Goal: Task Accomplishment & Management: Manage account settings

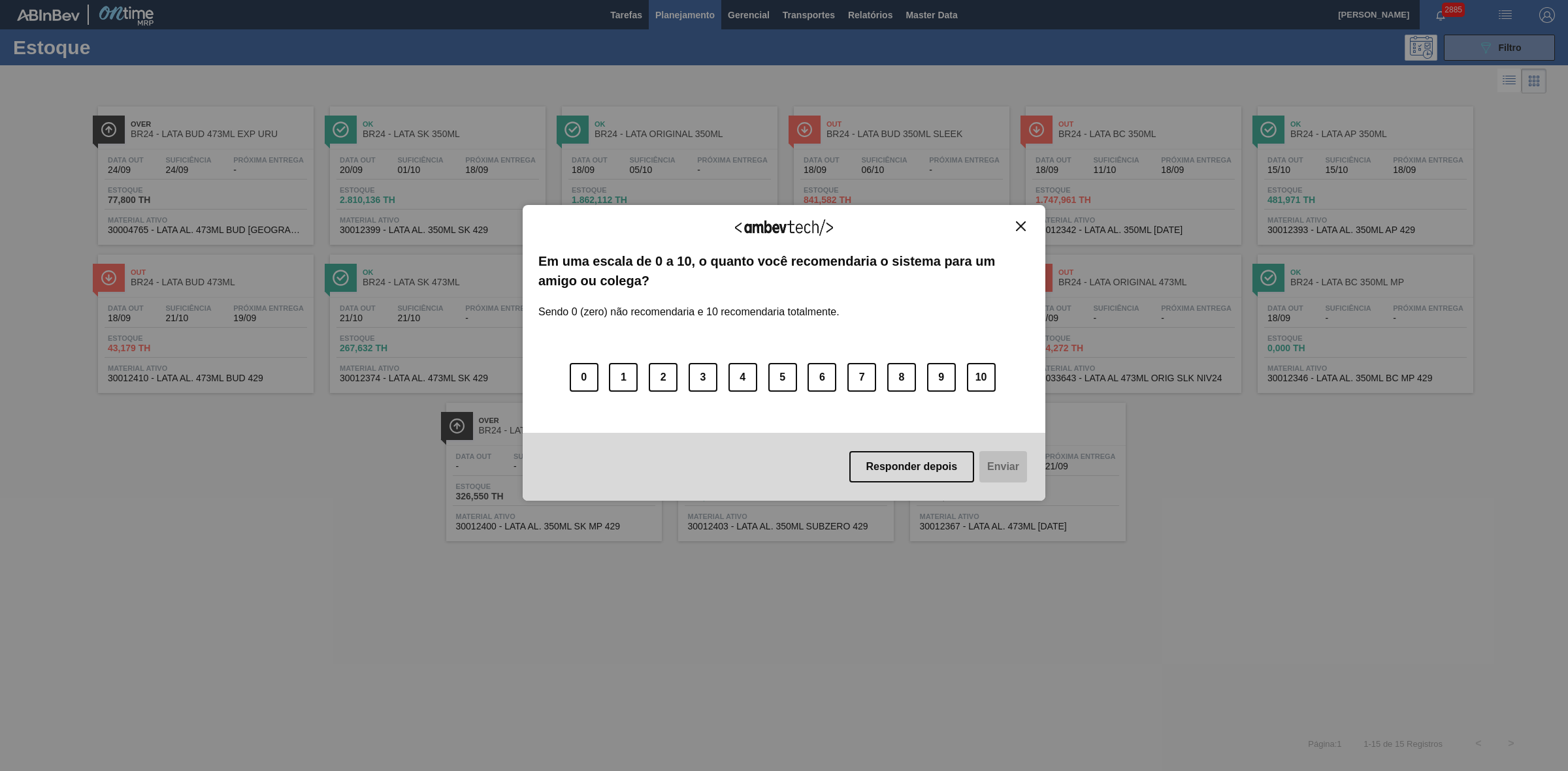
click at [1023, 222] on img "Close" at bounding box center [1020, 226] width 10 height 10
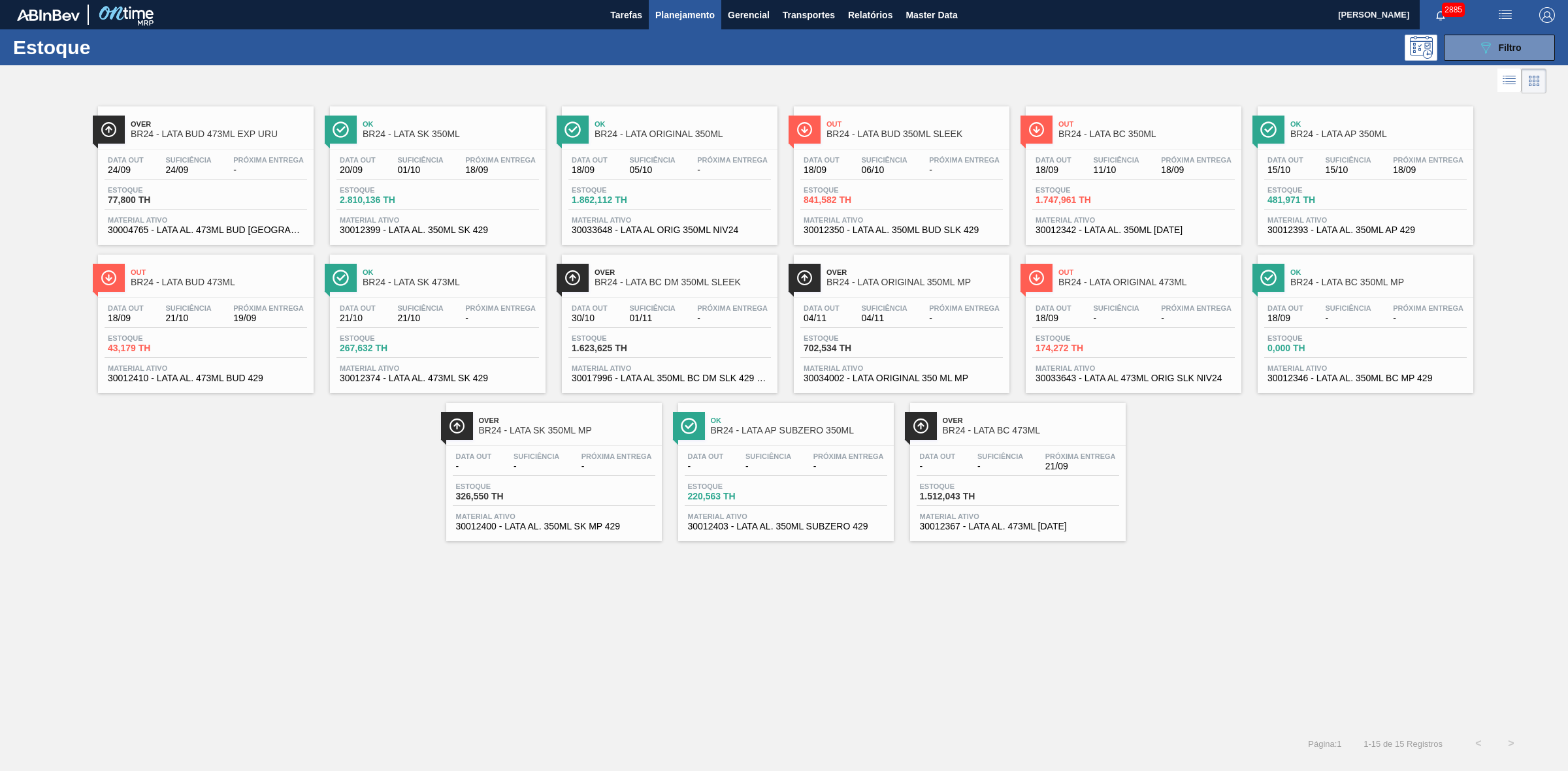
click at [1094, 134] on span "BR24 - LATA BC 350ML" at bounding box center [1147, 133] width 177 height 10
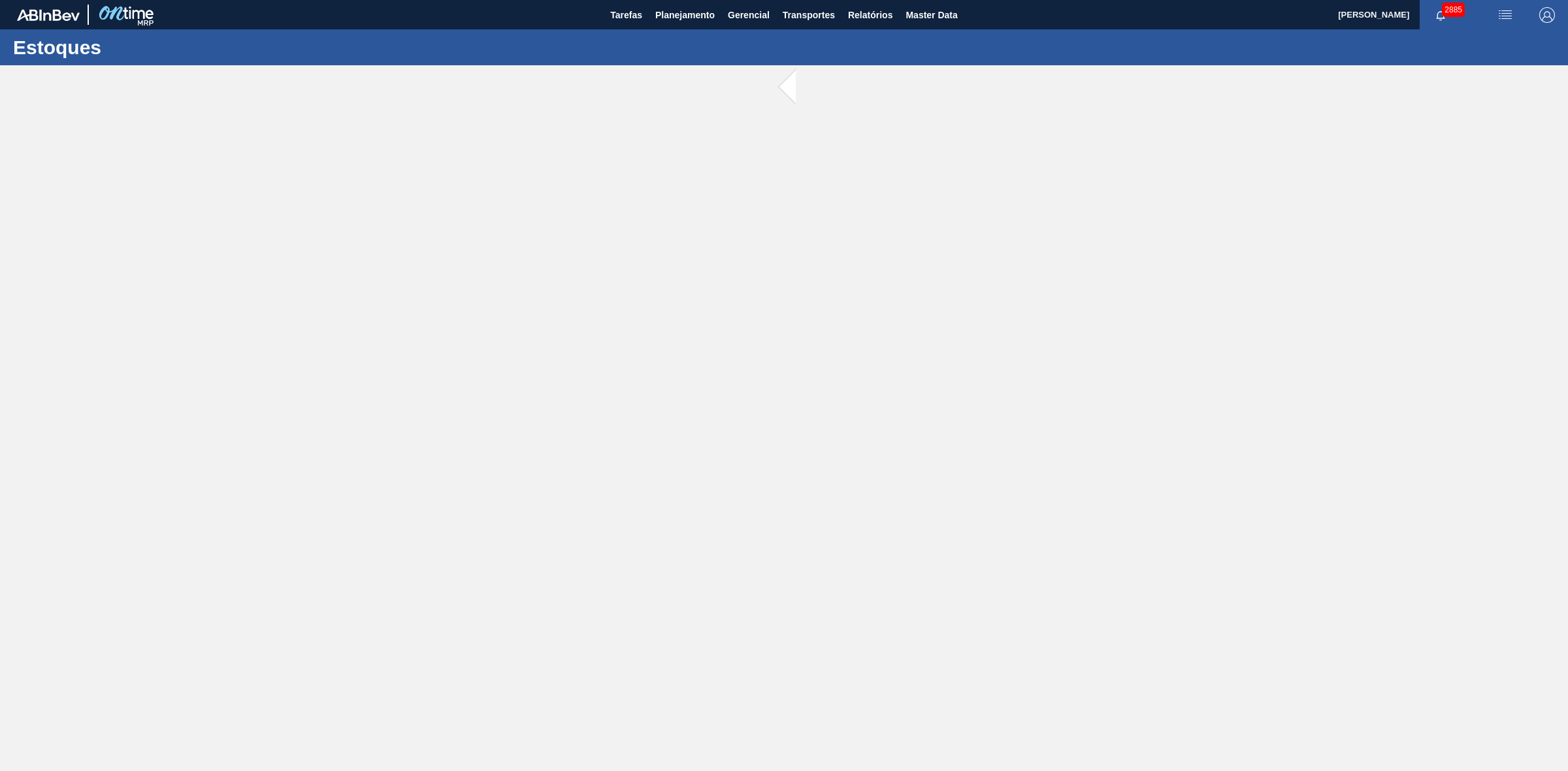
click at [1053, 331] on main "Tarefas Planejamento Gerencial Transportes Relatórios Master Data BRUNO DE MELL…" at bounding box center [784, 386] width 1568 height 771
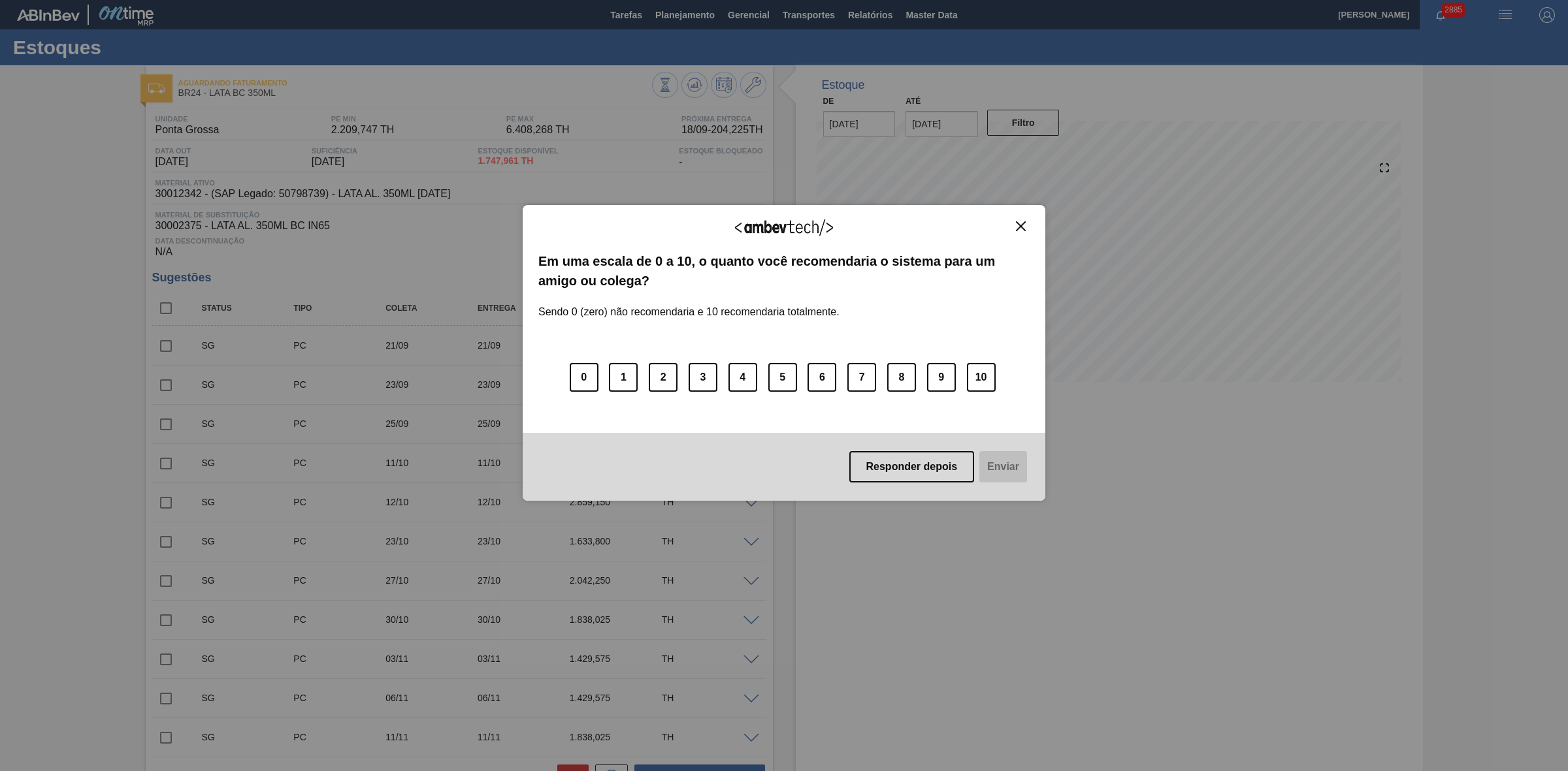
click at [1019, 222] on img "Close" at bounding box center [1020, 226] width 10 height 10
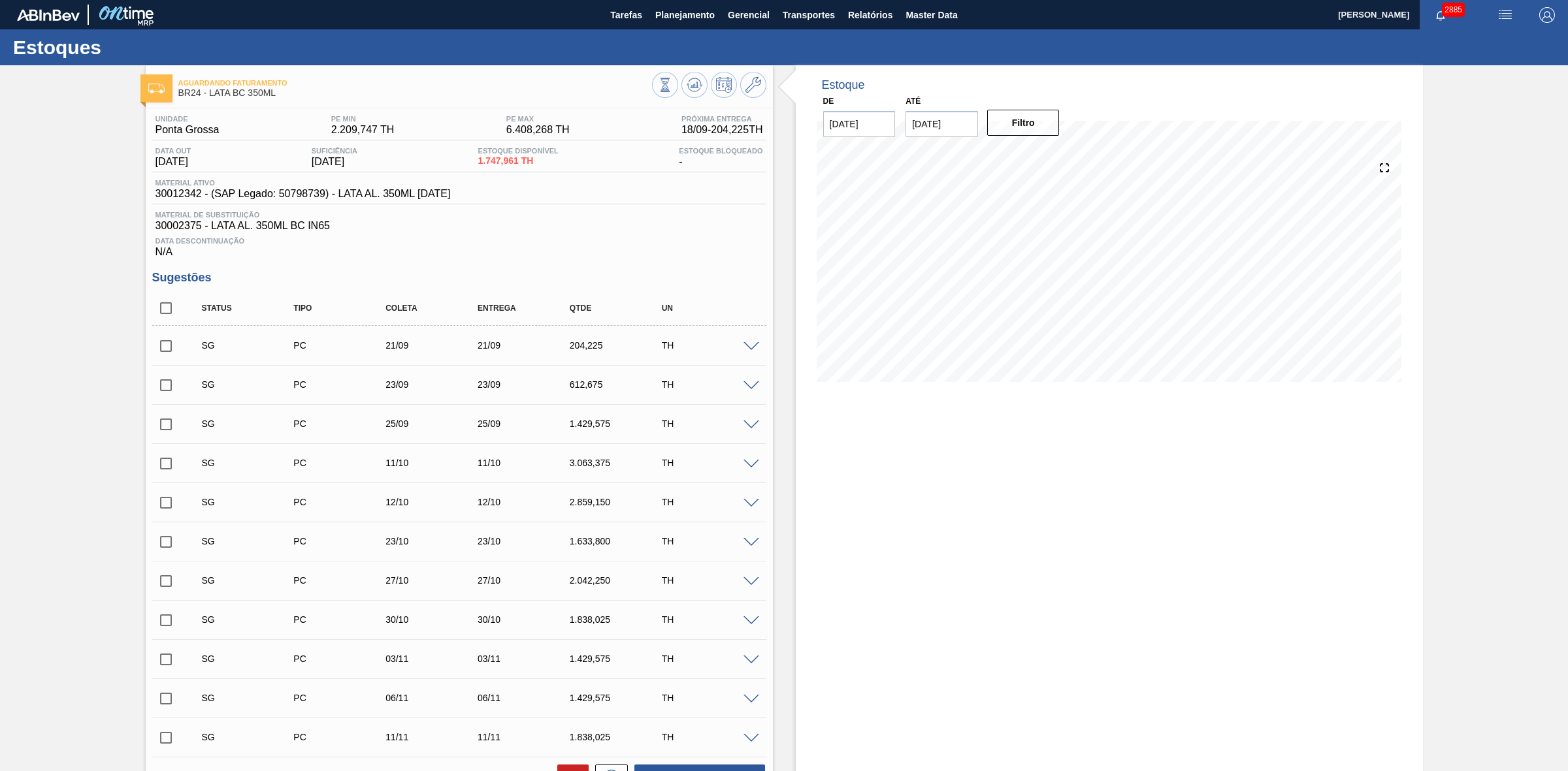
click at [953, 126] on input "[DATE]" at bounding box center [942, 124] width 73 height 26
click at [984, 217] on div "8" at bounding box center [985, 218] width 17 height 17
type input "08/10/2025"
click at [1039, 122] on button "Filtro" at bounding box center [1024, 123] width 73 height 26
click at [869, 17] on span "Relatórios" at bounding box center [869, 15] width 44 height 16
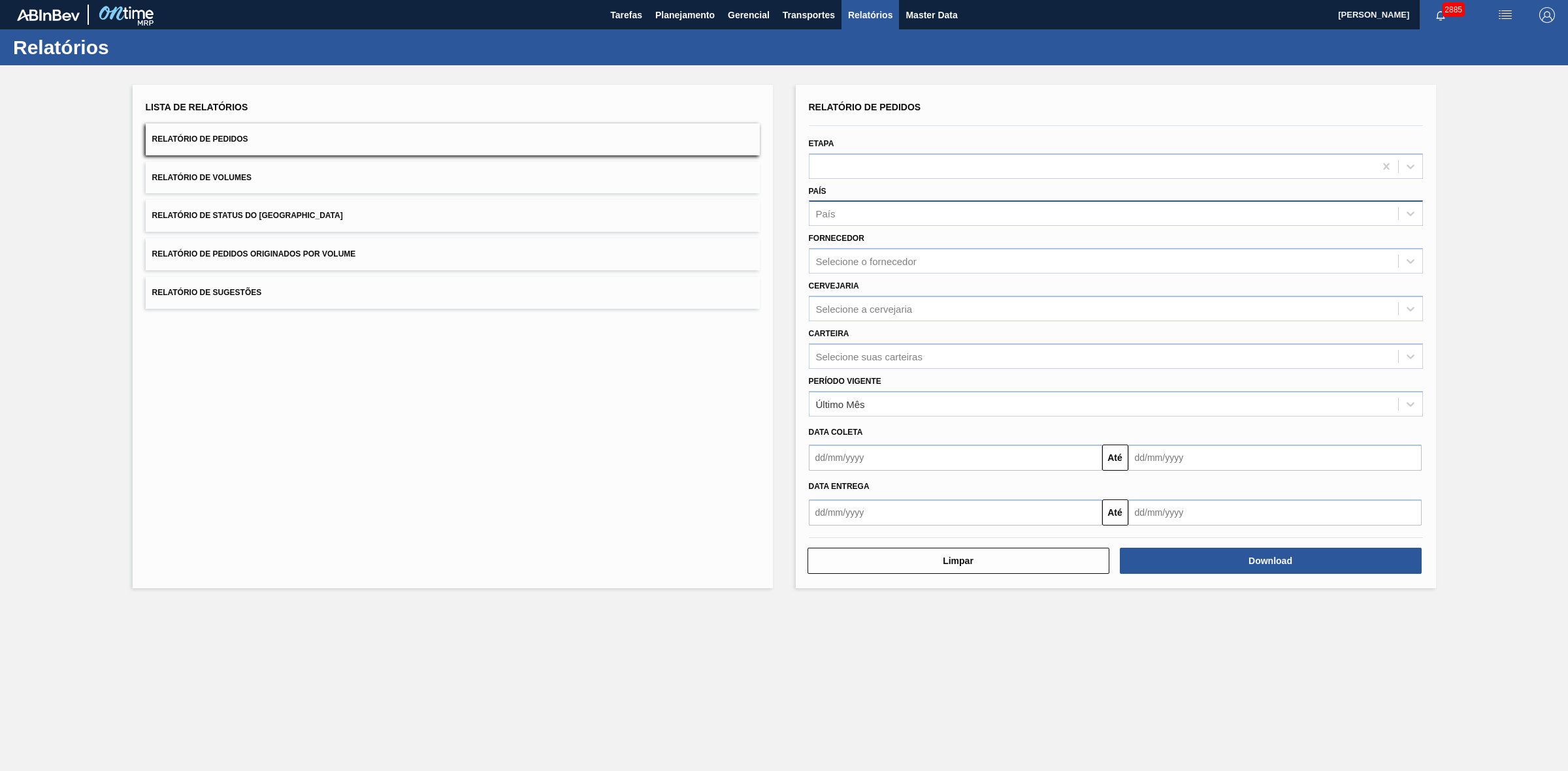
click at [843, 210] on div "País" at bounding box center [1103, 214] width 589 height 19
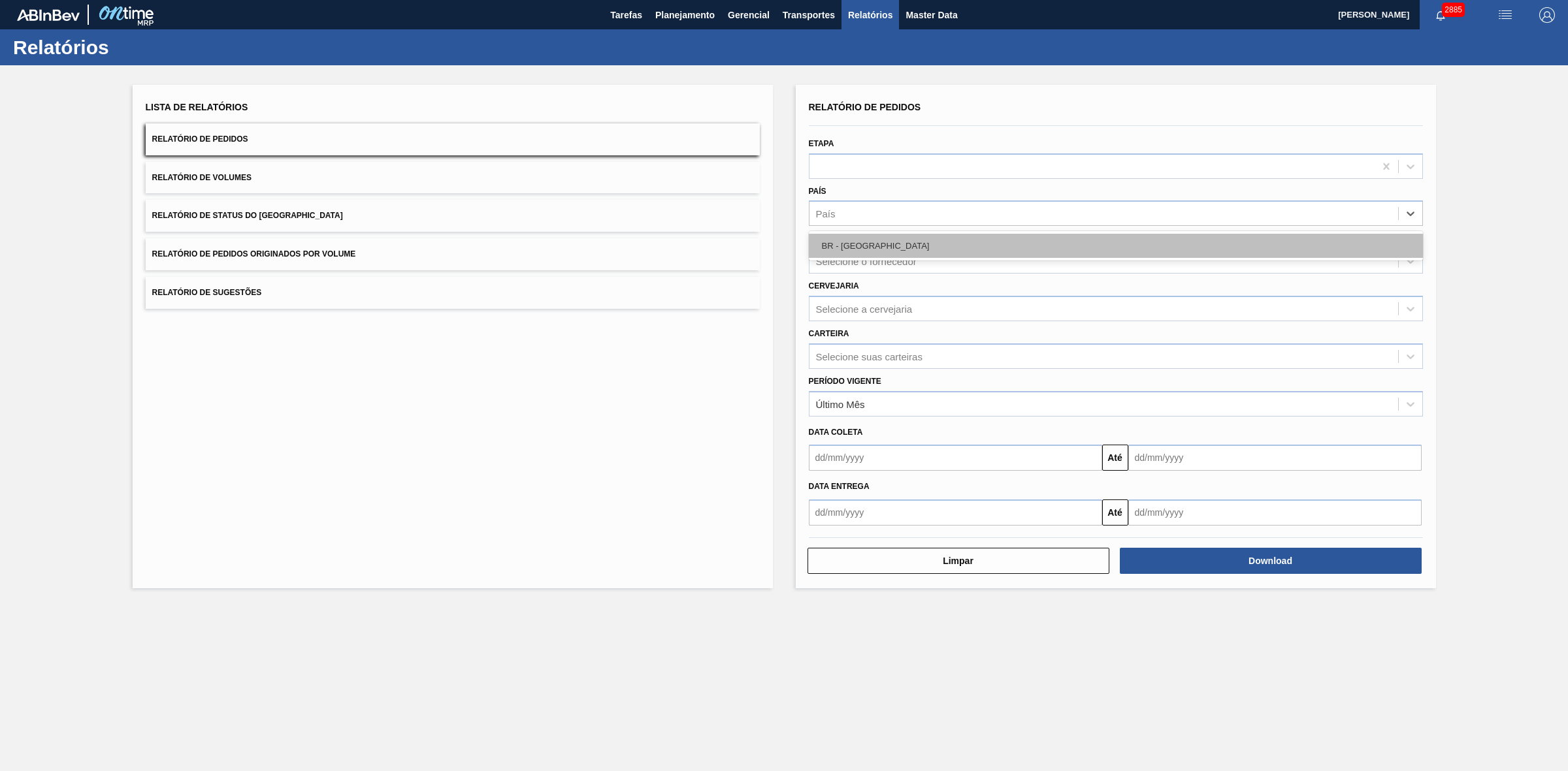
click at [853, 243] on div "BR - Brasil" at bounding box center [1116, 246] width 615 height 24
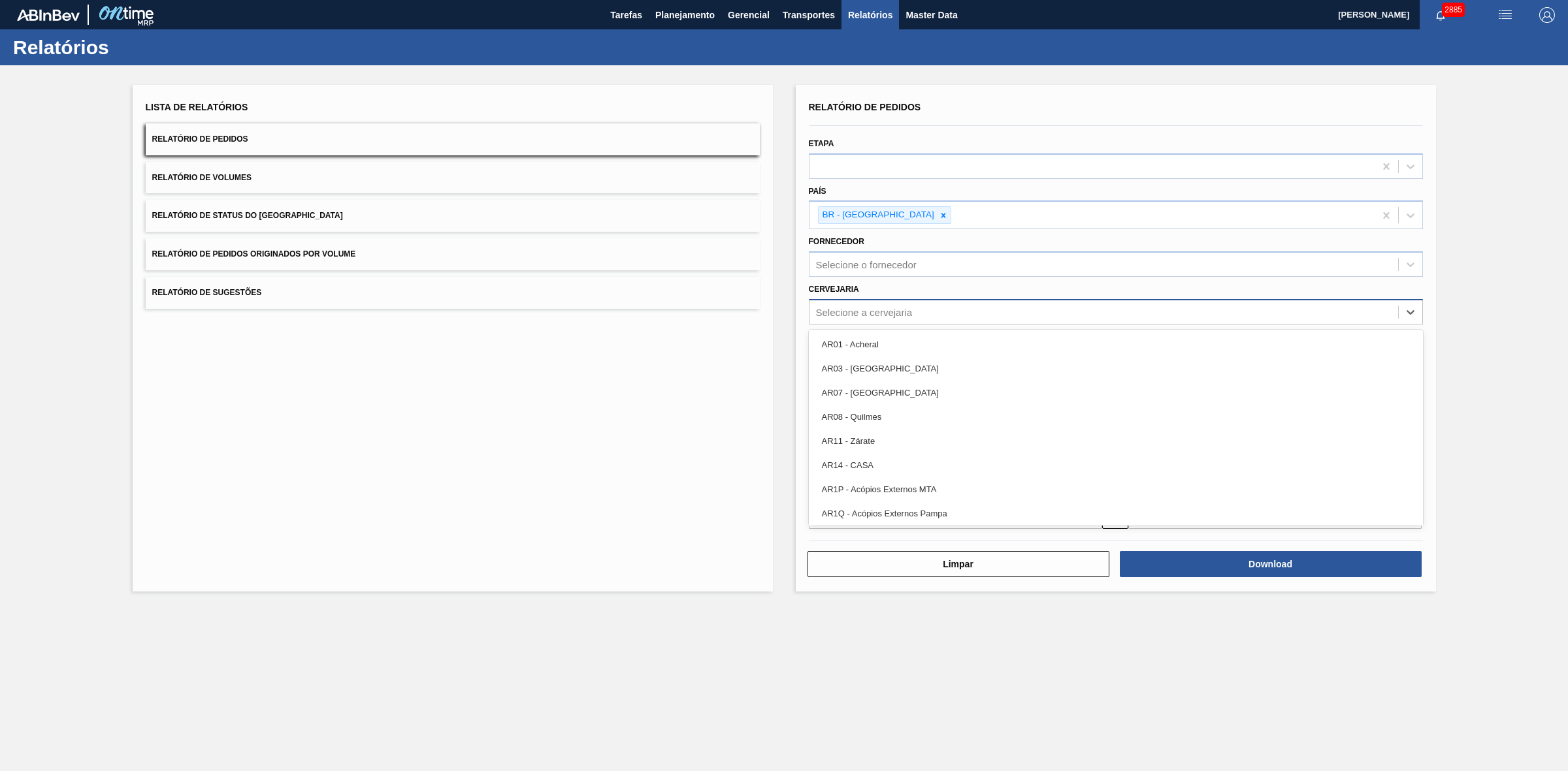
click at [869, 309] on div "Selecione a cervejaria" at bounding box center [864, 311] width 97 height 11
type input "09"
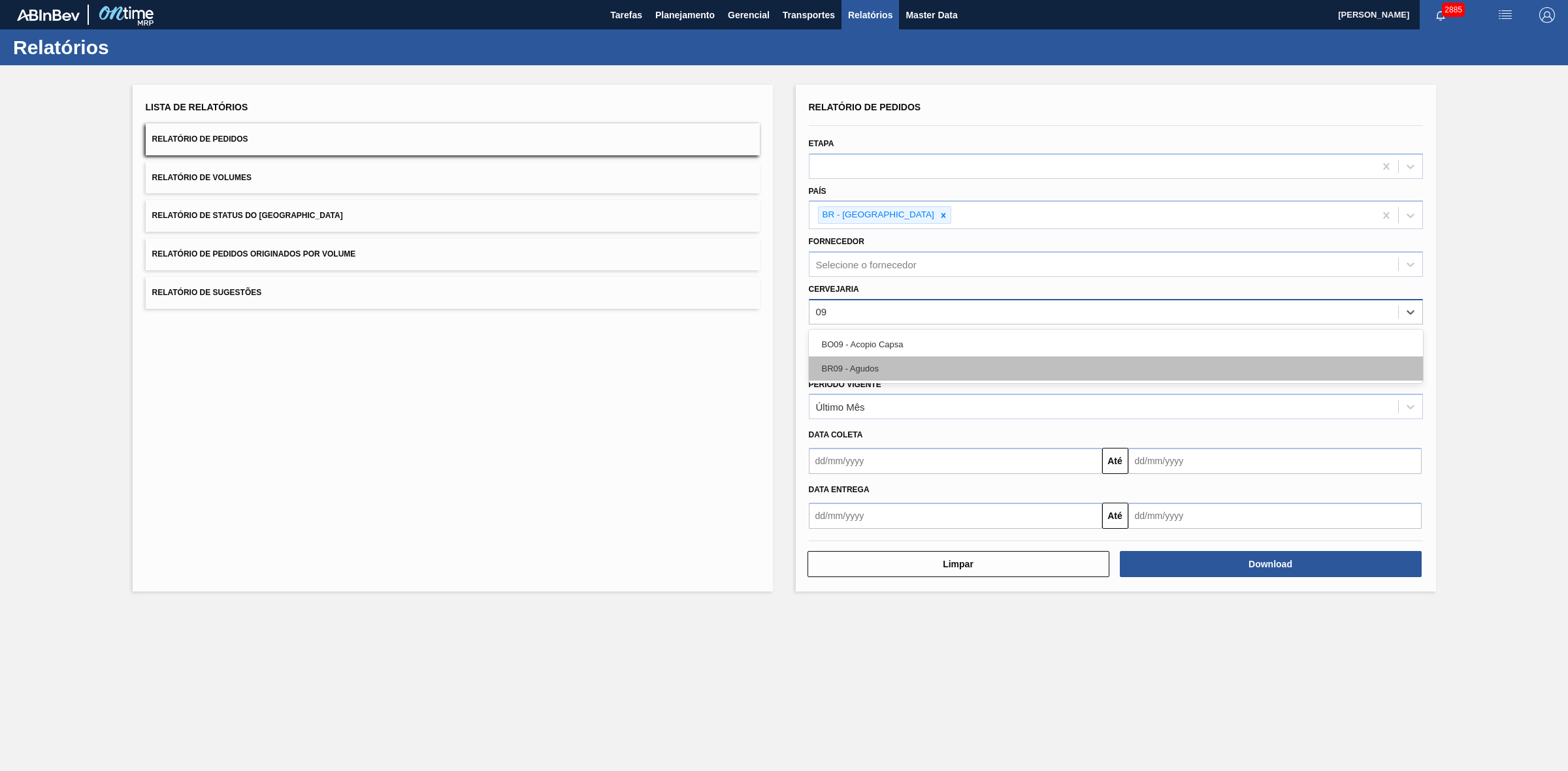
click at [858, 366] on div "BR09 - Agudos" at bounding box center [1116, 369] width 615 height 24
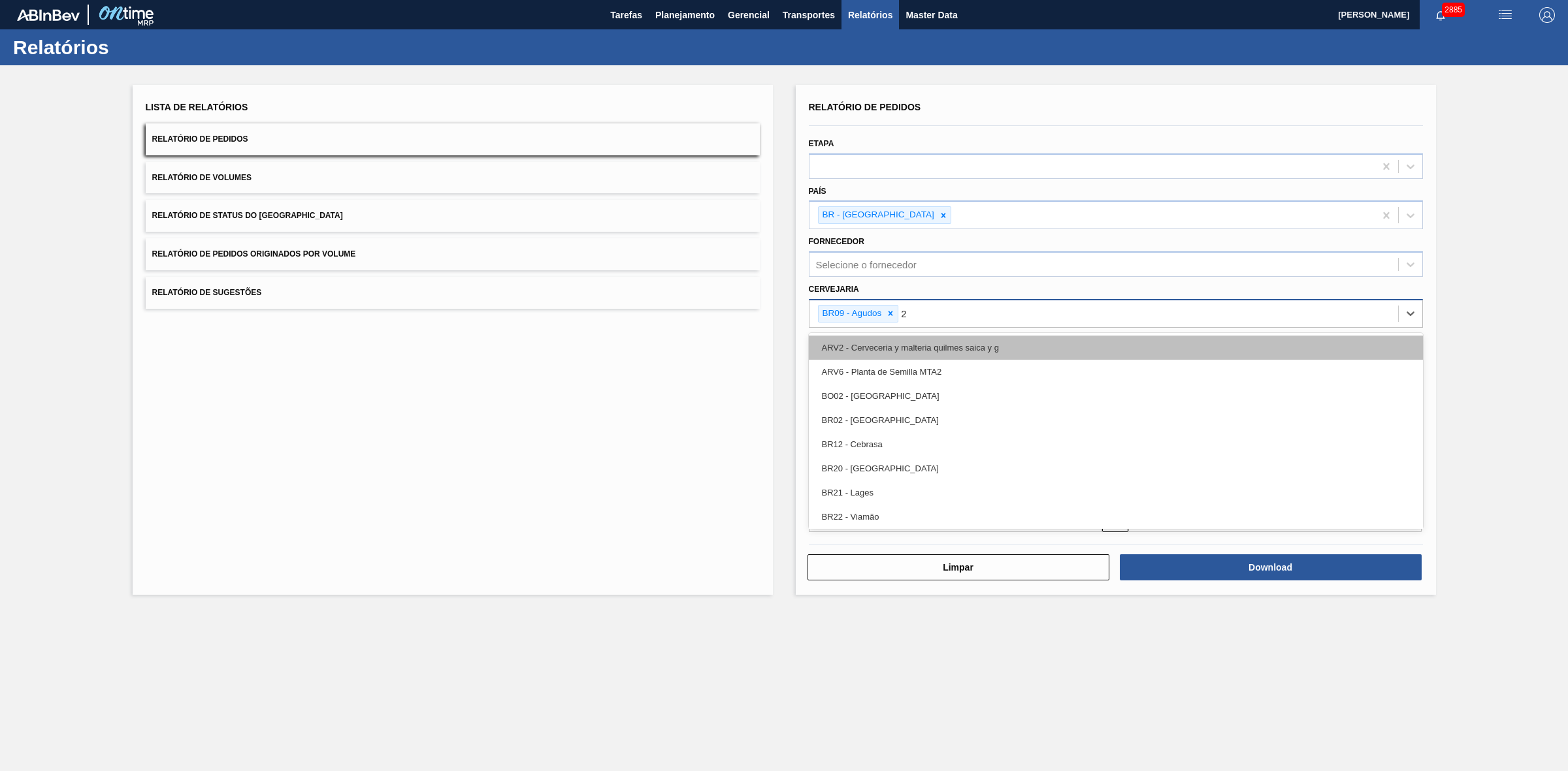
type input "21"
click at [900, 348] on div "BR21 - Lages" at bounding box center [1116, 347] width 615 height 24
type input "22"
click at [897, 350] on div "BR22 - Viamão" at bounding box center [1116, 347] width 615 height 24
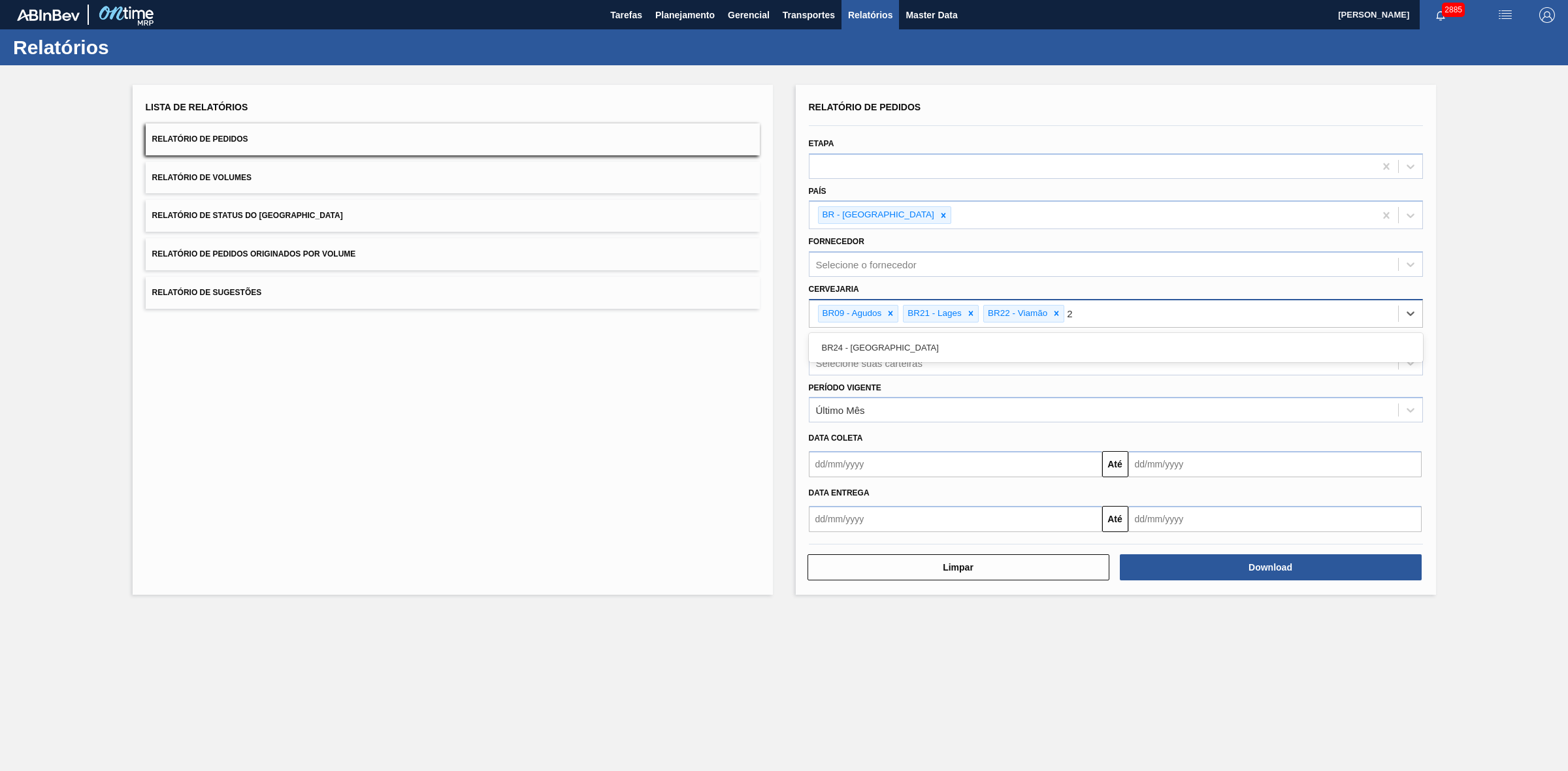
type input "24"
click at [864, 354] on div "BR24 - Ponta Grossa" at bounding box center [1116, 347] width 615 height 24
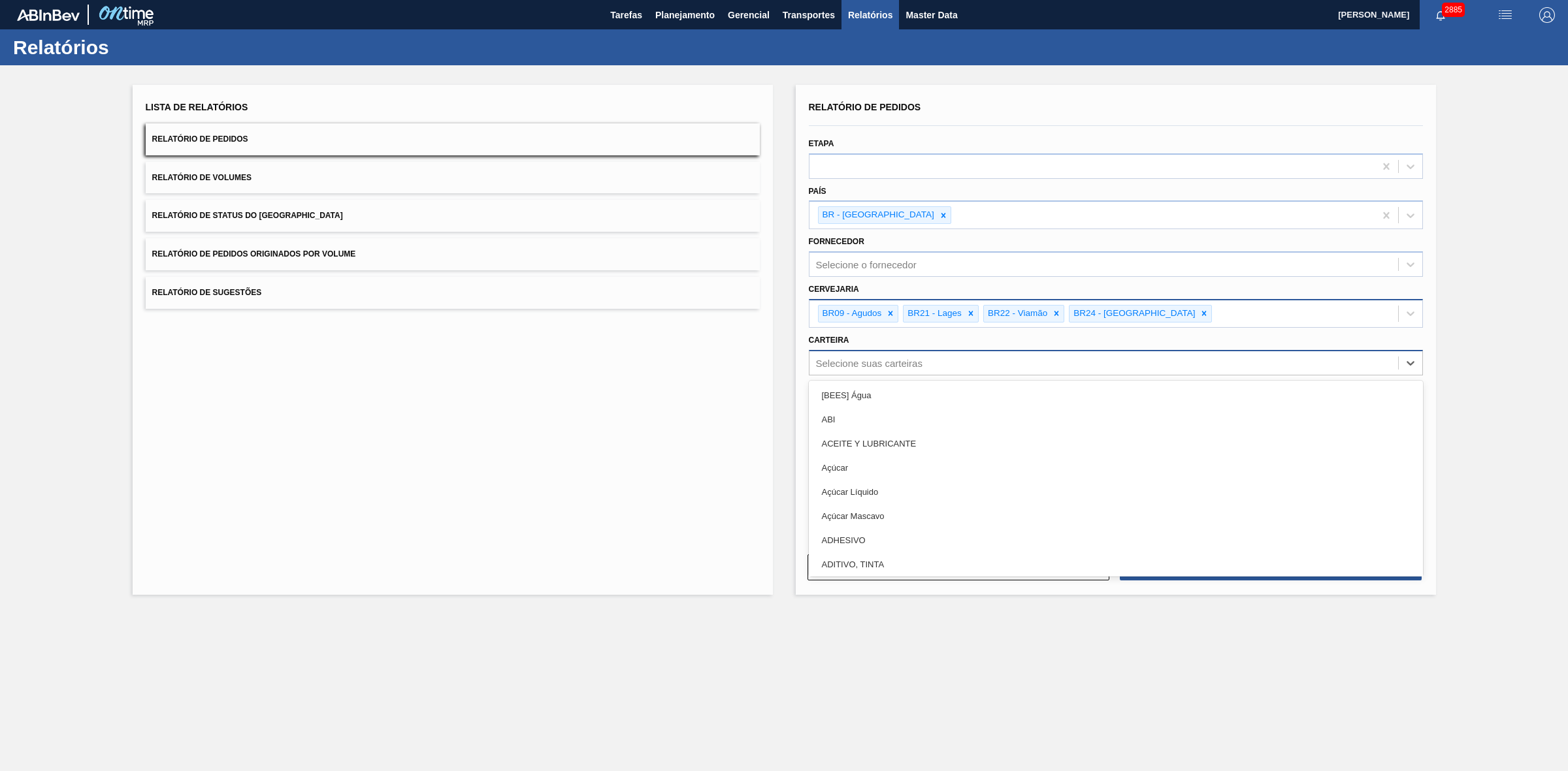
click at [864, 358] on div "Selecione suas carteiras" at bounding box center [869, 362] width 107 height 11
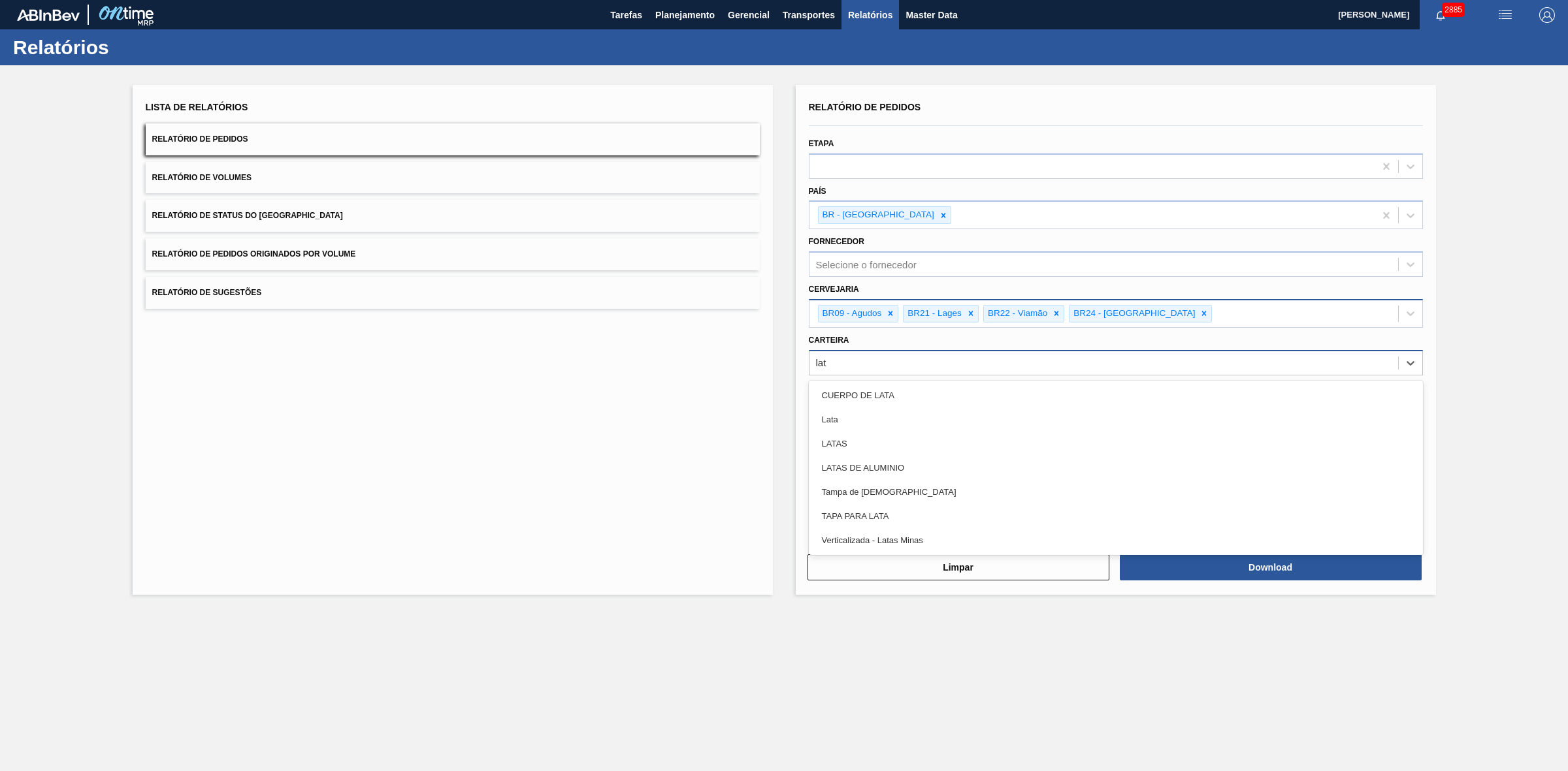
type input "lata"
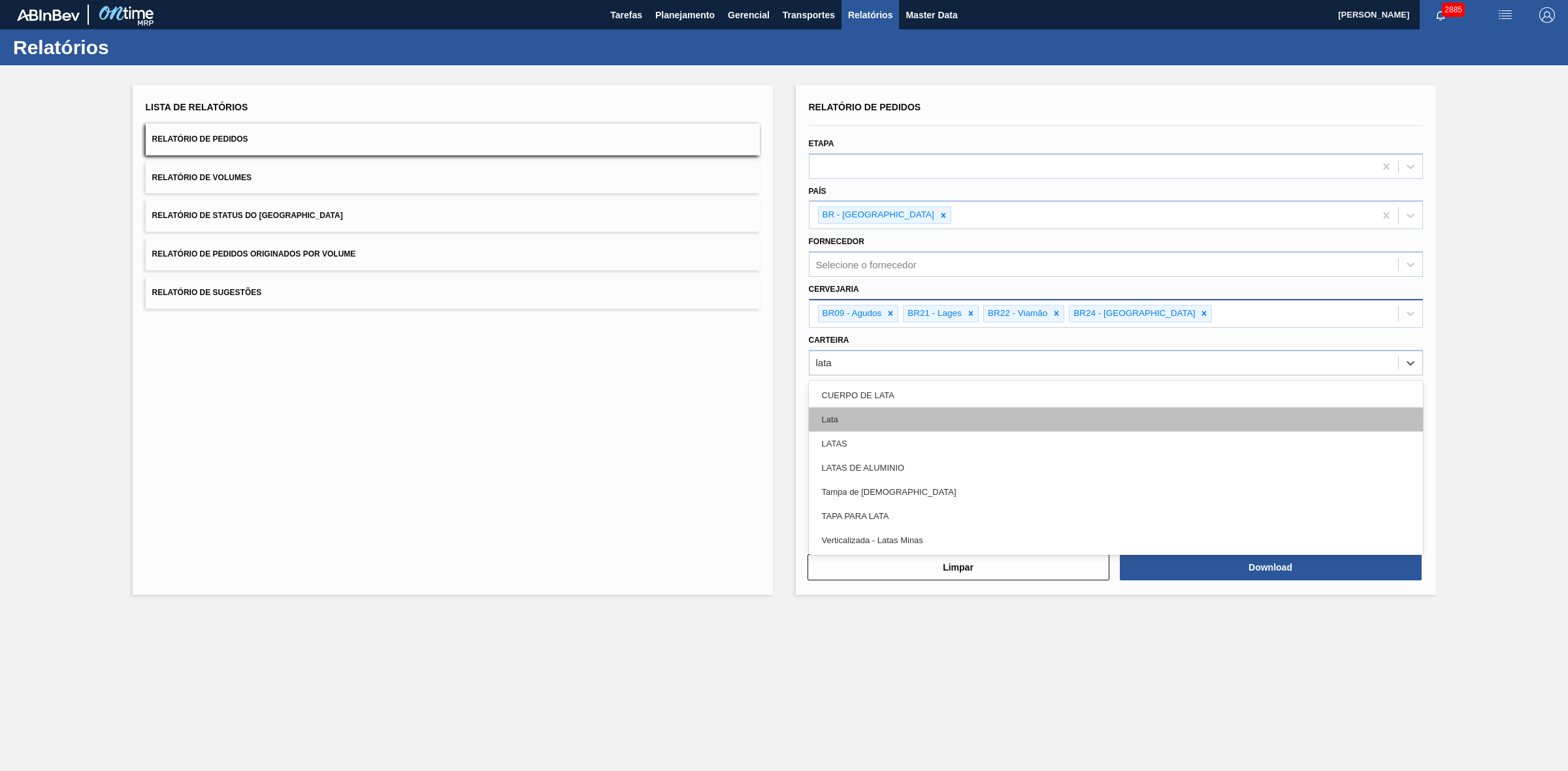
click at [848, 416] on div "Lata" at bounding box center [1116, 419] width 615 height 24
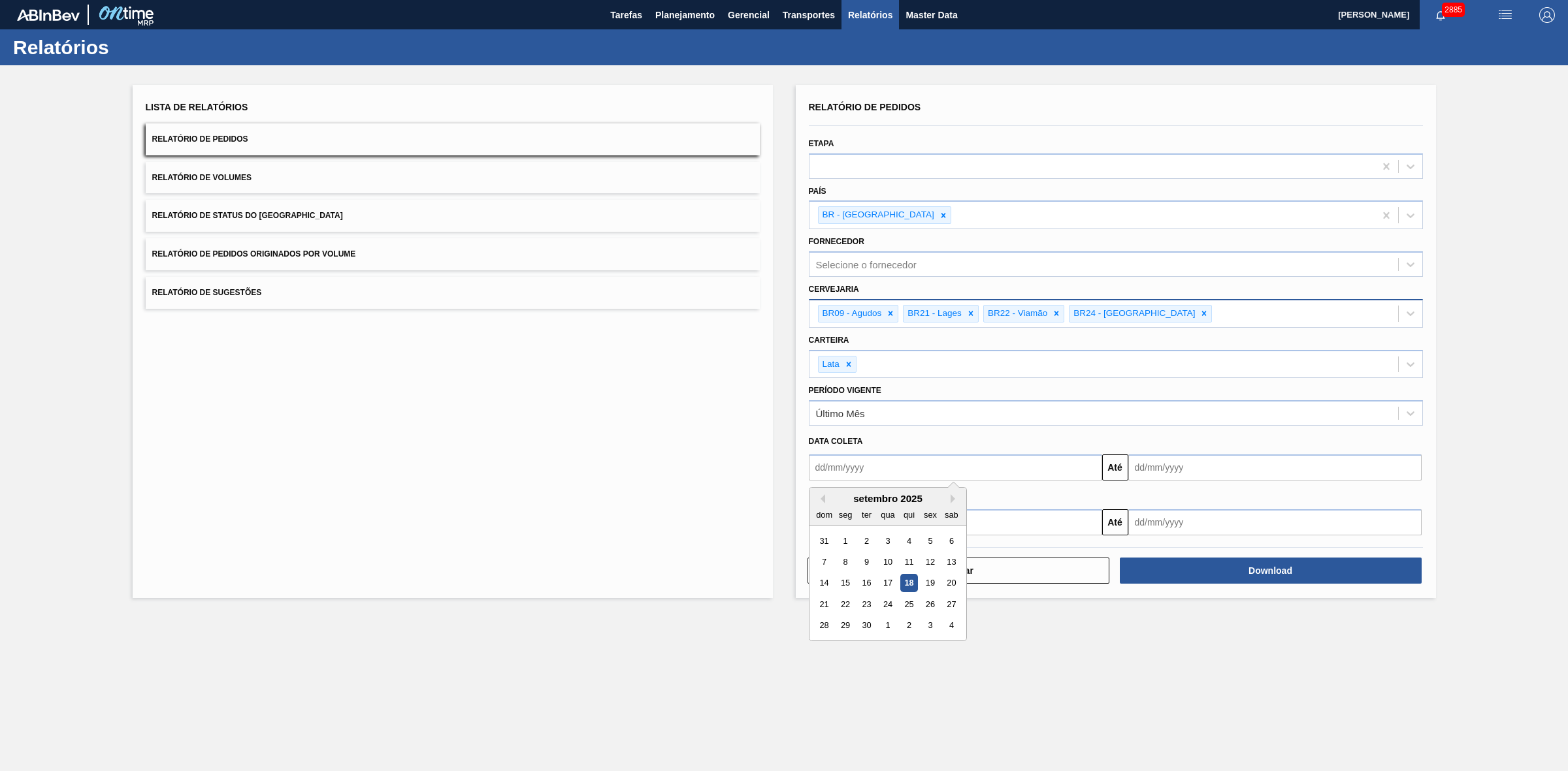
drag, startPoint x: 876, startPoint y: 470, endPoint x: 868, endPoint y: 471, distance: 8.1
click at [876, 470] on input "text" at bounding box center [955, 468] width 293 height 26
drag, startPoint x: 831, startPoint y: 502, endPoint x: 840, endPoint y: 510, distance: 12.0
click at [831, 502] on div "setembro 2025" at bounding box center [888, 498] width 157 height 11
click at [825, 585] on div "14" at bounding box center [824, 583] width 17 height 17
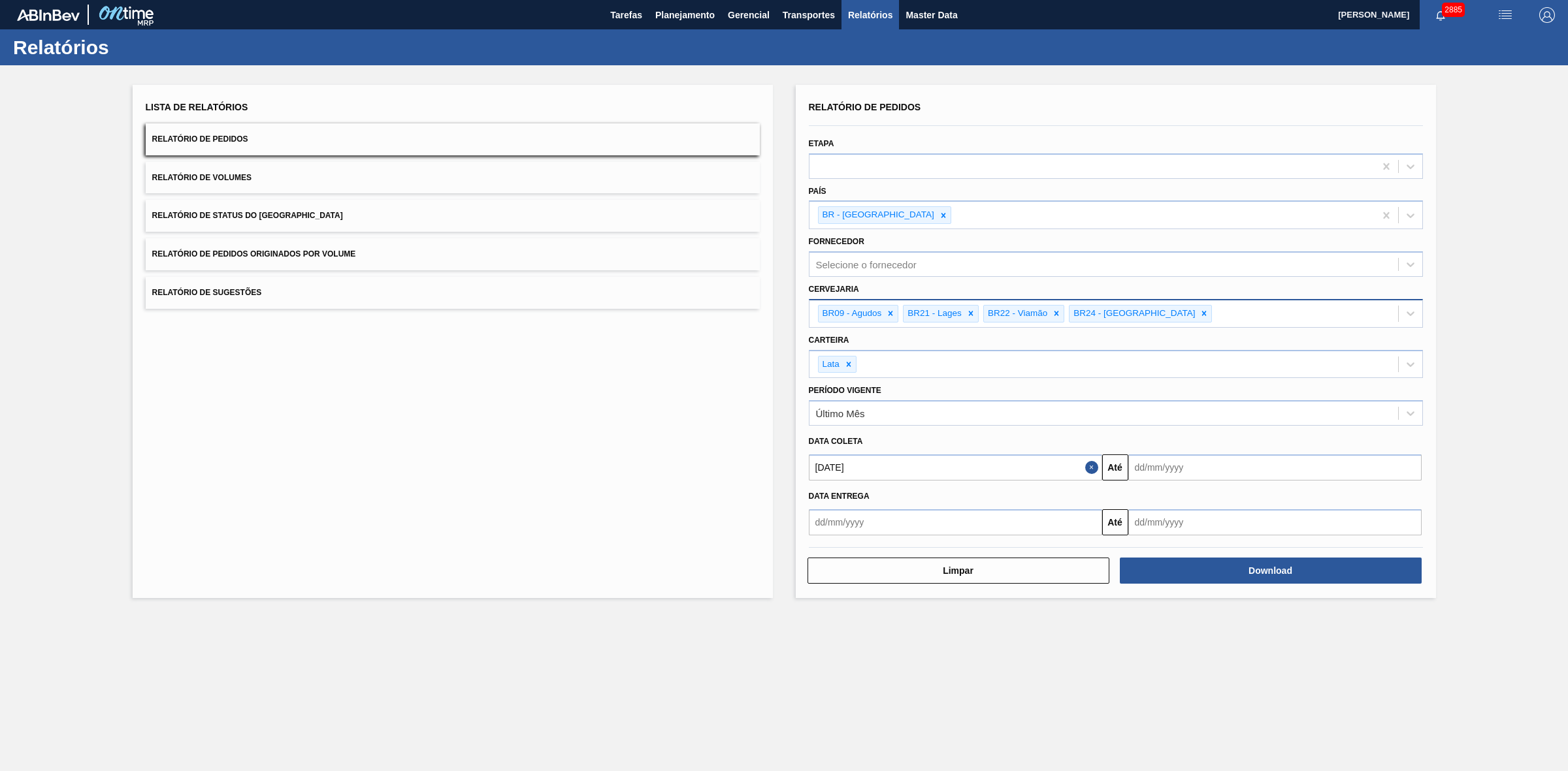
click at [888, 469] on input "14/09/2025" at bounding box center [955, 468] width 293 height 26
click at [951, 566] on div "13" at bounding box center [951, 561] width 17 height 17
type input "13/09/2025"
click at [1163, 472] on input "text" at bounding box center [1275, 468] width 293 height 26
click at [1189, 632] on div "30" at bounding box center [1185, 625] width 17 height 17
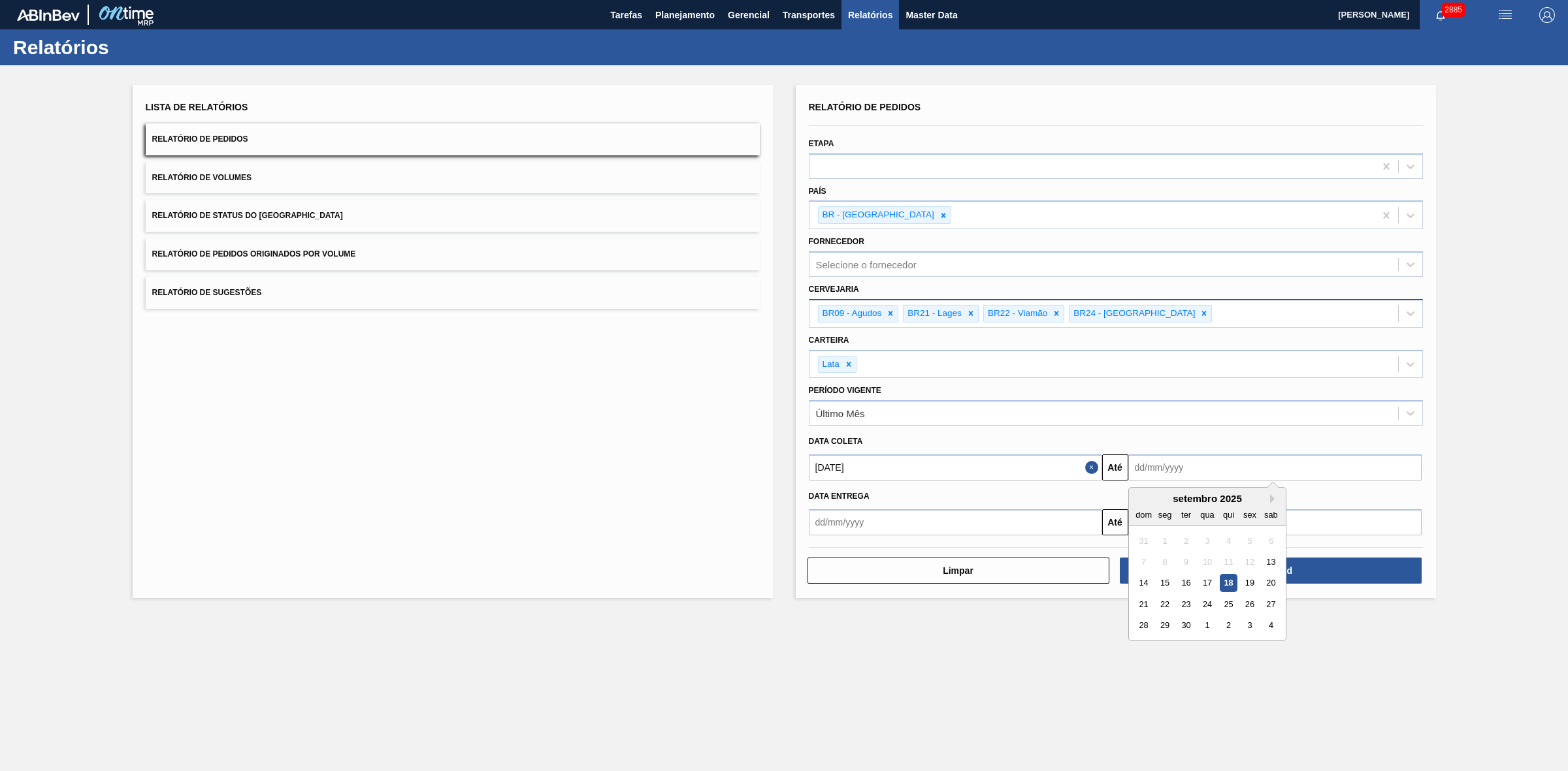
type input "30/09/2025"
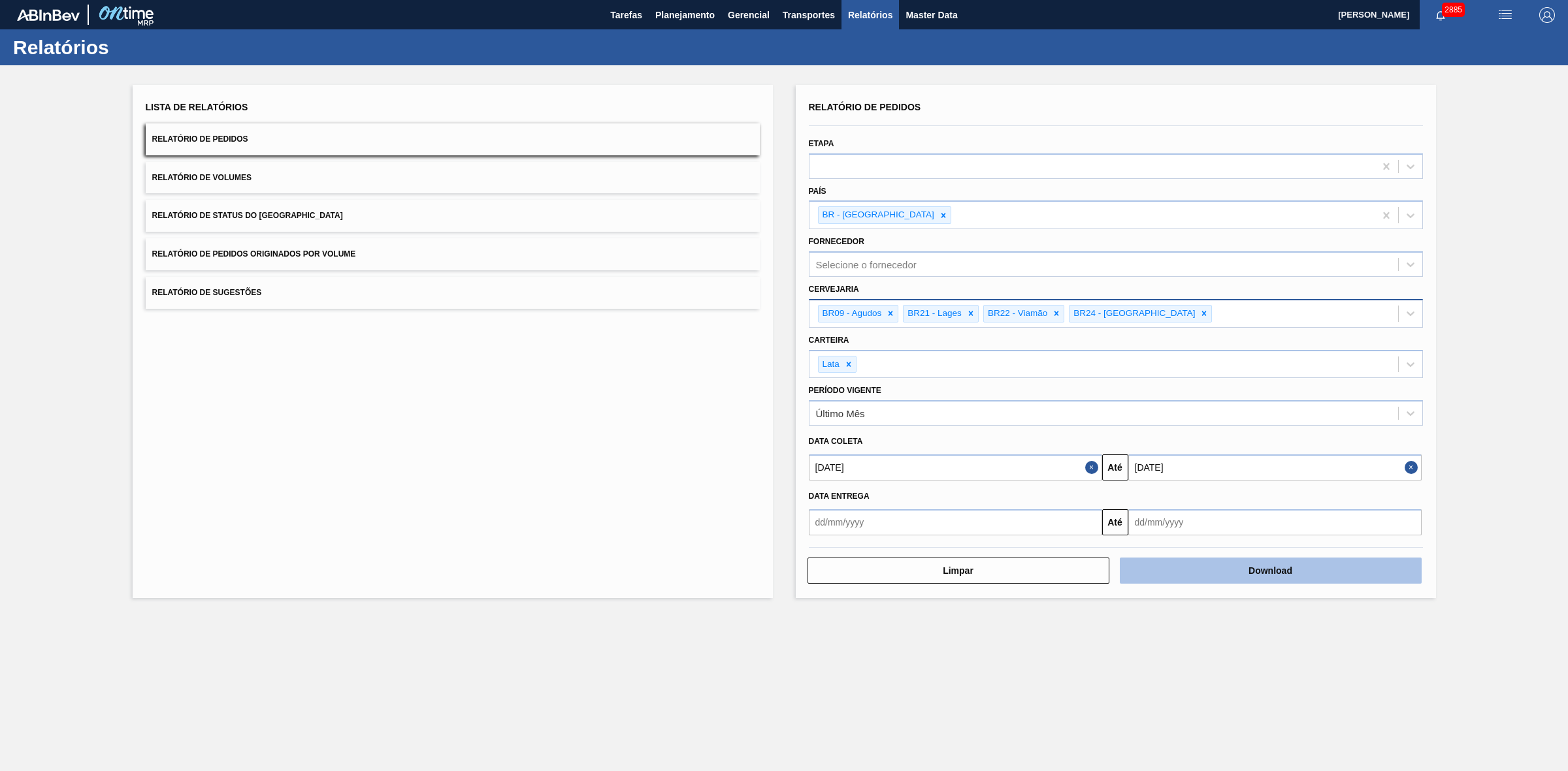
click at [1206, 573] on button "Download" at bounding box center [1271, 571] width 302 height 26
click at [318, 185] on button "Relatório de Volumes" at bounding box center [452, 178] width 615 height 32
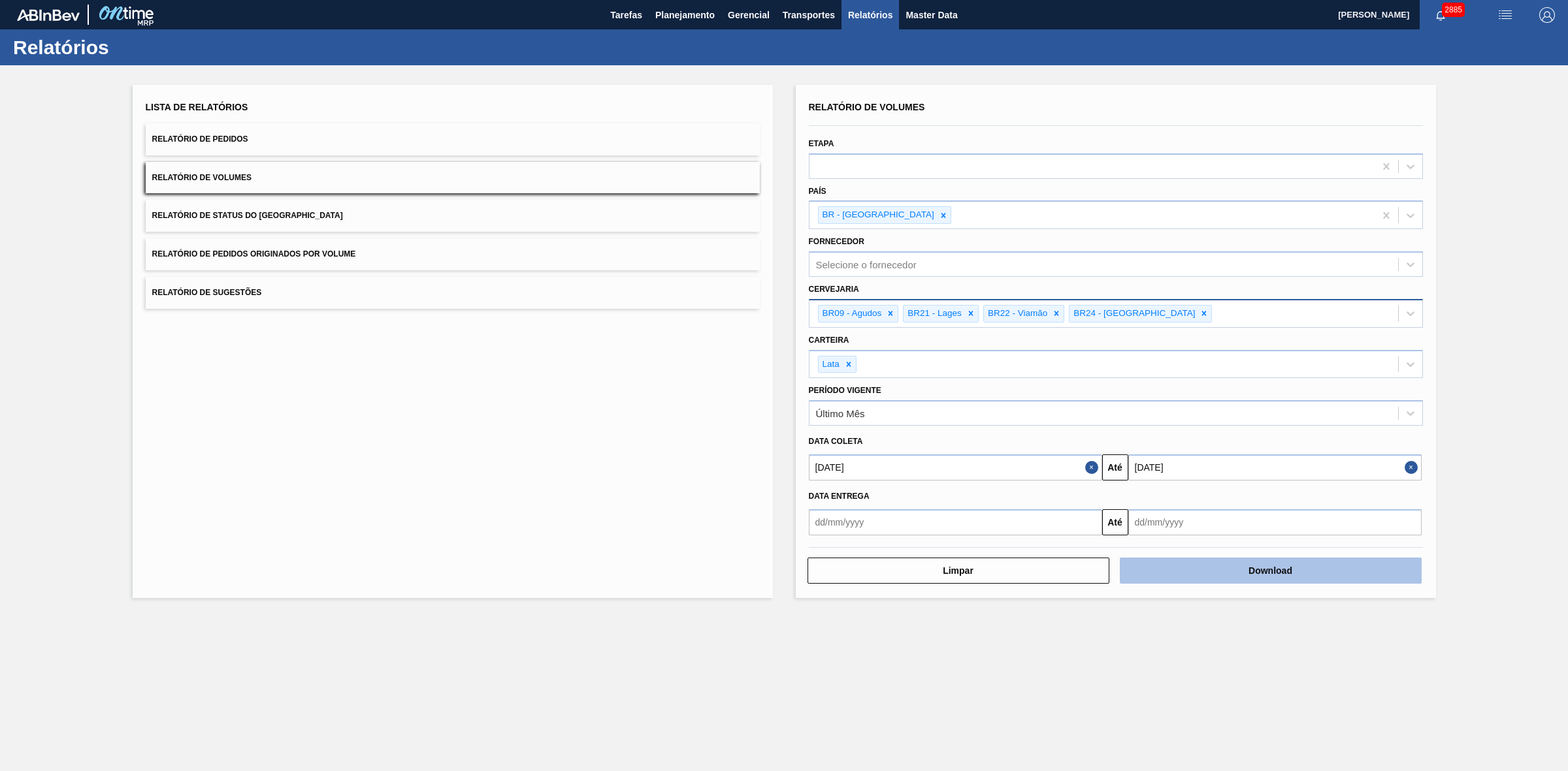
click at [1198, 569] on button "Download" at bounding box center [1271, 571] width 302 height 26
click at [249, 298] on button "Relatório de Sugestões" at bounding box center [452, 293] width 615 height 32
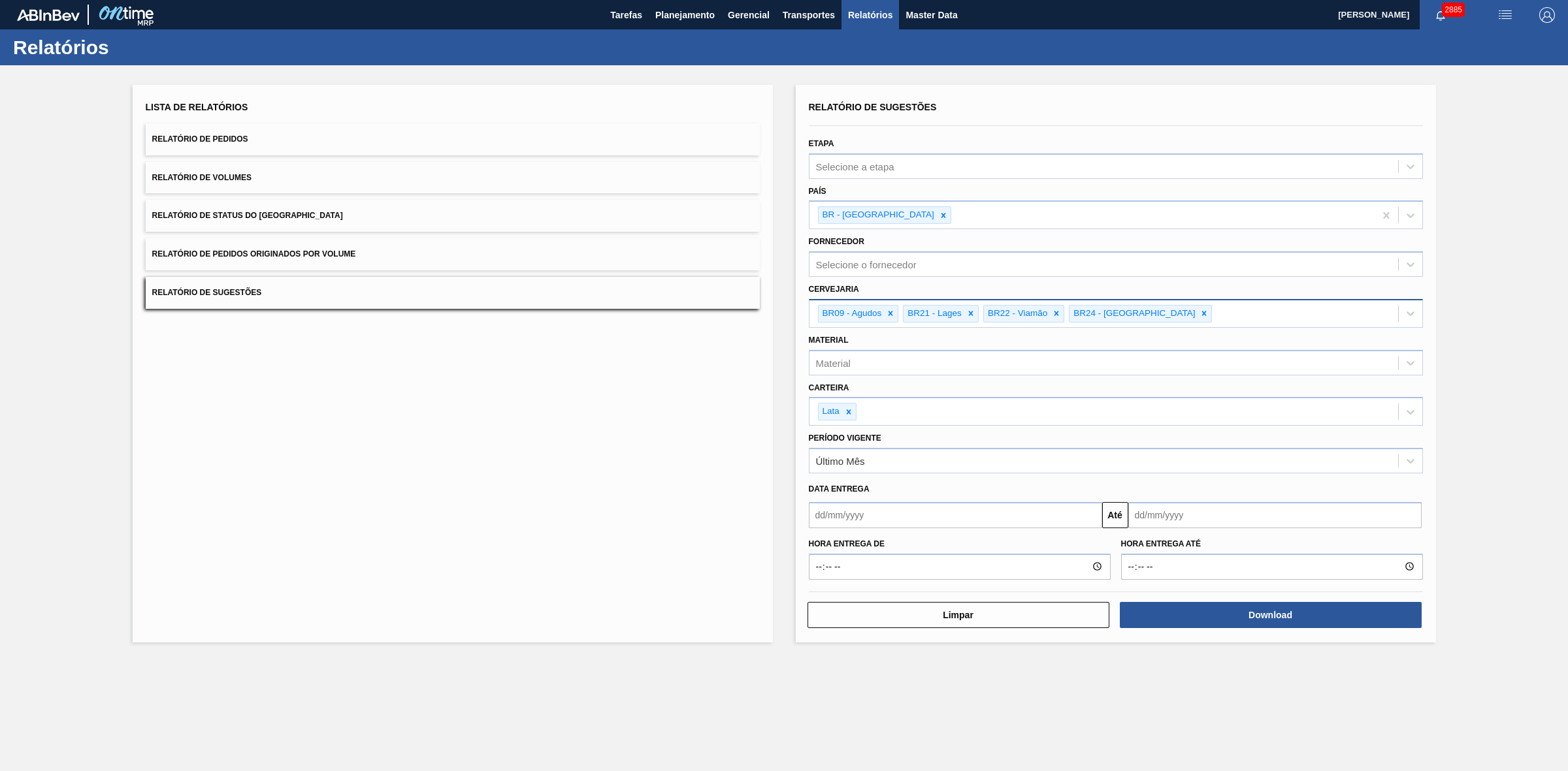
click at [953, 513] on input "text" at bounding box center [955, 515] width 293 height 26
click at [841, 549] on div "setembro 2025" at bounding box center [888, 546] width 157 height 11
click at [910, 625] on div "18" at bounding box center [908, 631] width 17 height 17
type input "[DATE]"
drag, startPoint x: 1147, startPoint y: 515, endPoint x: 1155, endPoint y: 529, distance: 16.1
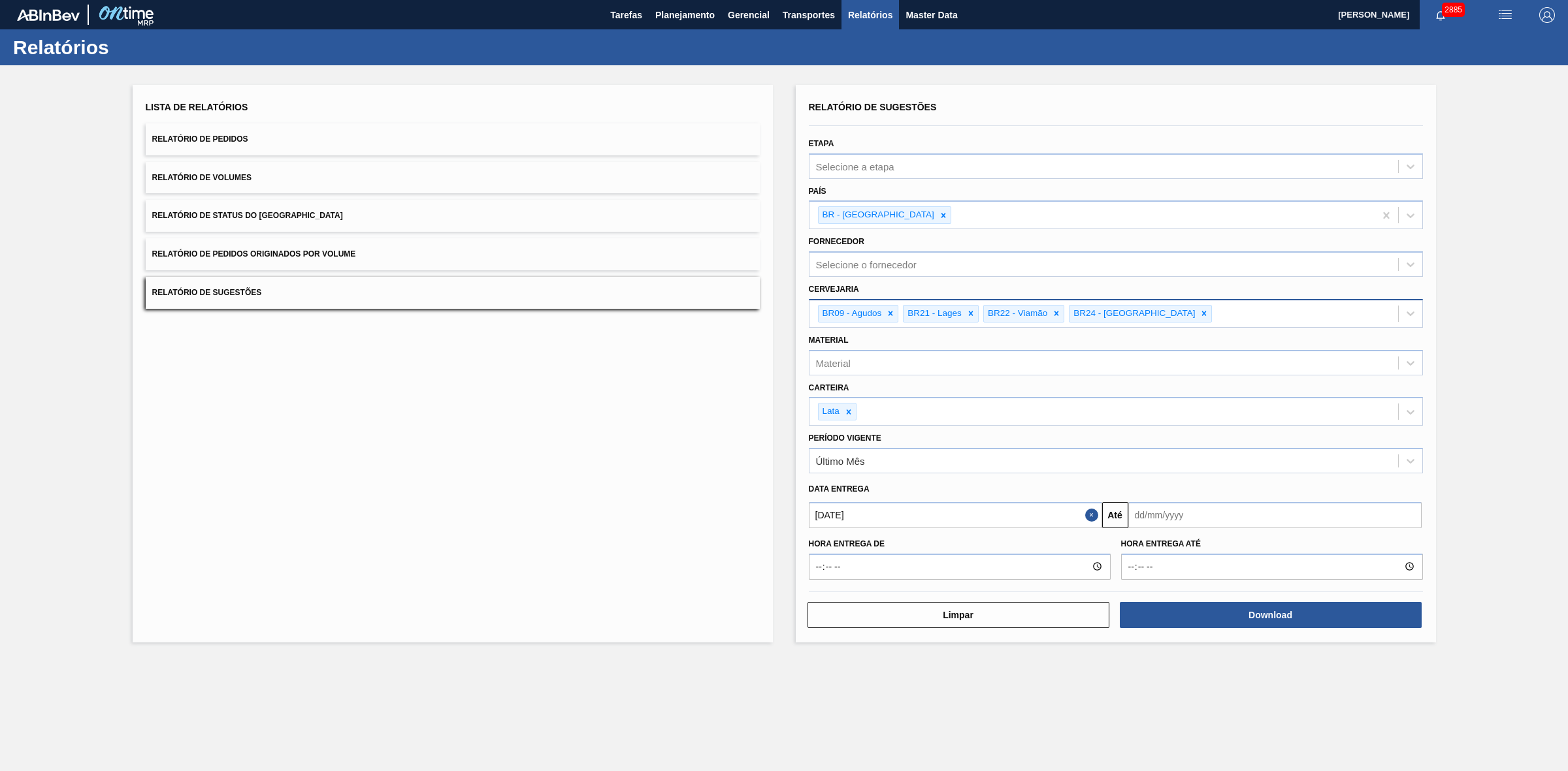
click at [1147, 515] on input "text" at bounding box center [1275, 515] width 293 height 26
click at [1145, 545] on div "setembro 2025" at bounding box center [1207, 546] width 157 height 11
click at [1269, 546] on div "setembro 2025" at bounding box center [1207, 546] width 157 height 11
click at [1269, 541] on div "Next Month setembro 2025 dom seg ter qua qui sex sab 31 1 2 3 4 5 6 7 8 9 10 11…" at bounding box center [1207, 612] width 158 height 154
click at [1275, 542] on button "Next Month" at bounding box center [1274, 547] width 10 height 10
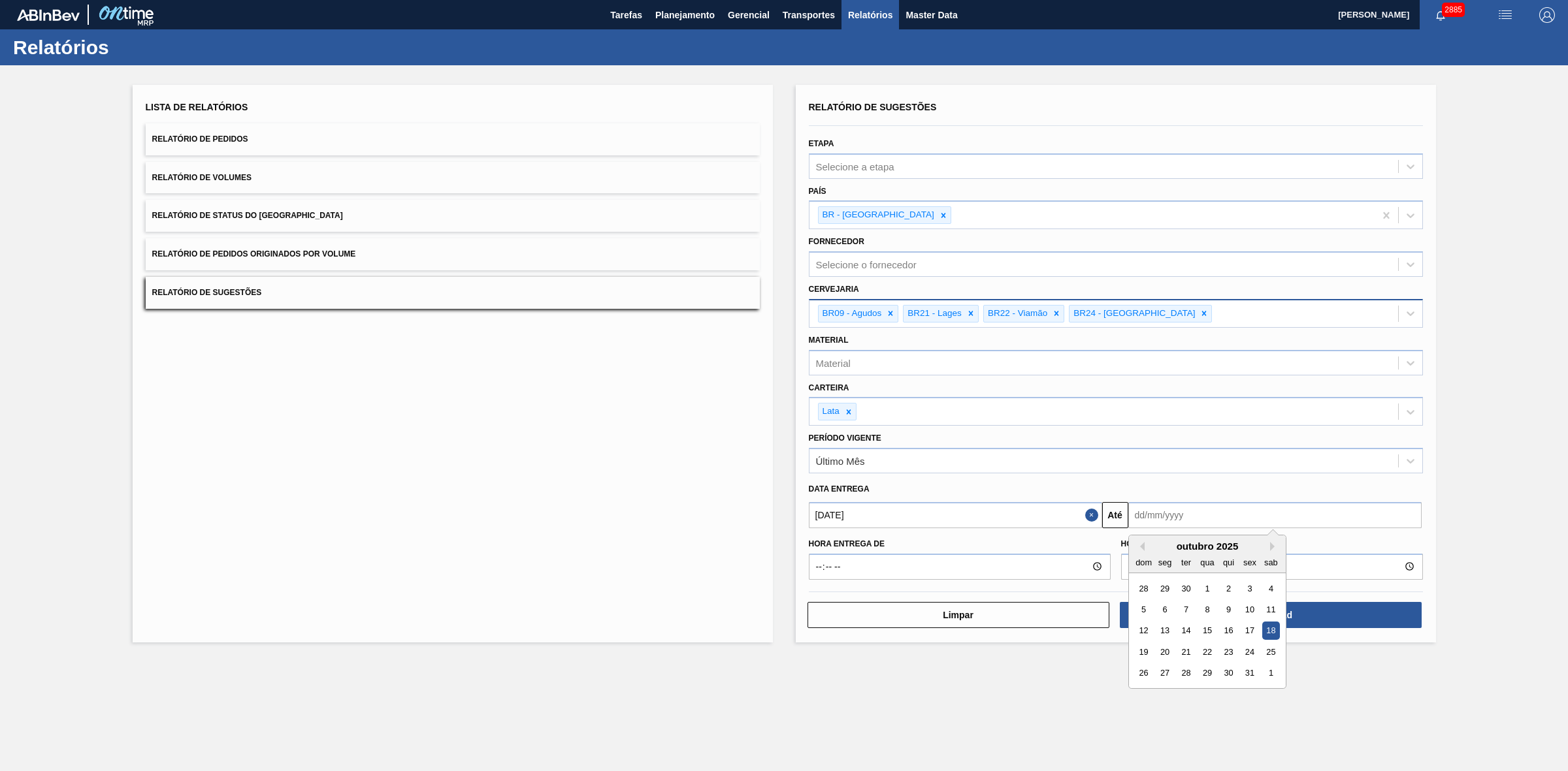
click at [1272, 631] on div "18" at bounding box center [1270, 631] width 17 height 17
type input "18/10/2025"
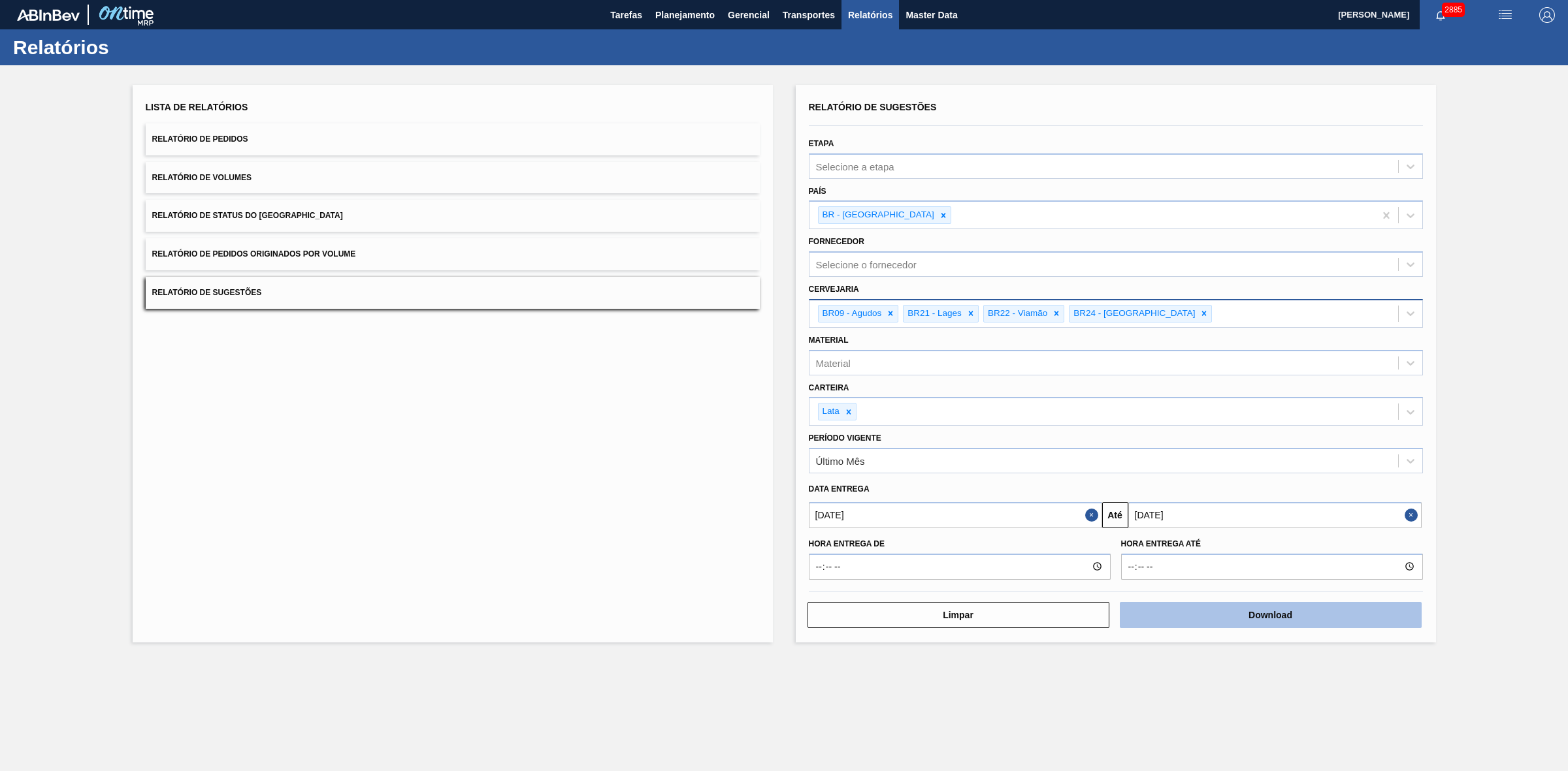
click at [1265, 614] on button "Download" at bounding box center [1271, 615] width 302 height 26
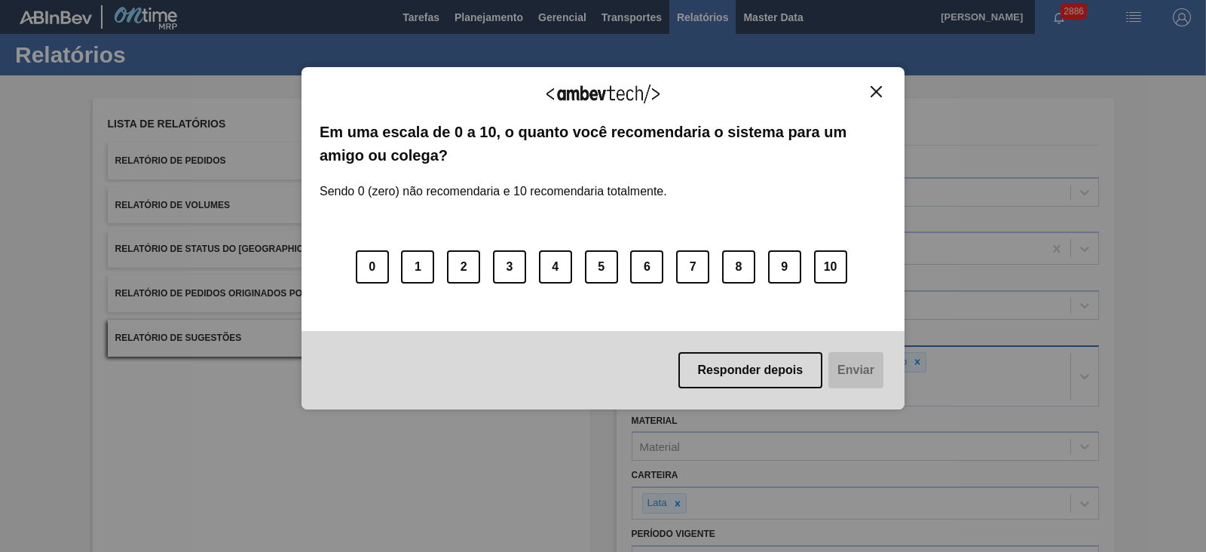
click at [875, 88] on img "Close" at bounding box center [876, 91] width 11 height 11
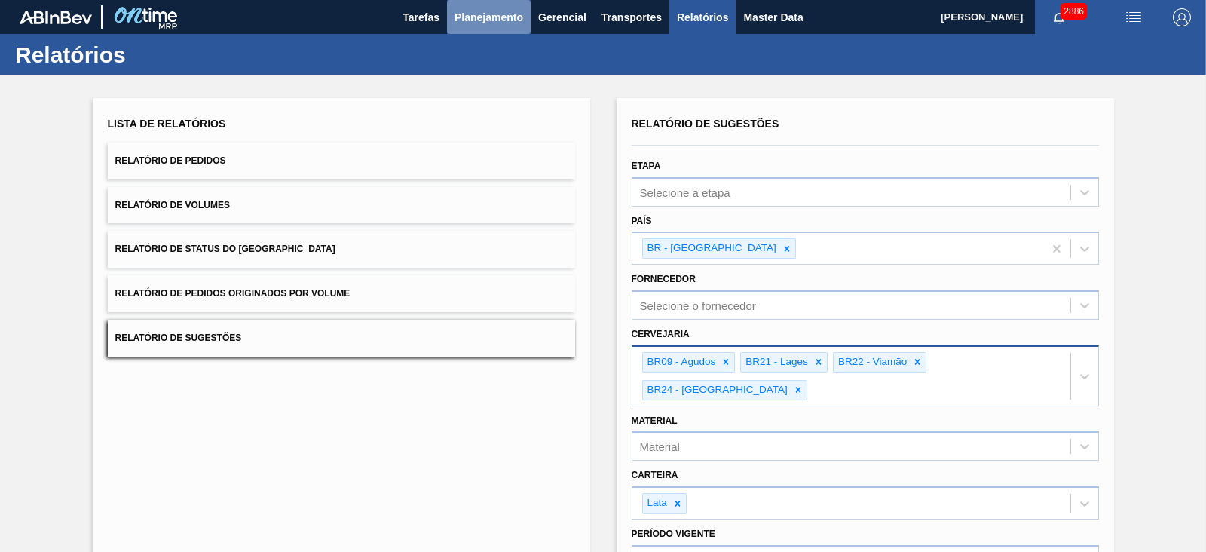
click at [483, 10] on span "Planejamento" at bounding box center [488, 17] width 69 height 18
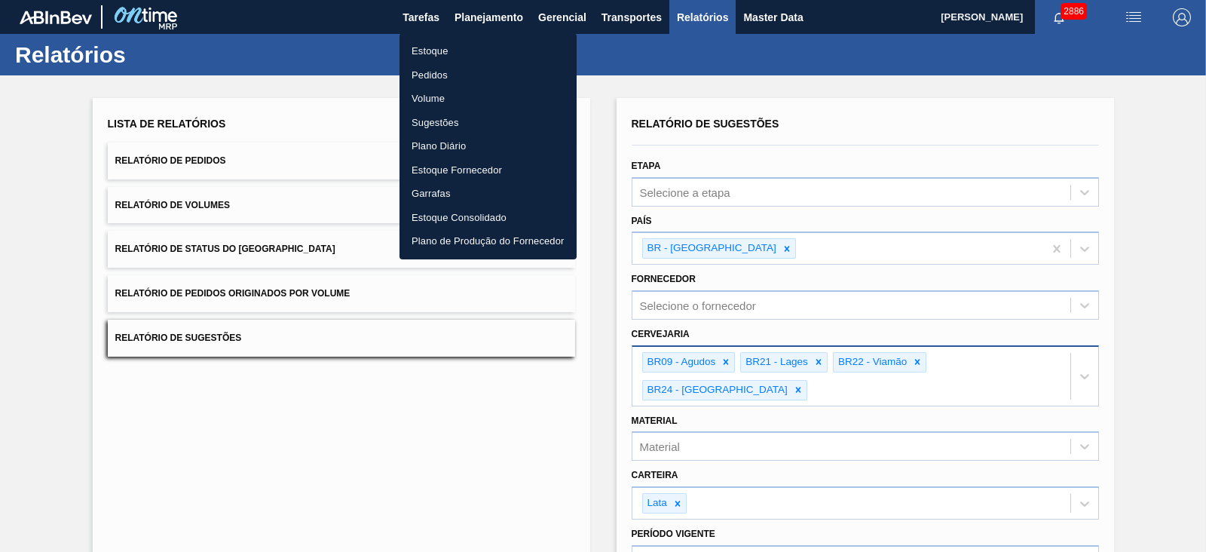
click at [441, 49] on li "Estoque" at bounding box center [487, 51] width 177 height 24
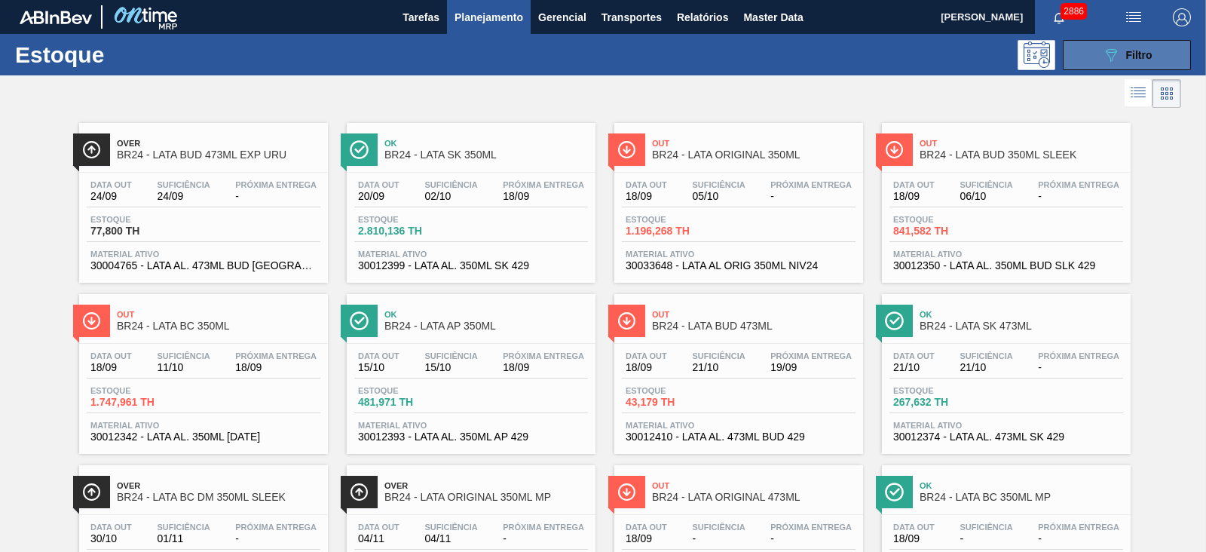
click at [1083, 49] on button "089F7B8B-B2A5-4AFE-B5C0-19BA573D28AC Filtro" at bounding box center [1127, 55] width 128 height 30
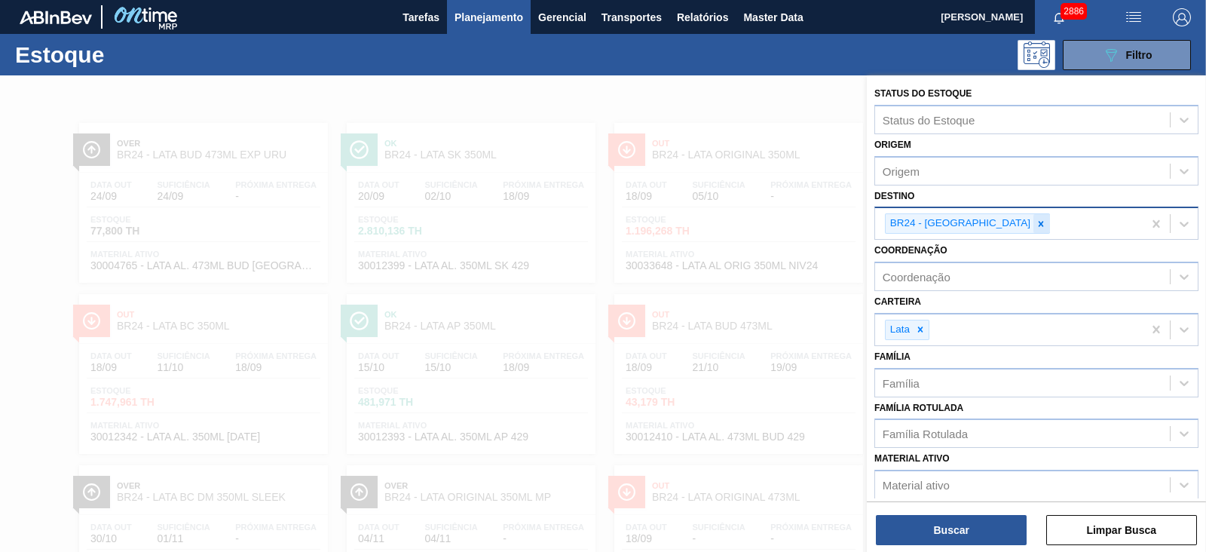
click at [1033, 224] on div at bounding box center [1041, 223] width 17 height 19
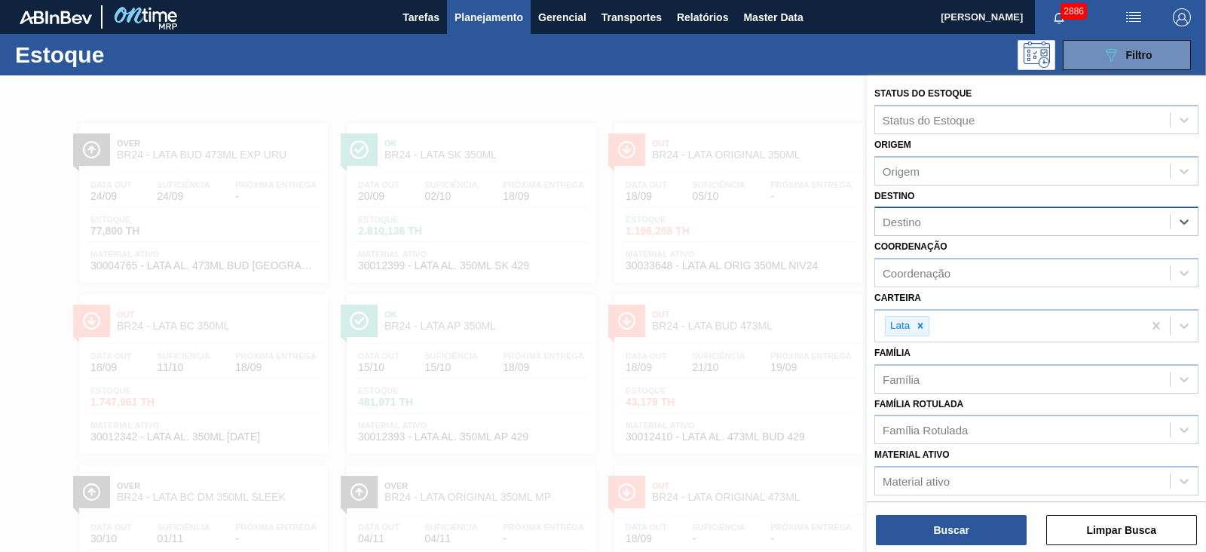
click at [948, 216] on div "Destino" at bounding box center [1022, 222] width 295 height 22
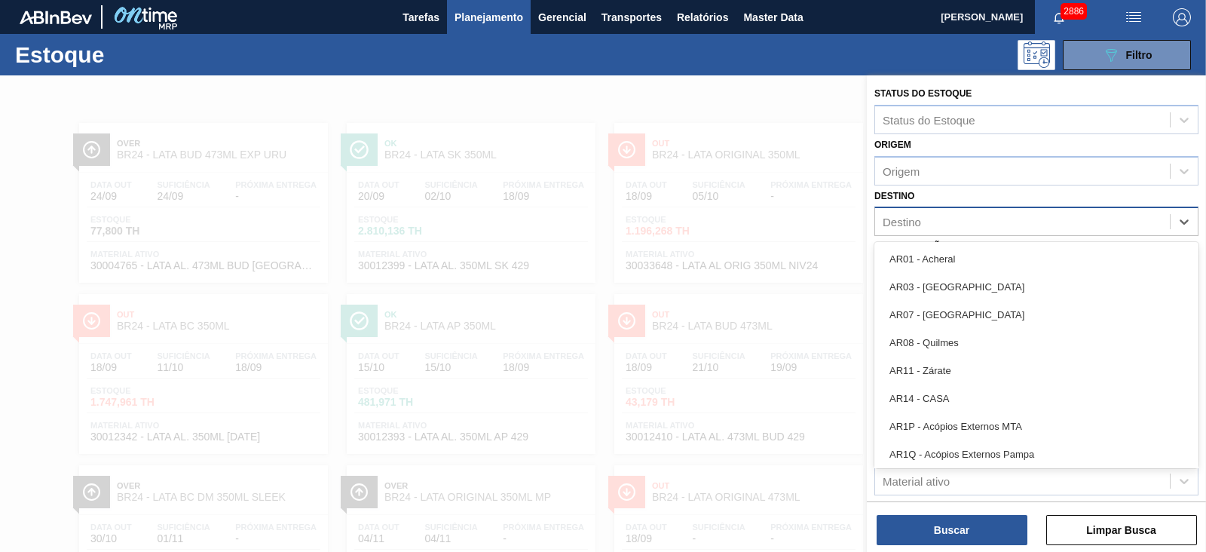
click at [923, 218] on div "Destino" at bounding box center [1022, 222] width 295 height 22
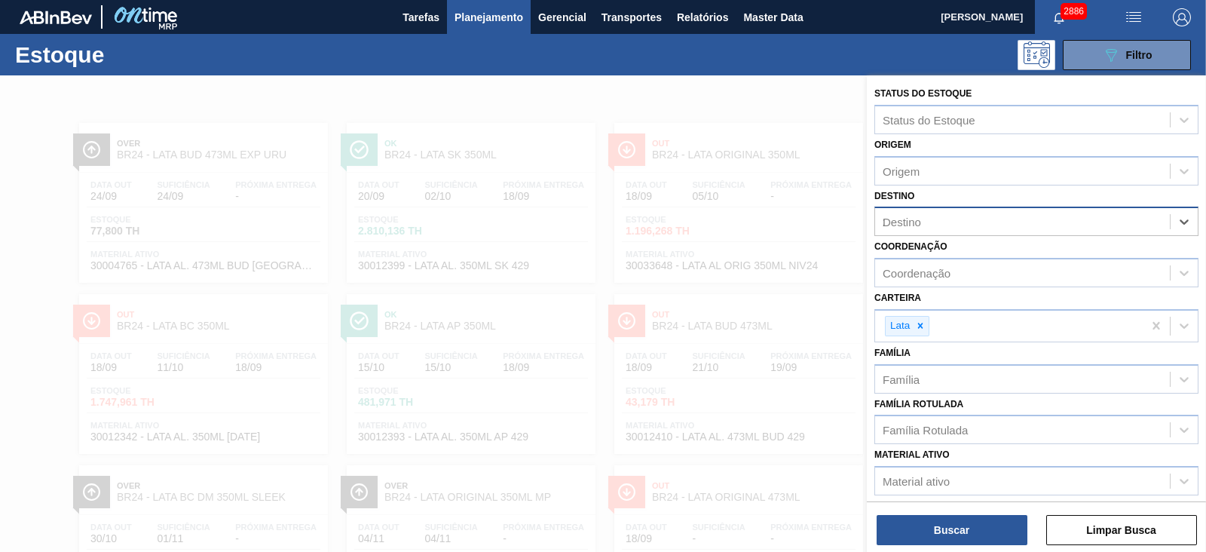
type input "21"
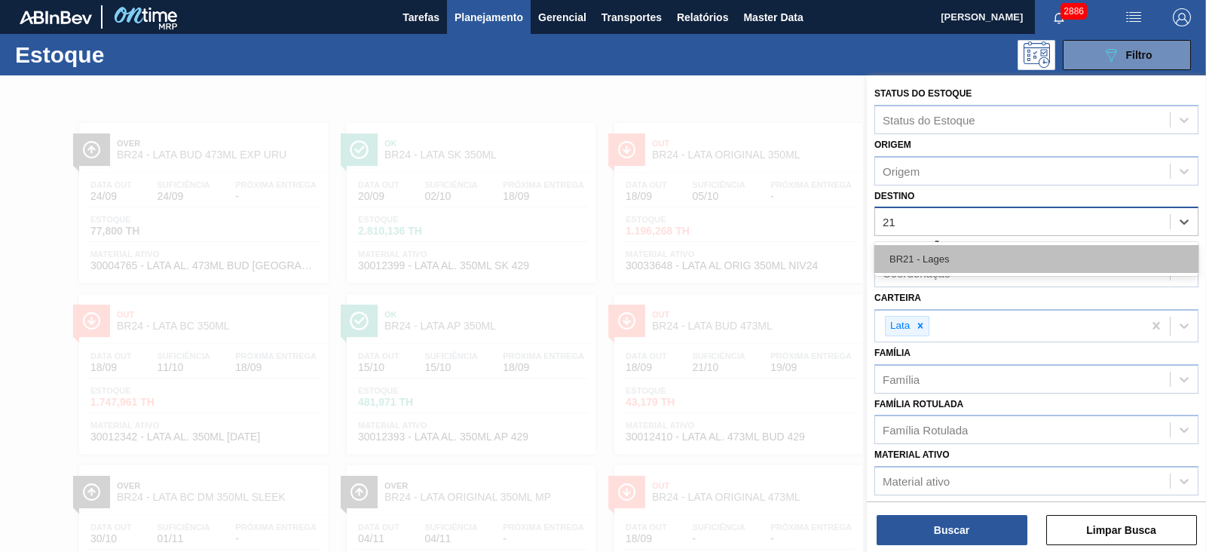
click at [929, 256] on div "BR21 - Lages" at bounding box center [1036, 259] width 324 height 28
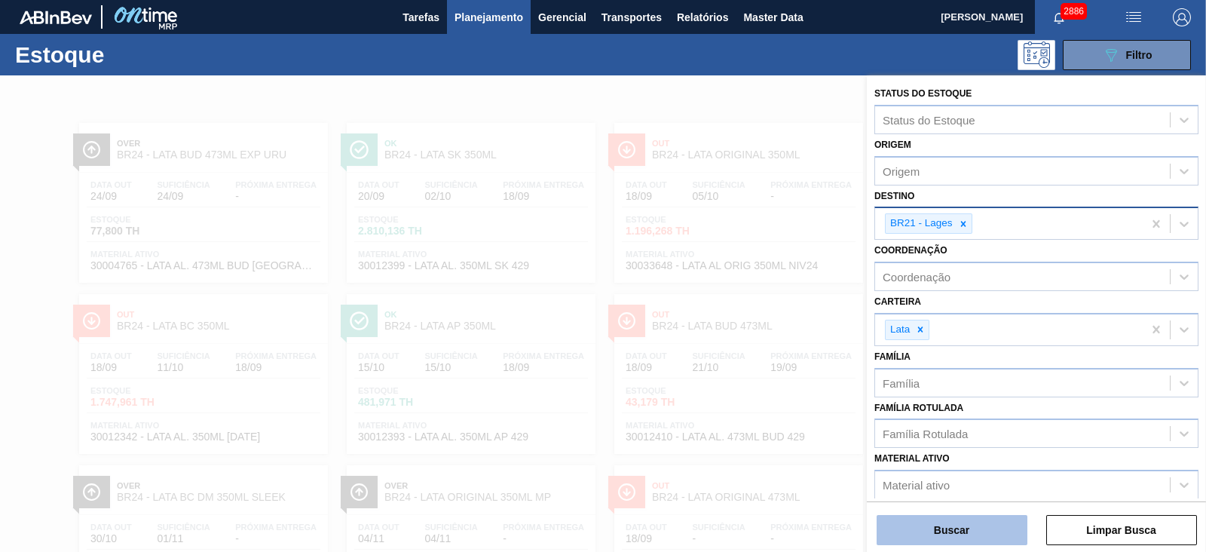
click at [991, 534] on button "Buscar" at bounding box center [952, 530] width 151 height 30
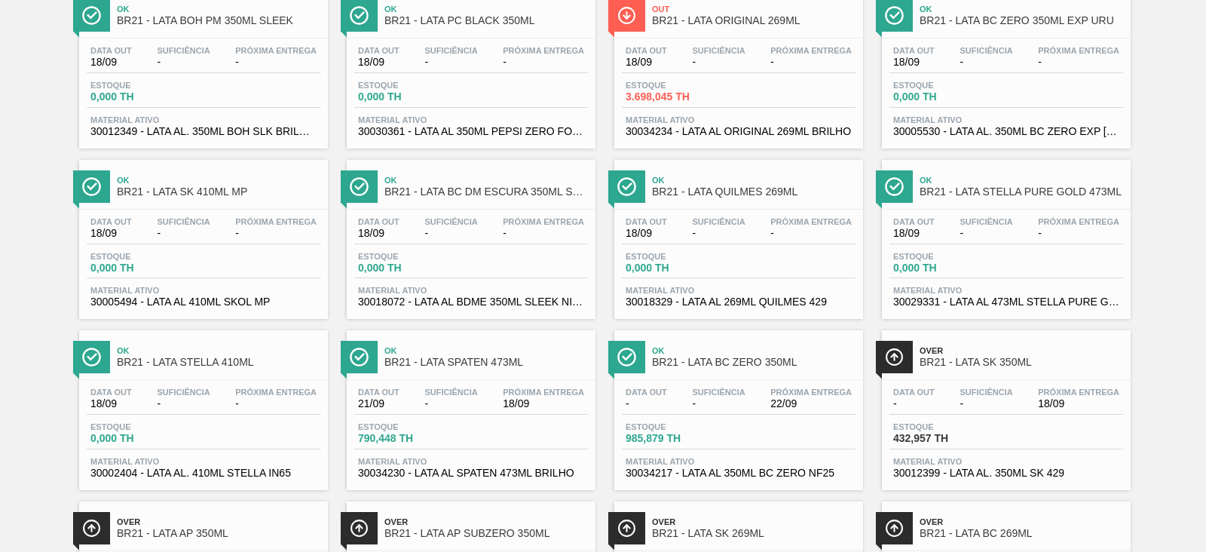
scroll to position [848, 0]
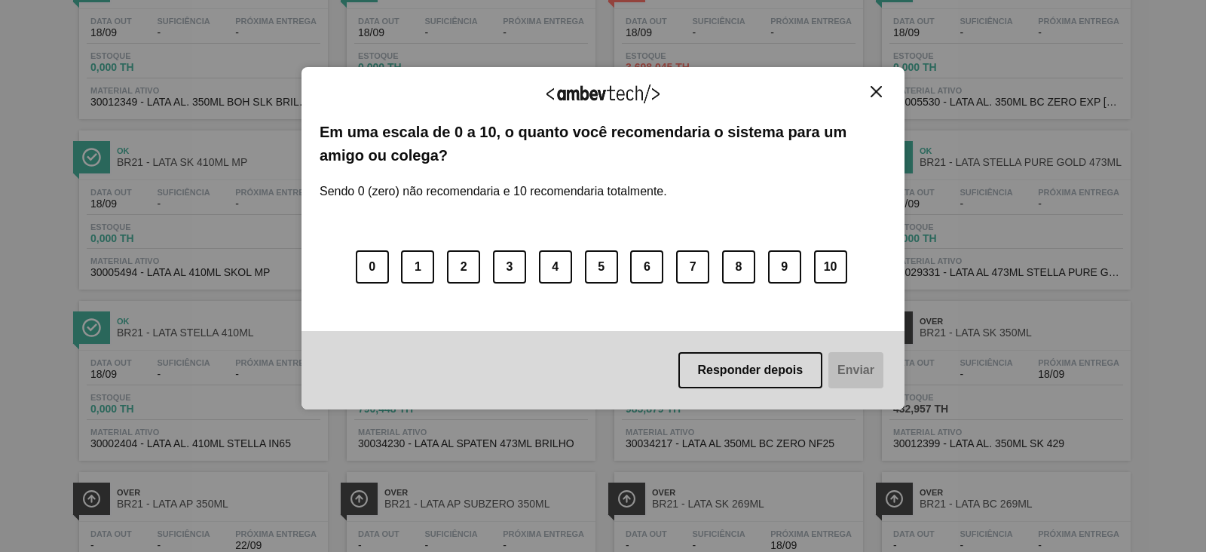
click at [871, 90] on img "Close" at bounding box center [876, 91] width 11 height 11
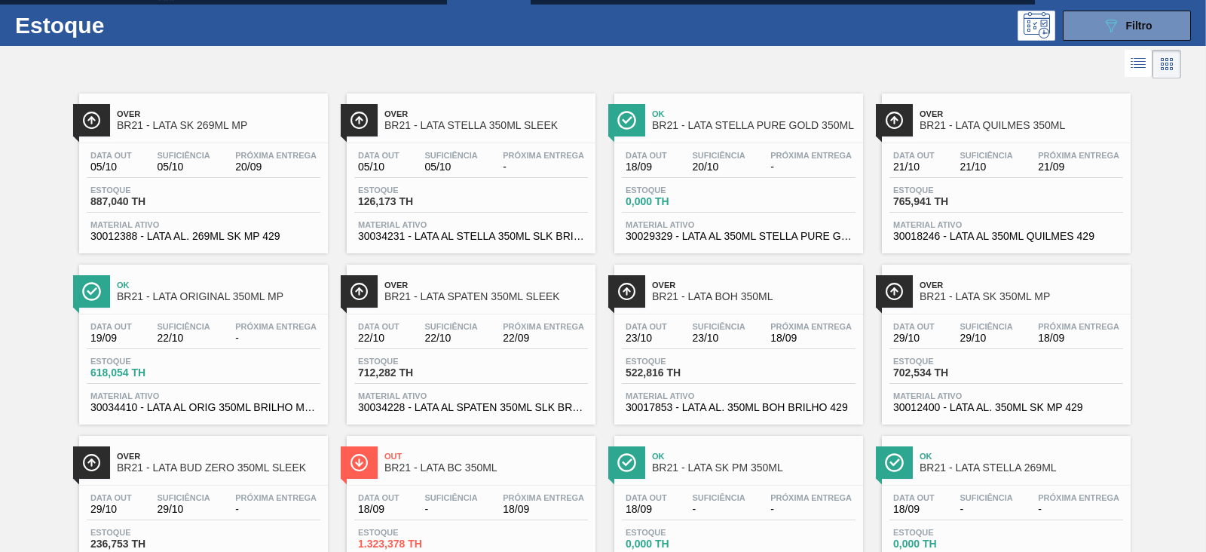
scroll to position [0, 0]
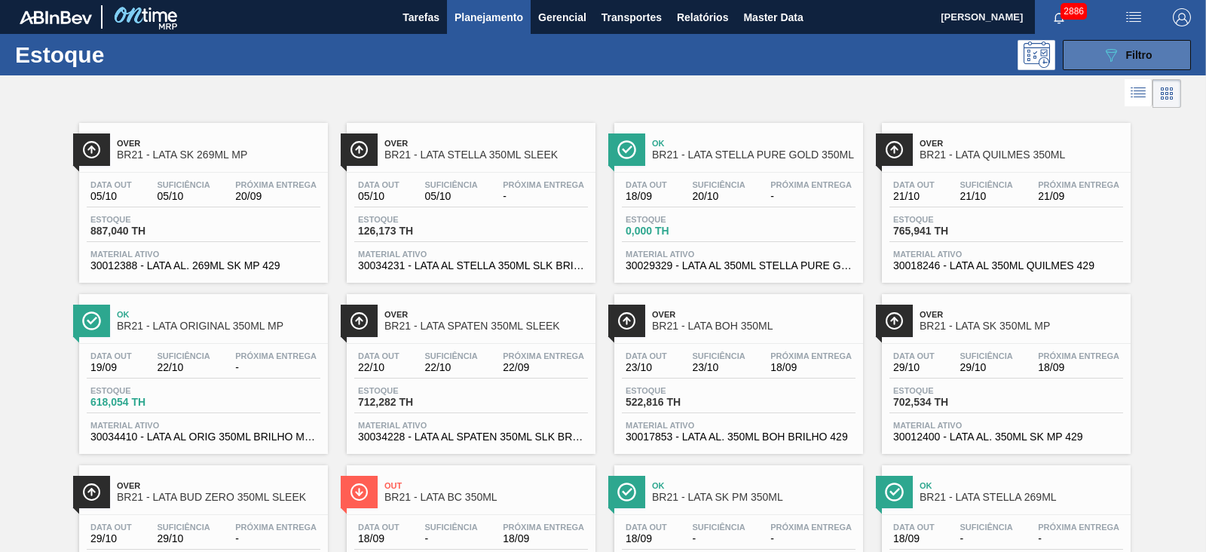
click at [1115, 50] on icon "089F7B8B-B2A5-4AFE-B5C0-19BA573D28AC" at bounding box center [1111, 55] width 18 height 18
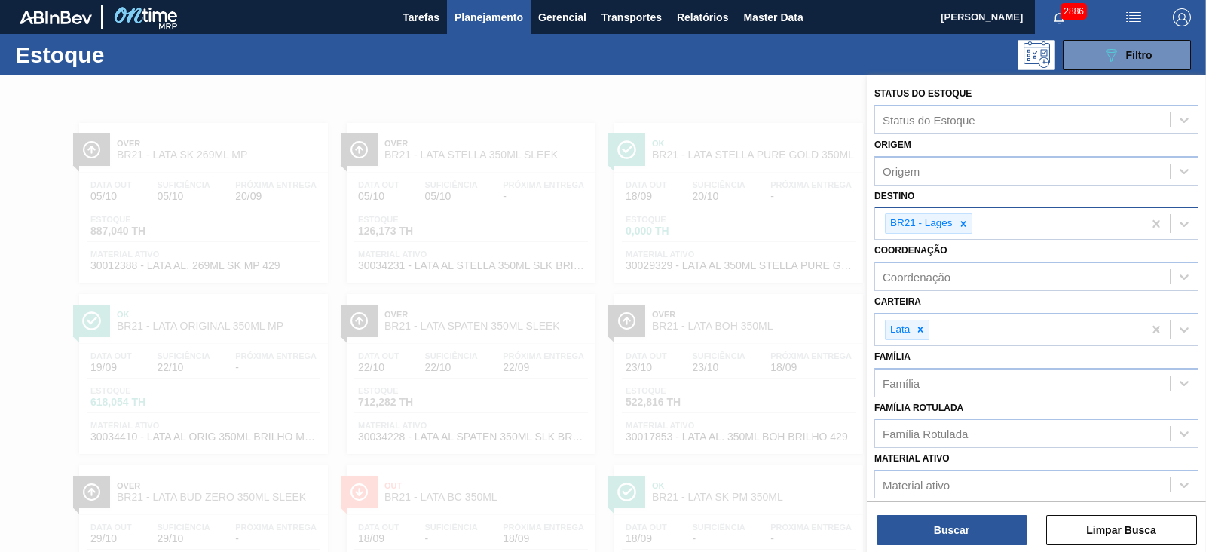
click at [959, 222] on icon at bounding box center [963, 224] width 11 height 11
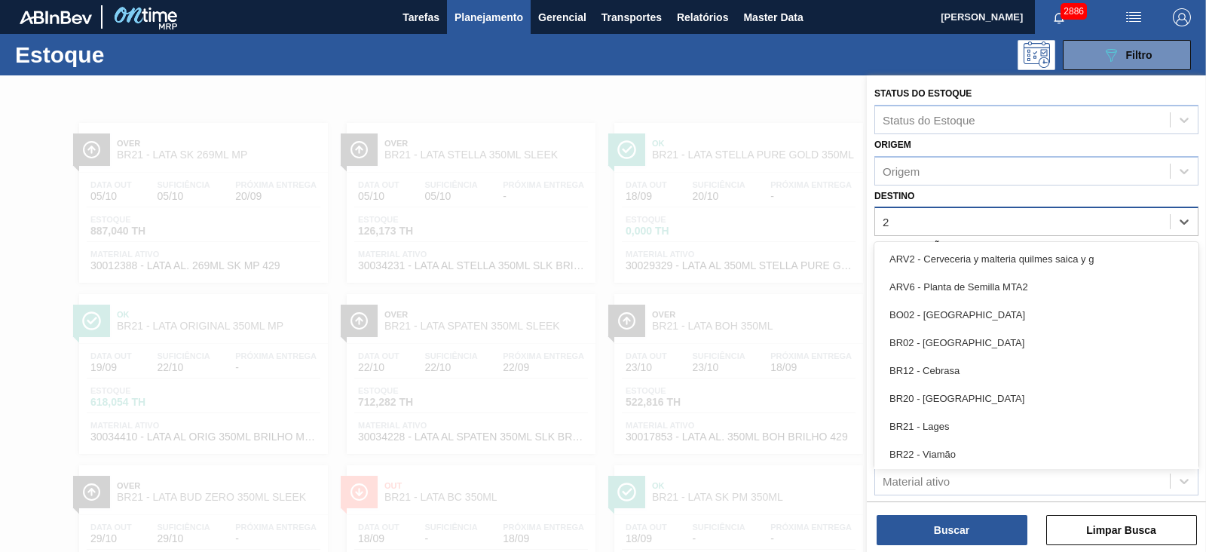
type input "22"
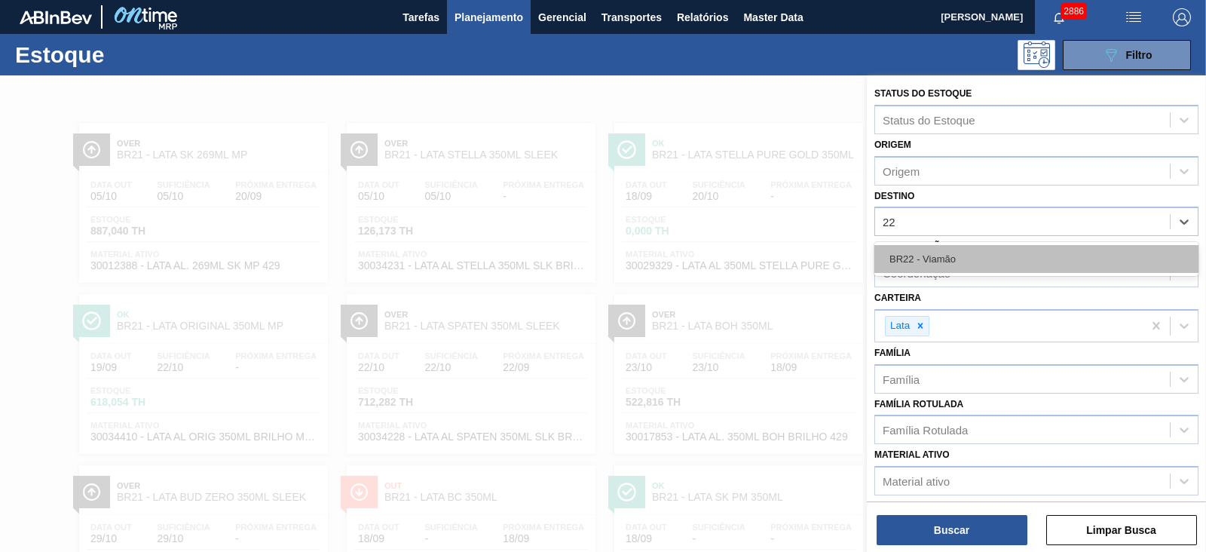
click at [932, 256] on div "BR22 - Viamão" at bounding box center [1036, 259] width 324 height 28
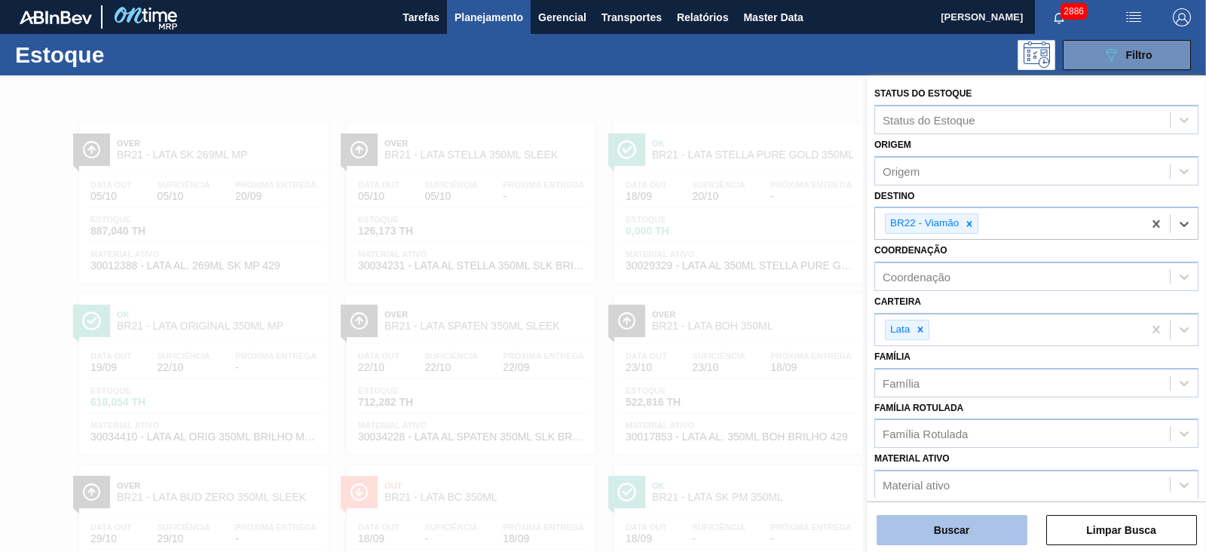
click at [967, 526] on button "Buscar" at bounding box center [952, 530] width 151 height 30
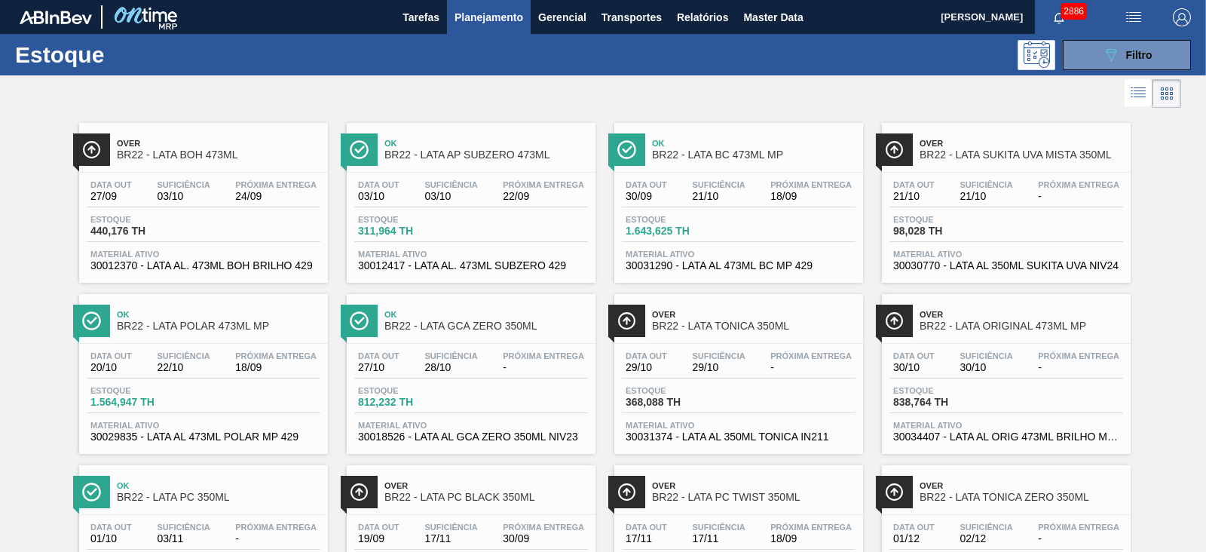
click at [745, 86] on div at bounding box center [590, 93] width 1181 height 36
click at [1116, 54] on icon "089F7B8B-B2A5-4AFE-B5C0-19BA573D28AC" at bounding box center [1111, 55] width 18 height 18
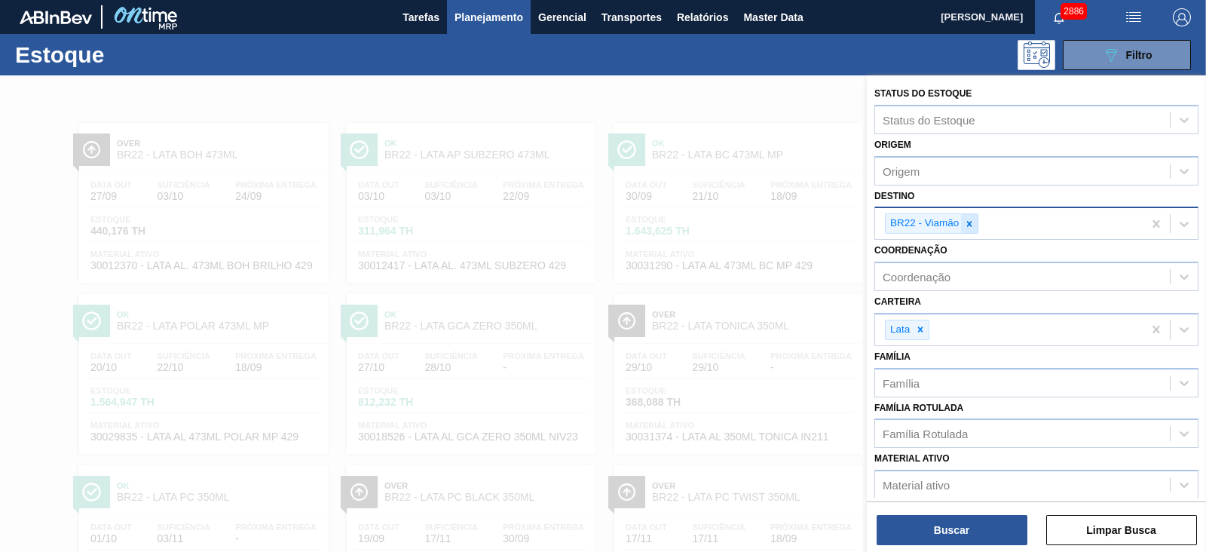
click at [972, 225] on icon at bounding box center [969, 224] width 11 height 11
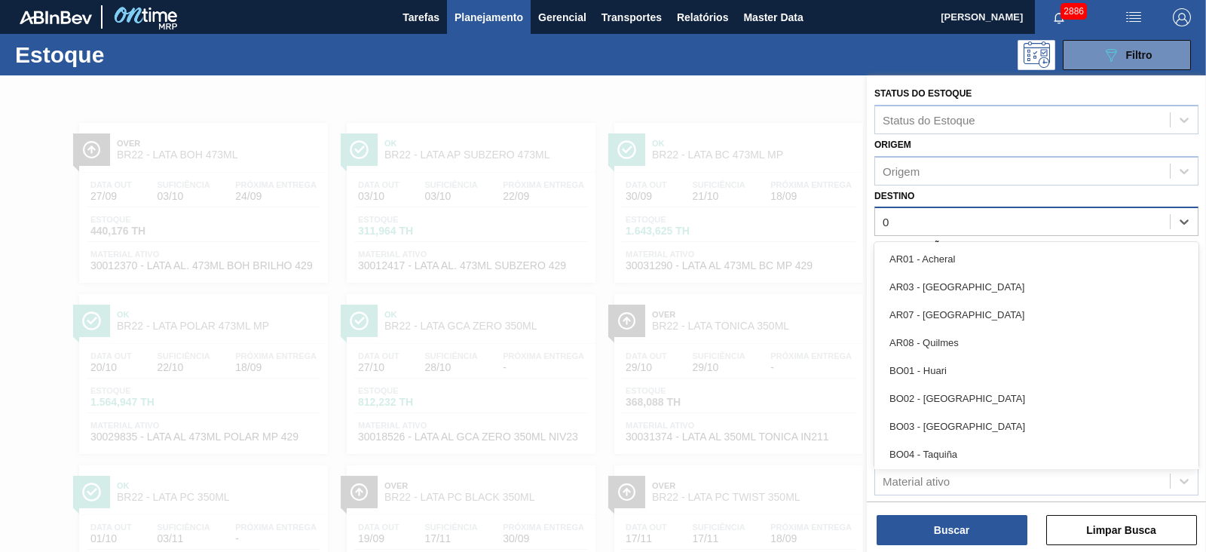
type input "09"
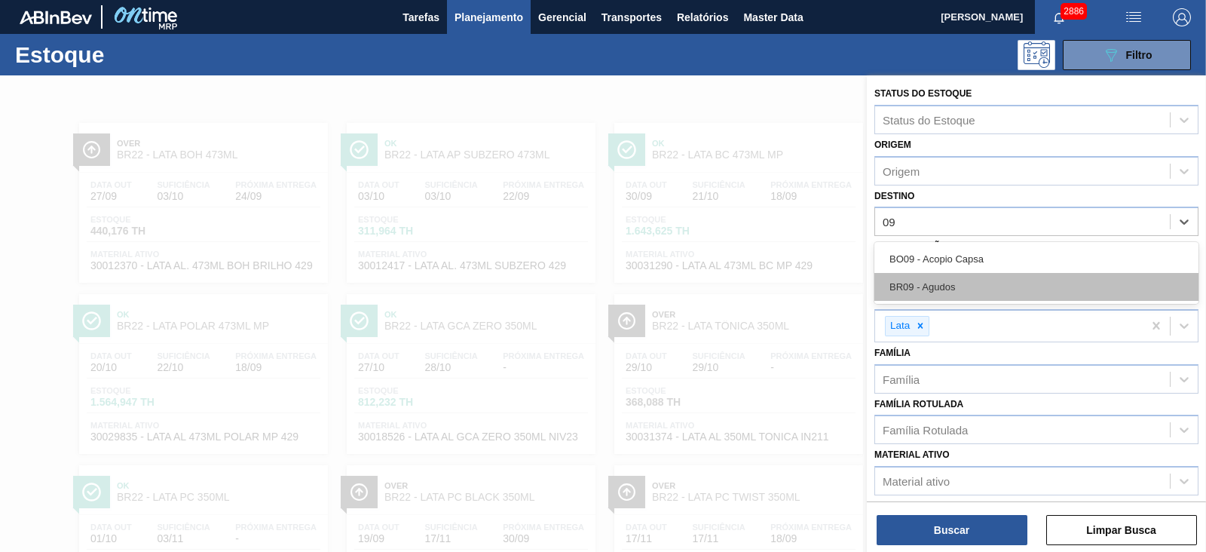
click at [926, 282] on div "BR09 - Agudos" at bounding box center [1036, 287] width 324 height 28
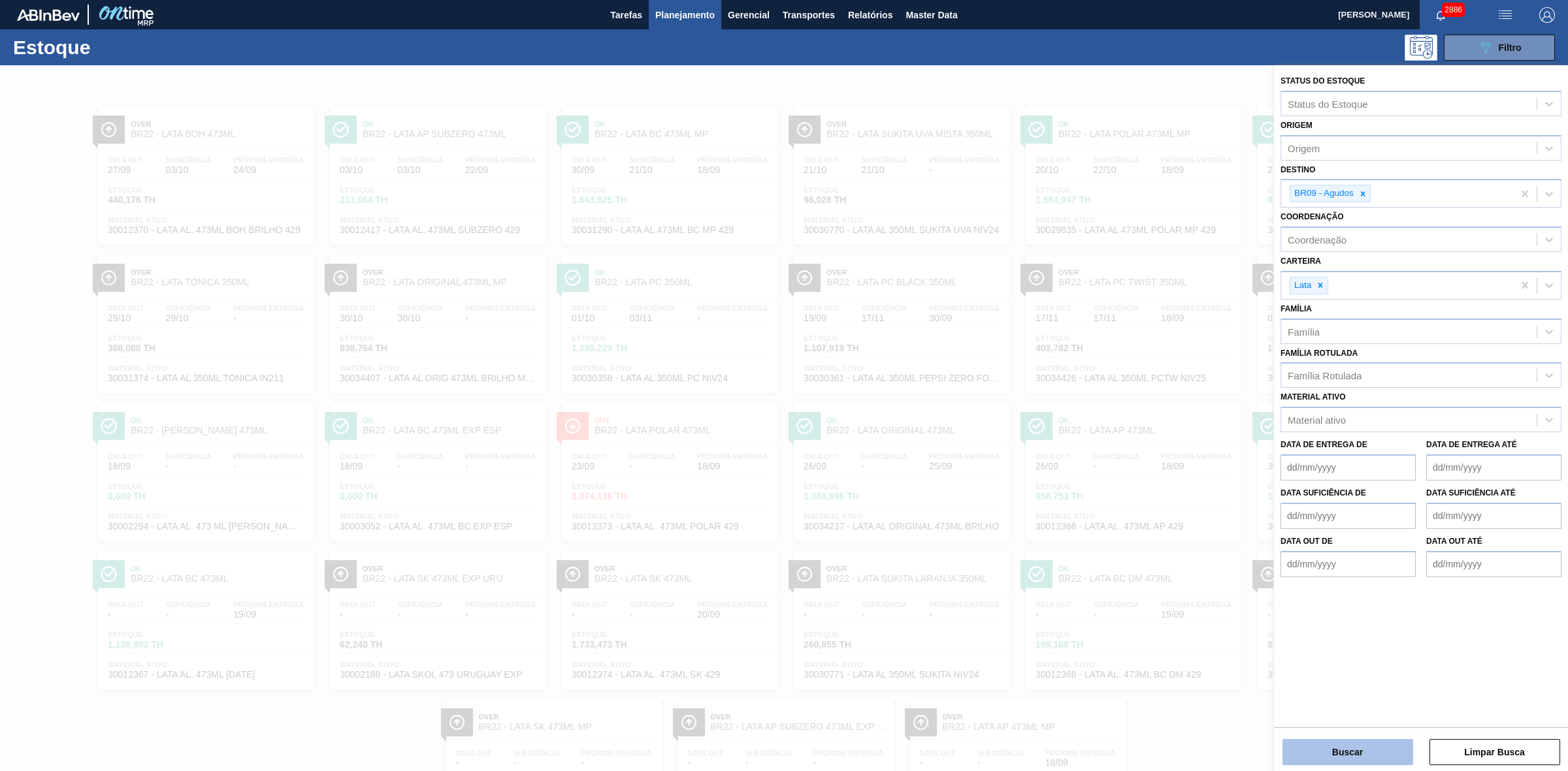
click at [1363, 746] on button "Buscar" at bounding box center [1348, 752] width 131 height 26
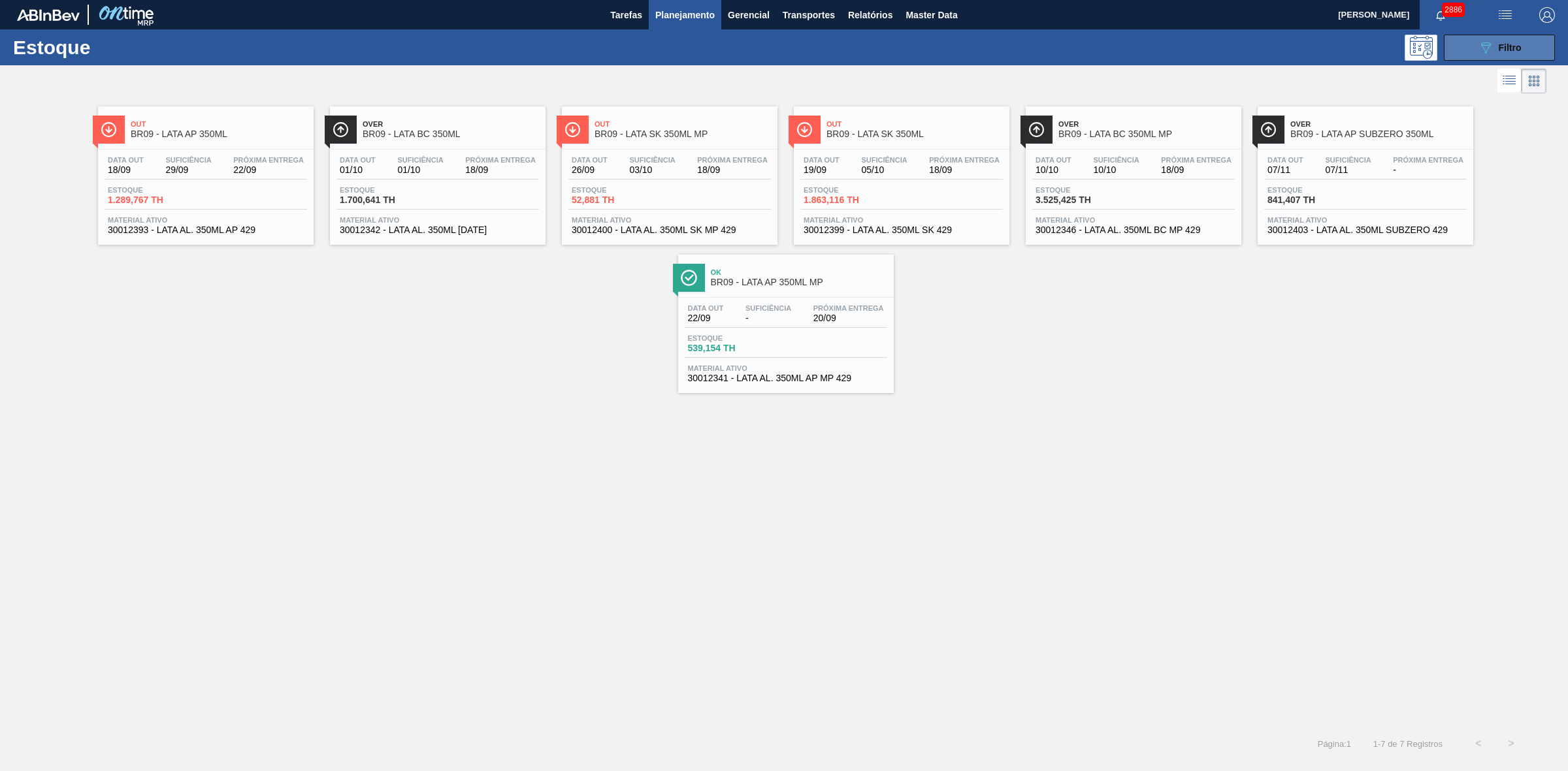
click at [1464, 52] on button "089F7B8B-B2A5-4AFE-B5C0-19BA573D28AC Filtro" at bounding box center [1500, 48] width 111 height 26
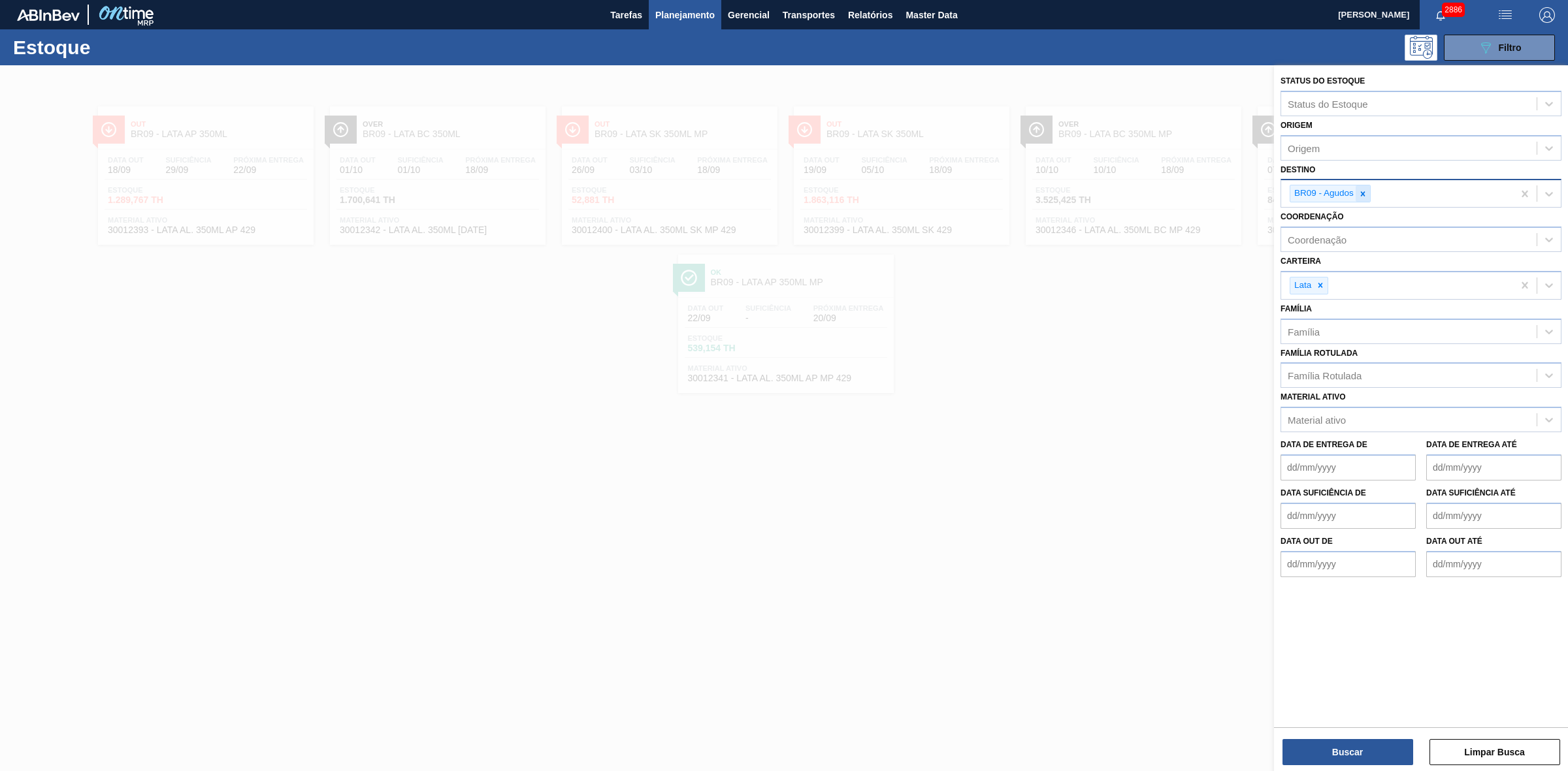
click at [1361, 195] on icon at bounding box center [1363, 193] width 4 height 4
type input "24"
click at [1350, 218] on div "BR24 - Ponta Grossa" at bounding box center [1421, 224] width 281 height 24
click at [1346, 749] on button "Buscar" at bounding box center [1348, 752] width 131 height 26
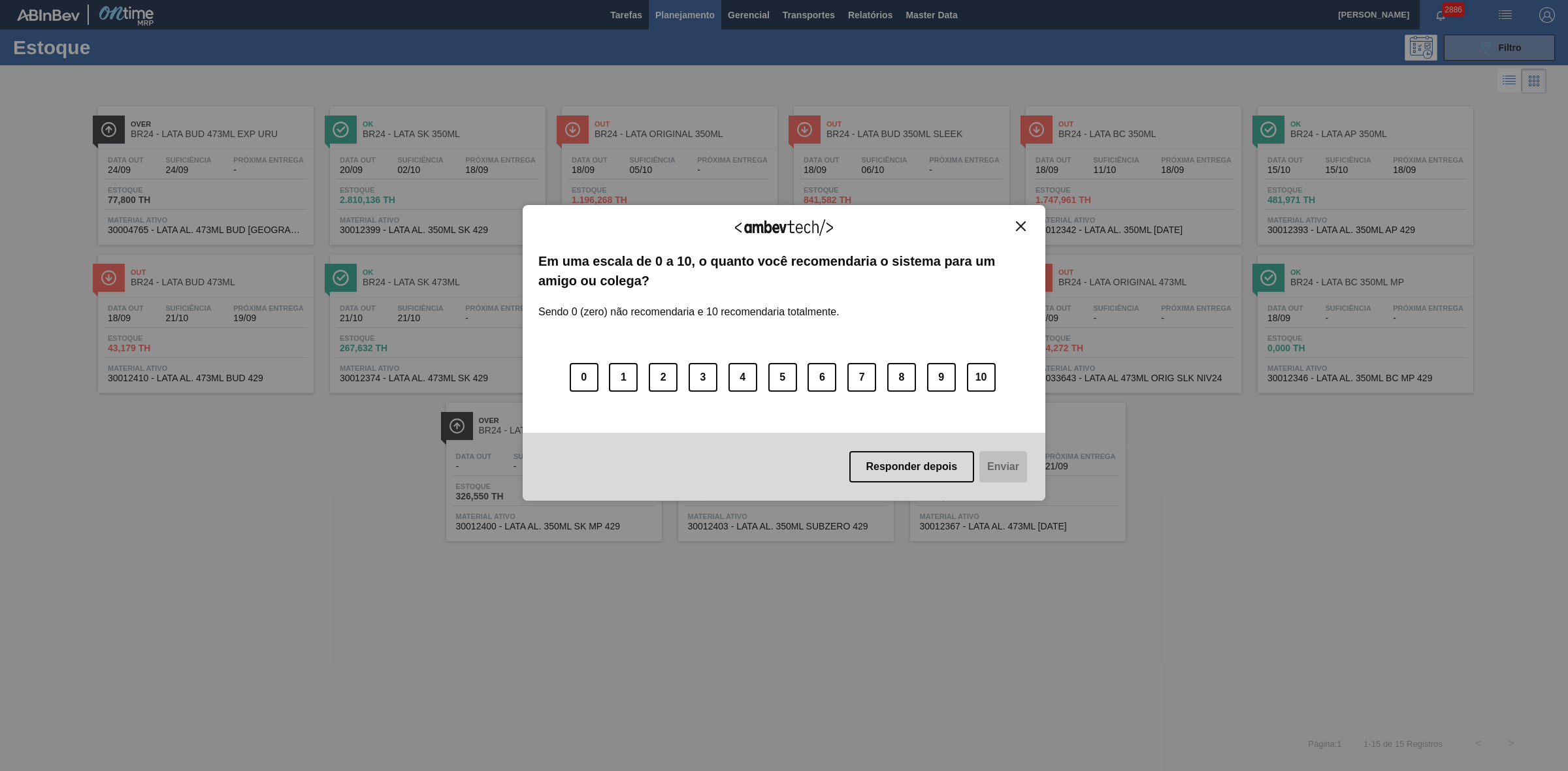
click at [1018, 229] on img "Close" at bounding box center [1020, 226] width 10 height 10
click at [1024, 223] on img "Close" at bounding box center [1020, 226] width 10 height 10
click at [1017, 222] on img "Close" at bounding box center [1020, 226] width 10 height 10
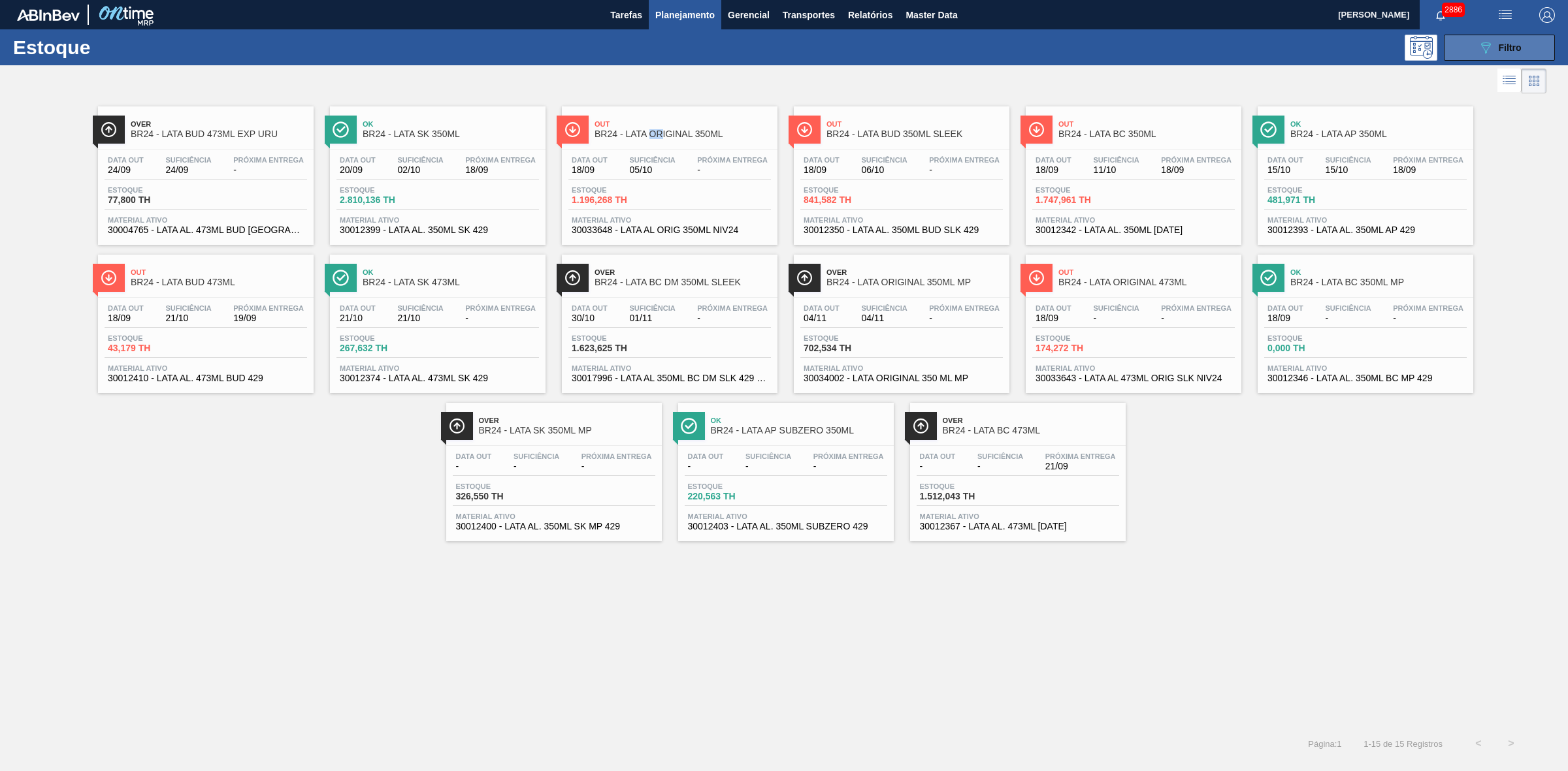
click at [1465, 55] on button "089F7B8B-B2A5-4AFE-B5C0-19BA573D28AC Filtro" at bounding box center [1500, 48] width 111 height 26
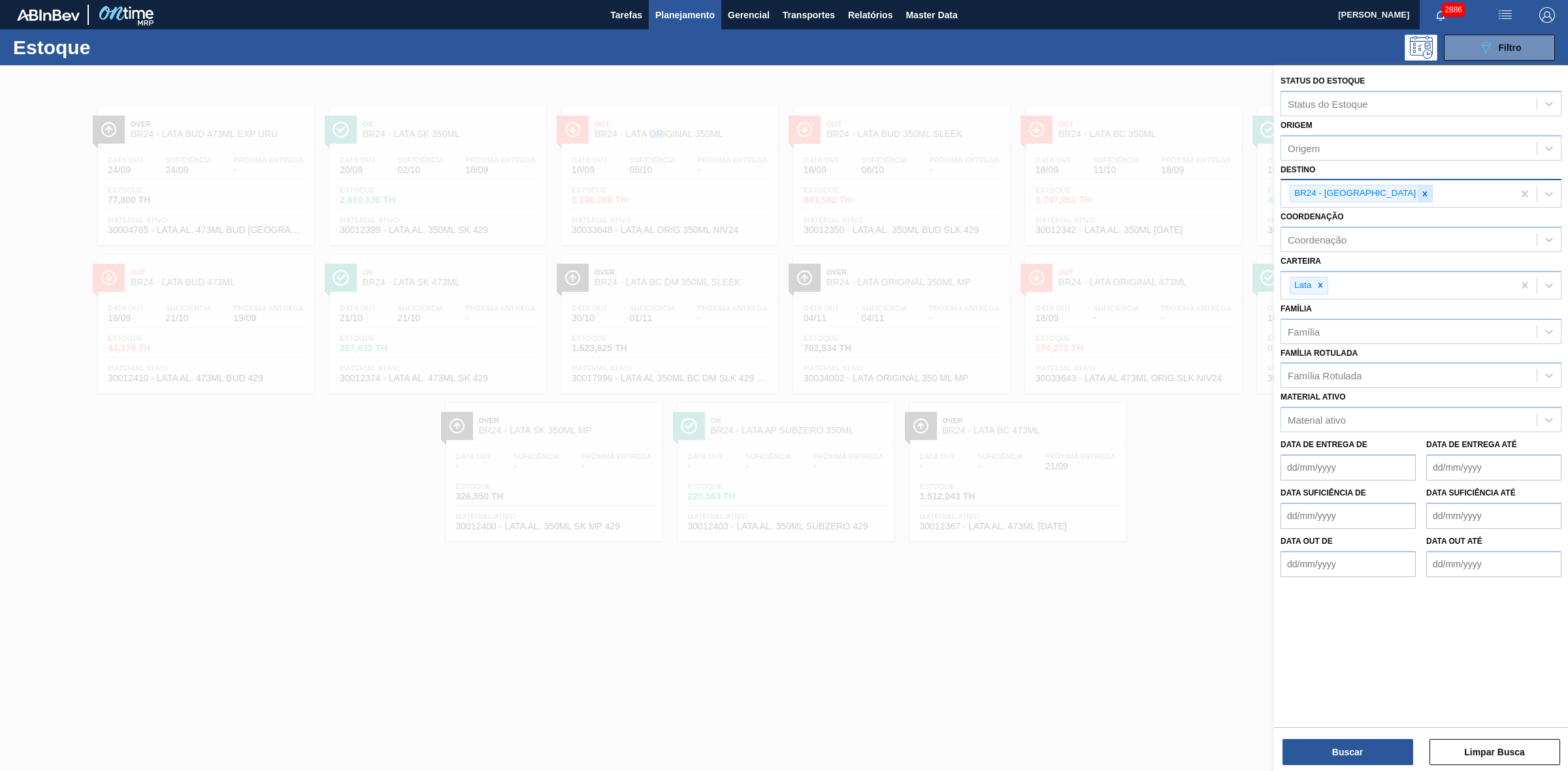
click at [1418, 198] on div at bounding box center [1425, 193] width 15 height 16
type input "09"
click at [1322, 253] on div "BR09 - Agudos" at bounding box center [1421, 249] width 281 height 24
click at [1334, 742] on button "Buscar" at bounding box center [1348, 752] width 131 height 26
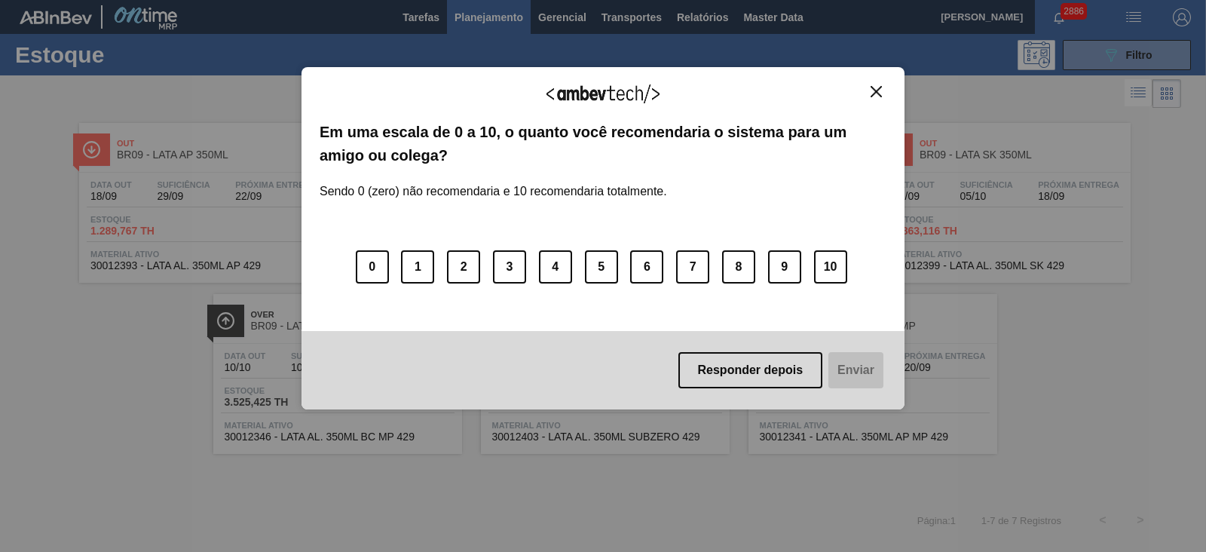
click at [877, 86] on img "Close" at bounding box center [876, 91] width 11 height 11
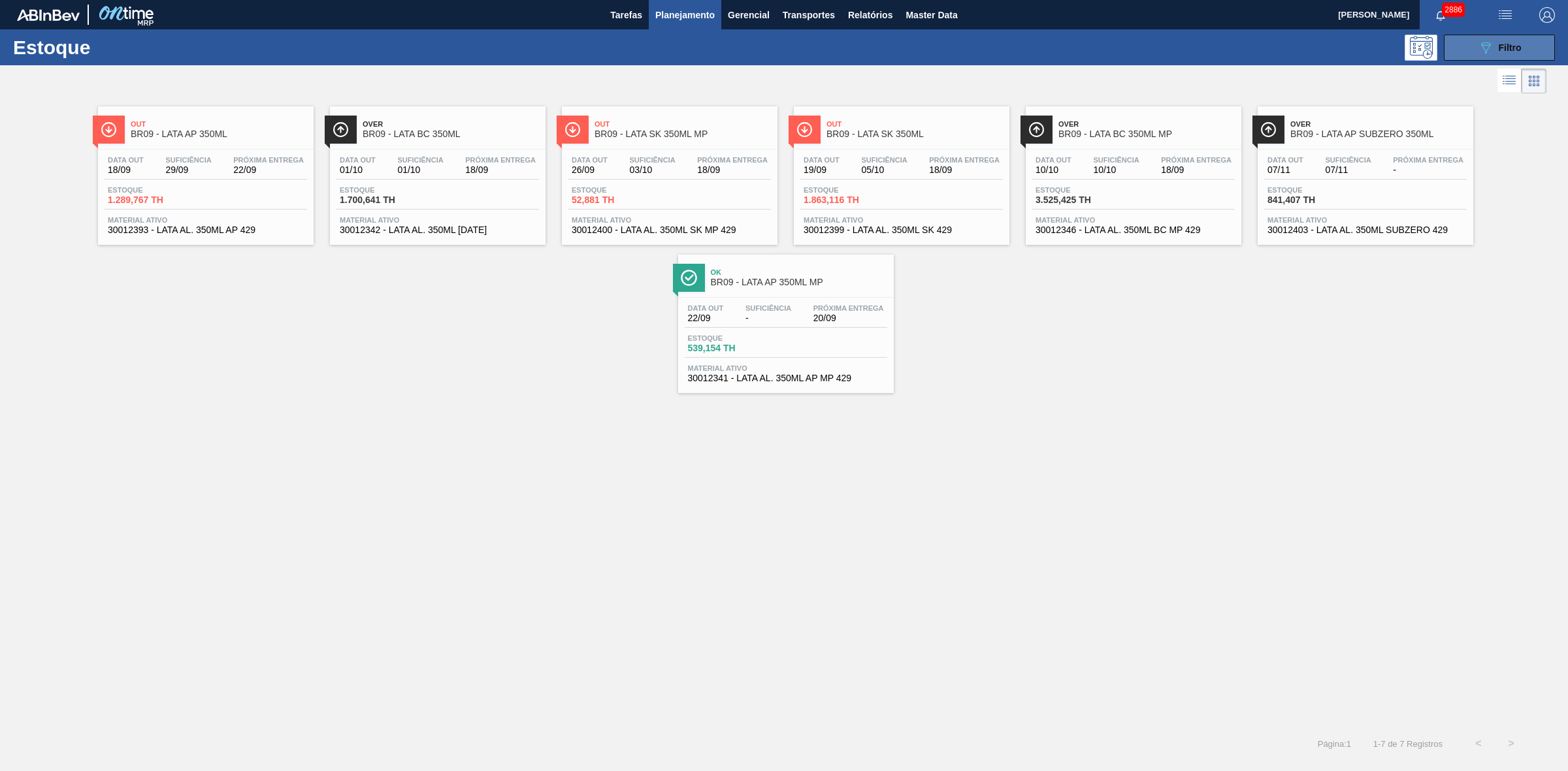
click at [1492, 48] on icon "089F7B8B-B2A5-4AFE-B5C0-19BA573D28AC" at bounding box center [1486, 48] width 16 height 16
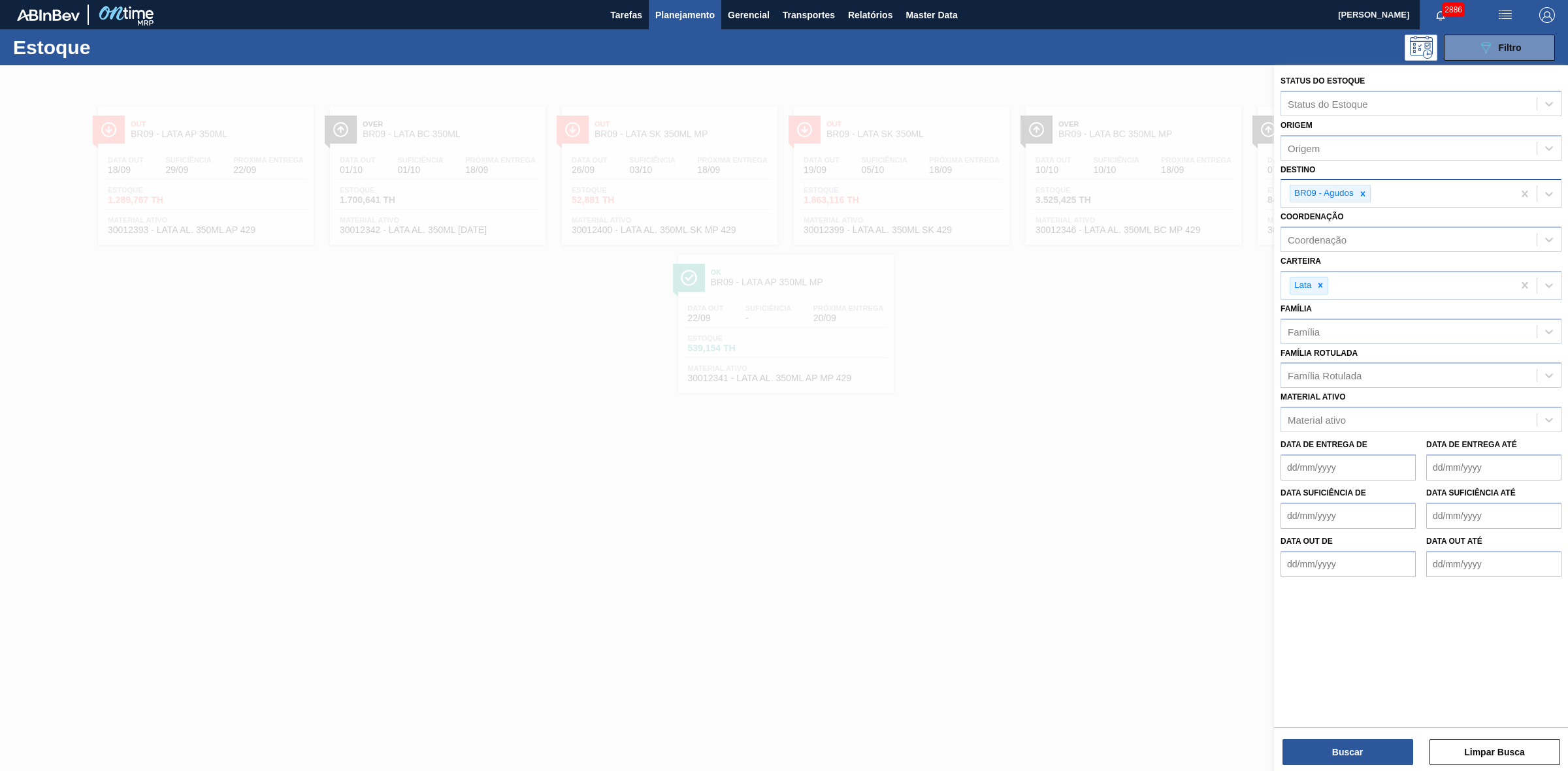
click at [1360, 191] on icon at bounding box center [1363, 194] width 10 height 10
type input "21"
click at [1333, 223] on div "BR21 - Lages" at bounding box center [1421, 224] width 281 height 24
click at [1365, 745] on button "Buscar" at bounding box center [1348, 752] width 131 height 26
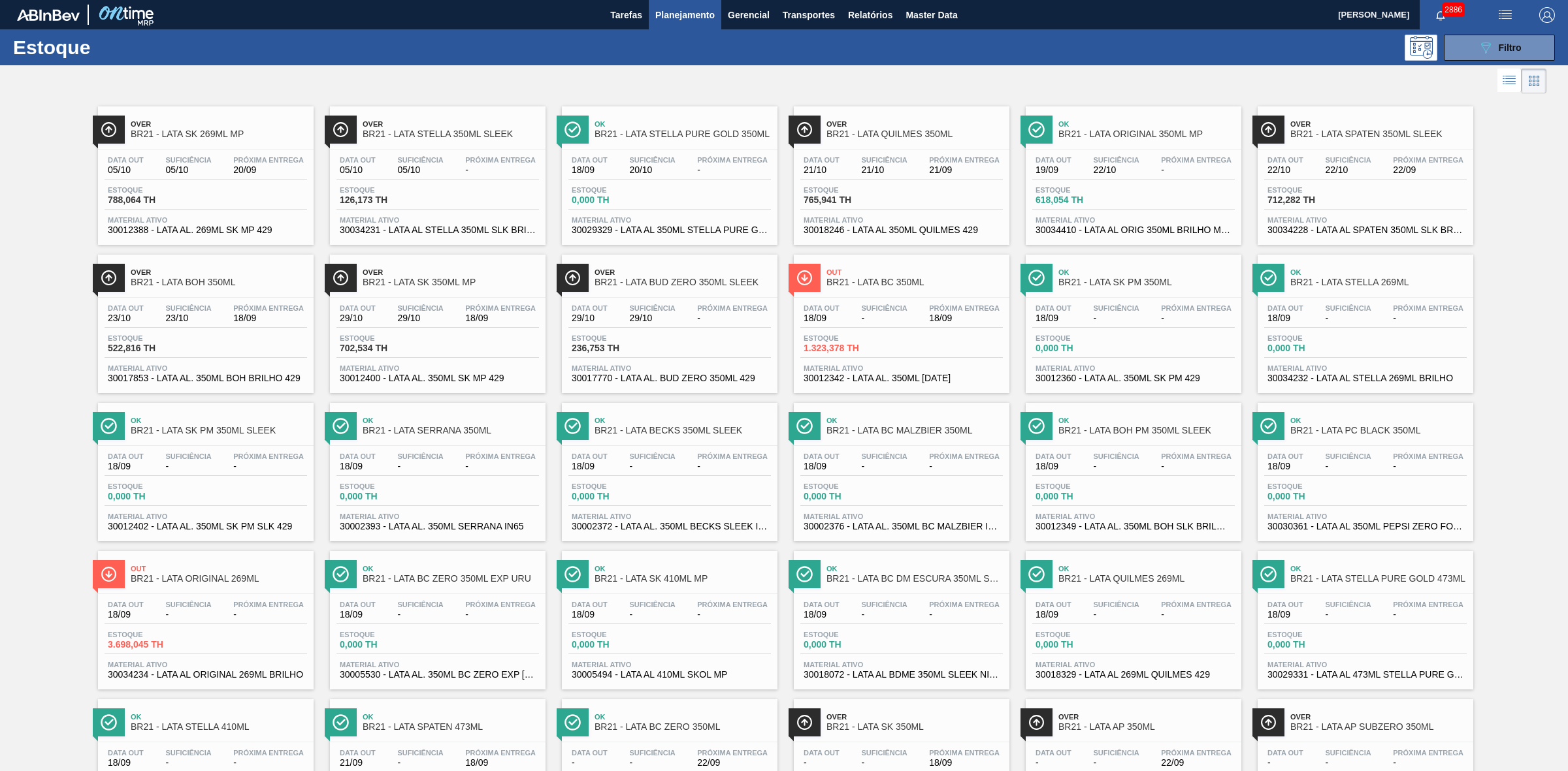
click at [500, 288] on span "BR21 - LATA SK 350ML MP" at bounding box center [451, 282] width 177 height 10
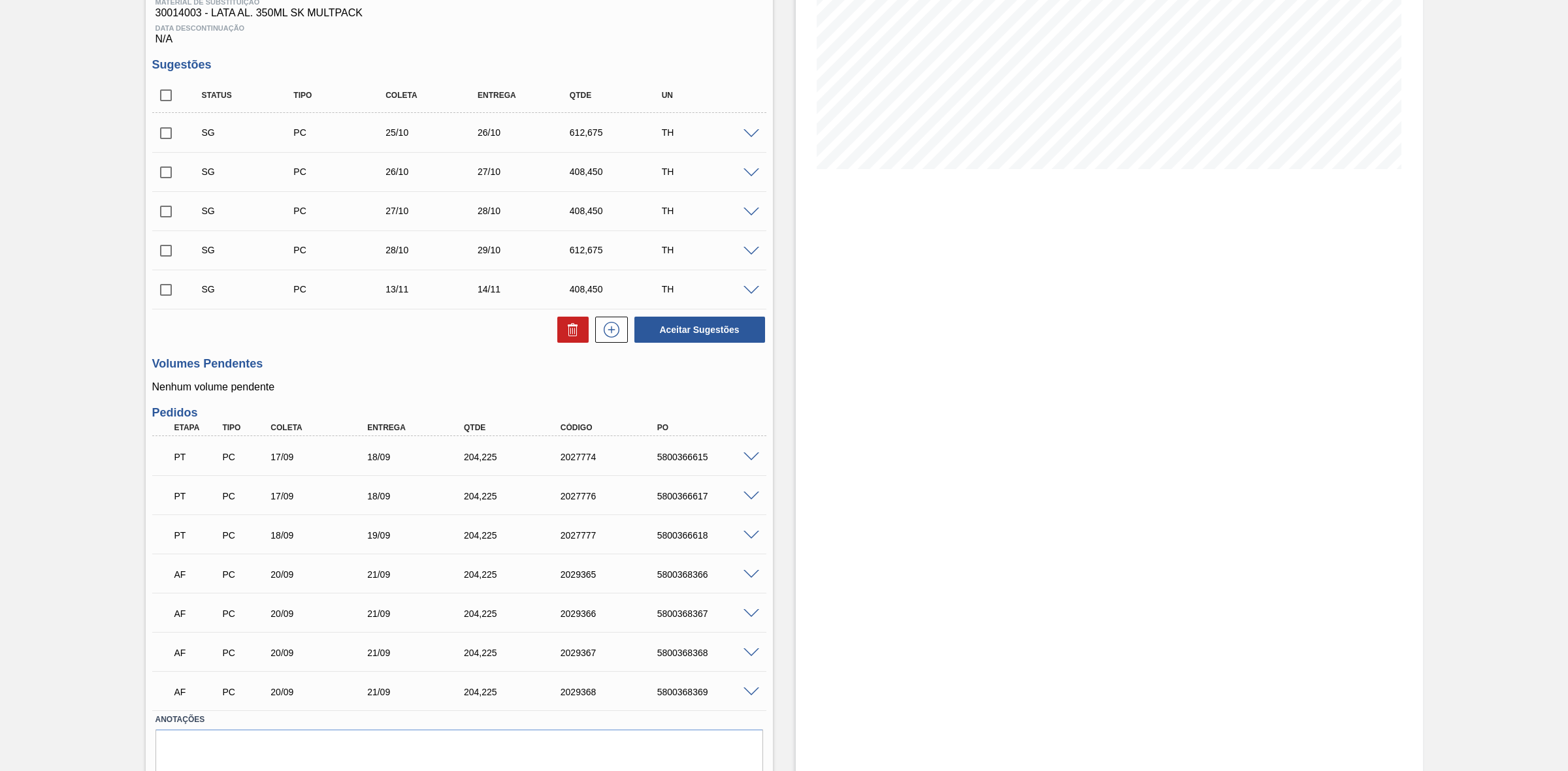
scroll to position [262, 0]
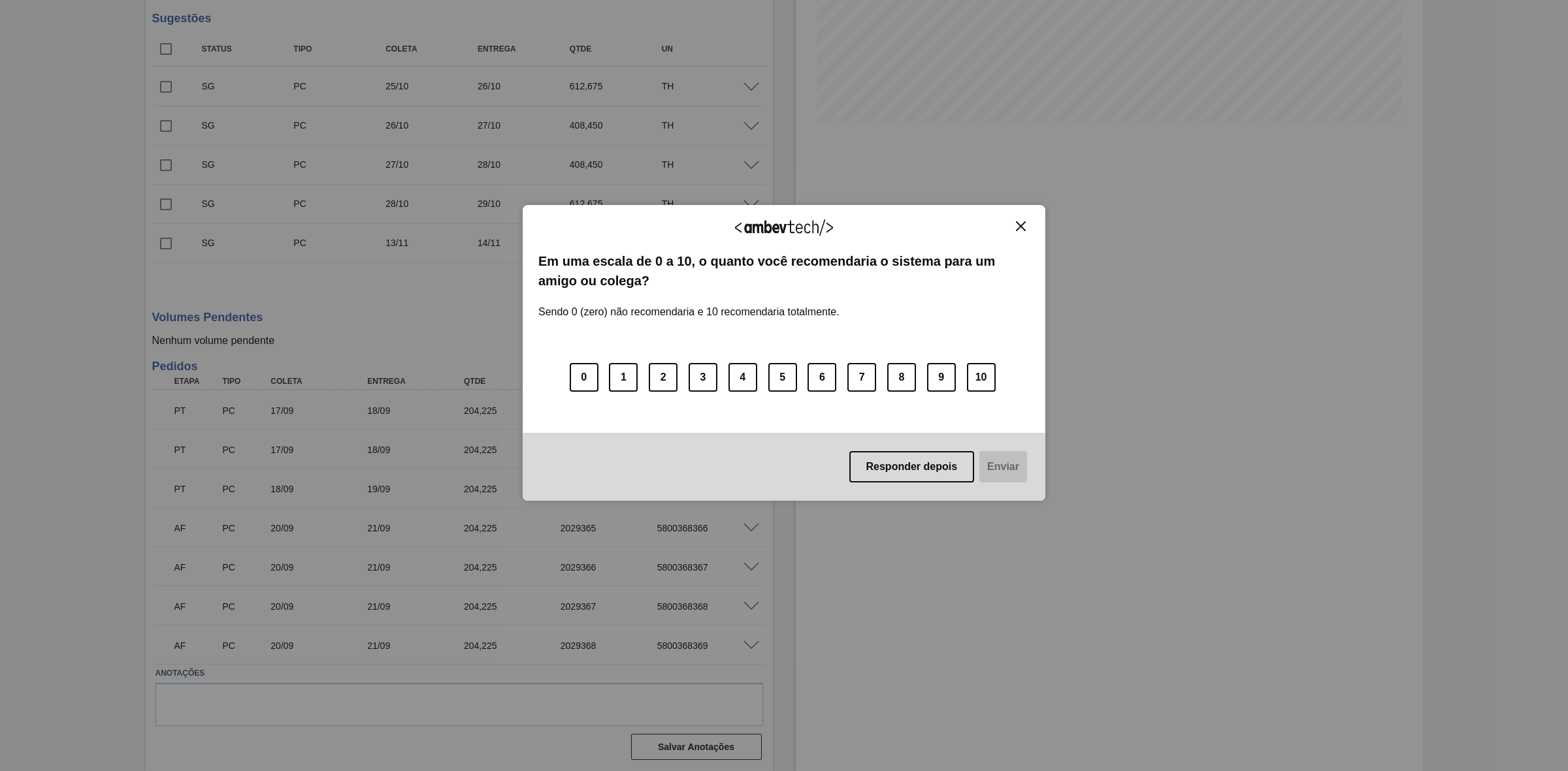
click at [1024, 230] on img "Close" at bounding box center [1020, 226] width 10 height 10
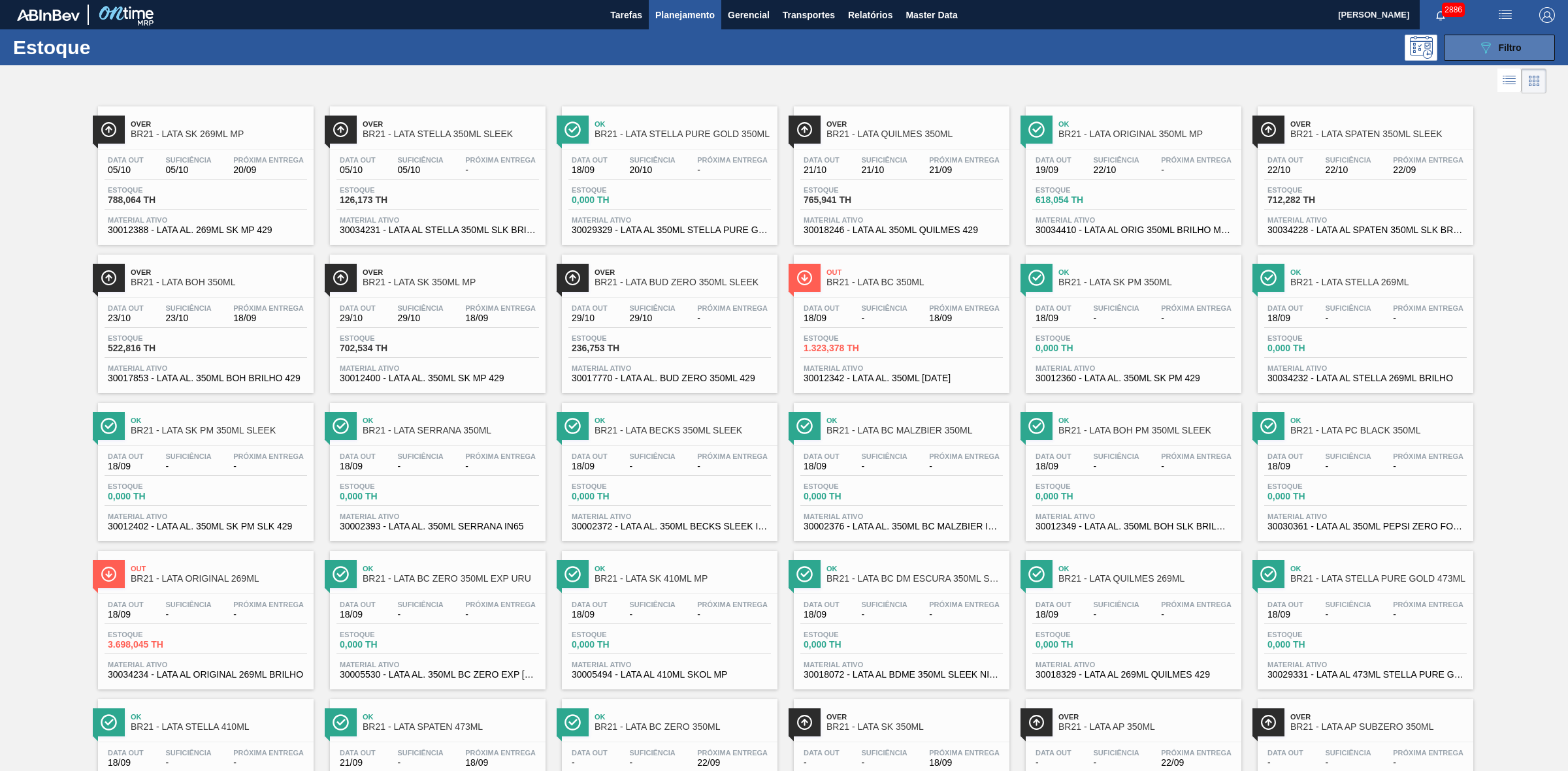
drag, startPoint x: 1466, startPoint y: 46, endPoint x: 1459, endPoint y: 49, distance: 7.6
click at [1467, 44] on button "089F7B8B-B2A5-4AFE-B5C0-19BA573D28AC Filtro" at bounding box center [1500, 48] width 111 height 26
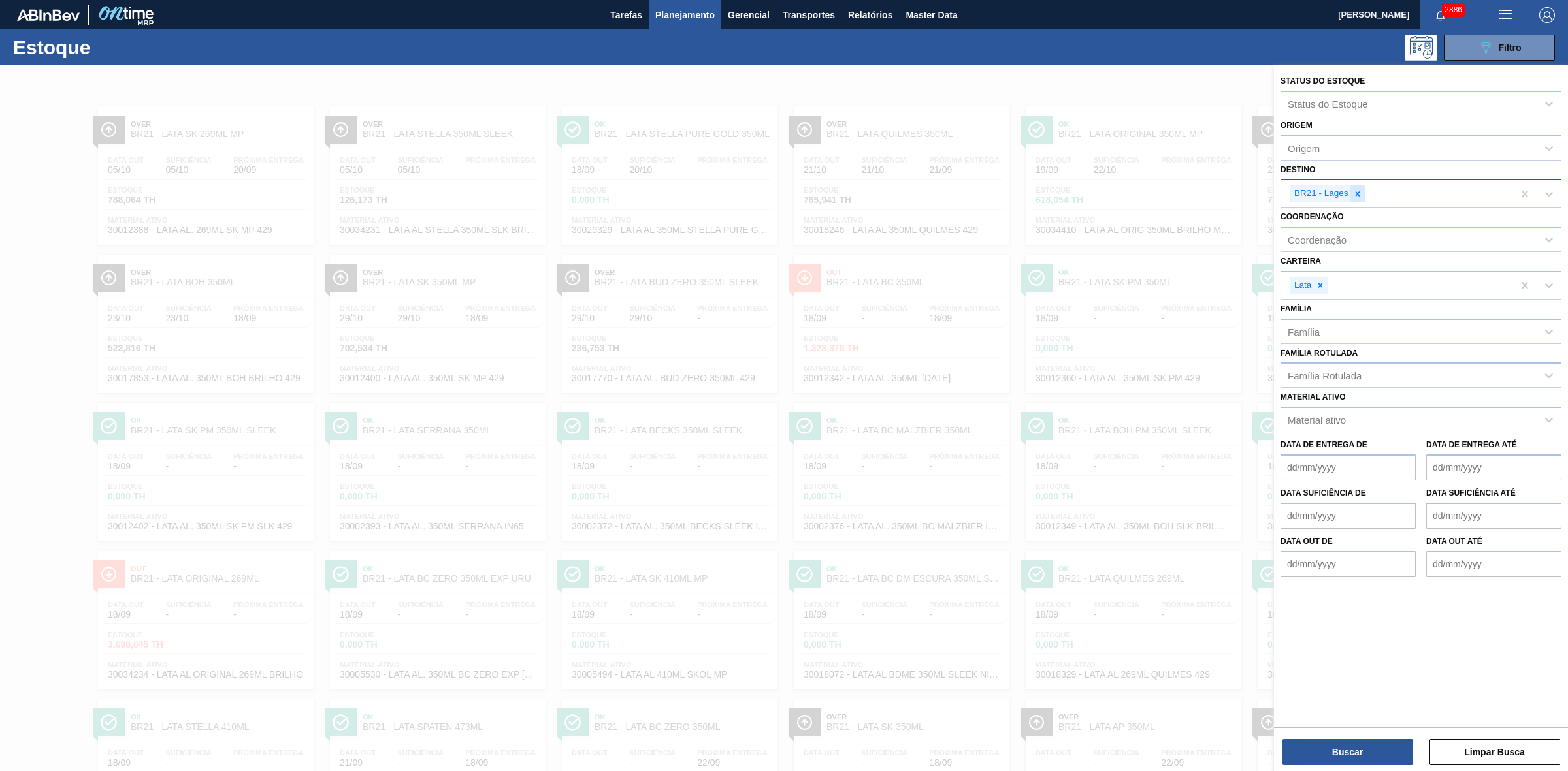
click at [1360, 195] on icon at bounding box center [1357, 194] width 10 height 10
type input "09"
click at [1328, 243] on div "BR09 - Agudos" at bounding box center [1421, 249] width 281 height 24
click at [1352, 745] on button "Buscar" at bounding box center [1348, 752] width 131 height 26
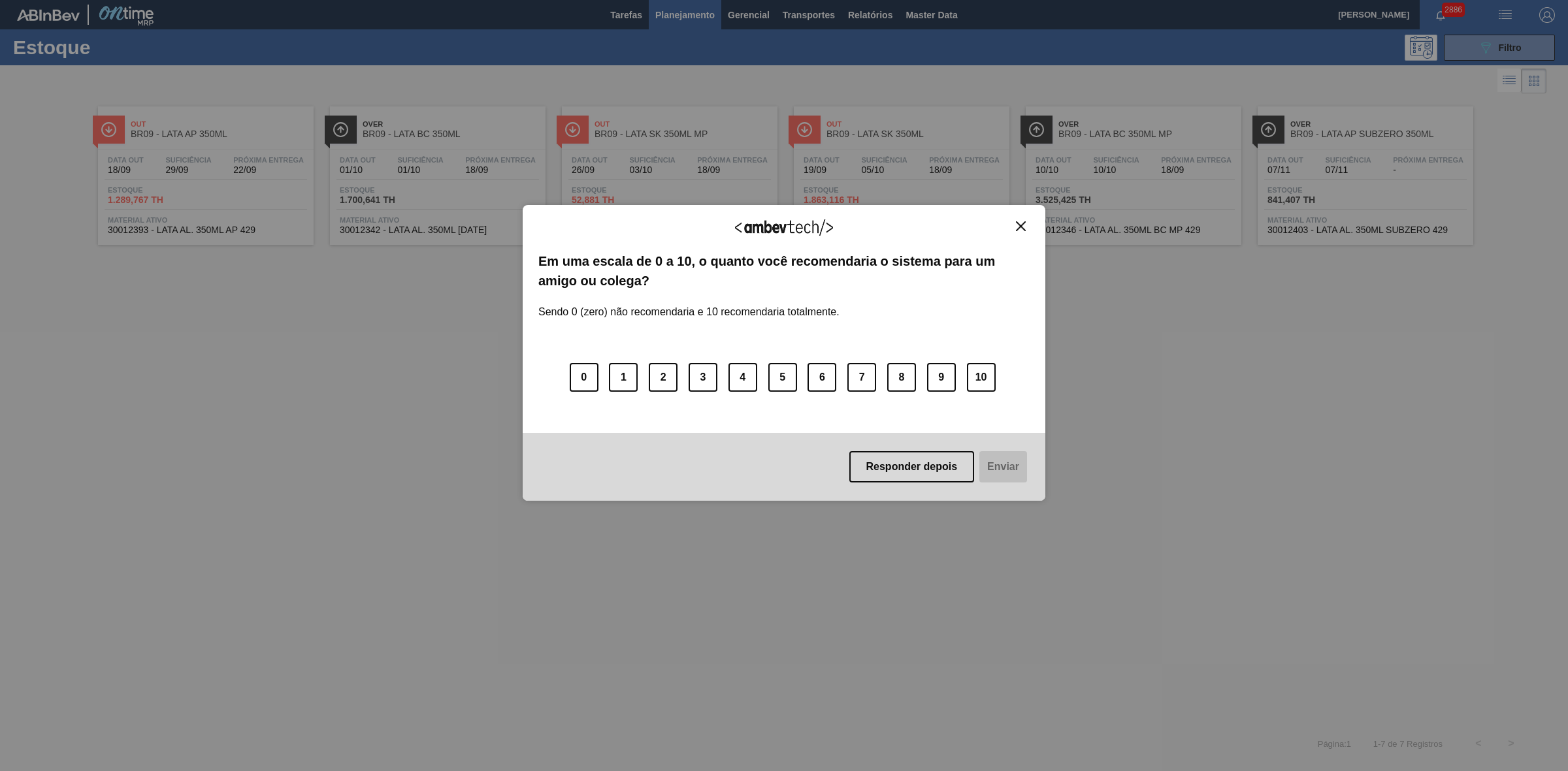
click at [1021, 226] on img "Close" at bounding box center [1020, 226] width 10 height 10
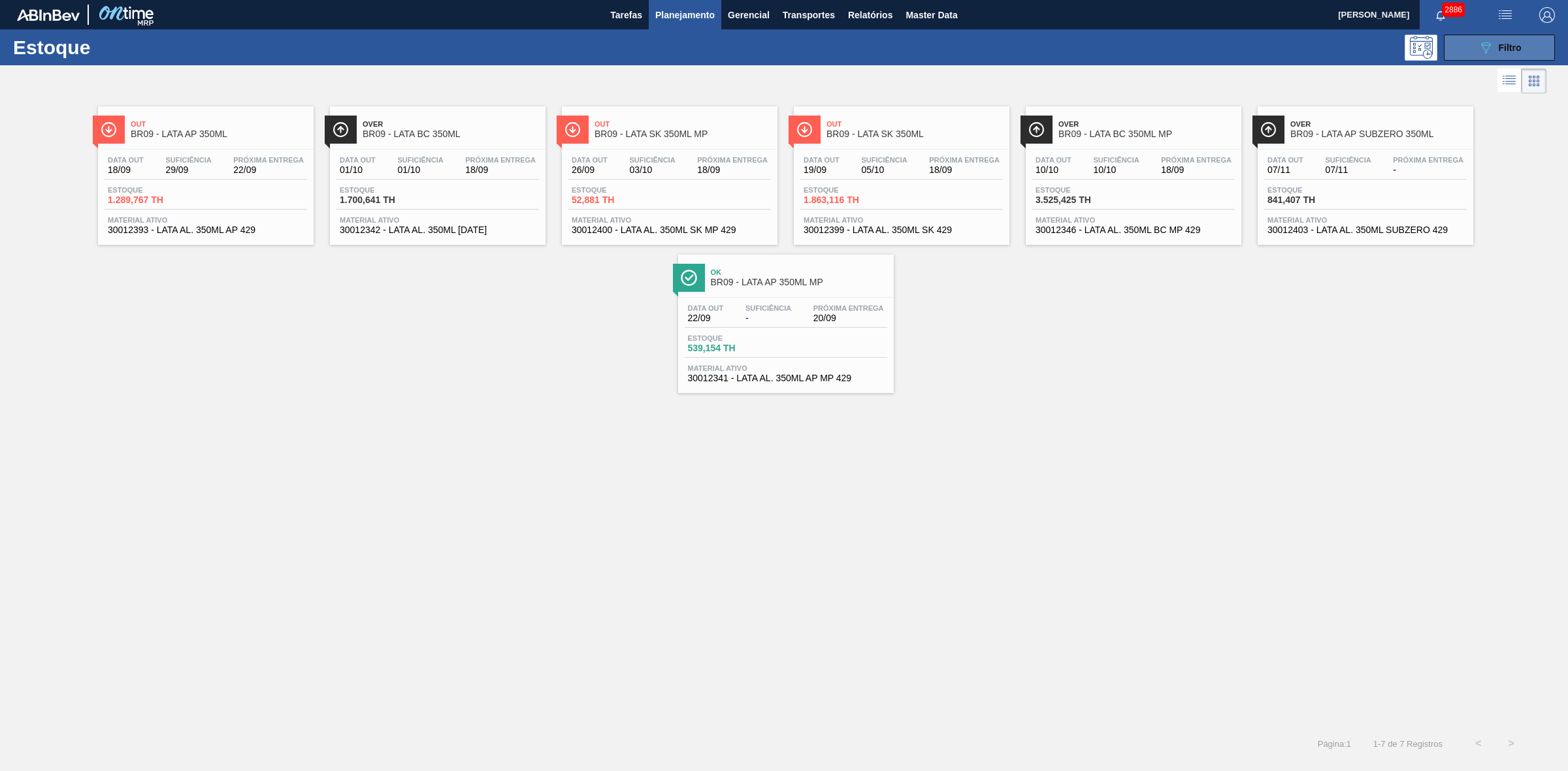
click at [1462, 47] on button "089F7B8B-B2A5-4AFE-B5C0-19BA573D28AC Filtro" at bounding box center [1500, 48] width 111 height 26
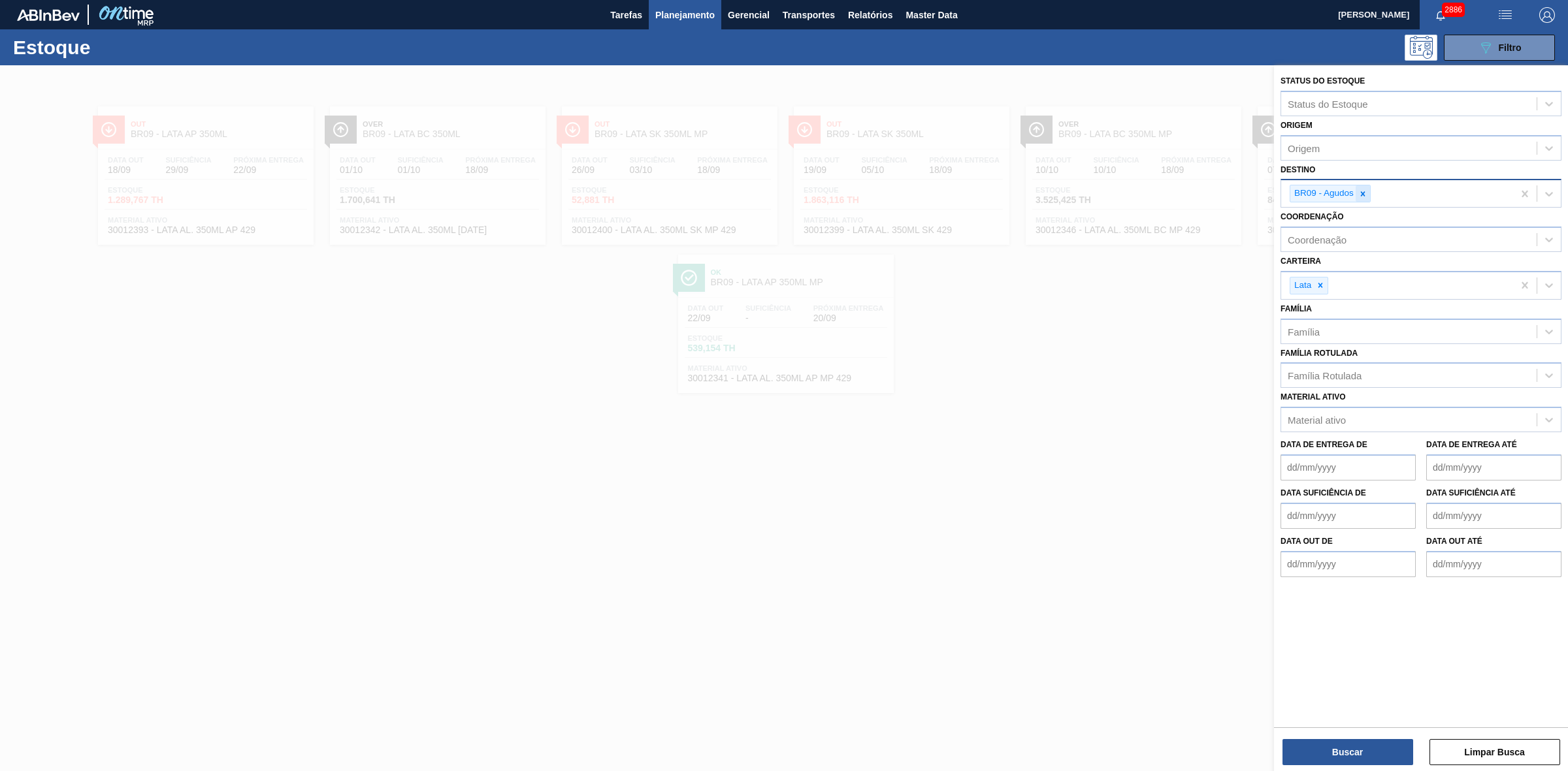
click at [1365, 193] on icon at bounding box center [1363, 194] width 10 height 10
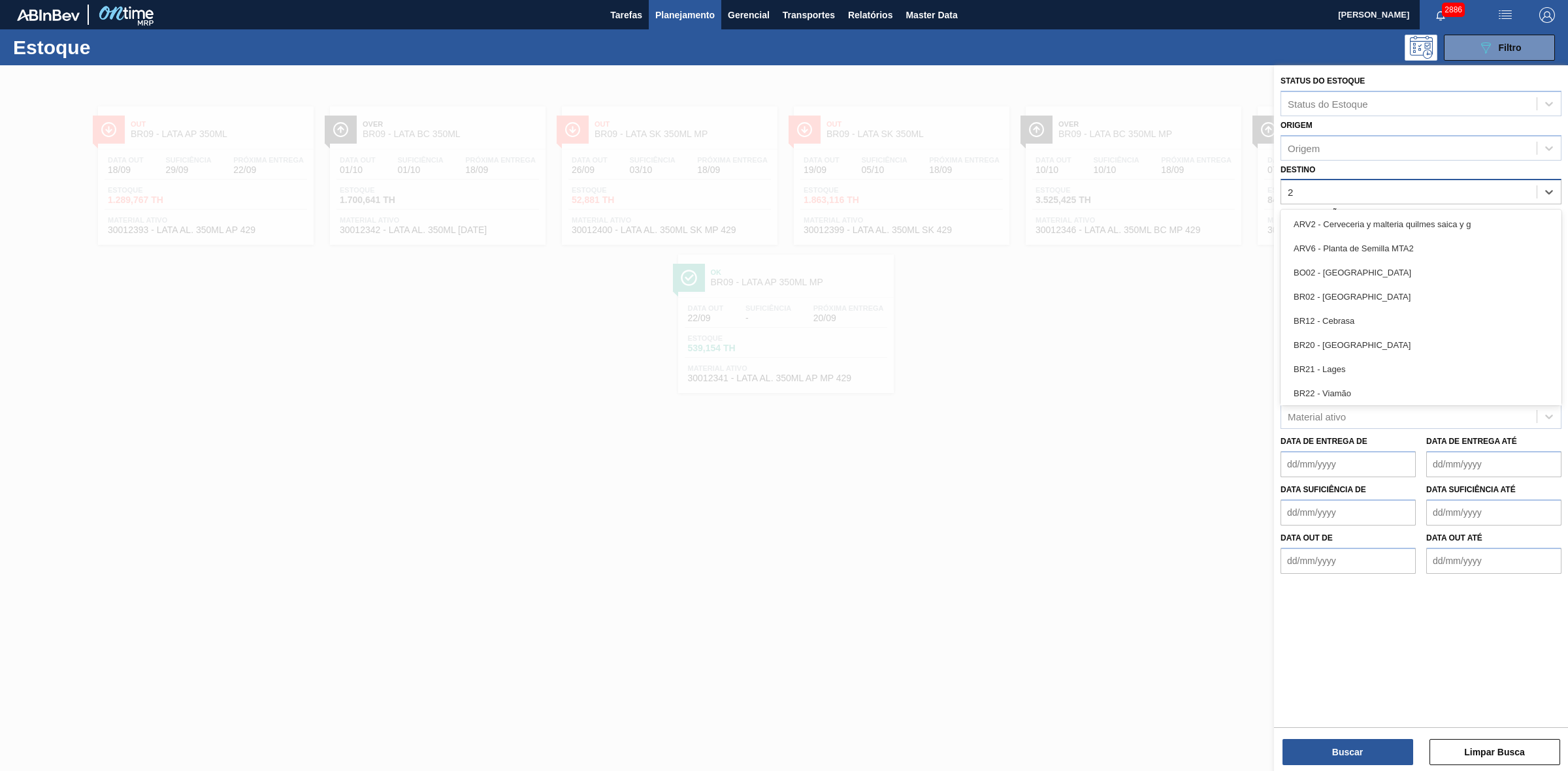
type input "21"
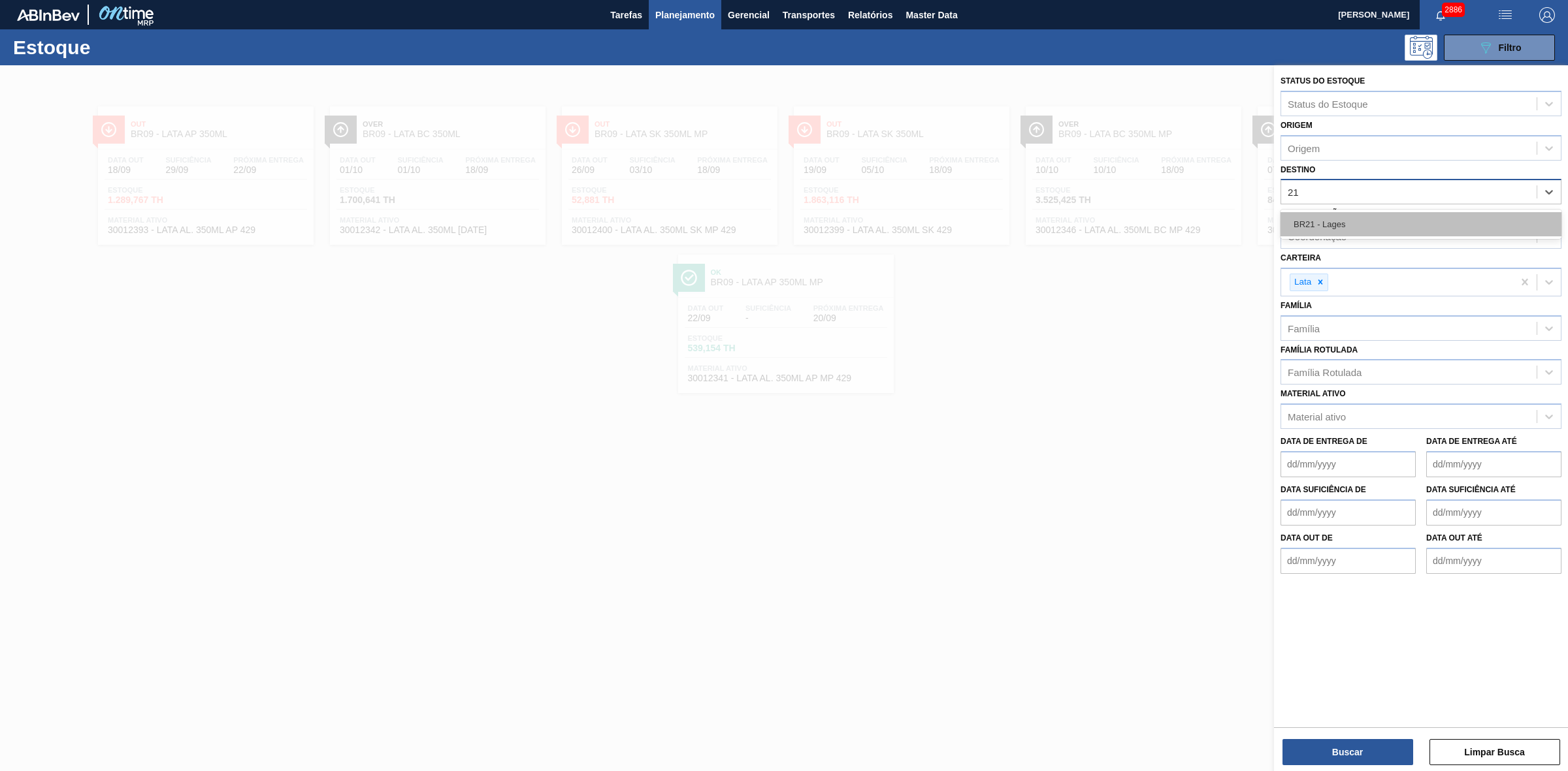
click at [1333, 221] on div "BR21 - Lages" at bounding box center [1421, 224] width 281 height 24
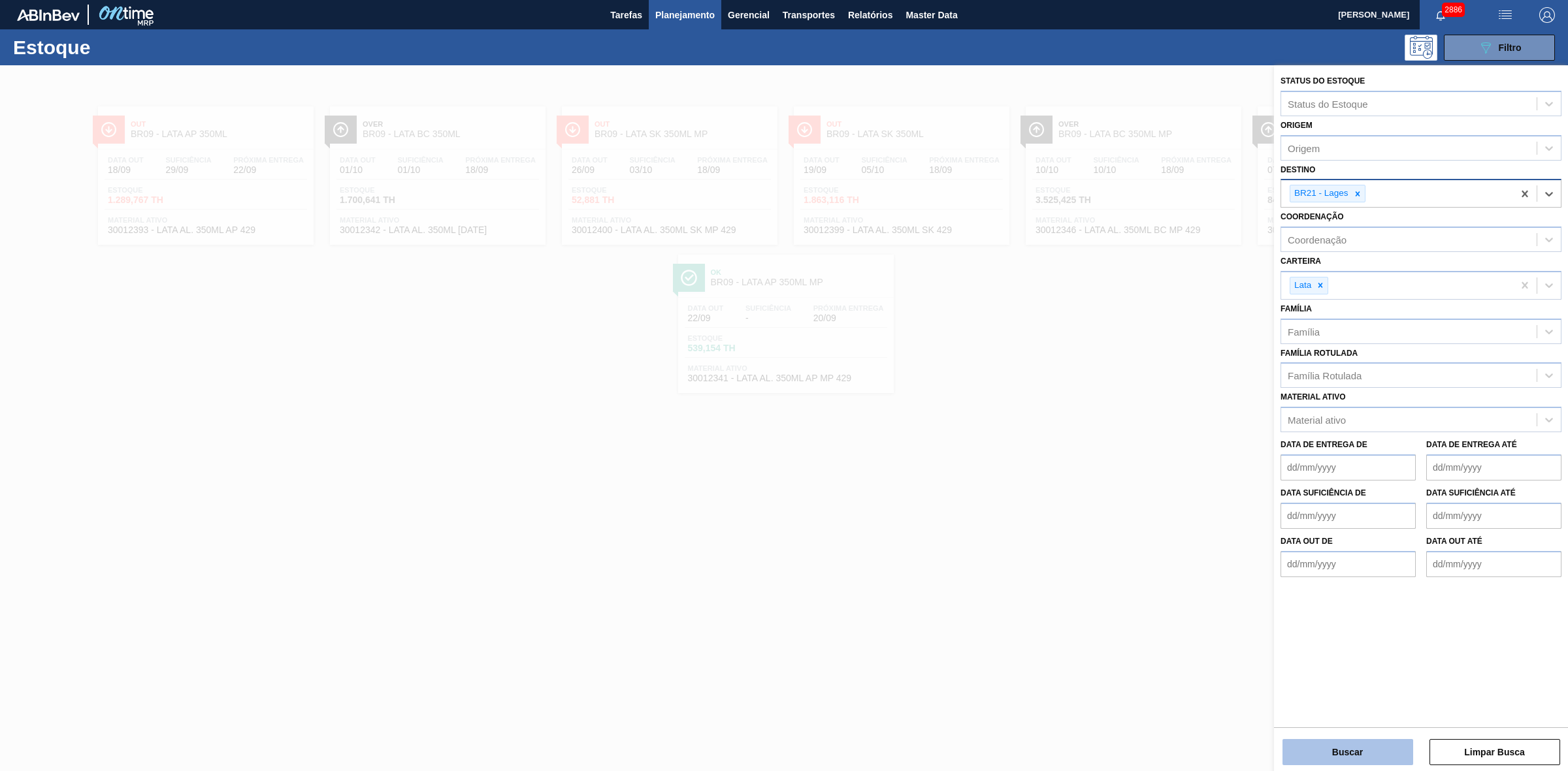
click at [1373, 747] on button "Buscar" at bounding box center [1348, 752] width 131 height 26
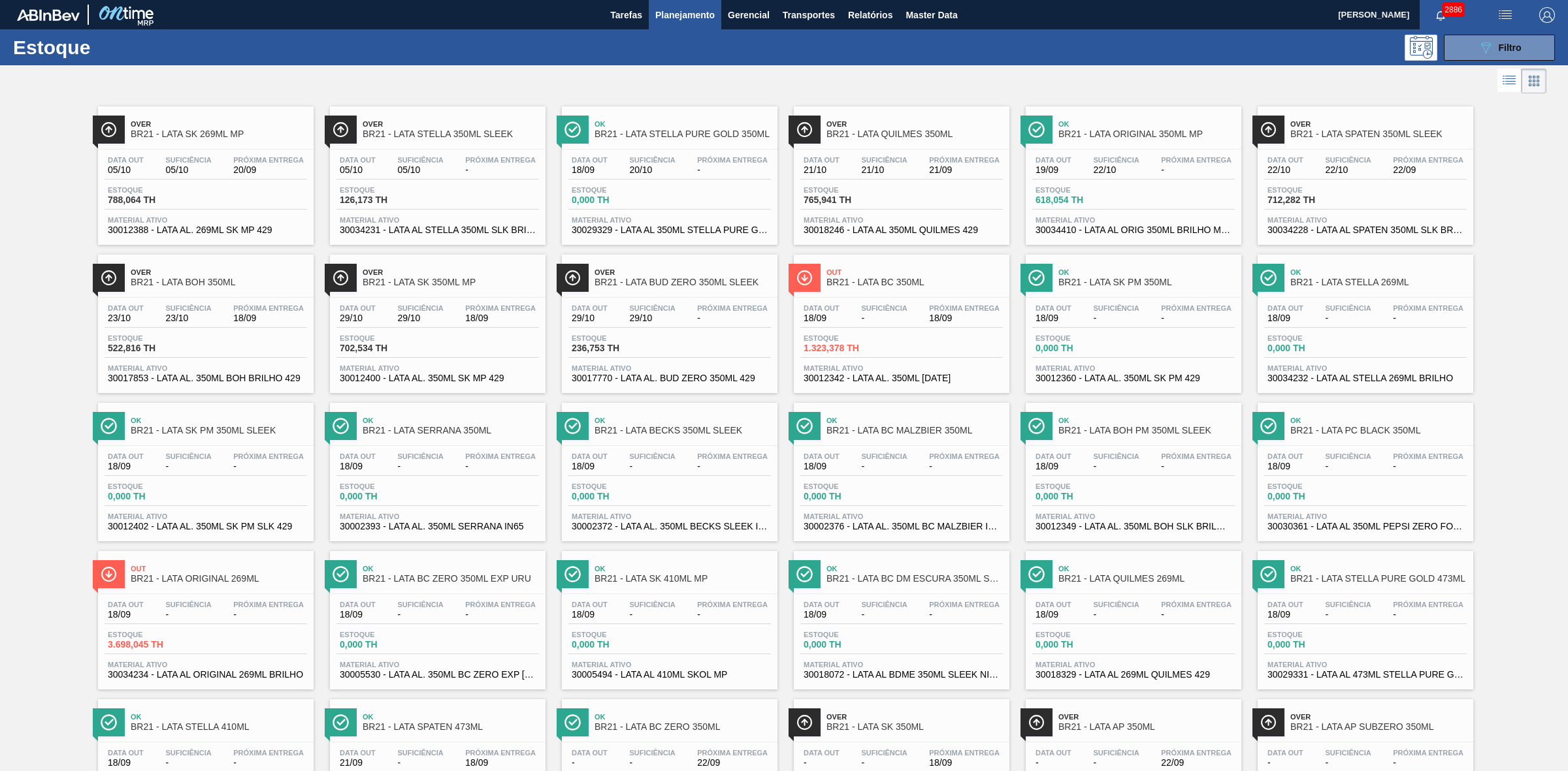
click at [733, 80] on div at bounding box center [773, 81] width 1546 height 31
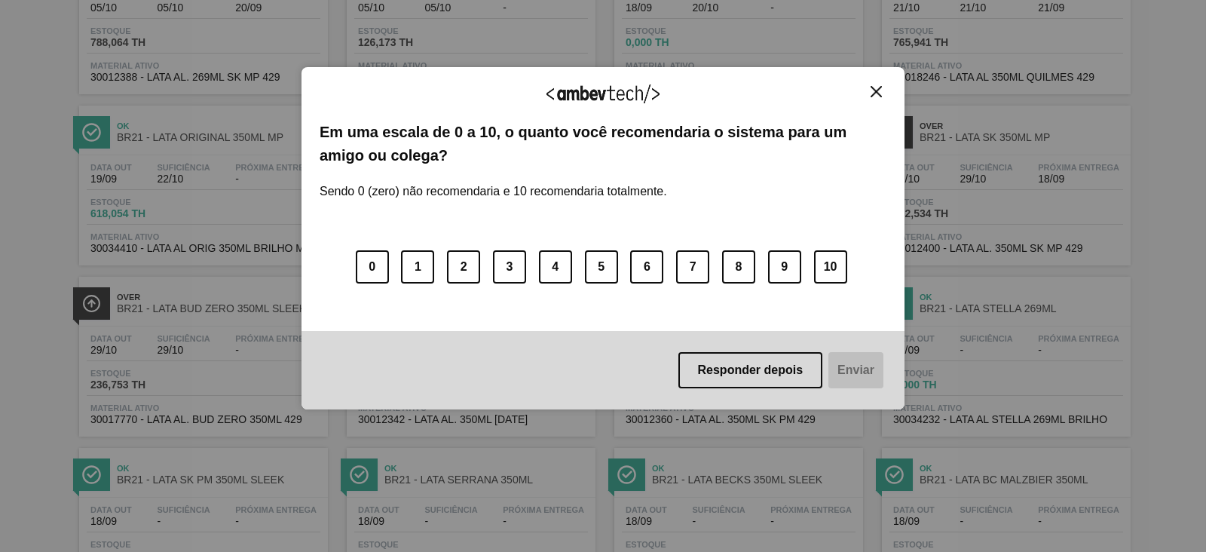
scroll to position [188, 0]
click at [880, 94] on img "Close" at bounding box center [876, 91] width 11 height 11
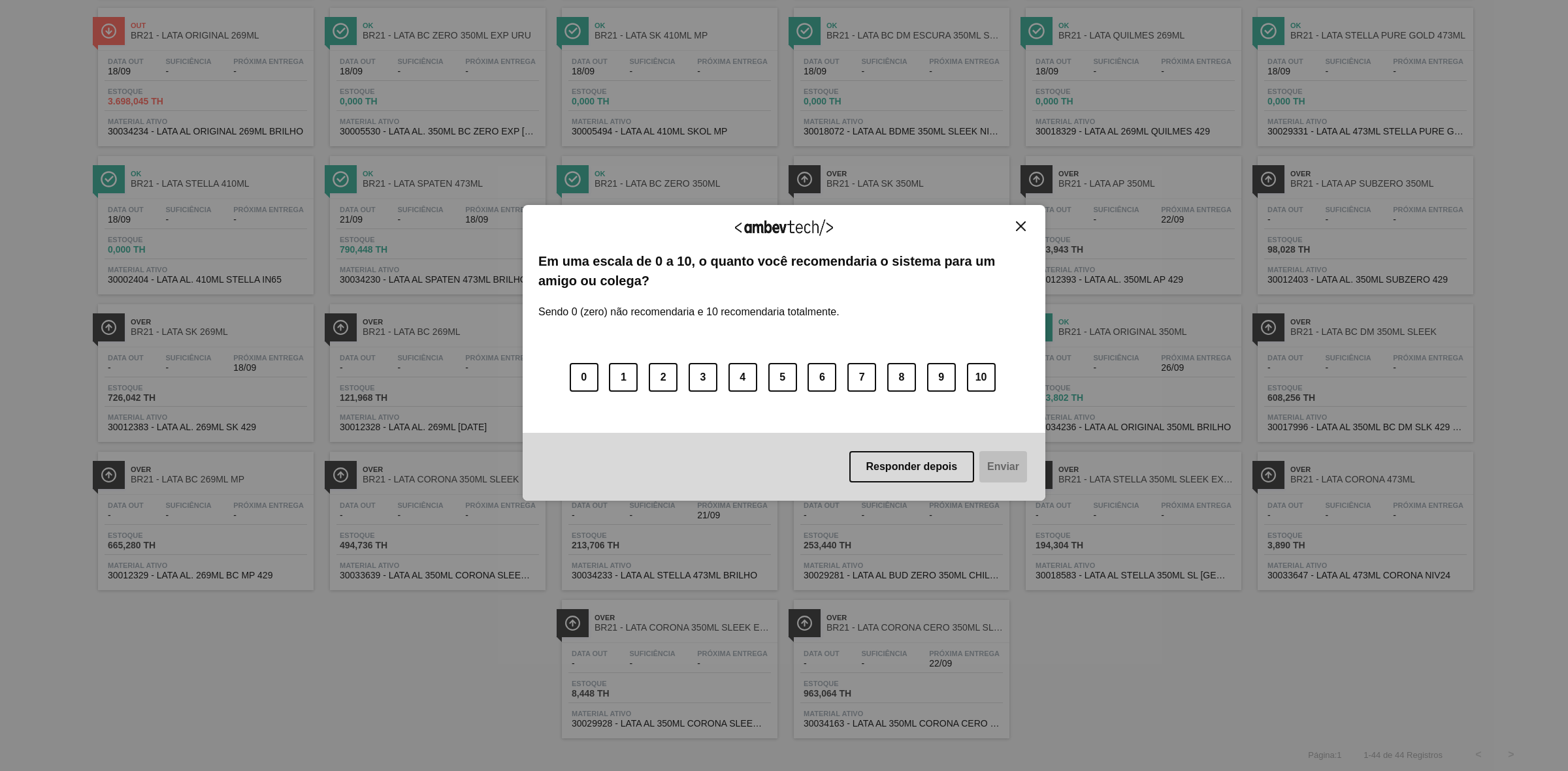
scroll to position [554, 0]
click at [1020, 226] on img "Close" at bounding box center [1020, 226] width 10 height 10
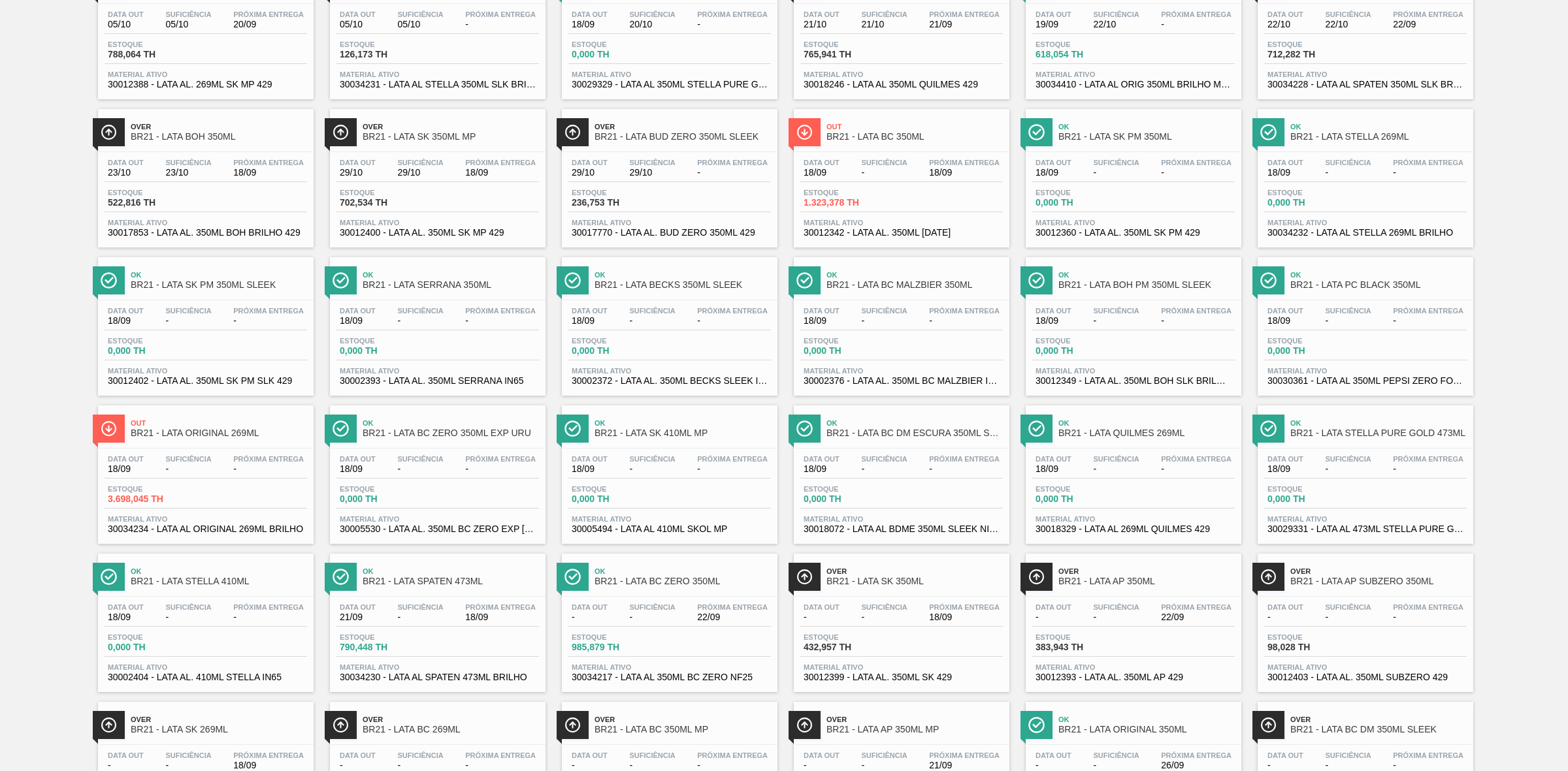
scroll to position [0, 0]
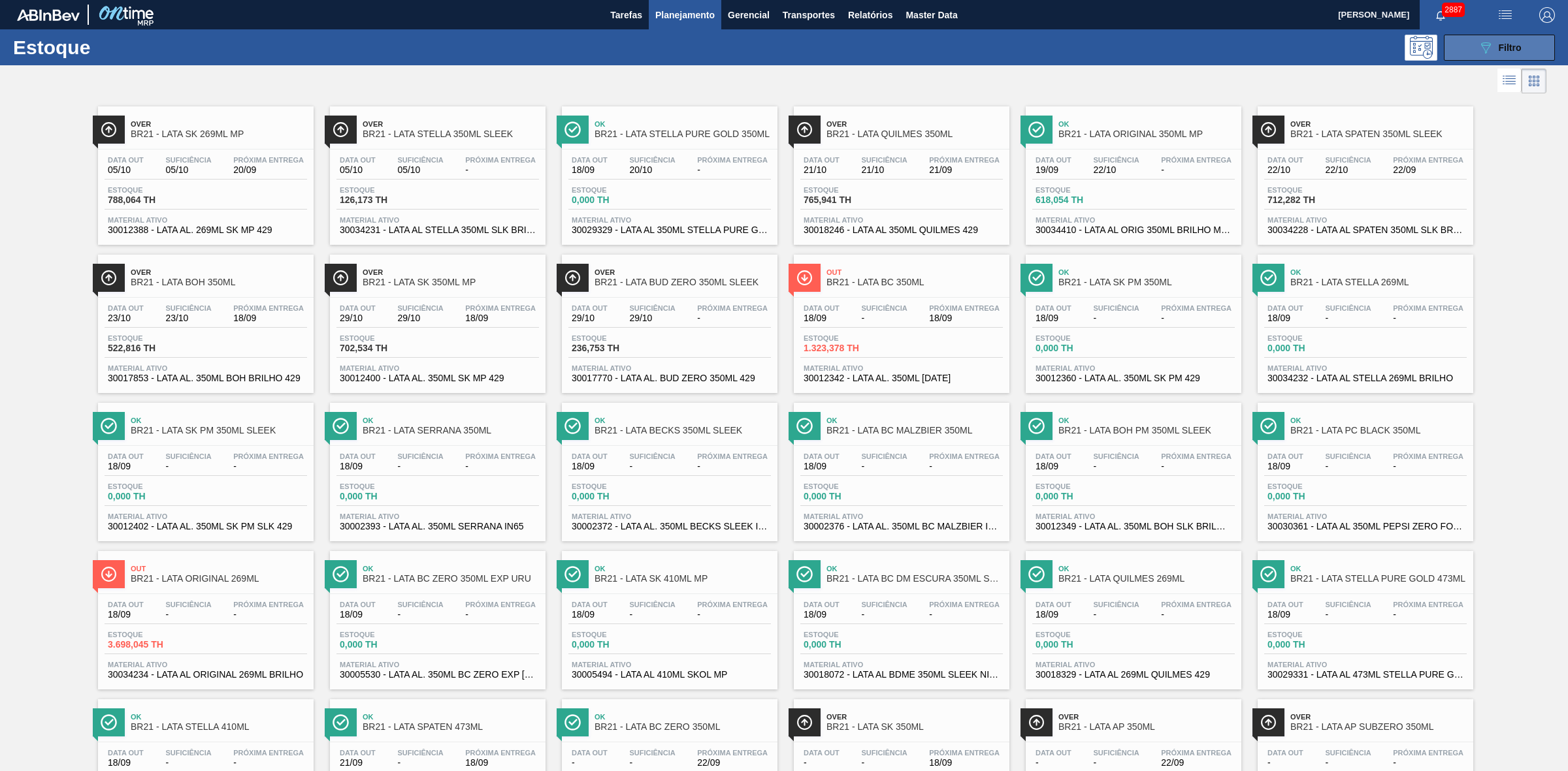
click at [1472, 52] on button "089F7B8B-B2A5-4AFE-B5C0-19BA573D28AC Filtro" at bounding box center [1500, 48] width 111 height 26
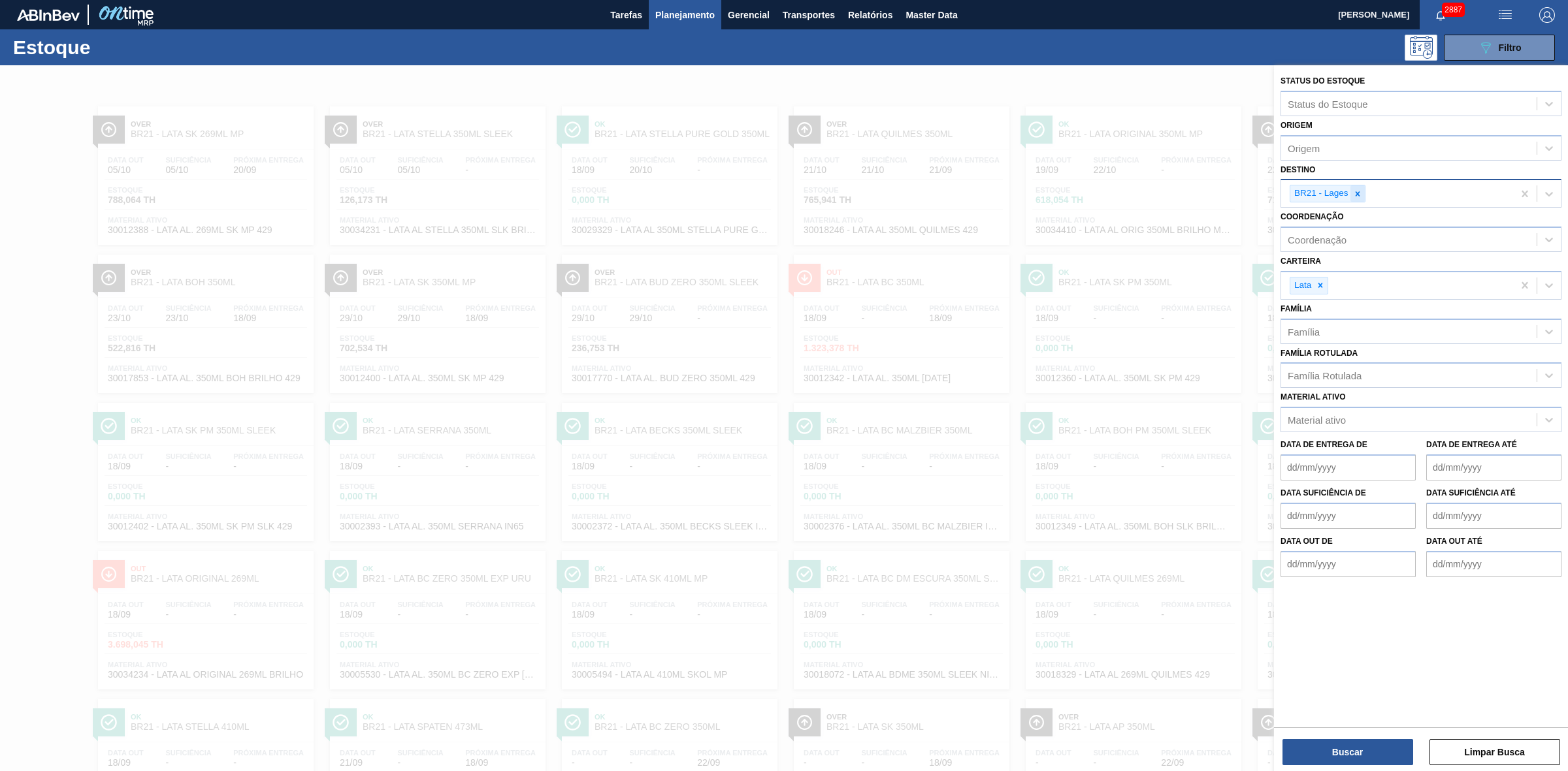
click at [1353, 191] on icon at bounding box center [1357, 194] width 10 height 10
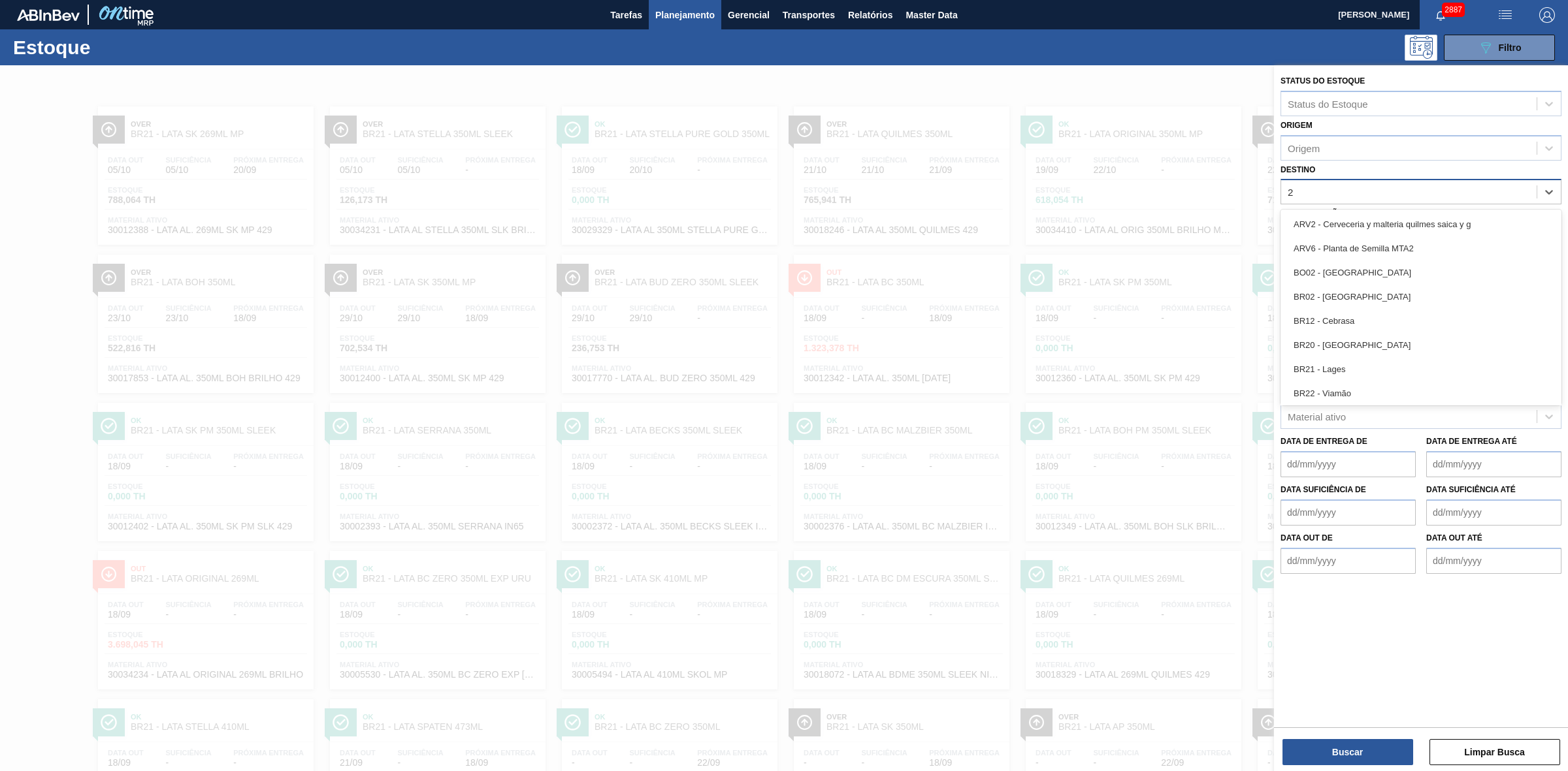
type input "22"
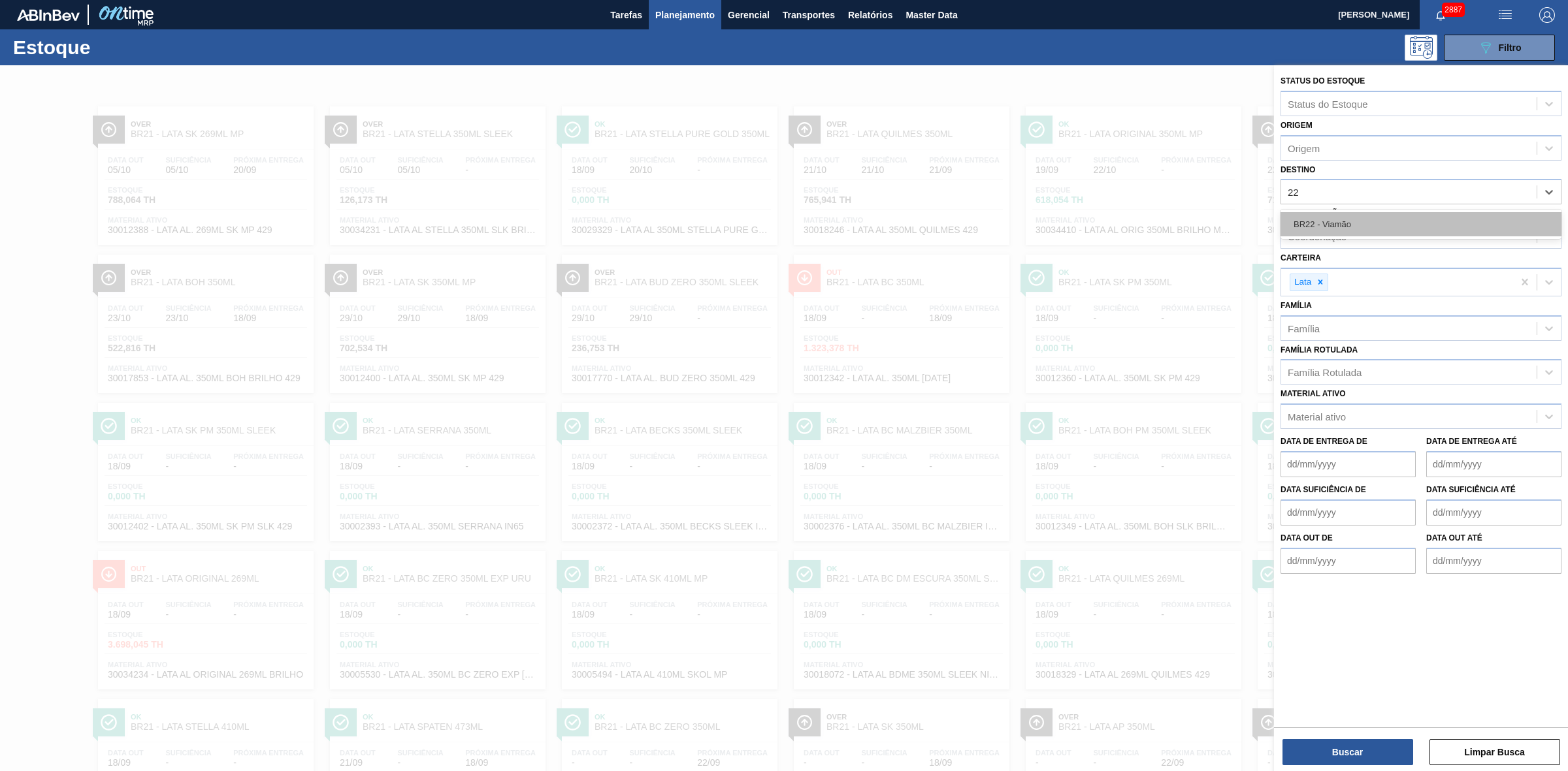
click at [1325, 224] on div "BR22 - Viamão" at bounding box center [1421, 224] width 281 height 24
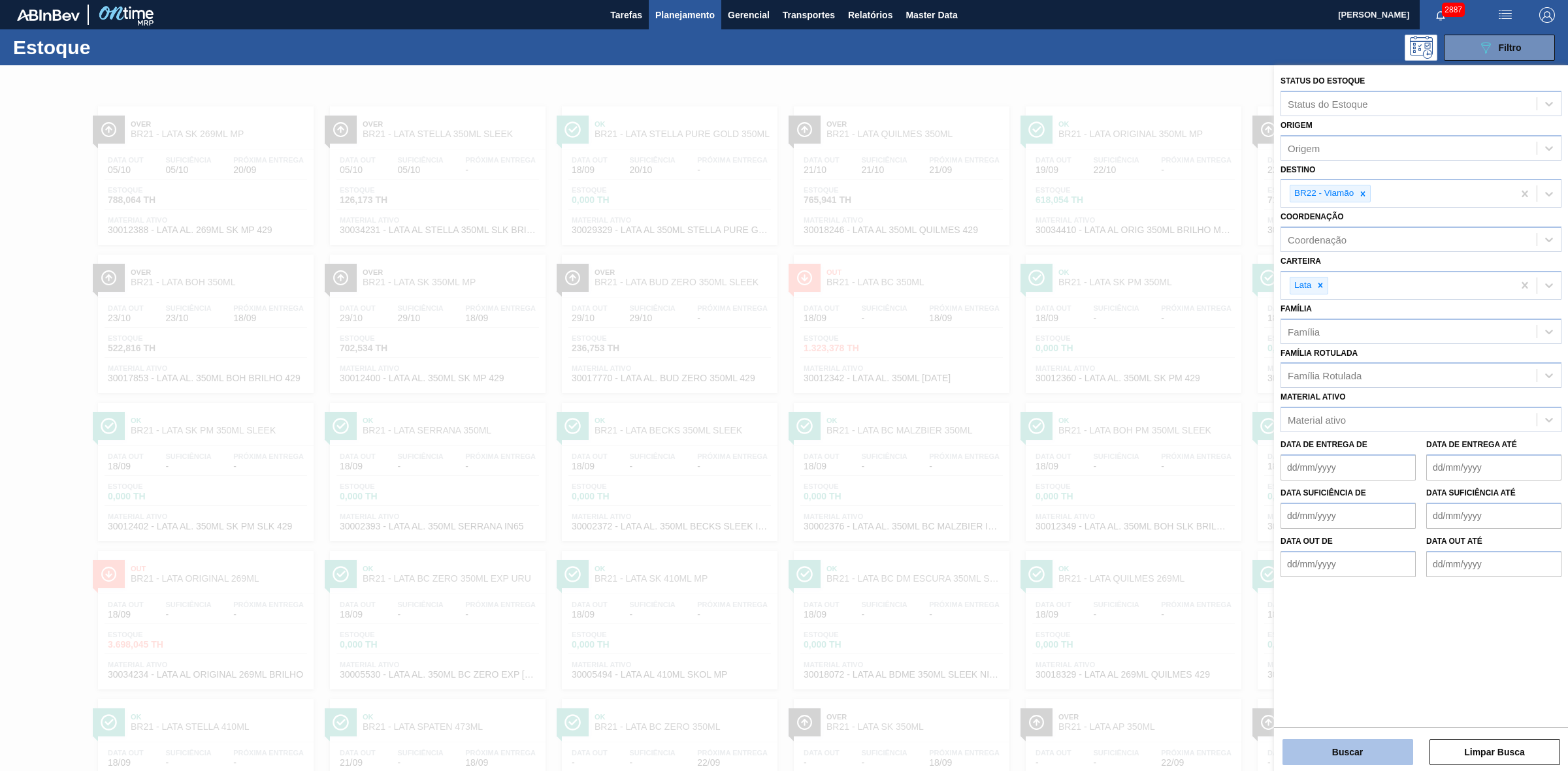
click at [1357, 755] on button "Buscar" at bounding box center [1348, 752] width 131 height 26
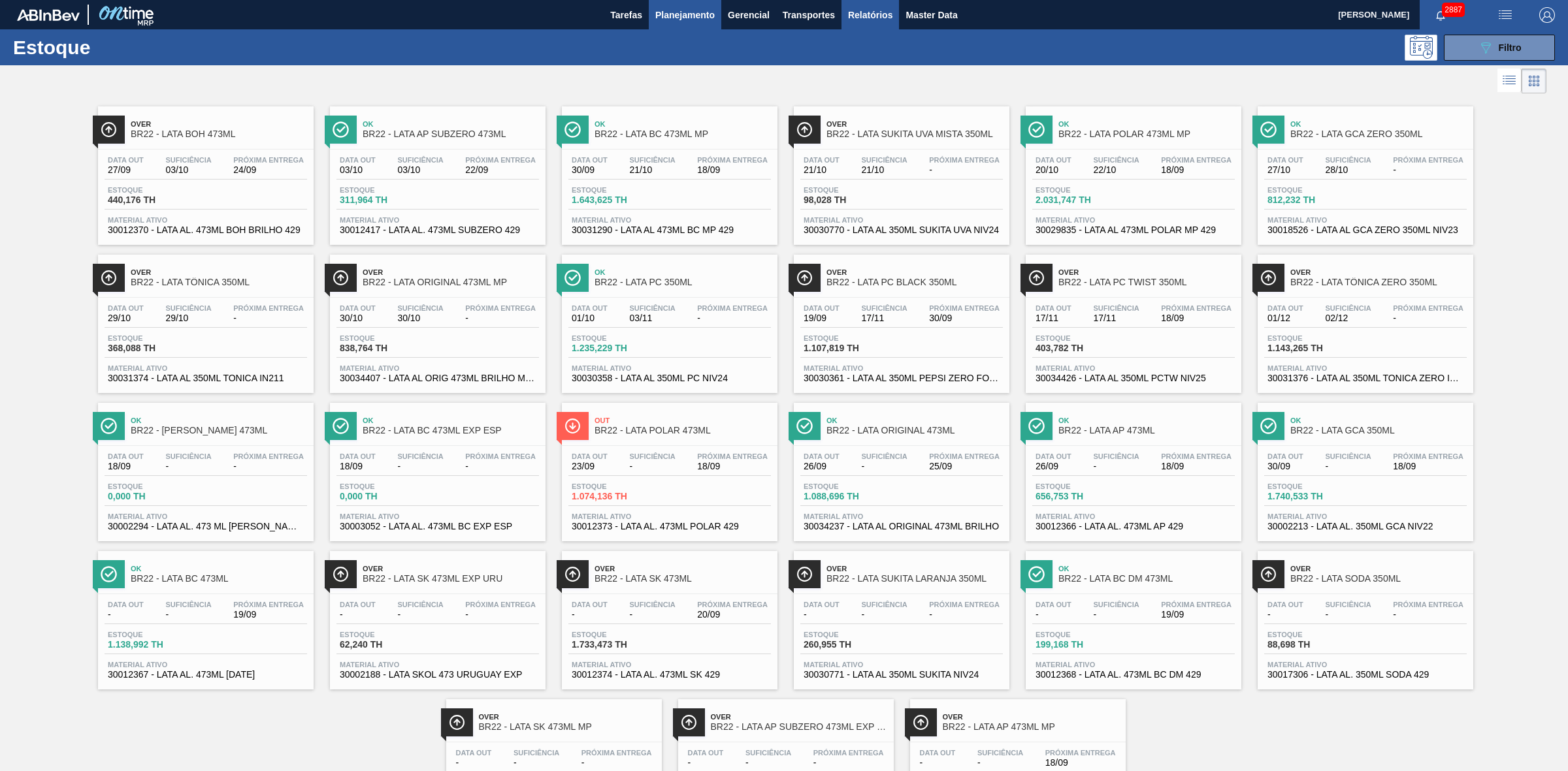
click at [860, 18] on span "Relatórios" at bounding box center [869, 15] width 44 height 16
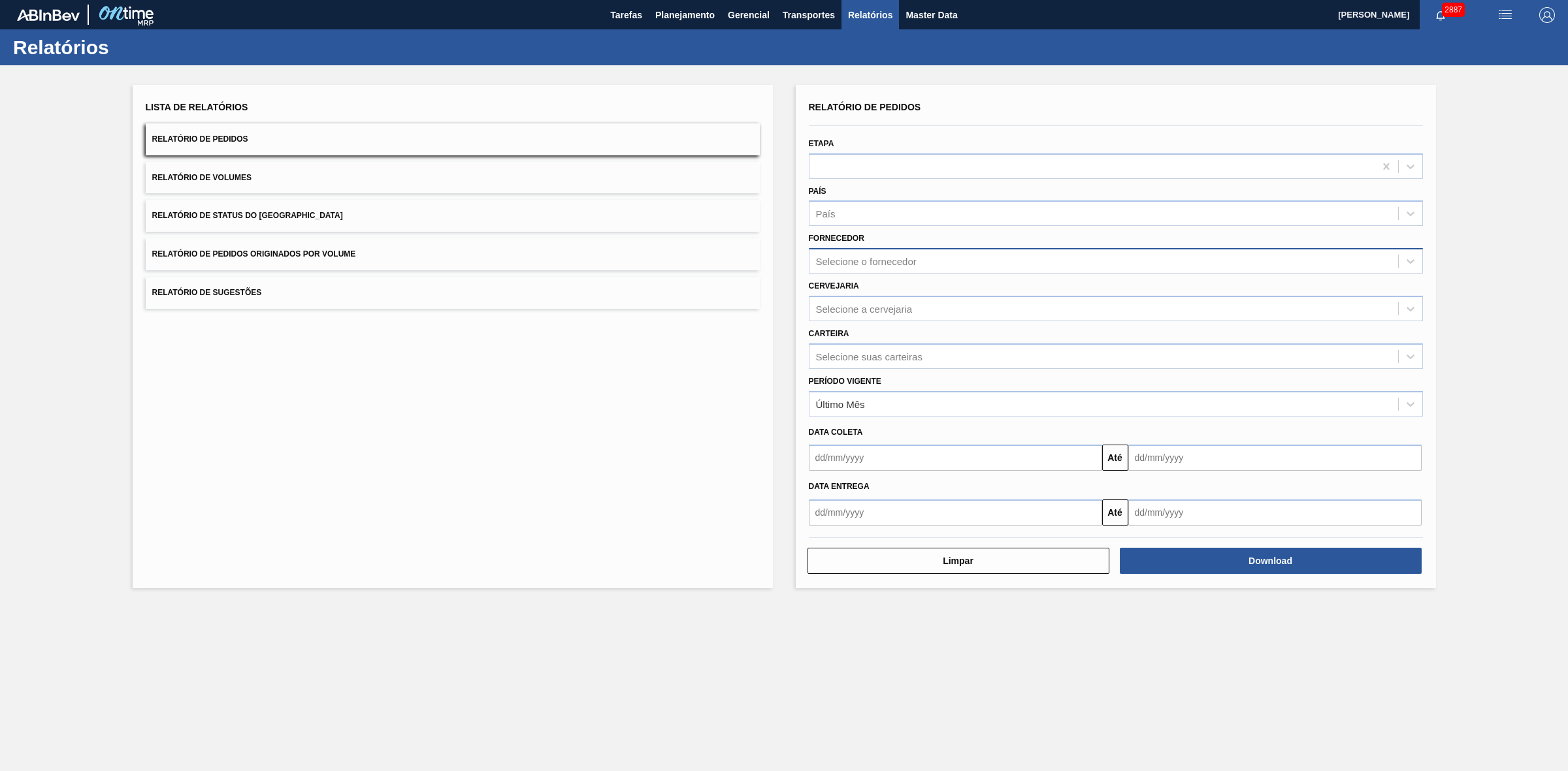
click at [890, 259] on div "Selecione o fornecedor" at bounding box center [866, 261] width 101 height 11
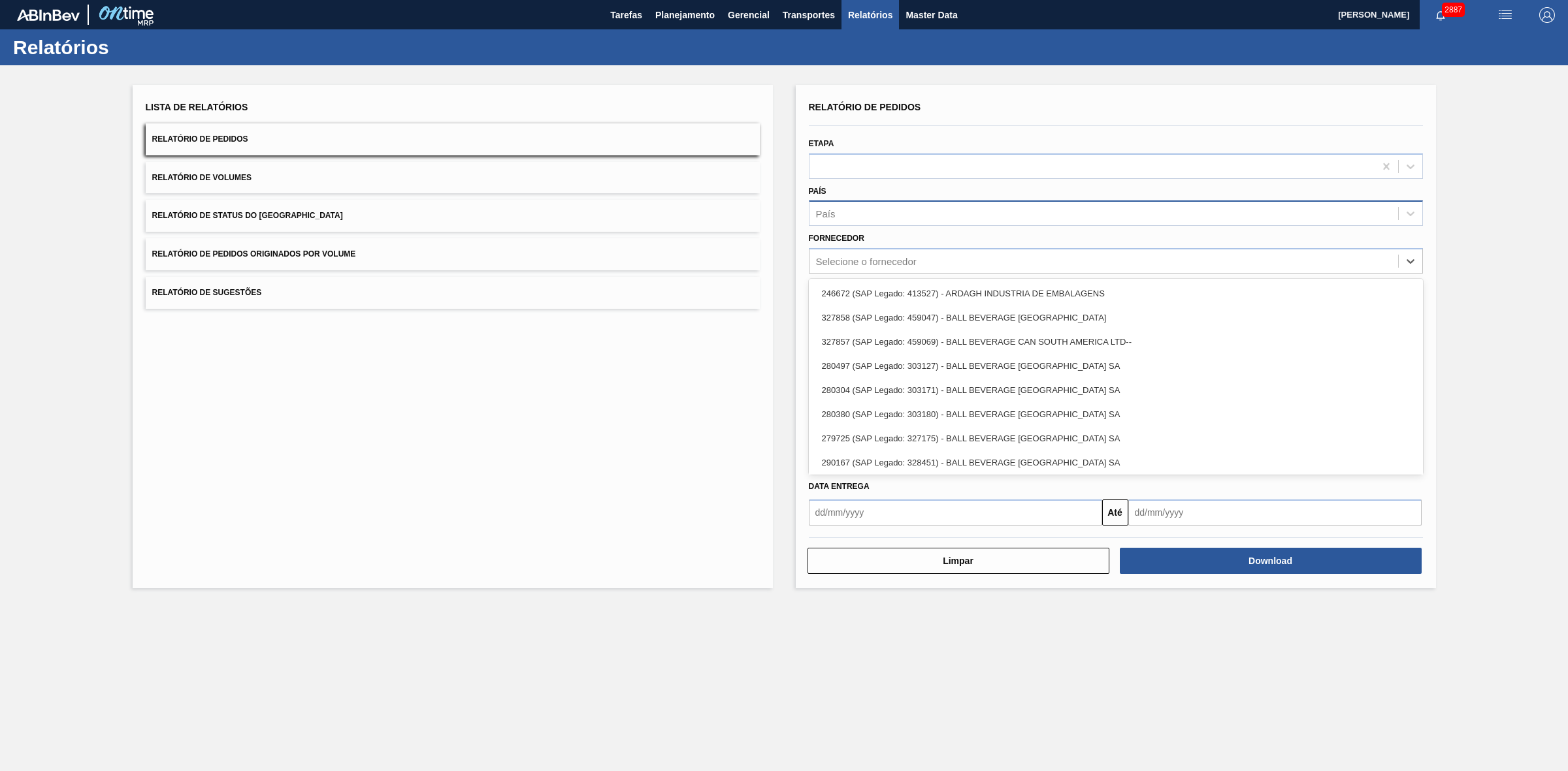
click at [862, 217] on div "País" at bounding box center [1103, 214] width 589 height 19
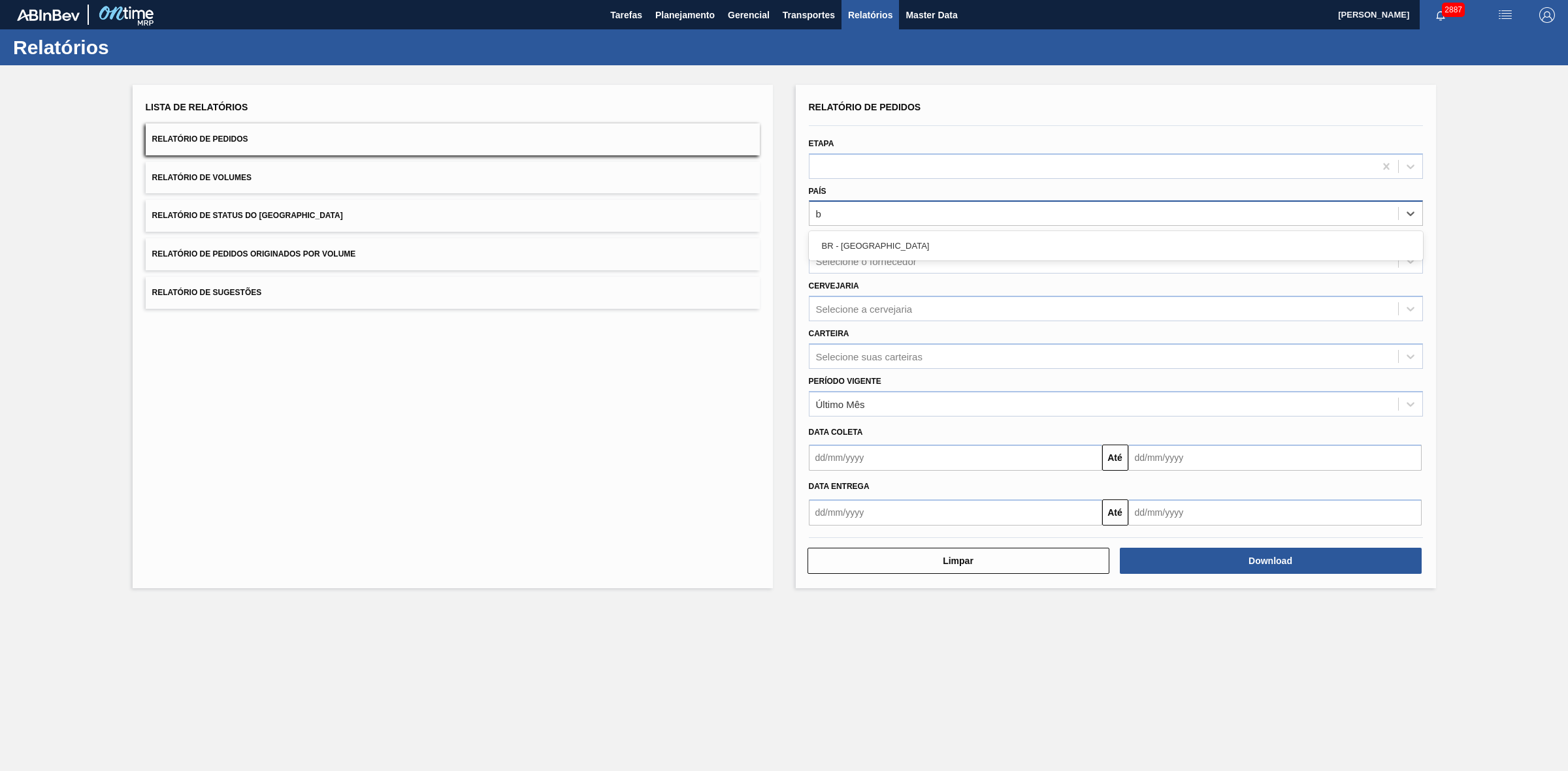
type input "br"
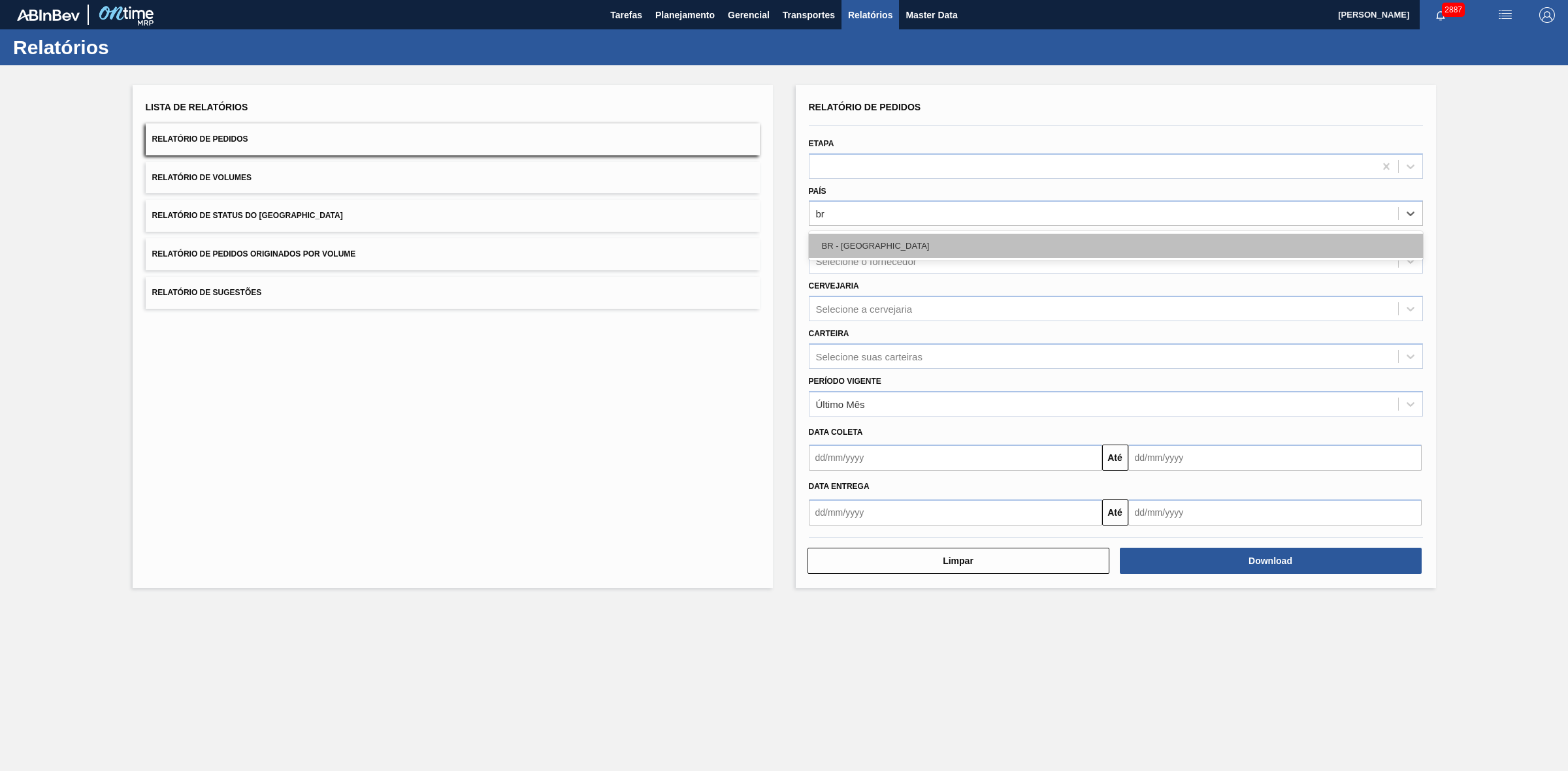
click at [855, 243] on div "BR - Brasil" at bounding box center [1116, 246] width 615 height 24
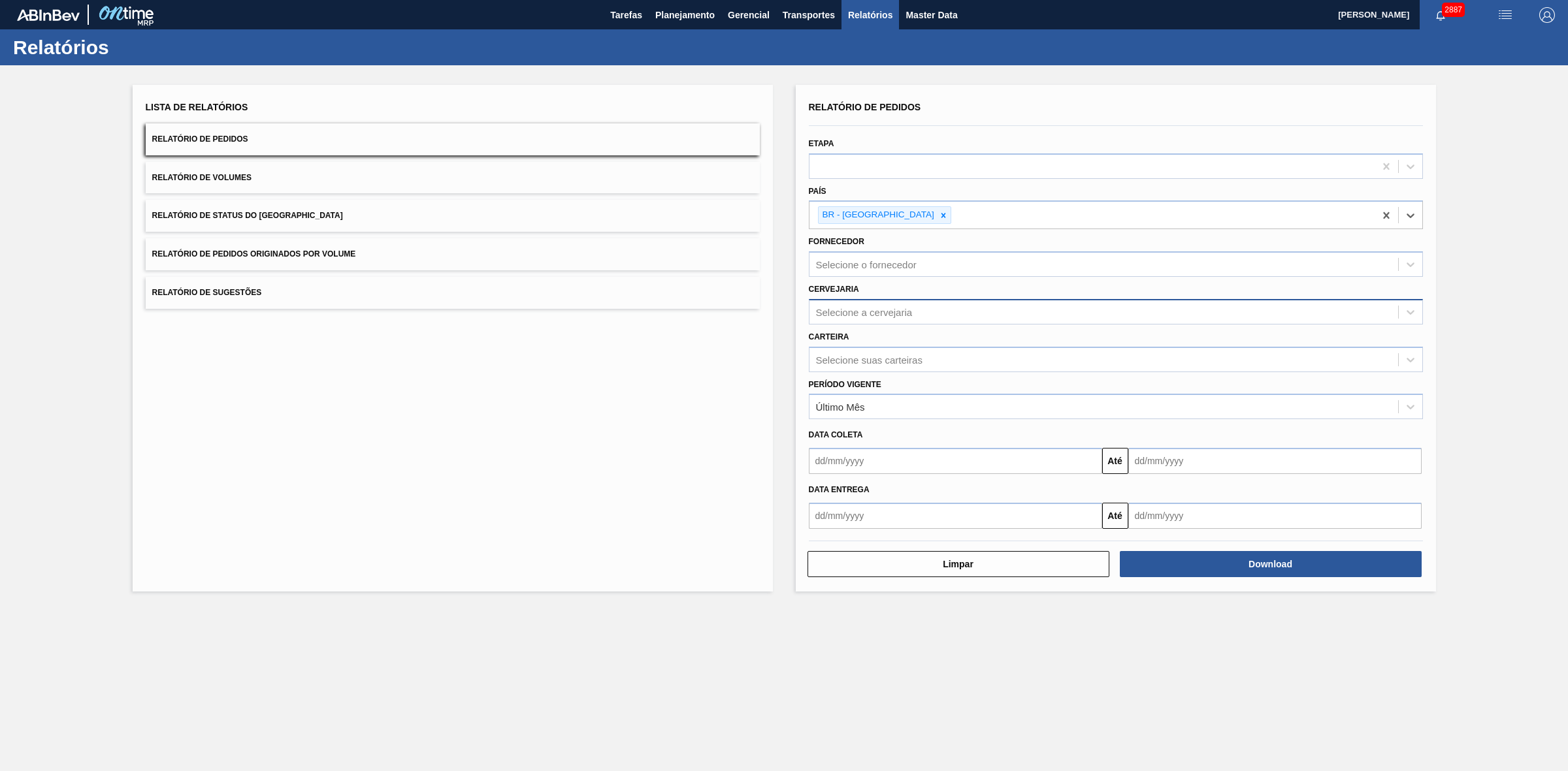
click at [873, 306] on div "Selecione a cervejaria" at bounding box center [864, 311] width 97 height 11
type input "09"
click at [860, 369] on div "BR09 - Agudos" at bounding box center [1116, 369] width 615 height 24
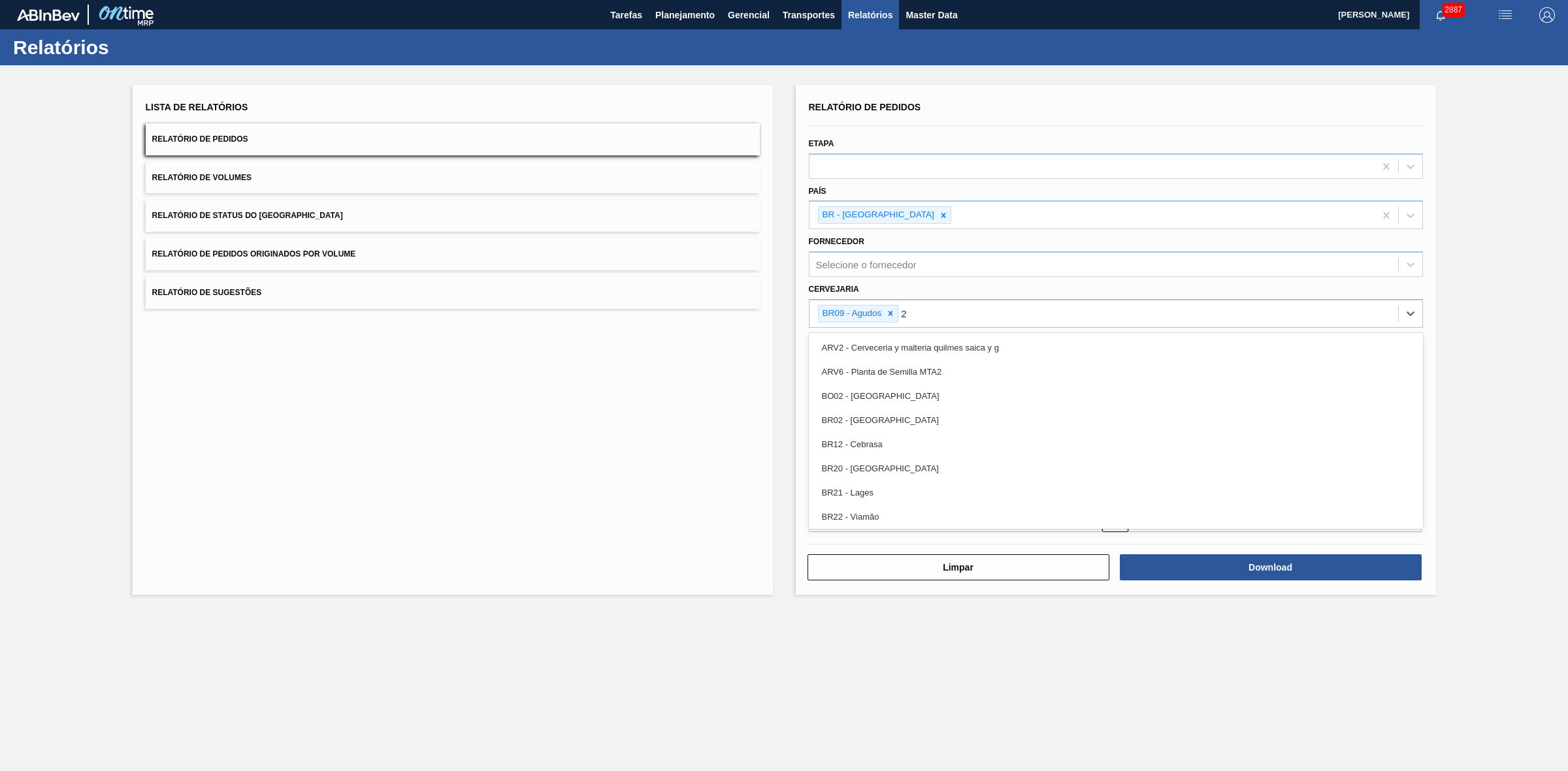
type input "21"
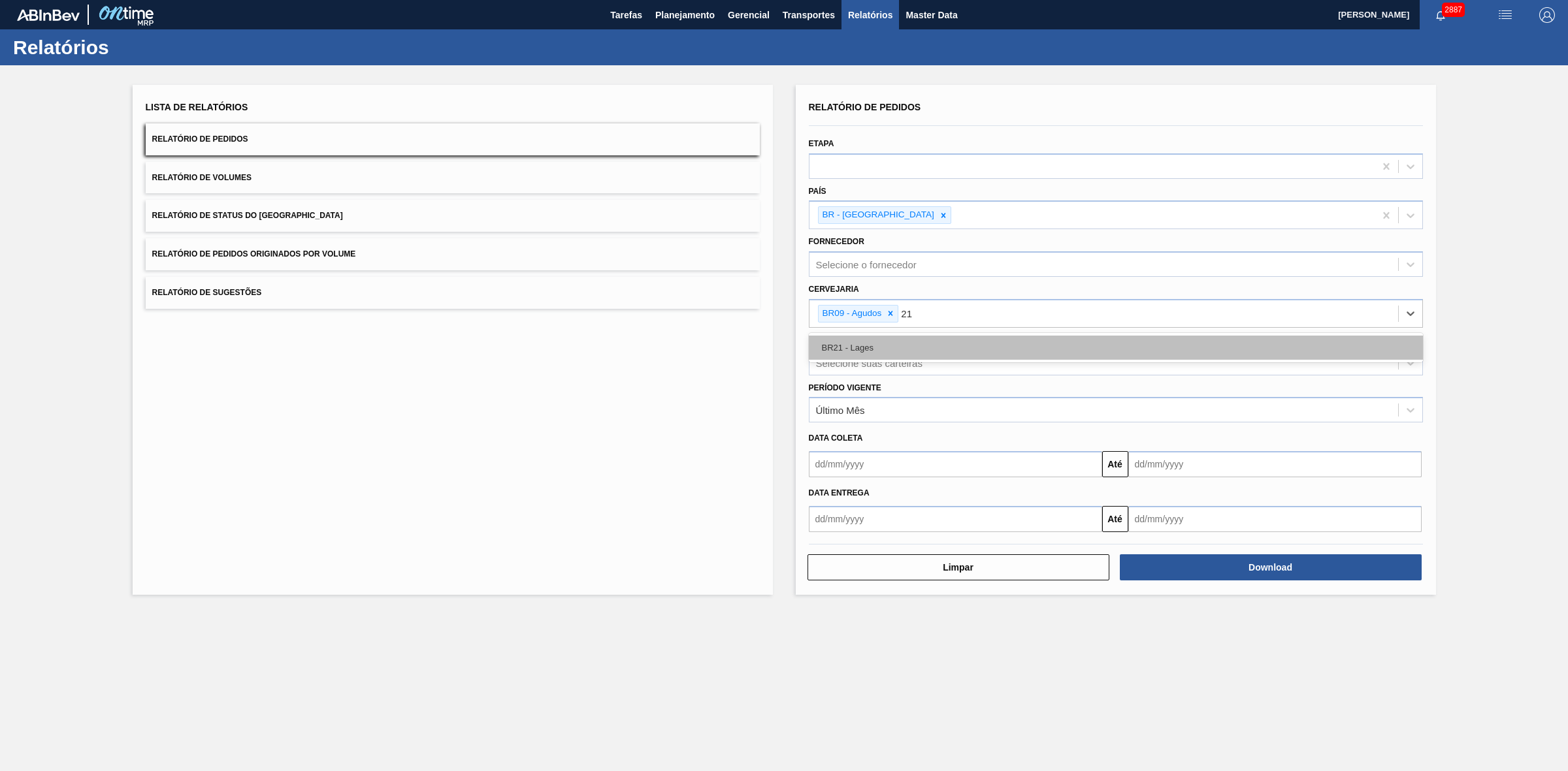
click at [867, 345] on div "BR21 - Lages" at bounding box center [1116, 347] width 615 height 24
type input "22"
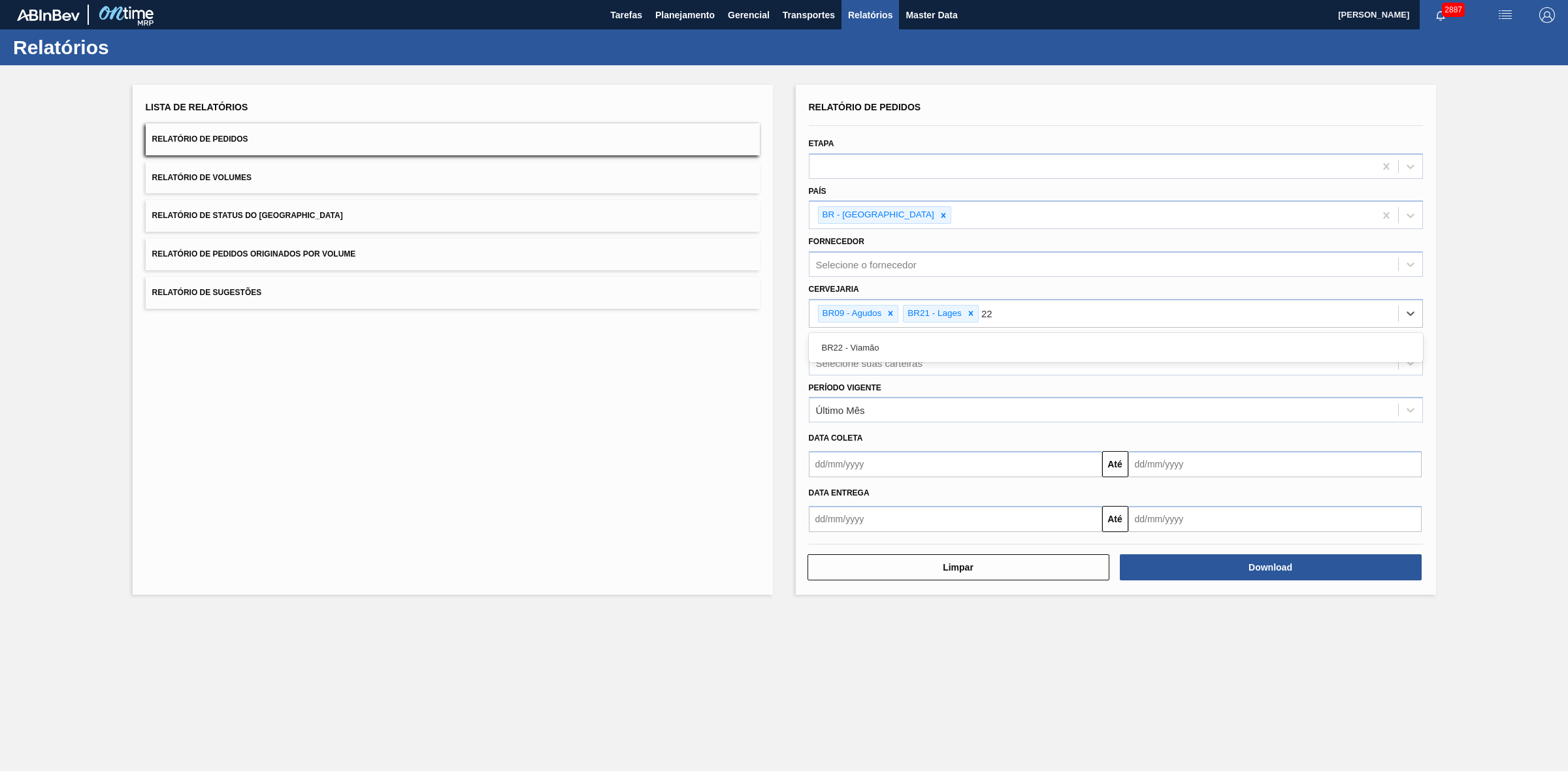
click at [884, 349] on div "BR22 - Viamão" at bounding box center [1116, 347] width 615 height 24
type input "24"
click at [870, 353] on div "BR24 - Ponta Grossa" at bounding box center [1116, 347] width 615 height 24
click at [869, 363] on div "Selecione suas carteiras" at bounding box center [869, 362] width 107 height 11
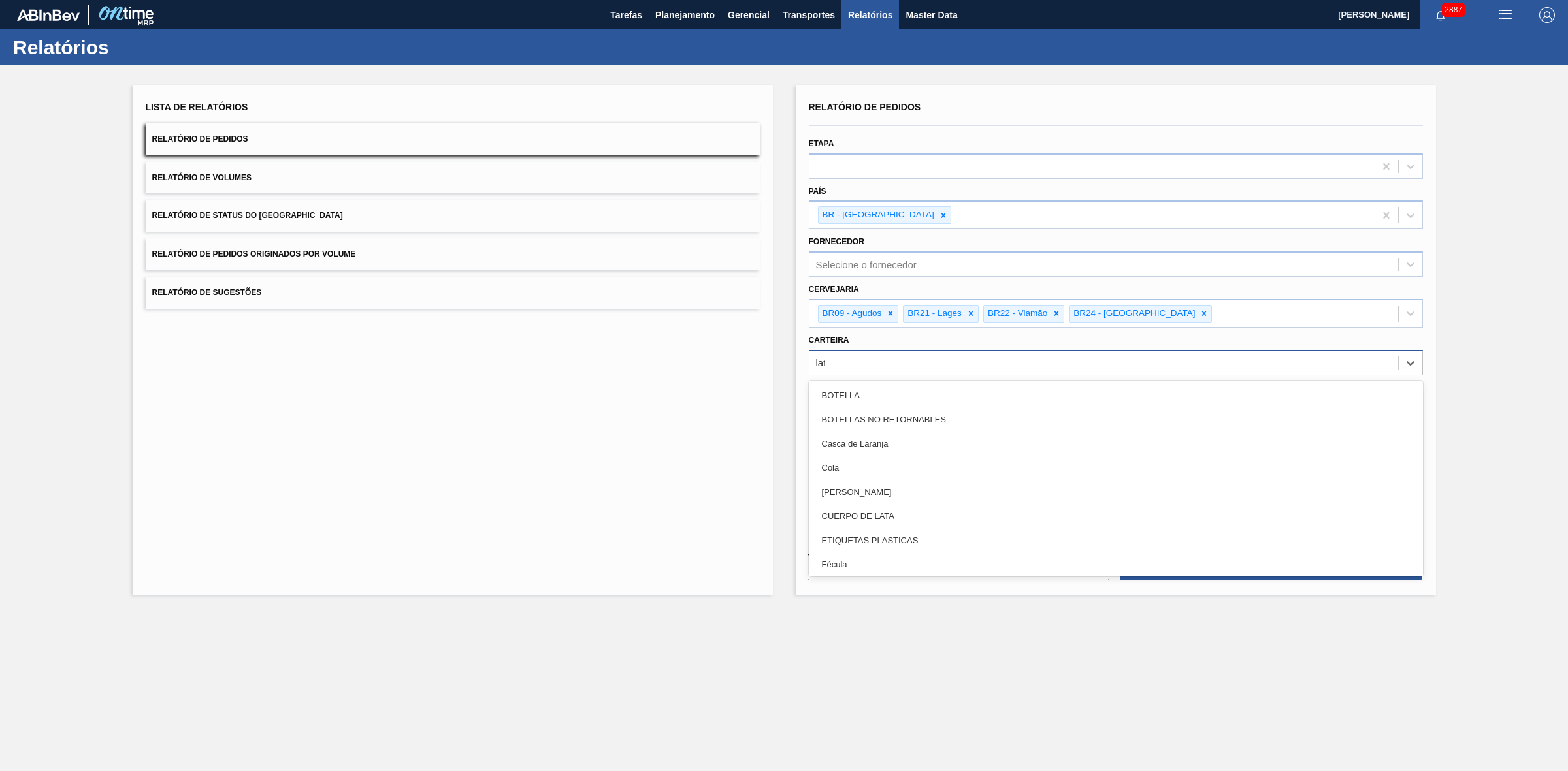
type input "lata"
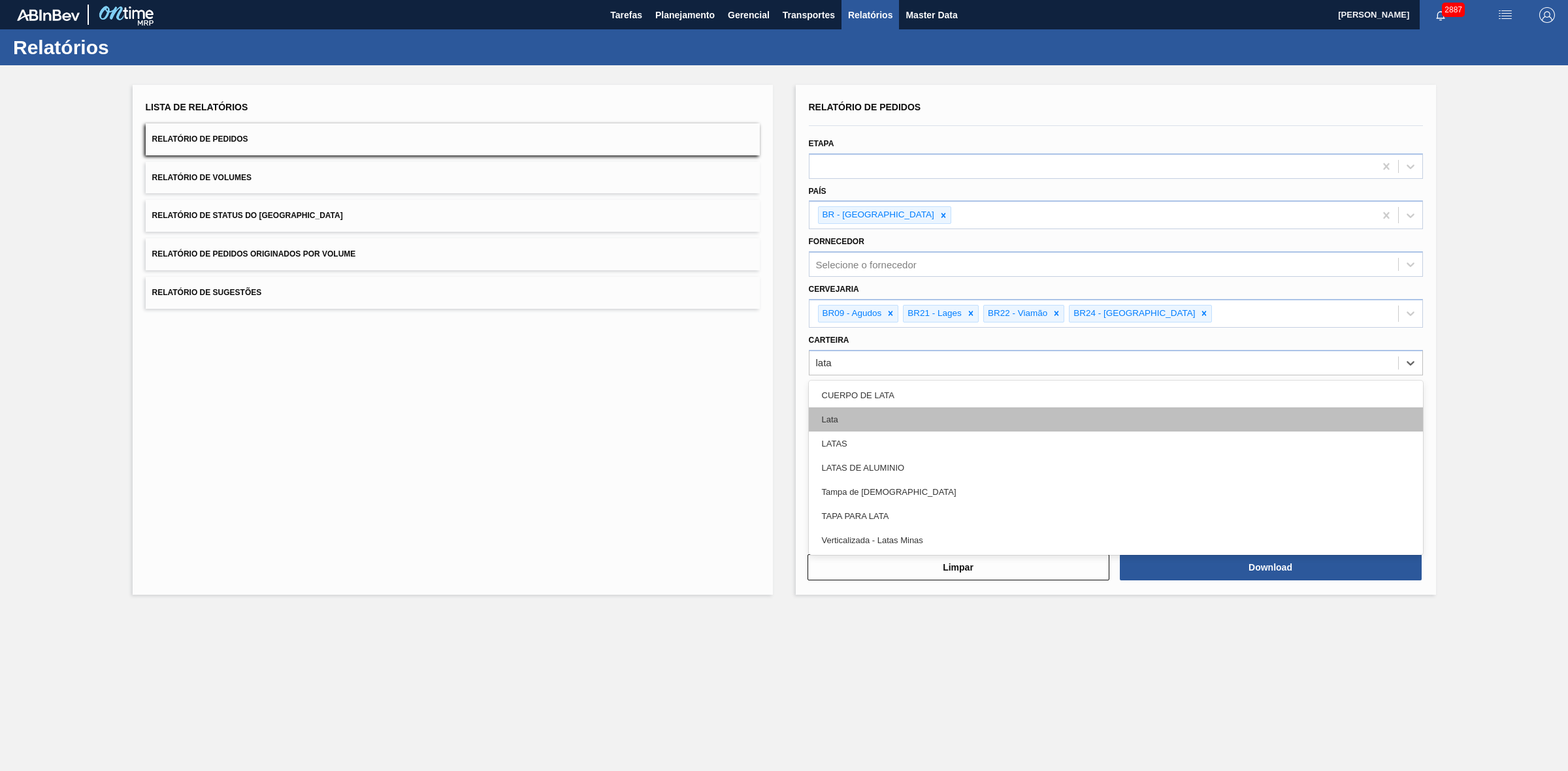
click at [842, 416] on div "Lata" at bounding box center [1116, 419] width 615 height 24
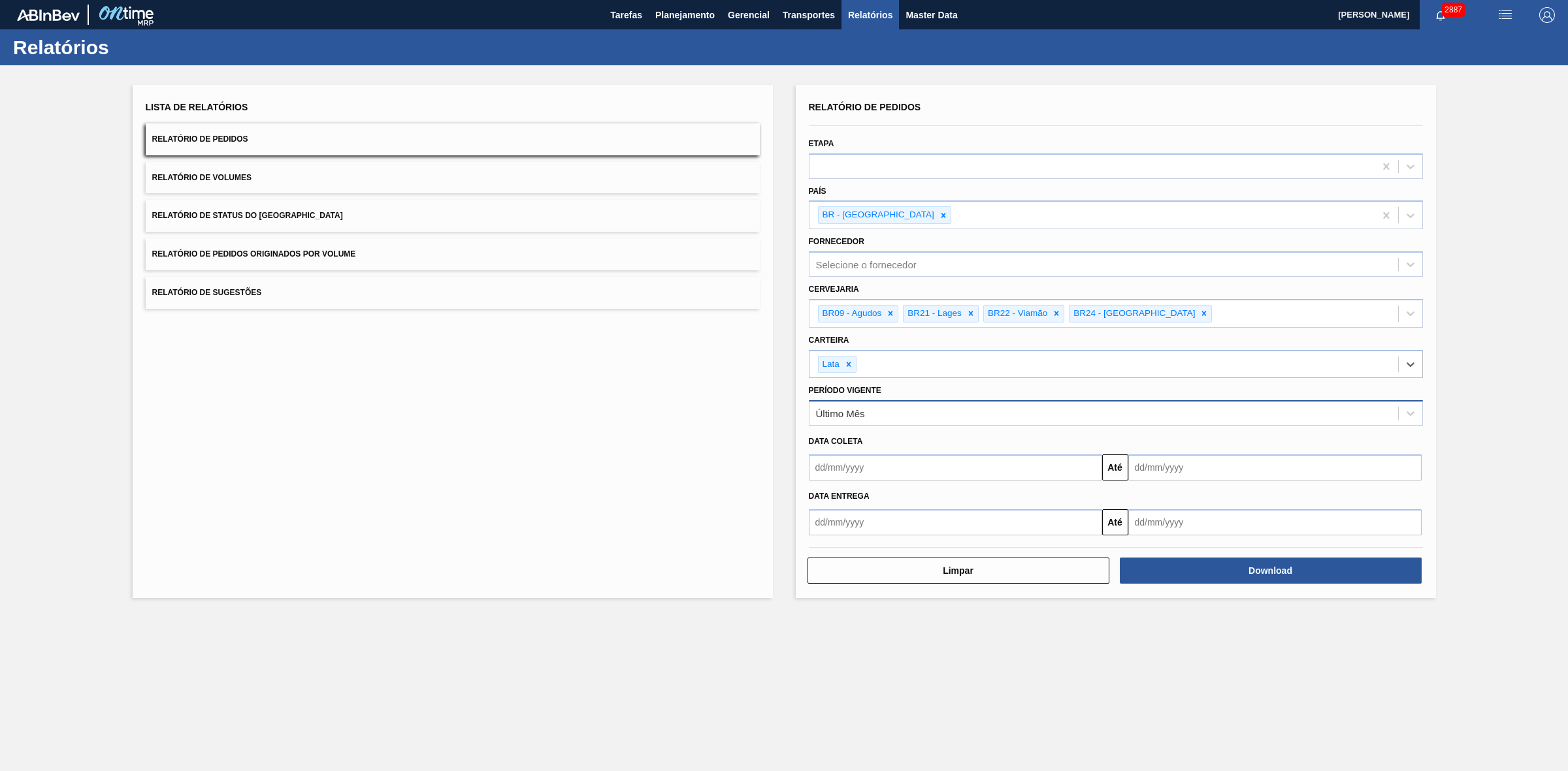
click at [856, 405] on div "Último Mês" at bounding box center [1103, 414] width 589 height 19
click at [857, 405] on div "Último Mês" at bounding box center [1103, 414] width 589 height 19
drag, startPoint x: 862, startPoint y: 459, endPoint x: 876, endPoint y: 476, distance: 22.0
click at [861, 460] on input "text" at bounding box center [955, 468] width 293 height 26
click at [830, 497] on div "setembro 2025" at bounding box center [888, 498] width 157 height 11
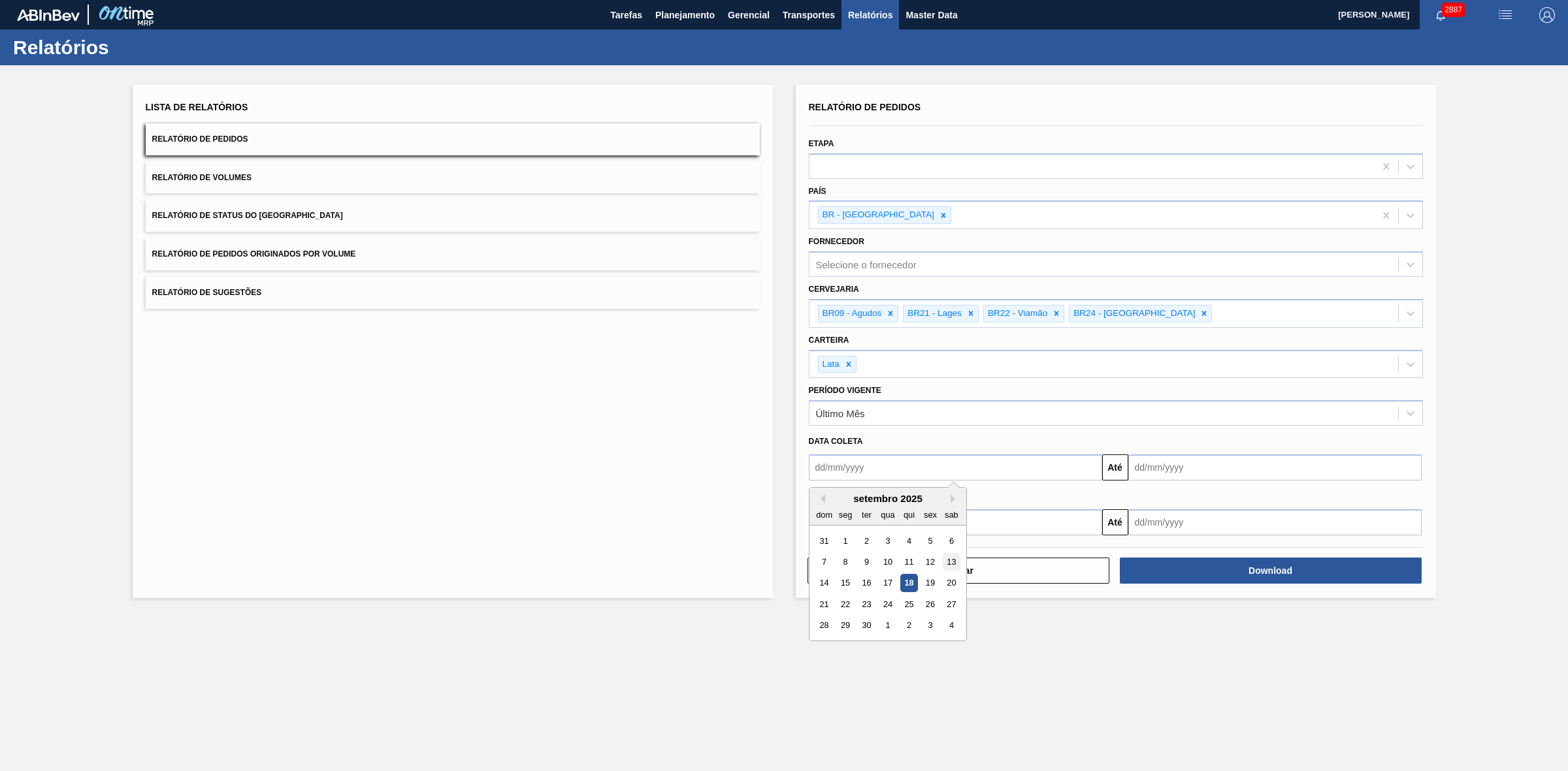
click at [948, 558] on div "13" at bounding box center [951, 561] width 17 height 17
type input "13/09/2025"
click at [1179, 464] on input "text" at bounding box center [1275, 468] width 293 height 26
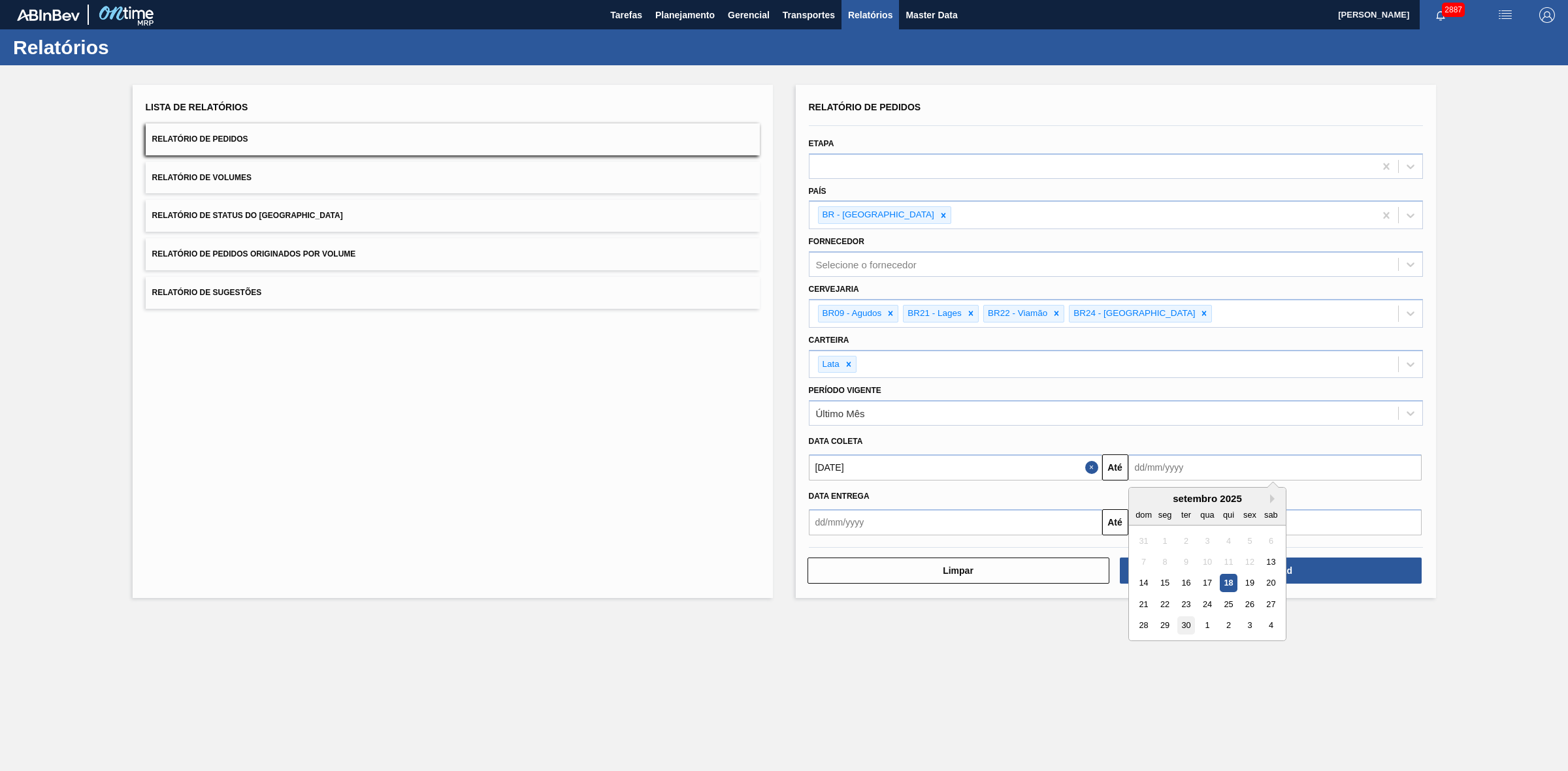
click at [1187, 621] on div "30" at bounding box center [1185, 625] width 17 height 17
type input "[DATE]"
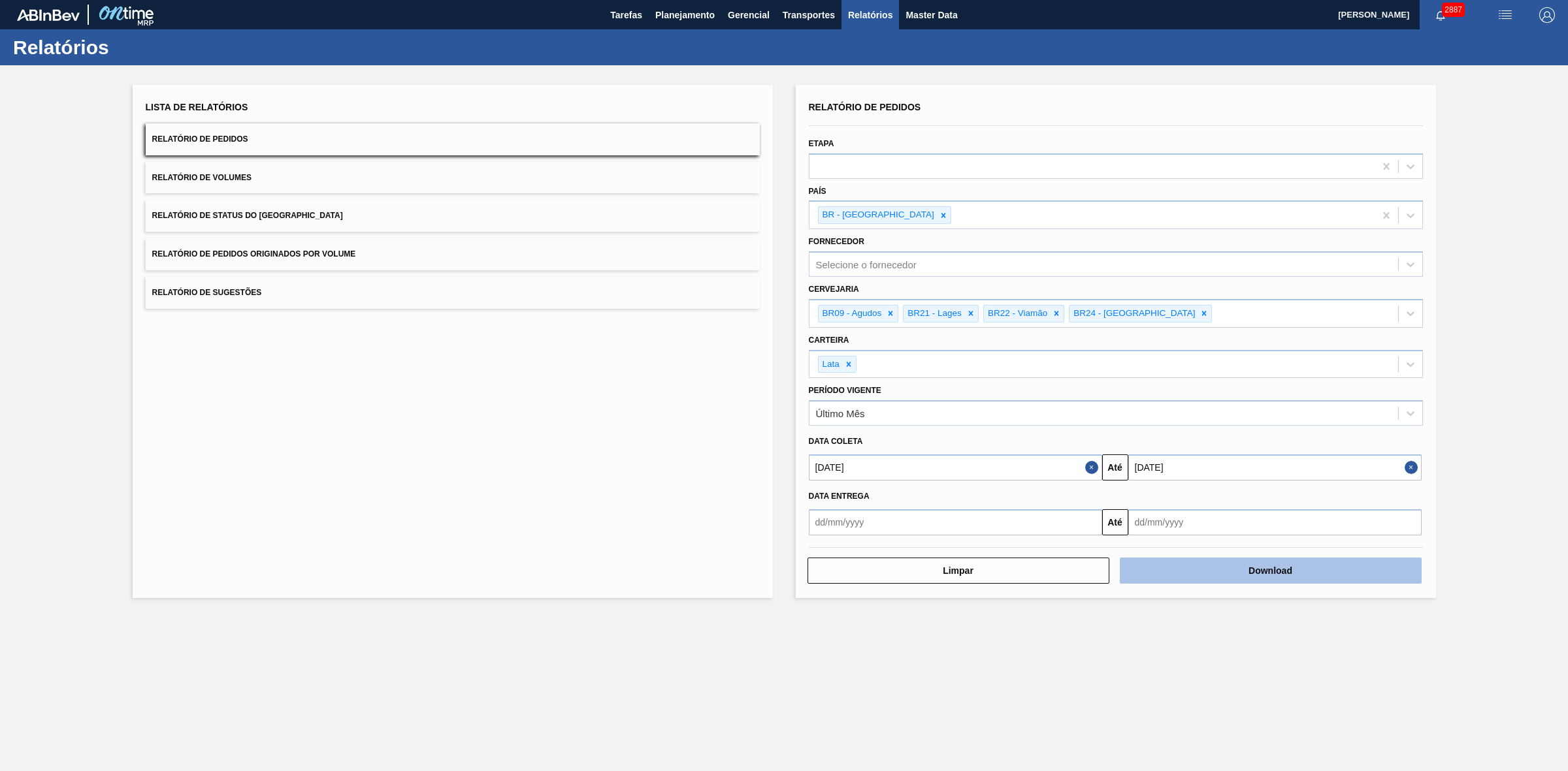
click at [1223, 560] on button "Download" at bounding box center [1271, 571] width 302 height 26
click at [343, 183] on button "Relatório de Volumes" at bounding box center [452, 178] width 615 height 32
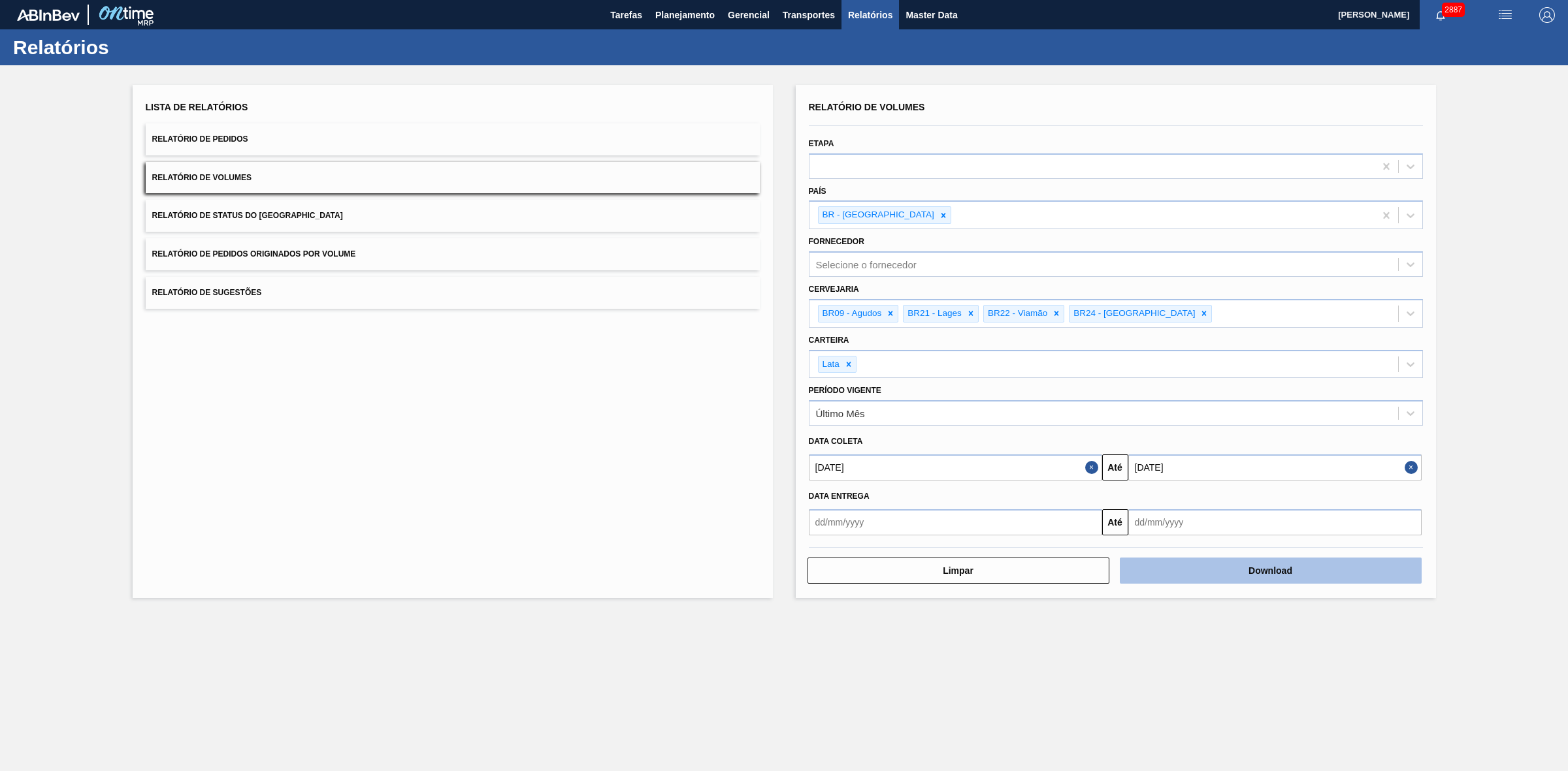
click at [1203, 570] on button "Download" at bounding box center [1271, 571] width 302 height 26
click at [362, 295] on button "Relatório de Sugestões" at bounding box center [452, 293] width 615 height 32
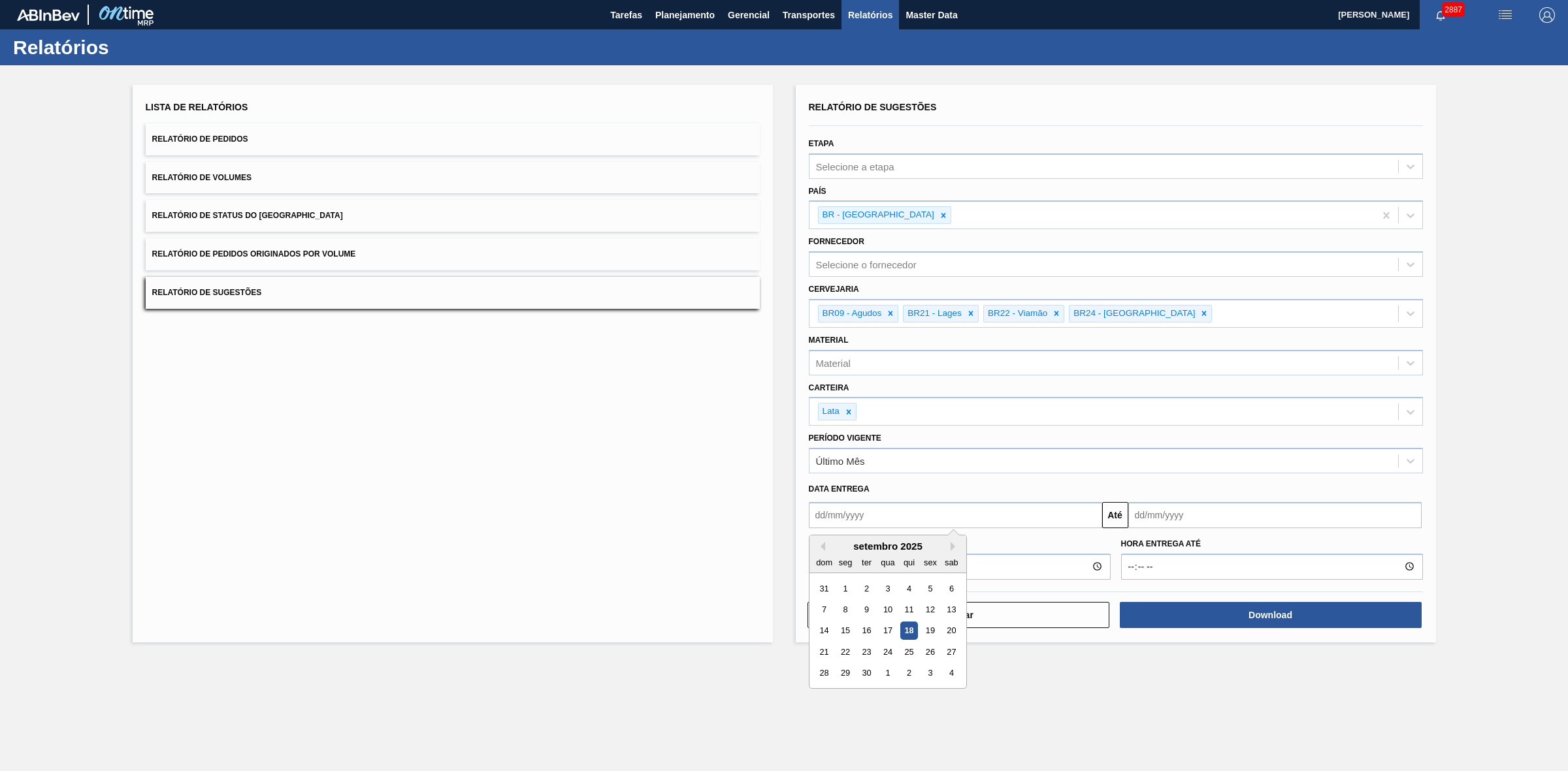
click at [928, 511] on input "text" at bounding box center [955, 515] width 293 height 26
click at [831, 542] on div "setembro 2025" at bounding box center [888, 546] width 157 height 11
click at [911, 624] on div "18" at bounding box center [908, 631] width 17 height 17
type input "[DATE]"
click at [1191, 513] on input "text" at bounding box center [1275, 515] width 293 height 26
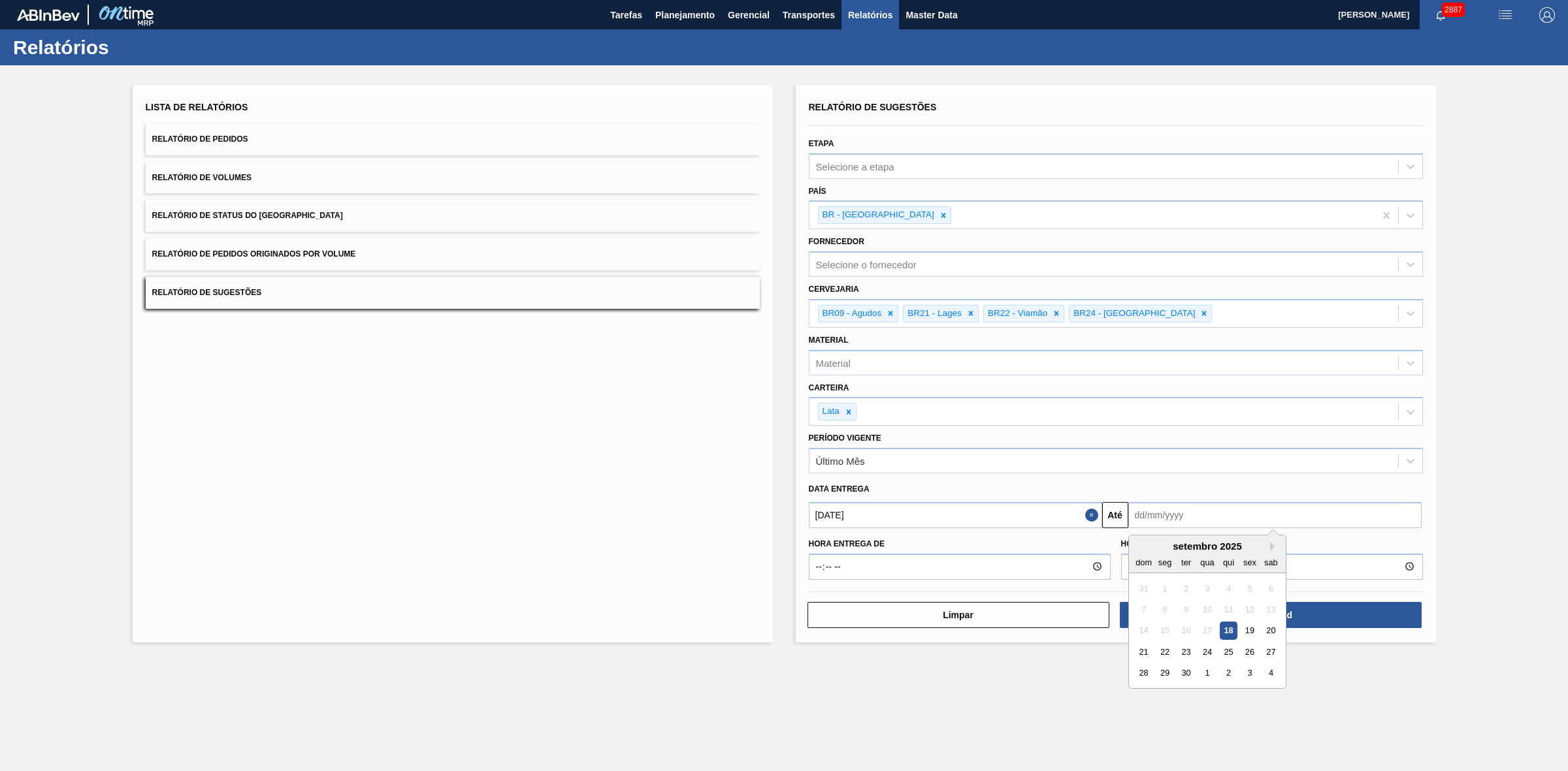
click at [1145, 547] on div "setembro 2025" at bounding box center [1207, 546] width 157 height 11
click at [1272, 542] on button "Next Month" at bounding box center [1274, 547] width 10 height 10
click at [1275, 630] on div "18" at bounding box center [1270, 631] width 17 height 17
type input "18/10/2025"
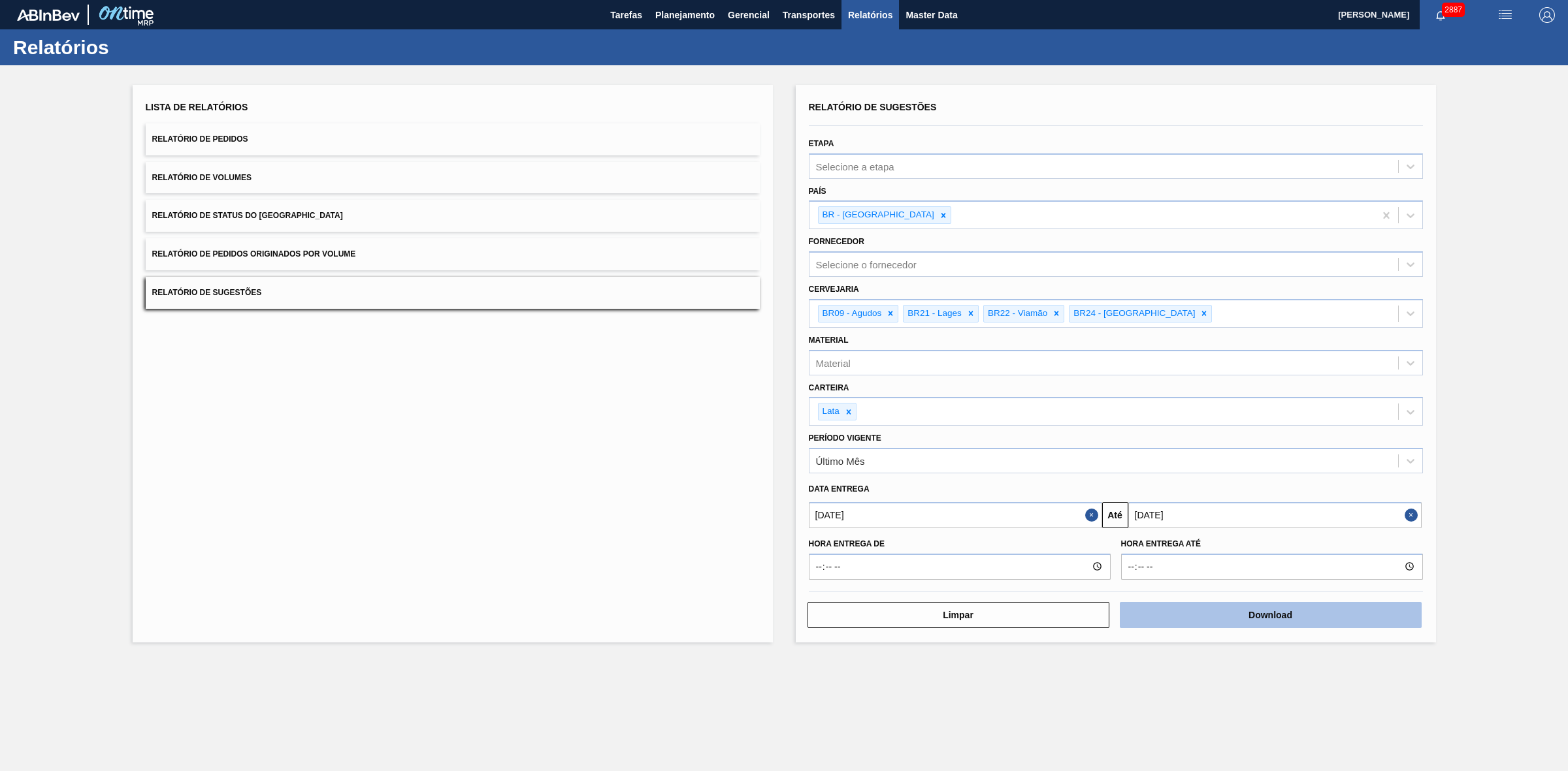
click at [1246, 615] on button "Download" at bounding box center [1271, 615] width 302 height 26
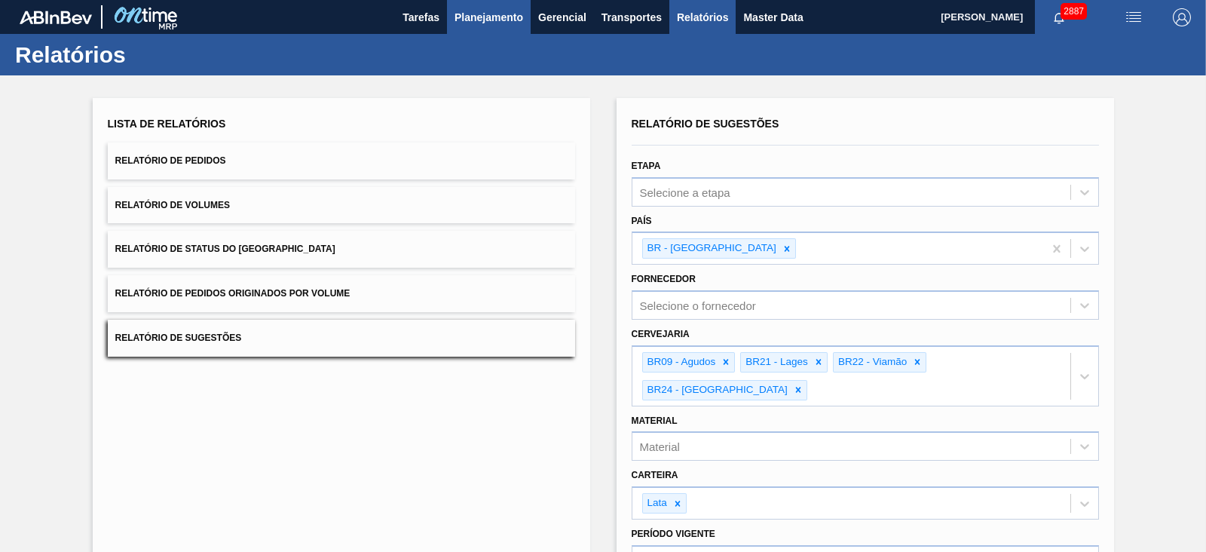
click at [475, 18] on span "Planejamento" at bounding box center [488, 17] width 69 height 18
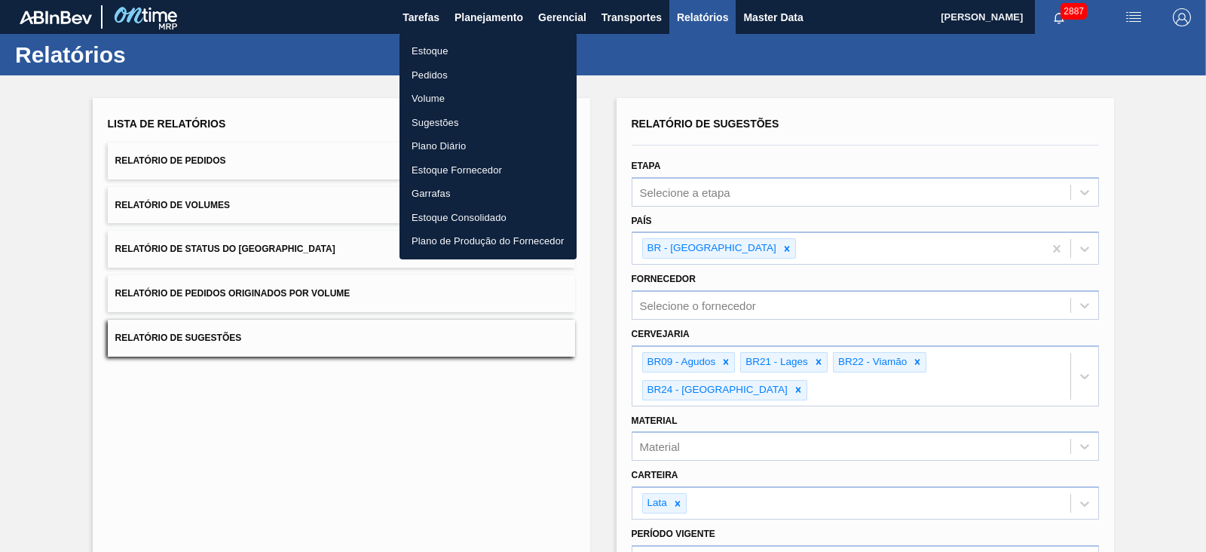
click at [433, 50] on li "Estoque" at bounding box center [487, 51] width 177 height 24
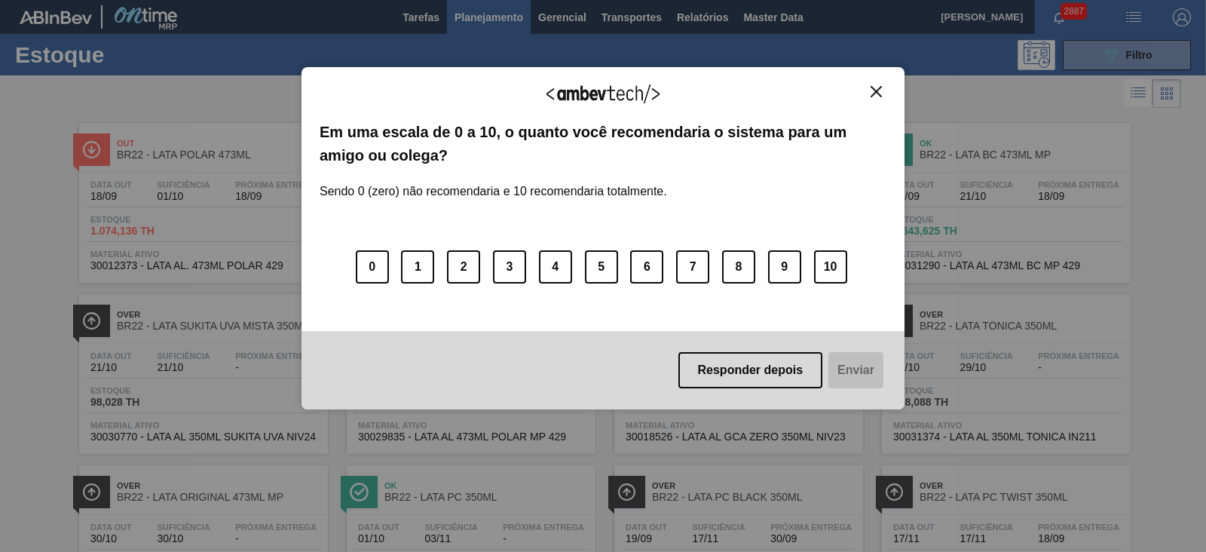
click at [880, 92] on img "Close" at bounding box center [876, 91] width 11 height 11
drag, startPoint x: 871, startPoint y: 87, endPoint x: 960, endPoint y: 66, distance: 92.3
click at [871, 88] on img "Close" at bounding box center [876, 91] width 11 height 11
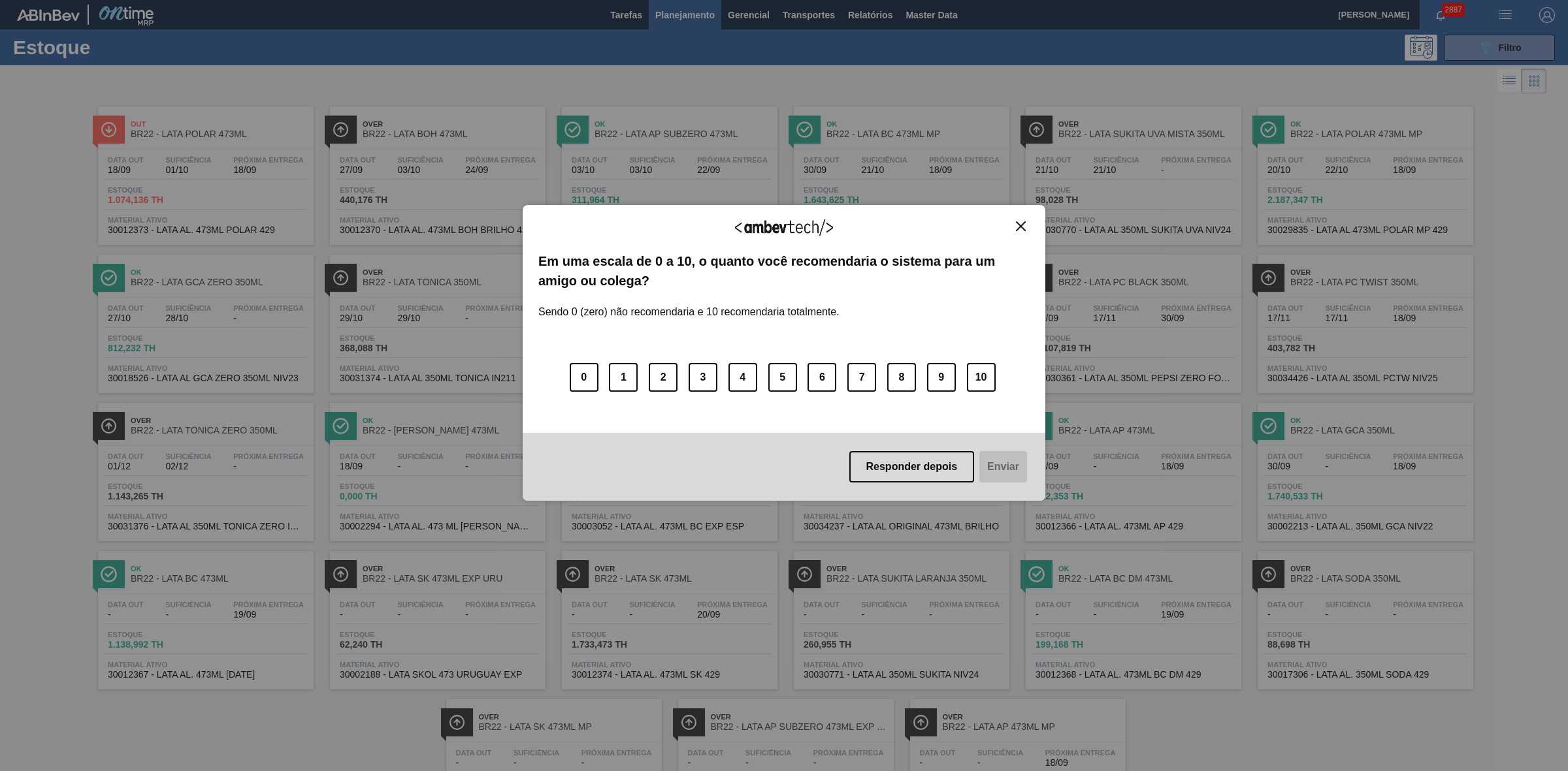
click at [1018, 225] on img "Close" at bounding box center [1020, 226] width 10 height 10
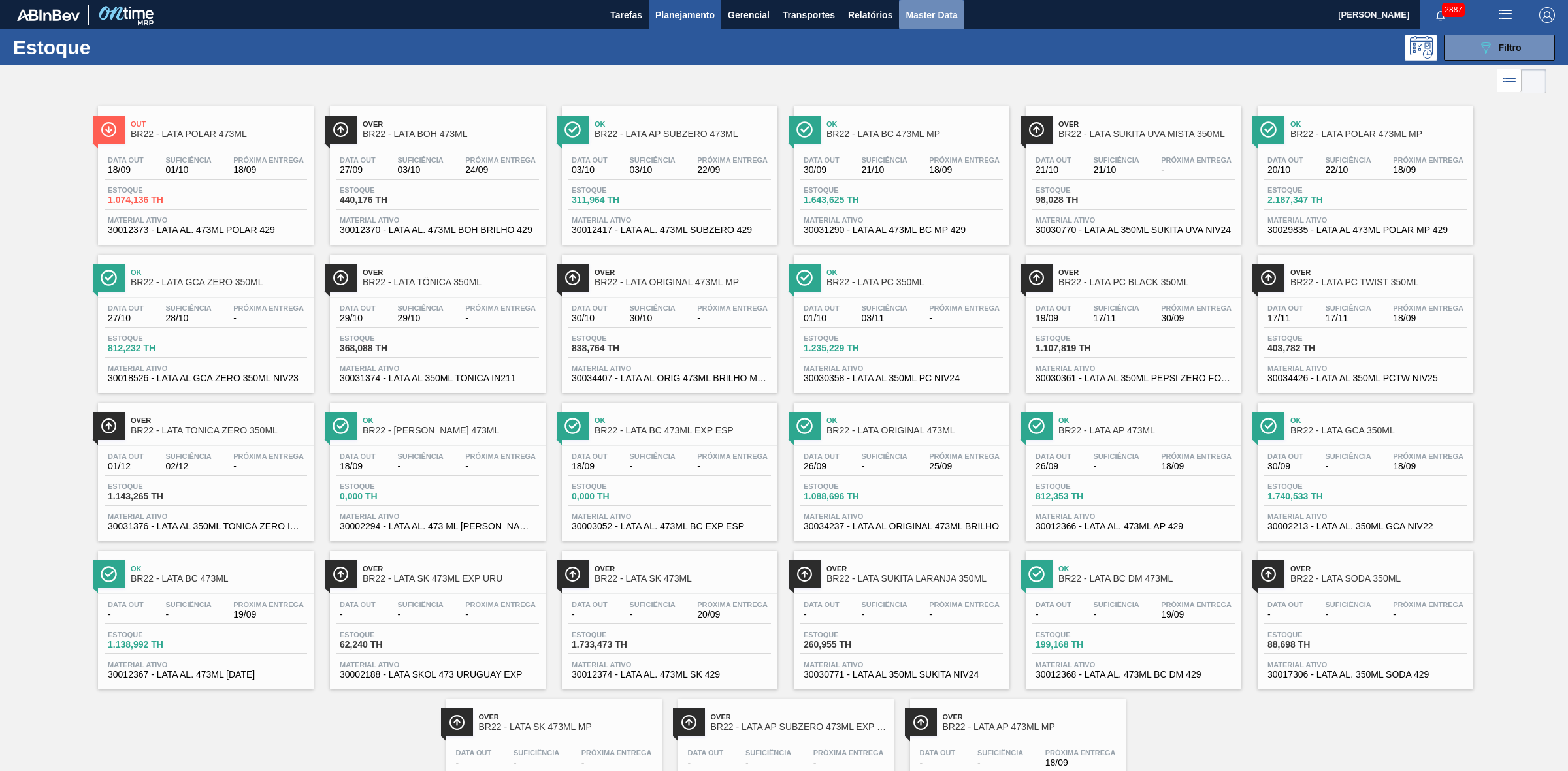
click at [908, 17] on span "Master Data" at bounding box center [932, 15] width 52 height 16
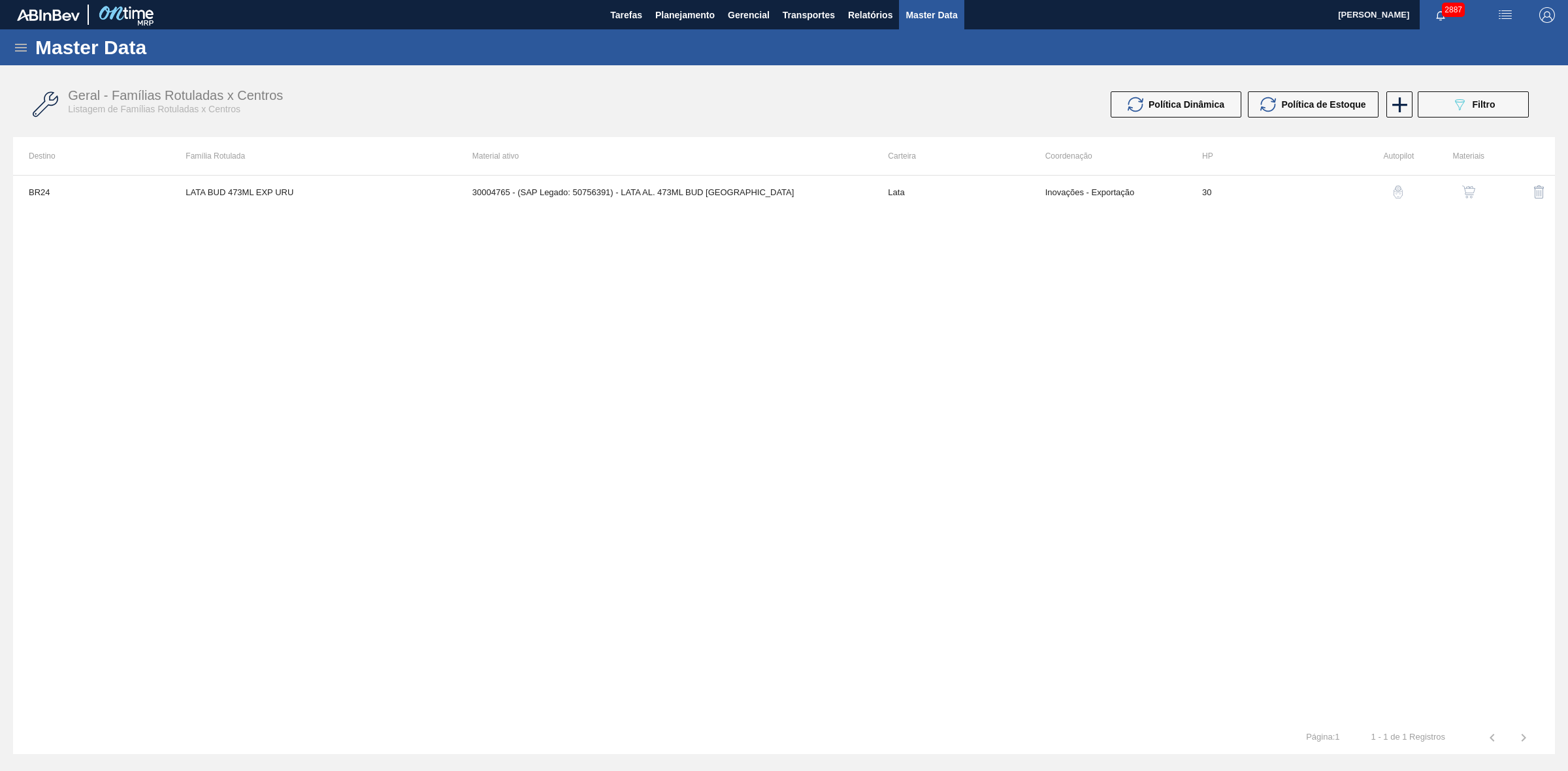
click at [20, 48] on icon at bounding box center [21, 48] width 16 height 16
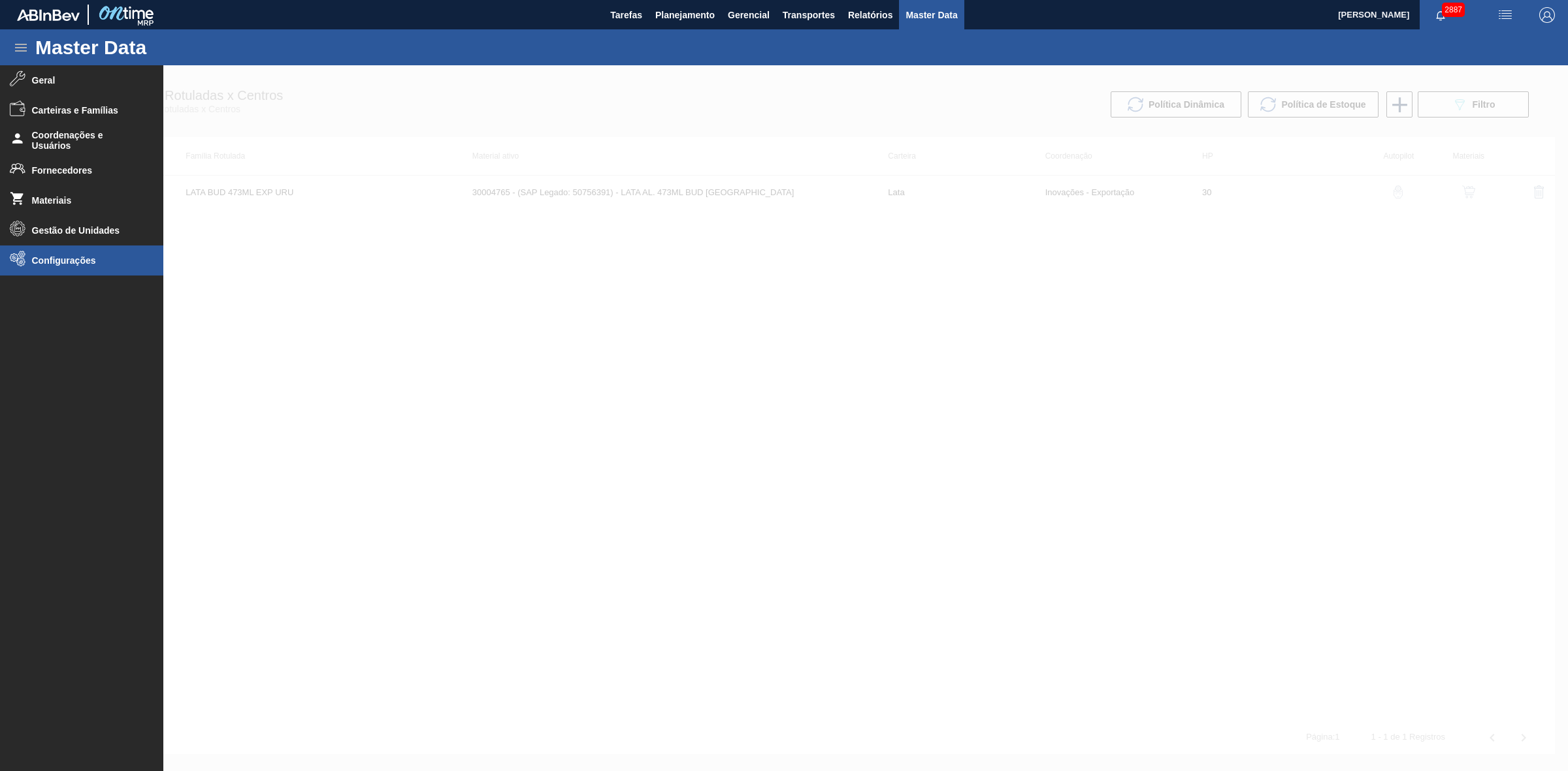
click at [48, 253] on li "Configurações" at bounding box center [81, 260] width 163 height 30
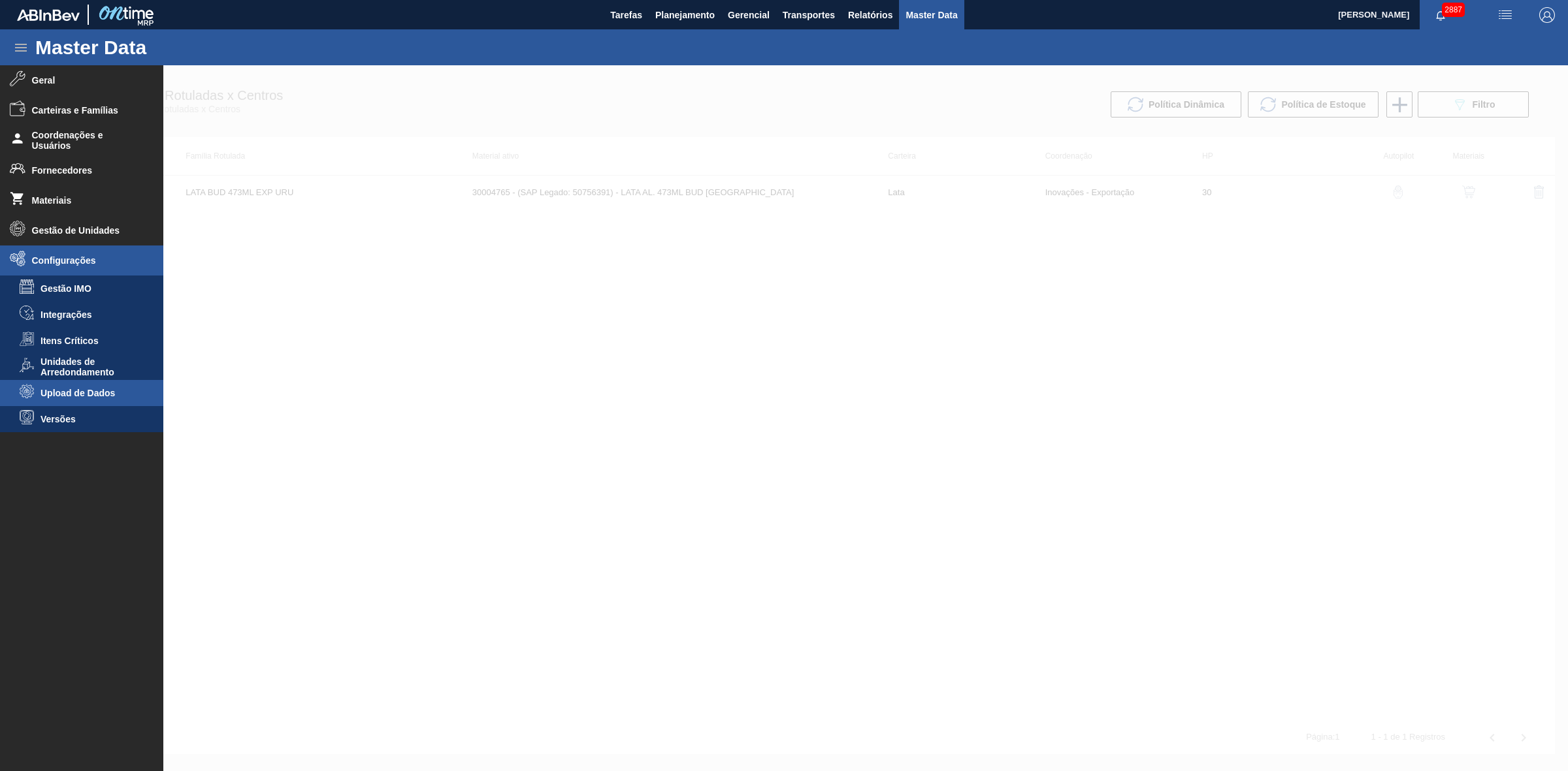
click at [74, 392] on span "Upload de Dados" at bounding box center [91, 393] width 101 height 10
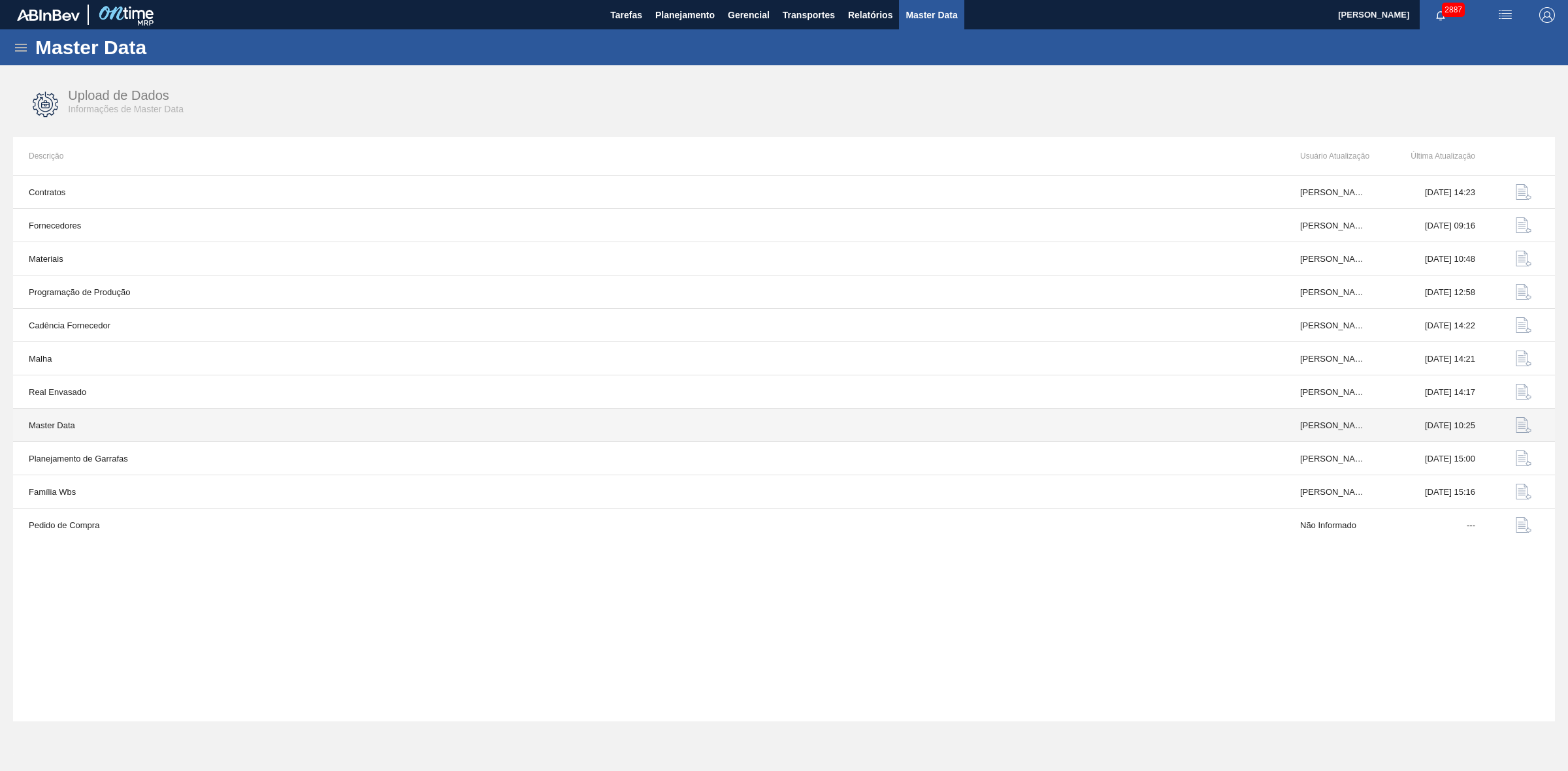
click at [1520, 425] on img "button" at bounding box center [1524, 425] width 16 height 16
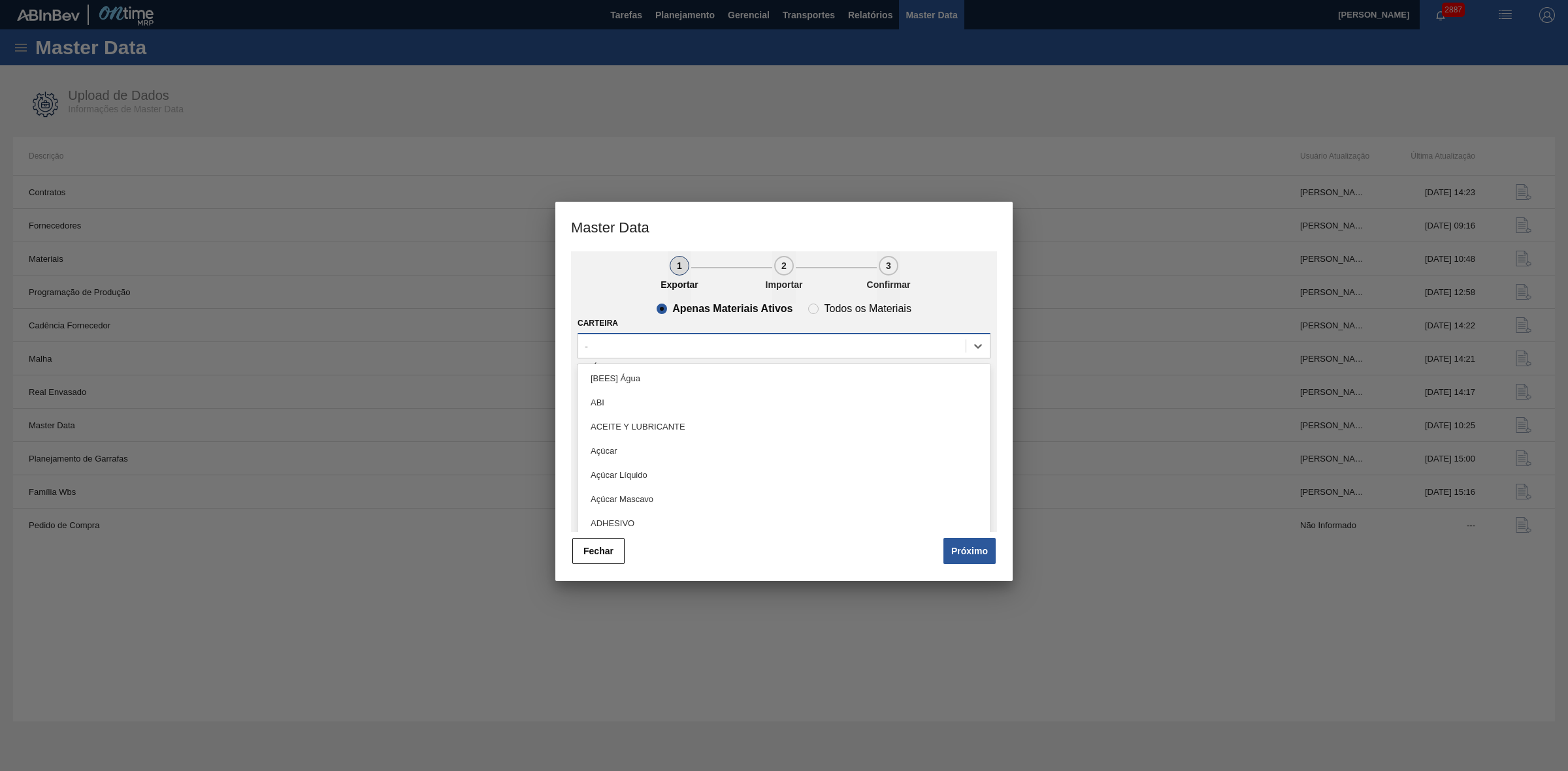
click at [760, 338] on div "-" at bounding box center [771, 346] width 387 height 19
type input "lata"
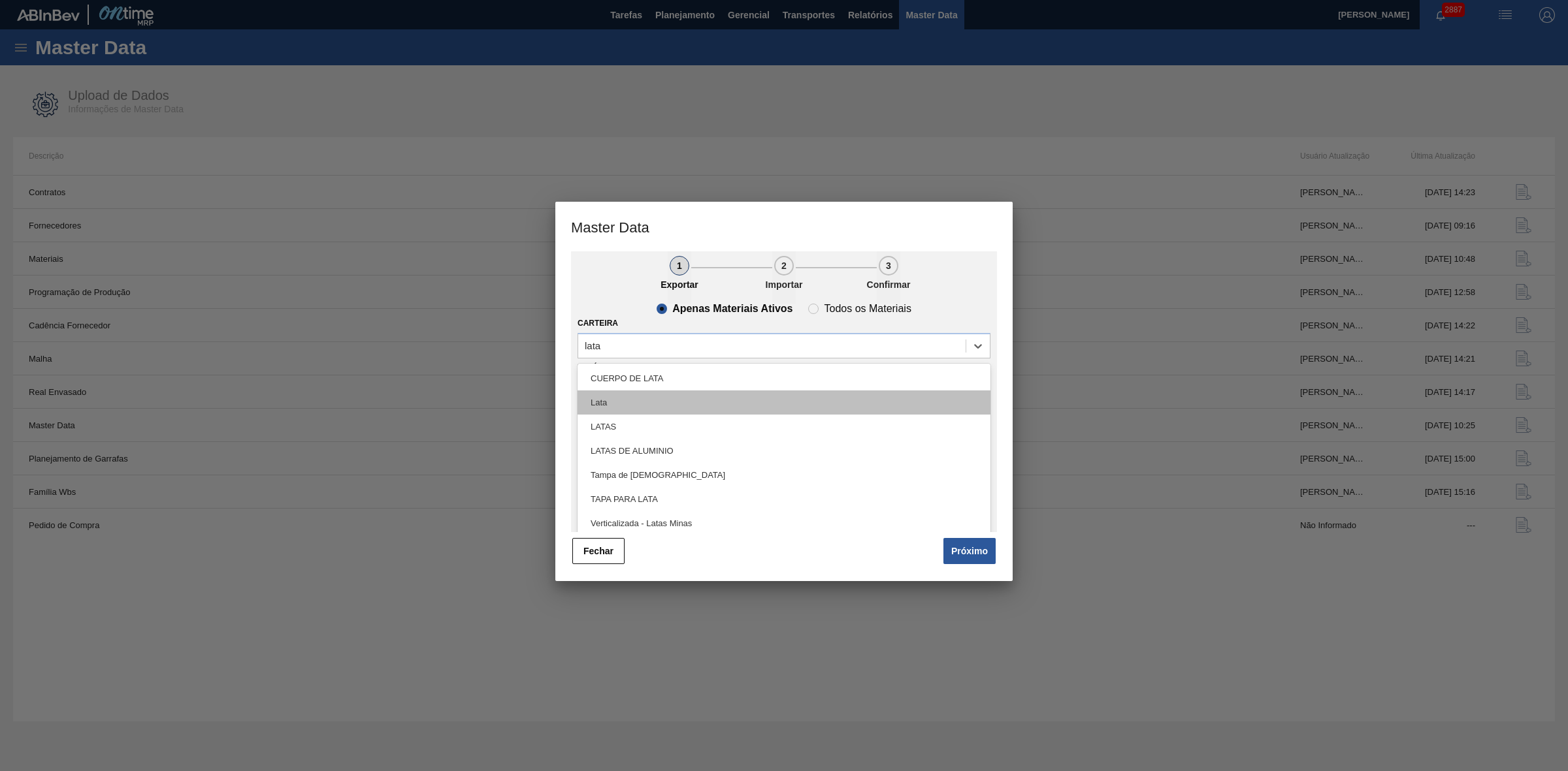
click at [652, 400] on div "Lata" at bounding box center [784, 403] width 413 height 24
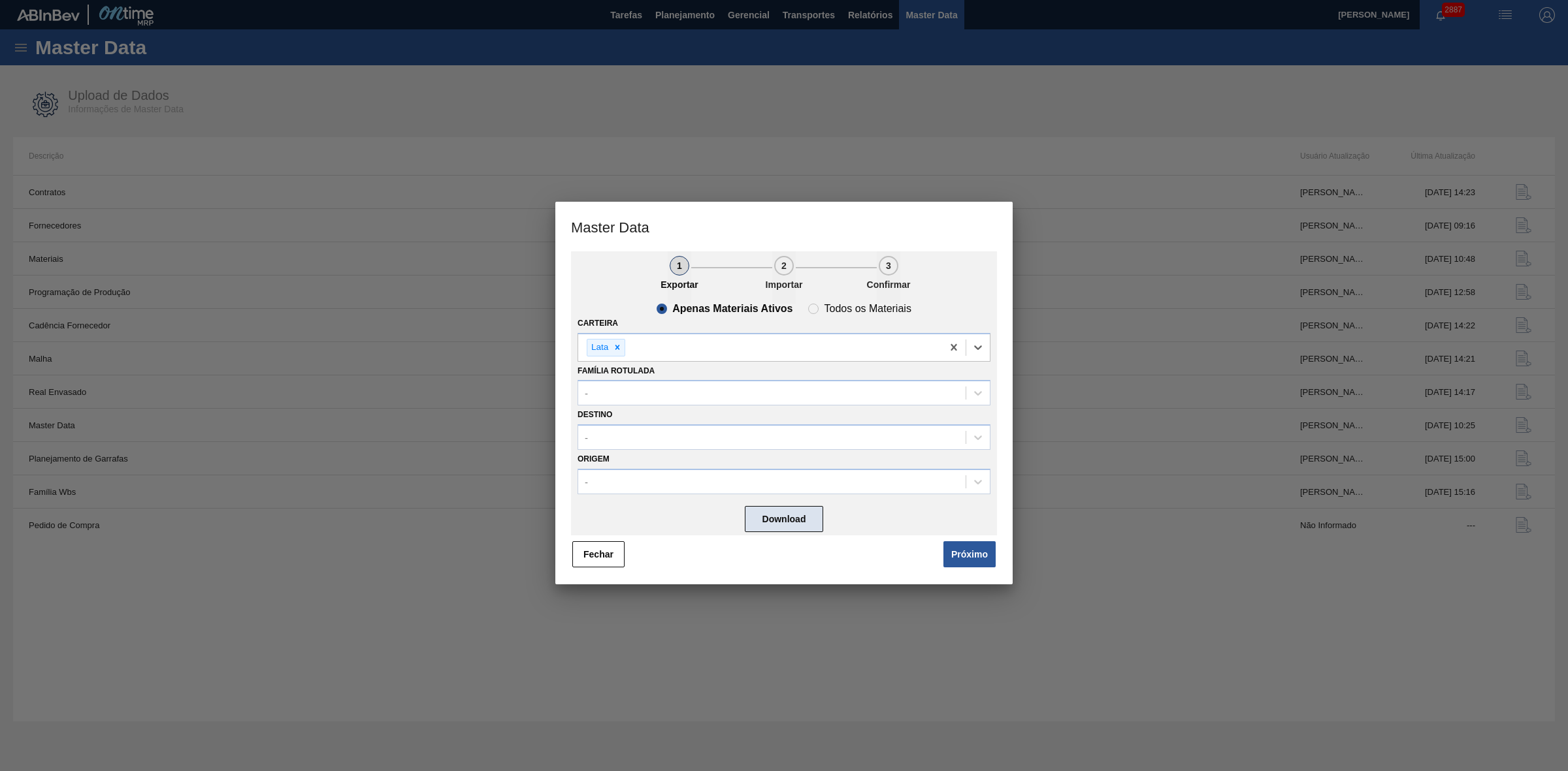
click at [777, 513] on button "Download" at bounding box center [784, 519] width 78 height 26
click at [609, 560] on button "Fechar" at bounding box center [598, 554] width 52 height 26
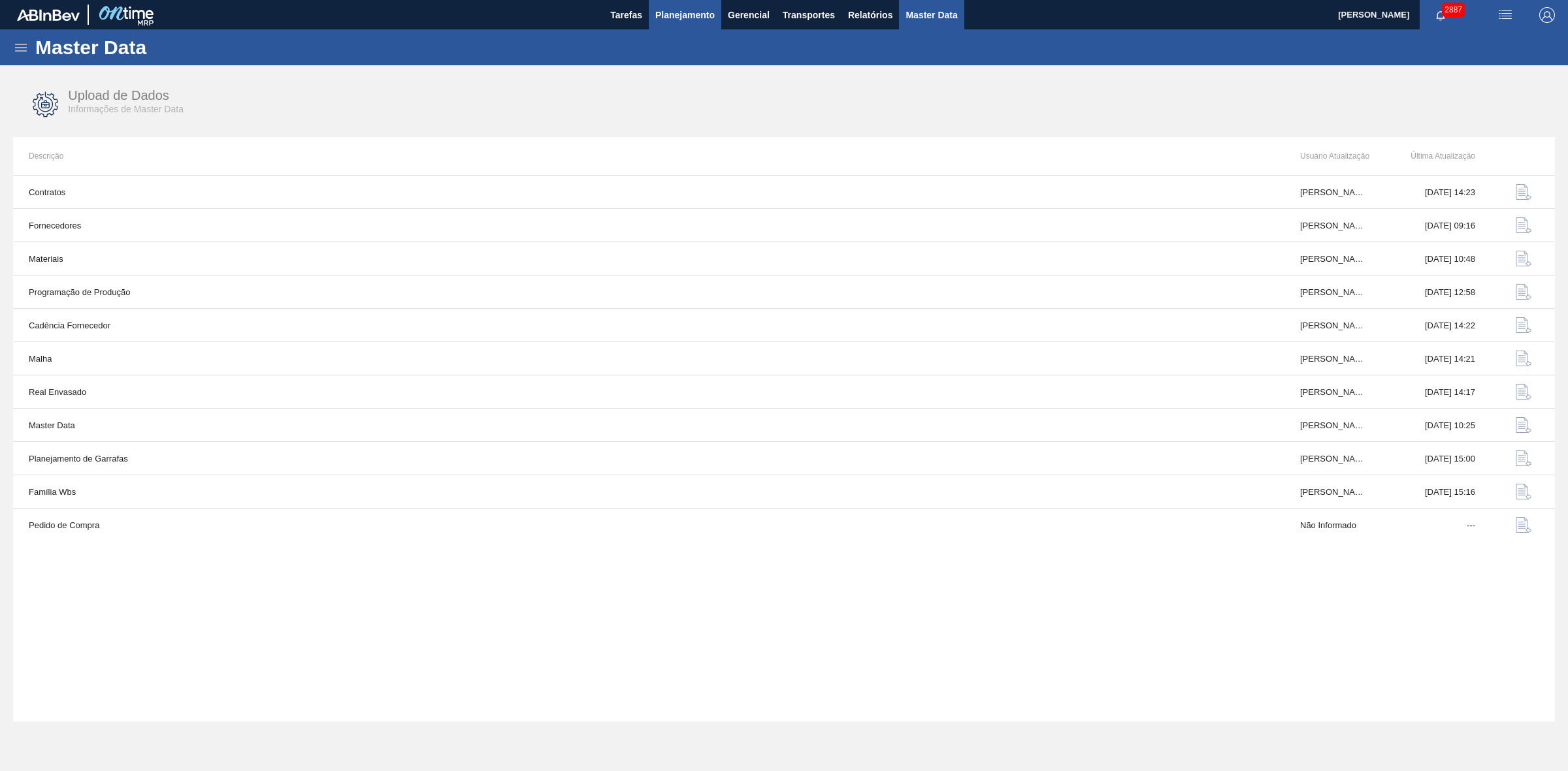
click at [684, 21] on span "Planejamento" at bounding box center [685, 15] width 60 height 16
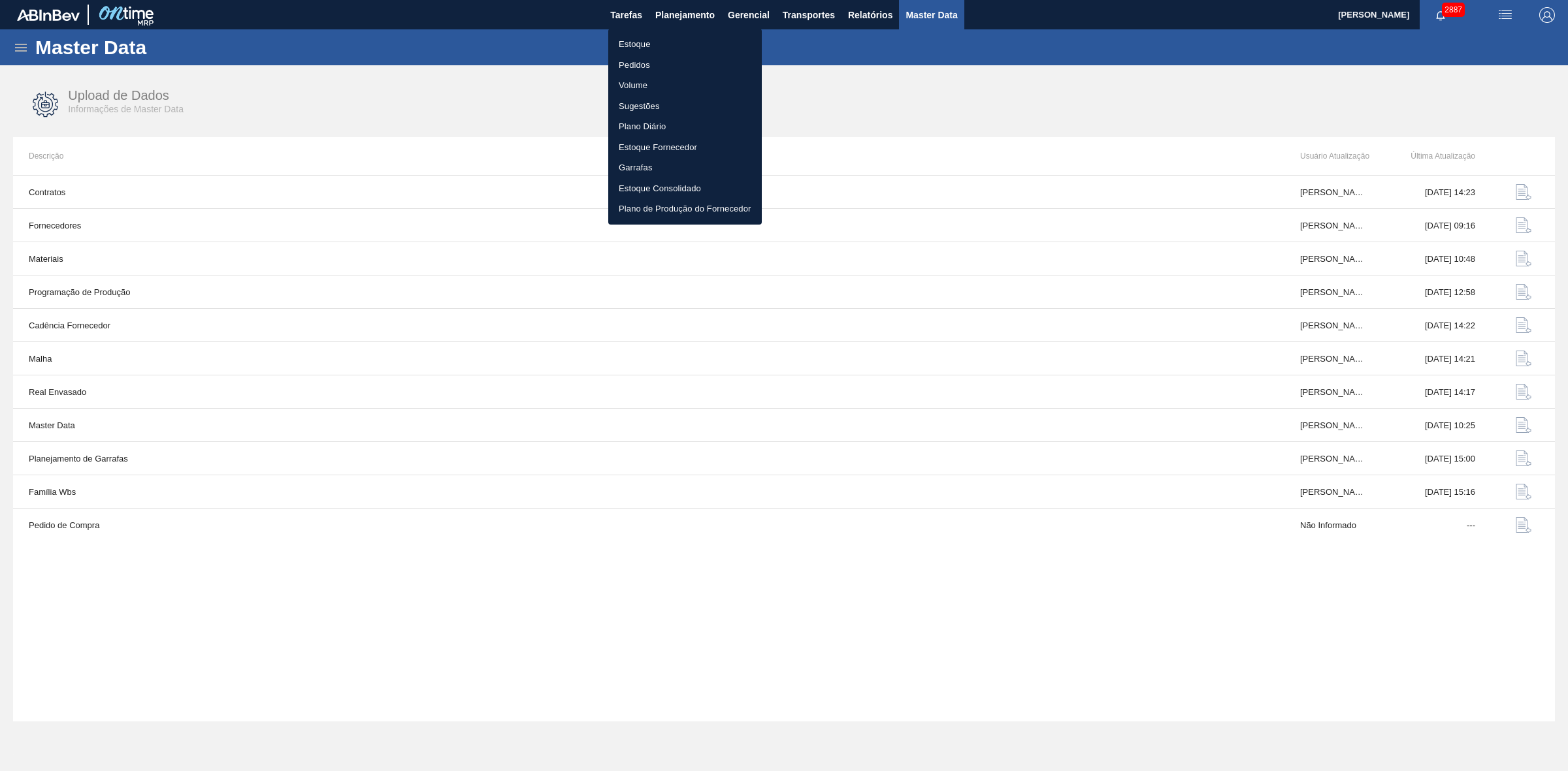
click at [635, 40] on li "Estoque" at bounding box center [685, 44] width 153 height 21
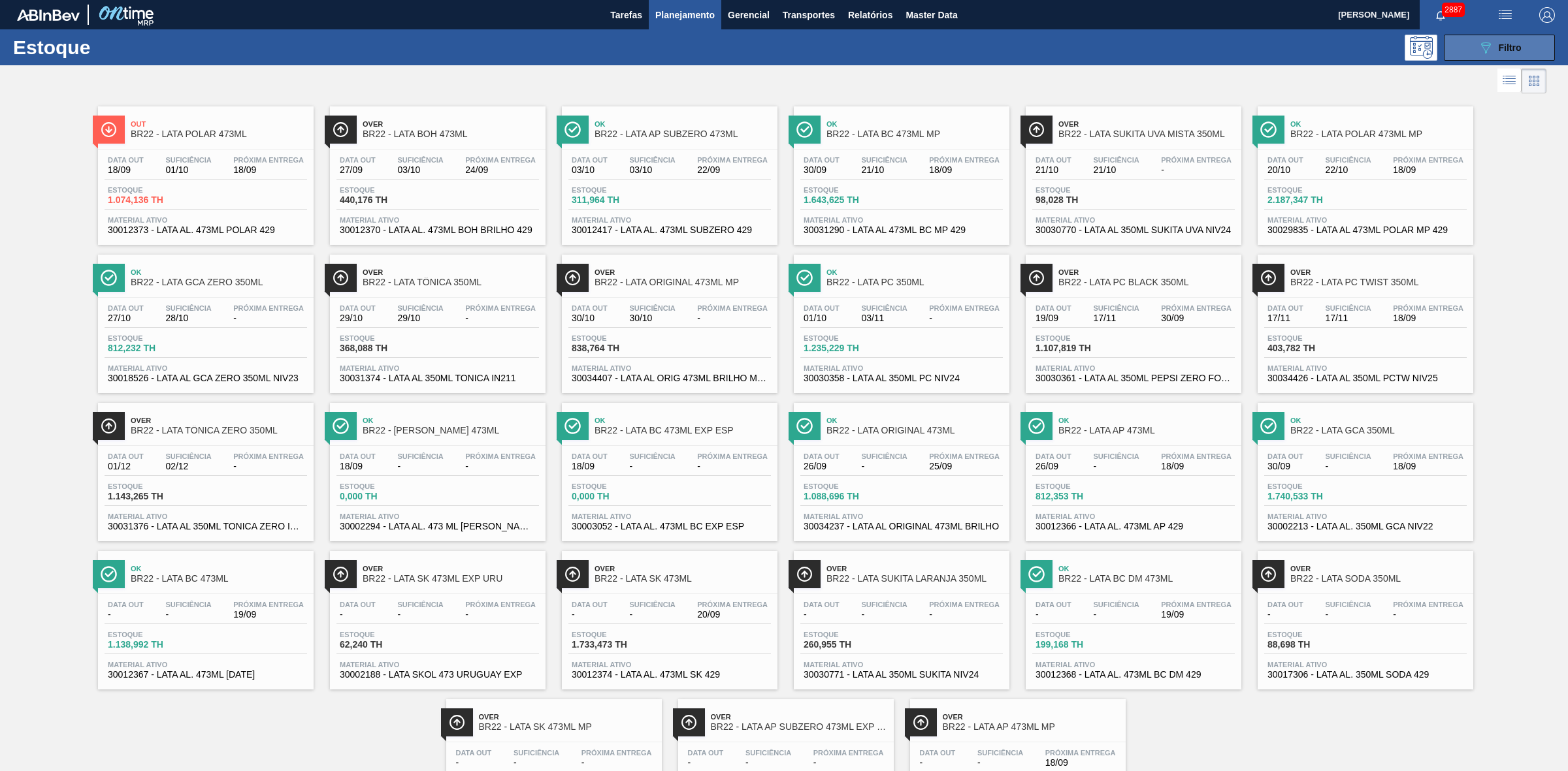
click at [1487, 50] on icon "089F7B8B-B2A5-4AFE-B5C0-19BA573D28AC" at bounding box center [1486, 48] width 16 height 16
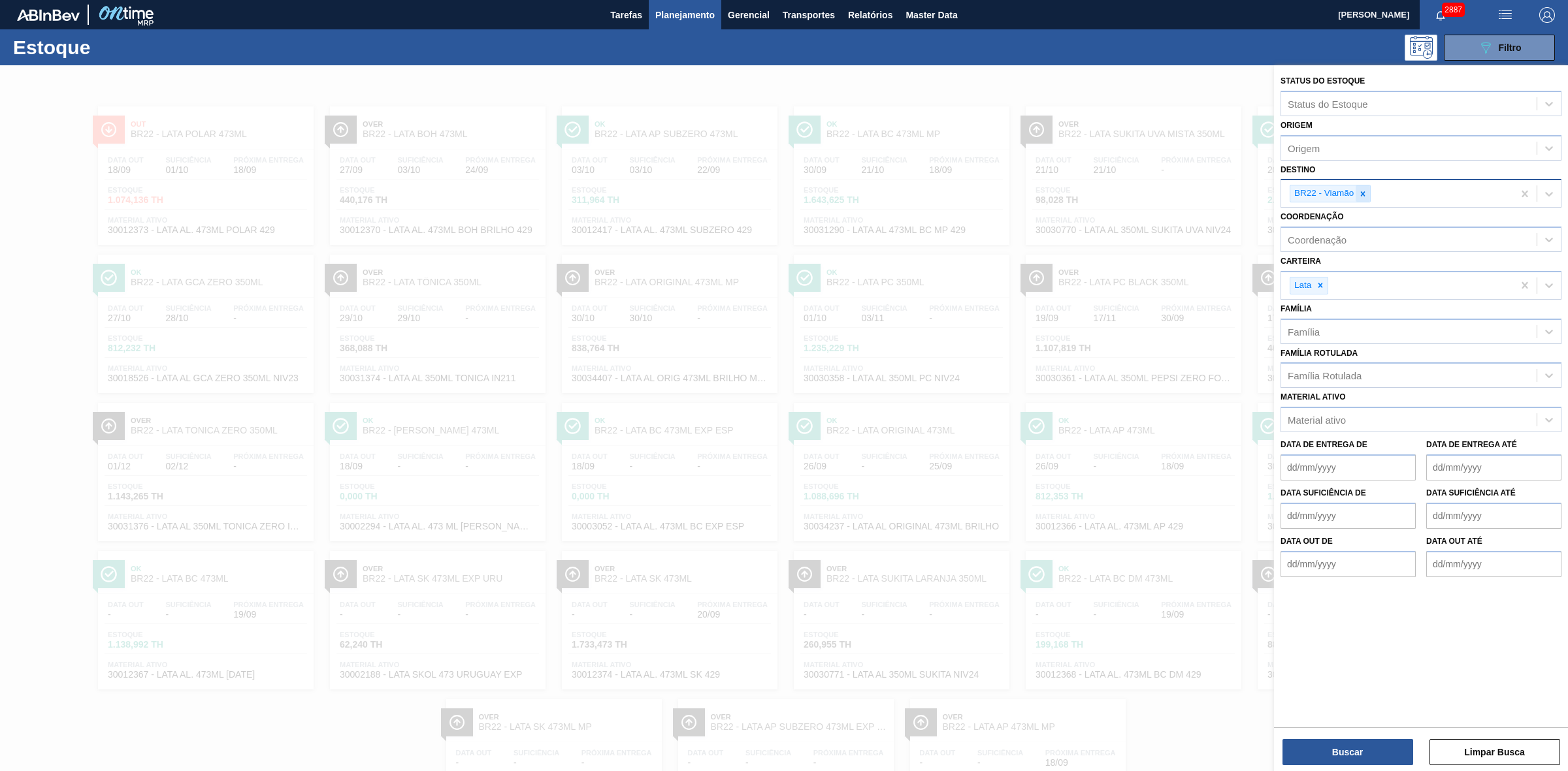
click at [1370, 194] on div at bounding box center [1363, 193] width 15 height 16
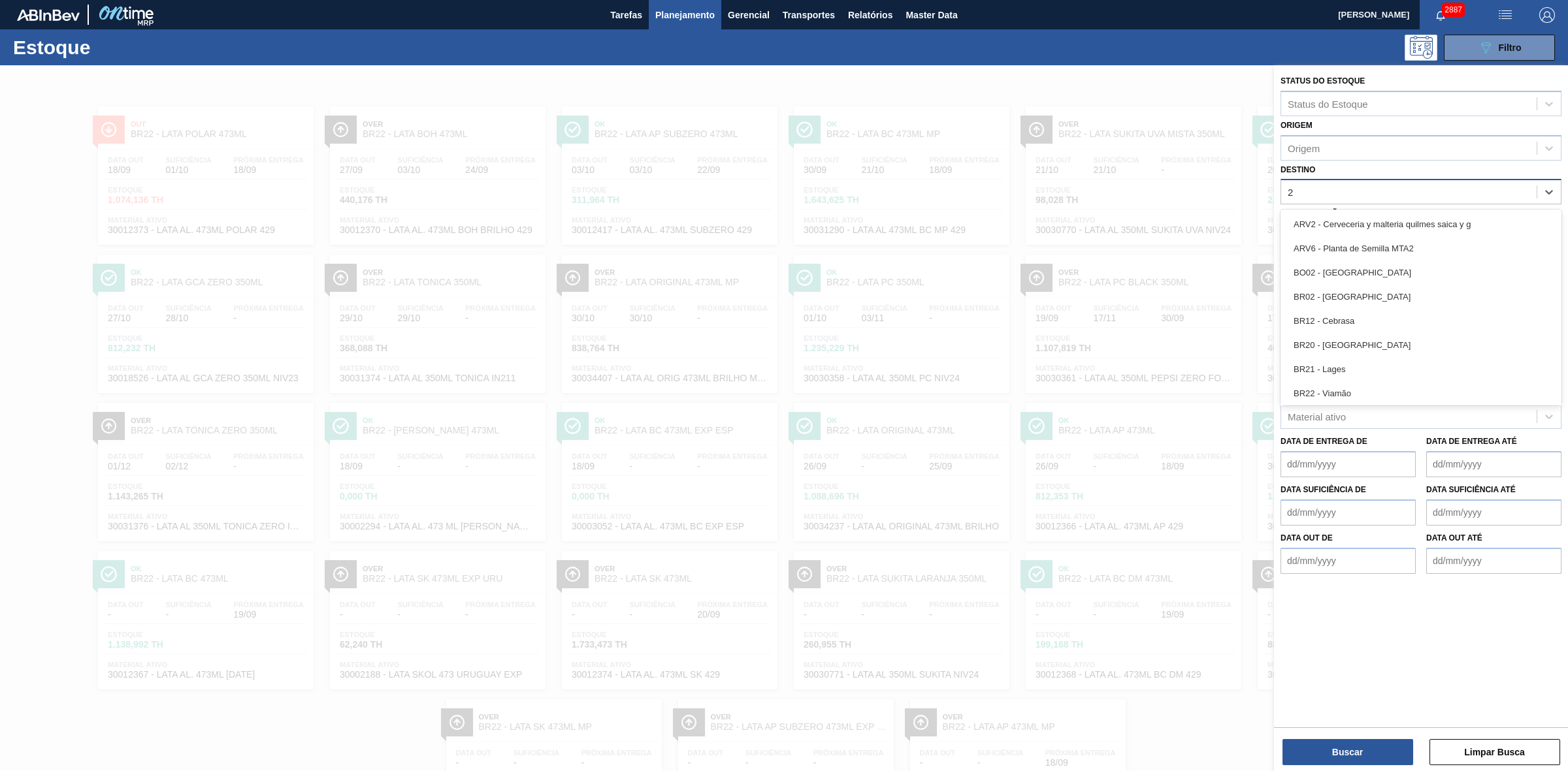
type input "24"
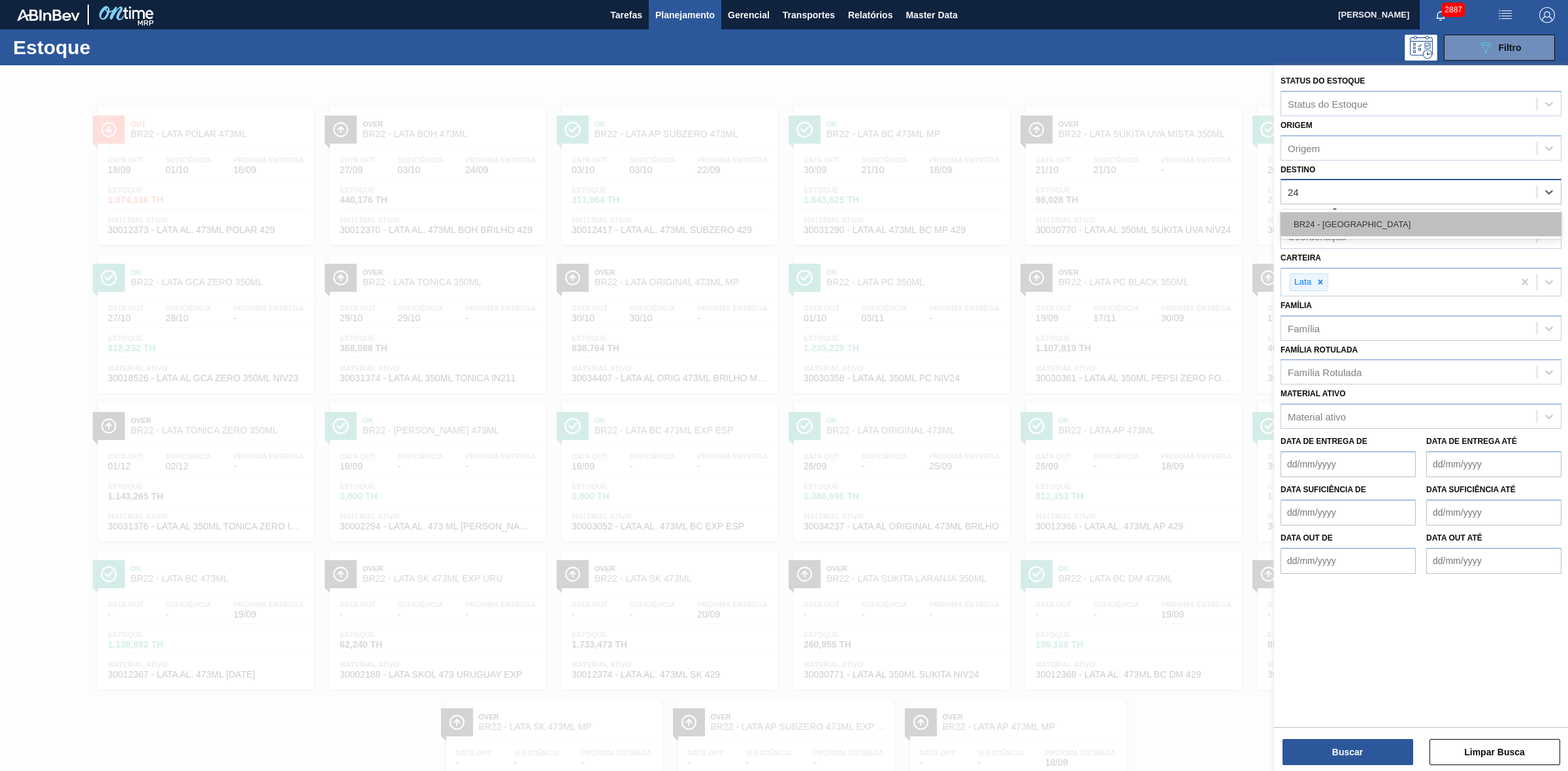
click at [1356, 217] on div "BR24 - Ponta Grossa" at bounding box center [1421, 224] width 281 height 24
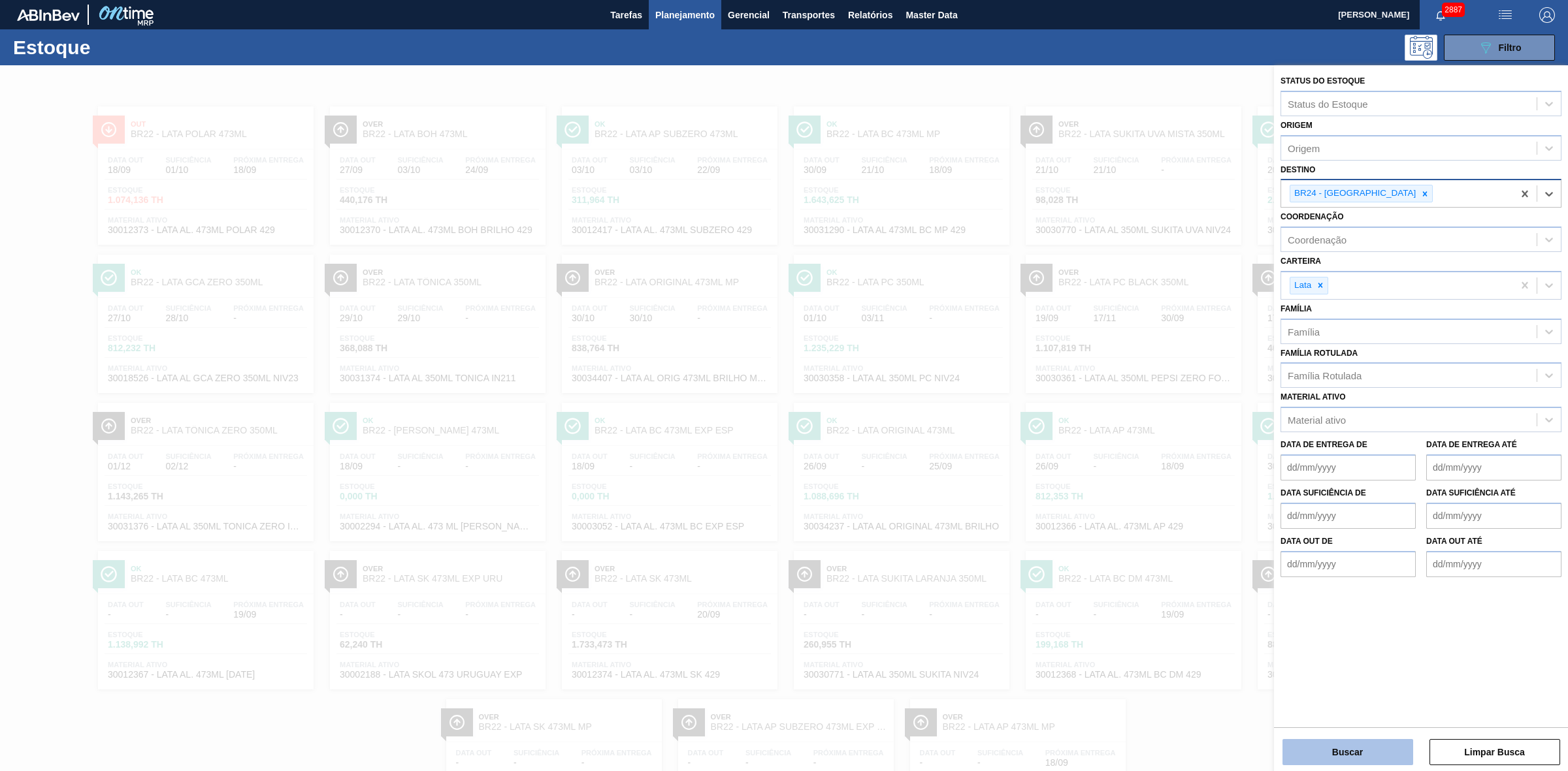
click at [1360, 747] on button "Buscar" at bounding box center [1348, 752] width 131 height 26
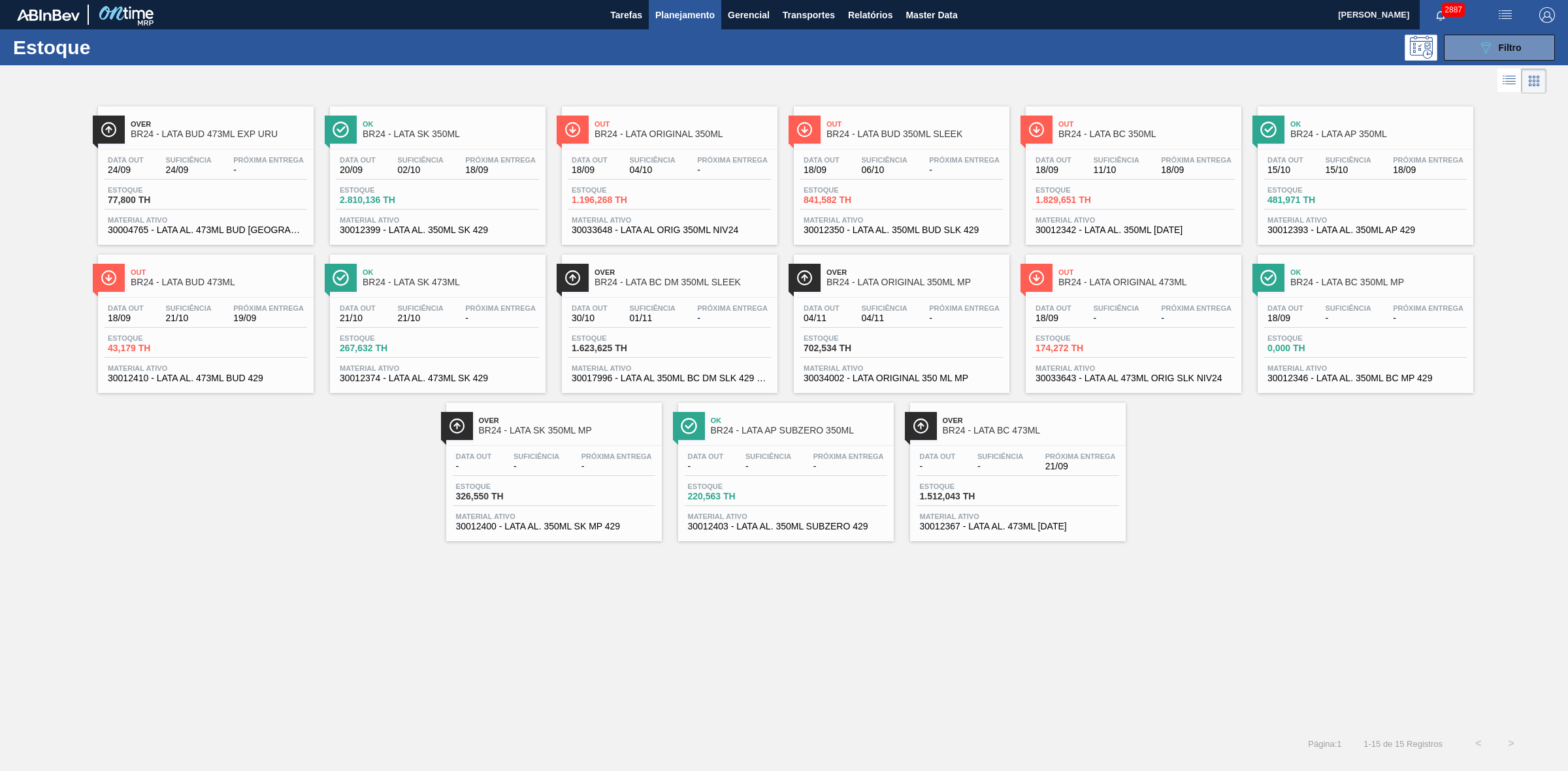
click at [1118, 136] on span "BR24 - LATA BC 350ML" at bounding box center [1147, 133] width 177 height 10
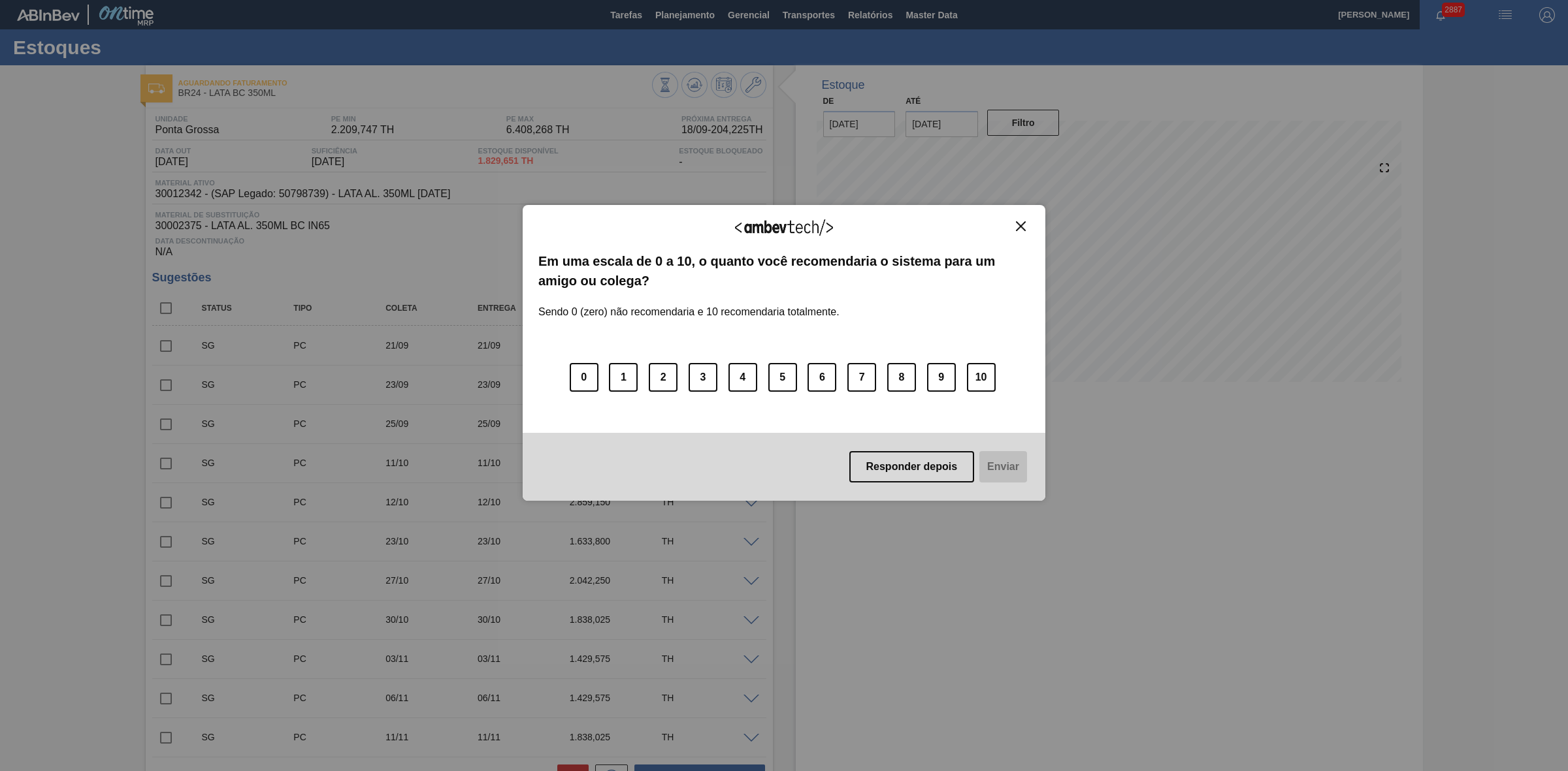
click at [1024, 226] on img "Close" at bounding box center [1020, 226] width 10 height 10
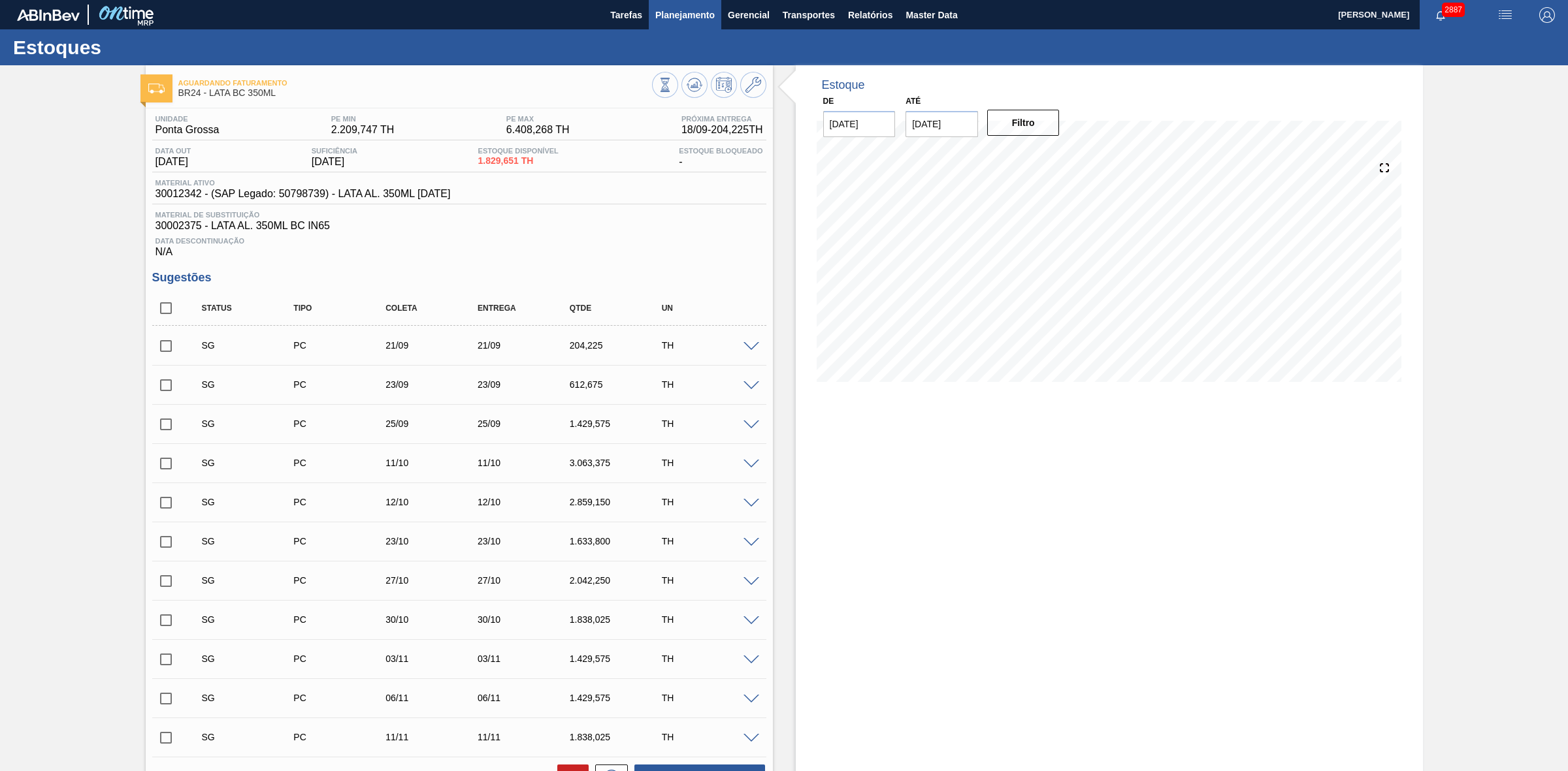
click at [665, 11] on span "Planejamento" at bounding box center [685, 15] width 60 height 16
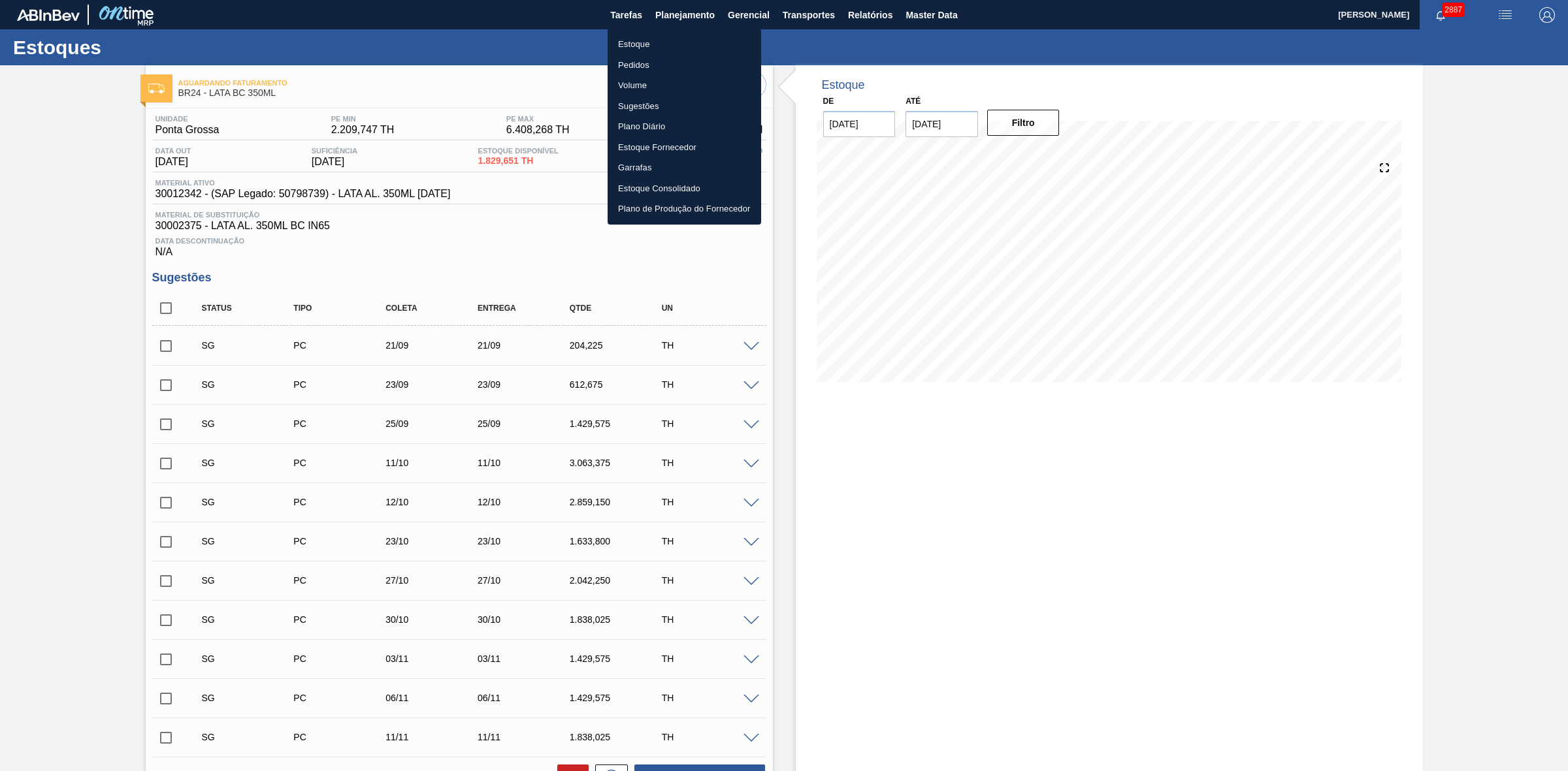
click at [634, 42] on li "Estoque" at bounding box center [684, 44] width 153 height 21
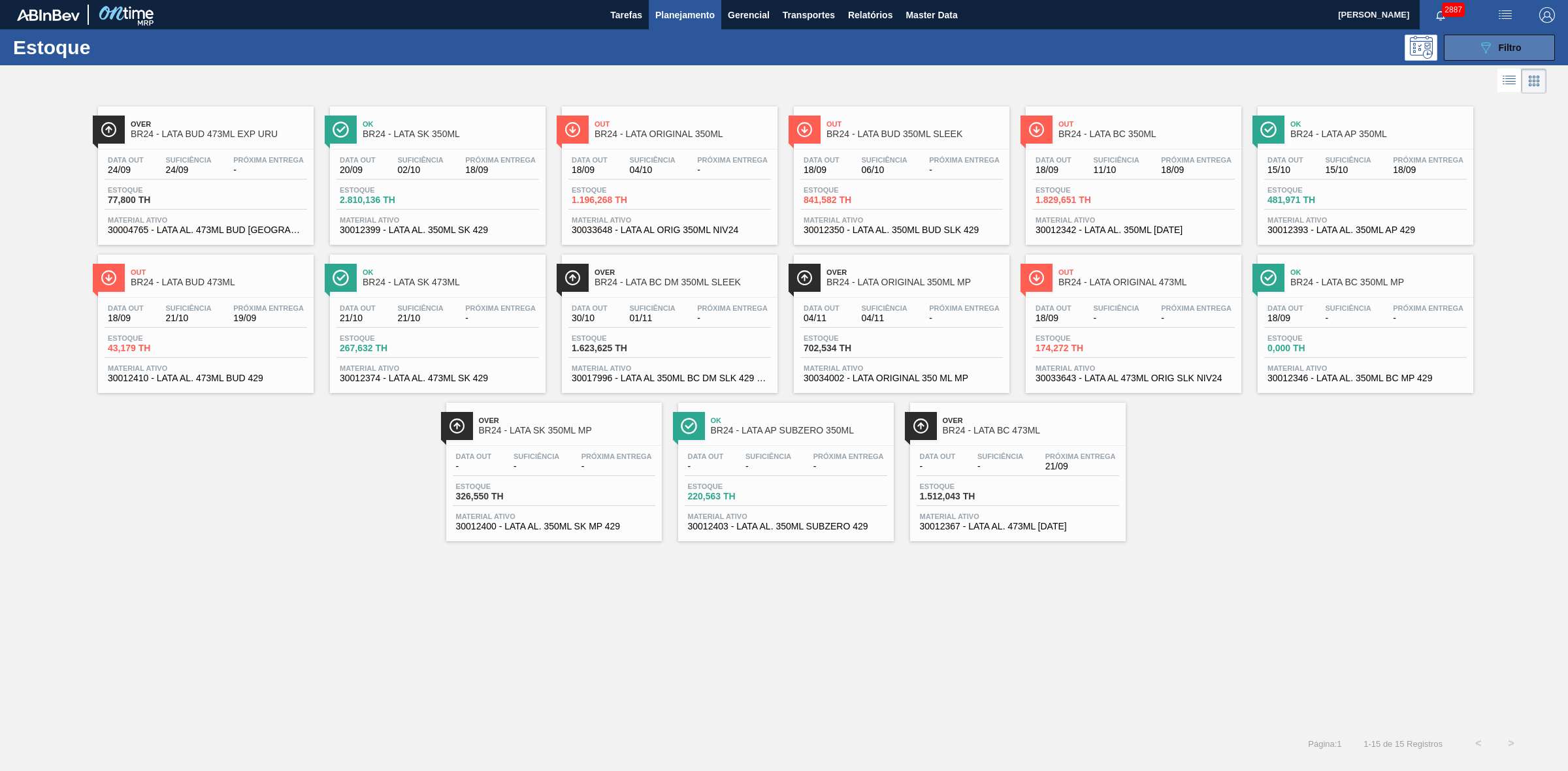
click at [1465, 44] on button "089F7B8B-B2A5-4AFE-B5C0-19BA573D28AC Filtro" at bounding box center [1500, 48] width 111 height 26
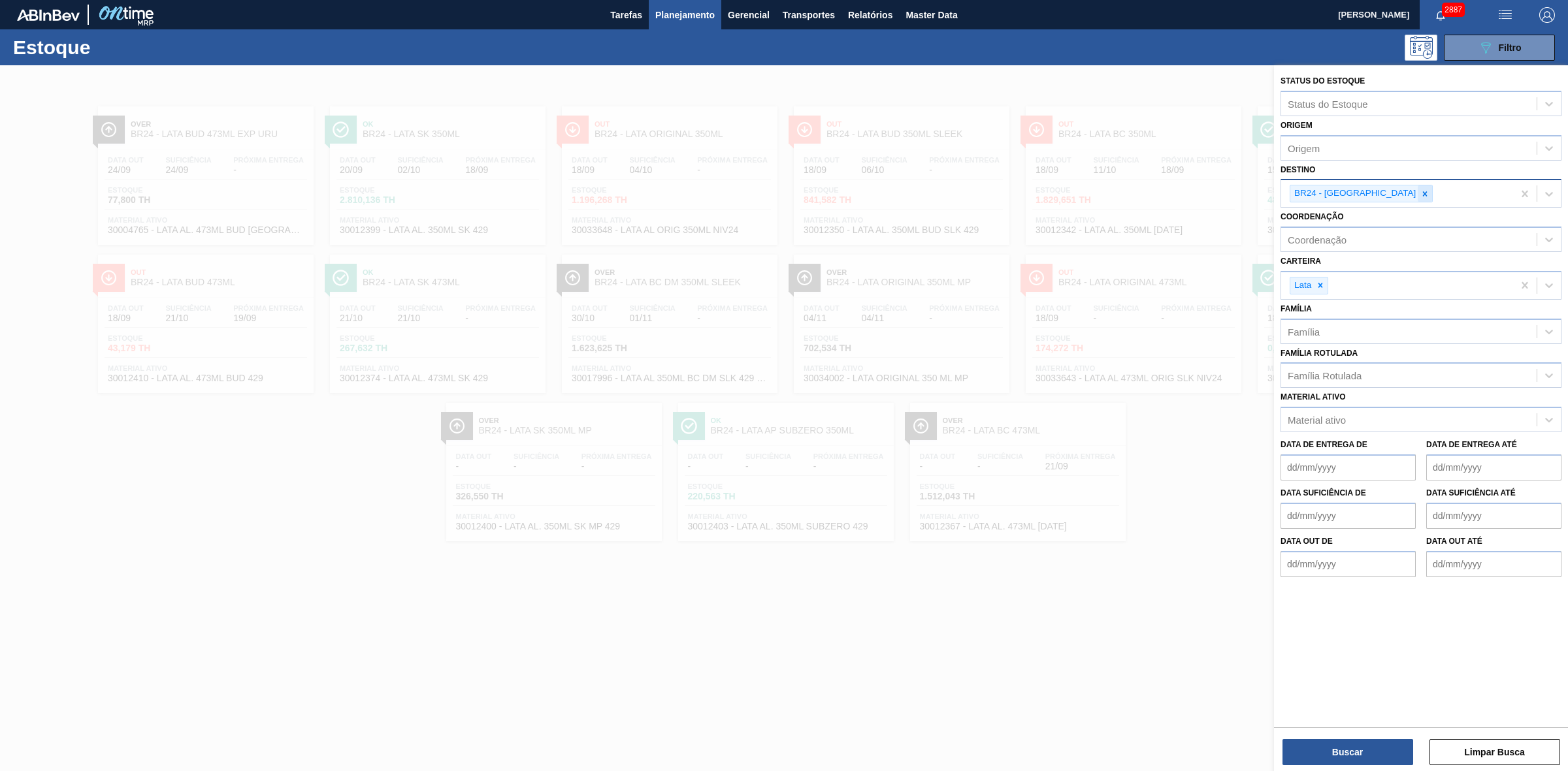
click at [1421, 192] on icon at bounding box center [1425, 194] width 10 height 10
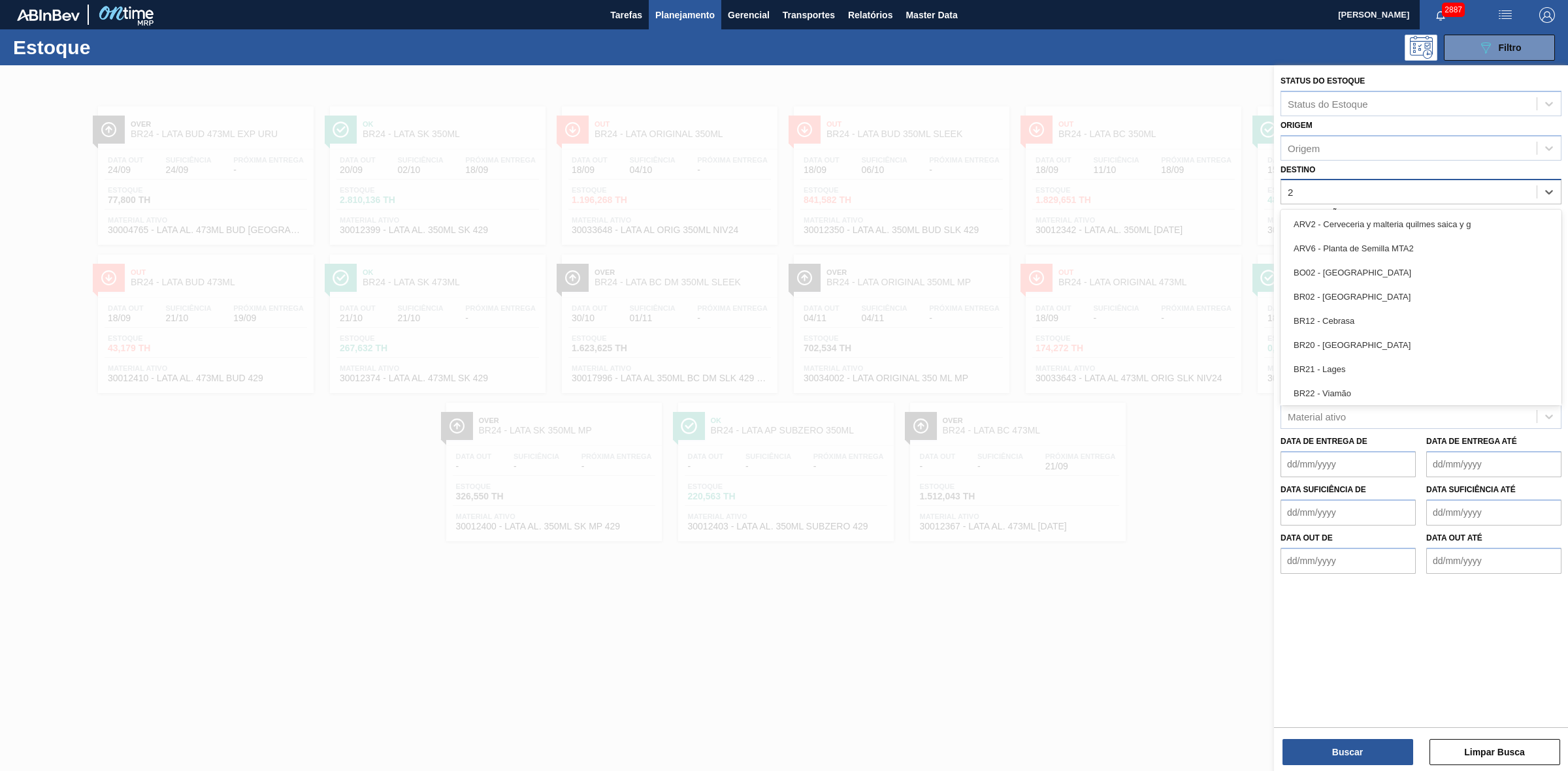
type input "21"
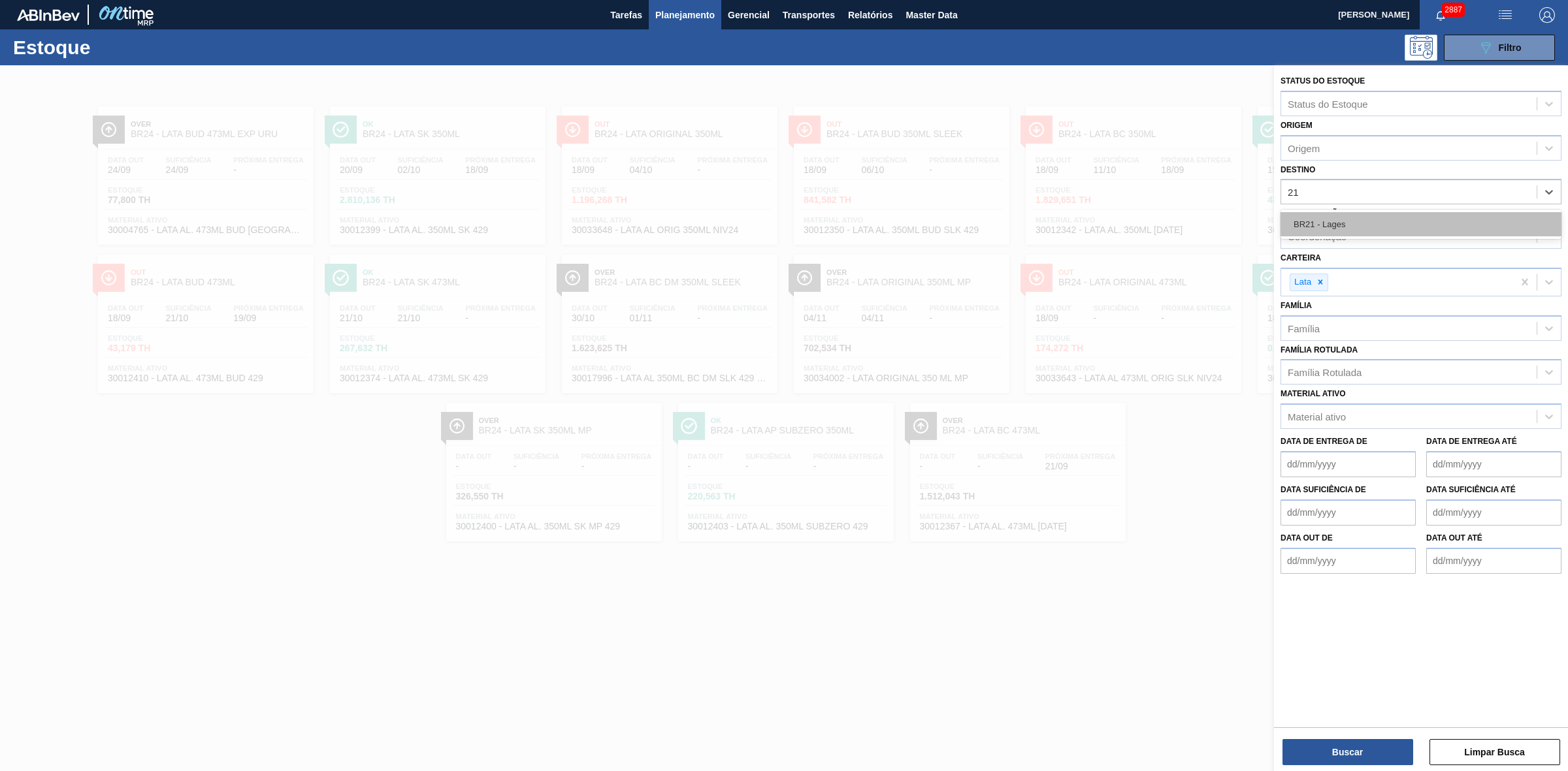
click at [1350, 225] on div "BR21 - Lages" at bounding box center [1421, 224] width 281 height 24
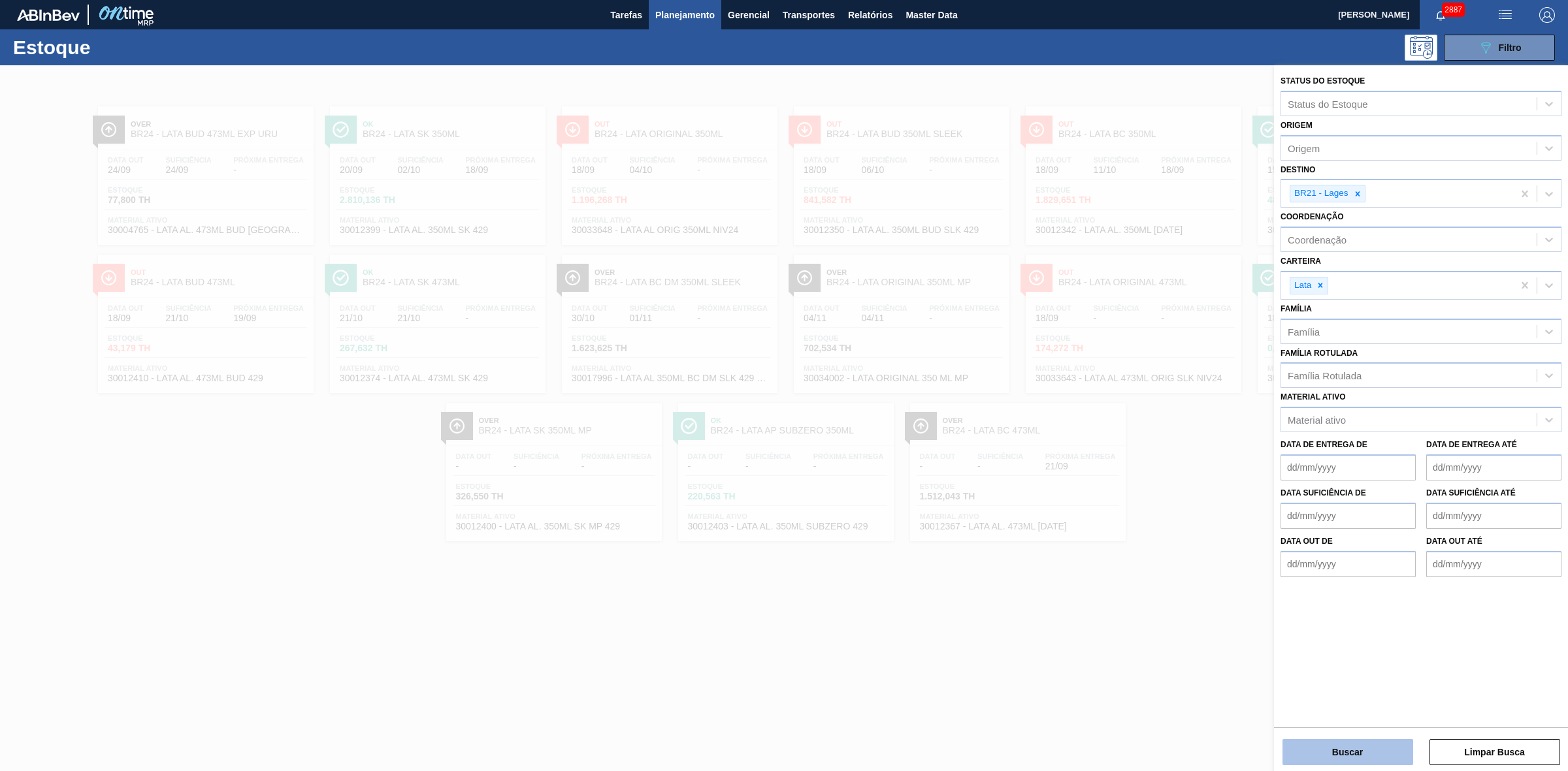
click at [1352, 749] on button "Buscar" at bounding box center [1348, 752] width 131 height 26
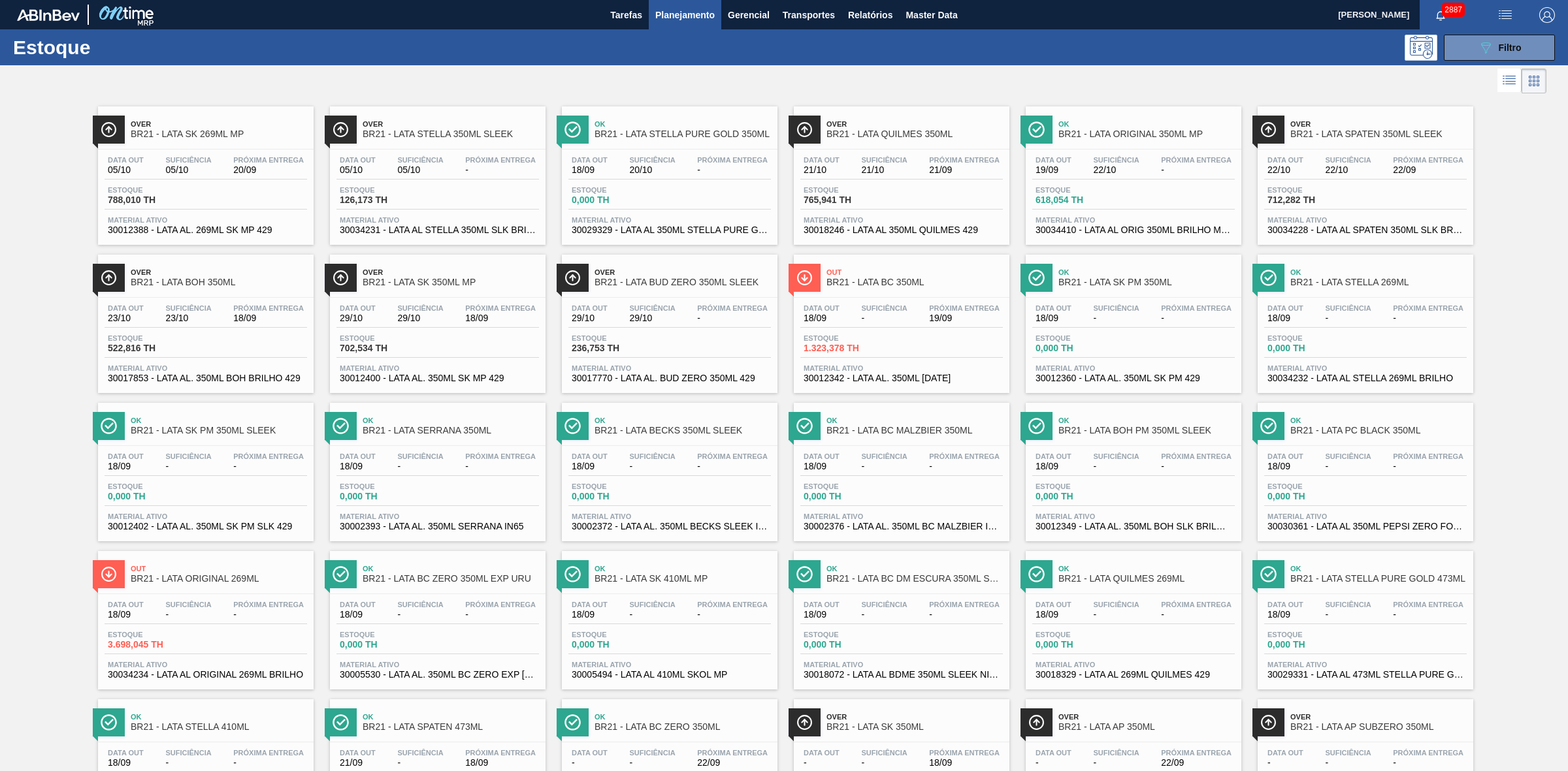
click at [238, 126] on span "Over" at bounding box center [219, 124] width 177 height 8
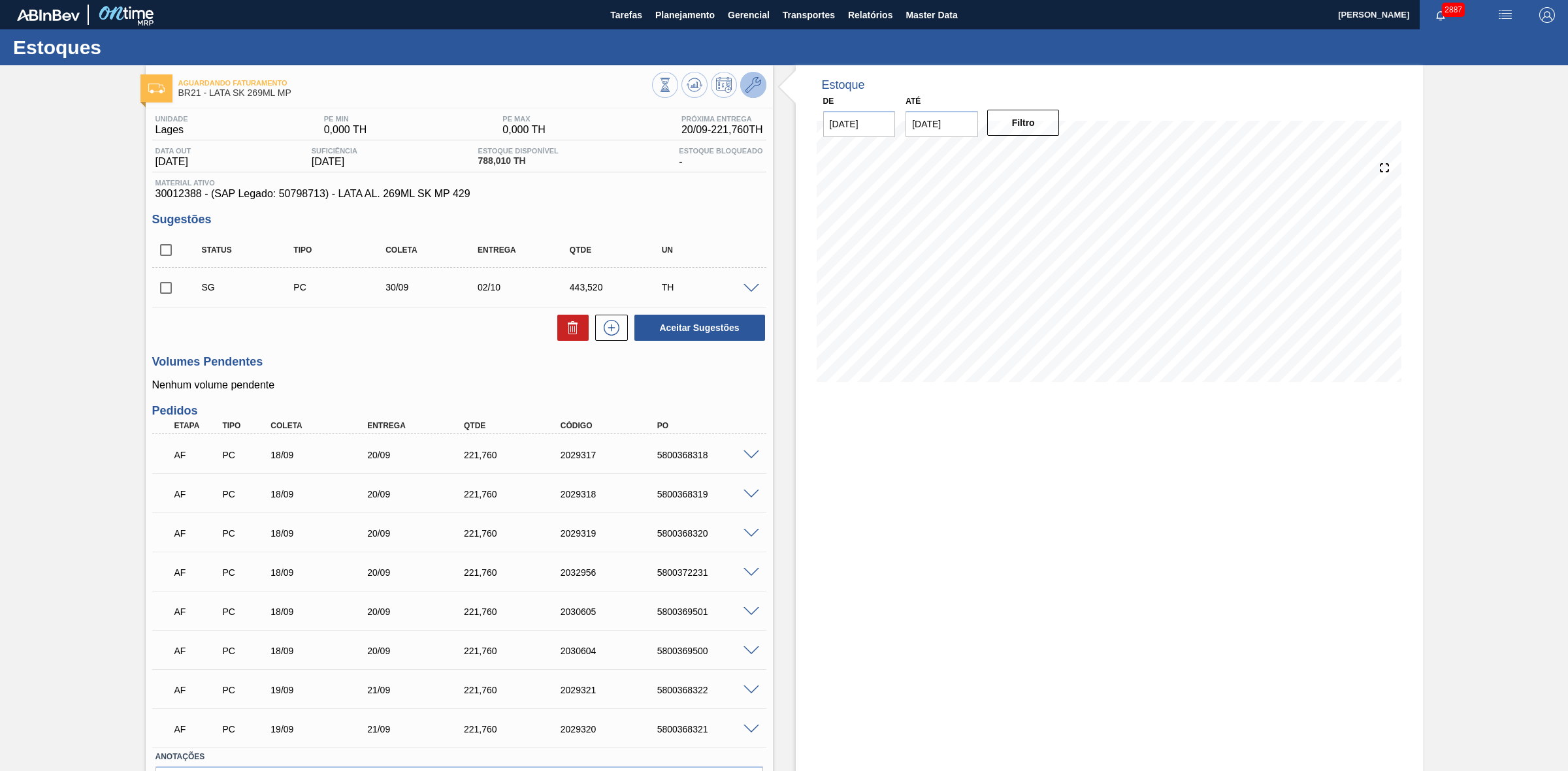
click at [756, 86] on icon at bounding box center [753, 85] width 16 height 16
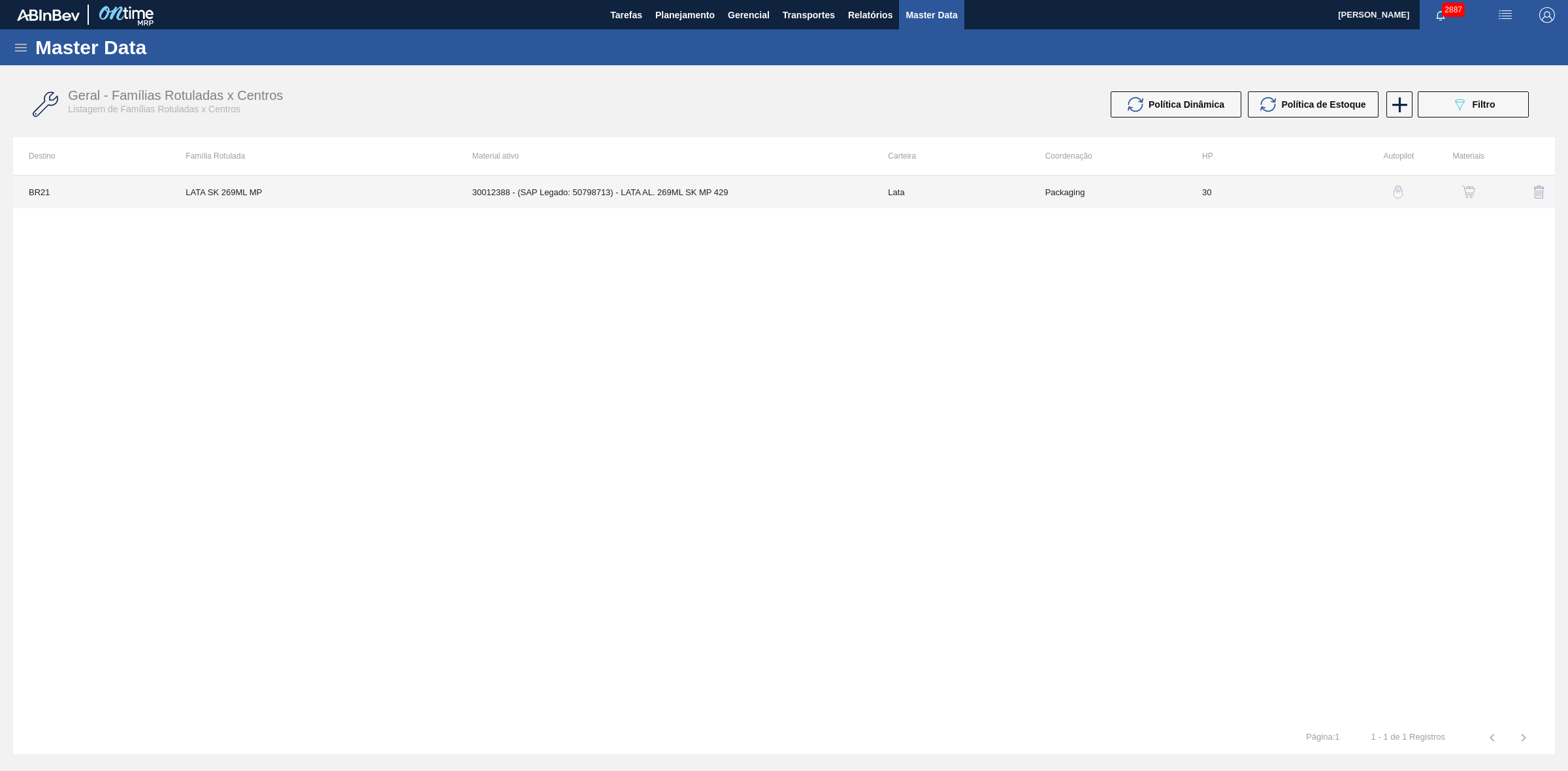
click at [675, 188] on td "30012388 - (SAP Legado: 50798713) - LATA AL. 269ML SK MP 429" at bounding box center [665, 192] width 416 height 33
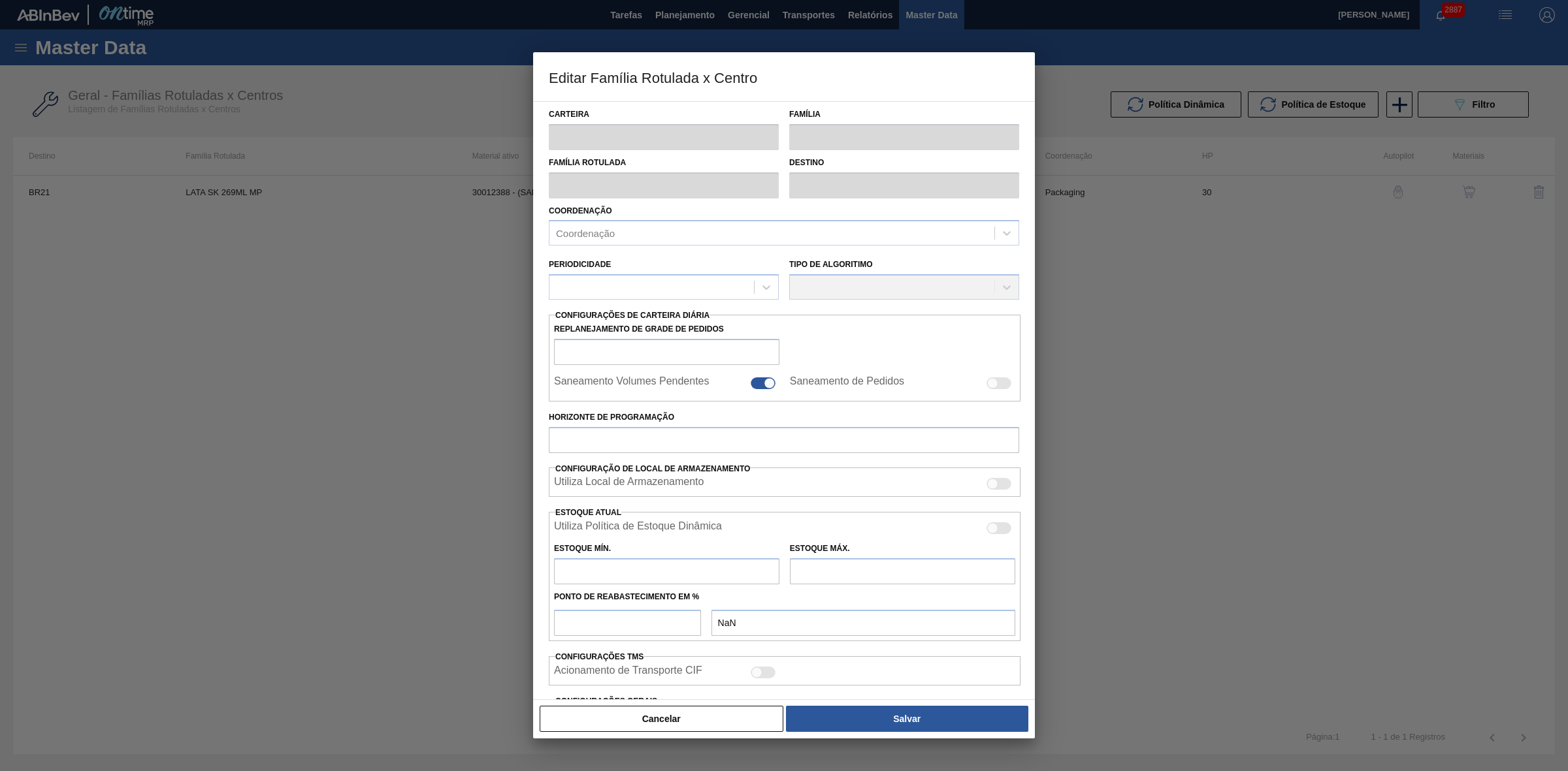
type input "Lata"
type input "LATA SK 269ML MP"
type input "BR21 - Lages"
type input "0"
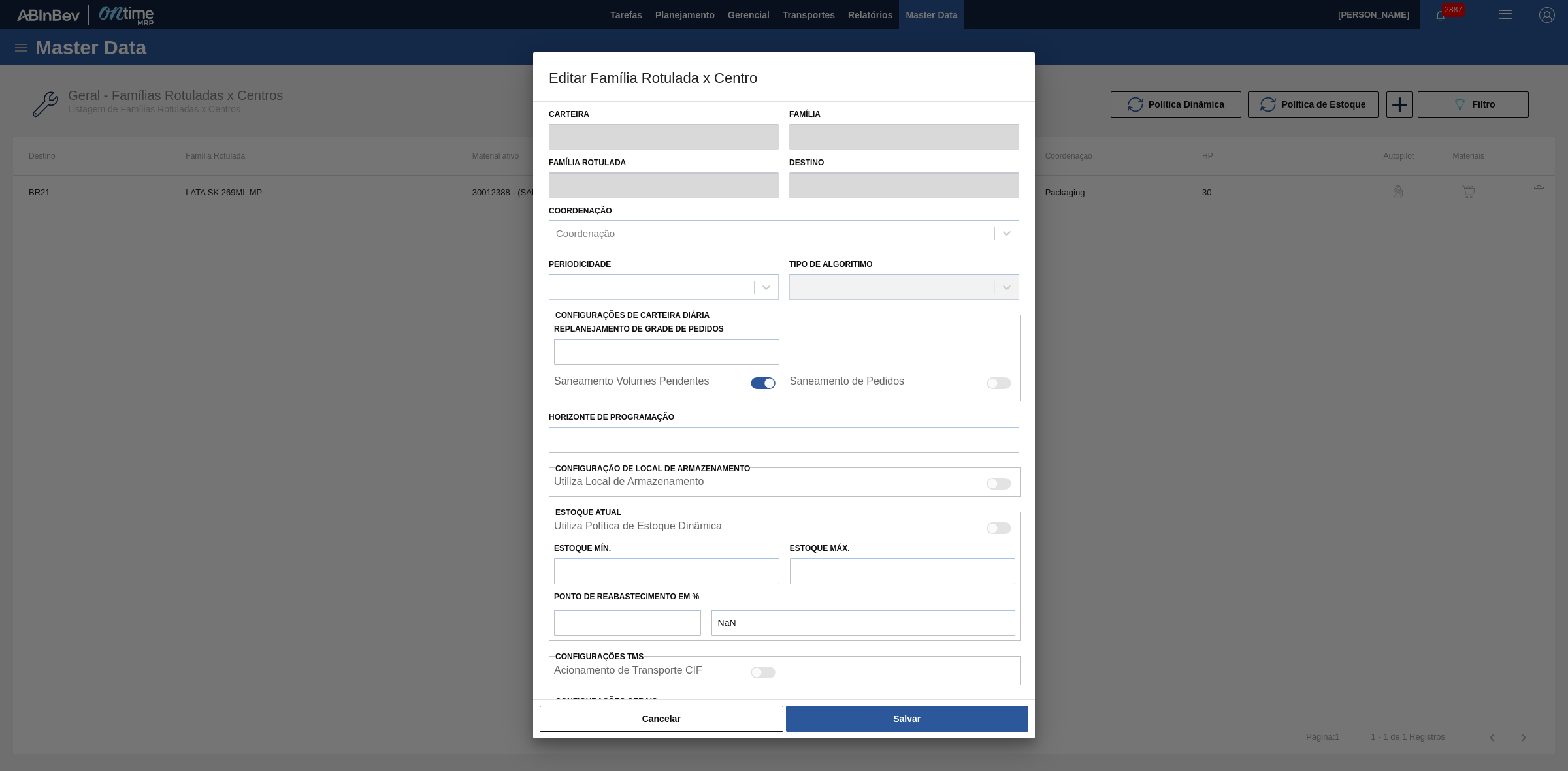
checkbox input "false"
type input "30"
type input "0"
type input "100"
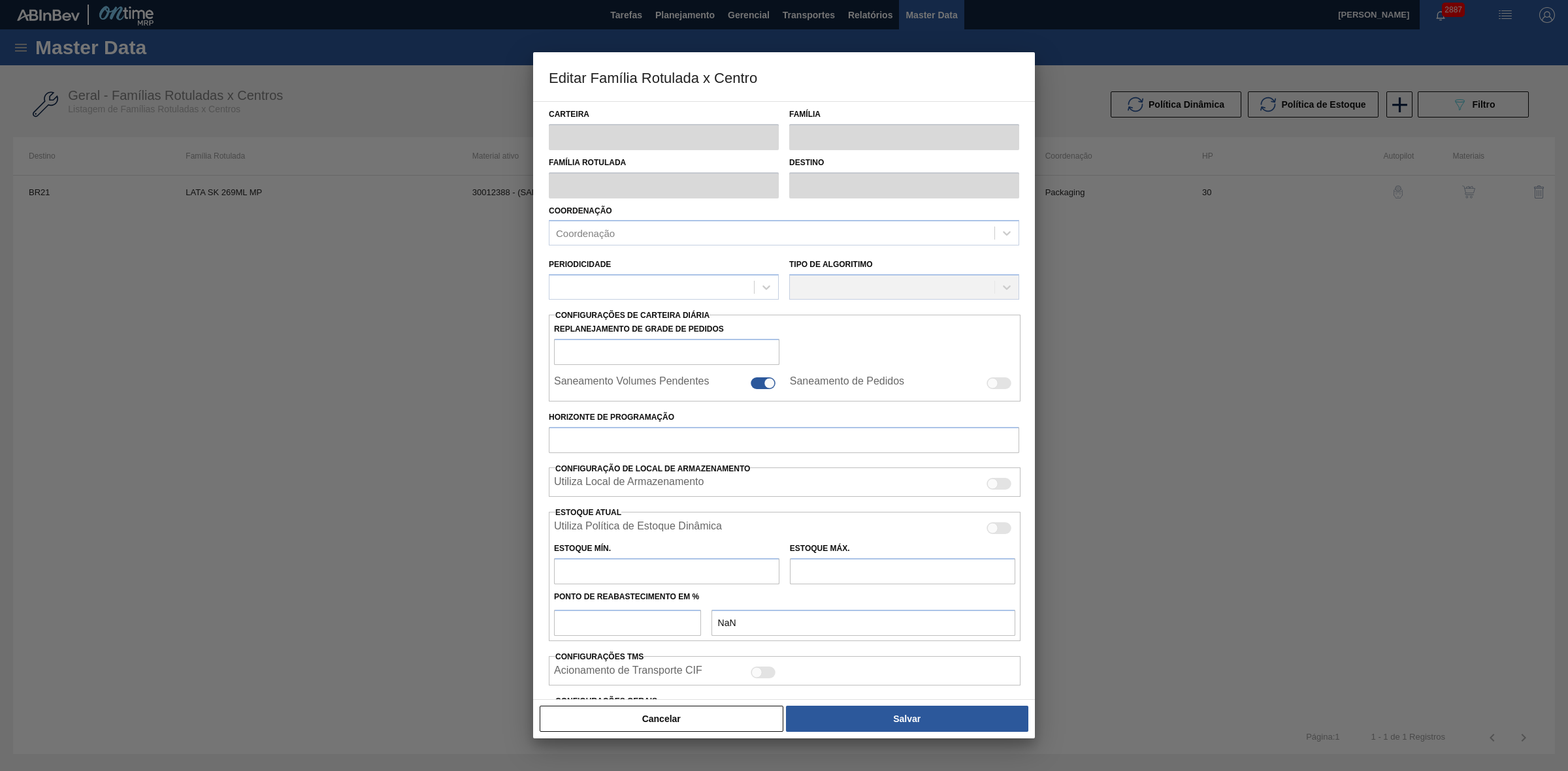
type input "0,000"
checkbox input "true"
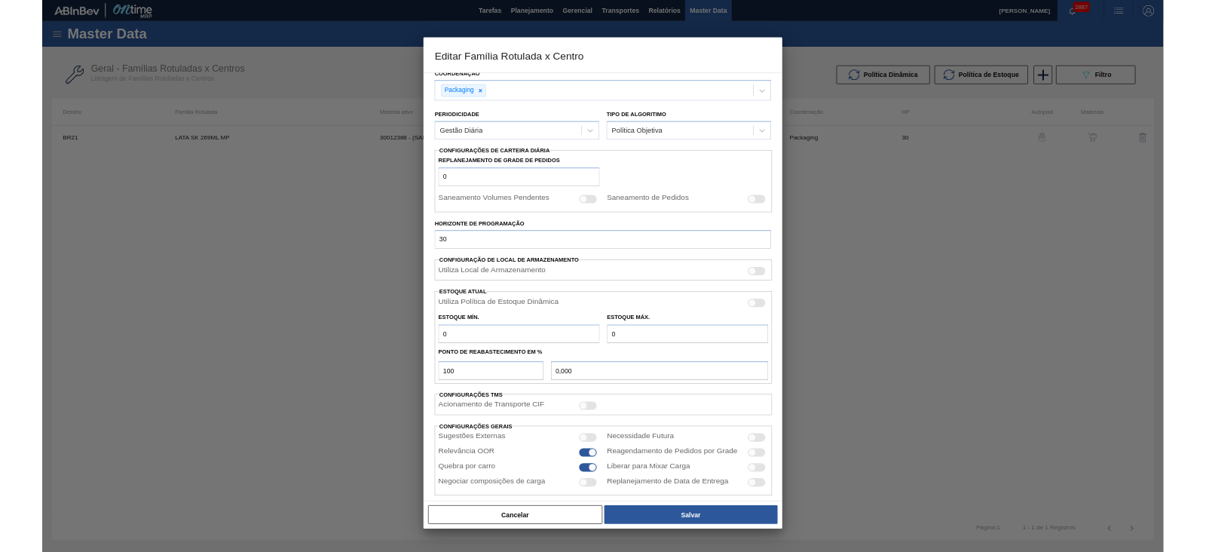
scroll to position [144, 0]
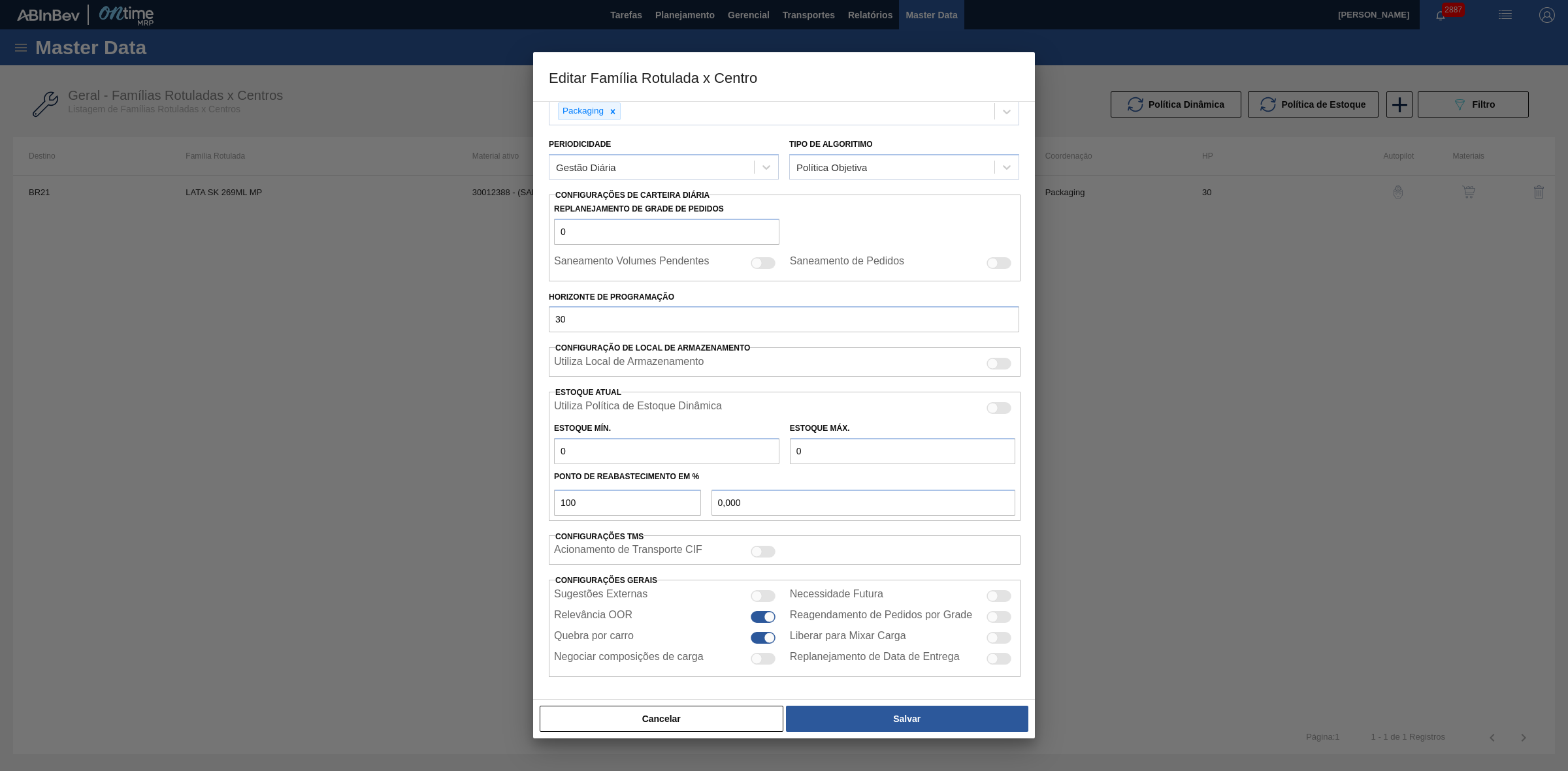
click at [688, 726] on button "Cancelar" at bounding box center [661, 719] width 244 height 26
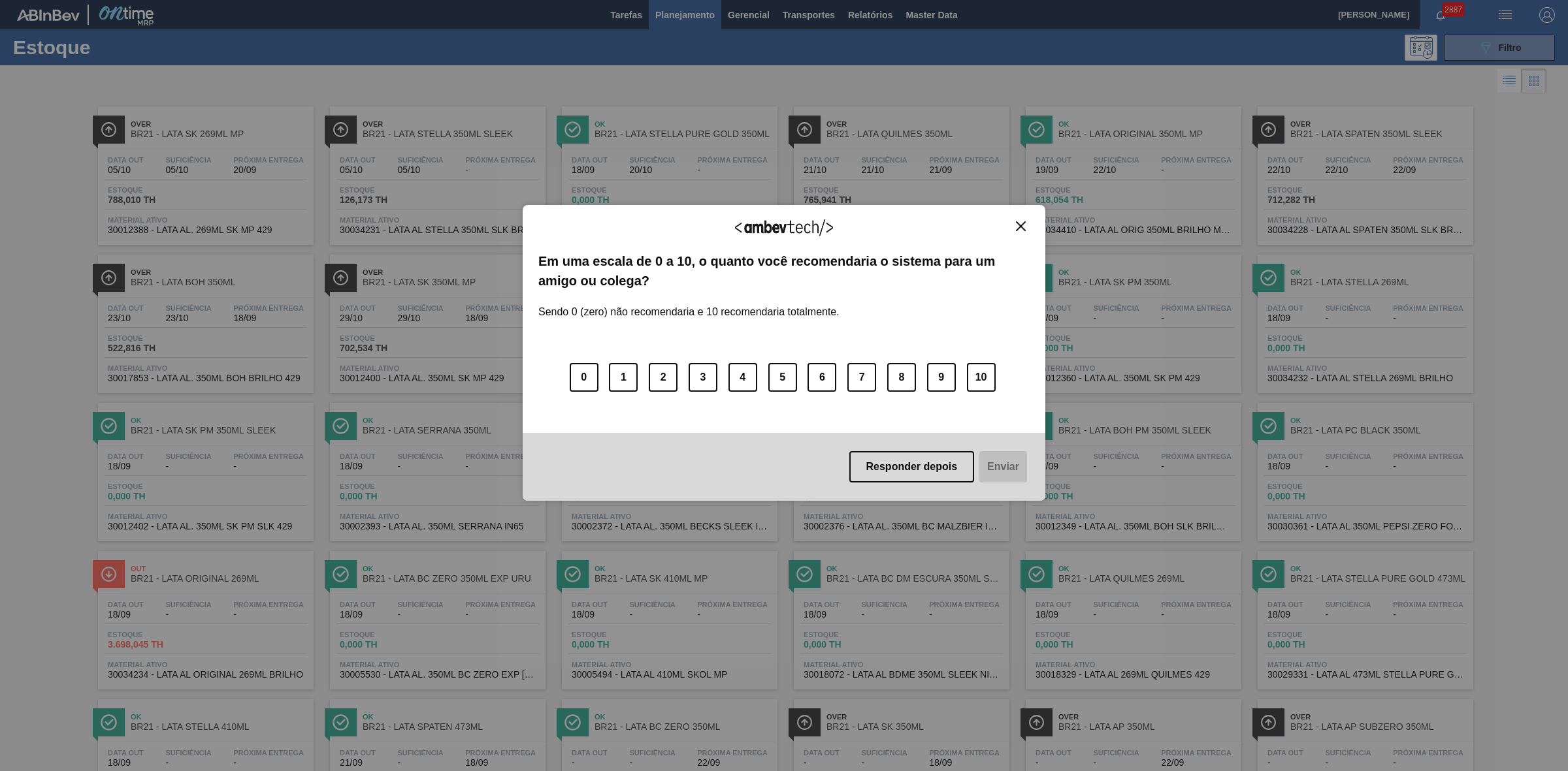
click at [1020, 223] on img "Close" at bounding box center [1020, 226] width 10 height 10
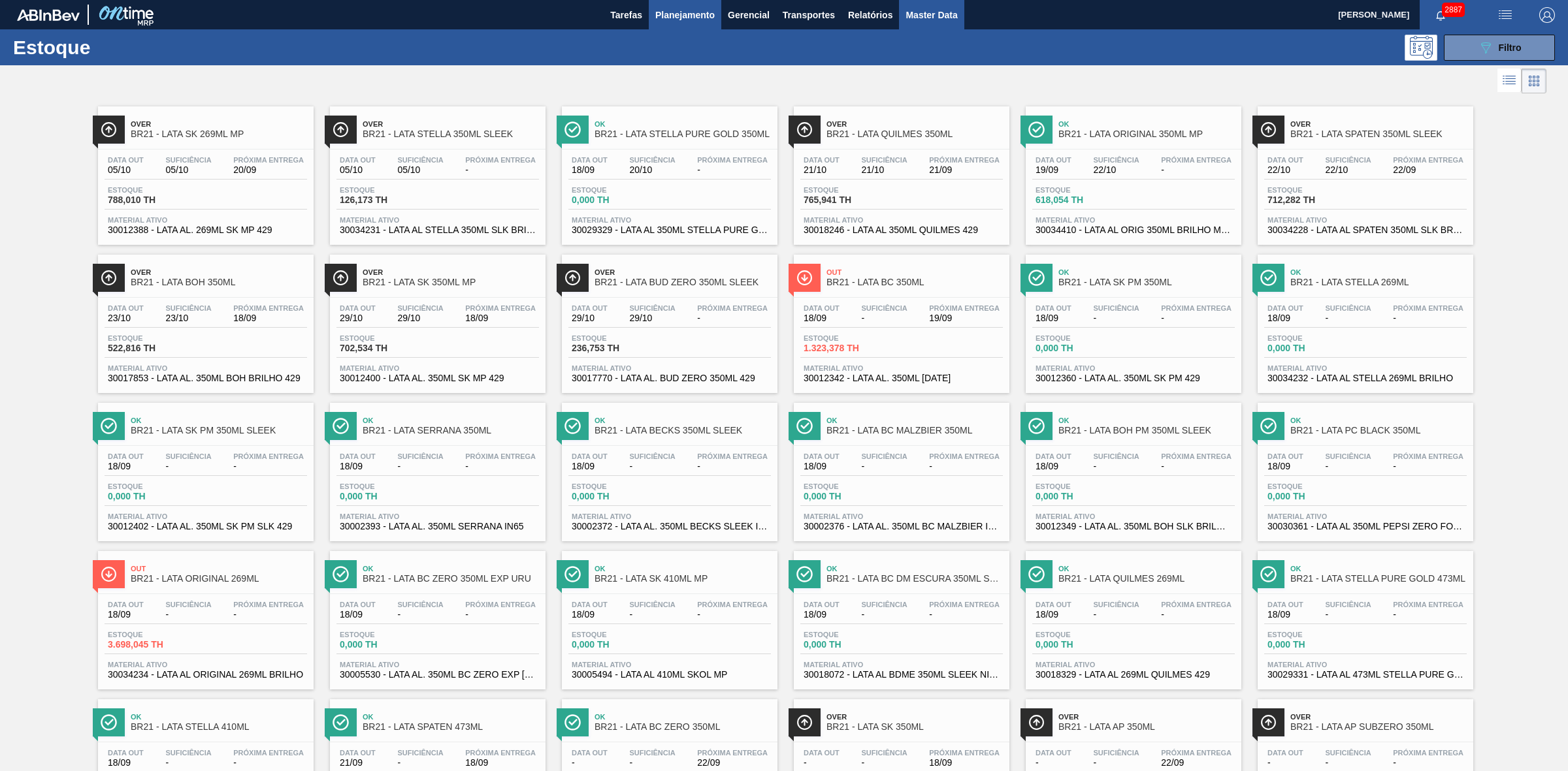
click at [930, 17] on span "Master Data" at bounding box center [932, 15] width 52 height 16
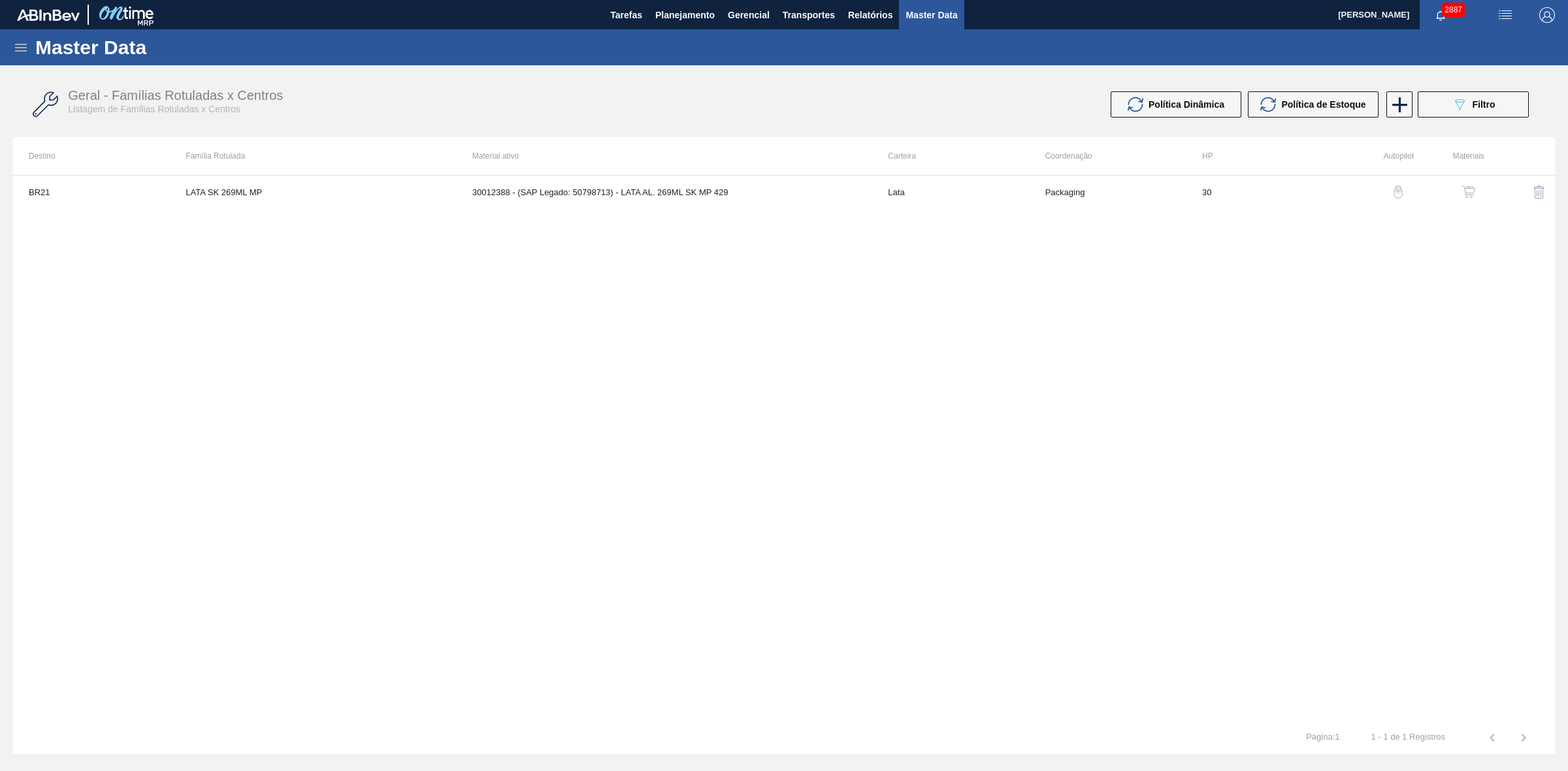
click at [23, 53] on icon at bounding box center [21, 48] width 16 height 16
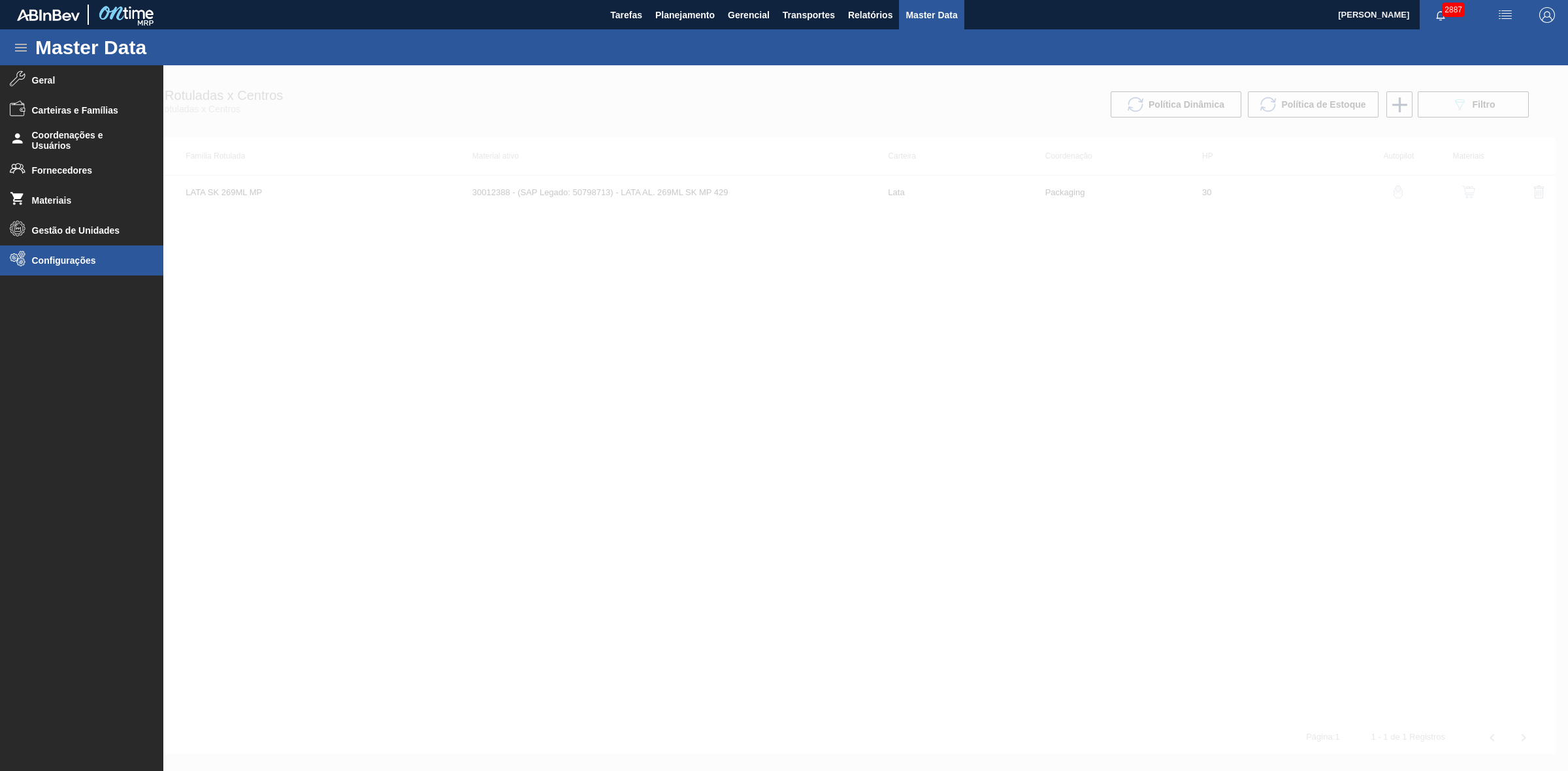
click at [82, 260] on span "Configurações" at bounding box center [86, 261] width 107 height 10
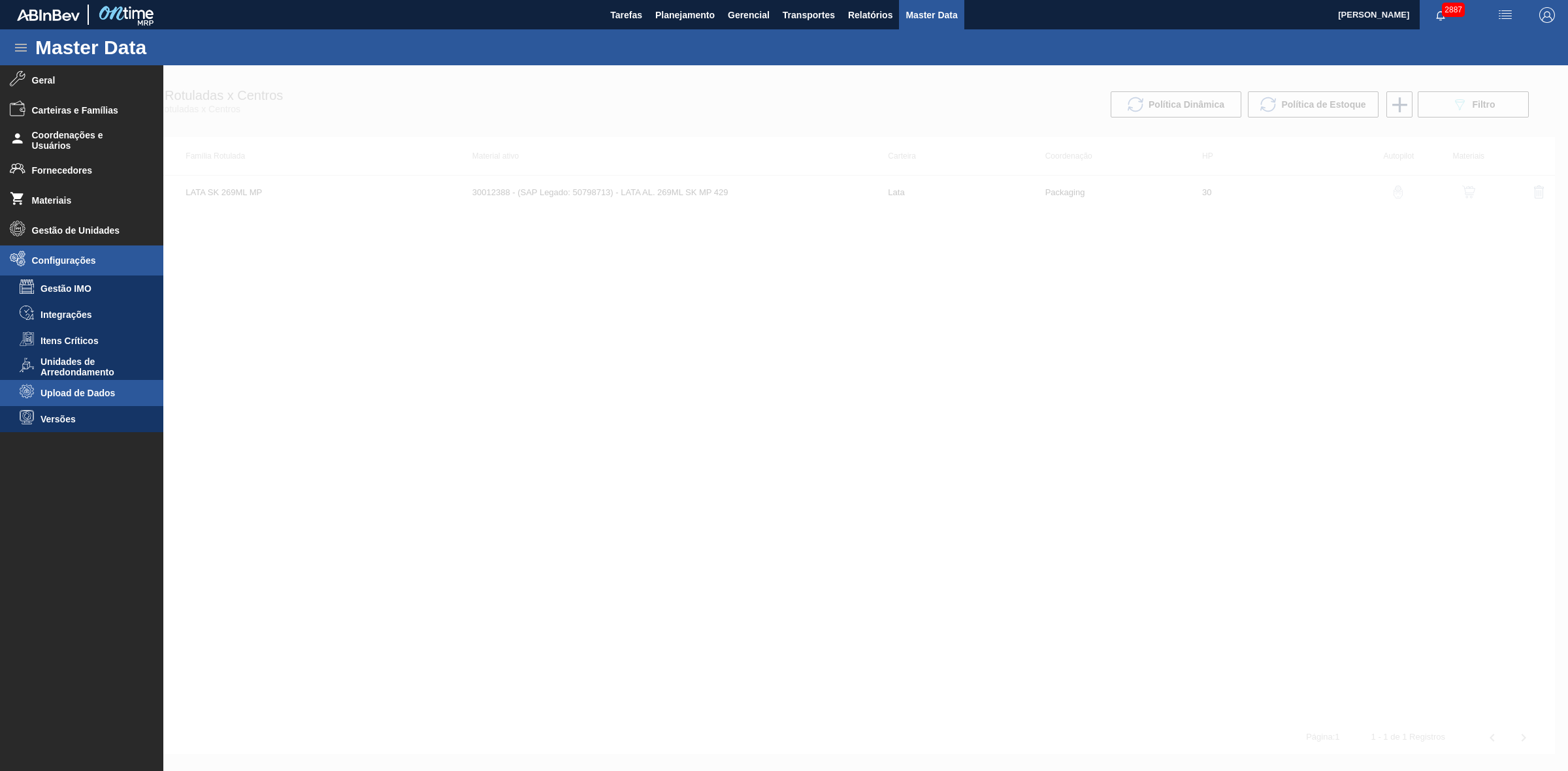
click at [98, 391] on span "Upload de Dados" at bounding box center [91, 393] width 101 height 10
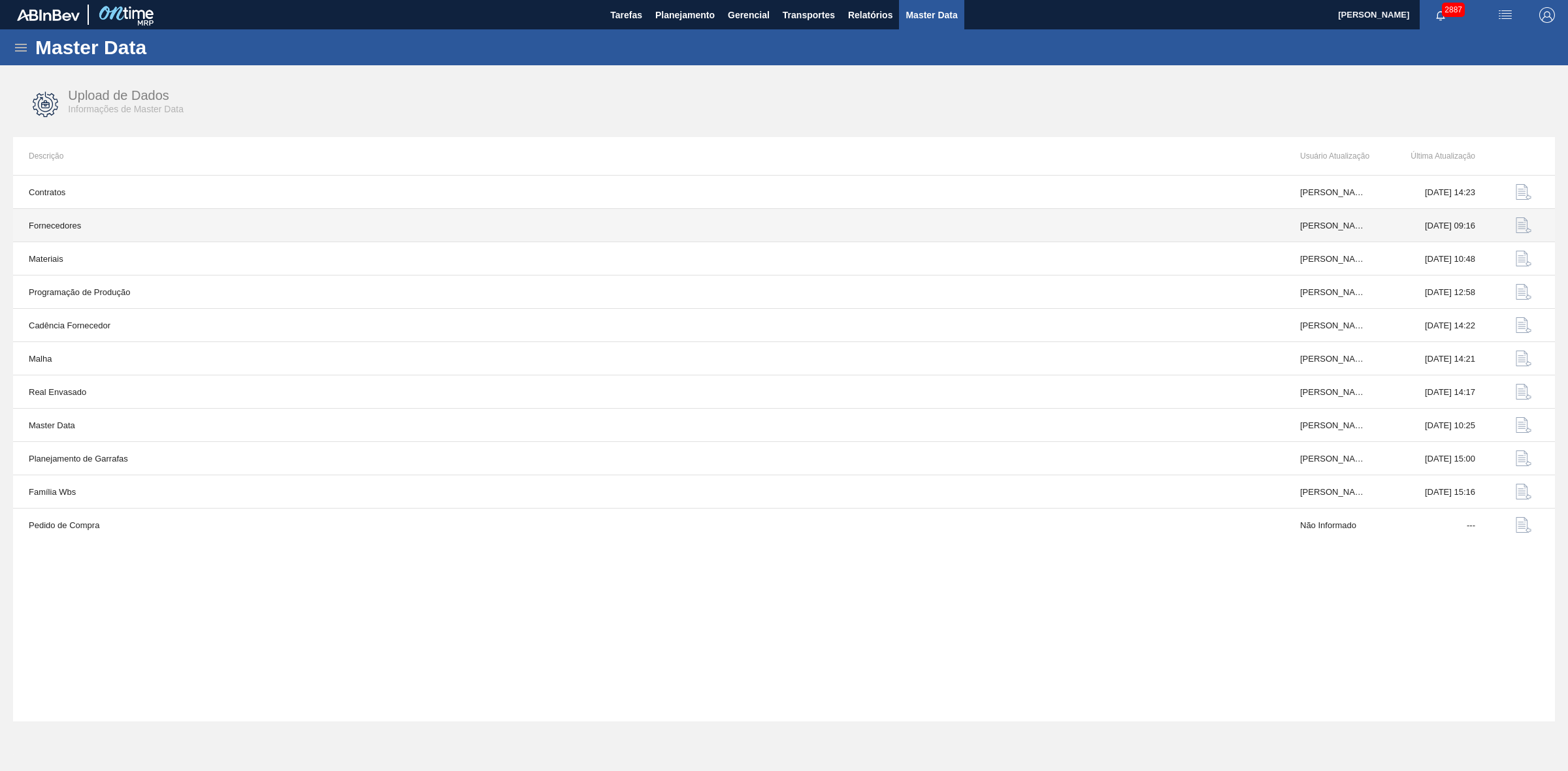
click at [1516, 226] on img "button" at bounding box center [1524, 225] width 16 height 16
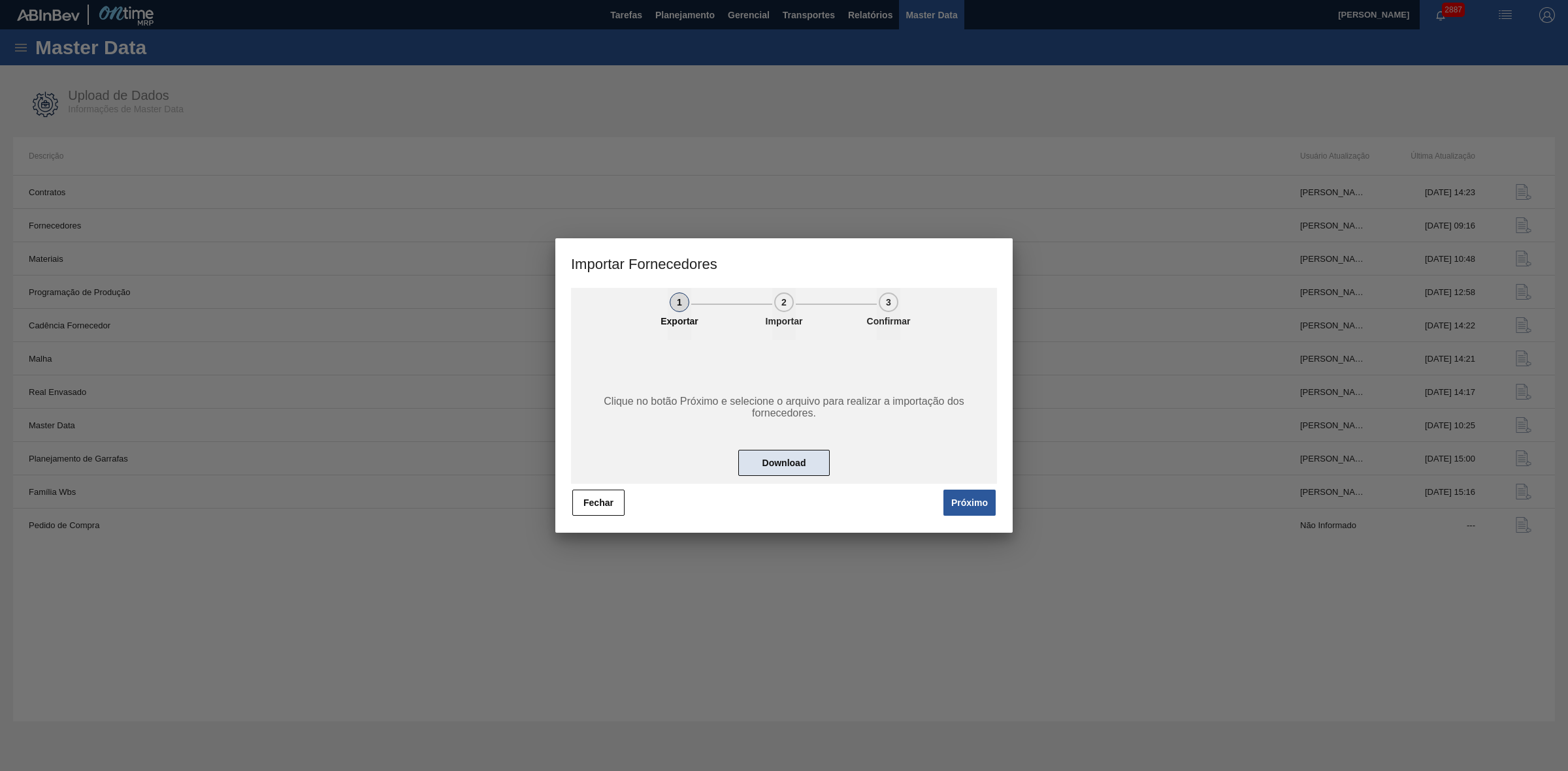
click at [797, 460] on button "Download" at bounding box center [784, 463] width 92 height 26
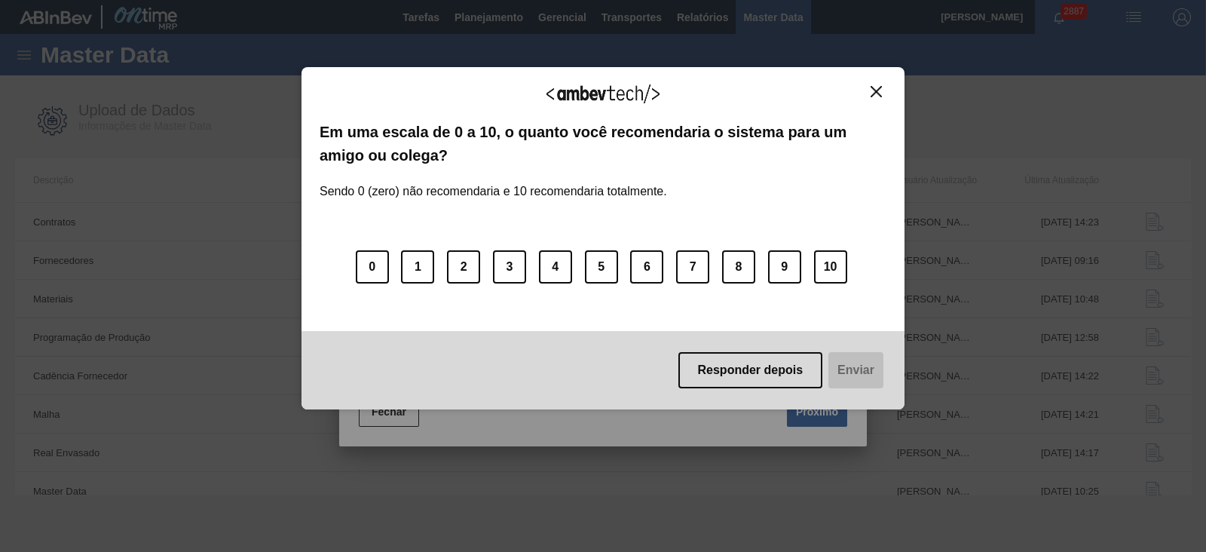
click at [874, 88] on img "Close" at bounding box center [876, 91] width 11 height 11
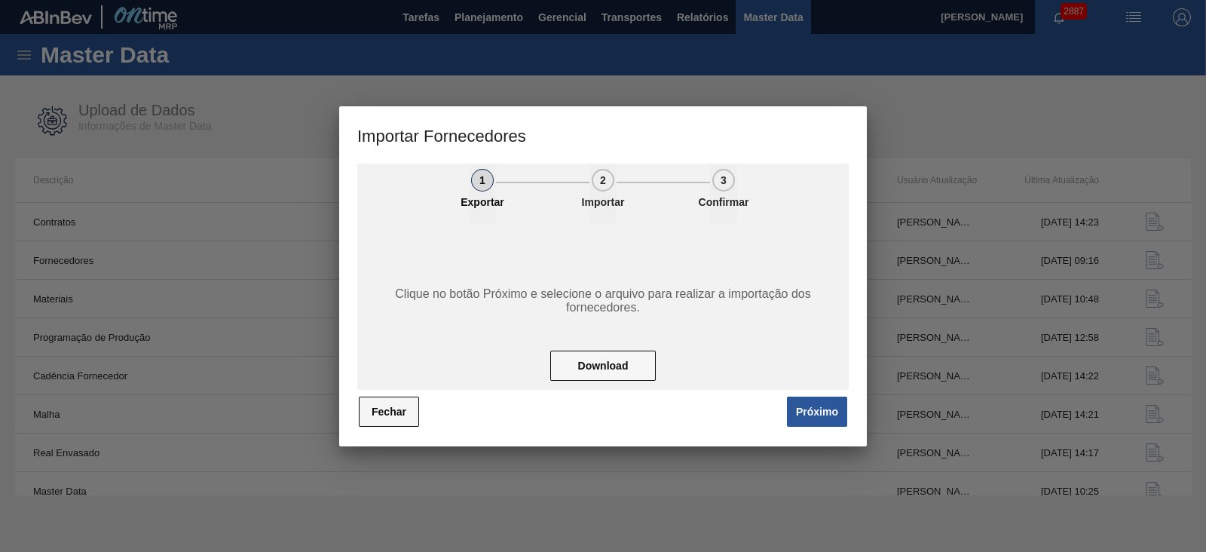
click at [392, 411] on button "Fechar" at bounding box center [389, 411] width 60 height 30
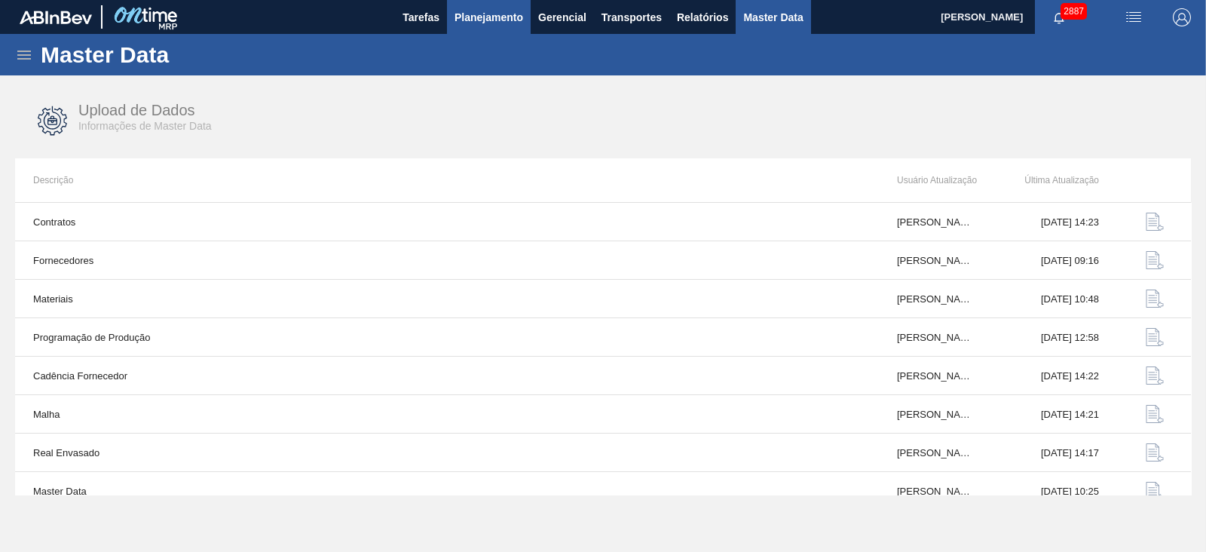
click at [512, 17] on span "Planejamento" at bounding box center [488, 17] width 69 height 18
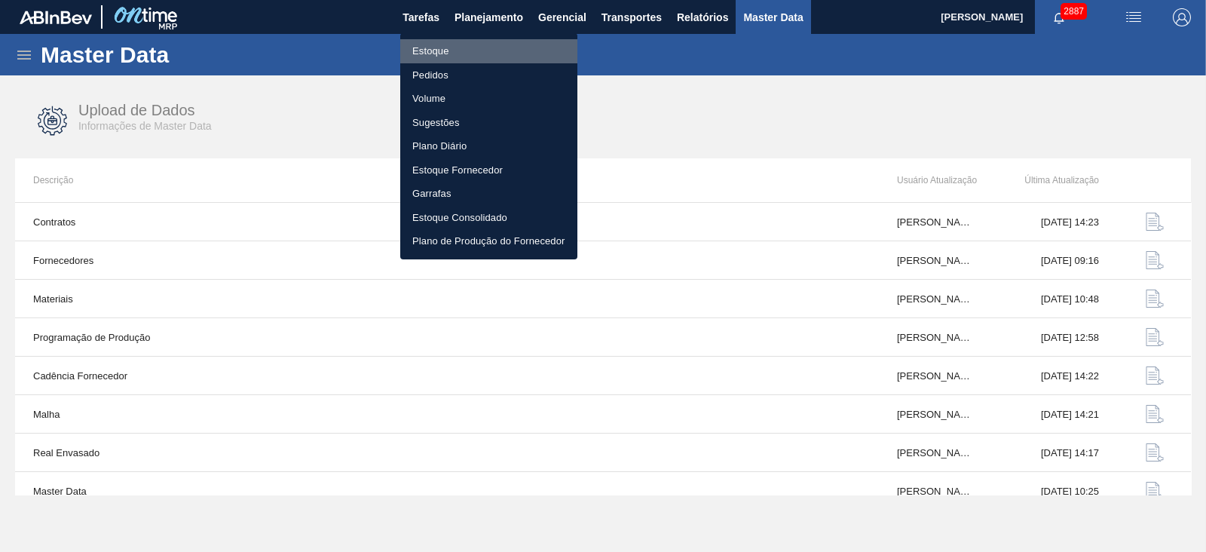
click at [447, 58] on li "Estoque" at bounding box center [488, 51] width 177 height 24
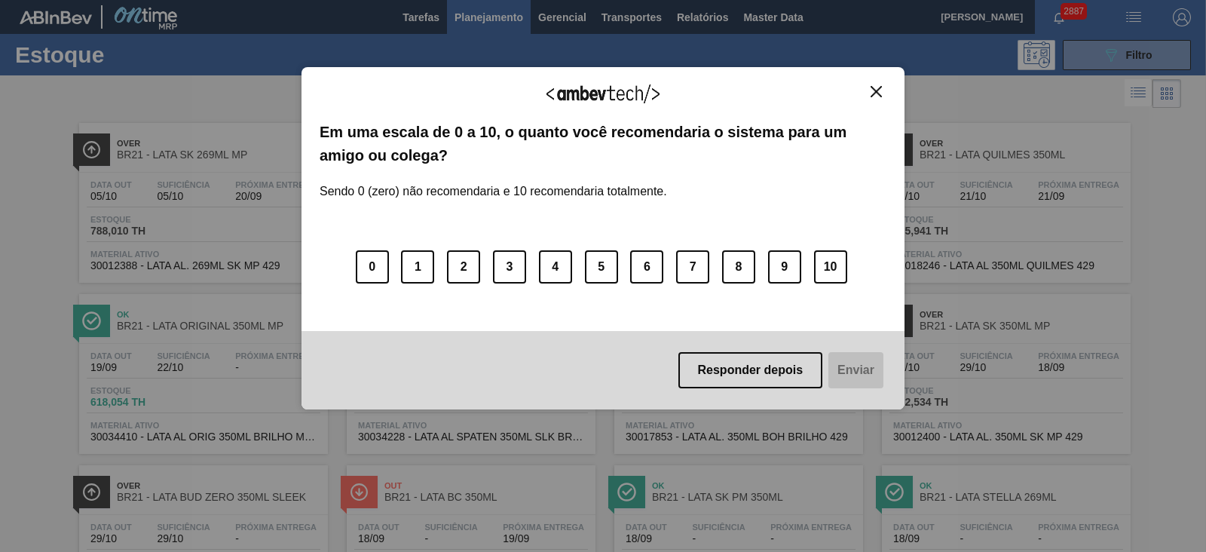
drag, startPoint x: 875, startPoint y: 93, endPoint x: 883, endPoint y: 93, distance: 7.6
click at [875, 93] on img "Close" at bounding box center [876, 91] width 11 height 11
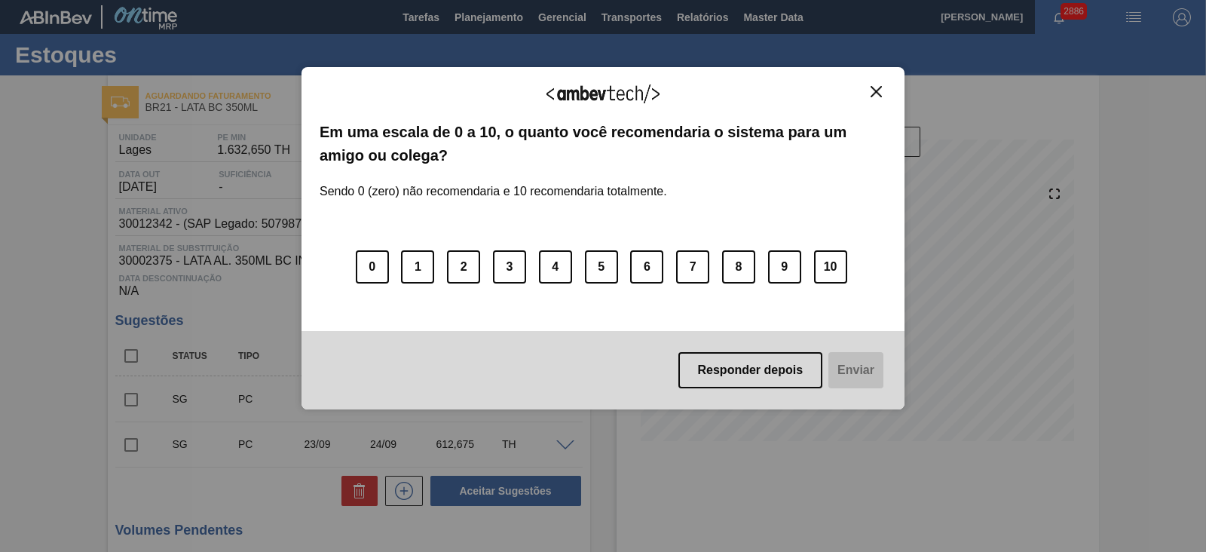
click at [877, 90] on img "Close" at bounding box center [876, 91] width 11 height 11
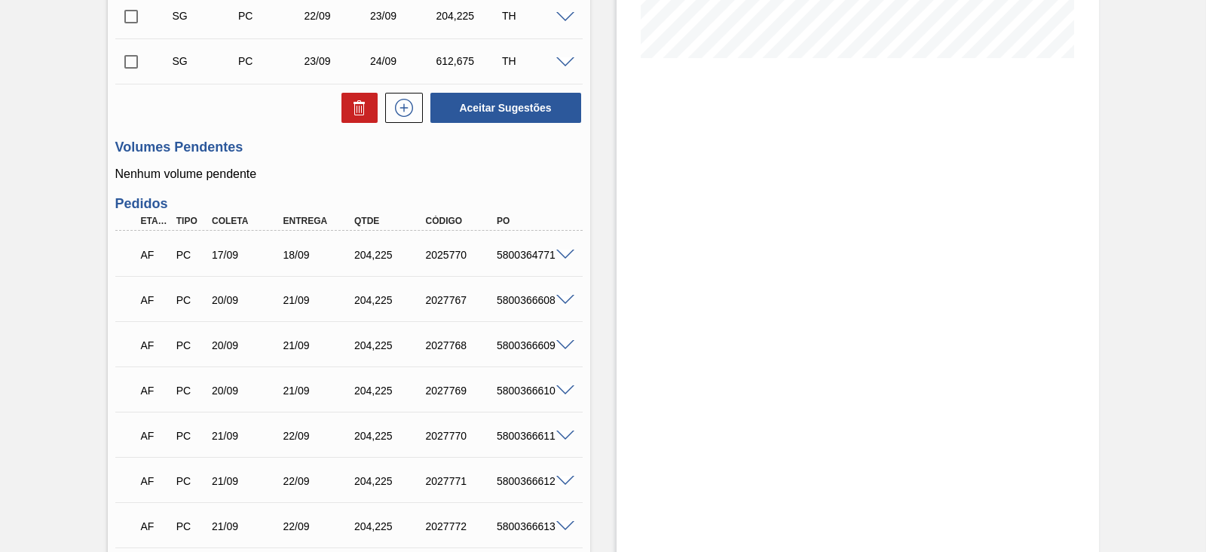
scroll to position [471, 0]
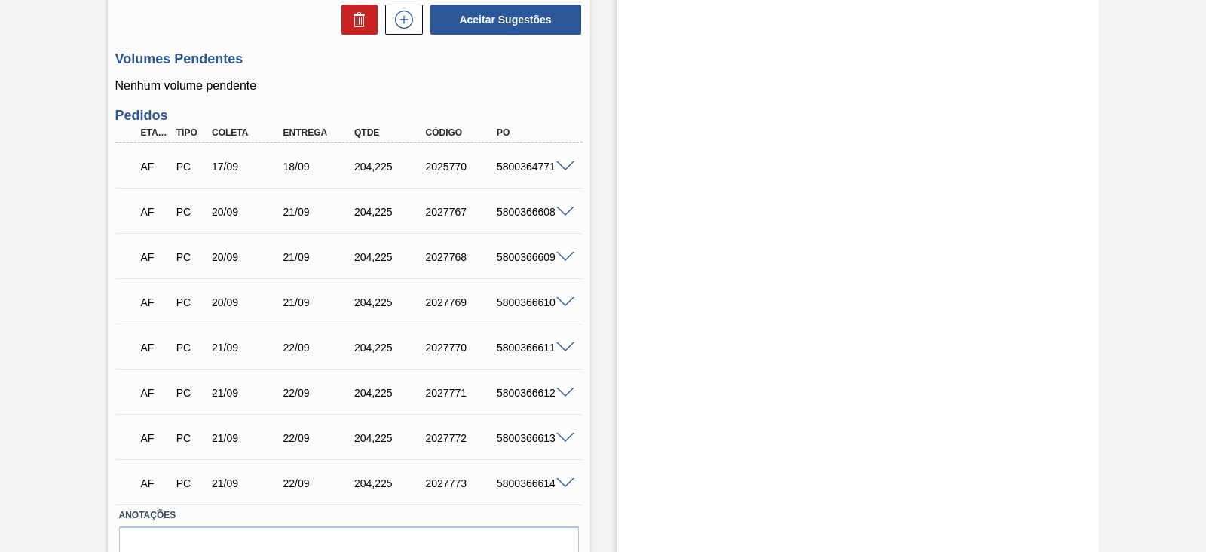
click at [567, 167] on span at bounding box center [565, 166] width 18 height 11
type input "8.169"
type input "204.225"
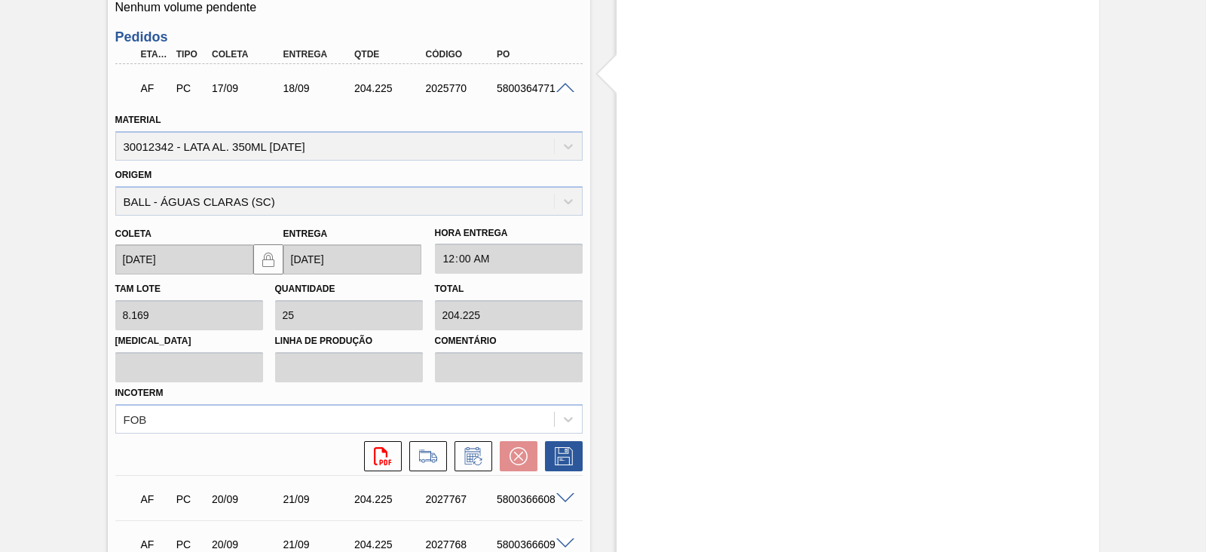
scroll to position [659, 0]
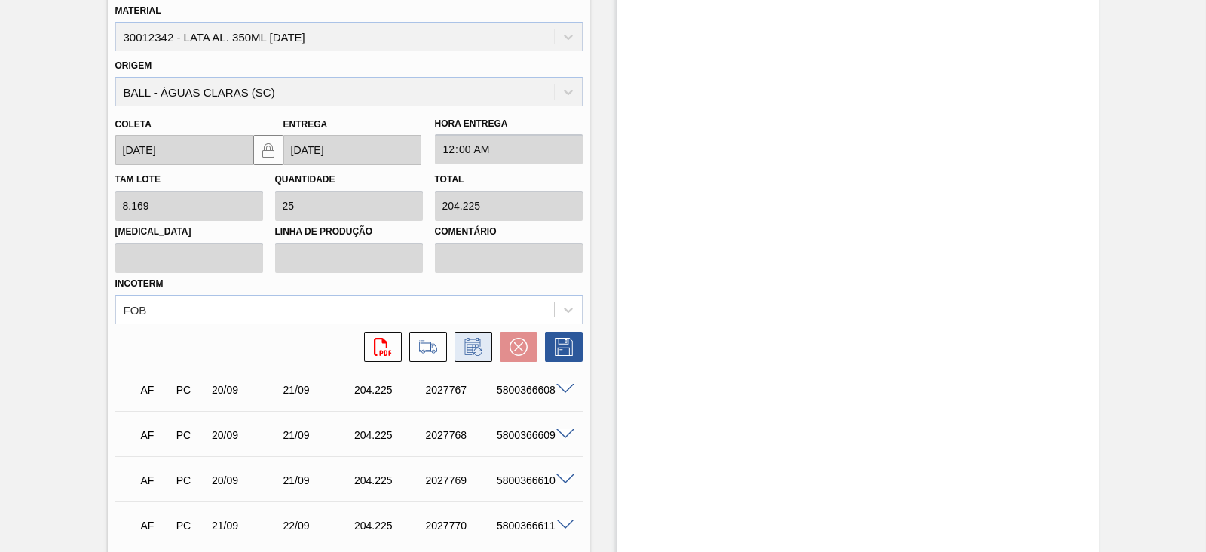
click at [475, 347] on icon at bounding box center [473, 347] width 24 height 18
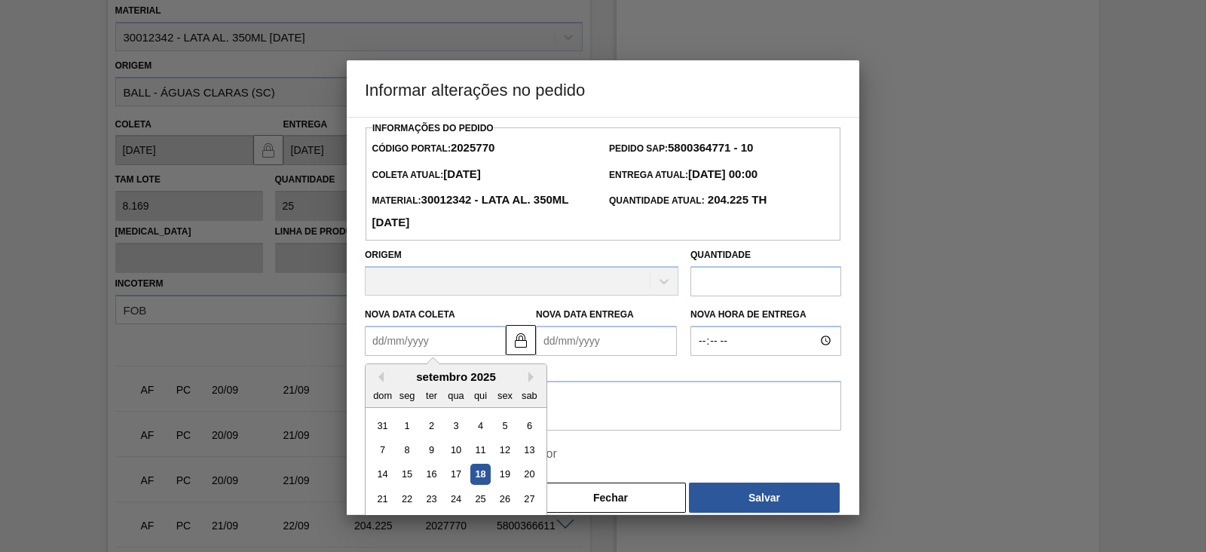
click at [458, 345] on Coleta2025770 "Nova Data Coleta" at bounding box center [435, 341] width 141 height 30
click at [479, 479] on div "18" at bounding box center [480, 474] width 20 height 20
type Coleta2025770 "18/09/2025"
type Entrega2025770 "19/09/2025"
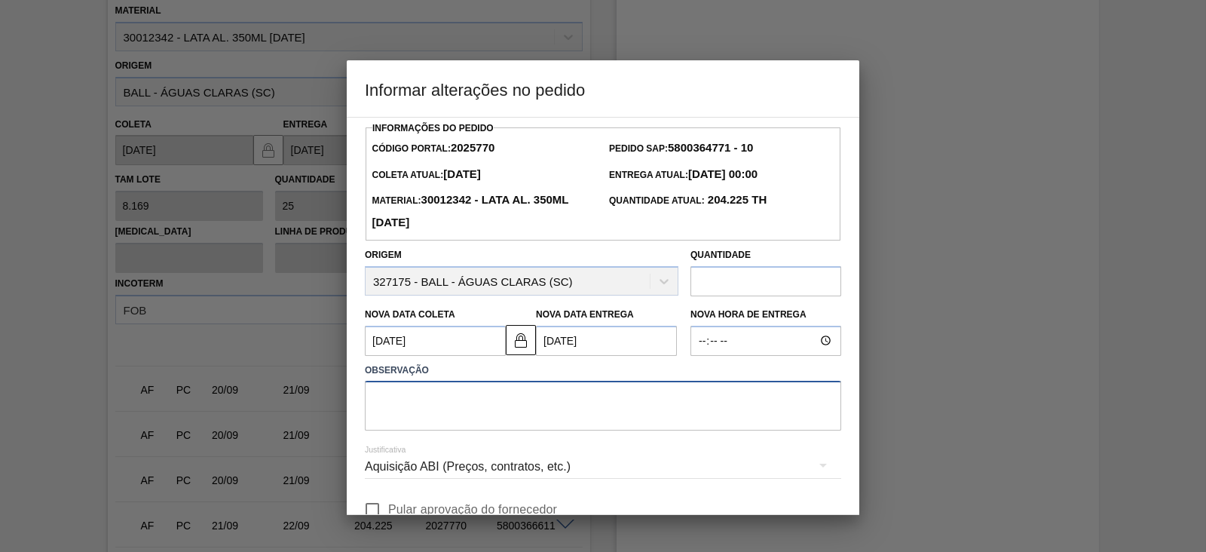
click at [494, 409] on textarea at bounding box center [603, 406] width 476 height 50
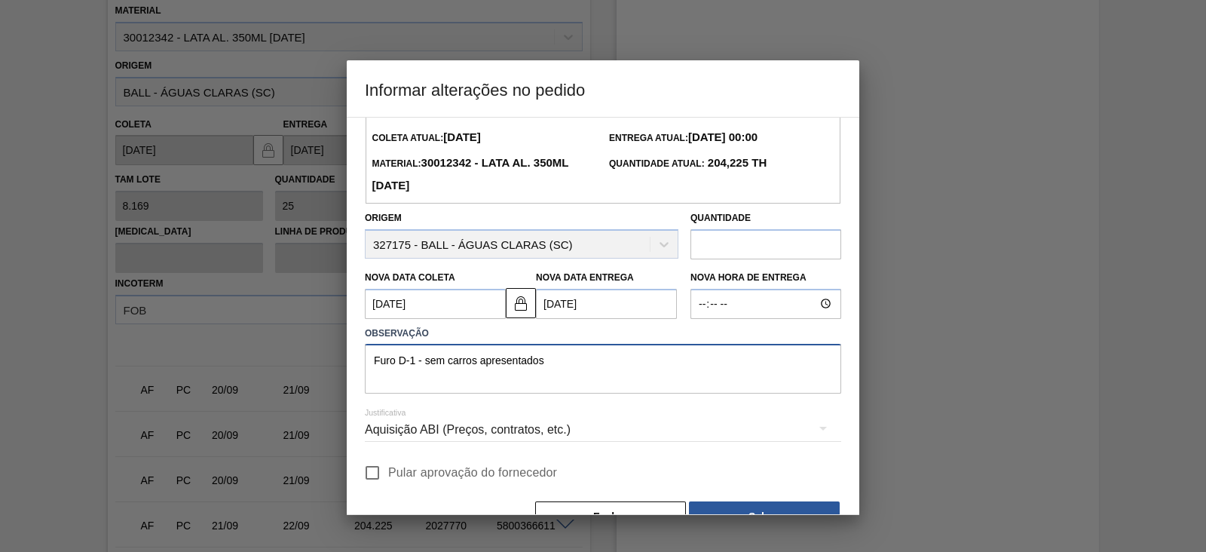
scroll to position [75, 0]
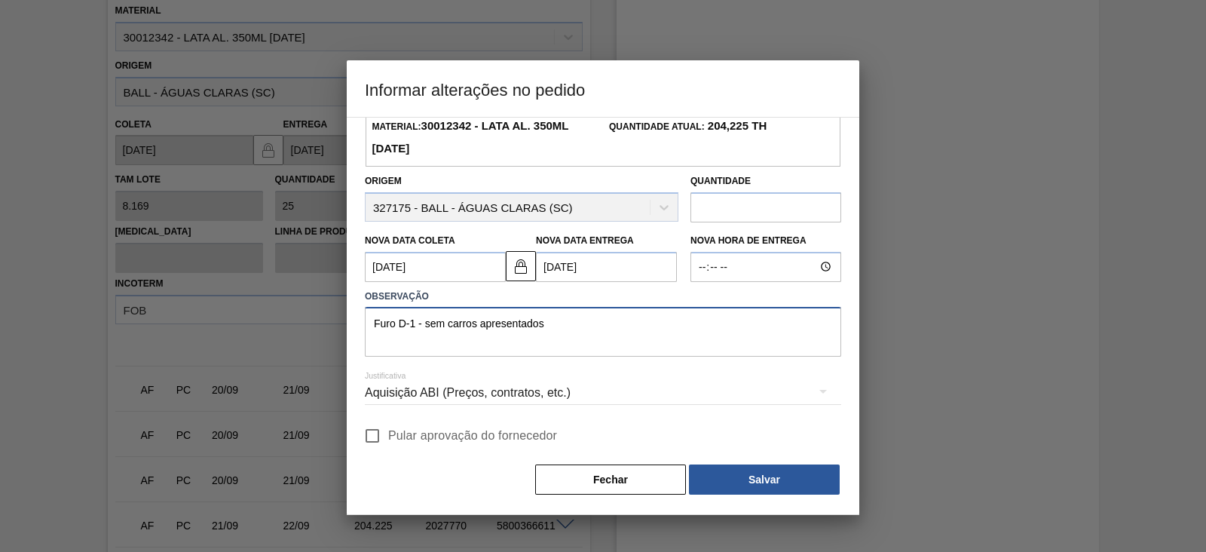
drag, startPoint x: 471, startPoint y: 319, endPoint x: 350, endPoint y: 326, distance: 120.8
click at [350, 326] on div "Informações do Pedido Código Portal: 2025770 Pedido SAP: 5800364771 - 10 Coleta…" at bounding box center [603, 316] width 513 height 398
type textarea "Furo D-1 - sem carros apresentados"
click at [583, 390] on div "Aquisição ABI (Preços, contratos, etc.)" at bounding box center [603, 393] width 476 height 42
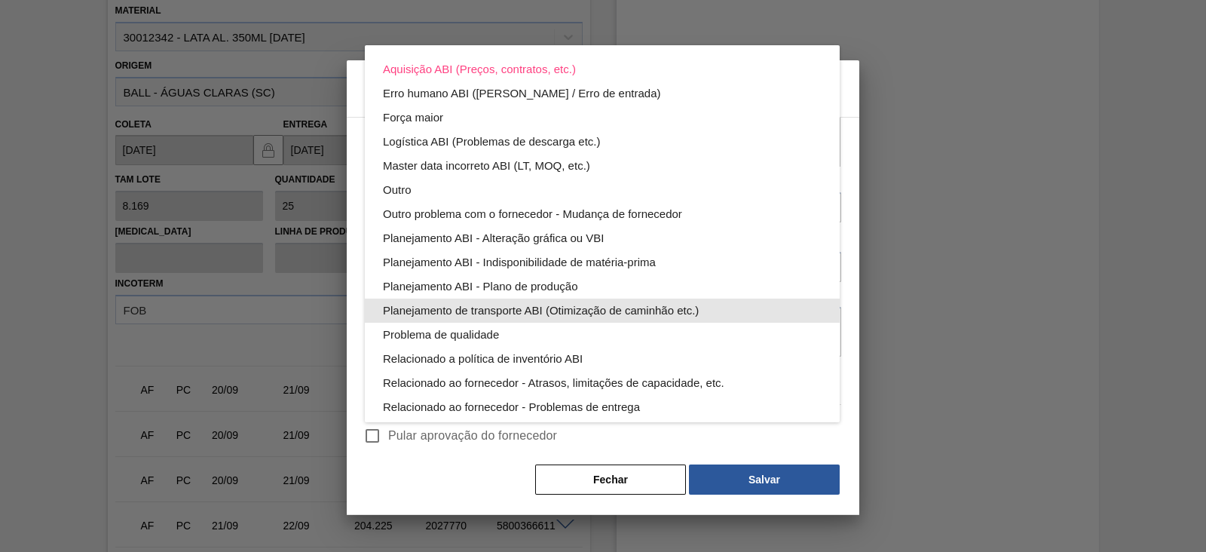
click at [591, 321] on div "Planejamento de transporte ABI (Otimização de caminhão etc.)" at bounding box center [602, 310] width 439 height 24
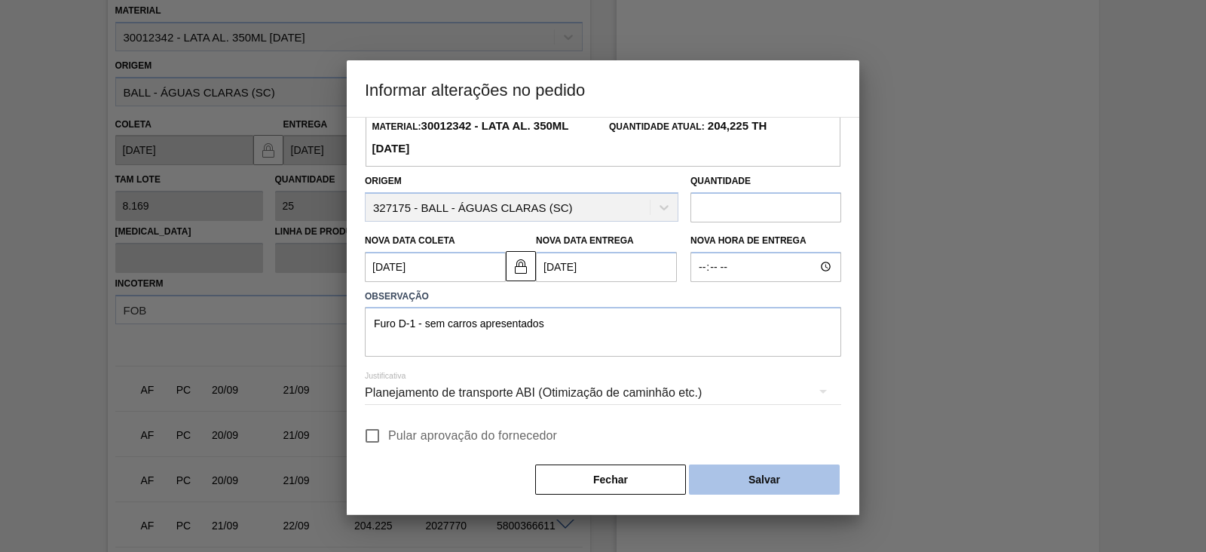
click at [764, 473] on button "Salvar" at bounding box center [764, 479] width 151 height 30
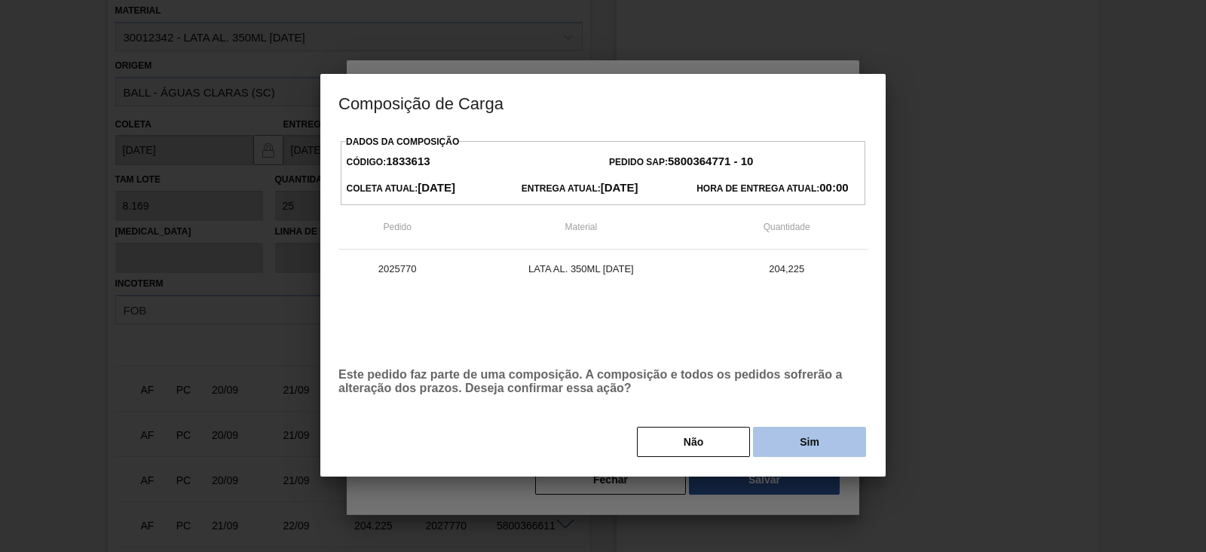
click at [810, 439] on button "Sim" at bounding box center [809, 442] width 113 height 30
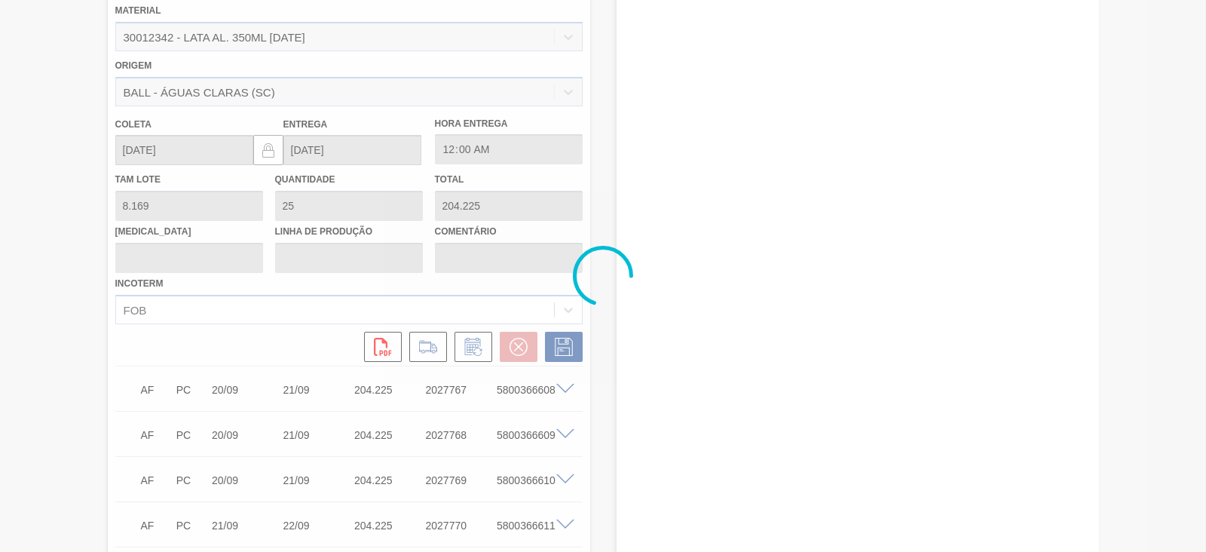
type input "8,169"
type input "204,225"
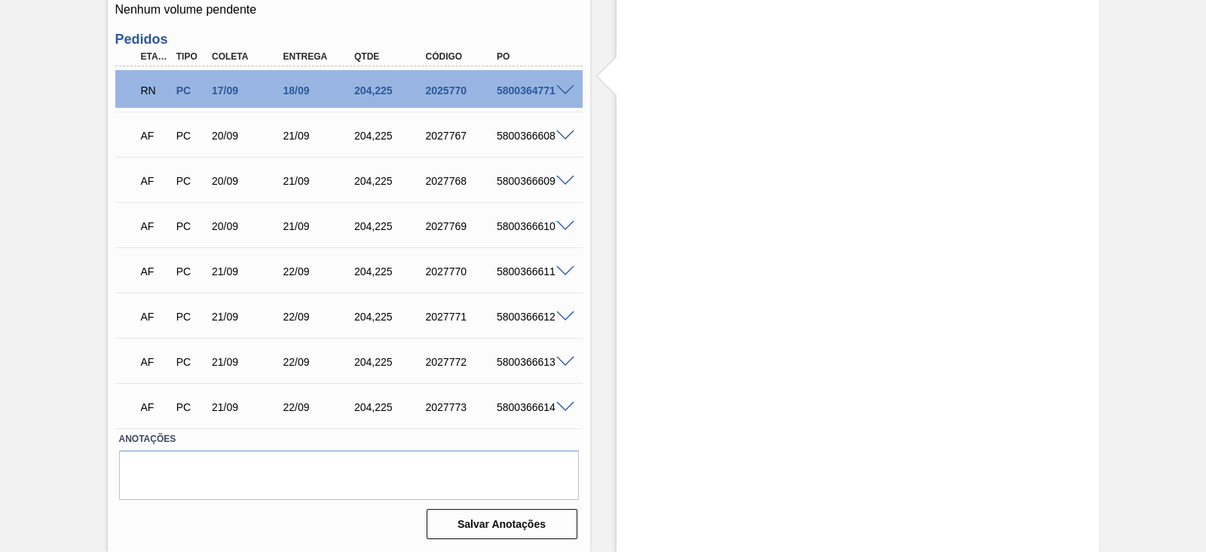
scroll to position [550, 0]
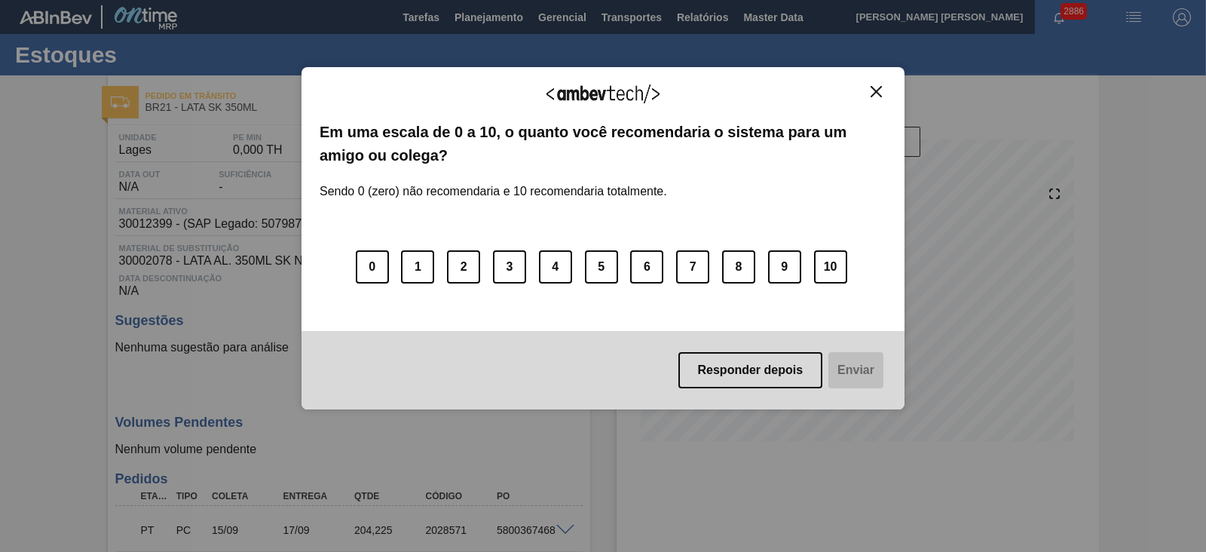
click at [878, 90] on img "Close" at bounding box center [876, 91] width 11 height 11
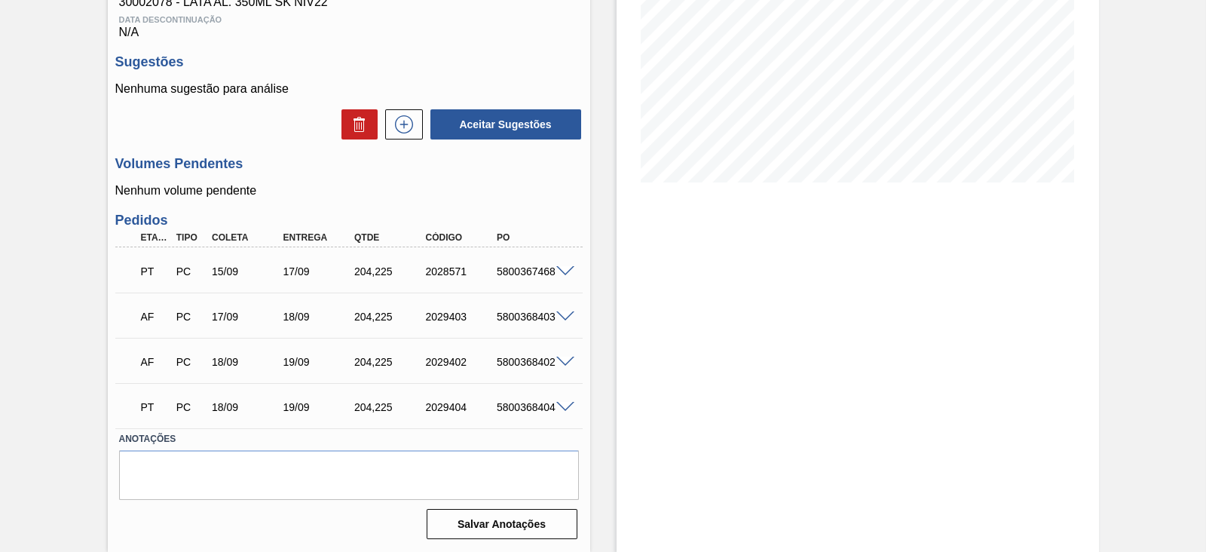
scroll to position [262, 0]
click at [565, 314] on span at bounding box center [565, 316] width 18 height 11
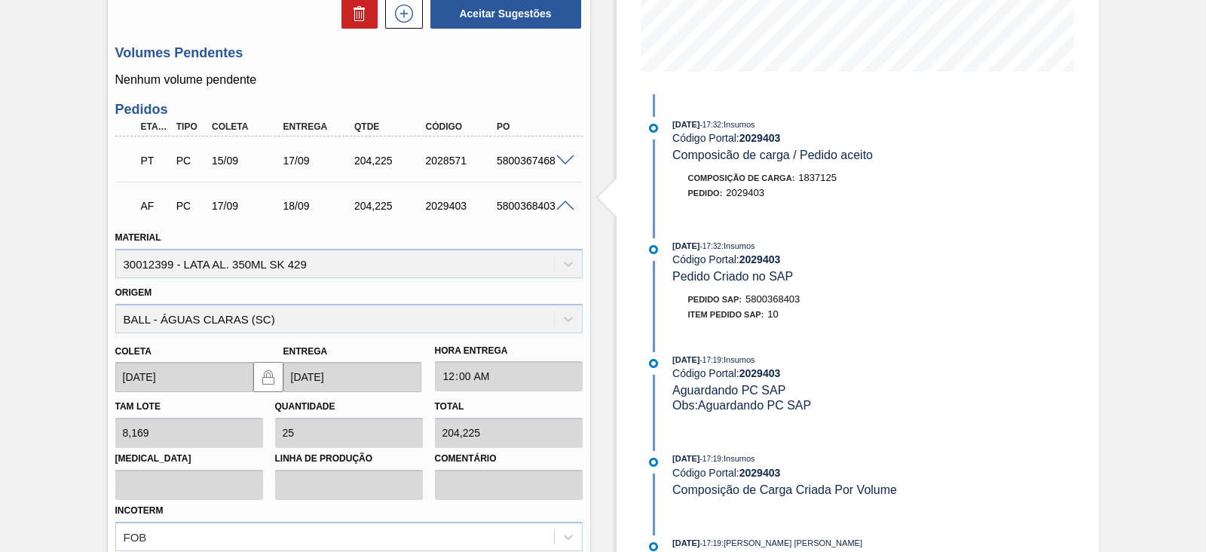
scroll to position [545, 0]
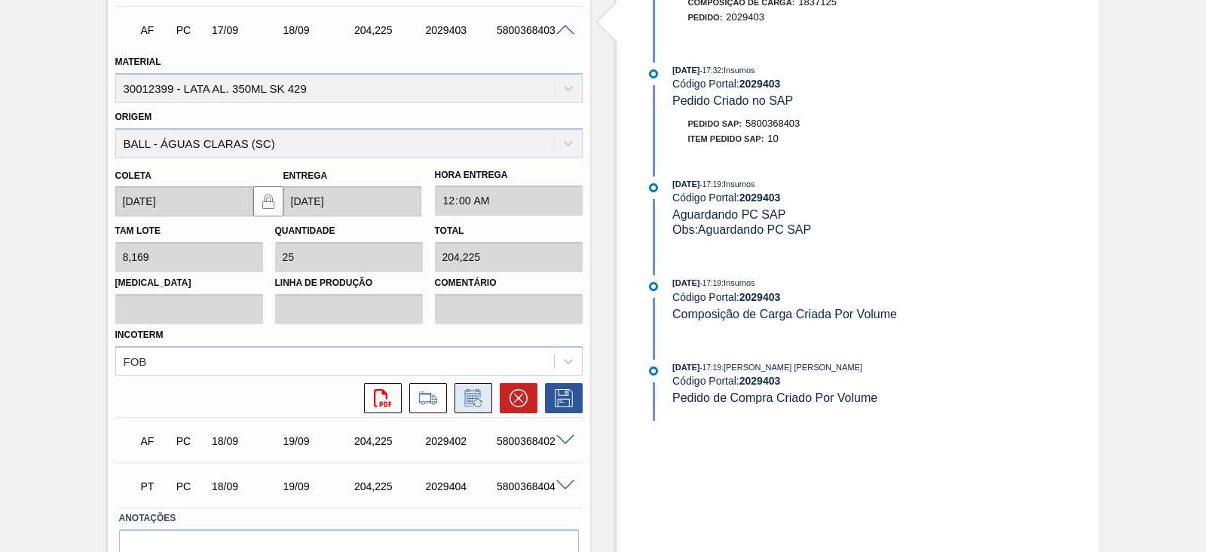
click at [470, 394] on icon at bounding box center [473, 398] width 24 height 18
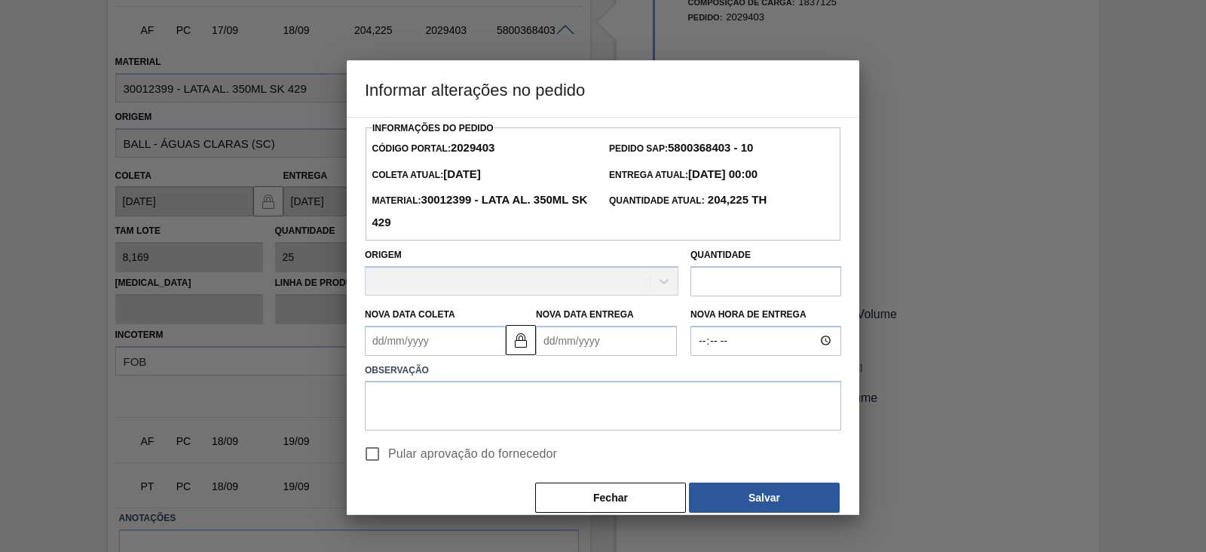
click at [476, 335] on Coleta2029403 "Nova Data Coleta" at bounding box center [435, 341] width 141 height 30
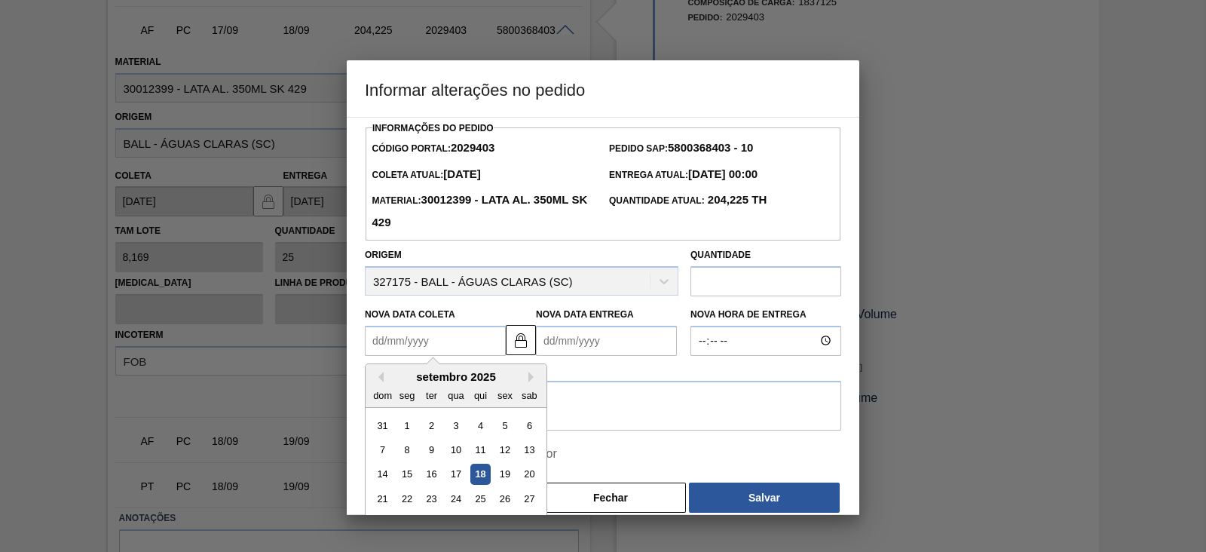
click at [486, 473] on div "18" at bounding box center [480, 474] width 20 height 20
type Coleta2029403 "[DATE]"
type Entrega2029403 "[DATE]"
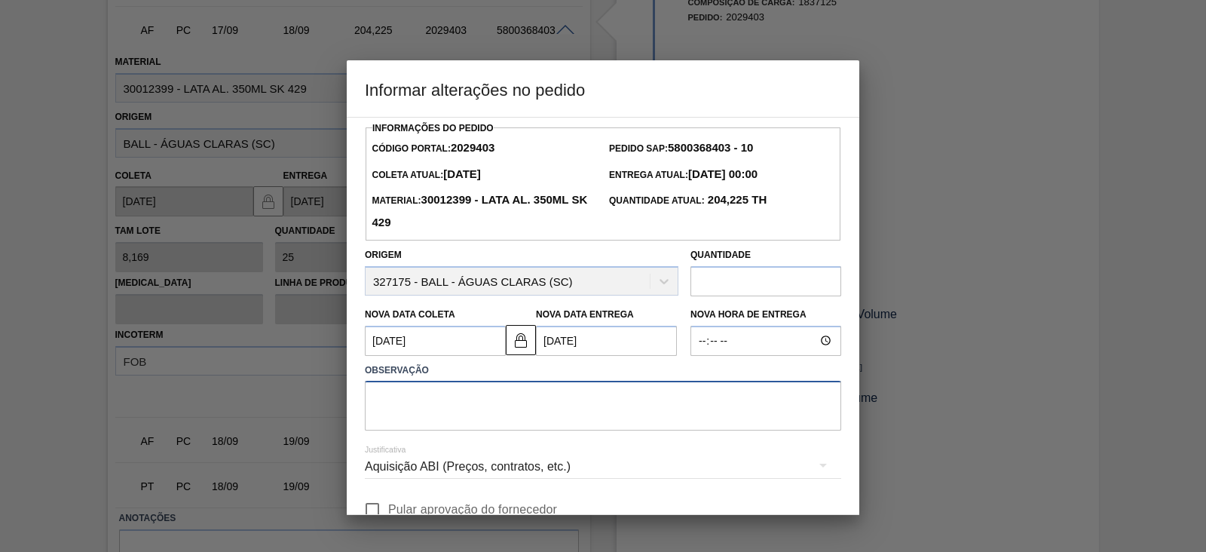
click at [519, 392] on textarea at bounding box center [603, 406] width 476 height 50
paste textarea "Furo D-1 - sem carros apresentados"
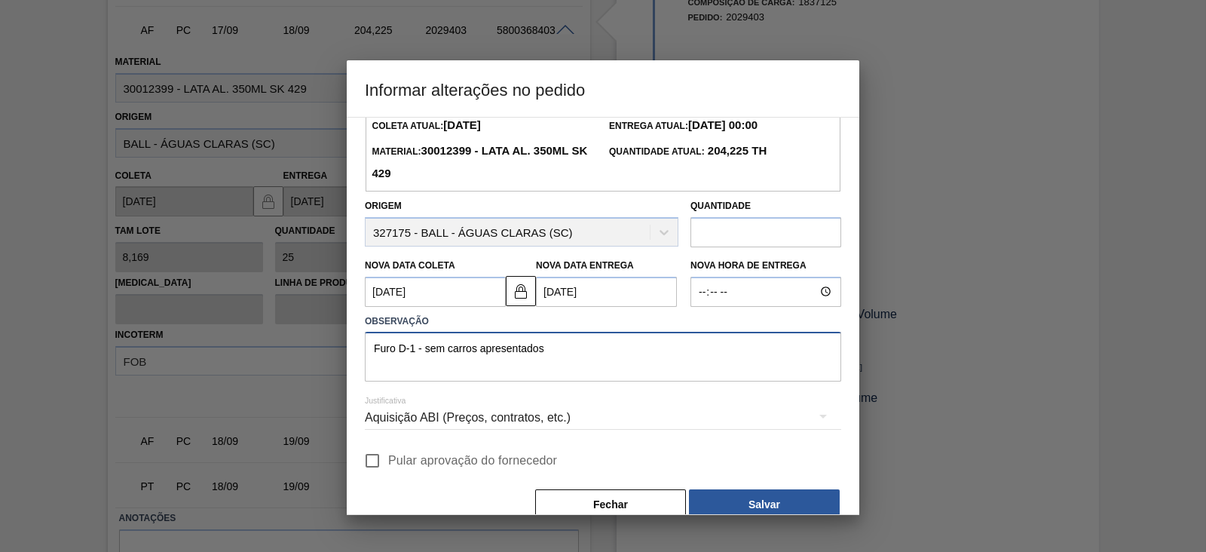
scroll to position [75, 0]
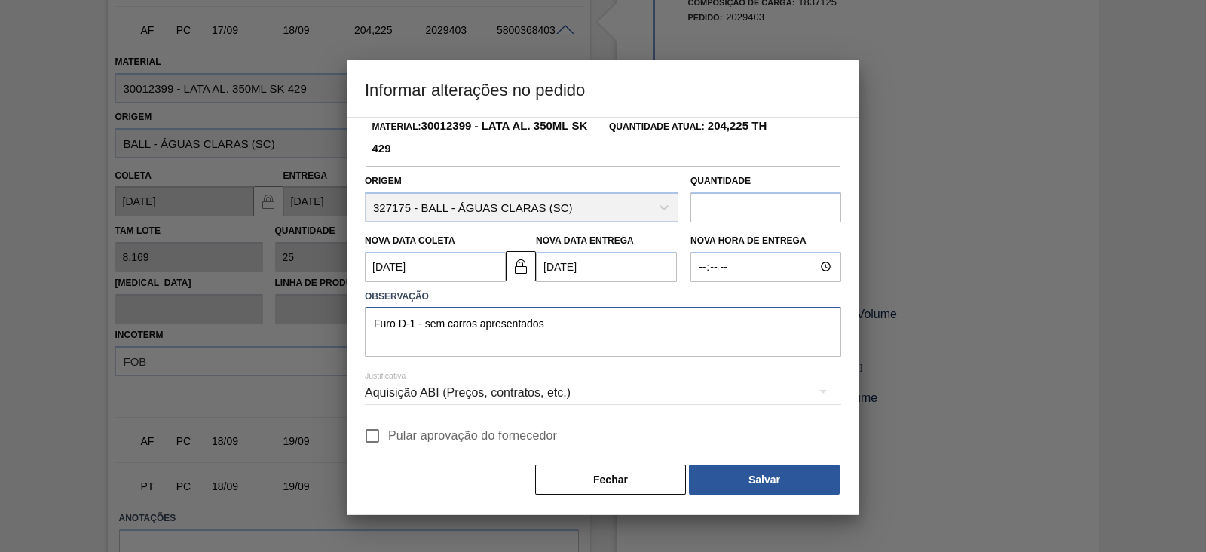
type textarea "Furo D-1 - sem carros apresentados"
click at [497, 393] on div "Aquisição ABI (Preços, contratos, etc.)" at bounding box center [603, 393] width 476 height 42
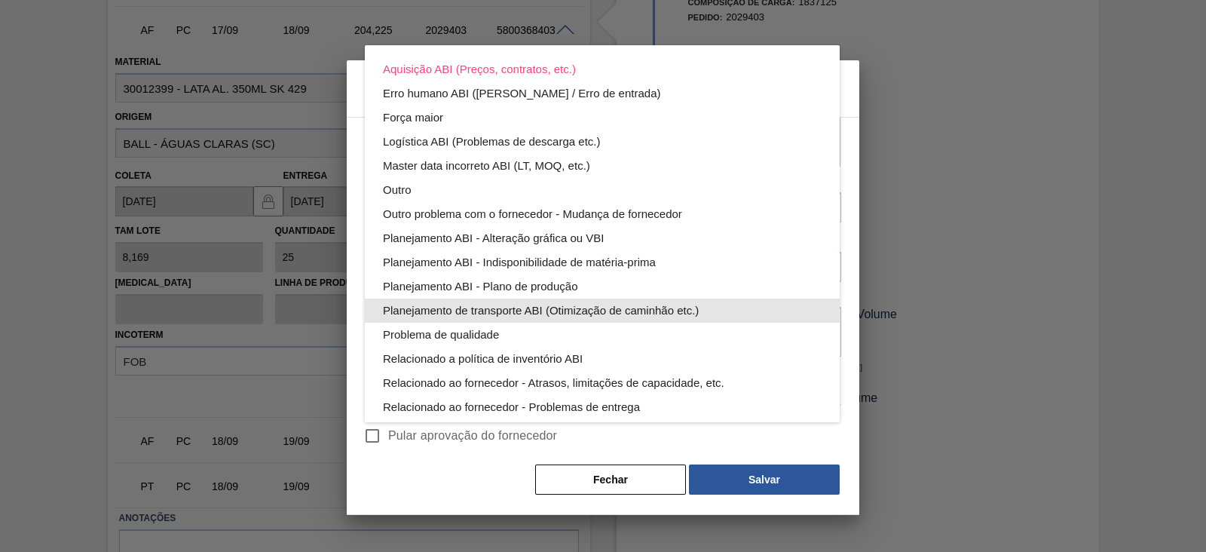
click at [556, 306] on div "Planejamento de transporte ABI (Otimização de caminhão etc.)" at bounding box center [602, 310] width 439 height 24
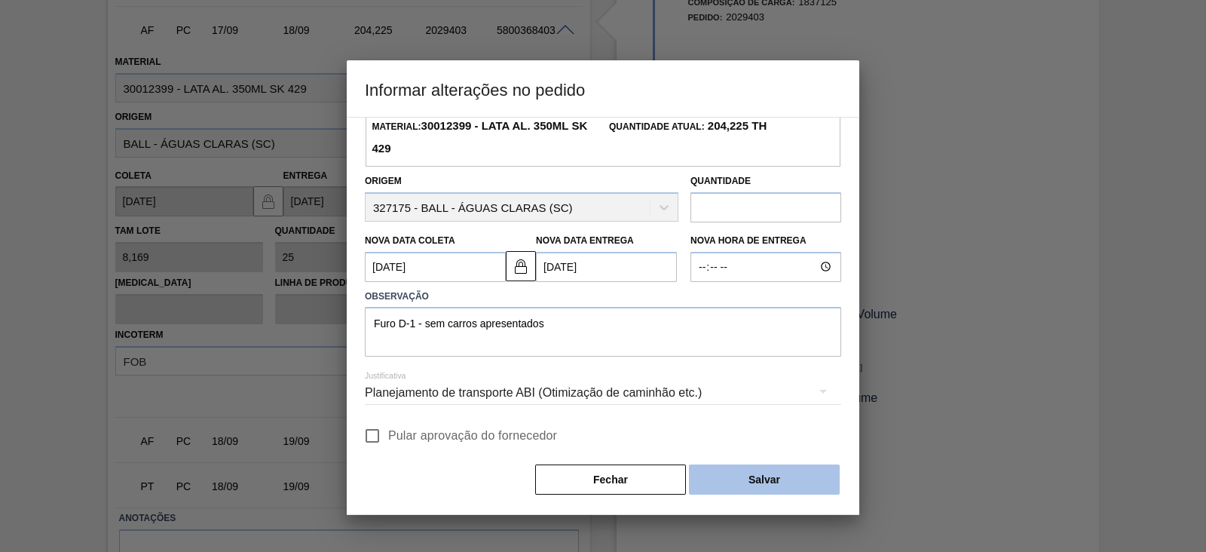
click at [724, 476] on button "Salvar" at bounding box center [764, 479] width 151 height 30
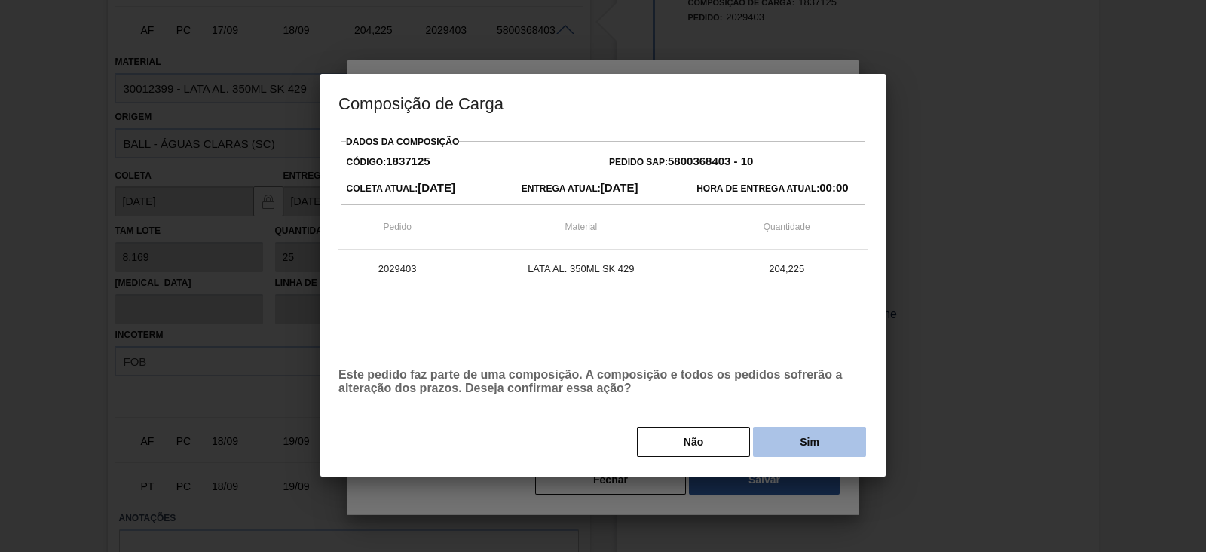
click at [814, 435] on button "Sim" at bounding box center [809, 442] width 113 height 30
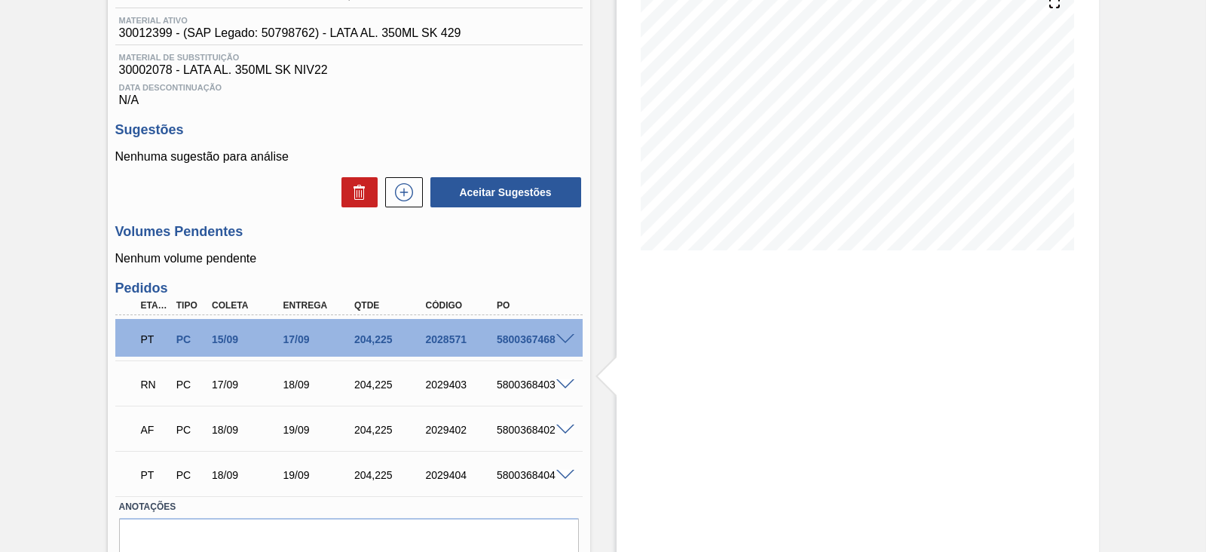
scroll to position [0, 0]
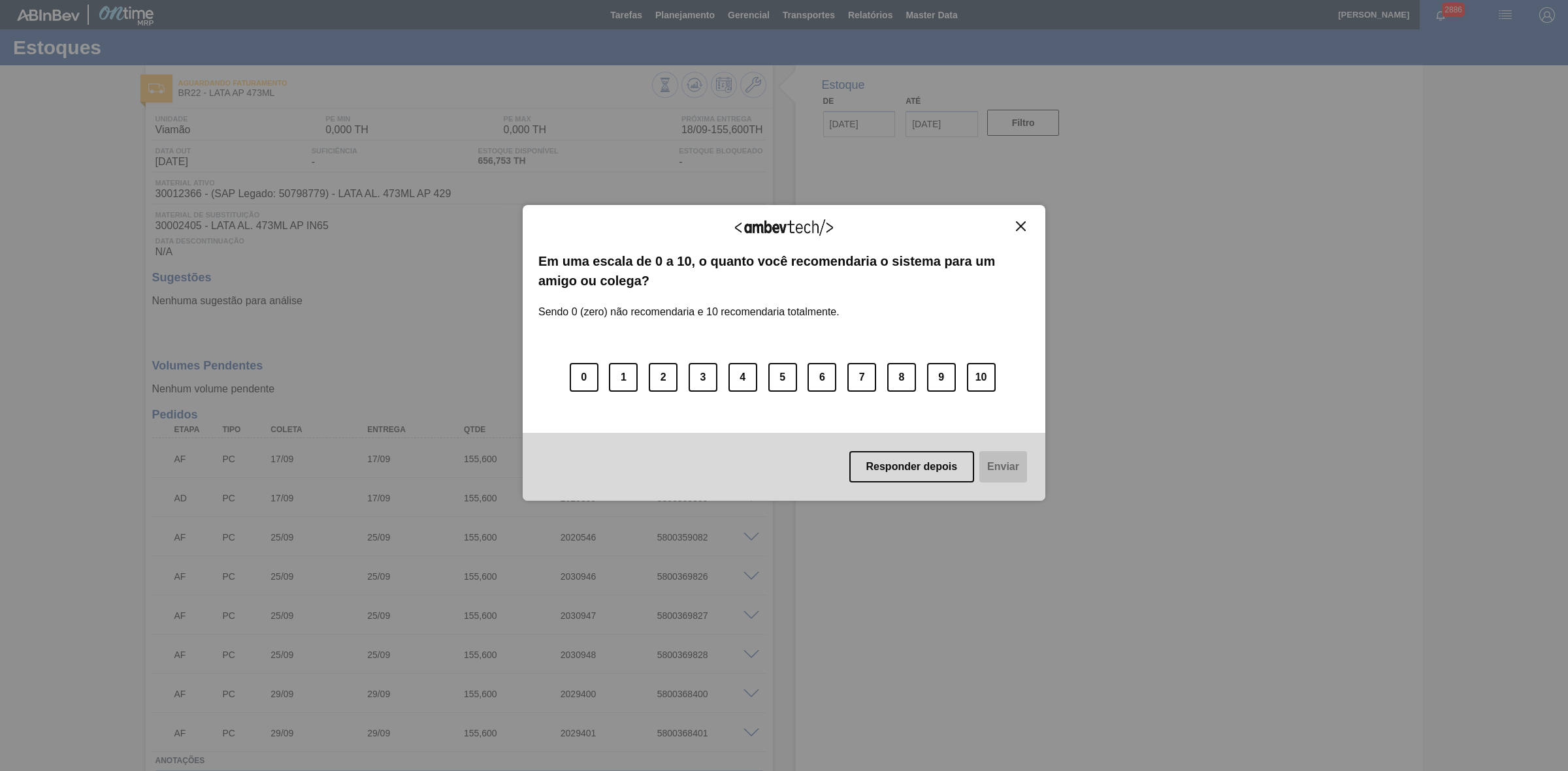
click at [1018, 230] on button "Close" at bounding box center [1021, 226] width 17 height 11
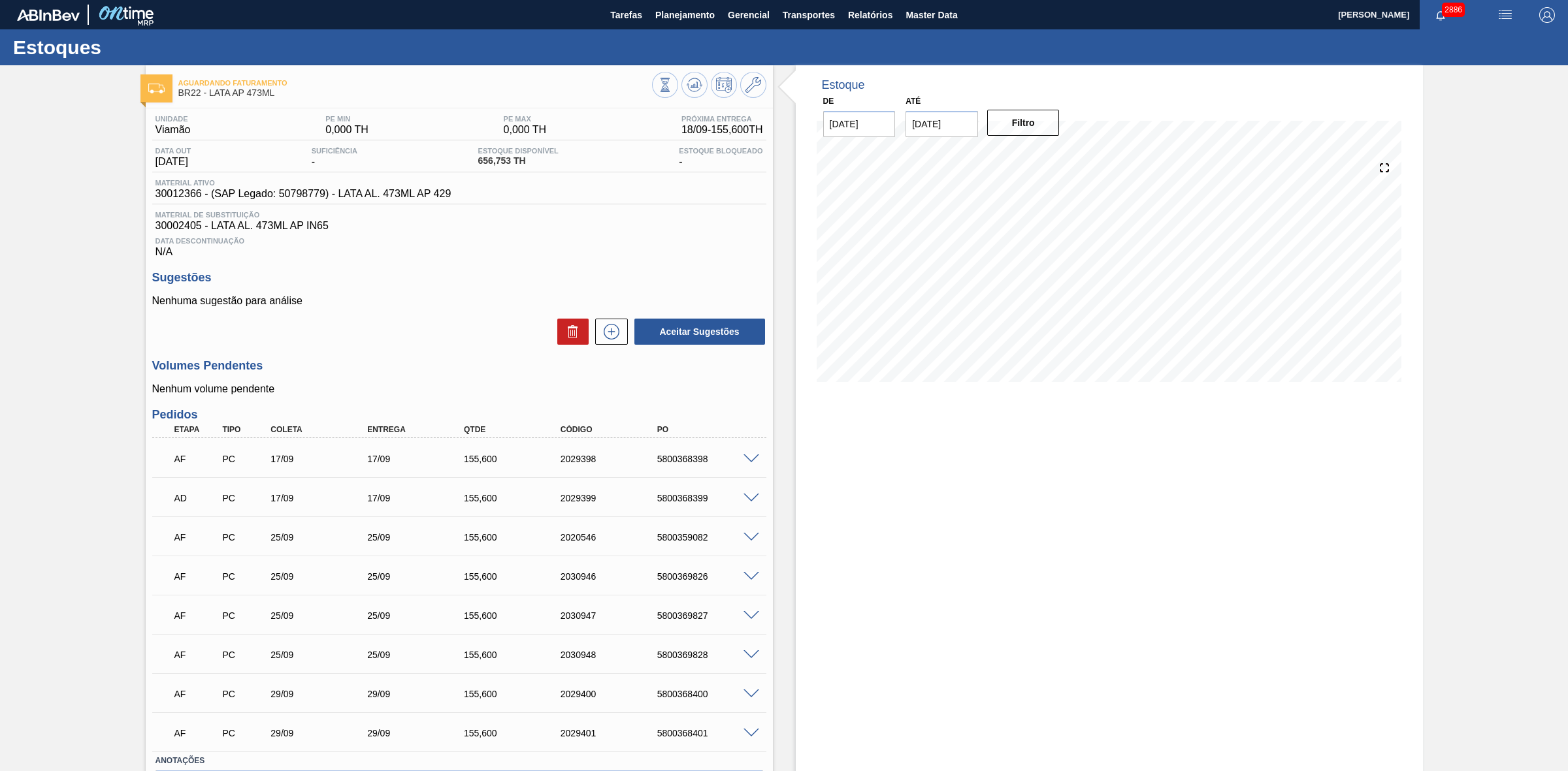
click at [752, 462] on span at bounding box center [751, 459] width 16 height 10
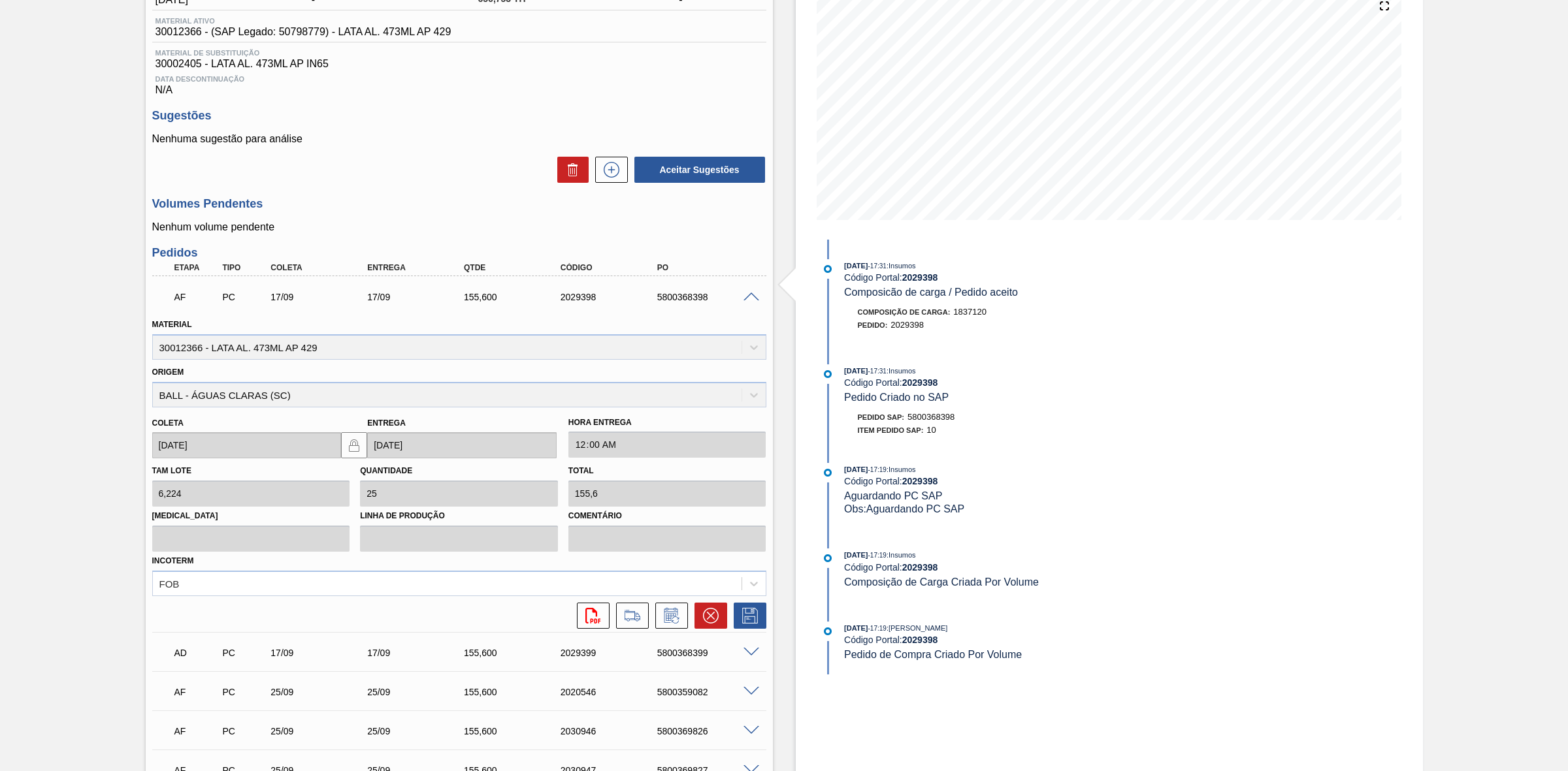
scroll to position [163, 0]
click at [673, 477] on icon at bounding box center [672, 614] width 21 height 16
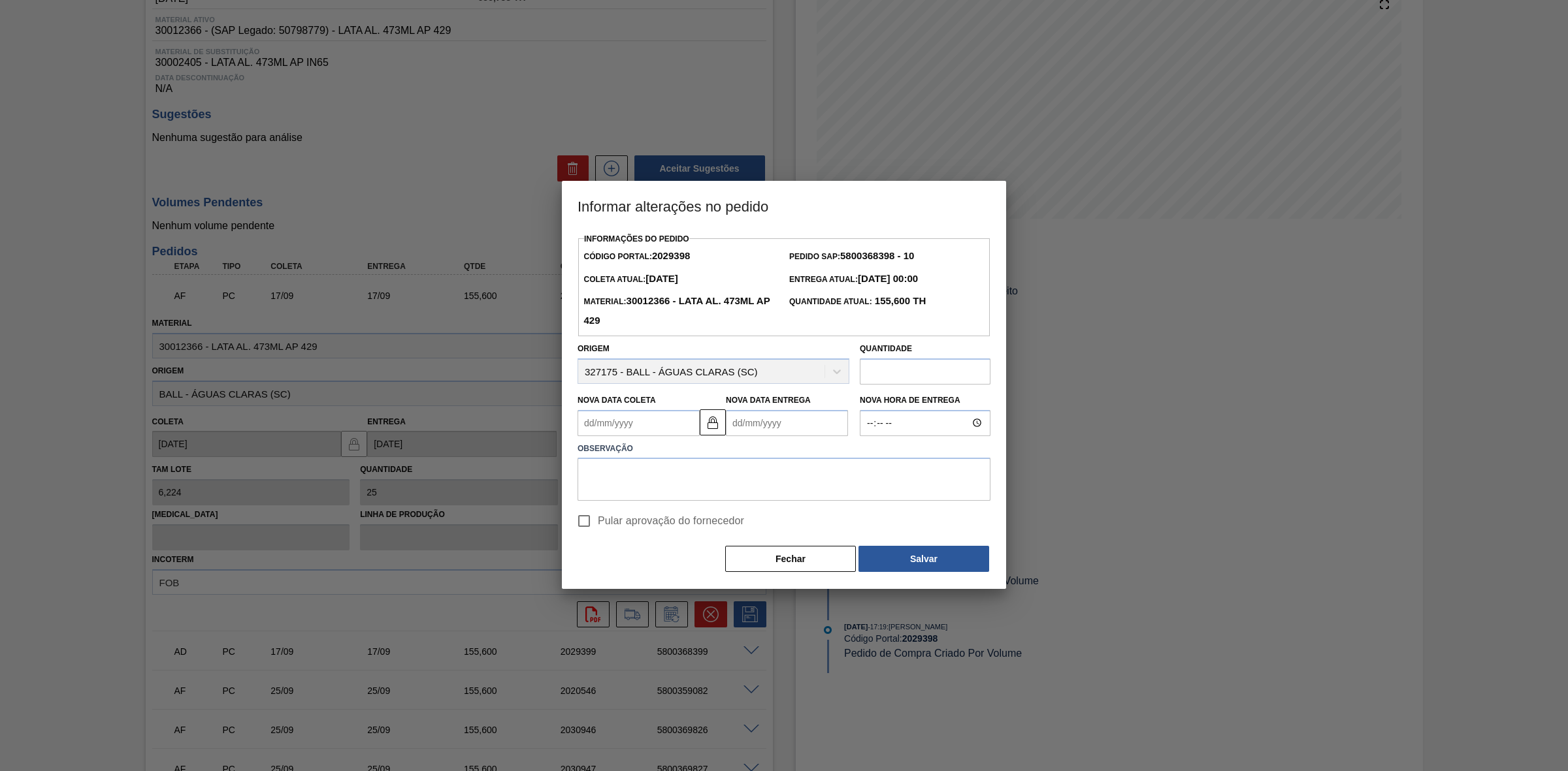
click at [656, 428] on Coleta2029398 "Nova Data Coleta" at bounding box center [638, 423] width 122 height 26
click at [678, 477] on div "18" at bounding box center [678, 538] width 17 height 17
type Coleta2029398 "[DATE]"
type Entrega2029398 "[DATE]"
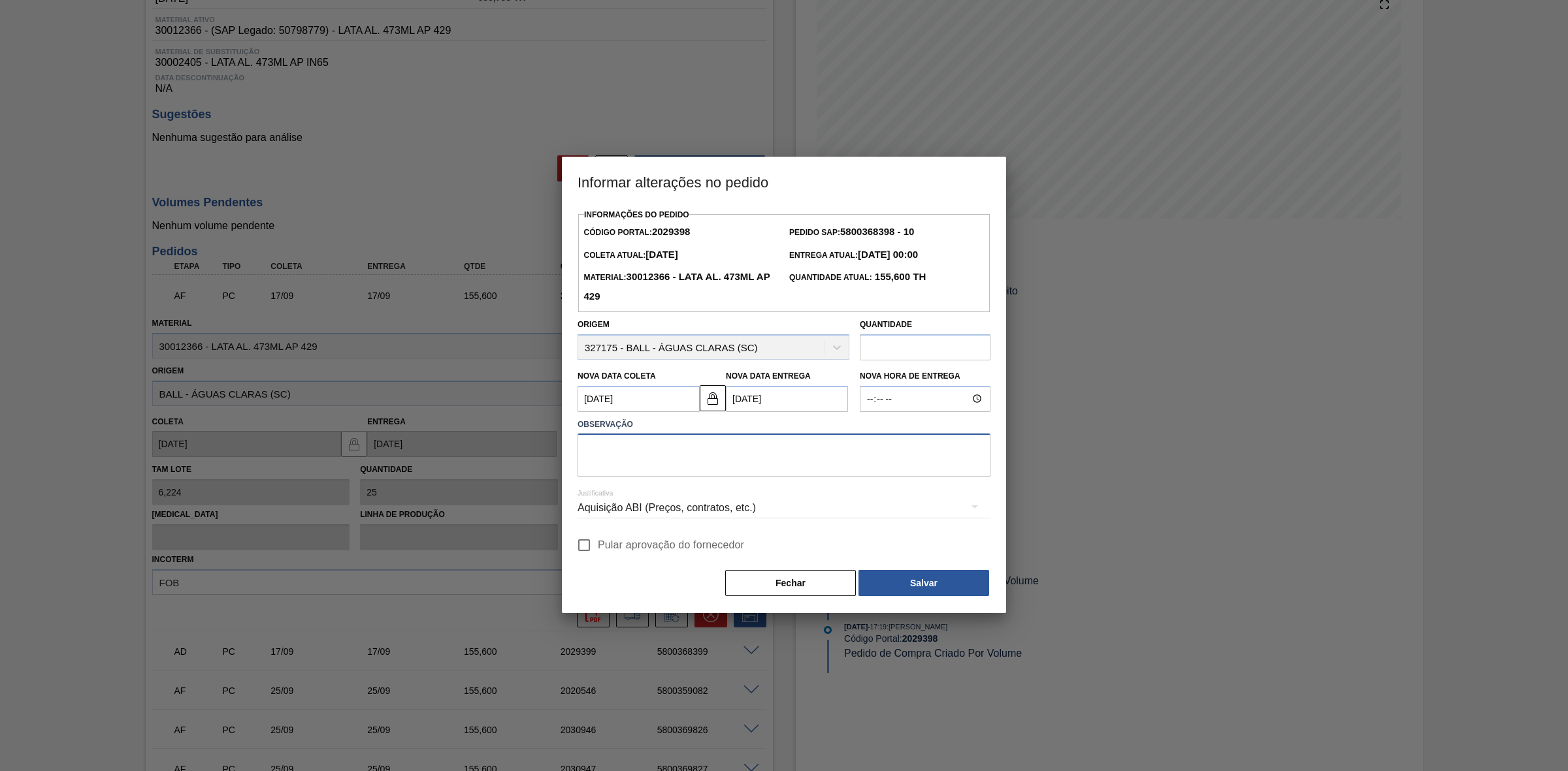
click at [659, 445] on textarea at bounding box center [784, 455] width 413 height 43
drag, startPoint x: 694, startPoint y: 457, endPoint x: 520, endPoint y: 439, distance: 174.9
click at [520, 439] on div "Informar alterações no pedido Informações do Pedido Código Portal: 2029398 Pedi…" at bounding box center [784, 386] width 1568 height 771
type textarea "Furo D-1 - giro da frota"
click at [744, 477] on div "Aquisição ABI (Preços, contratos, etc.)" at bounding box center [784, 508] width 413 height 36
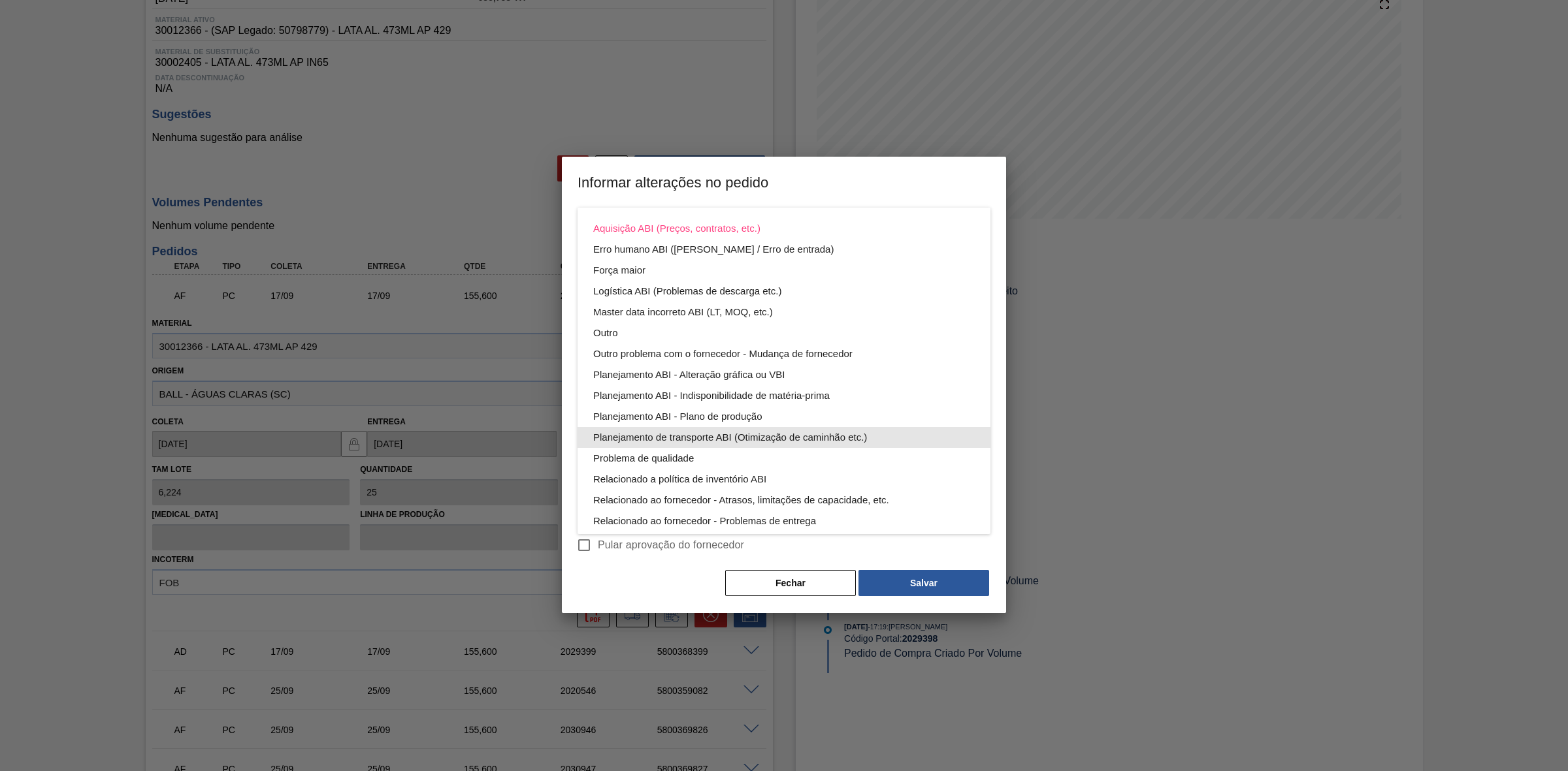
click at [737, 434] on div "Planejamento de transporte ABI (Otimização de caminhão etc.)" at bounding box center [784, 437] width 381 height 21
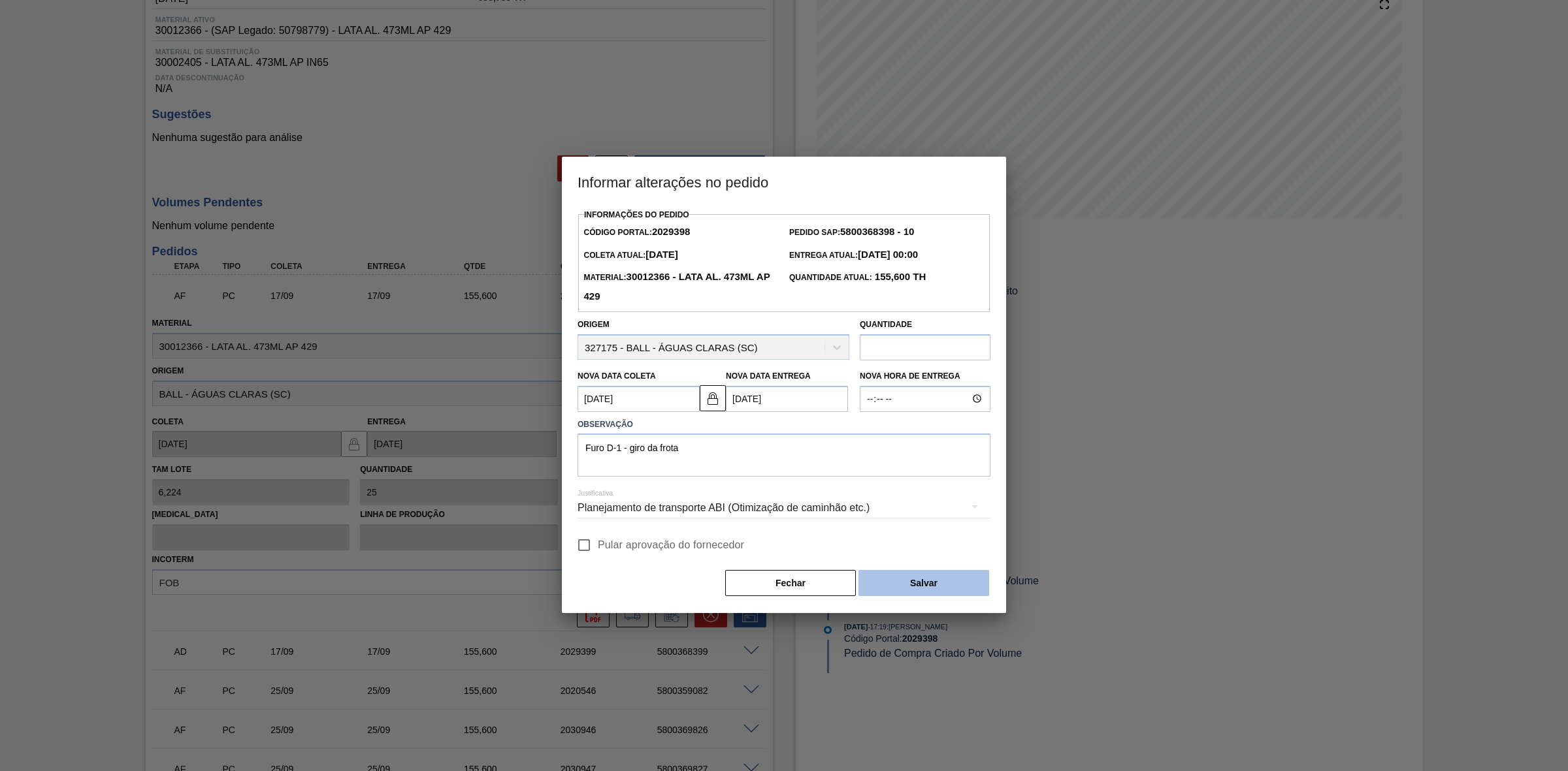
click at [909, 477] on button "Salvar" at bounding box center [923, 583] width 131 height 26
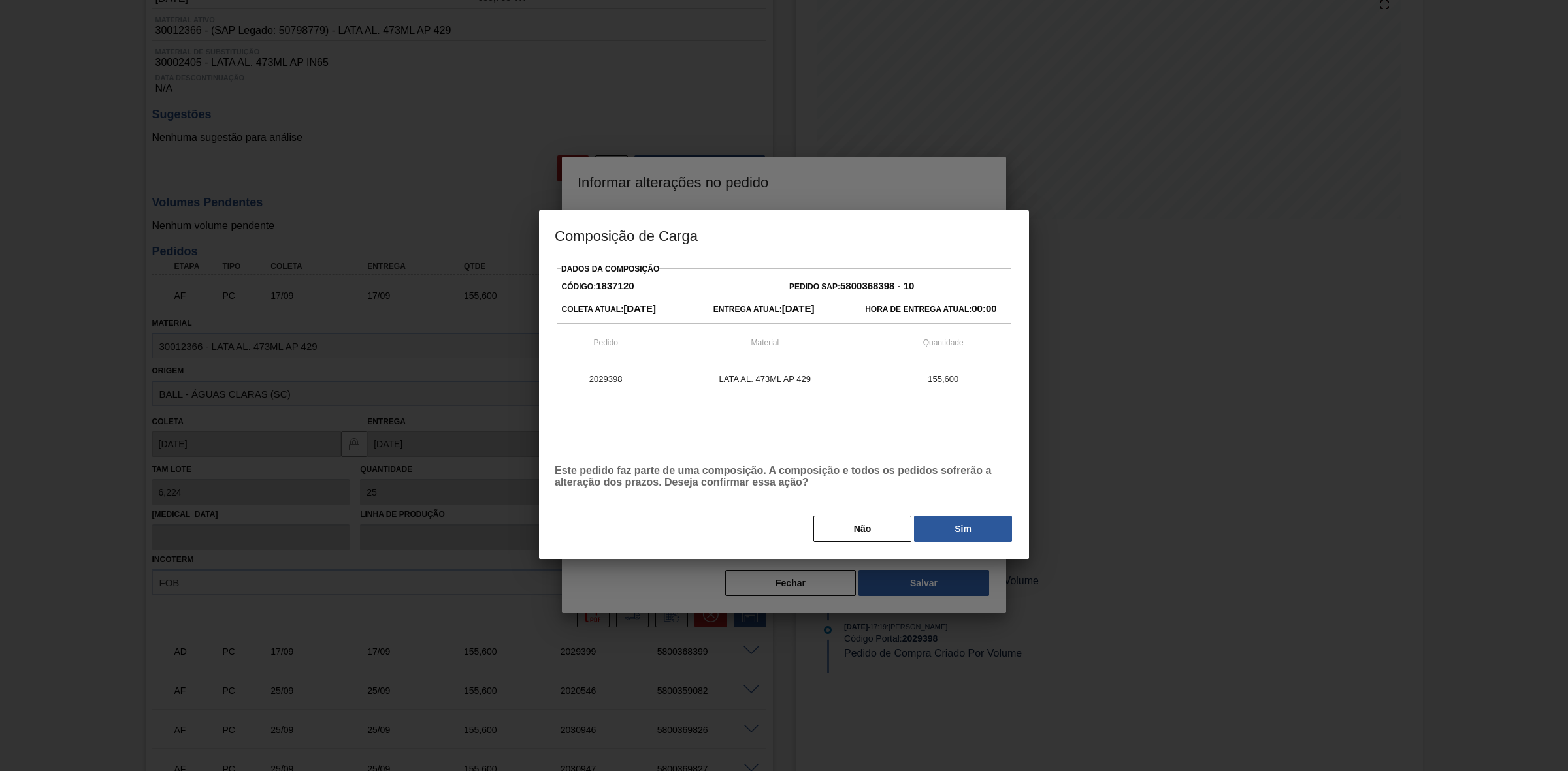
click at [953, 477] on button "Sim" at bounding box center [962, 528] width 98 height 26
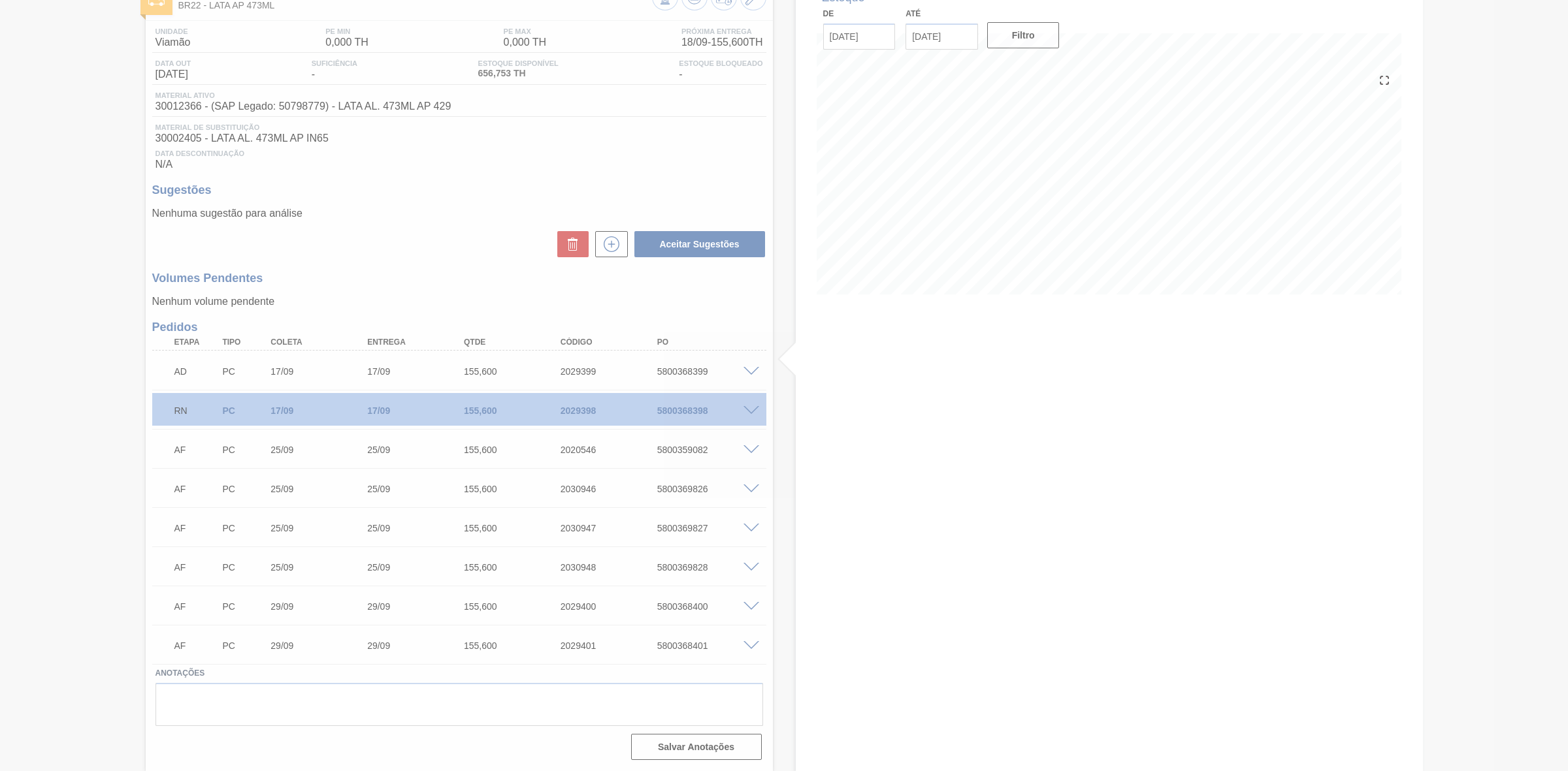
scroll to position [90, 0]
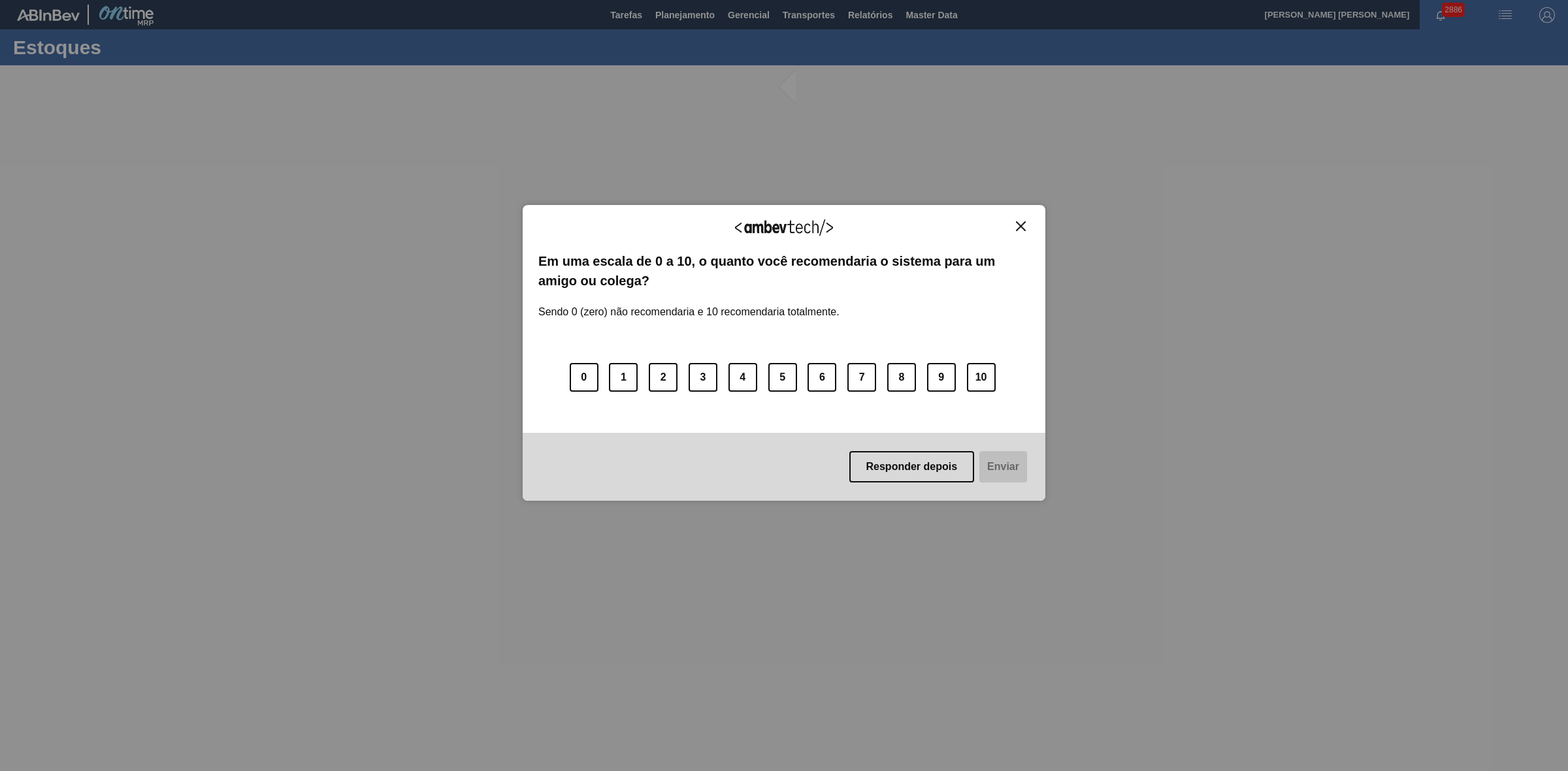
click at [1023, 226] on img "Close" at bounding box center [1020, 226] width 10 height 10
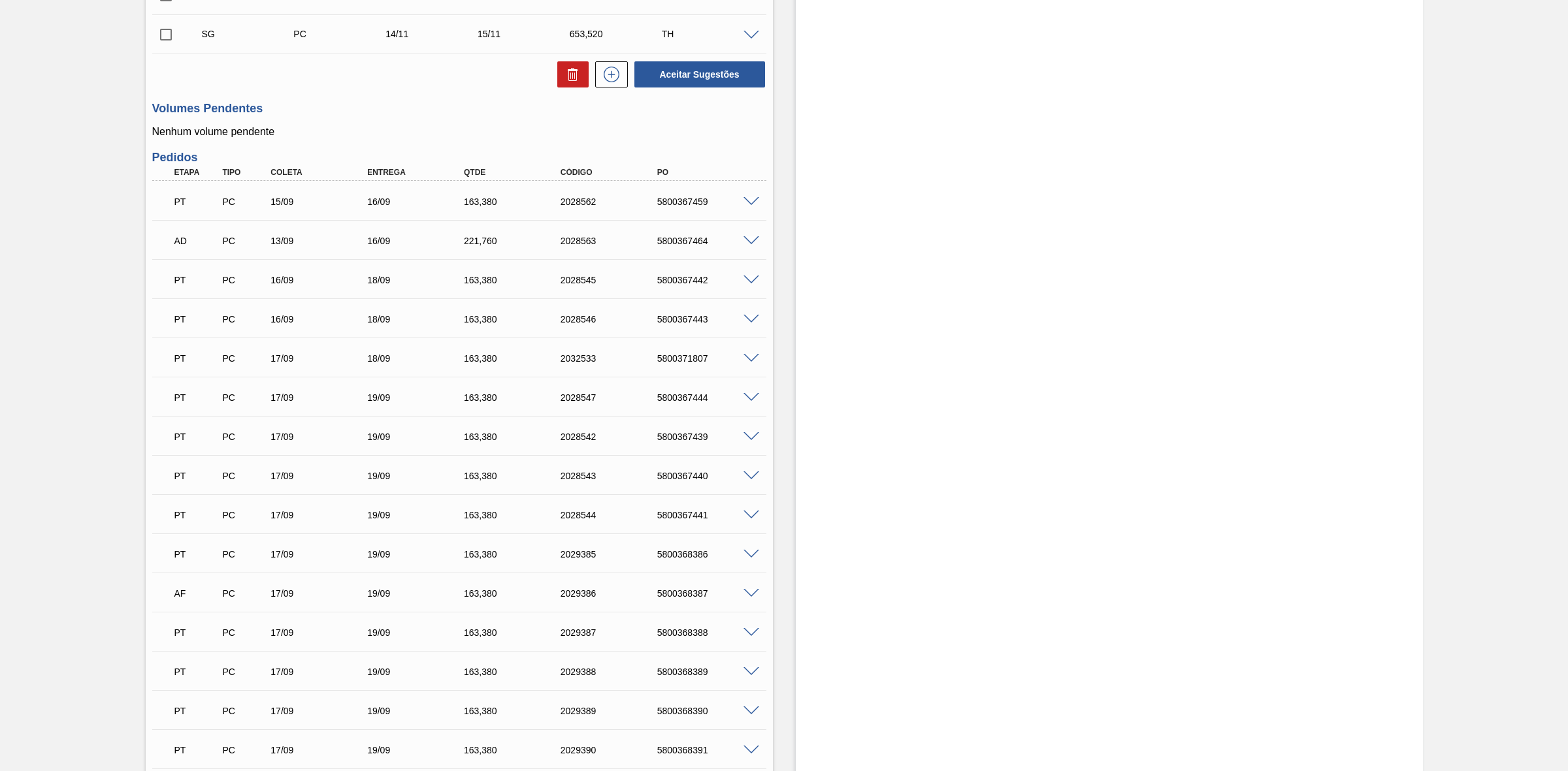
scroll to position [1061, 0]
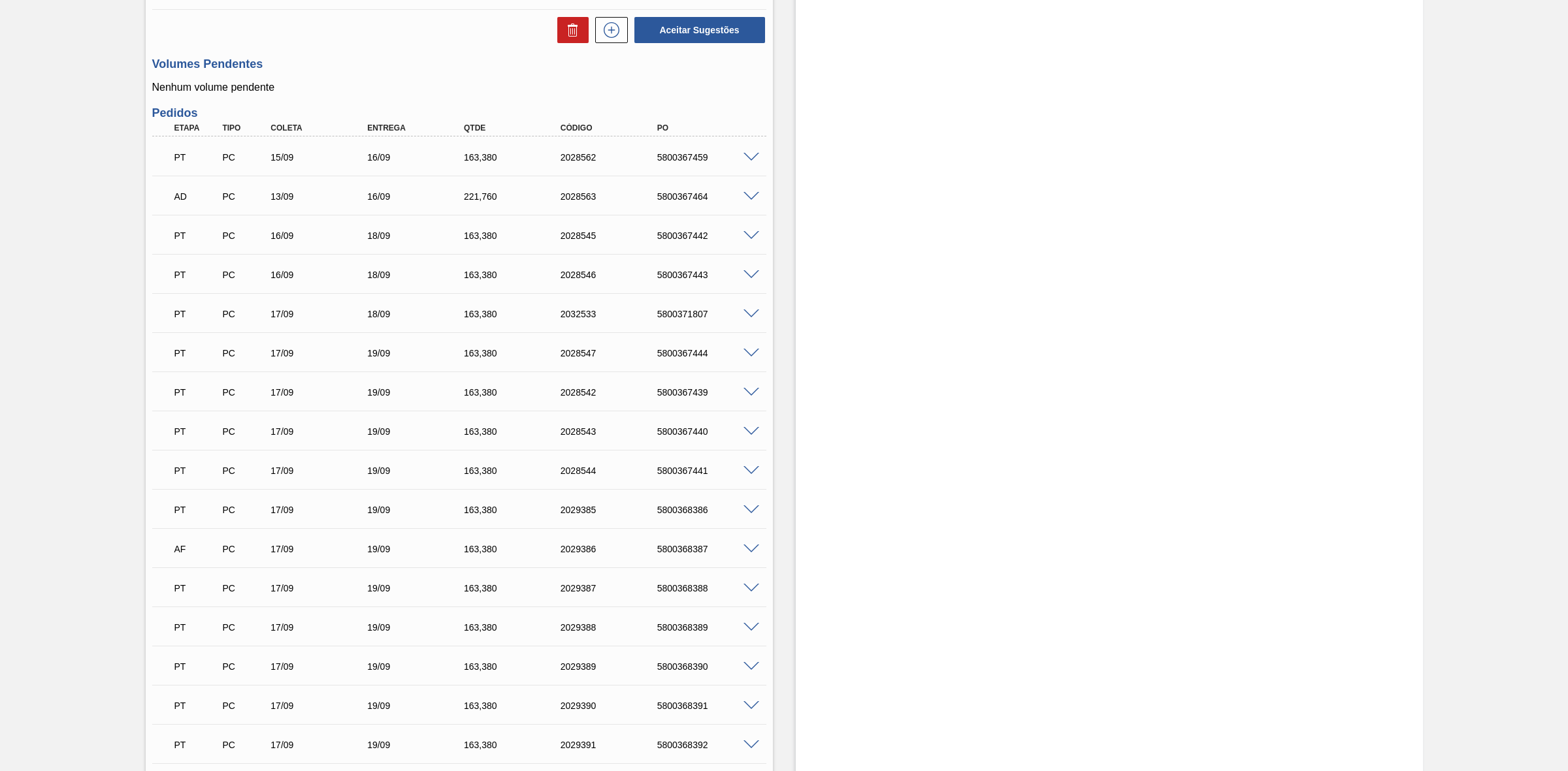
click at [750, 553] on span at bounding box center [751, 549] width 16 height 10
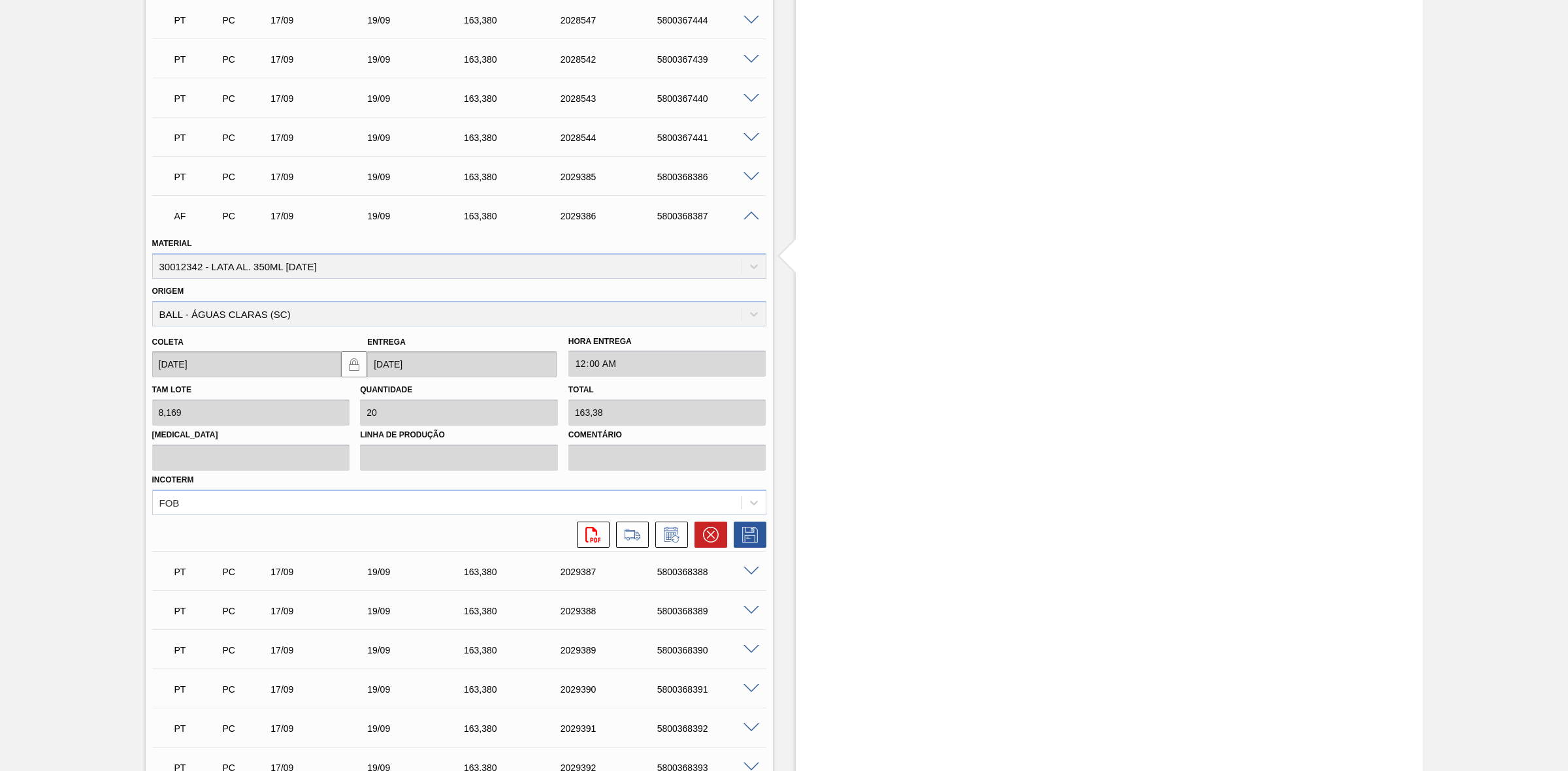
scroll to position [1469, 0]
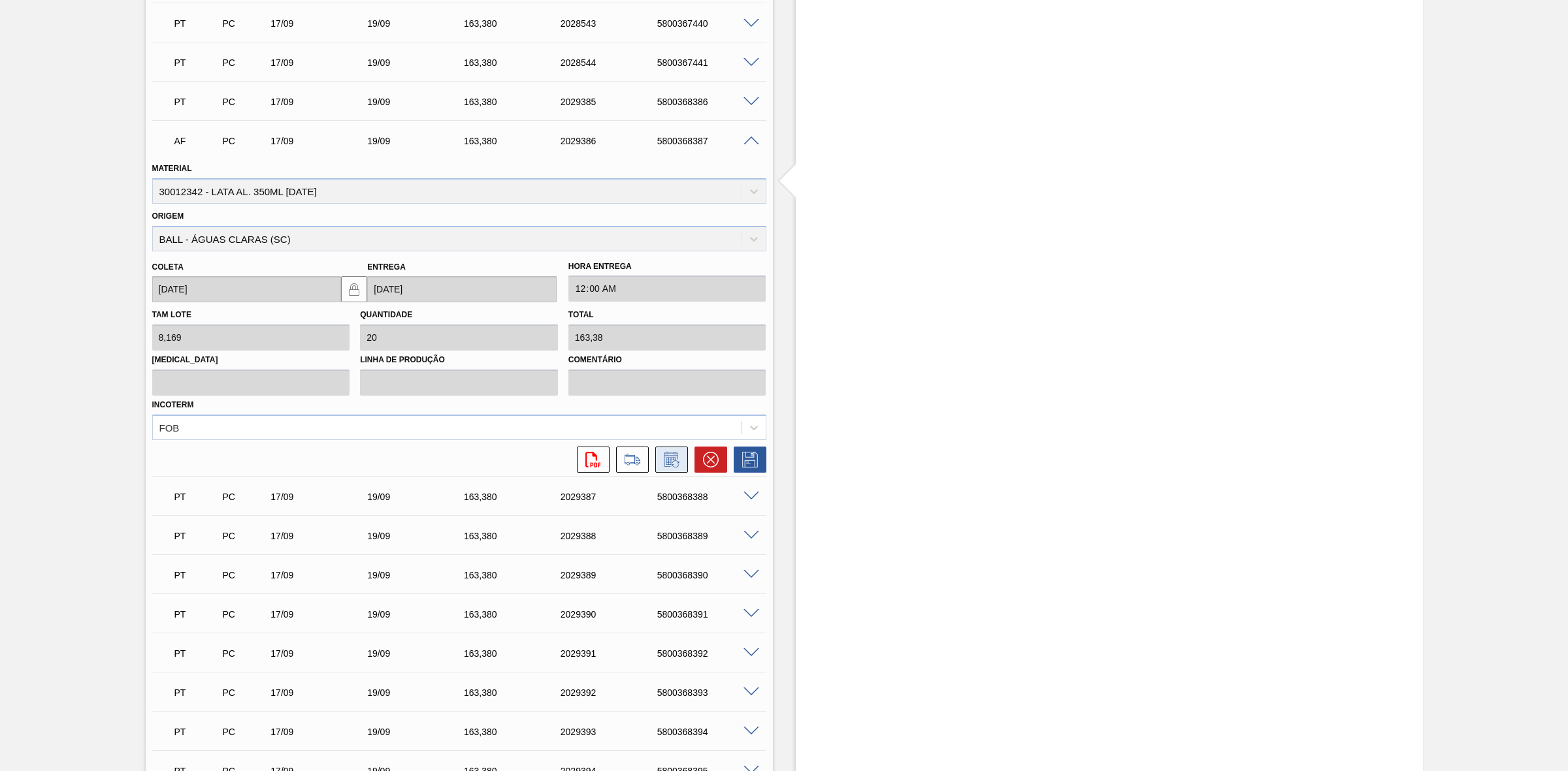
click at [665, 468] on icon at bounding box center [672, 460] width 21 height 16
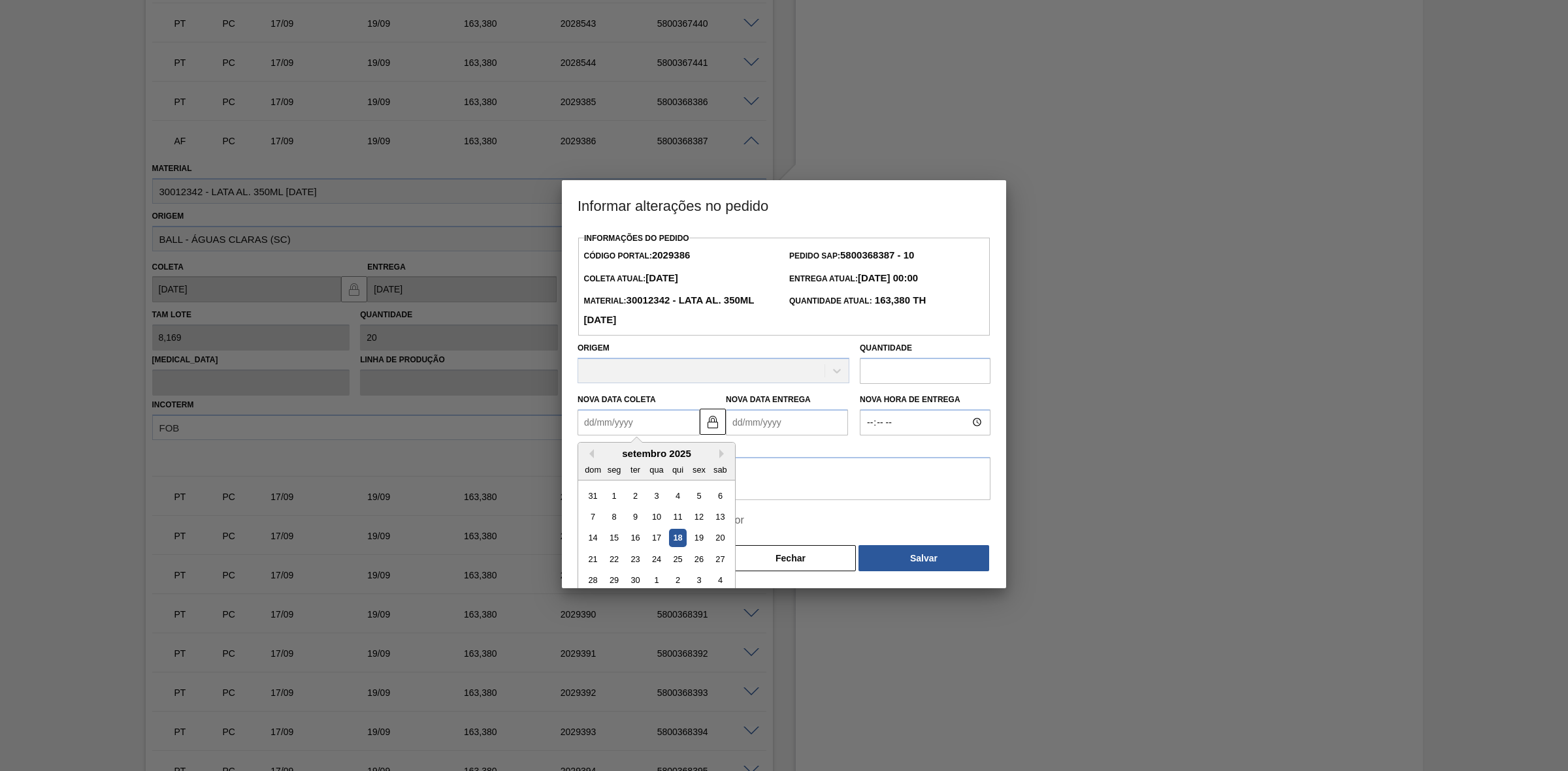
click at [641, 429] on Coleta2029386 "Nova Data Coleta" at bounding box center [638, 423] width 122 height 26
click at [683, 535] on div "18" at bounding box center [678, 538] width 17 height 17
type Coleta2029386 "18/09/2025"
type Entrega2029386 "20/09/2025"
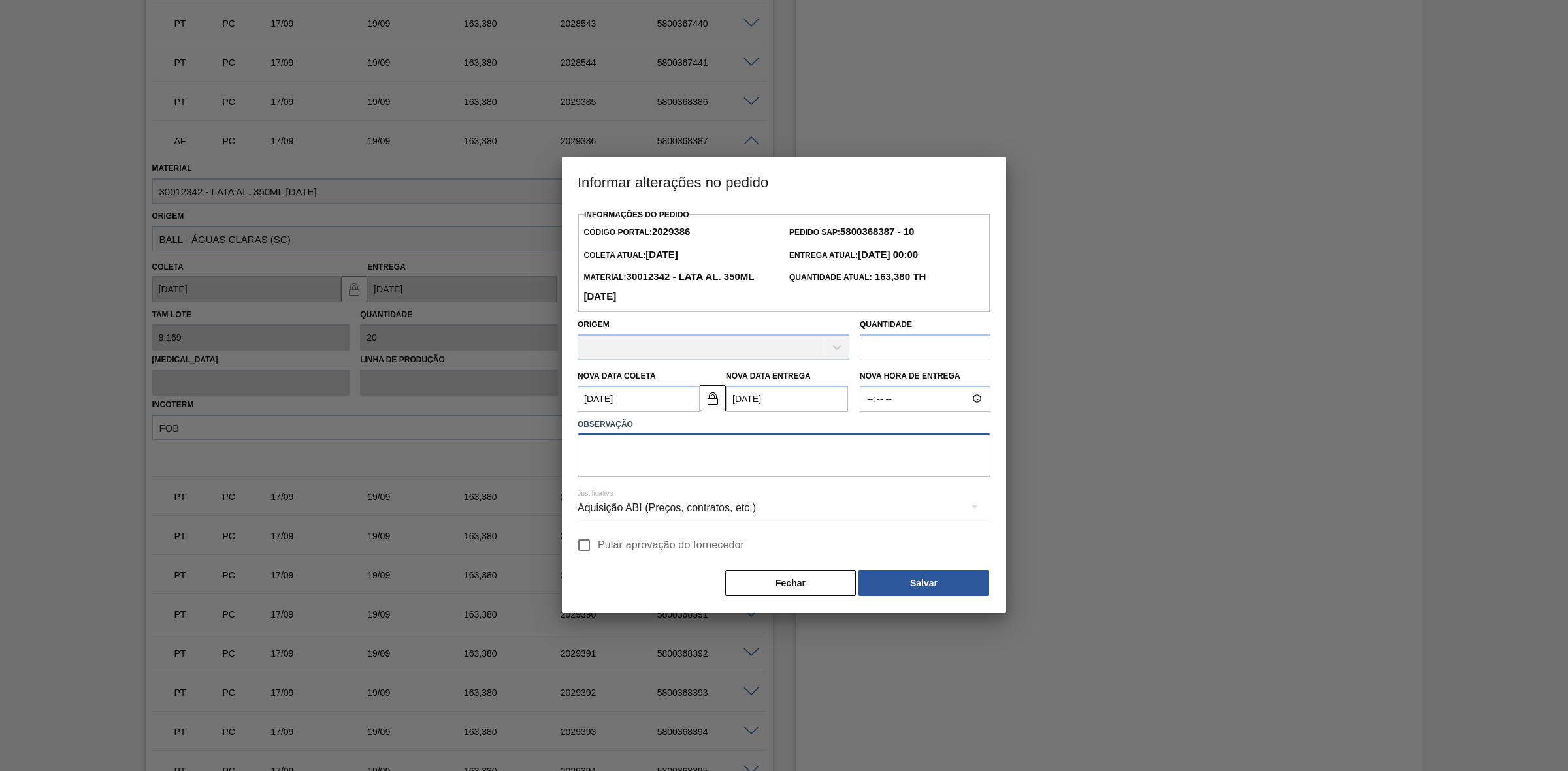
click at [698, 443] on textarea at bounding box center [784, 455] width 413 height 43
type textarea "Furo D-1 - sem carros apresentados"
click at [714, 502] on div "Aquisição ABI (Preços, contratos, etc.)" at bounding box center [784, 508] width 413 height 36
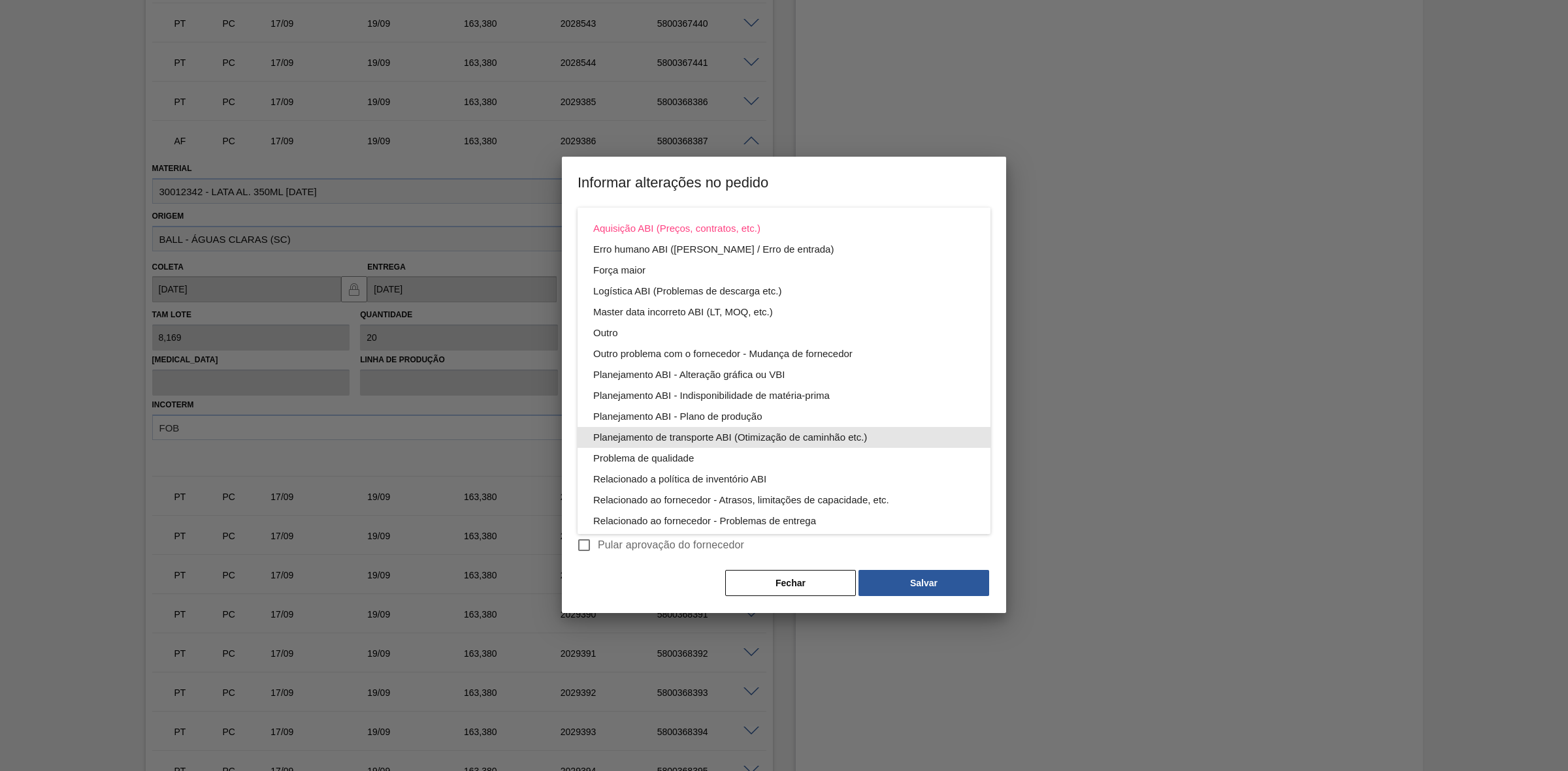
click at [751, 436] on div "Planejamento de transporte ABI (Otimização de caminhão etc.)" at bounding box center [784, 437] width 381 height 21
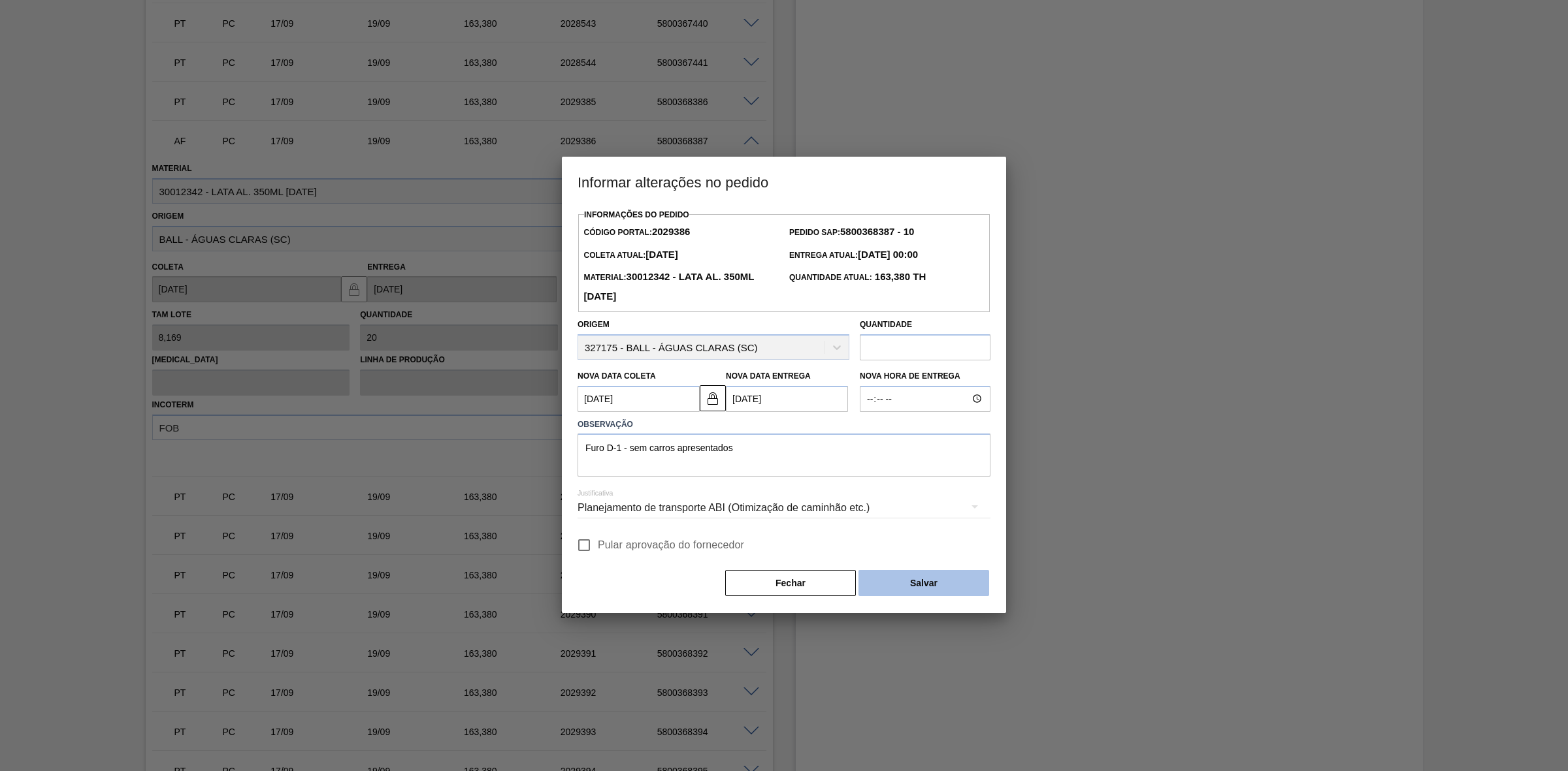
click at [898, 578] on button "Salvar" at bounding box center [923, 583] width 131 height 26
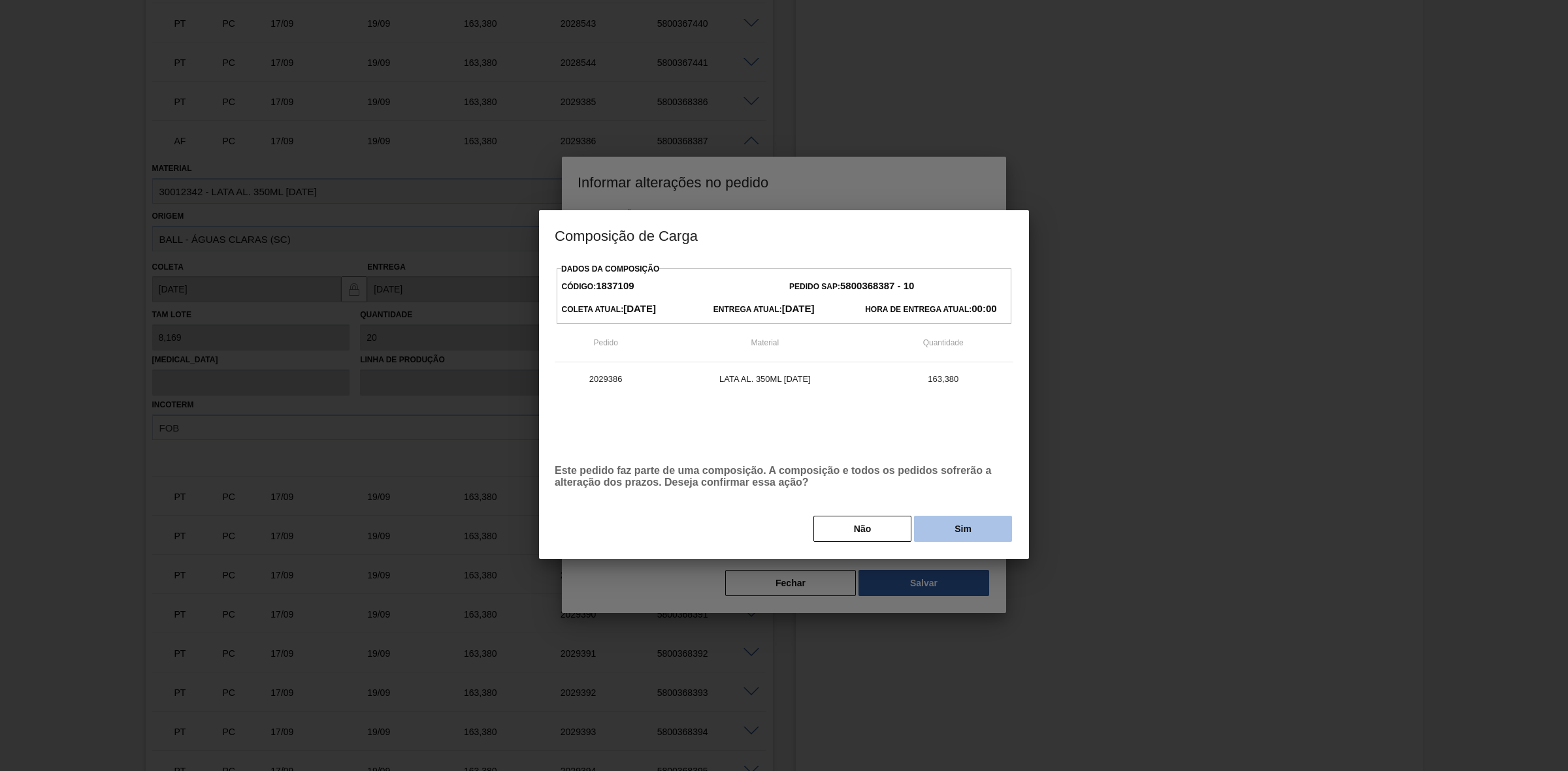
click at [983, 527] on button "Sim" at bounding box center [962, 528] width 98 height 26
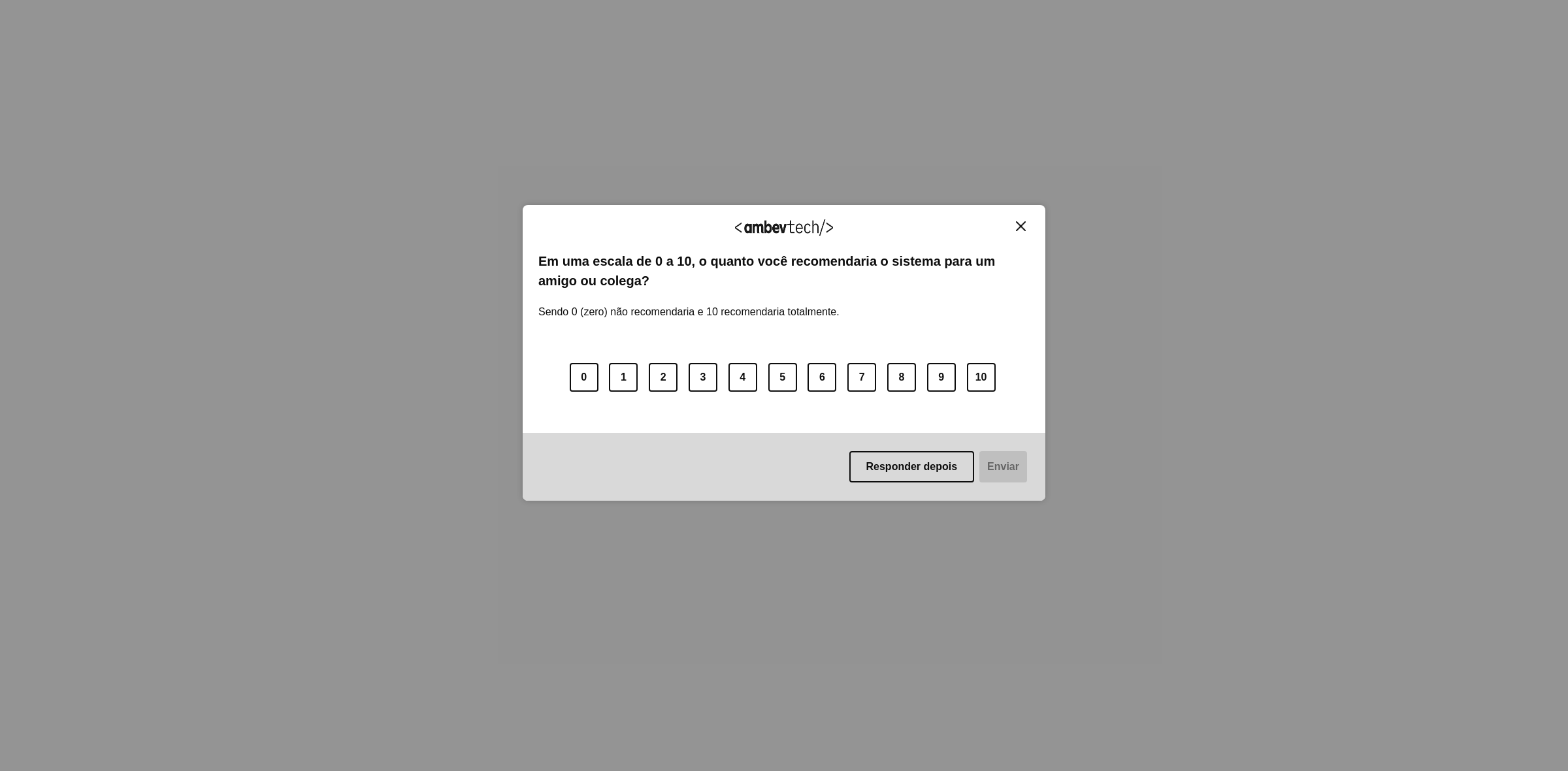
click at [1015, 221] on button "Close" at bounding box center [1021, 226] width 17 height 11
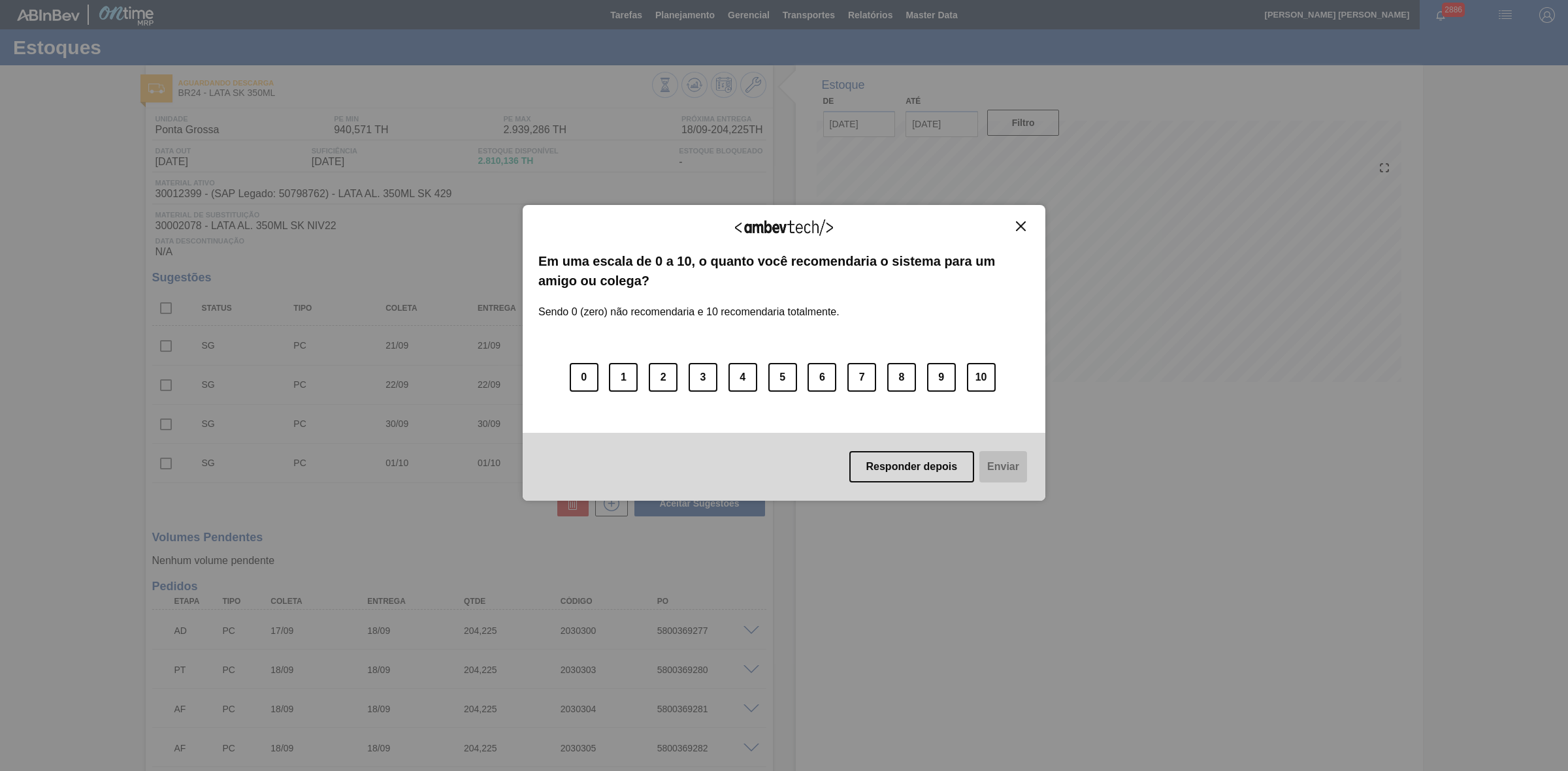
click at [1020, 222] on img "Close" at bounding box center [1020, 226] width 10 height 10
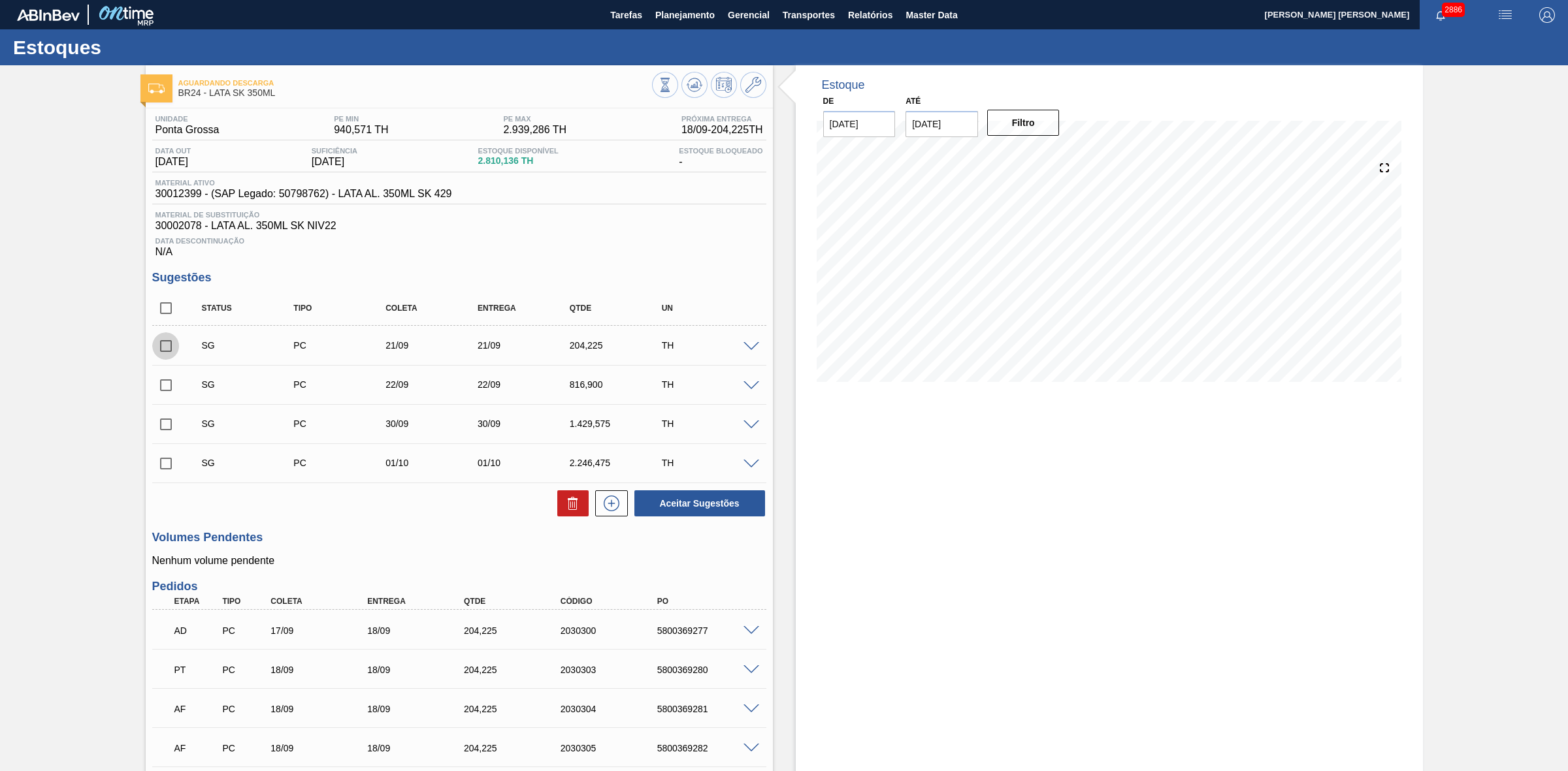
click at [166, 350] on input "checkbox" at bounding box center [166, 347] width 28 height 28
checkbox input "true"
click at [165, 386] on input "checkbox" at bounding box center [166, 386] width 28 height 28
checkbox input "true"
click at [563, 508] on button at bounding box center [573, 503] width 31 height 26
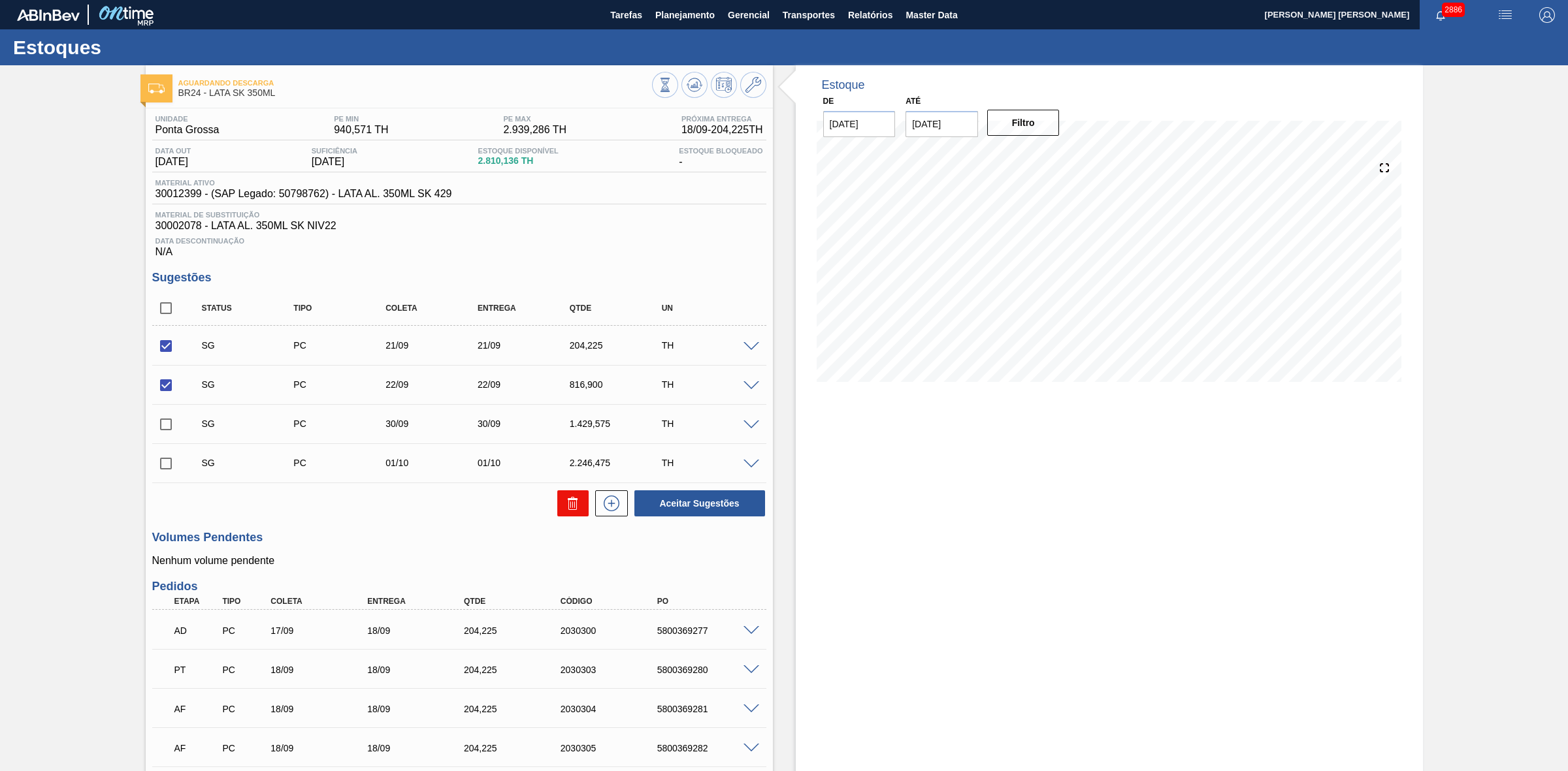
checkbox input "false"
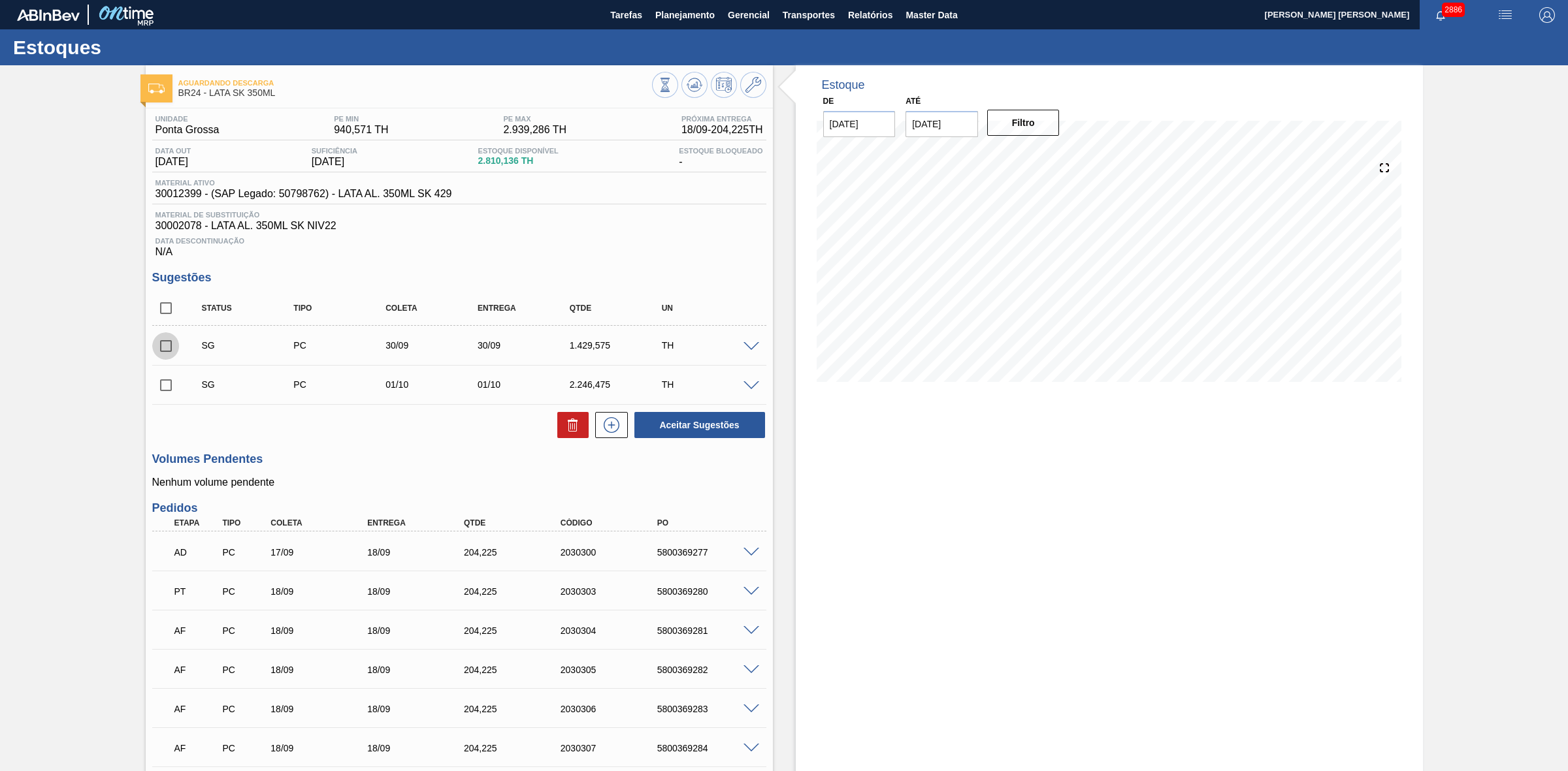
click at [166, 356] on input "checkbox" at bounding box center [166, 347] width 28 height 28
checkbox input "true"
click at [569, 422] on icon at bounding box center [572, 421] width 10 height 2
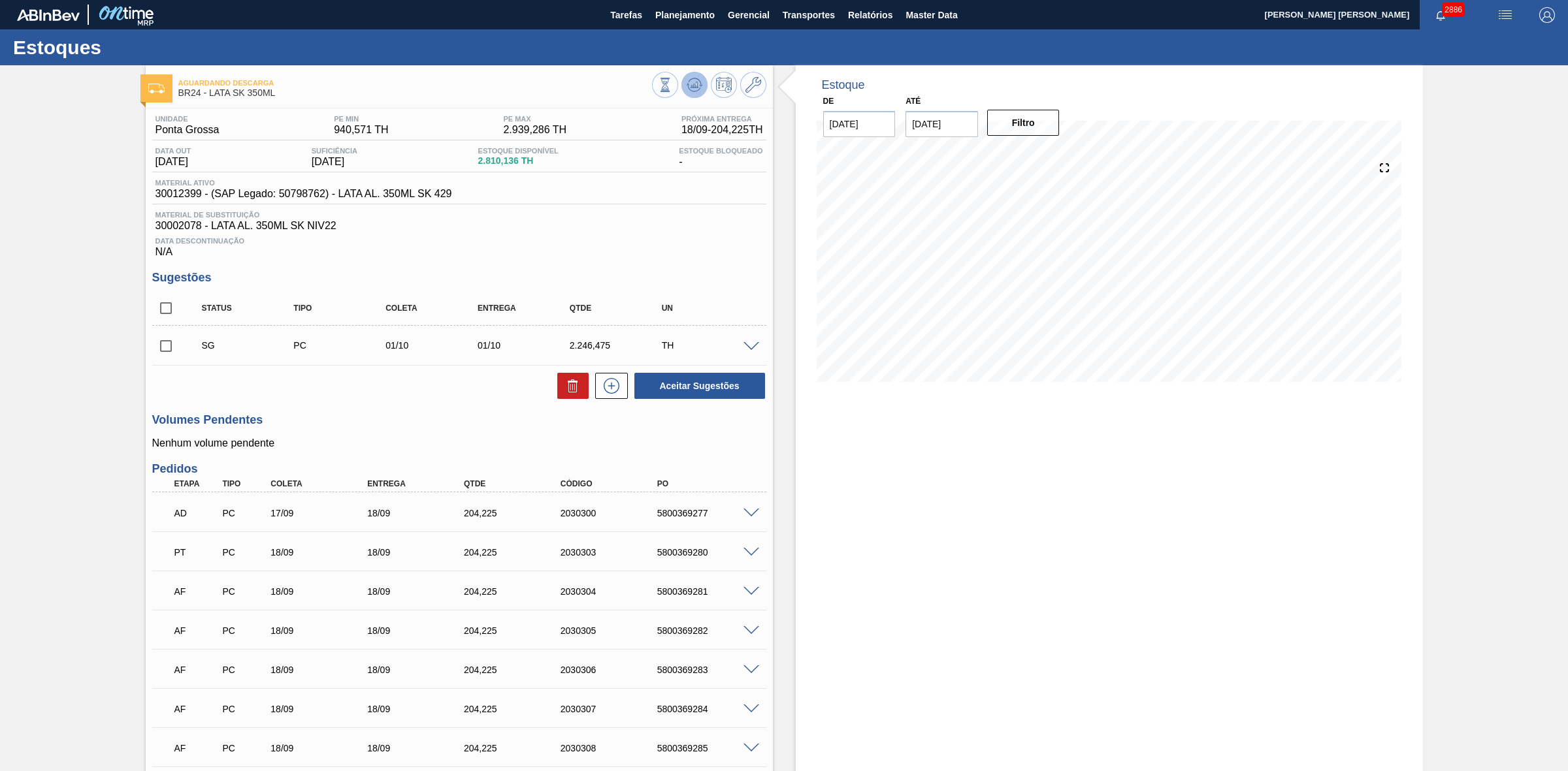
click at [700, 89] on icon at bounding box center [694, 85] width 16 height 16
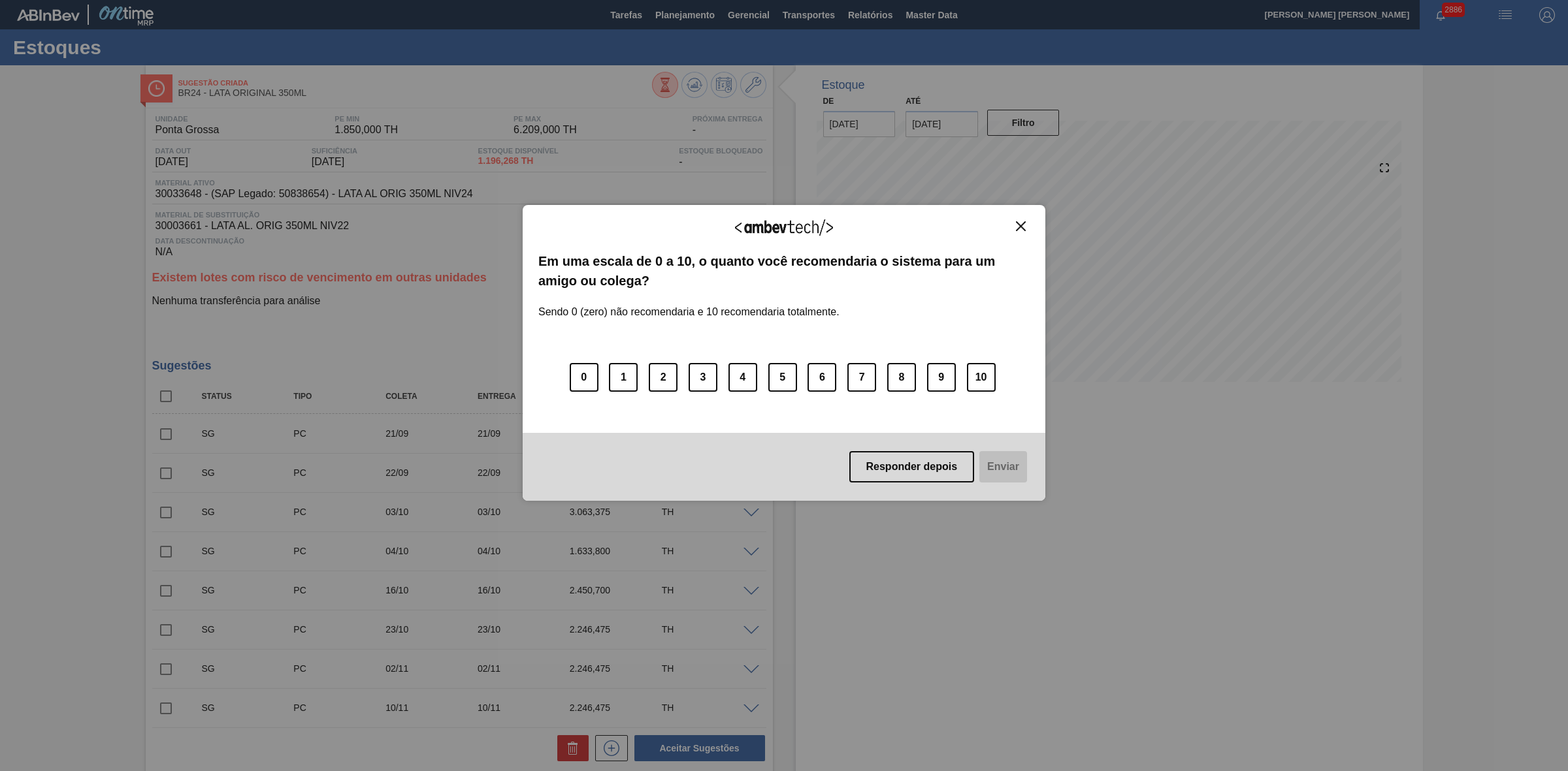
click at [1020, 221] on button "Close" at bounding box center [1021, 226] width 17 height 11
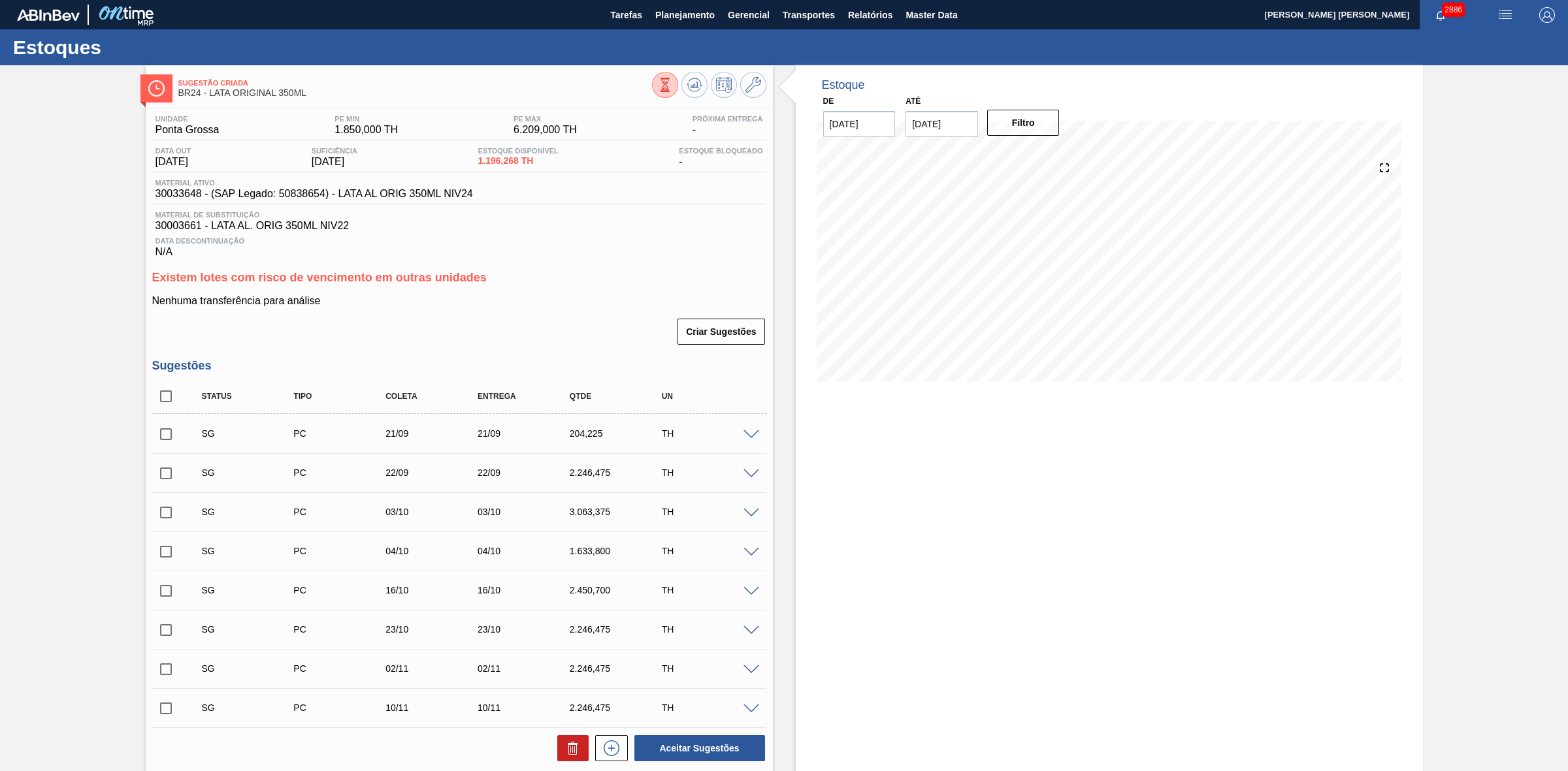
click at [171, 436] on input "checkbox" at bounding box center [166, 434] width 28 height 28
checkbox input "true"
click at [162, 468] on input "checkbox" at bounding box center [166, 474] width 28 height 28
checkbox input "true"
click at [569, 753] on icon at bounding box center [573, 748] width 16 height 16
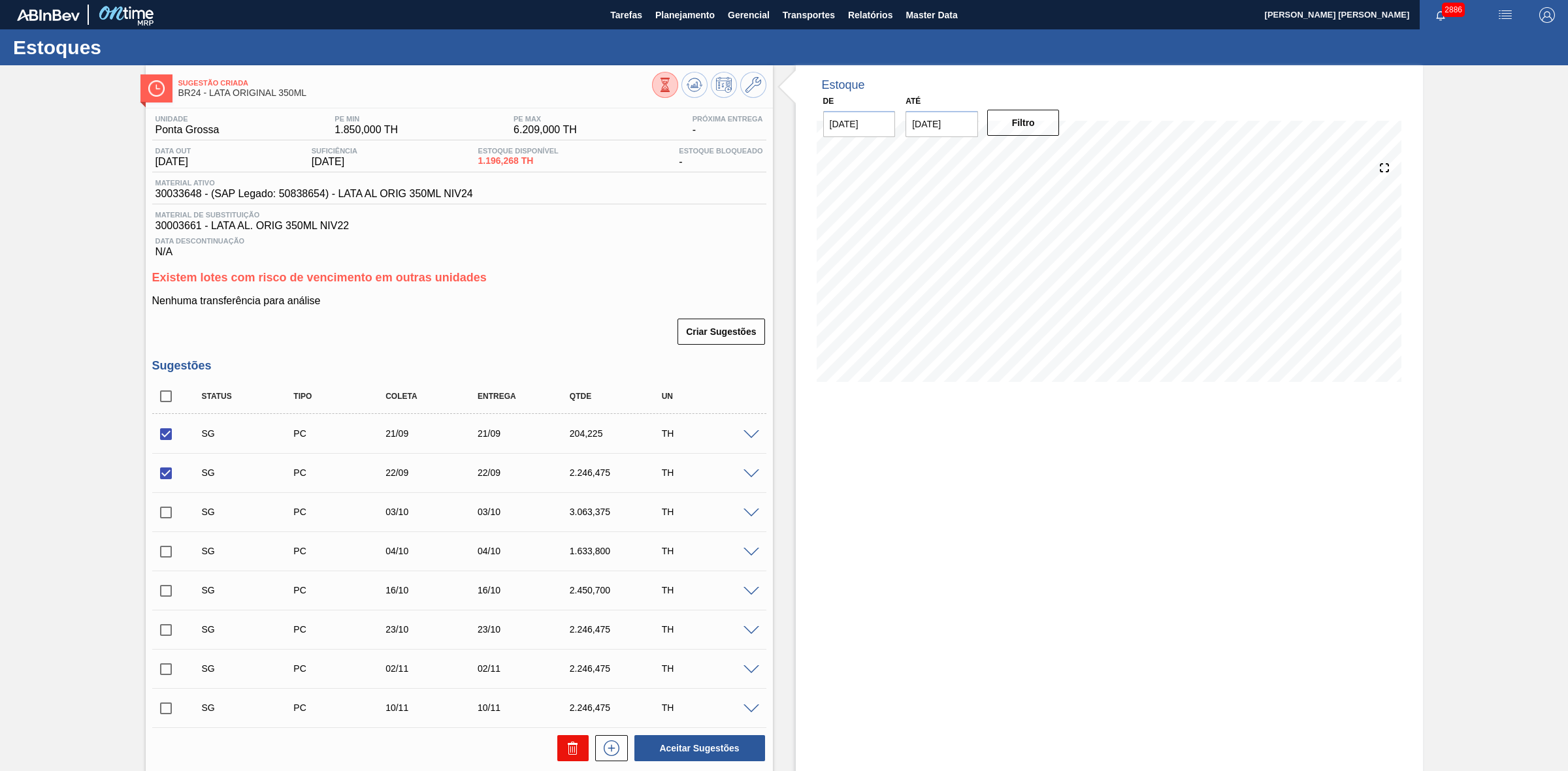
checkbox input "false"
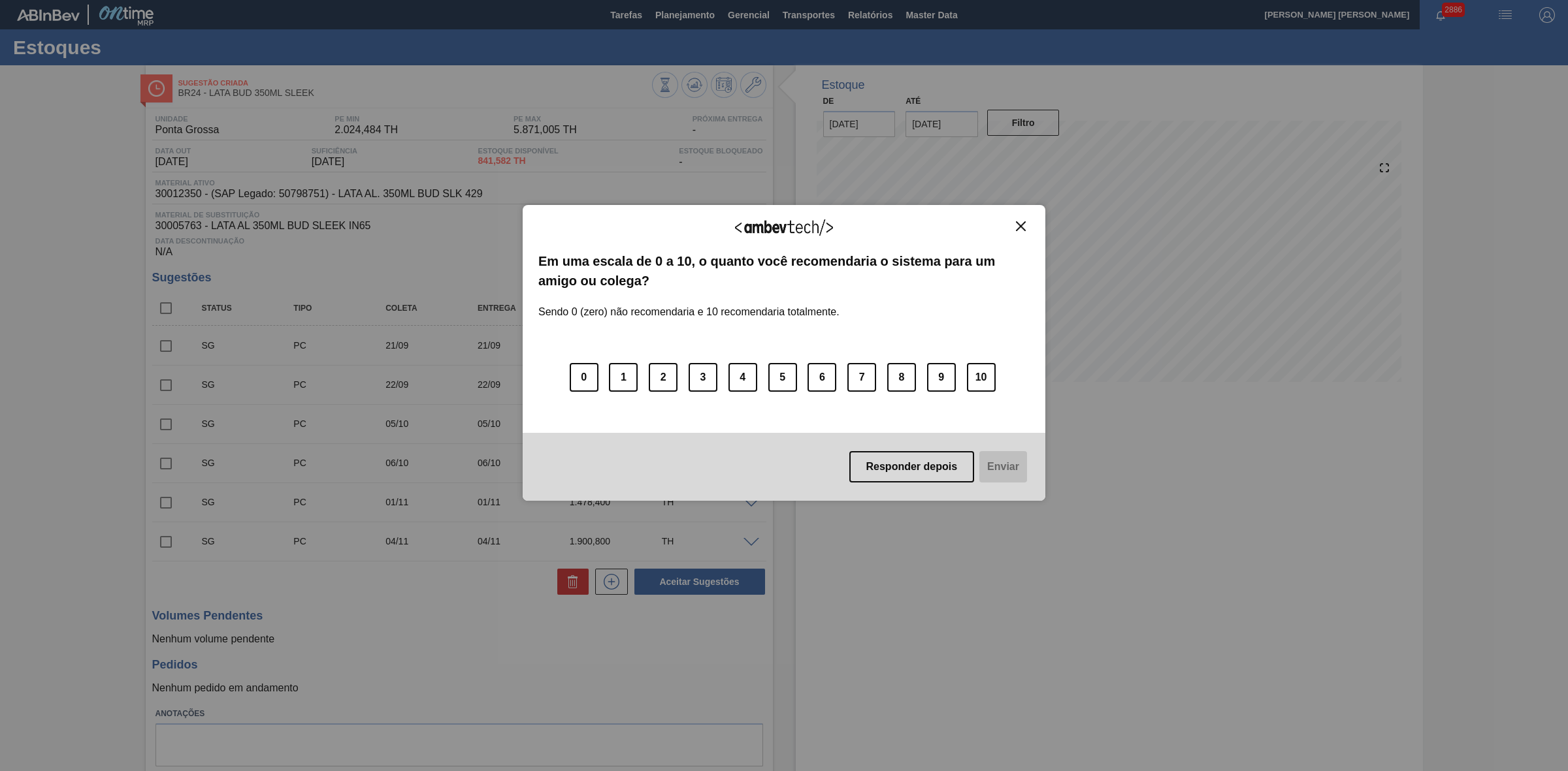
click at [1015, 224] on button "Close" at bounding box center [1021, 226] width 17 height 11
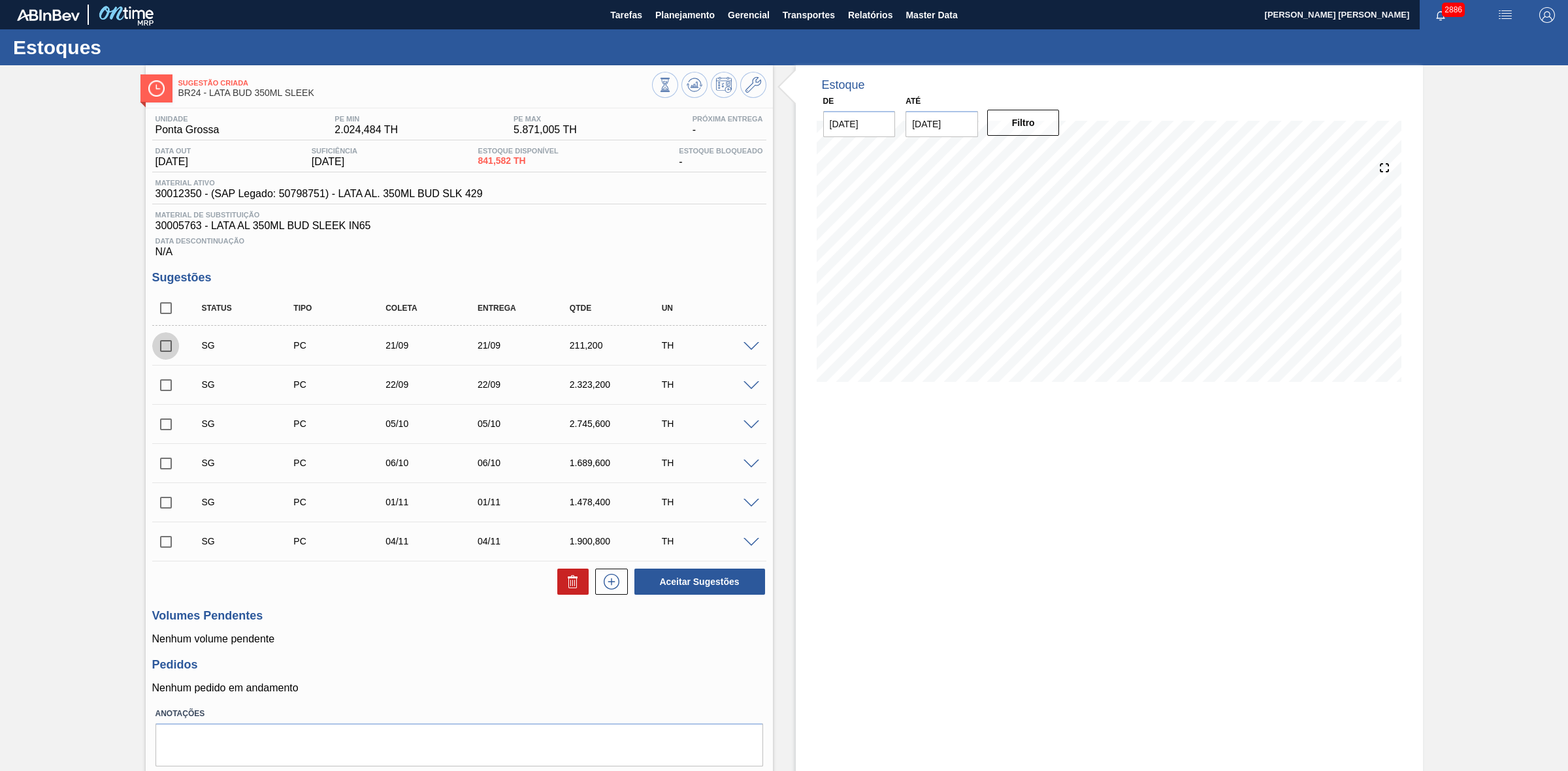
click at [164, 356] on input "checkbox" at bounding box center [166, 347] width 28 height 28
checkbox input "true"
click at [170, 387] on input "checkbox" at bounding box center [166, 386] width 28 height 28
checkbox input "true"
click at [563, 585] on button at bounding box center [573, 581] width 31 height 26
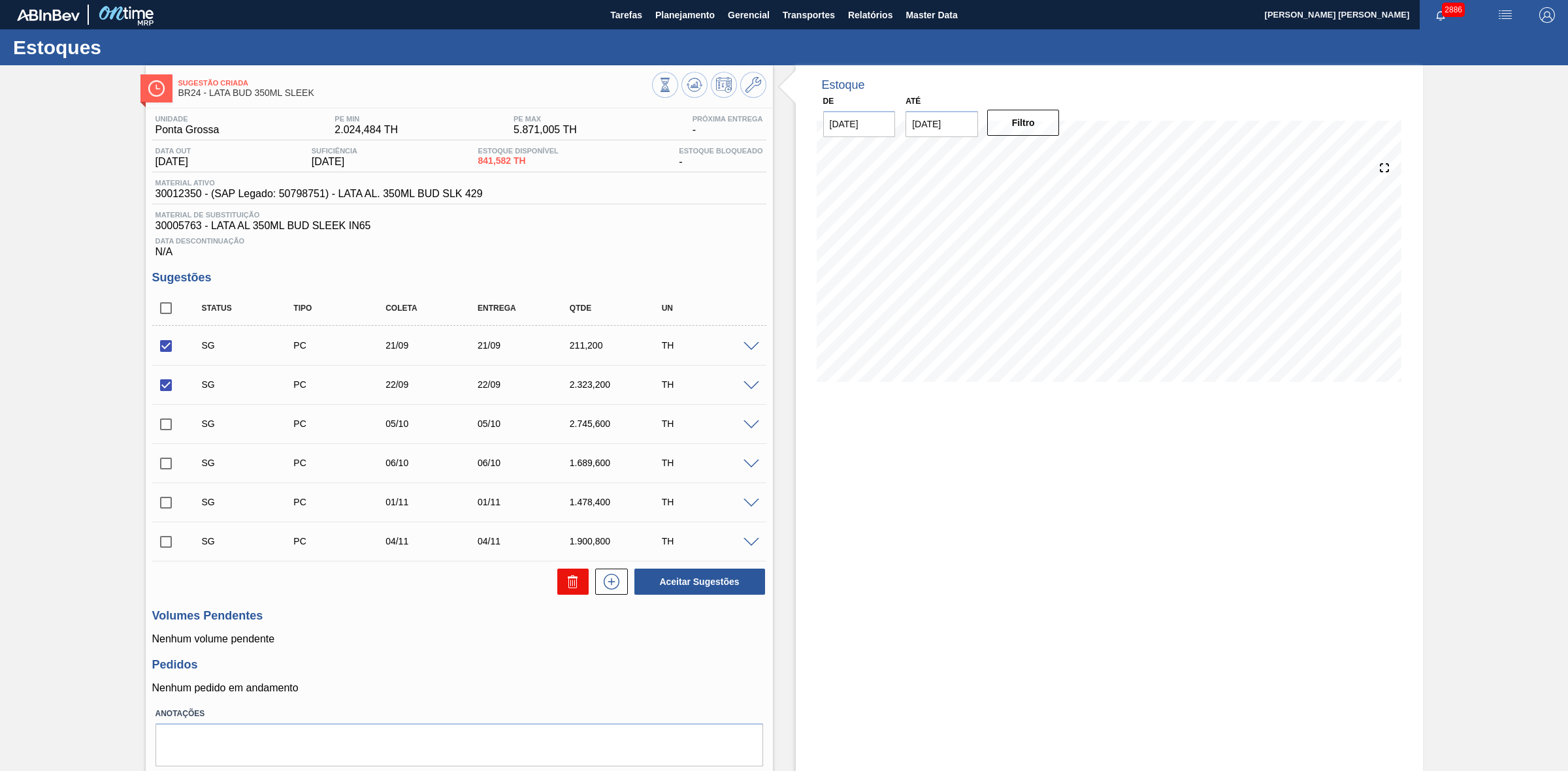
checkbox input "false"
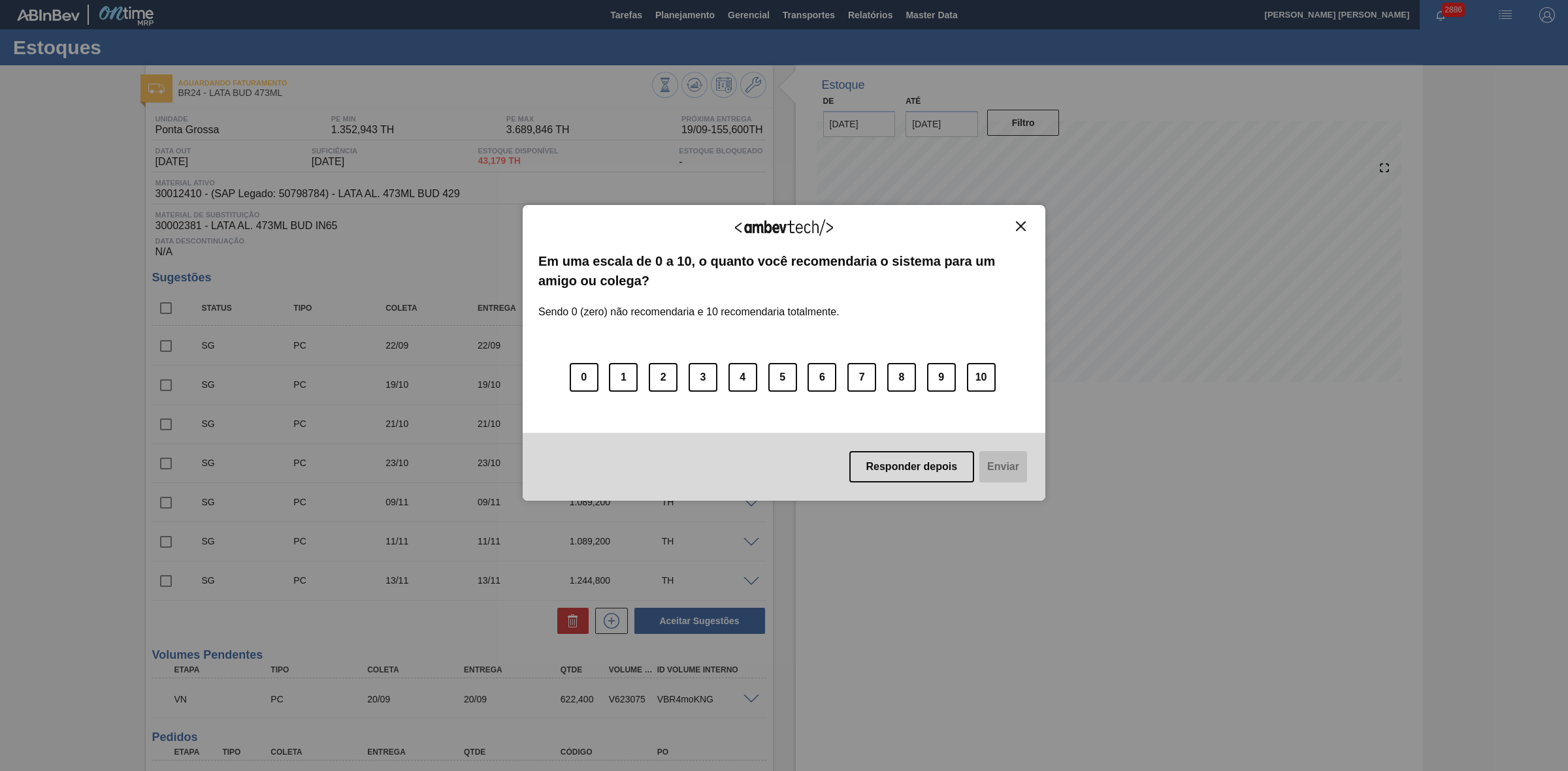
click at [1019, 227] on img "Close" at bounding box center [1020, 226] width 10 height 10
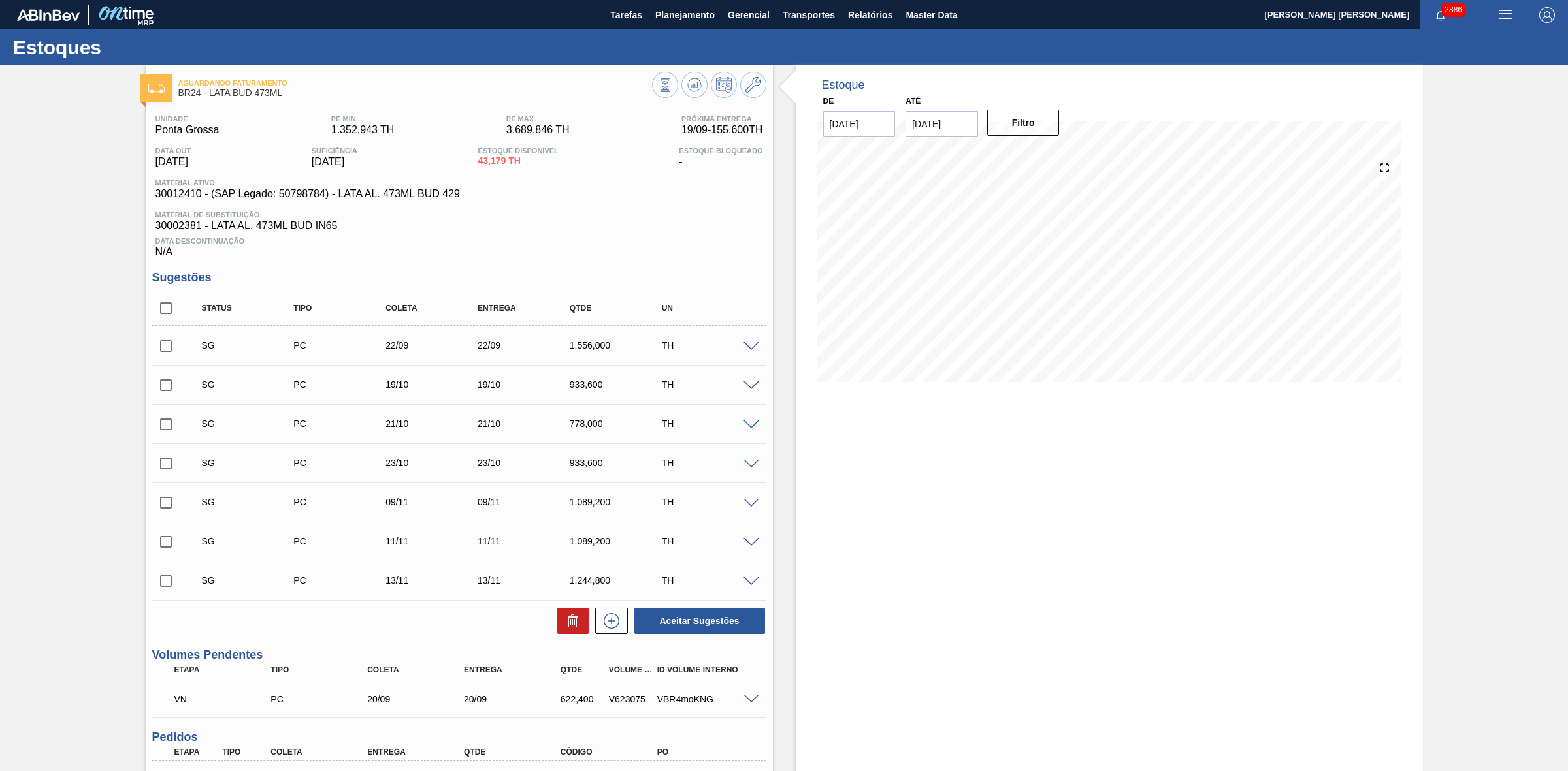
click at [165, 351] on input "checkbox" at bounding box center [166, 347] width 28 height 28
click at [576, 627] on icon at bounding box center [573, 622] width 9 height 10
checkbox input "false"
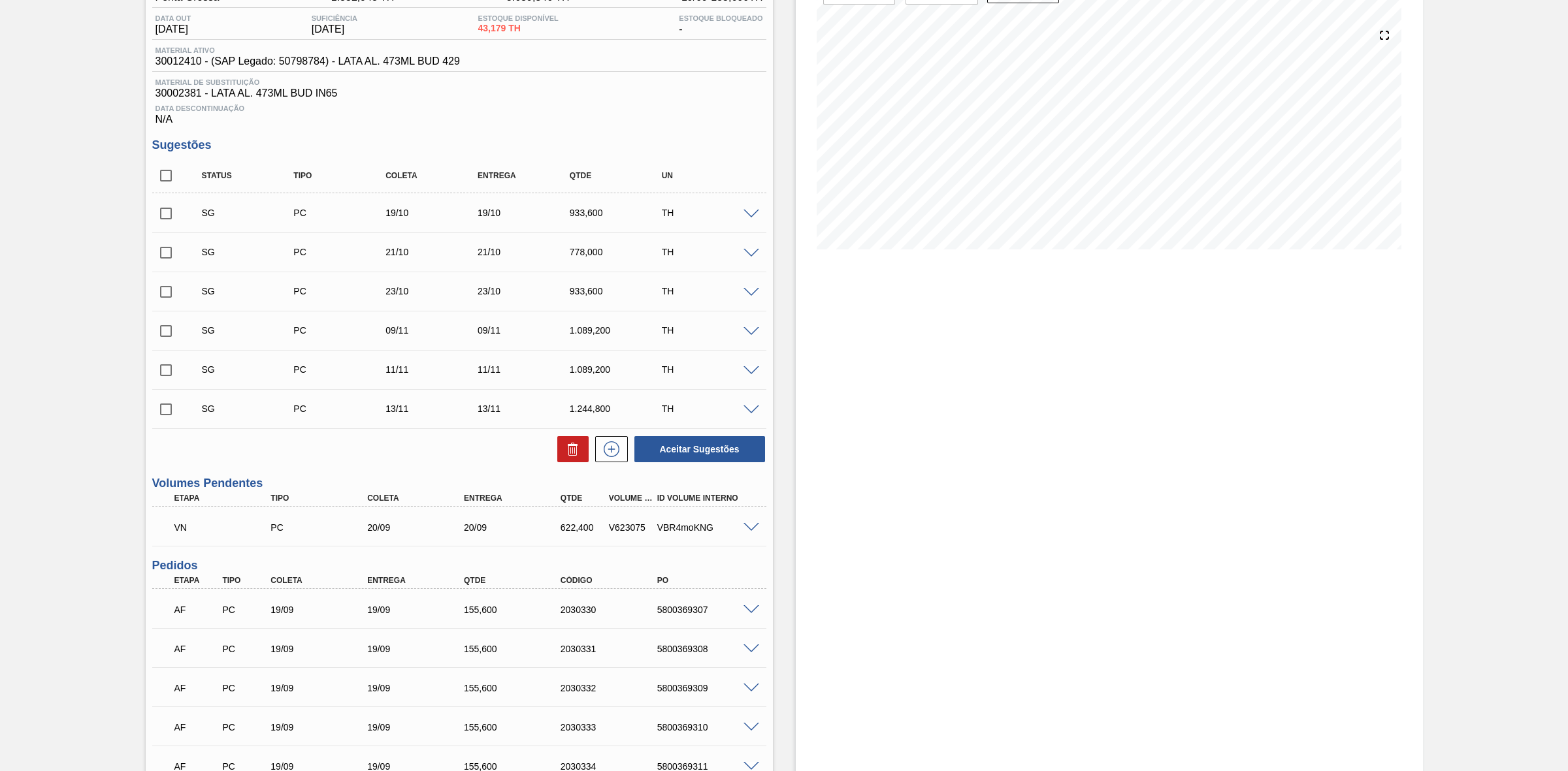
scroll to position [213, 0]
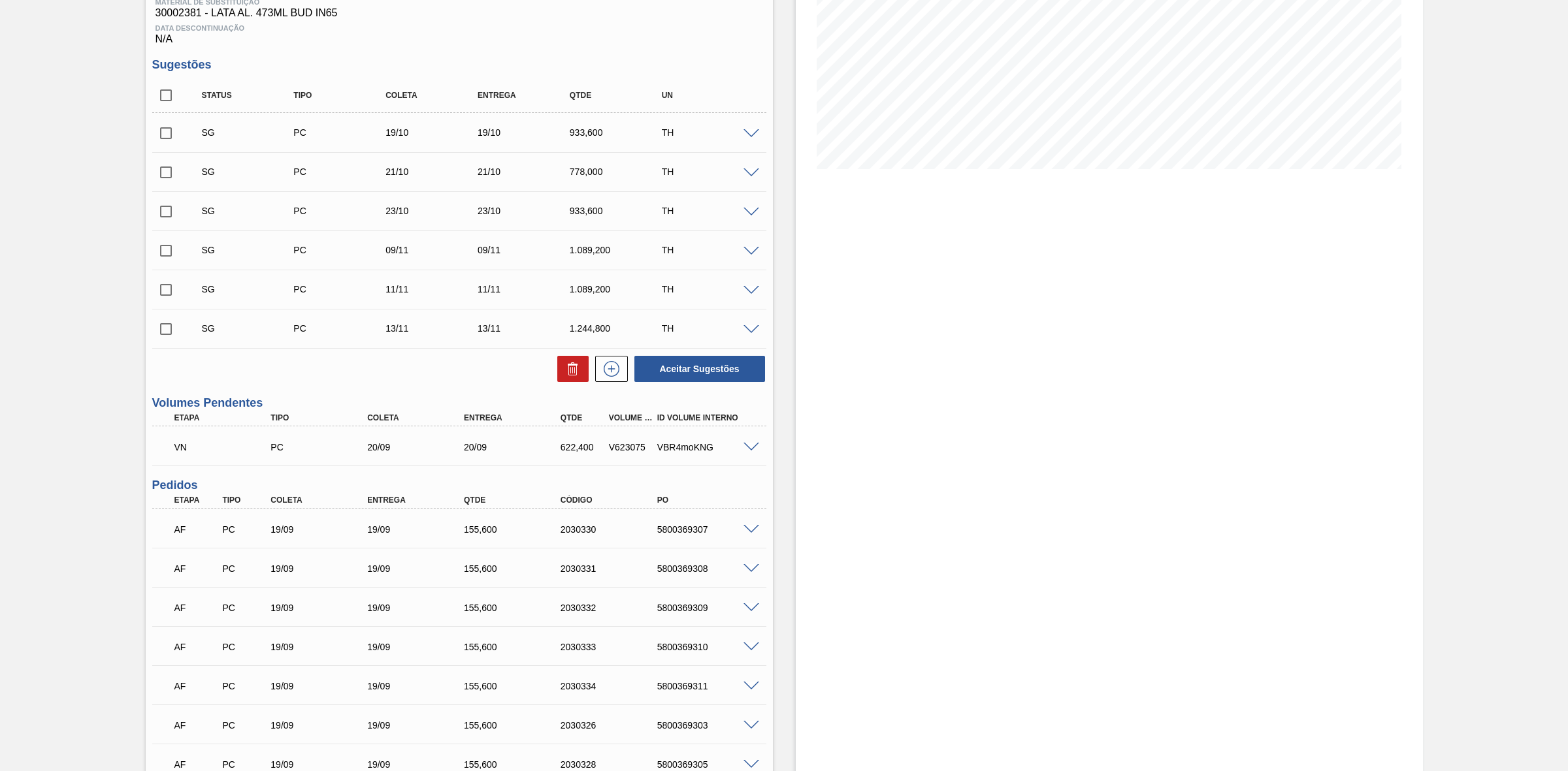
click at [752, 450] on span at bounding box center [751, 447] width 16 height 10
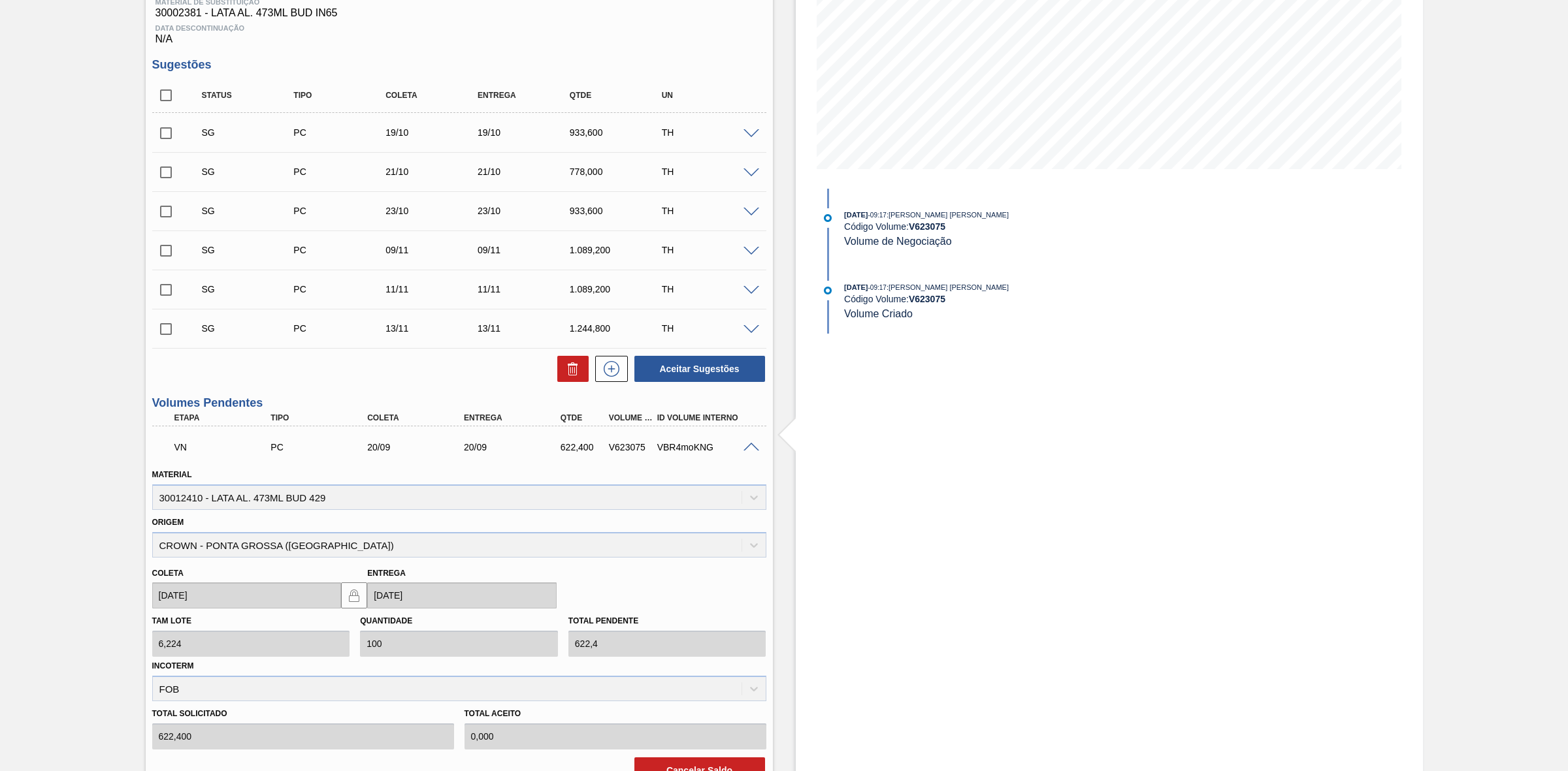
click at [747, 447] on span at bounding box center [751, 447] width 16 height 10
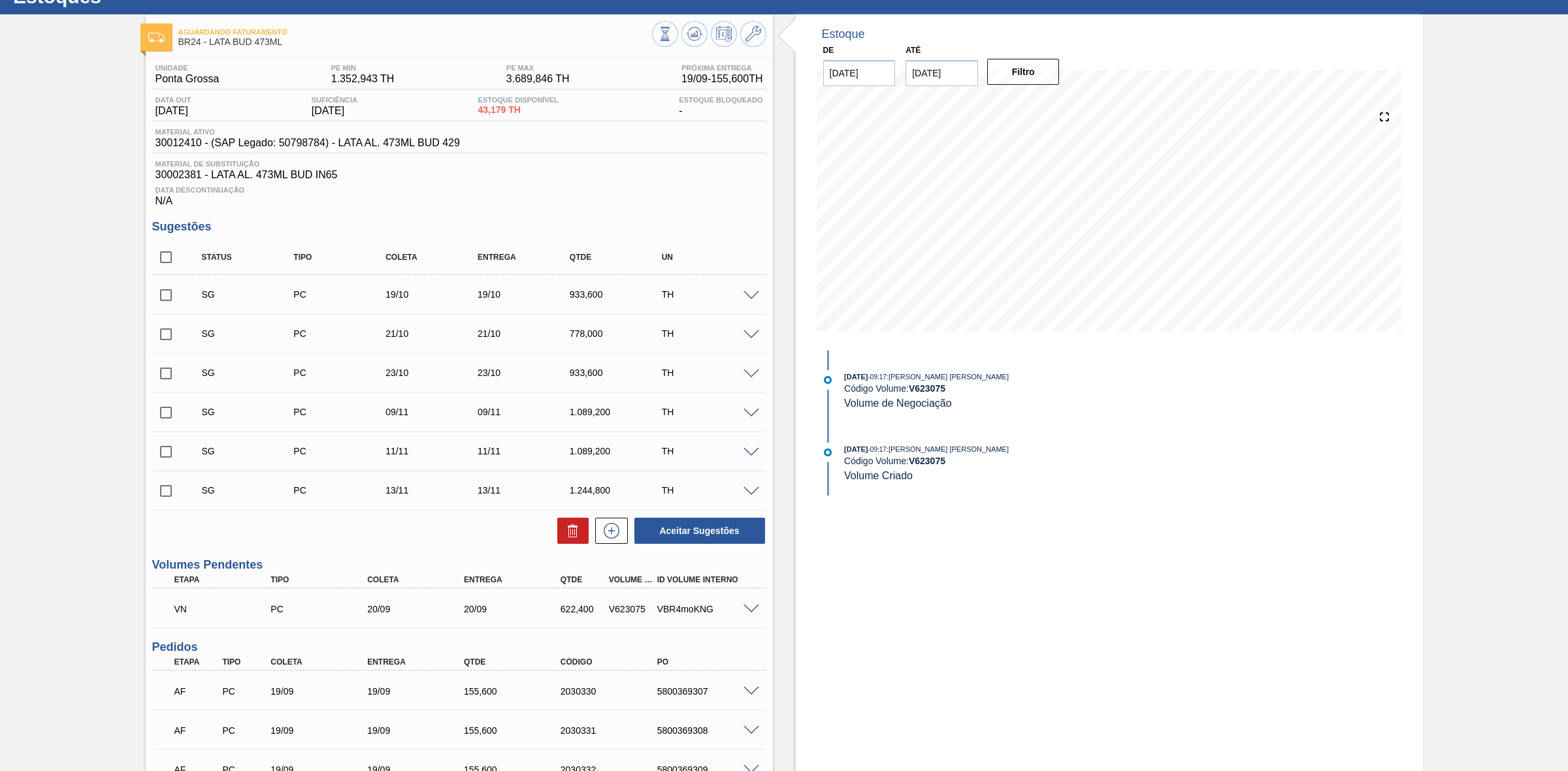
scroll to position [49, 0]
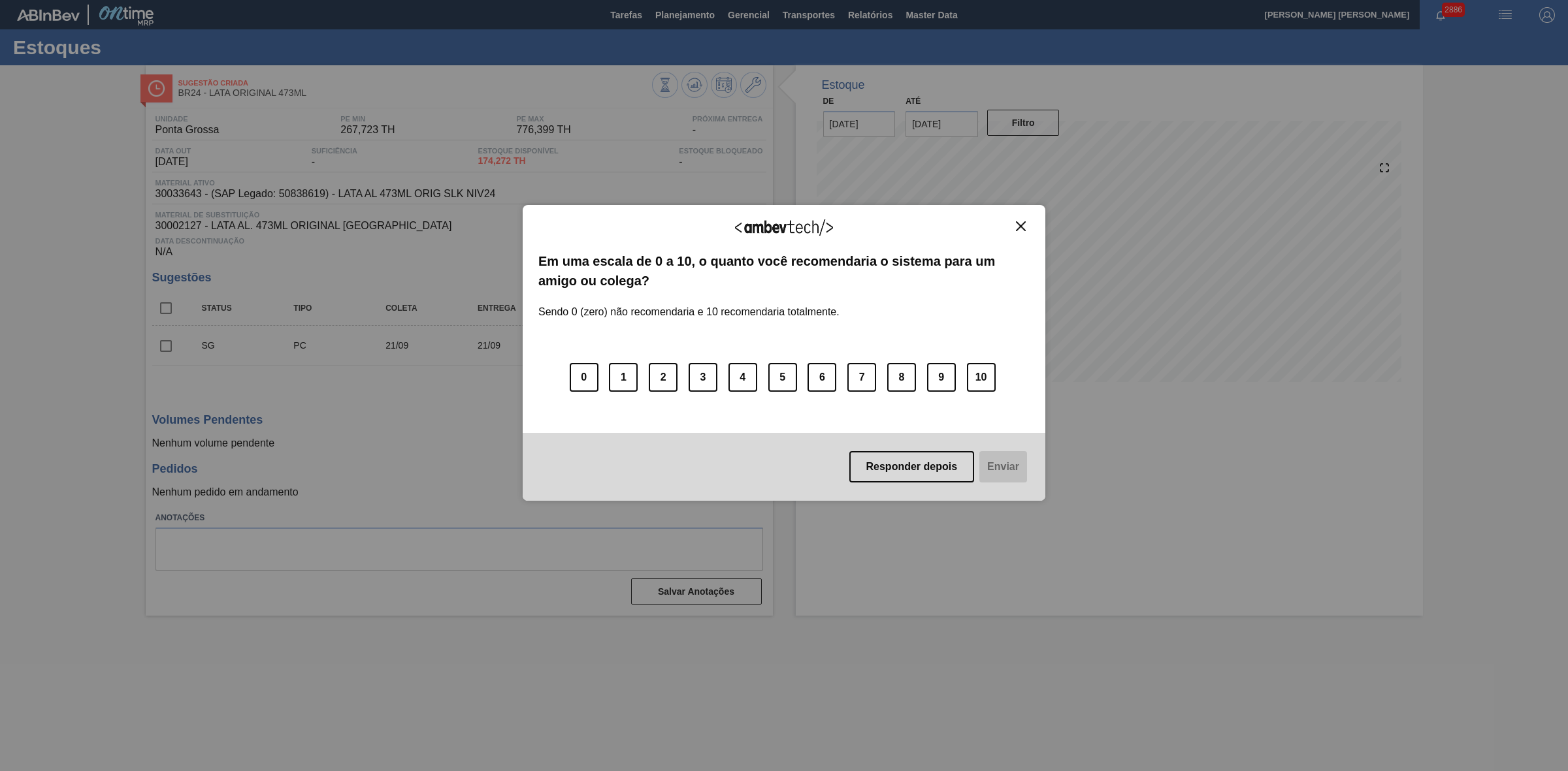
click at [1024, 225] on img "Close" at bounding box center [1020, 226] width 10 height 10
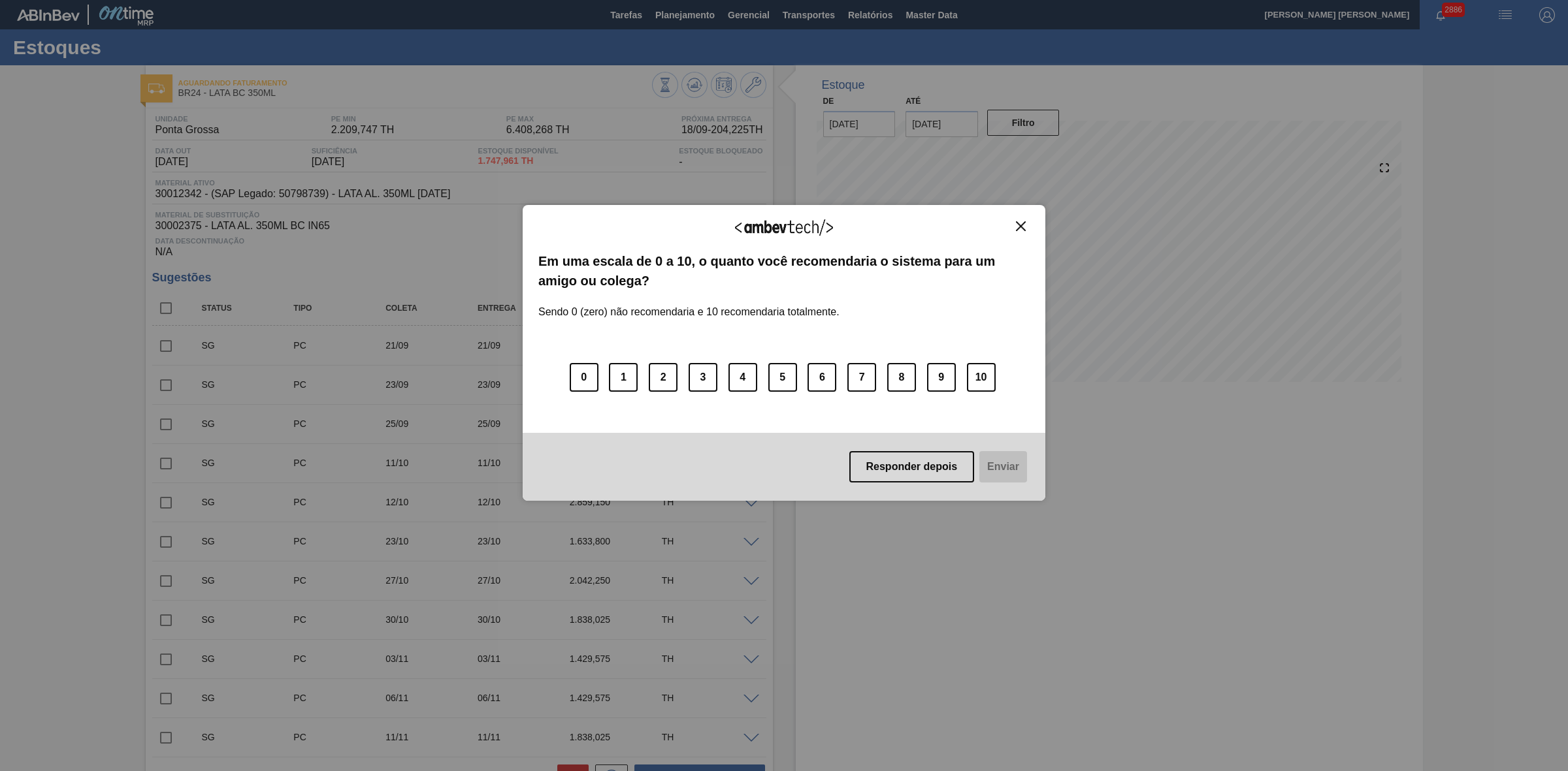
click at [1023, 226] on img "Close" at bounding box center [1020, 226] width 10 height 10
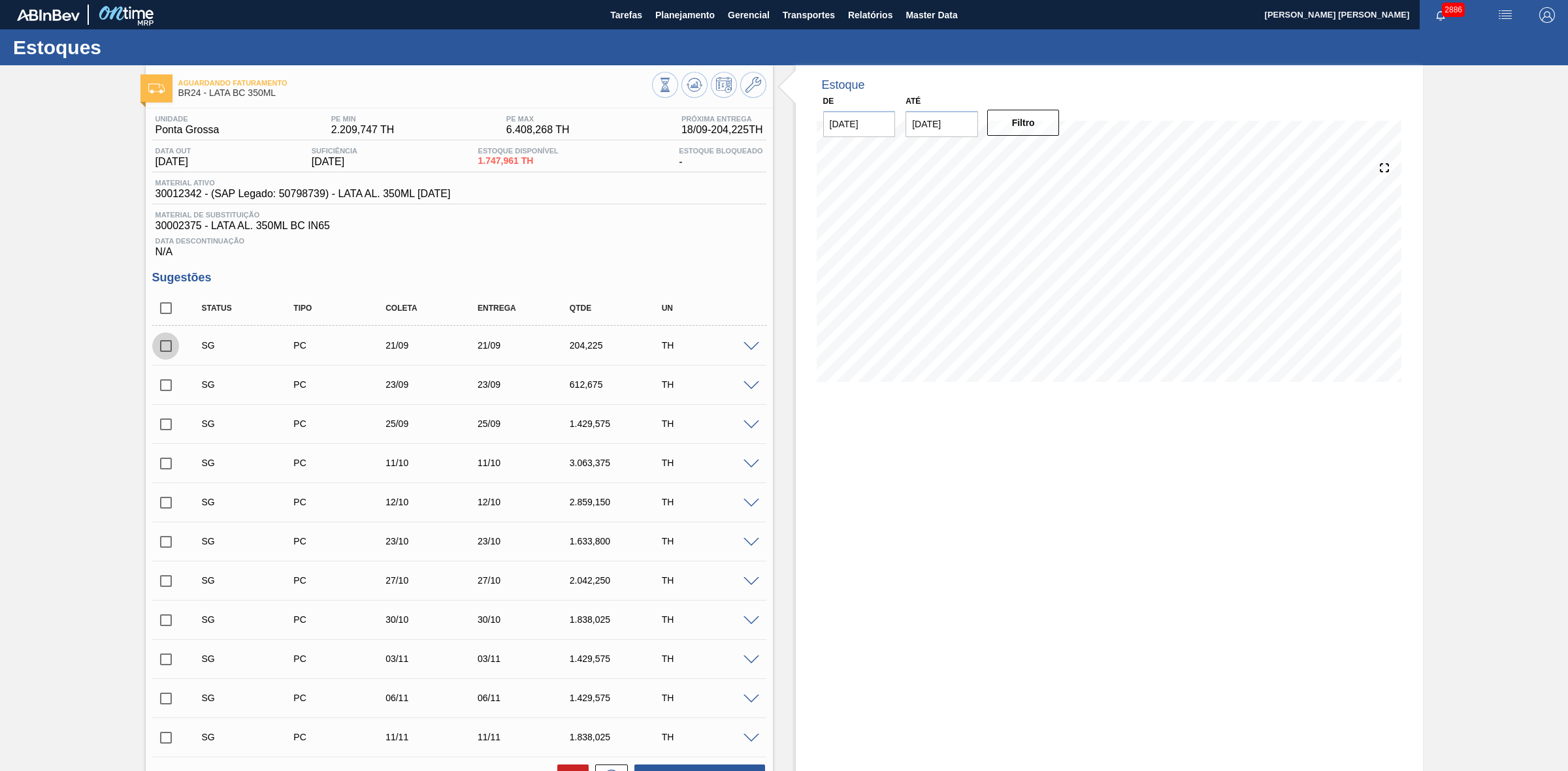
click at [166, 348] on input "checkbox" at bounding box center [166, 347] width 28 height 28
checkbox input "true"
click at [164, 386] on input "checkbox" at bounding box center [166, 386] width 28 height 28
checkbox input "true"
click at [166, 432] on input "checkbox" at bounding box center [166, 424] width 28 height 28
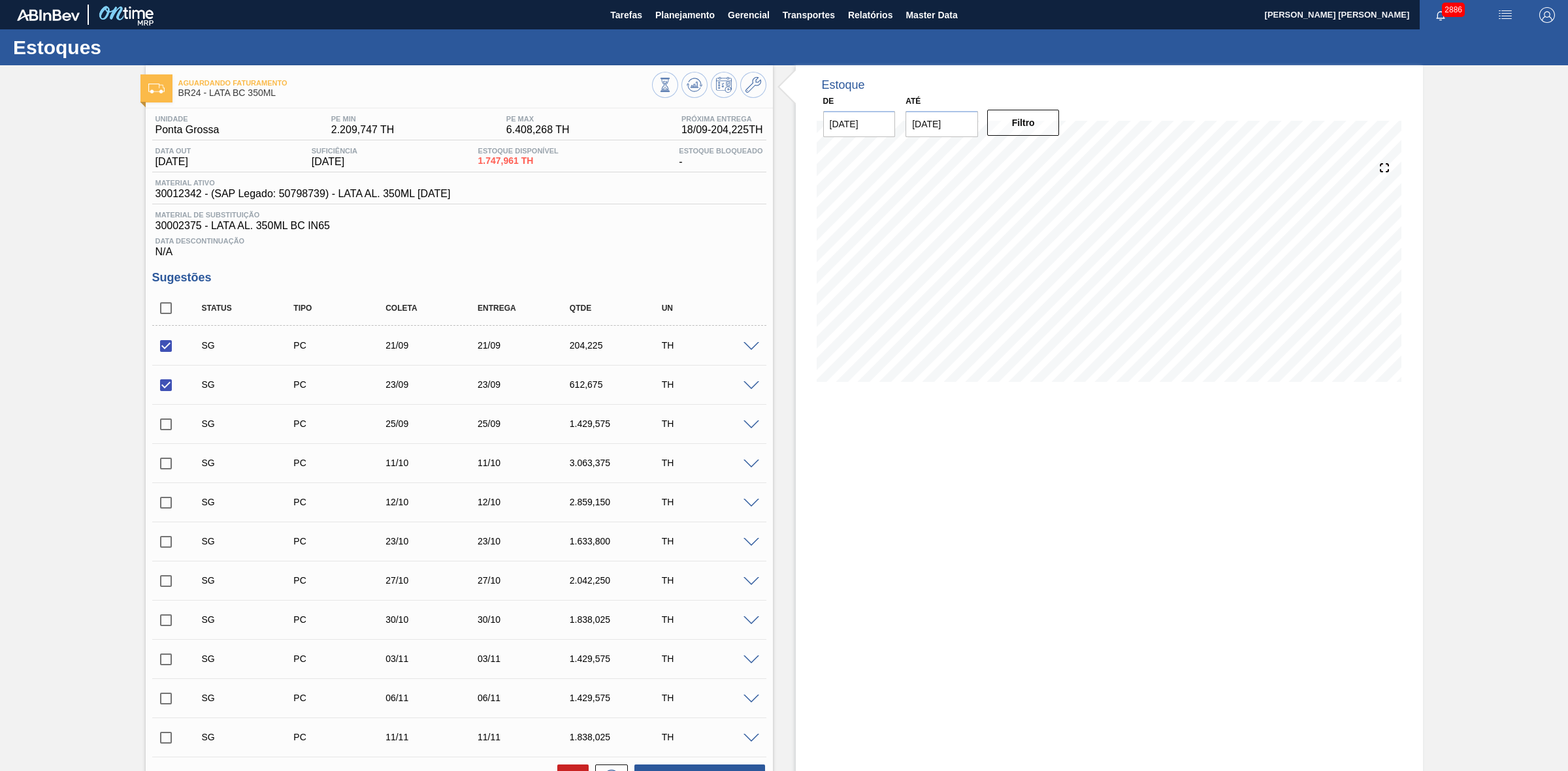
checkbox input "true"
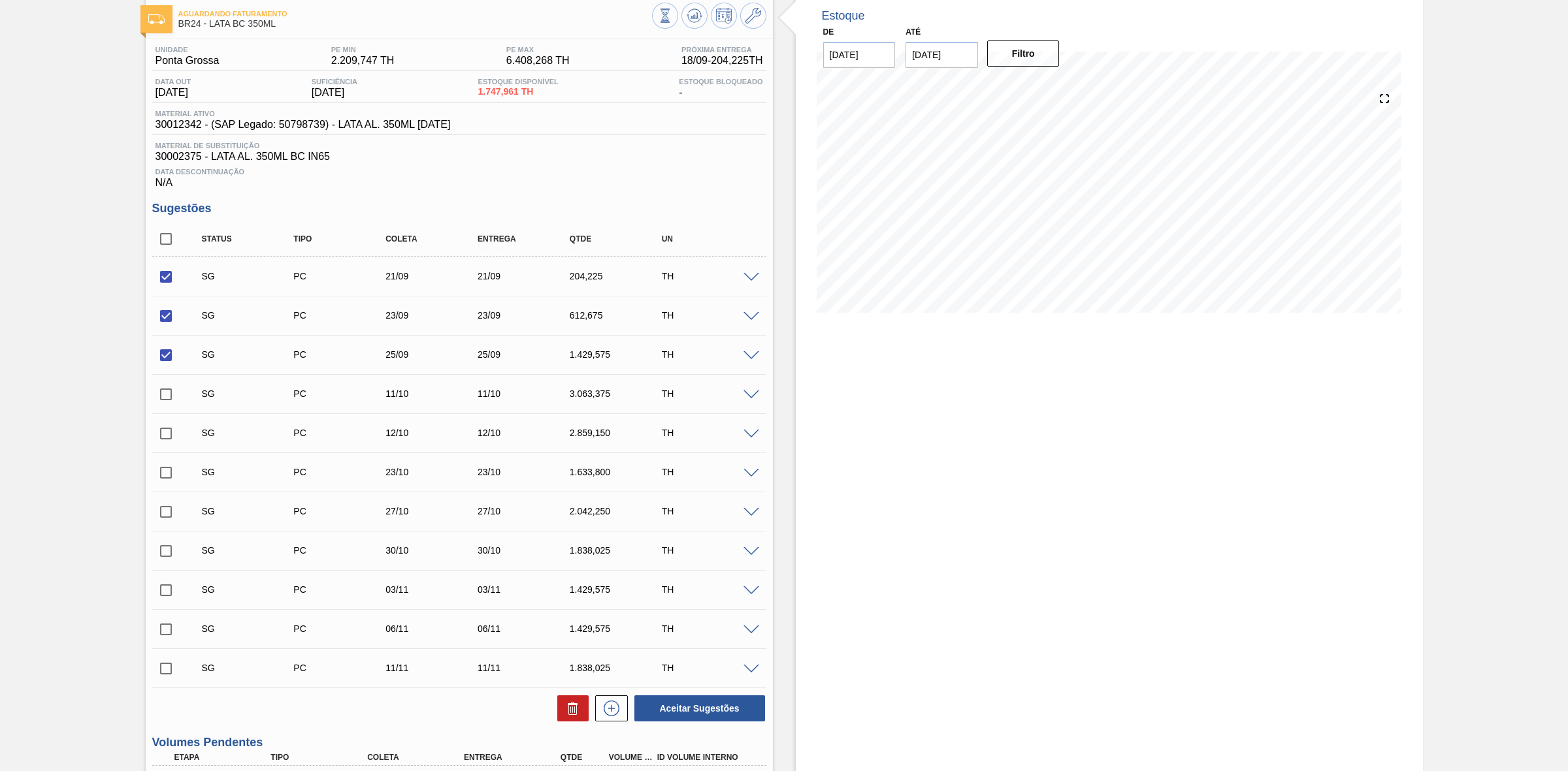
scroll to position [327, 0]
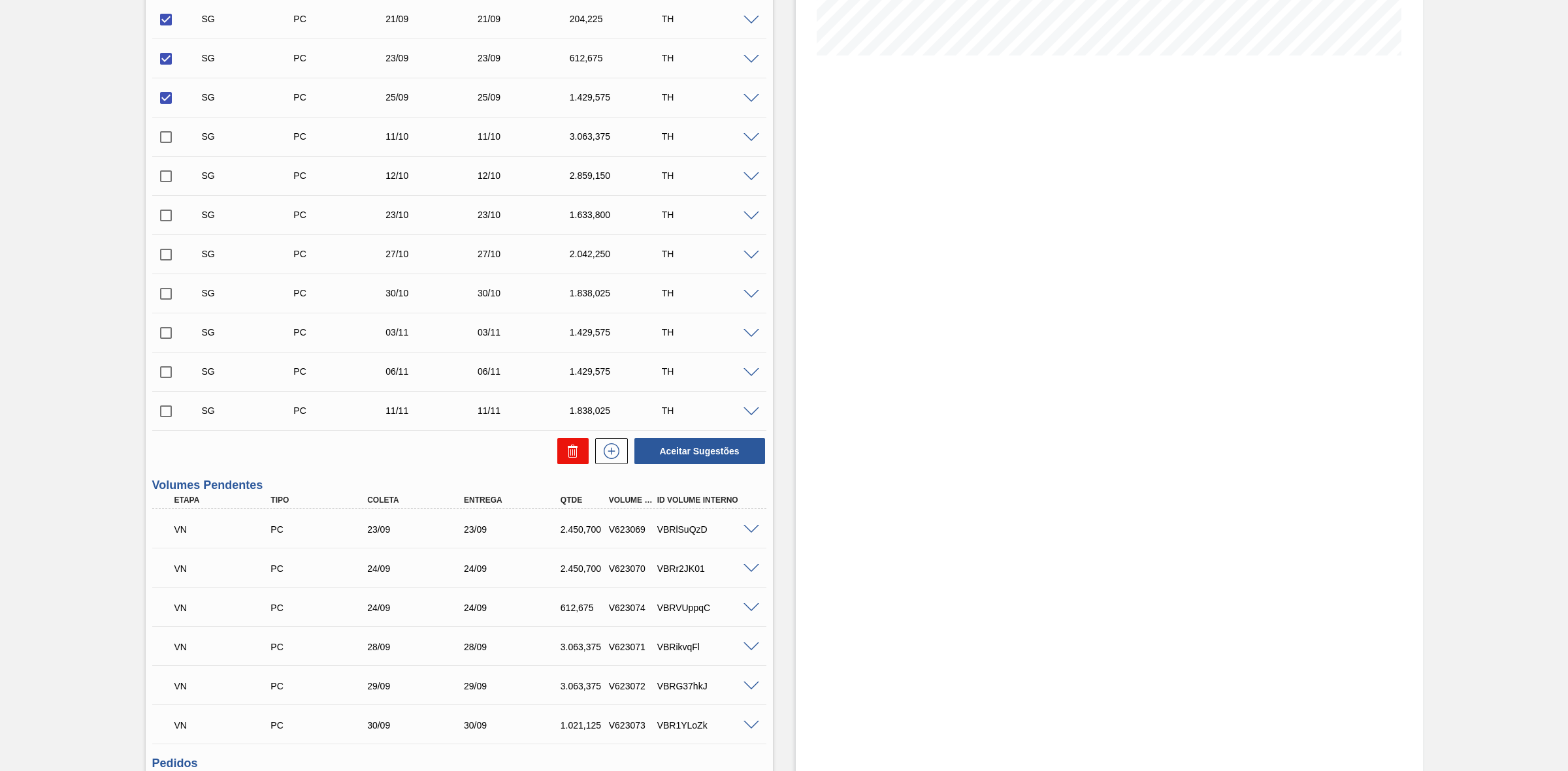
click at [566, 459] on icon at bounding box center [573, 451] width 16 height 16
checkbox input "false"
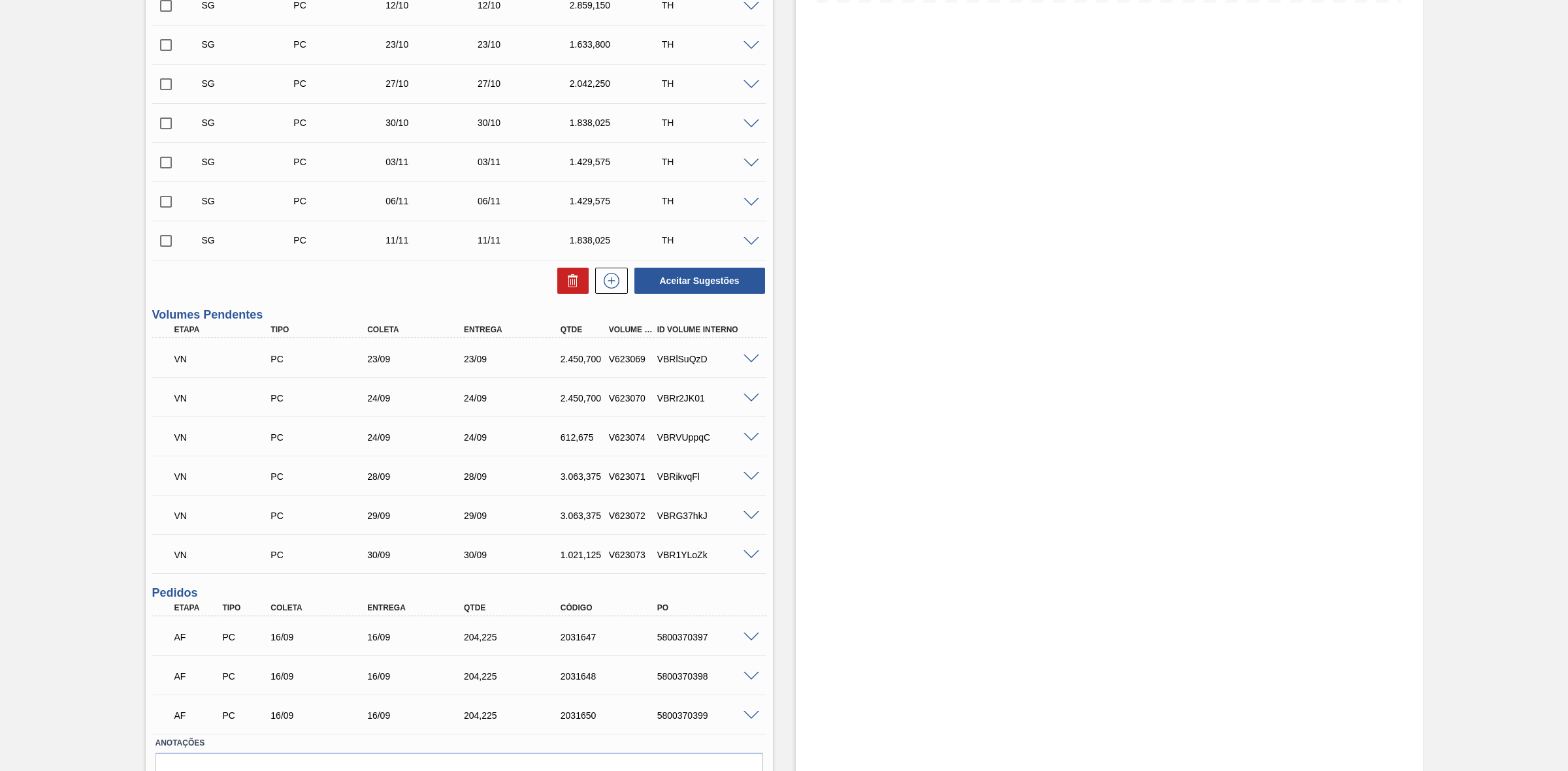
scroll to position [408, 0]
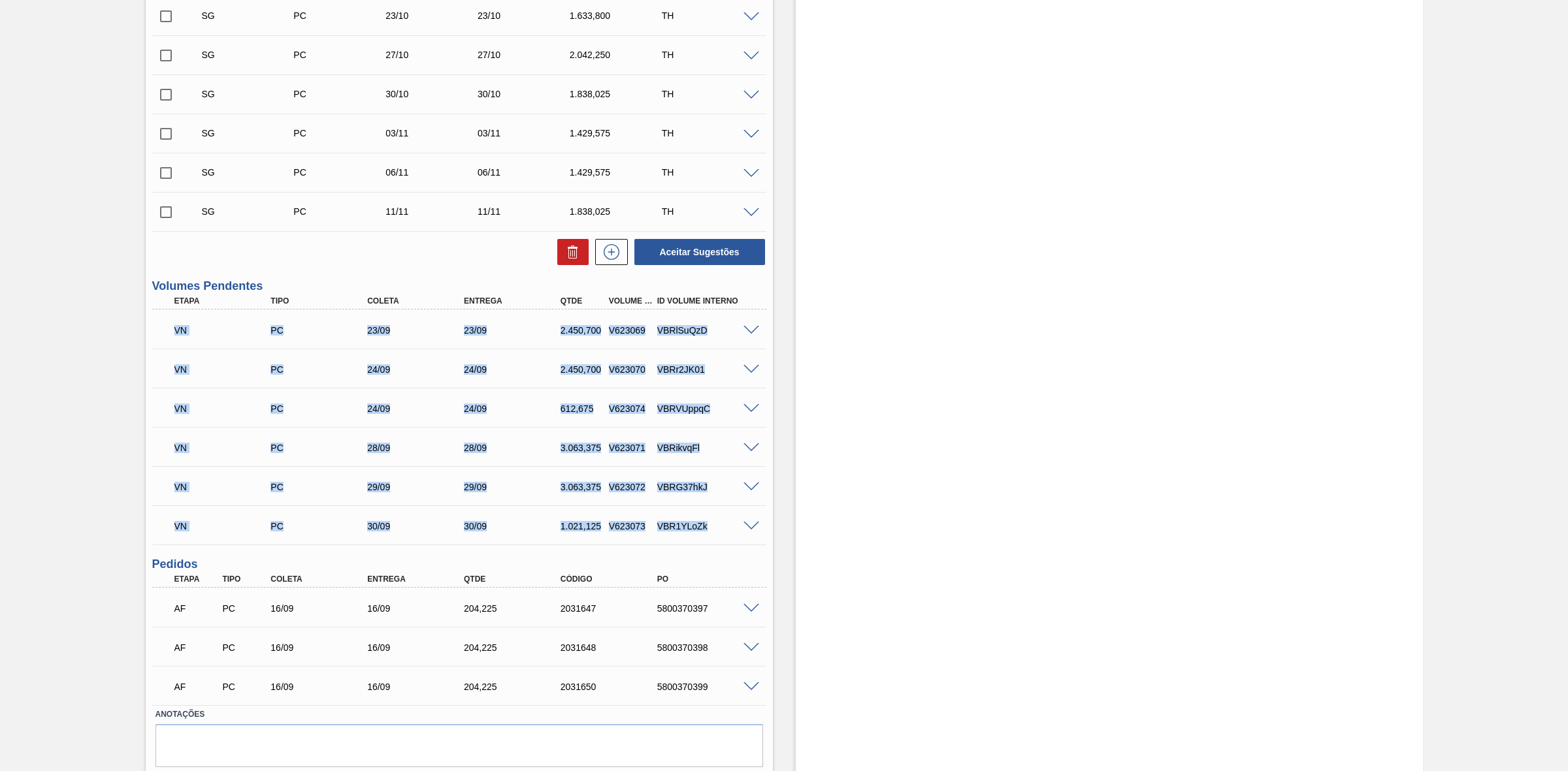
drag, startPoint x: 163, startPoint y: 327, endPoint x: 707, endPoint y: 532, distance: 581.3
click at [720, 539] on div "VN PC 23/09 23/09 2.450,700 V623069 VBRlSuQzD Material 30012342 - LATA AL. 350M…" at bounding box center [459, 426] width 615 height 235
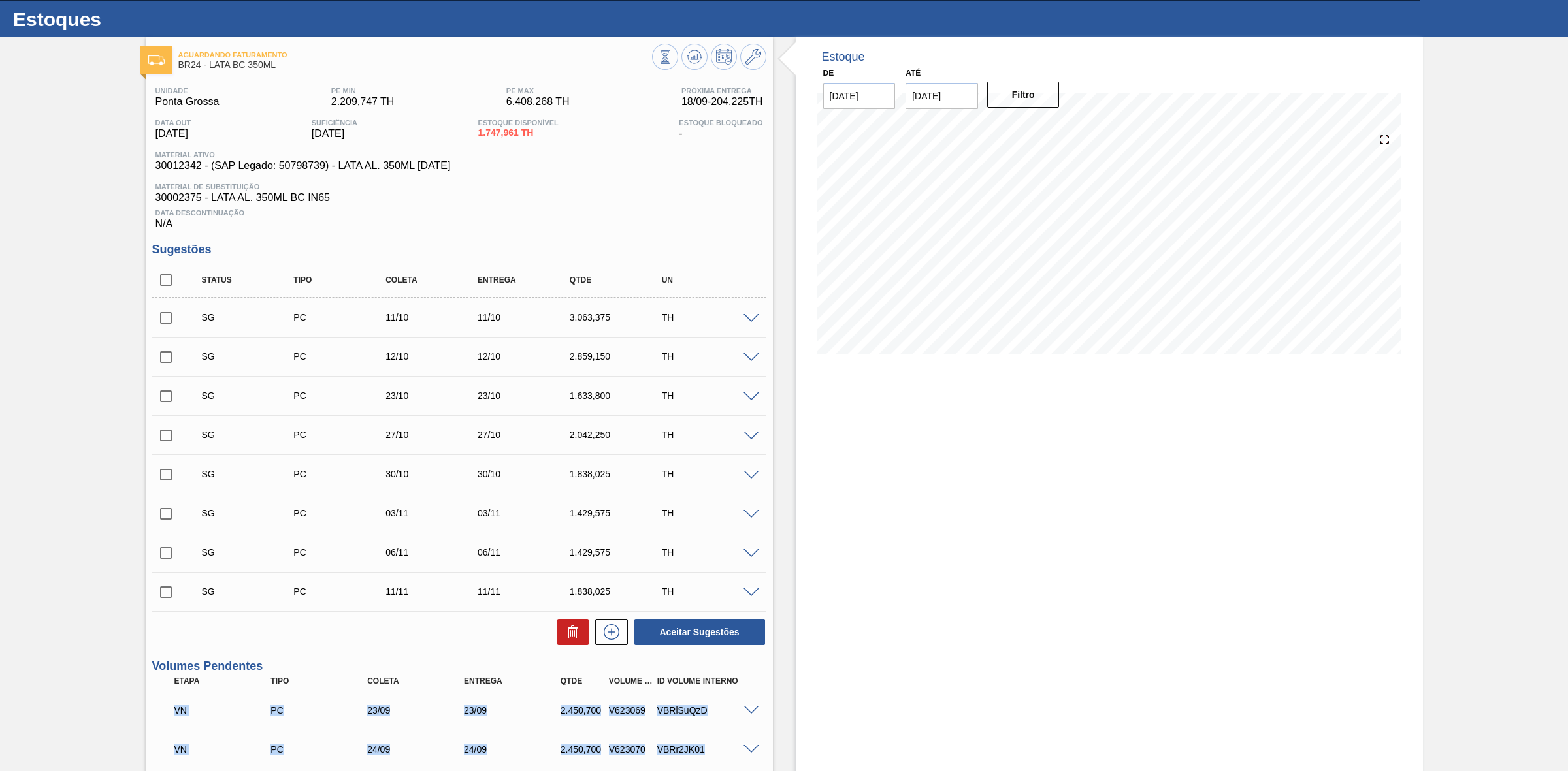
scroll to position [0, 0]
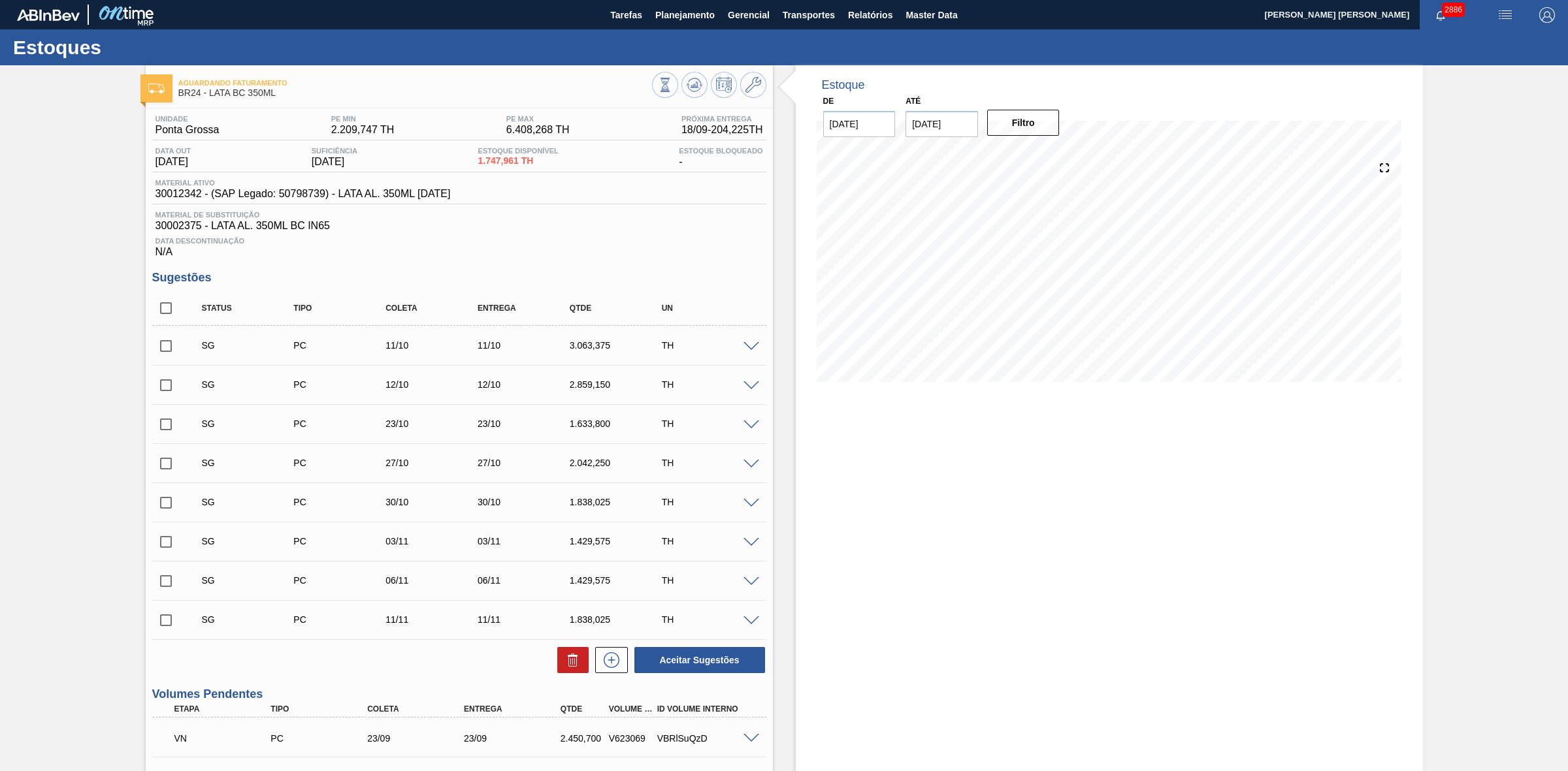
click at [830, 476] on div "Estoque De 18/09/2025 Até 08/10/2025 Filtro 03/10 Projeção de Estoque 4,222.586…" at bounding box center [1109, 642] width 628 height 1155
click at [949, 126] on input "08/10/2025" at bounding box center [942, 124] width 73 height 26
click at [1044, 237] on div "18" at bounding box center [1048, 239] width 17 height 17
type input "[DATE]"
click at [1013, 128] on button "Filtro" at bounding box center [1024, 123] width 73 height 26
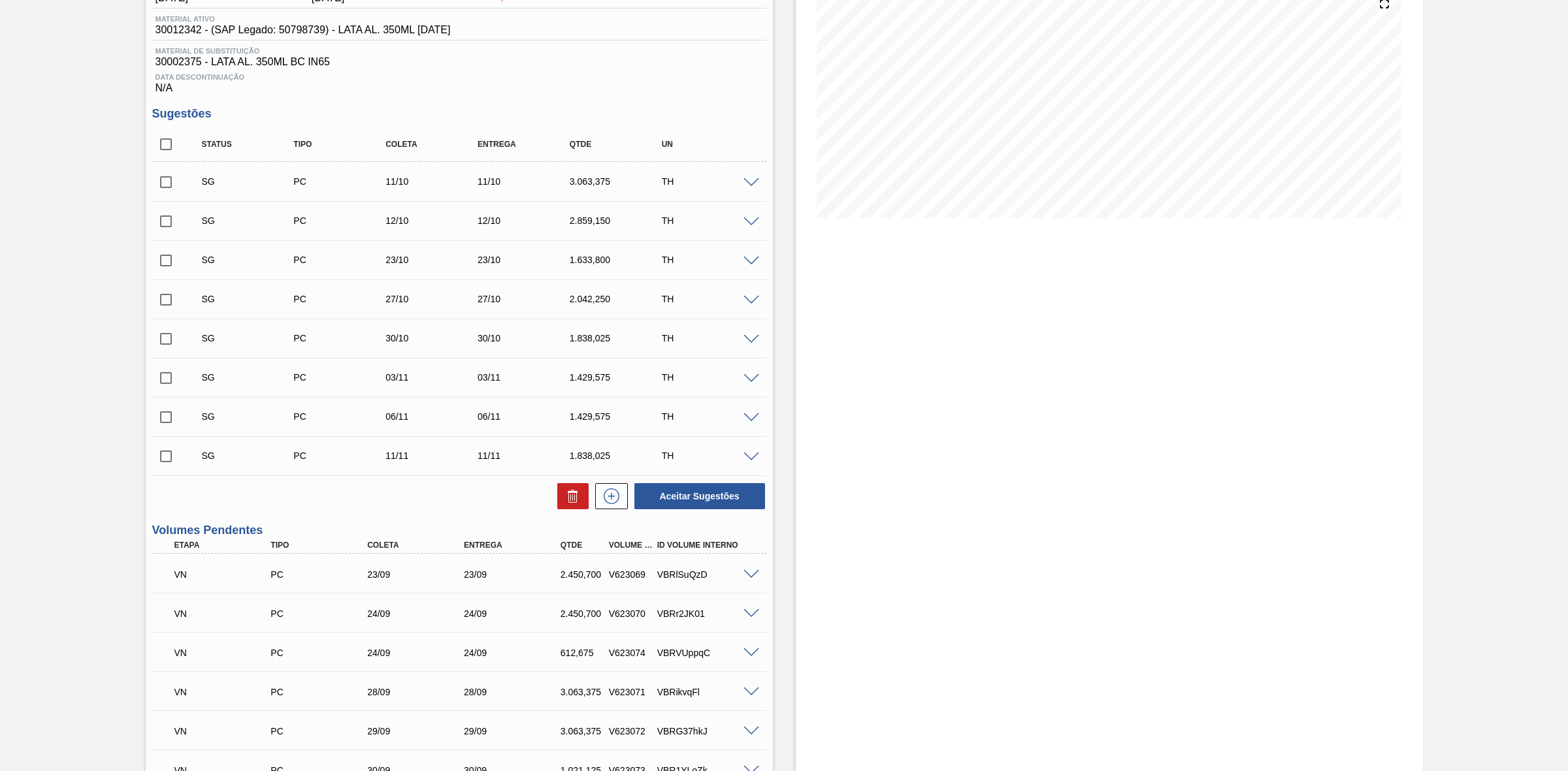
scroll to position [408, 0]
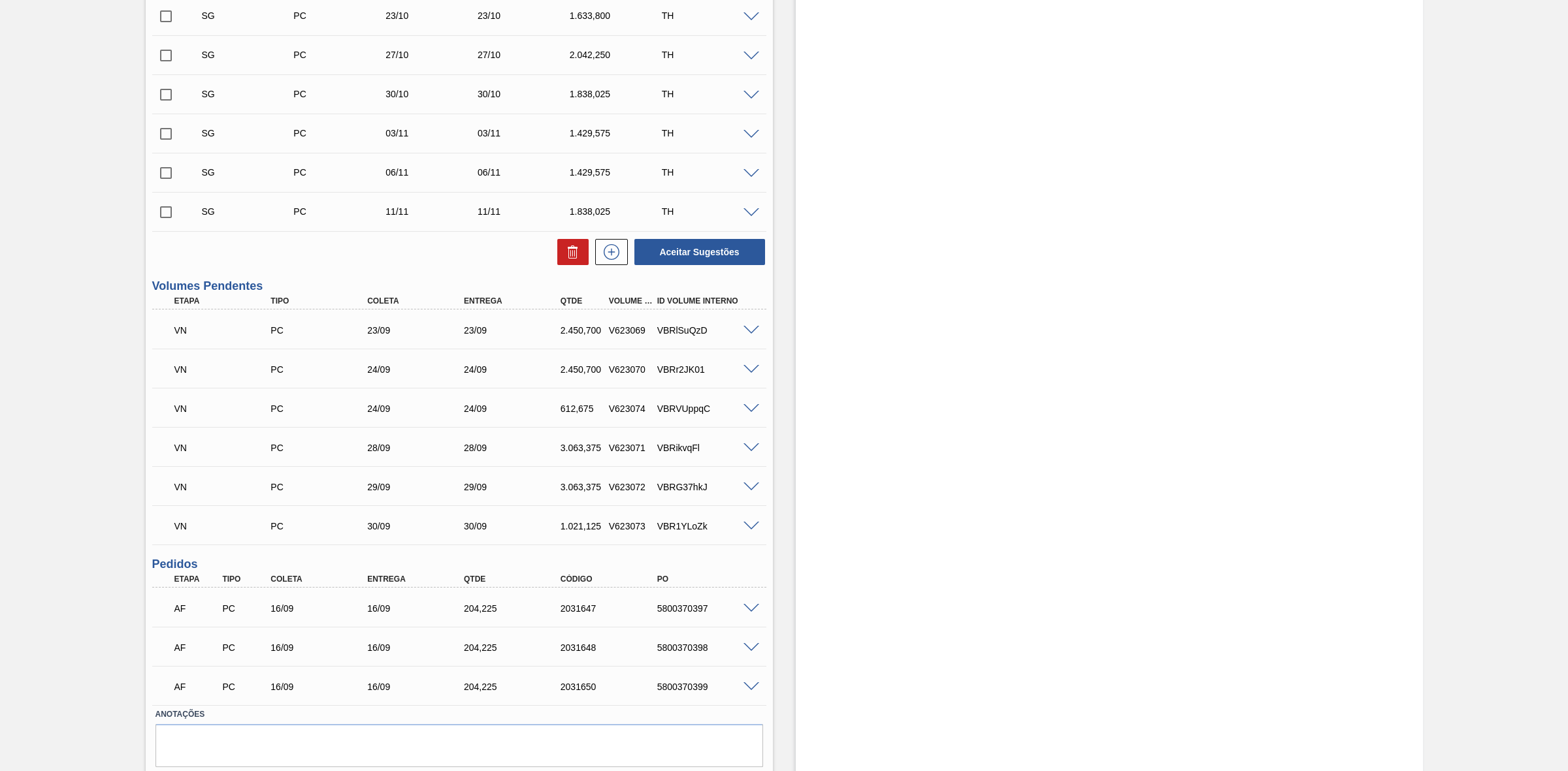
click at [753, 487] on span at bounding box center [751, 487] width 16 height 10
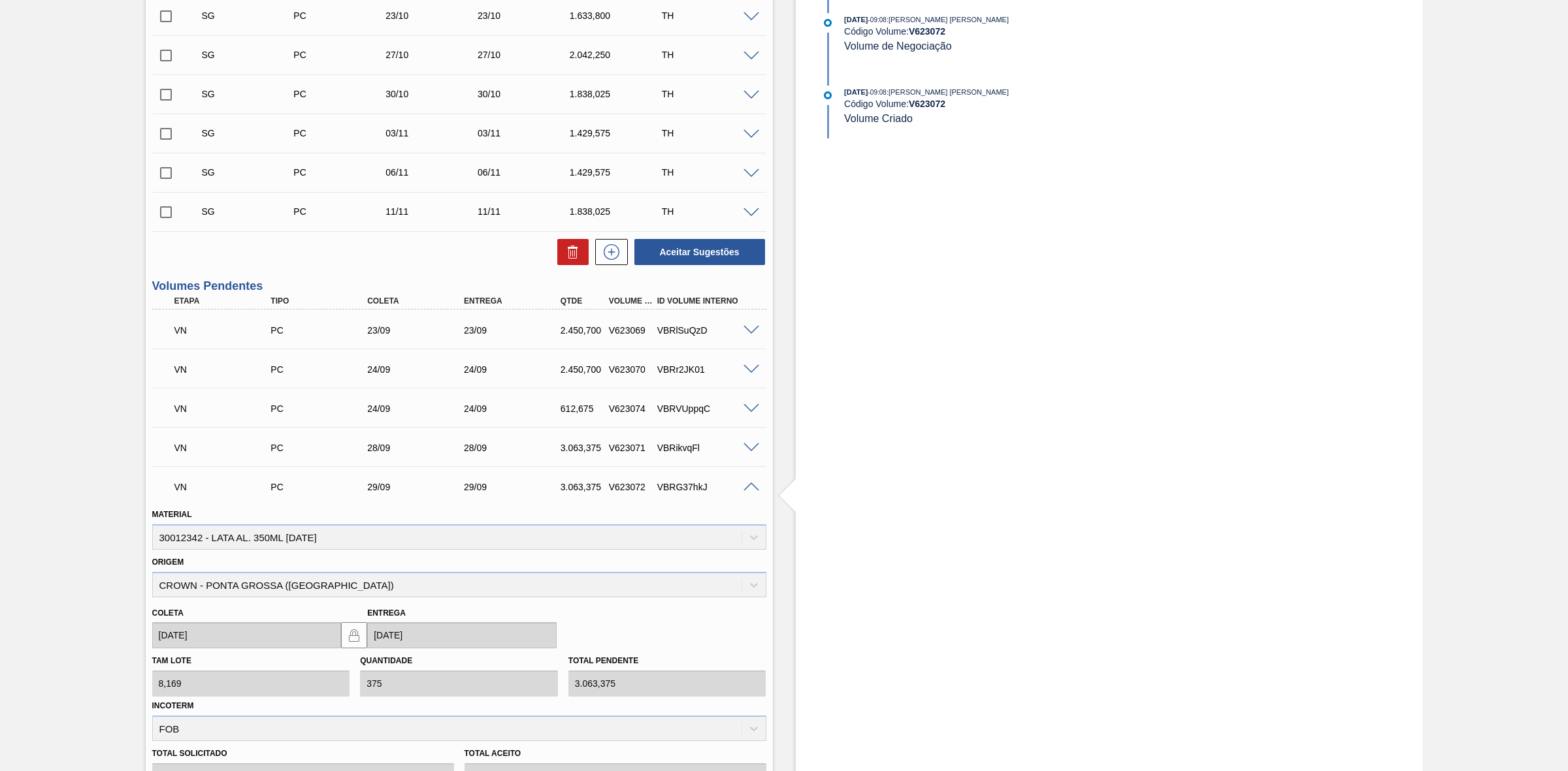
click at [750, 492] on span at bounding box center [751, 487] width 16 height 10
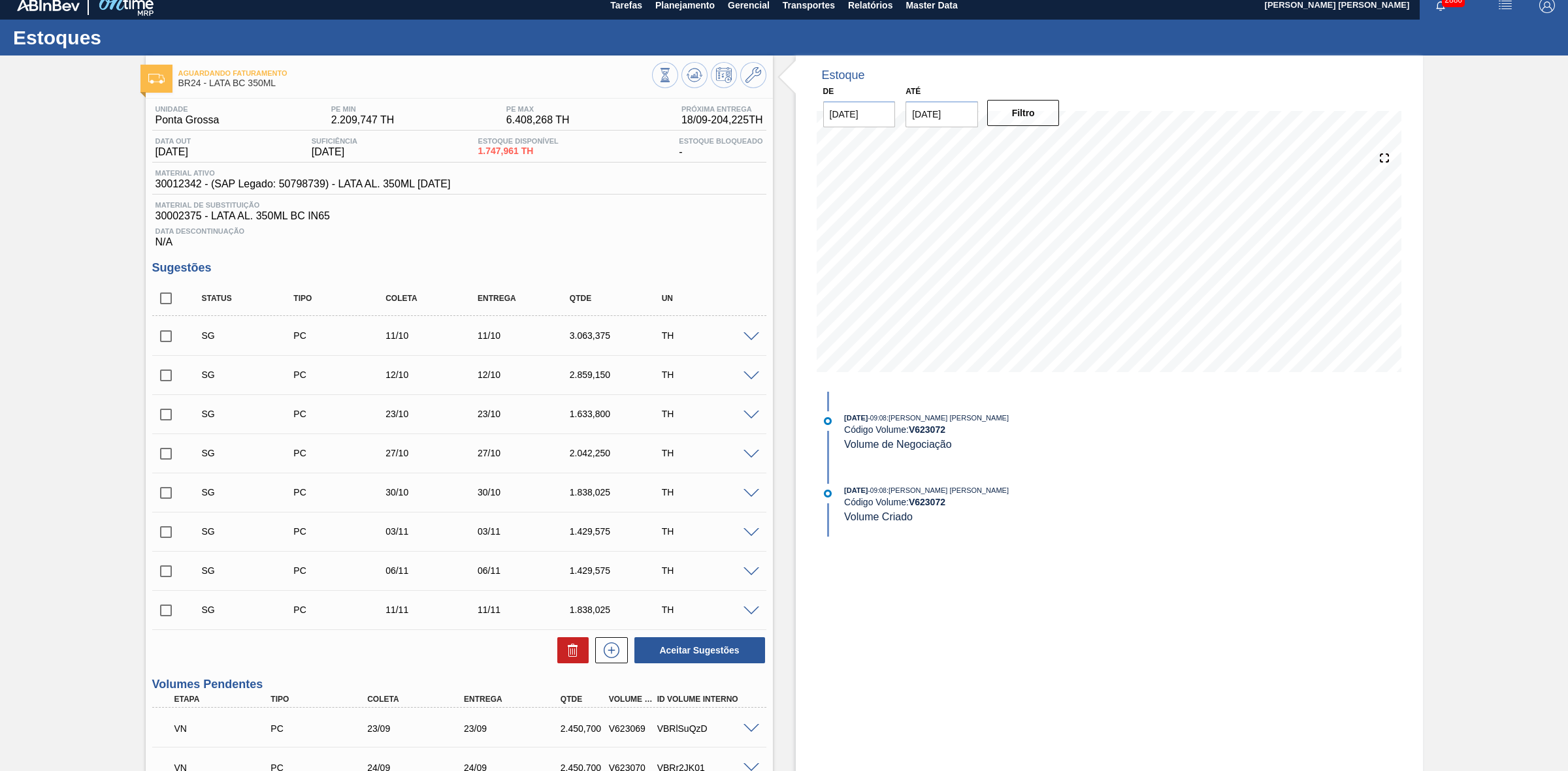
scroll to position [0, 0]
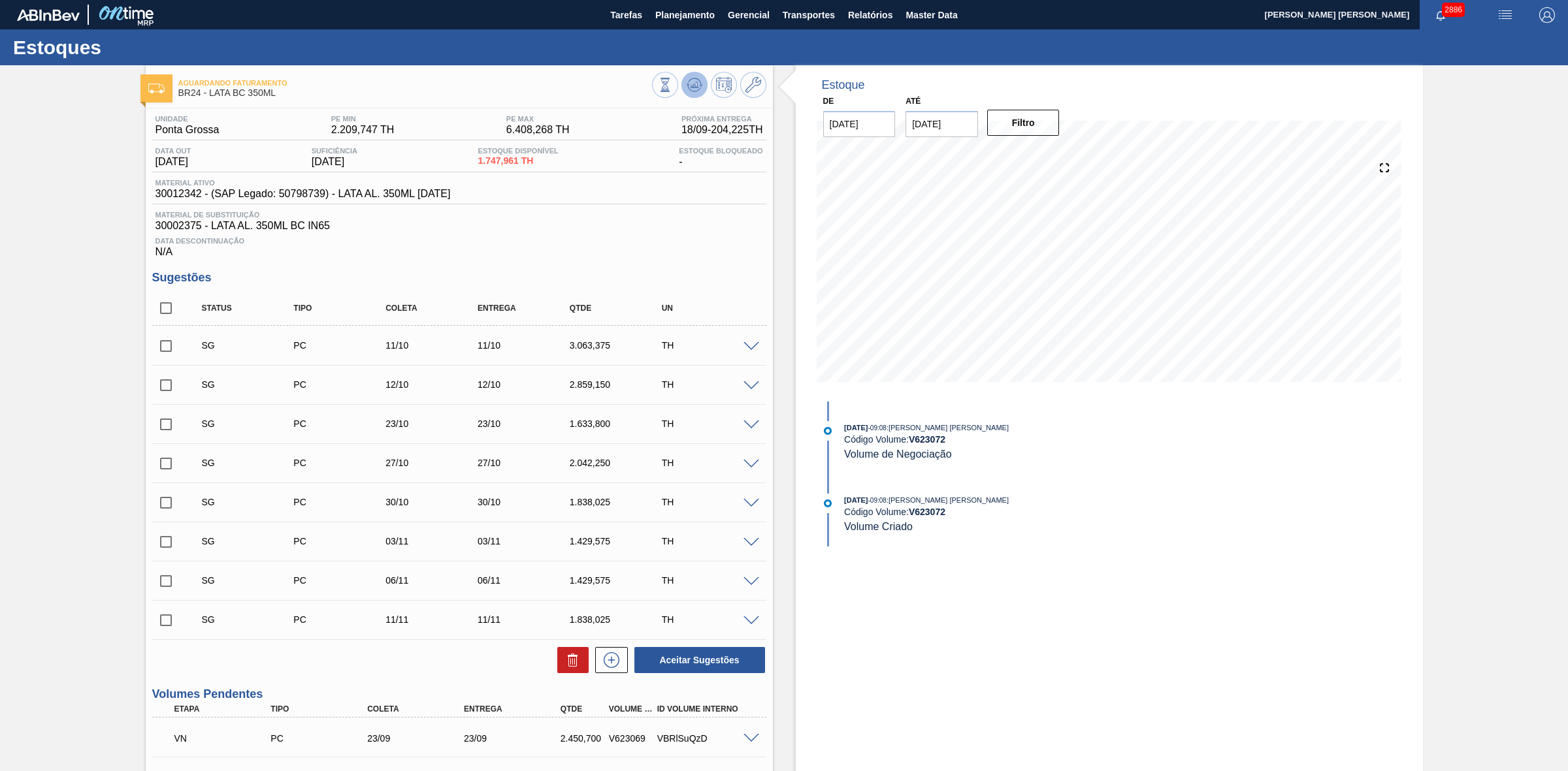
click at [686, 86] on icon at bounding box center [694, 85] width 16 height 16
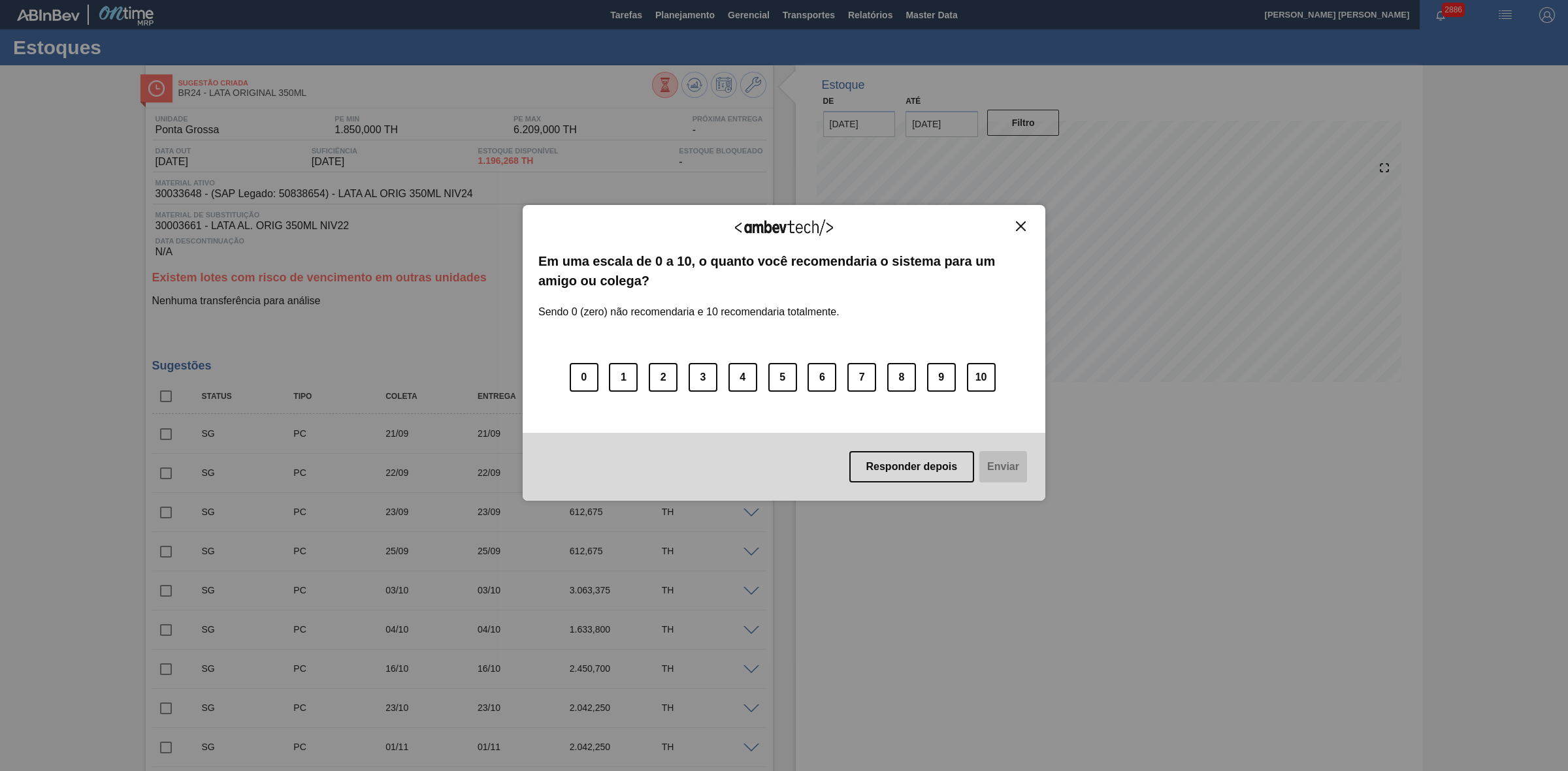
click at [1023, 229] on img "Close" at bounding box center [1020, 226] width 10 height 10
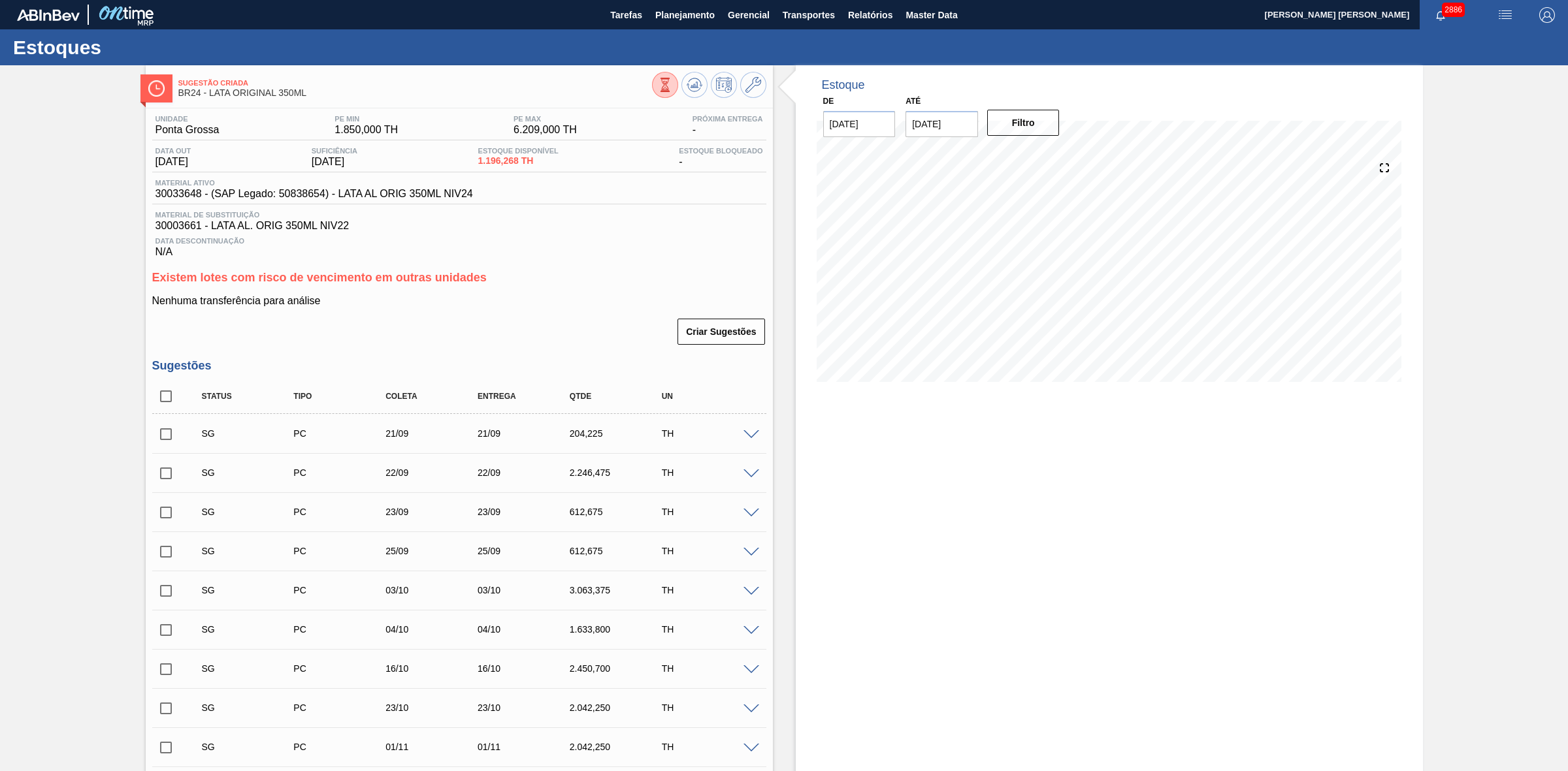
click at [162, 434] on input "checkbox" at bounding box center [166, 434] width 28 height 28
checkbox input "true"
click at [168, 470] on input "checkbox" at bounding box center [166, 474] width 28 height 28
checkbox input "true"
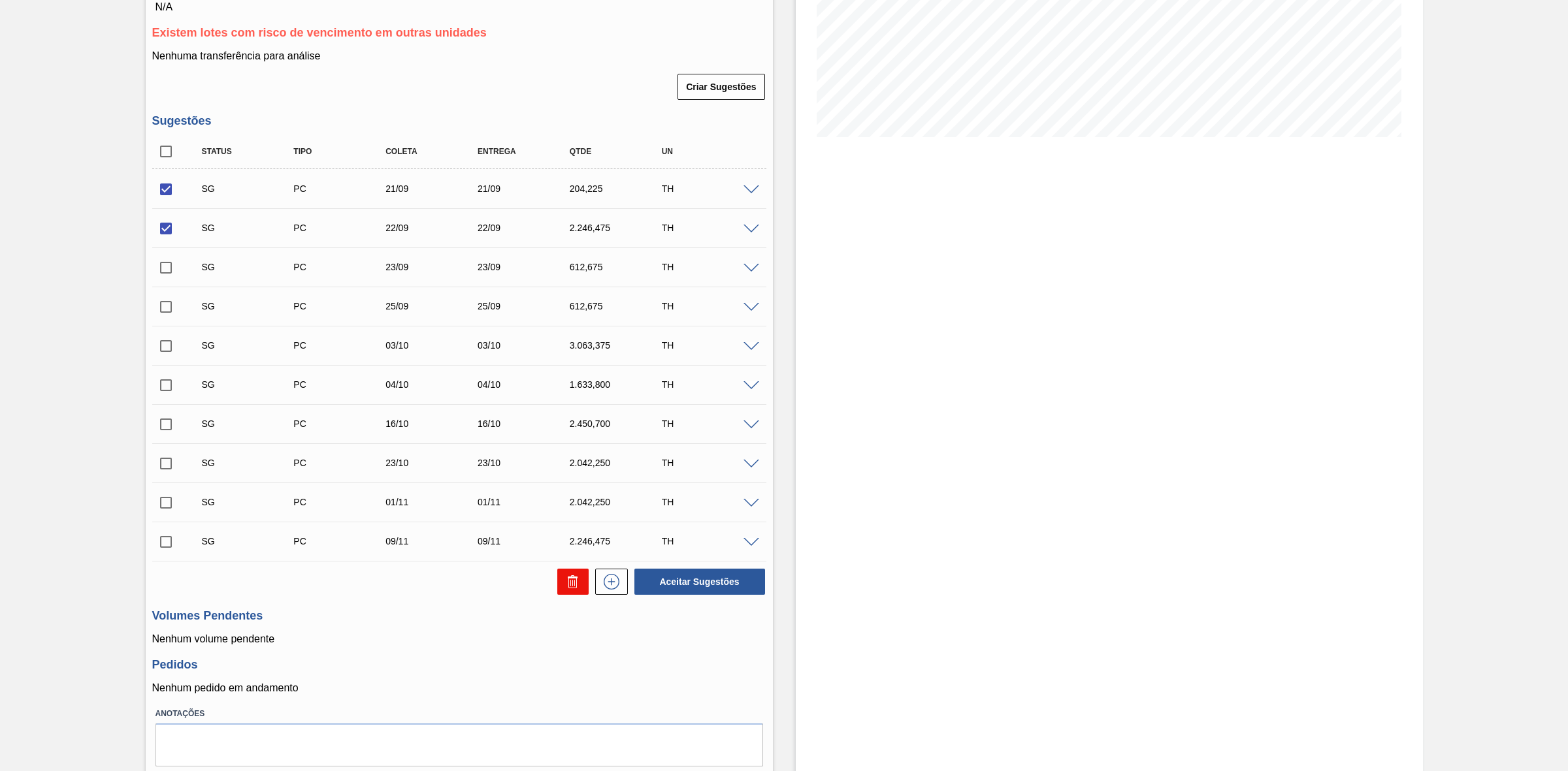
click at [576, 588] on icon at bounding box center [573, 583] width 9 height 10
checkbox input "false"
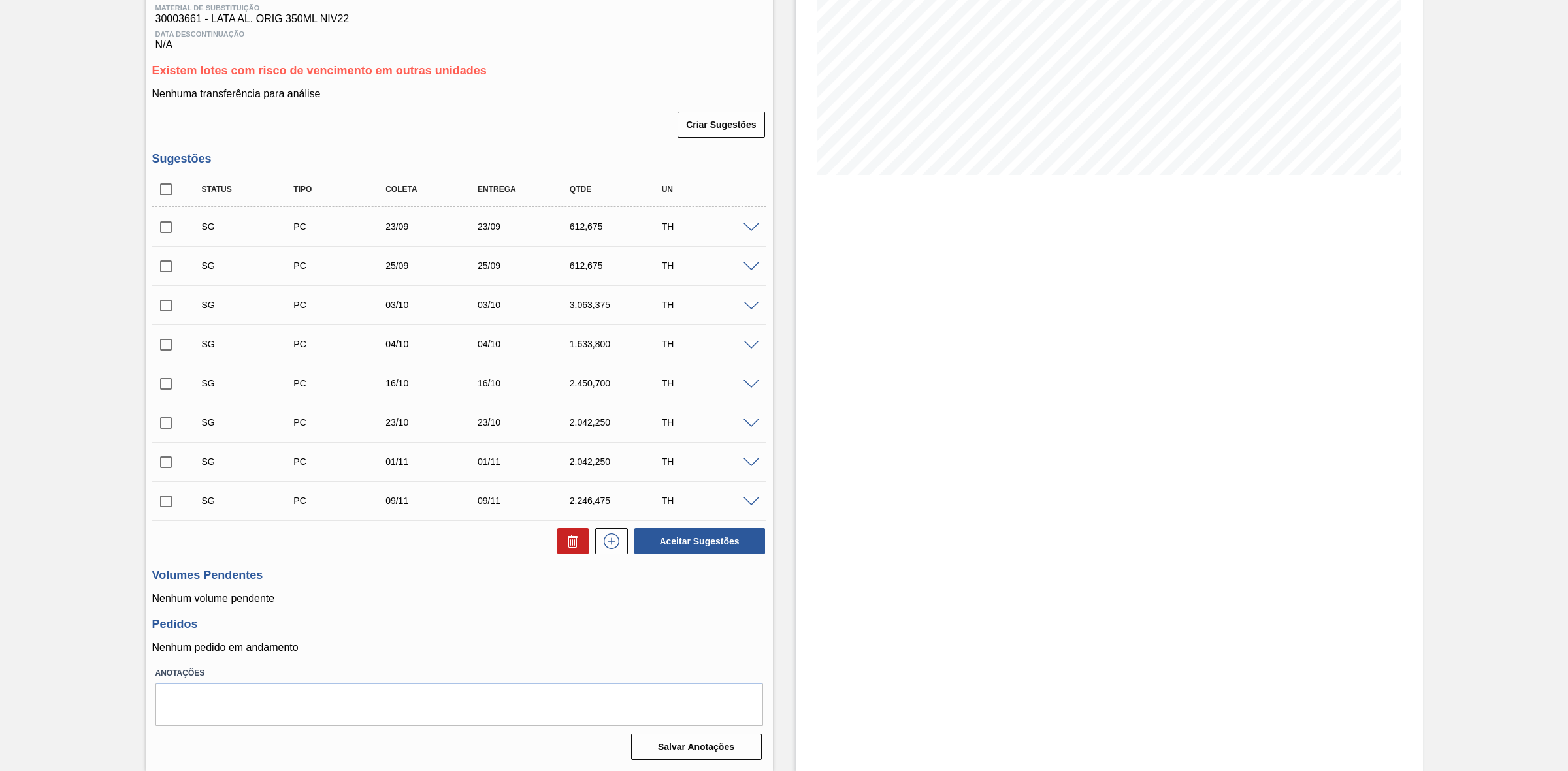
scroll to position [128, 0]
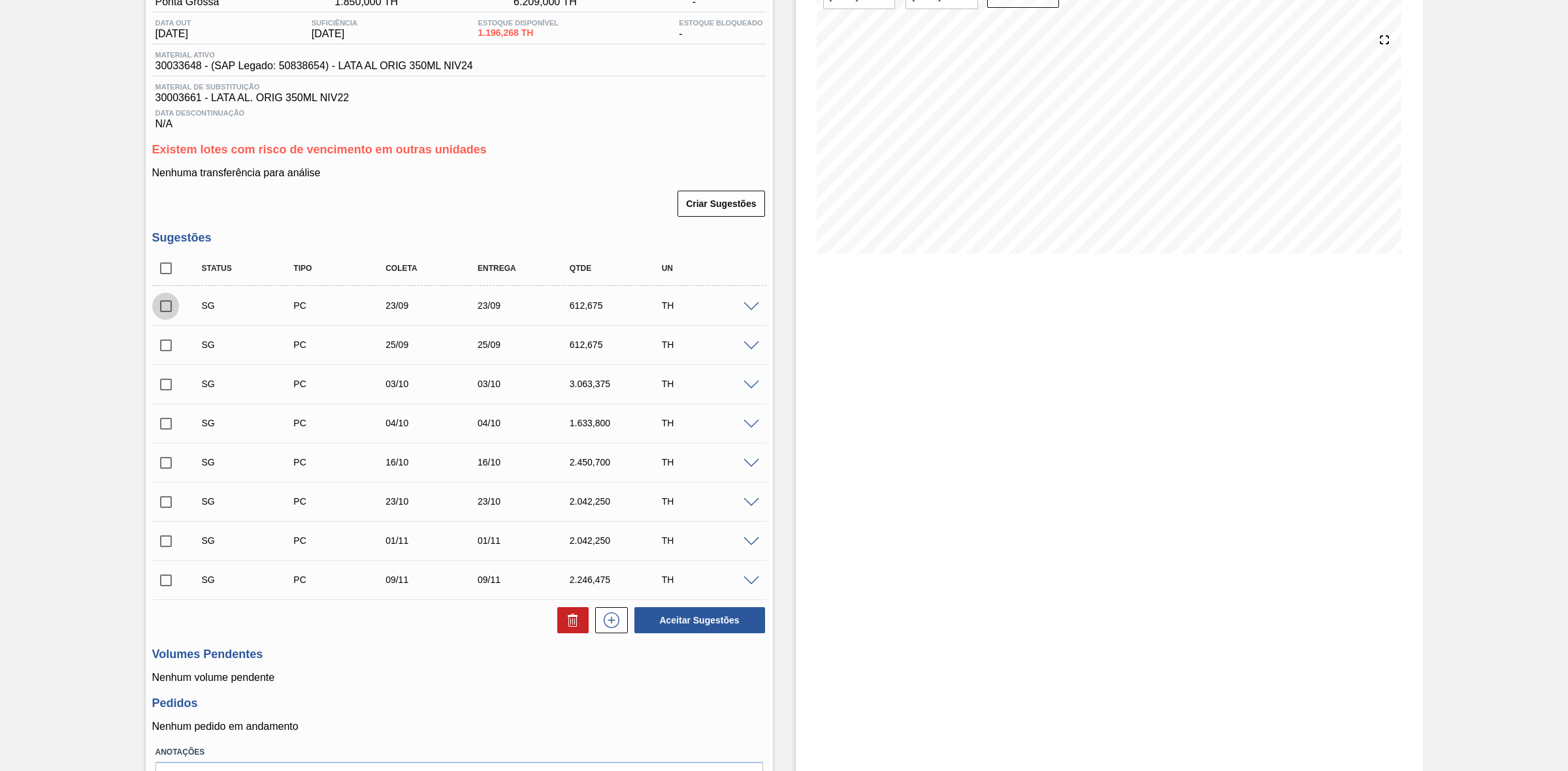
click at [171, 314] on input "checkbox" at bounding box center [166, 307] width 28 height 28
checkbox input "true"
click at [168, 343] on input "checkbox" at bounding box center [166, 346] width 28 height 28
checkbox input "true"
click at [560, 625] on button at bounding box center [573, 620] width 31 height 26
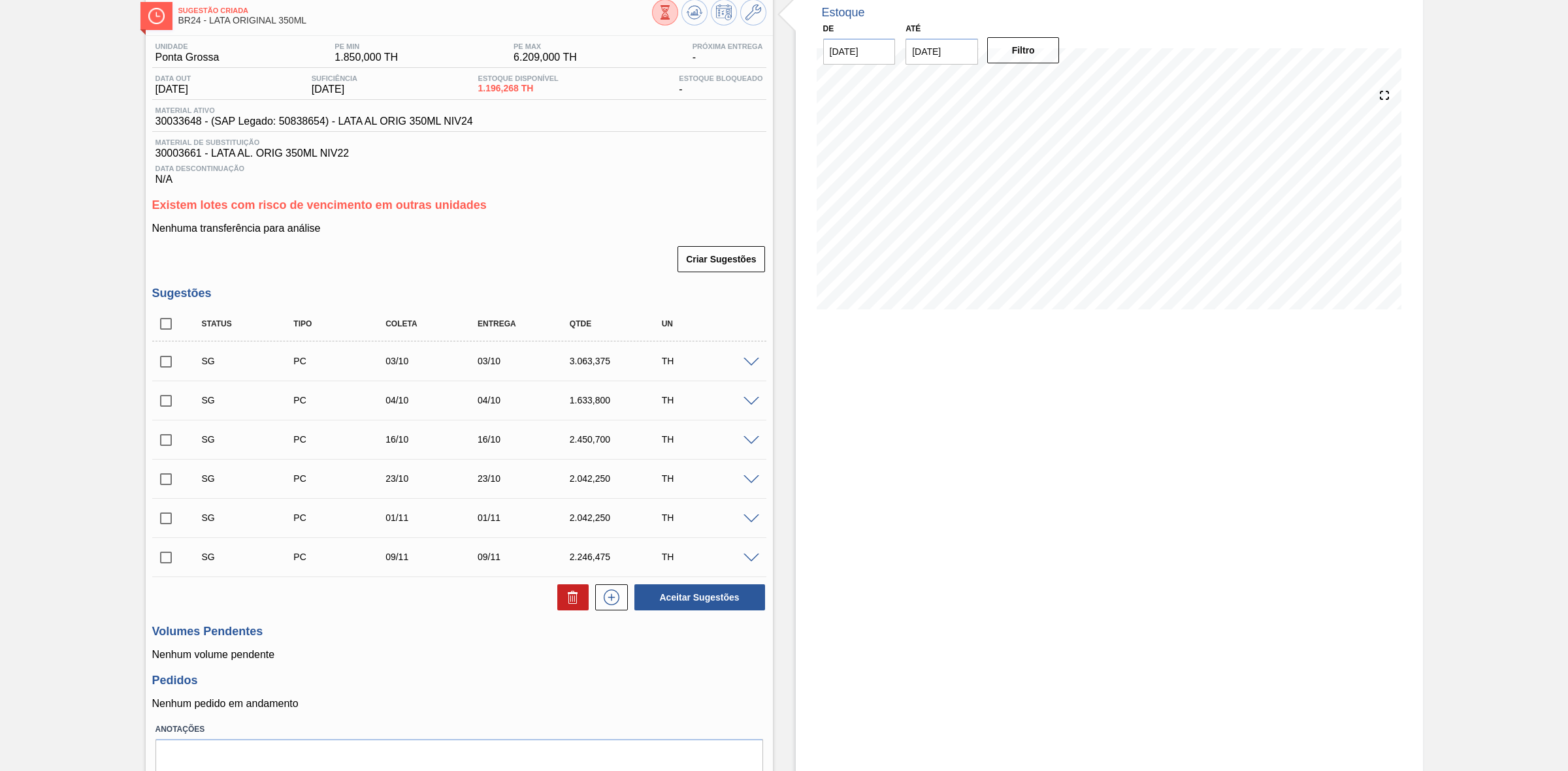
scroll to position [0, 0]
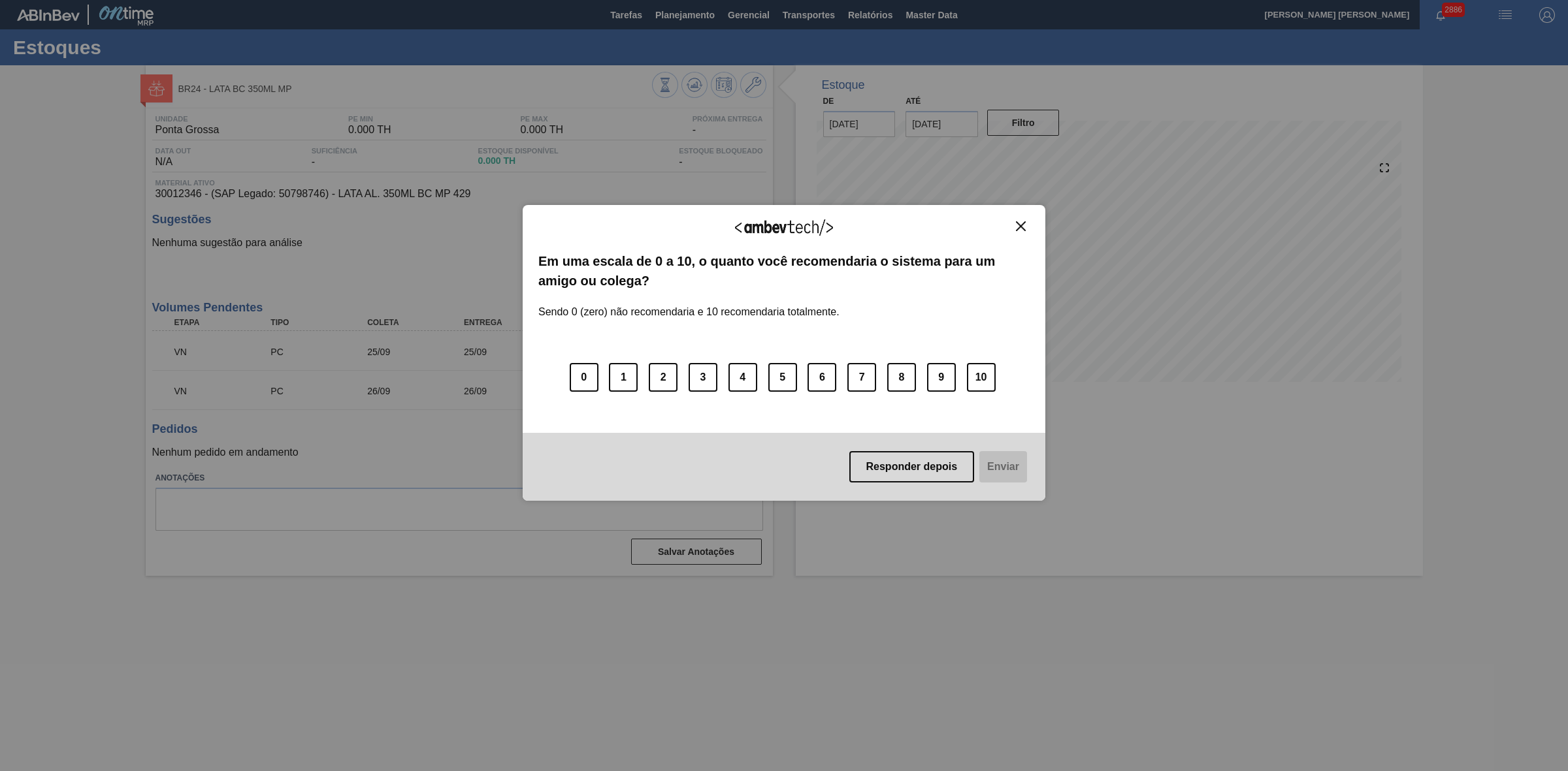
click at [1018, 222] on img "Close" at bounding box center [1020, 226] width 10 height 10
click at [1017, 226] on img "Close" at bounding box center [1020, 226] width 10 height 10
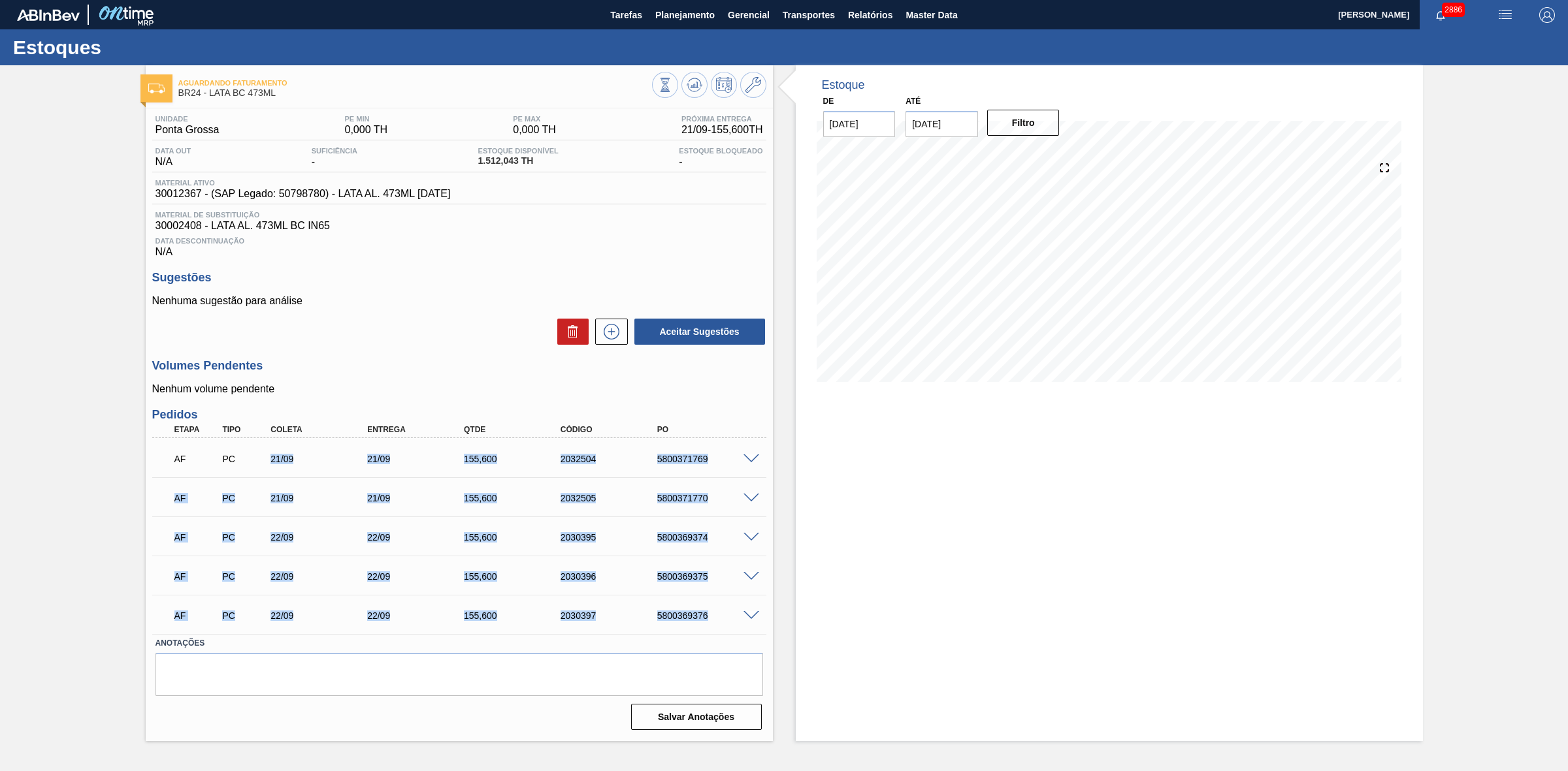
drag, startPoint x: 267, startPoint y: 461, endPoint x: 710, endPoint y: 620, distance: 470.7
click at [710, 620] on div "AF PC 21/09 21/09 155,[PHONE_NUMBER] 5800371769 Material 30012367 - LATA AL. 47…" at bounding box center [459, 536] width 615 height 196
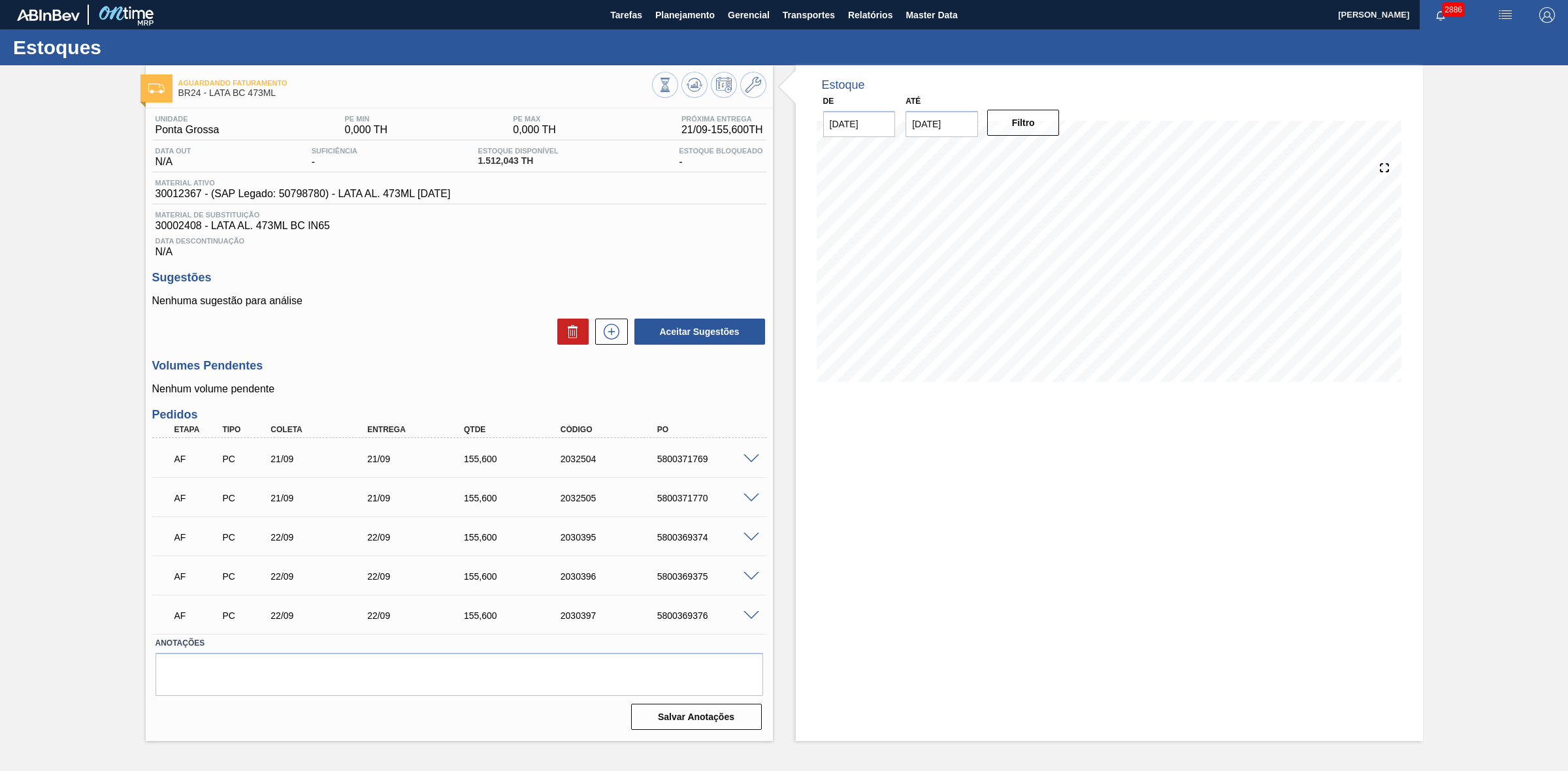
click at [927, 516] on div "Estoque De [DATE] Até [DATE] Filtro 24/09 Projeção de Estoque 2,290.043 [DOMAIN…" at bounding box center [1109, 403] width 628 height 676
click at [752, 463] on span at bounding box center [751, 459] width 16 height 10
click at [750, 463] on span at bounding box center [751, 459] width 16 height 10
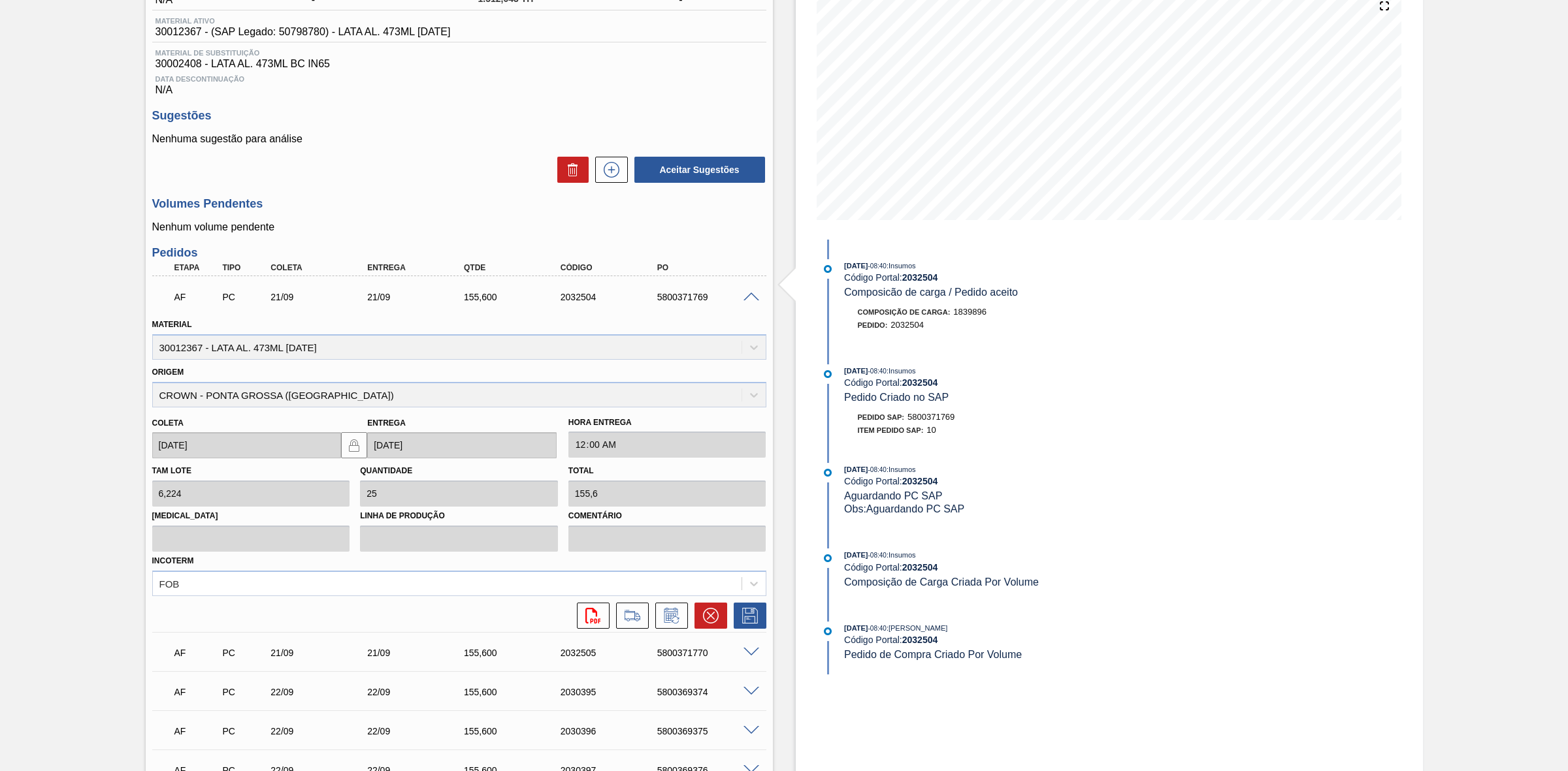
scroll to position [163, 0]
click at [706, 625] on button at bounding box center [711, 614] width 33 height 26
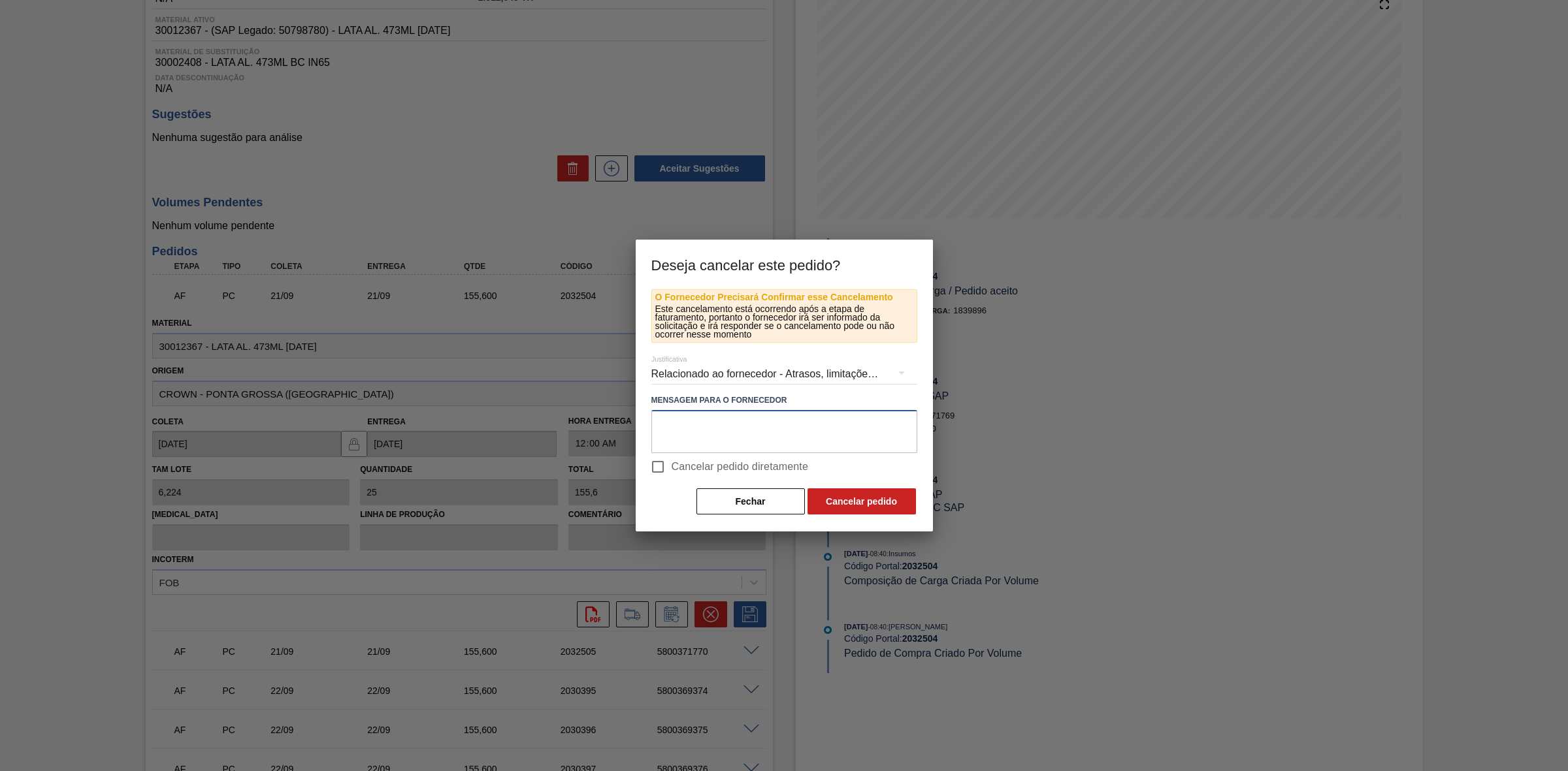
click at [725, 437] on textarea at bounding box center [784, 431] width 266 height 43
click at [765, 376] on div "Relacionado ao fornecedor - Atrasos, limitações de capacidade, etc." at bounding box center [784, 374] width 266 height 36
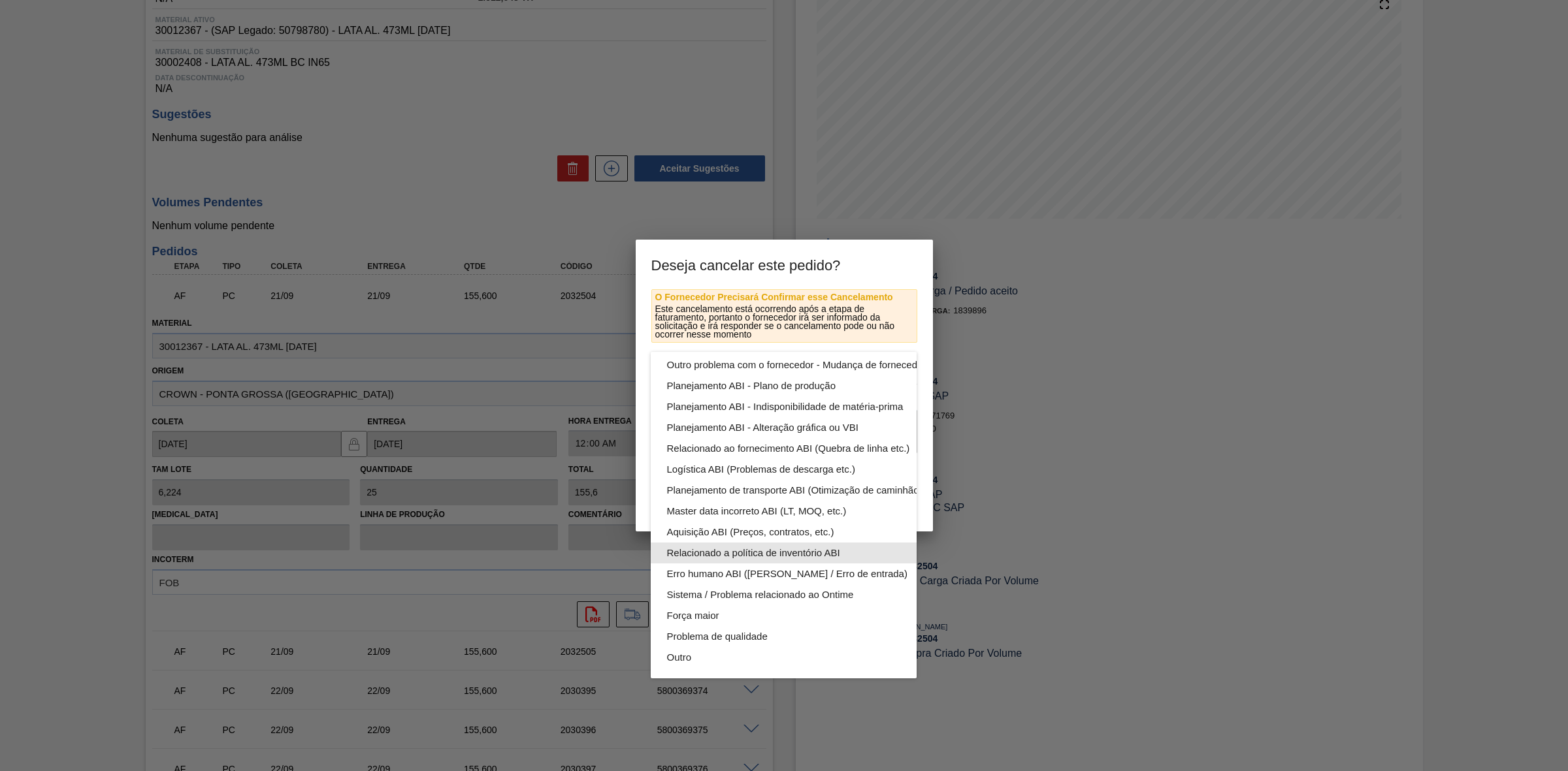
scroll to position [82, 0]
click at [797, 439] on div "Relacionado ao fornecimento ABI (Quebra de linha etc.)" at bounding box center [814, 449] width 296 height 21
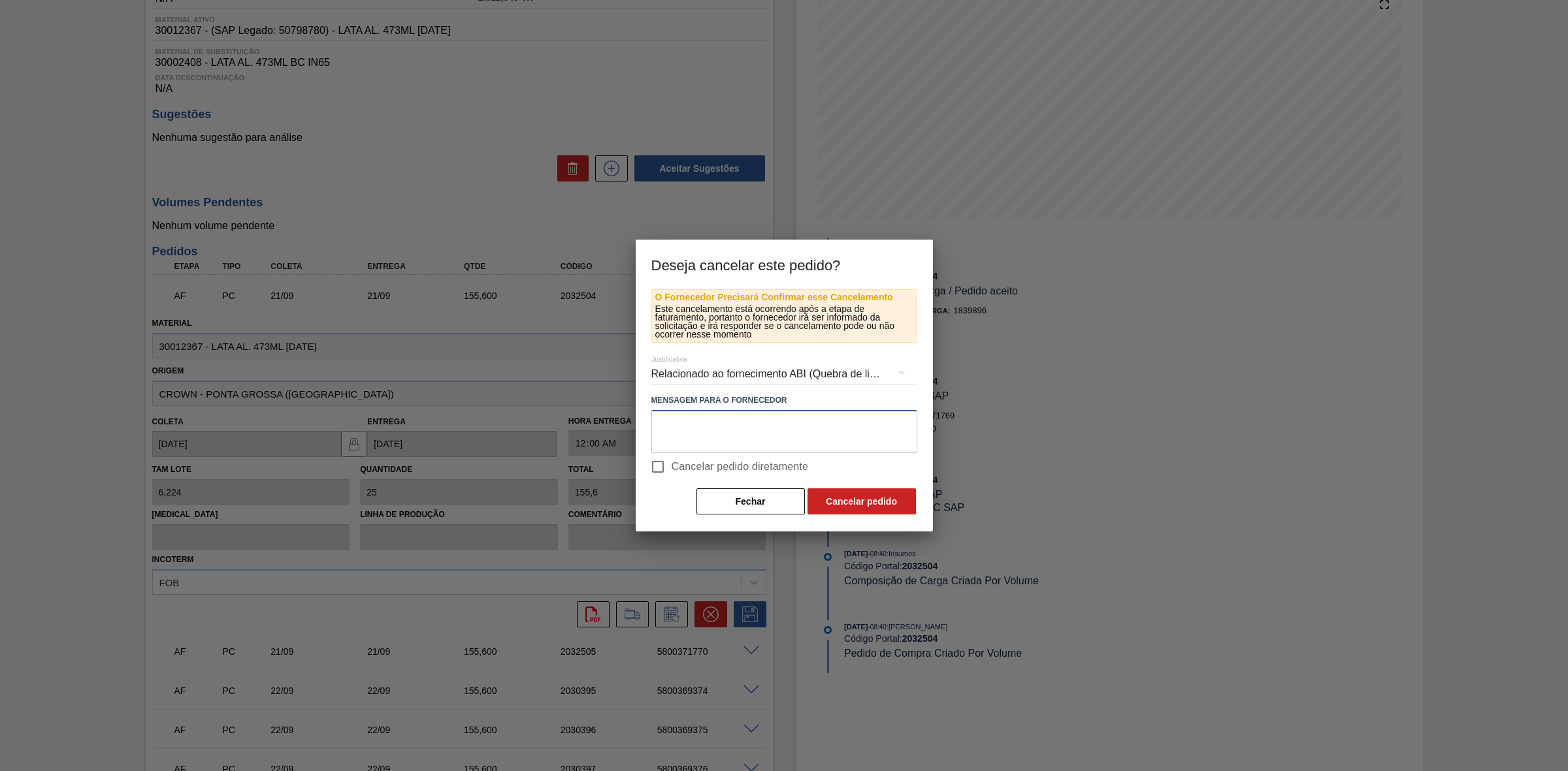
click at [766, 419] on textarea at bounding box center [784, 431] width 266 height 43
drag, startPoint x: 884, startPoint y: 424, endPoint x: 638, endPoint y: 415, distance: 246.2
click at [638, 415] on div "O Fornecedor Precisará Confirmar esse Cancelamento Este cancelamento está ocorr…" at bounding box center [784, 411] width 297 height 243
type textarea "Perda de performance da linha ao entrar com OR 350"
click at [863, 495] on button "Cancelar pedido" at bounding box center [862, 502] width 108 height 26
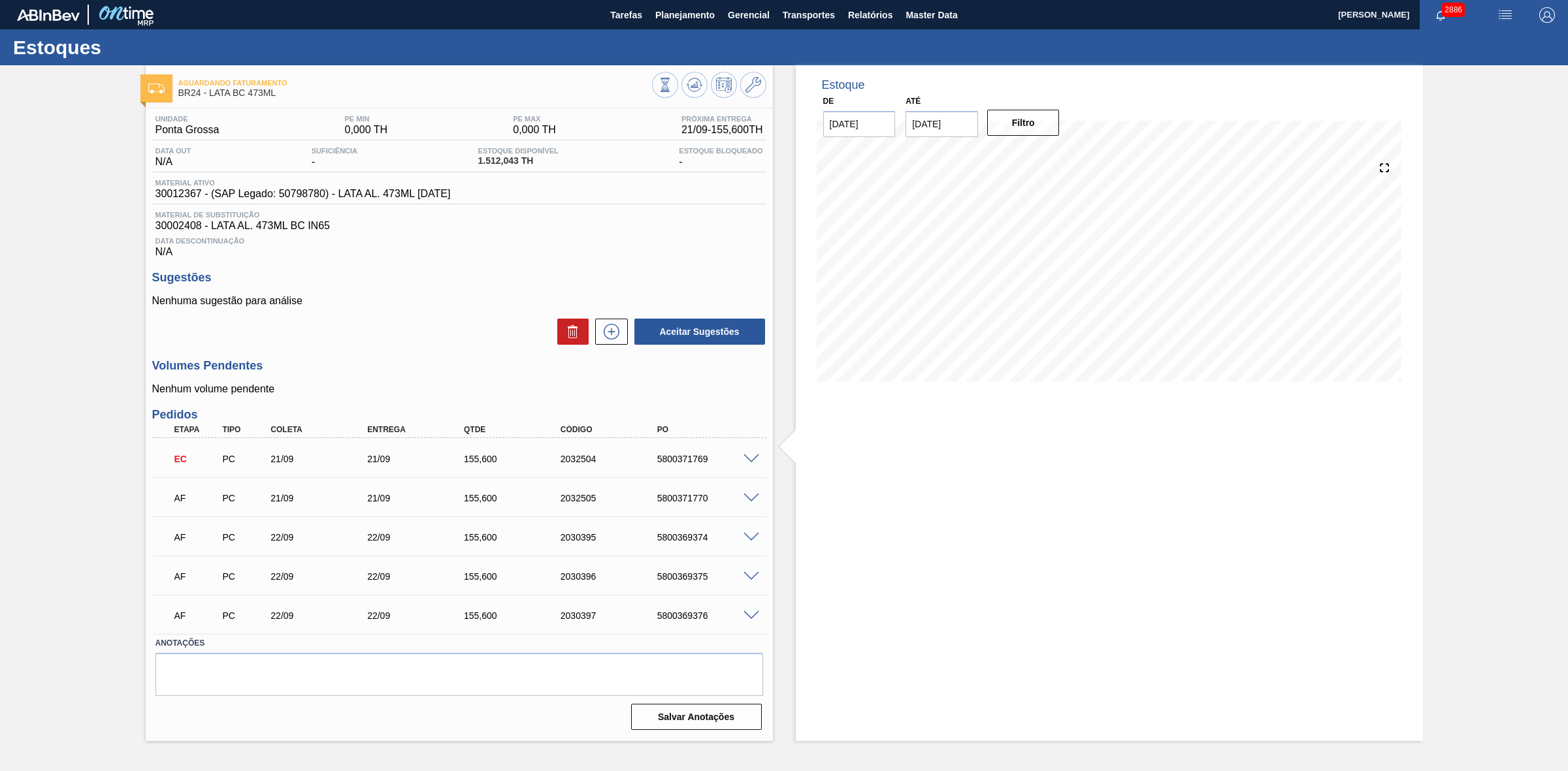
click at [752, 497] on span at bounding box center [751, 498] width 16 height 10
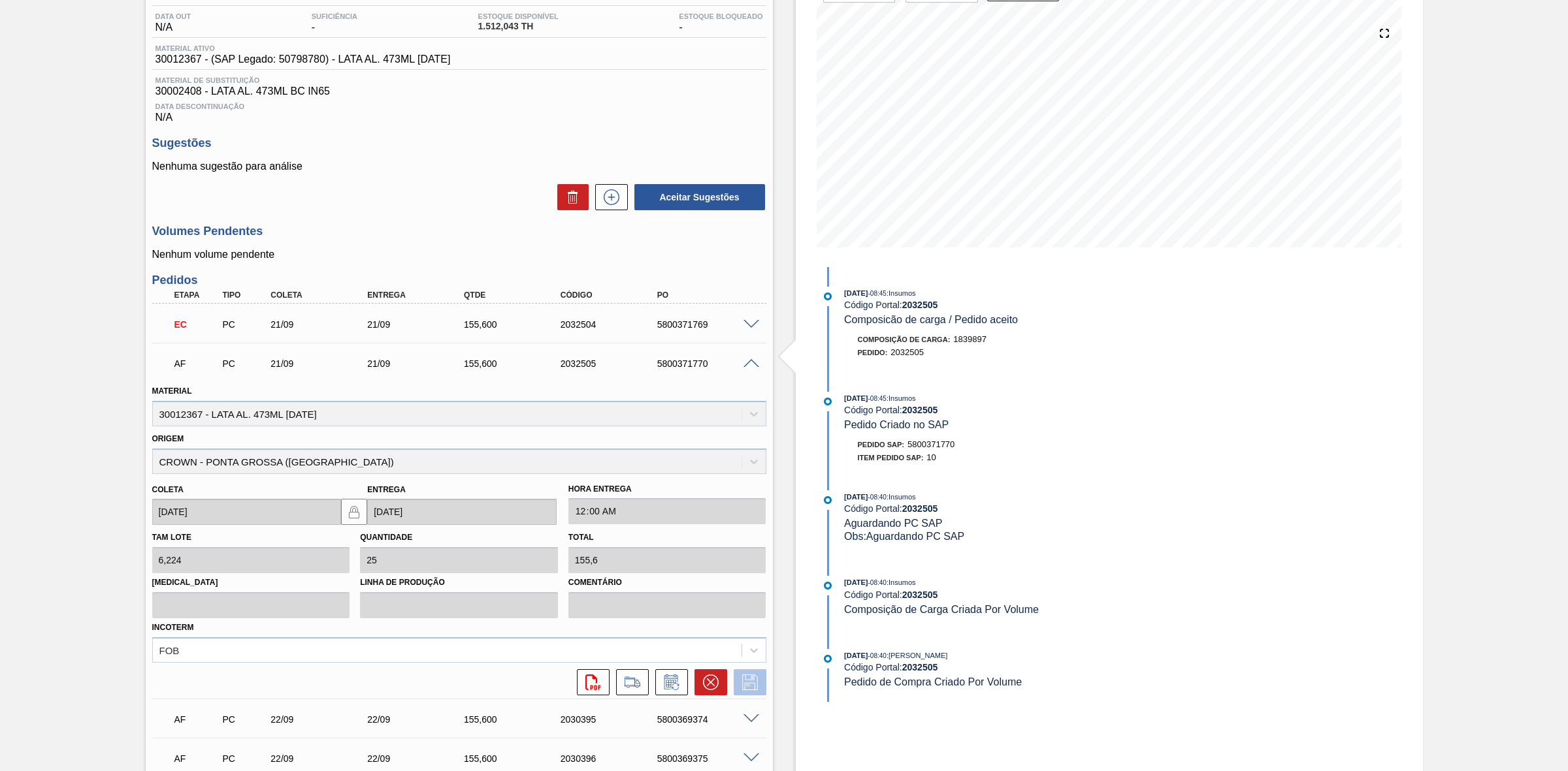
scroll to position [288, 0]
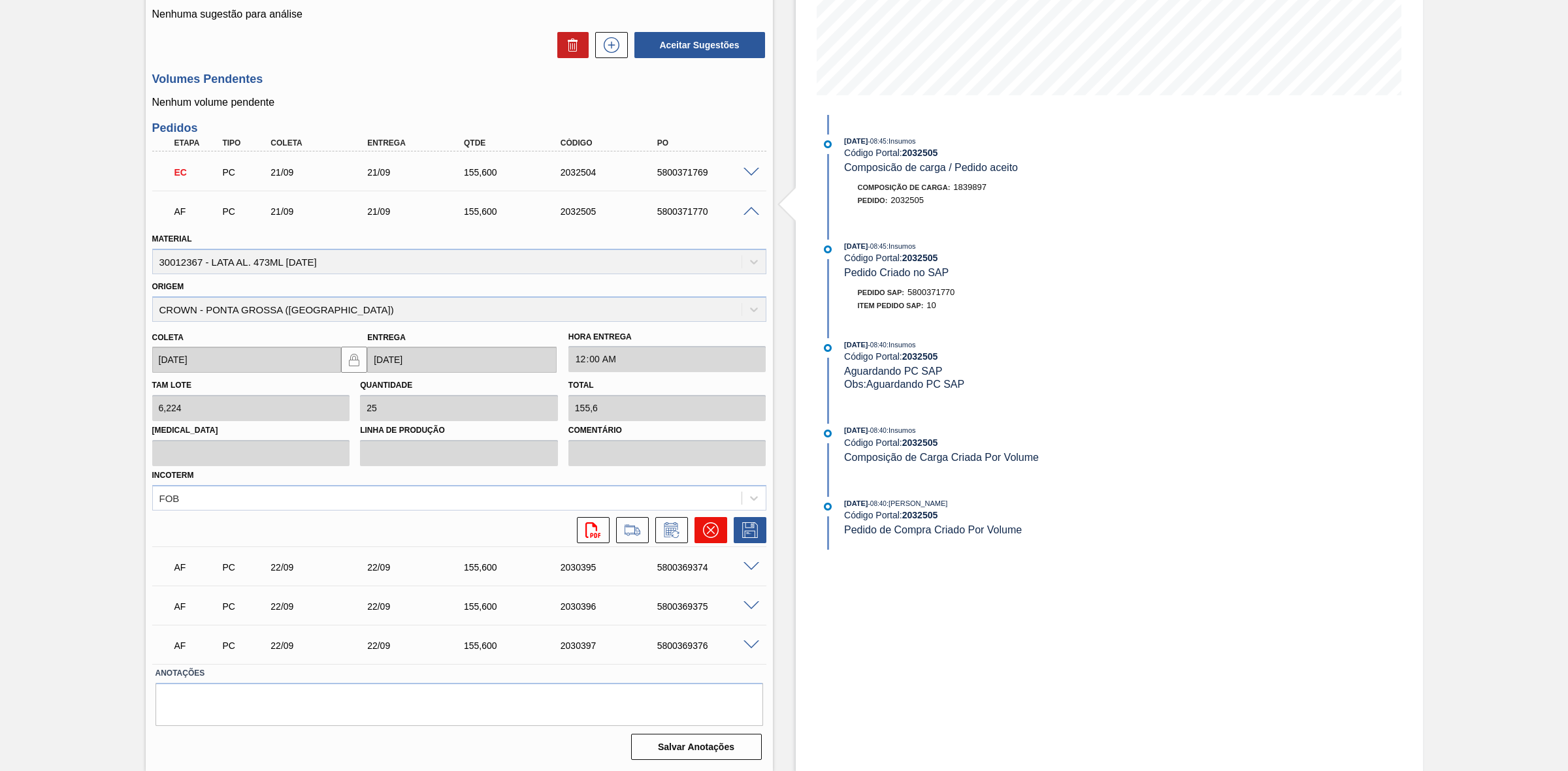
click at [706, 535] on icon at bounding box center [711, 530] width 16 height 16
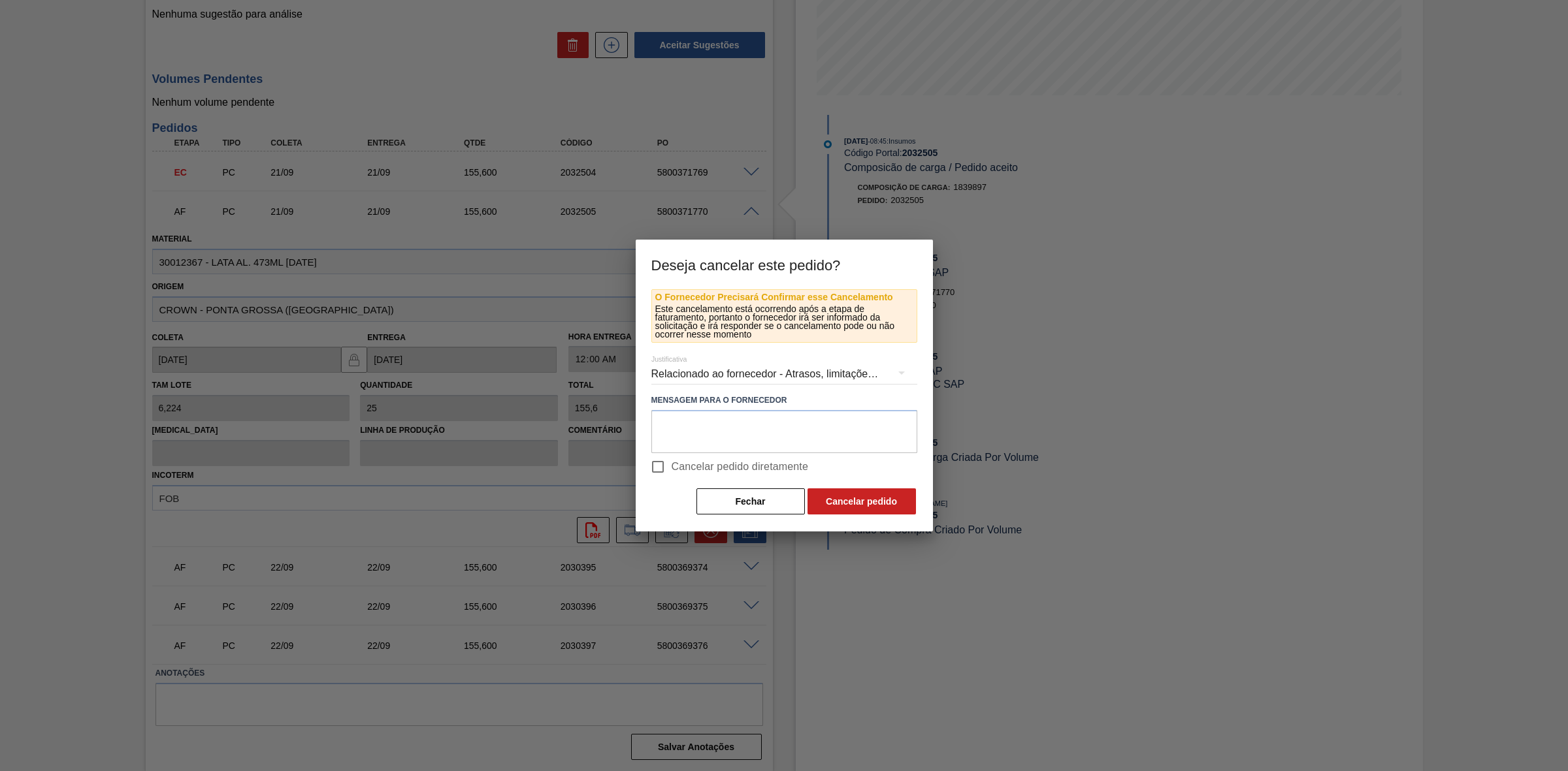
click at [758, 374] on div "Relacionado ao fornecedor - Atrasos, limitações de capacidade, etc." at bounding box center [784, 374] width 266 height 36
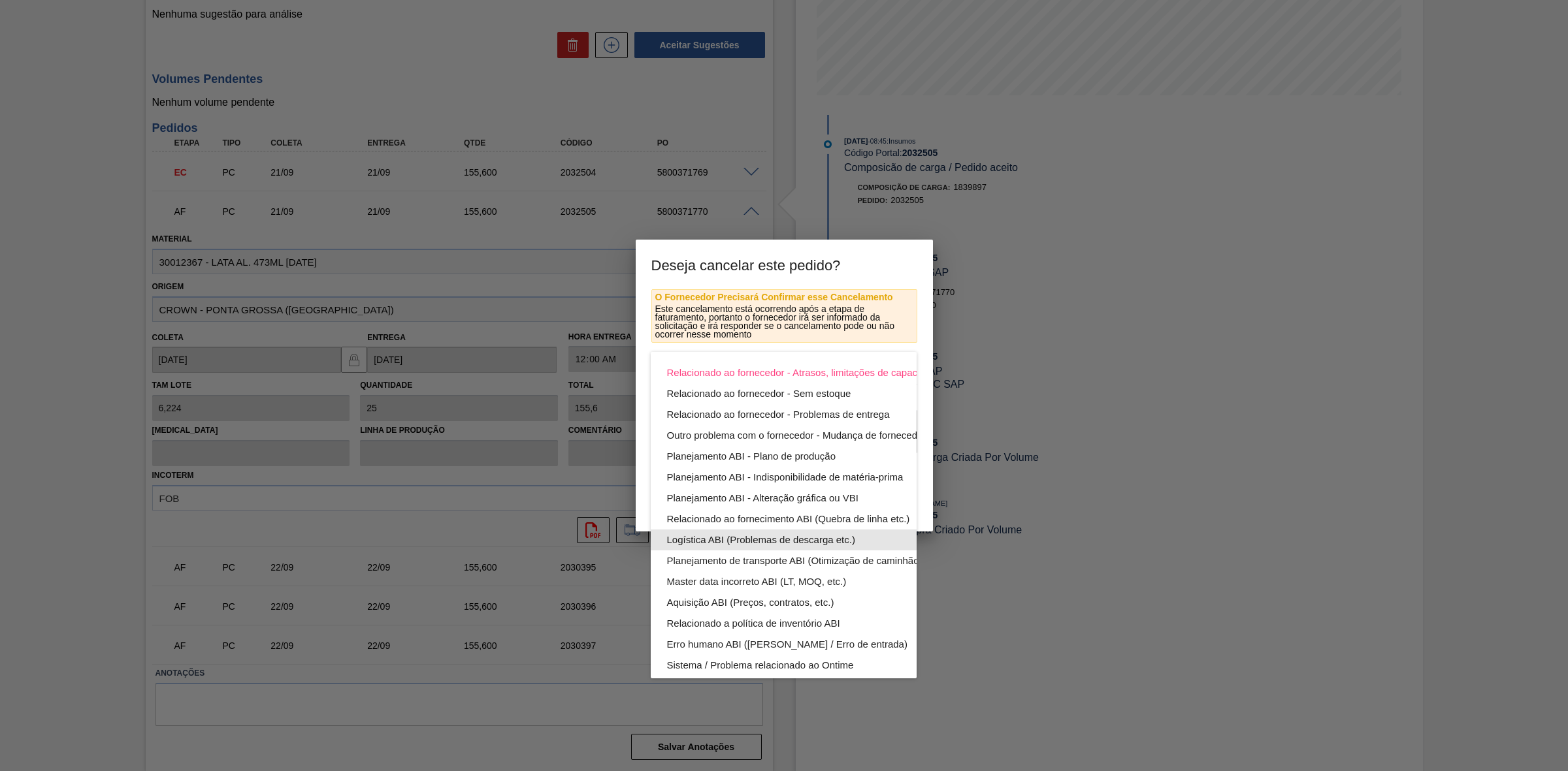
scroll to position [81, 0]
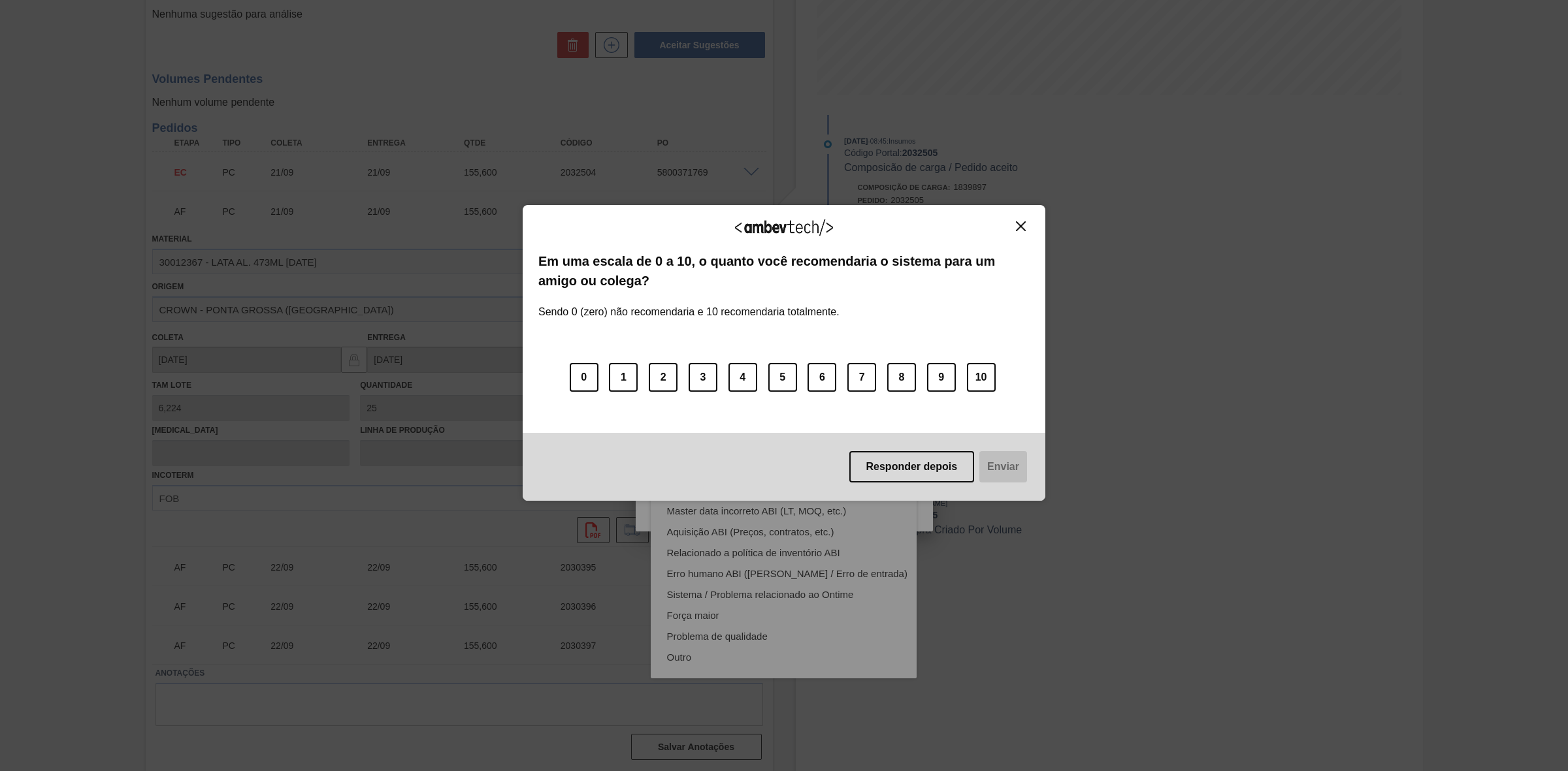
click at [1020, 226] on img "Close" at bounding box center [1020, 226] width 10 height 10
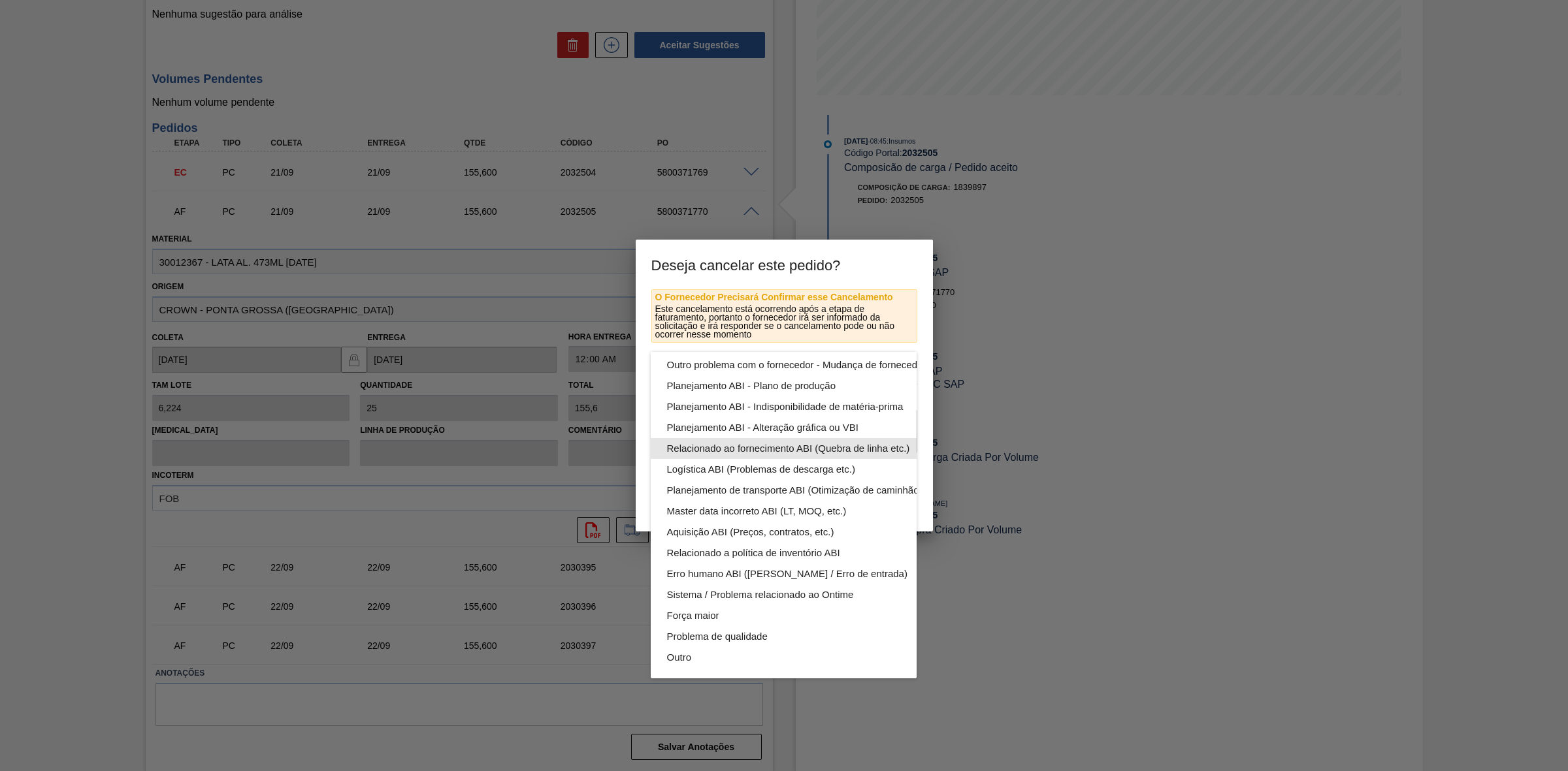
click at [804, 438] on div "Relacionado ao fornecimento ABI (Quebra de linha etc.)" at bounding box center [814, 449] width 296 height 21
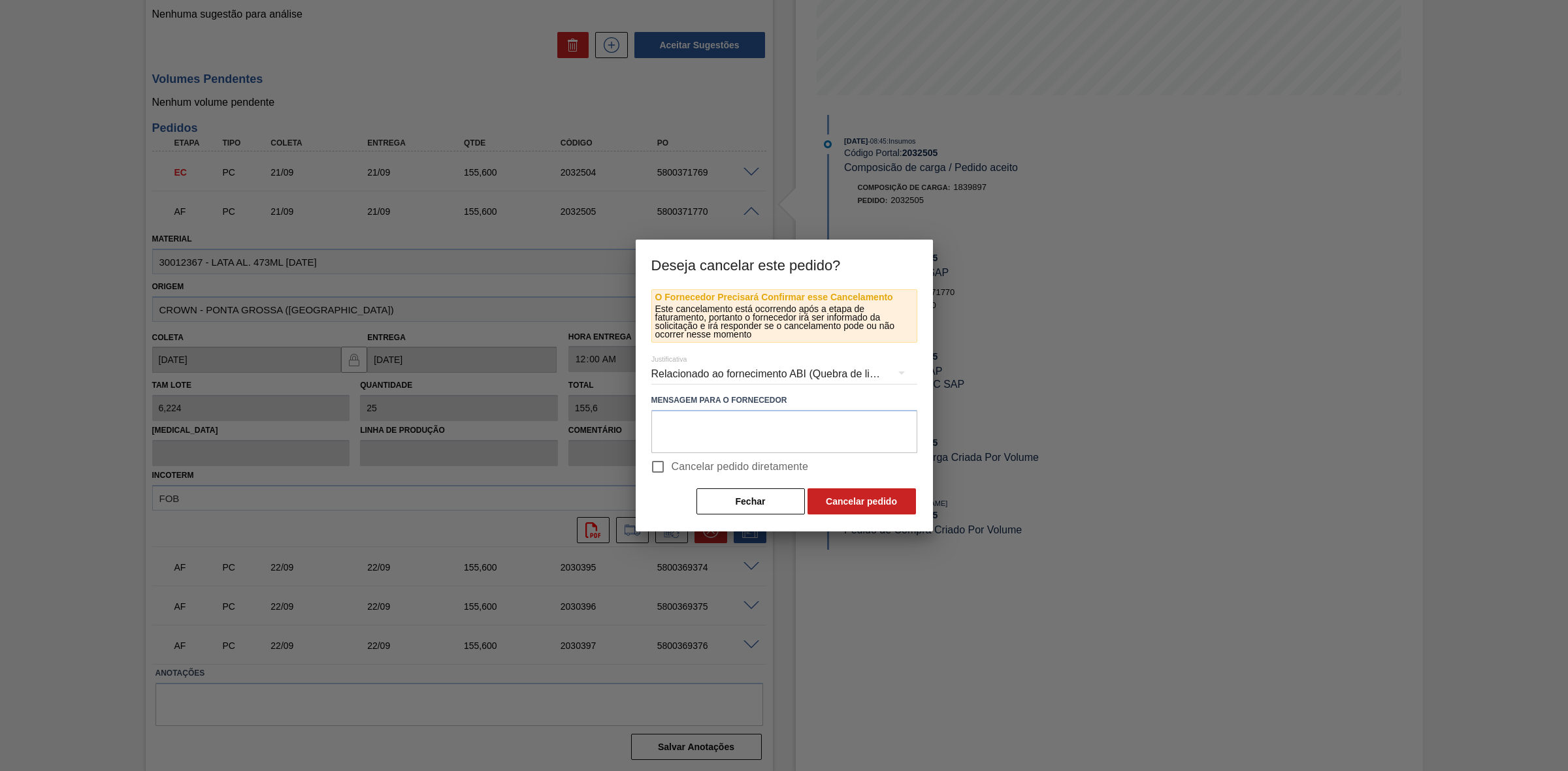
scroll to position [0, 0]
click at [707, 426] on textarea at bounding box center [784, 431] width 266 height 43
paste textarea "Perda de performance da linha ao entrar com OR 350"
type textarea "Perda de performance da linha ao entrar com OR 350"
click at [874, 510] on button "Cancelar pedido" at bounding box center [862, 502] width 108 height 26
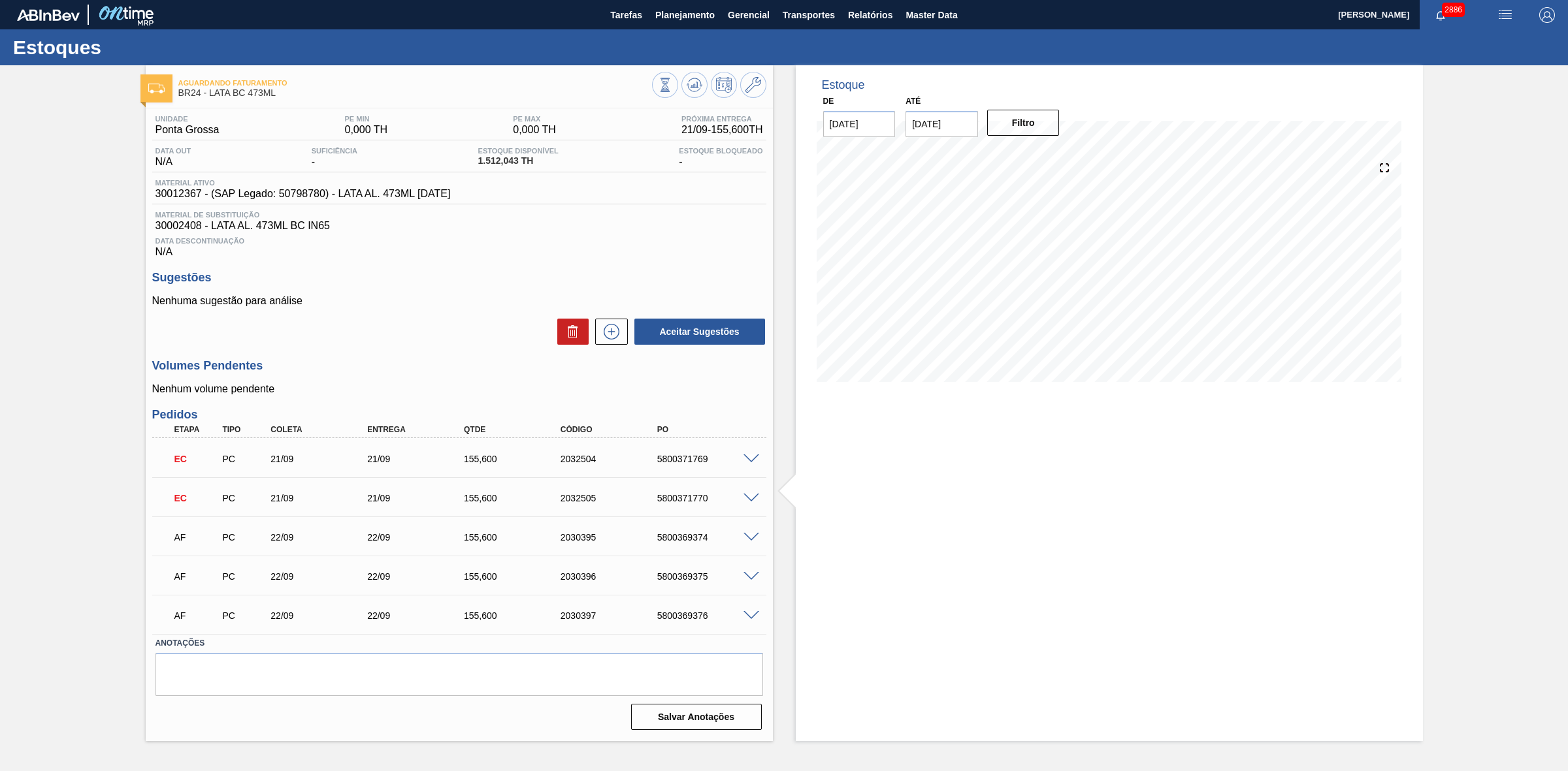
click at [749, 540] on span at bounding box center [751, 537] width 16 height 10
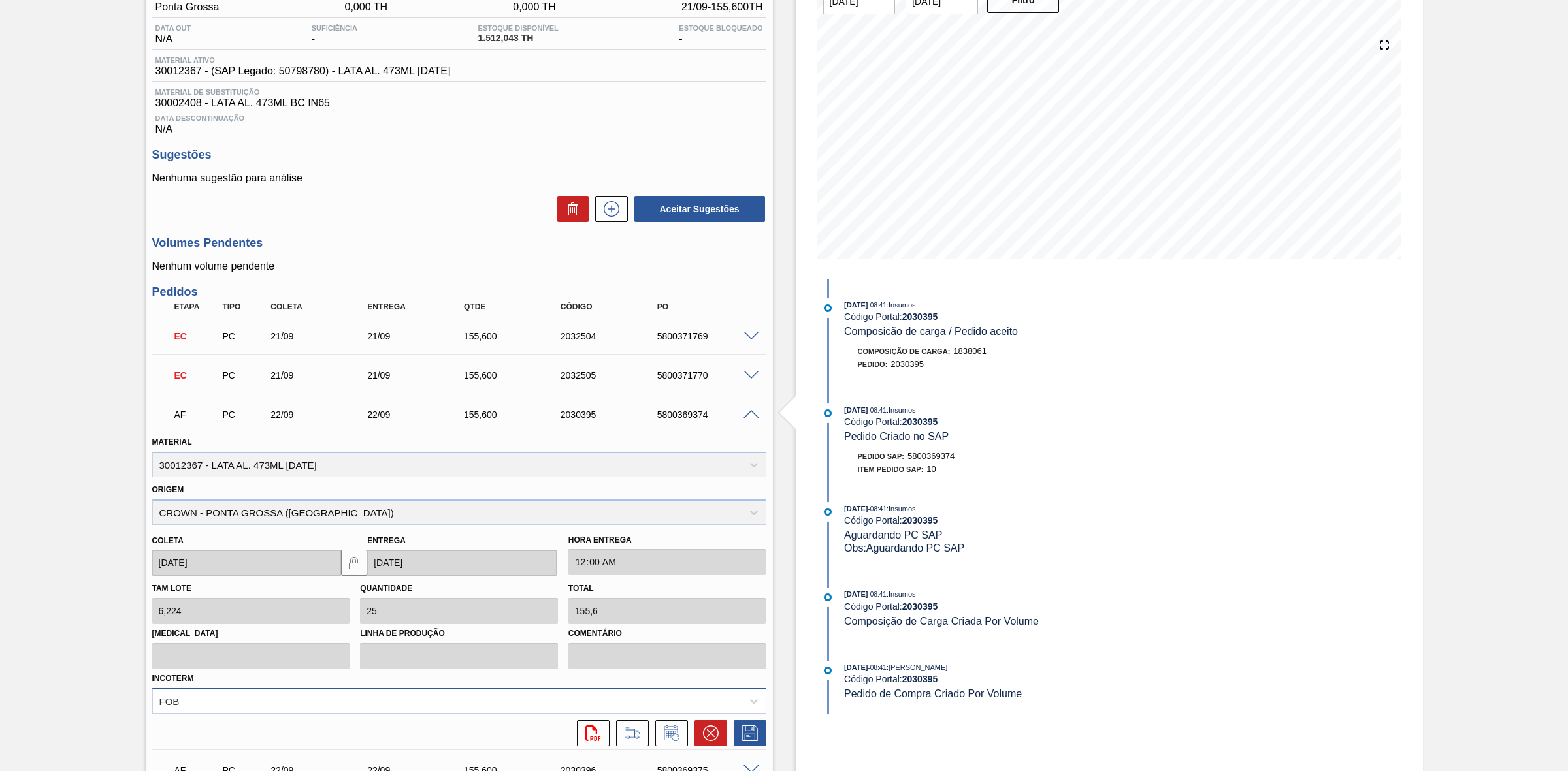
scroll to position [288, 0]
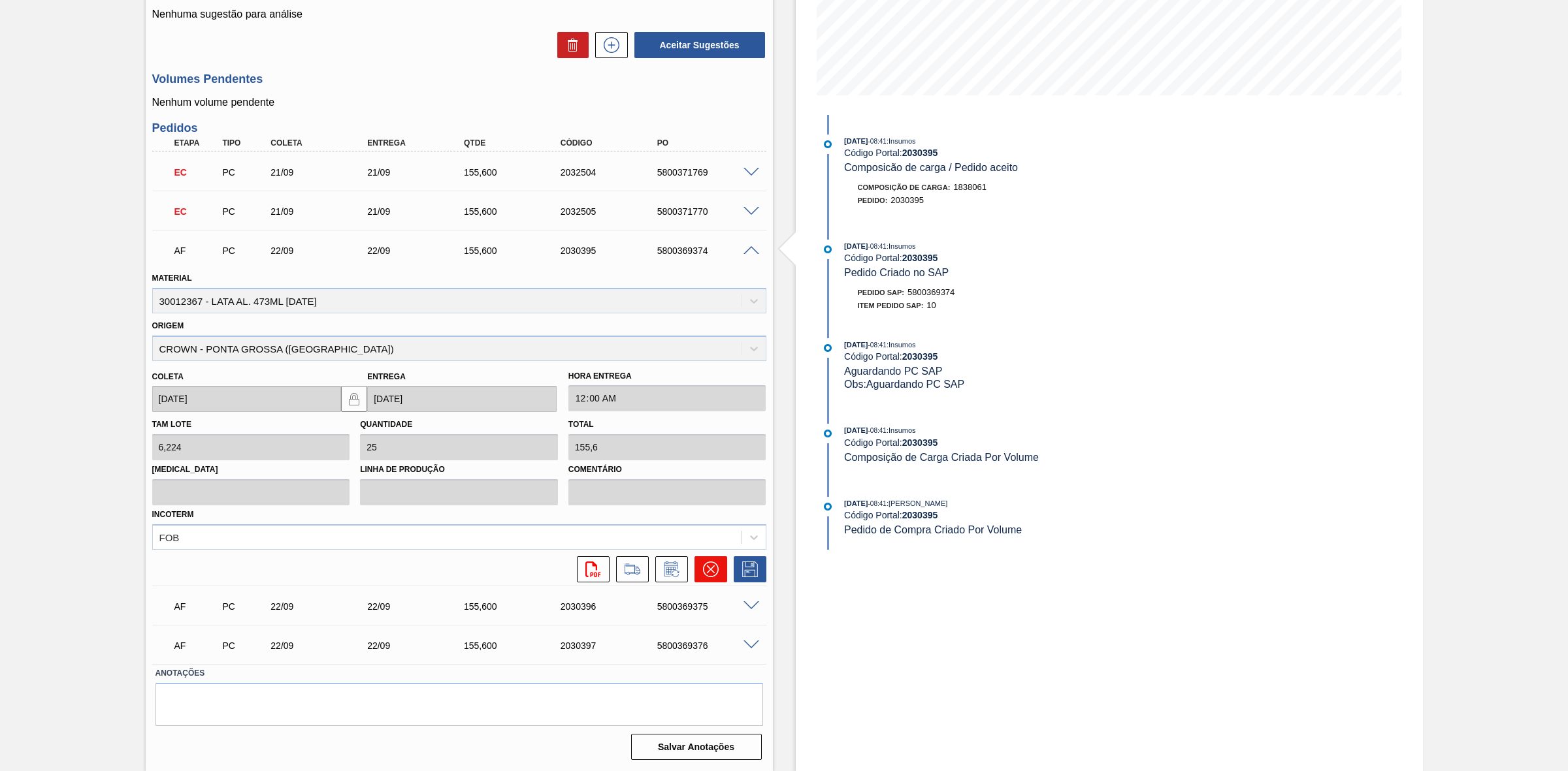
click at [707, 569] on icon at bounding box center [711, 569] width 16 height 16
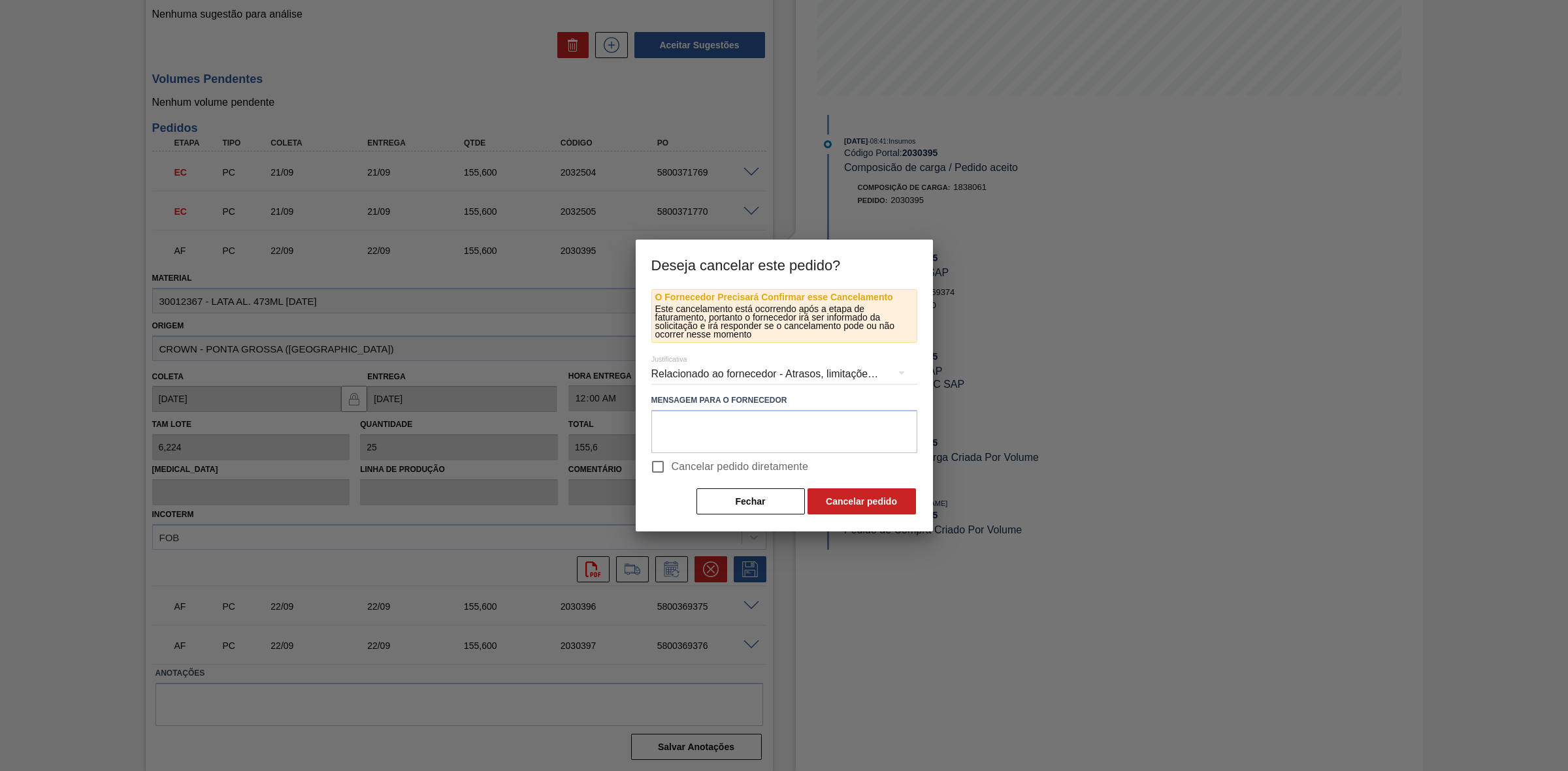
click at [732, 373] on div "Relacionado ao fornecedor - Atrasos, limitações de capacidade, etc." at bounding box center [784, 374] width 266 height 36
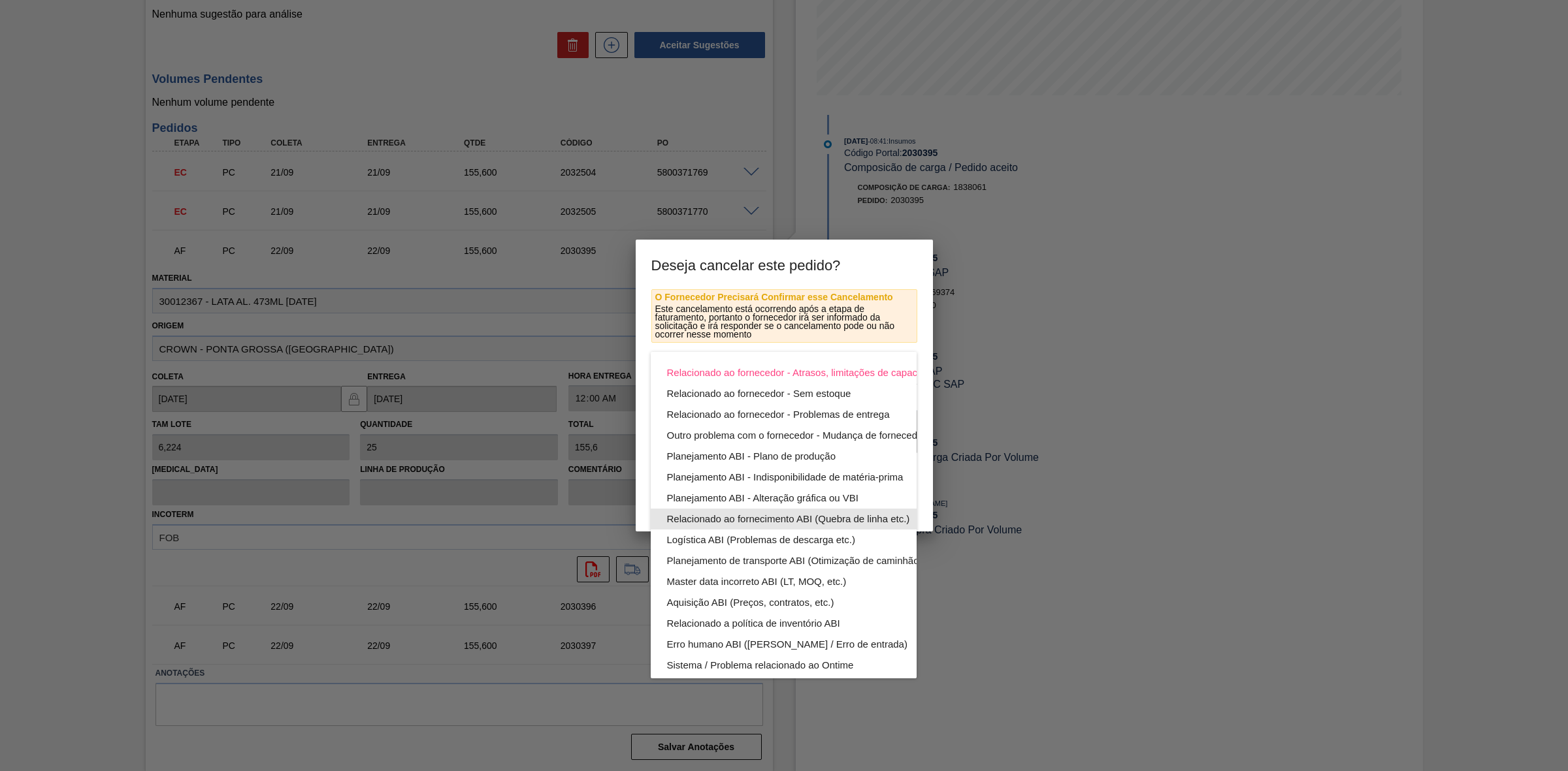
click at [802, 514] on div "Relacionado ao fornecimento ABI (Quebra de linha etc.)" at bounding box center [814, 519] width 296 height 21
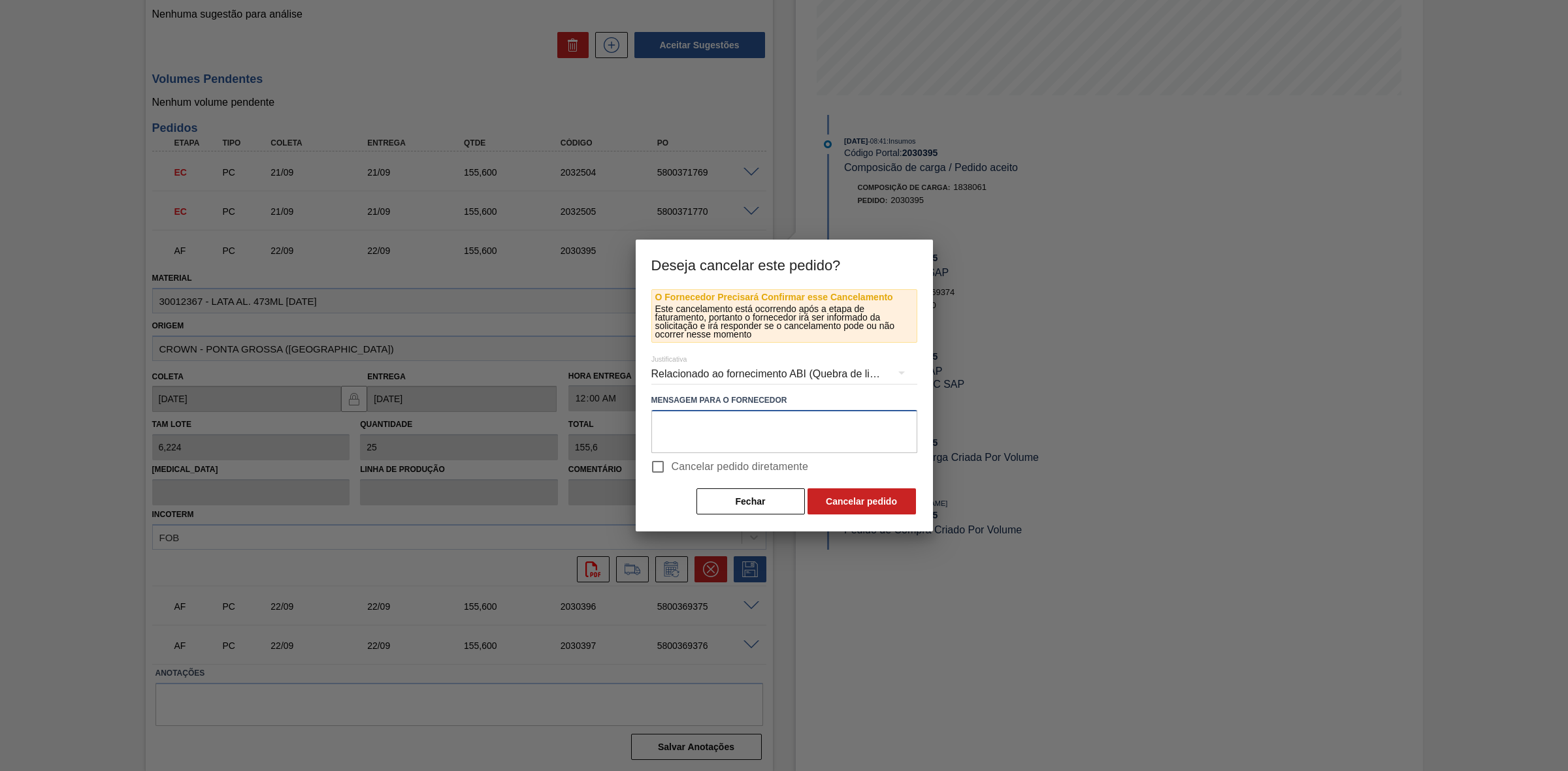
click at [723, 432] on textarea at bounding box center [784, 431] width 266 height 43
paste textarea "Perda de performance da linha ao entrar com OR 350"
type textarea "Perda de performance da linha ao entrar com OR 350"
click at [869, 509] on button "Cancelar pedido" at bounding box center [862, 502] width 108 height 26
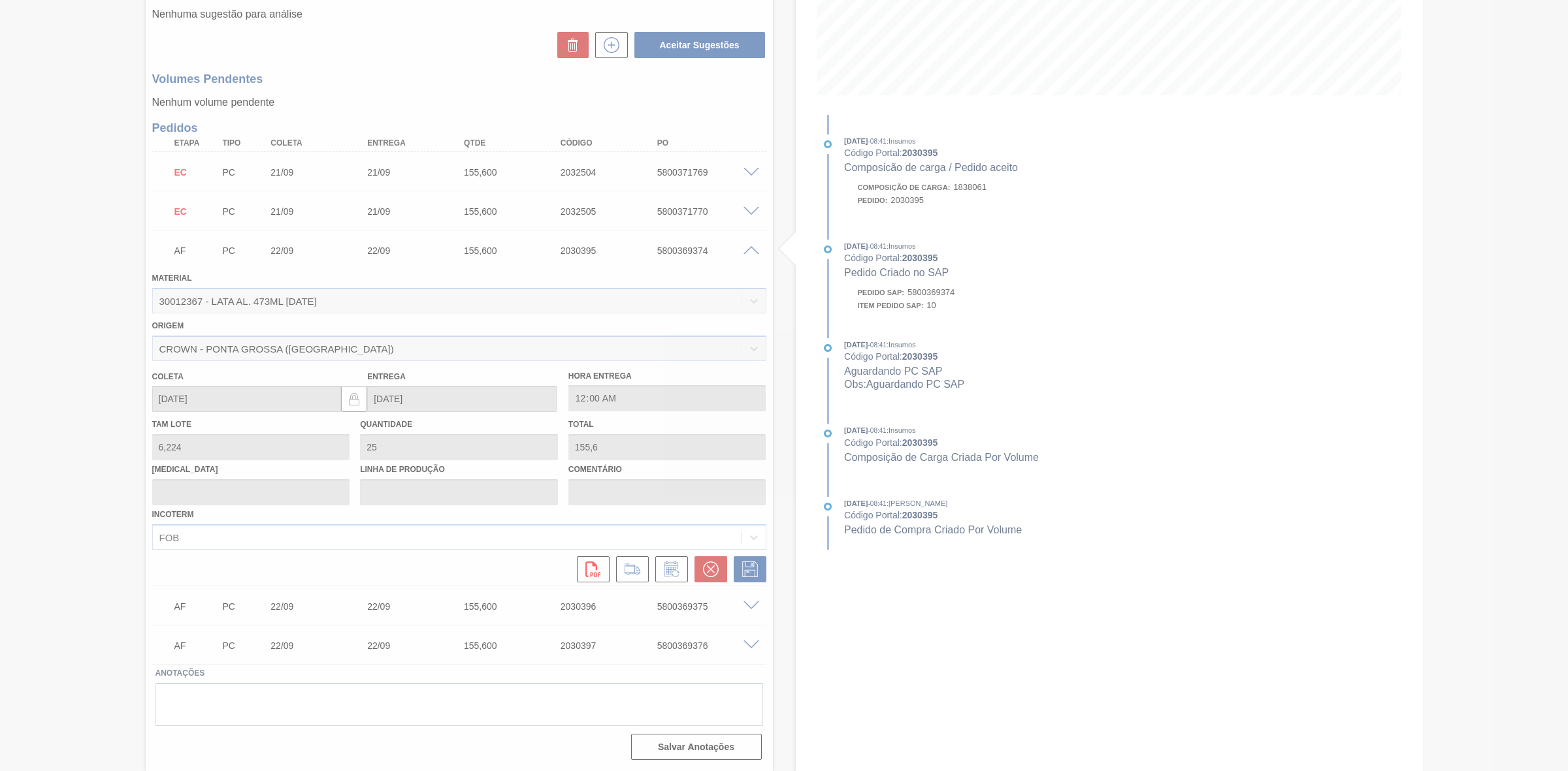
scroll to position [0, 0]
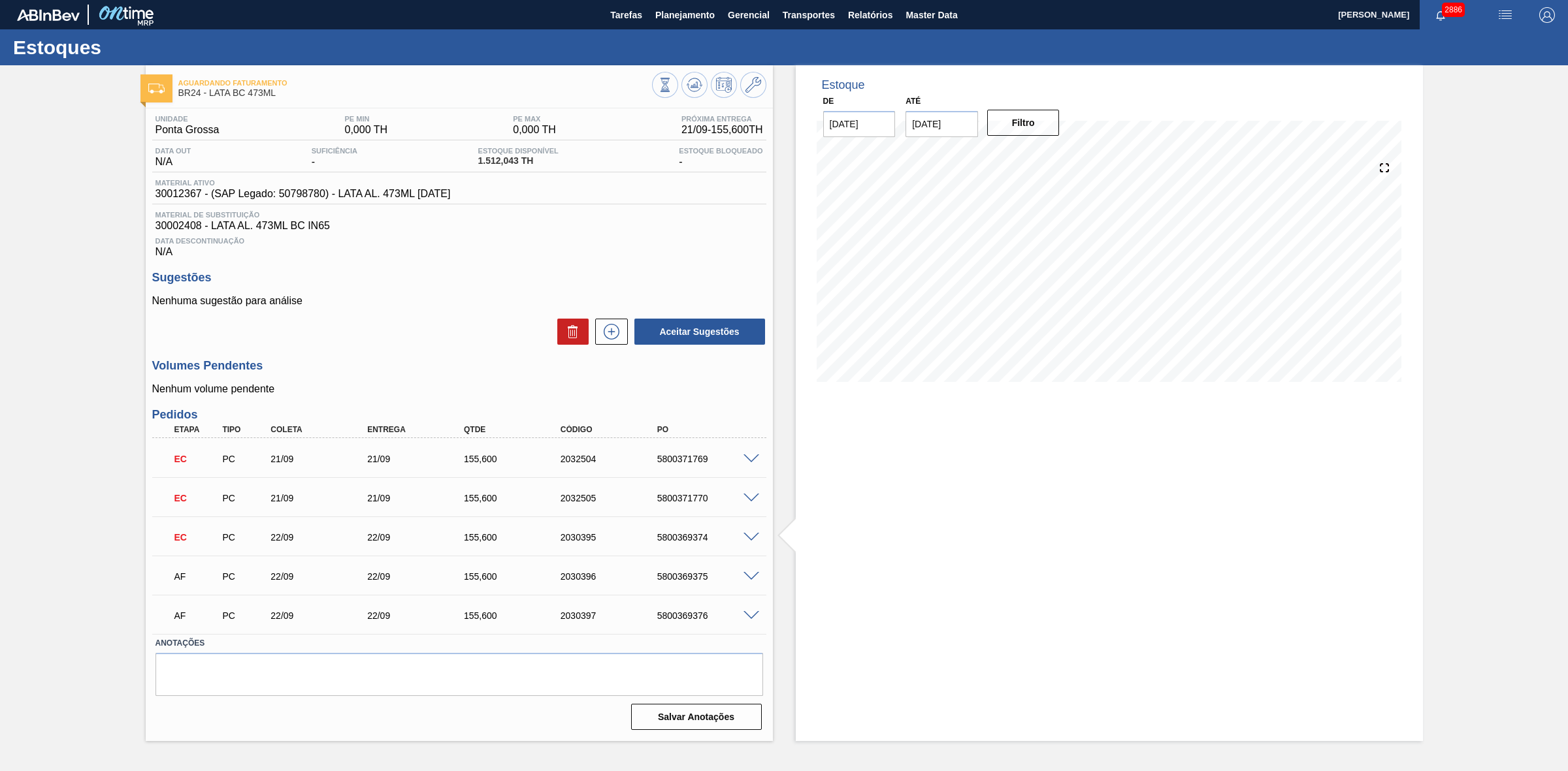
click at [748, 577] on span at bounding box center [751, 576] width 16 height 10
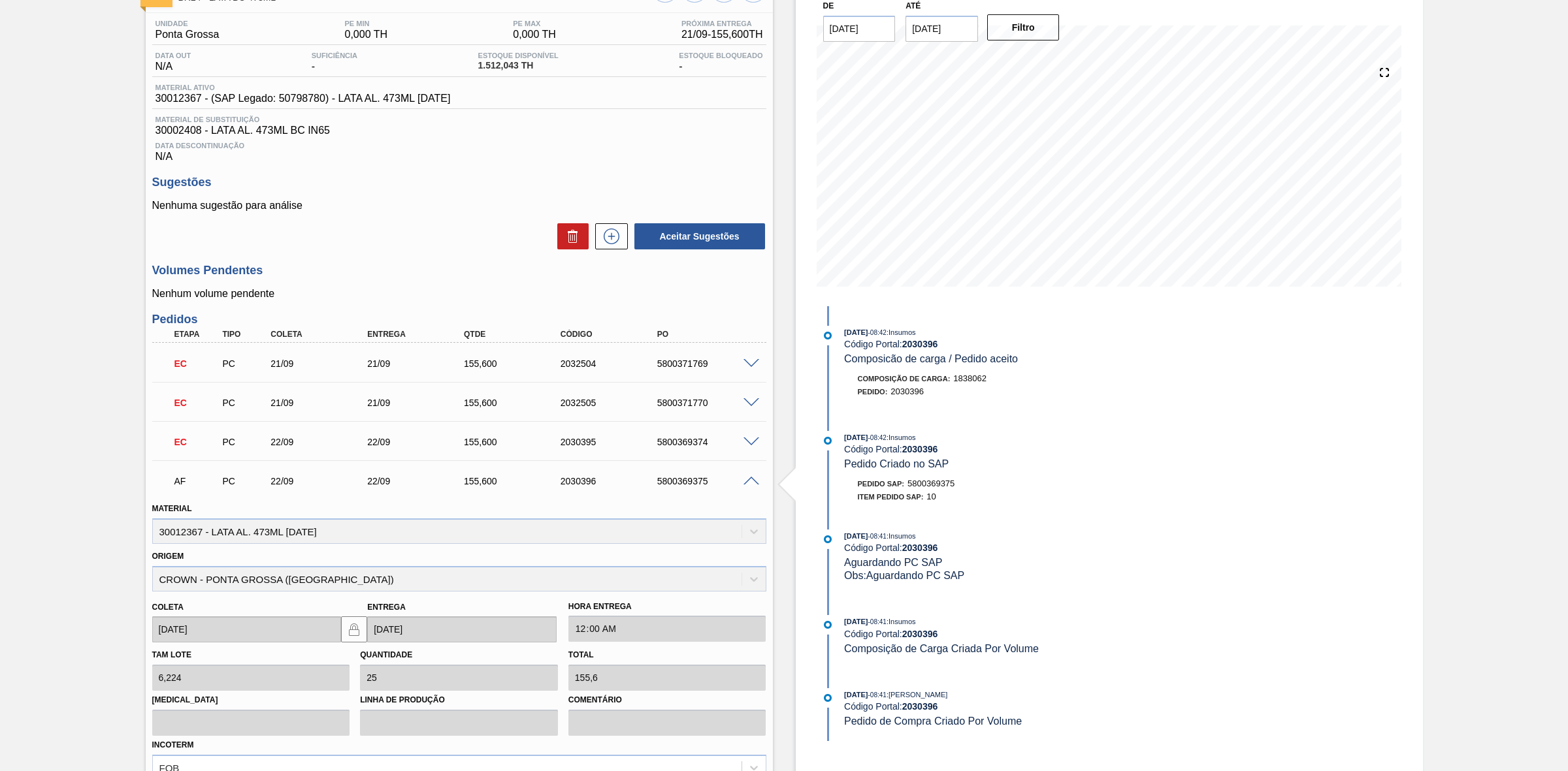
scroll to position [288, 0]
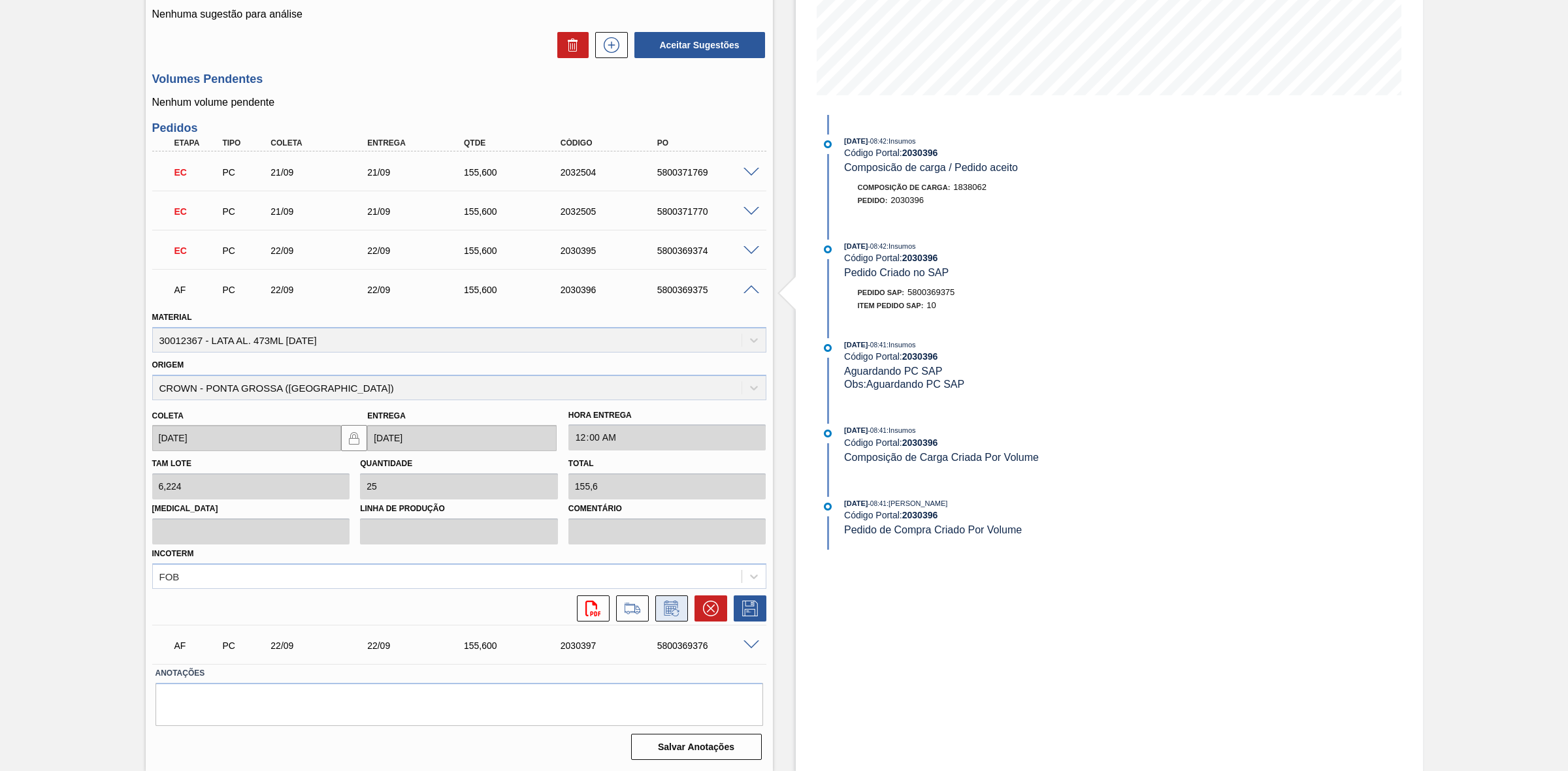
click at [680, 605] on button at bounding box center [672, 608] width 33 height 26
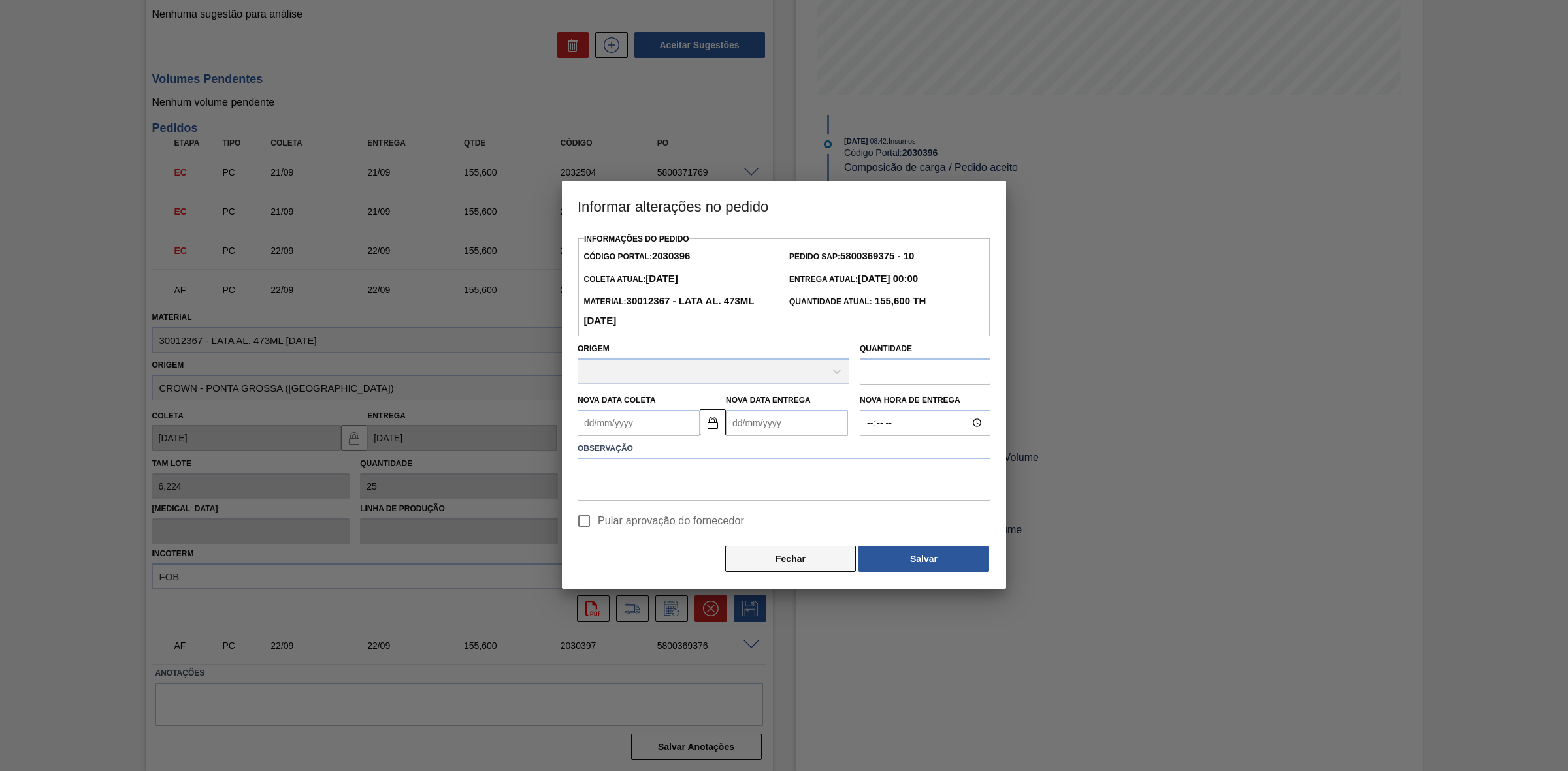
click at [797, 565] on button "Fechar" at bounding box center [791, 559] width 131 height 26
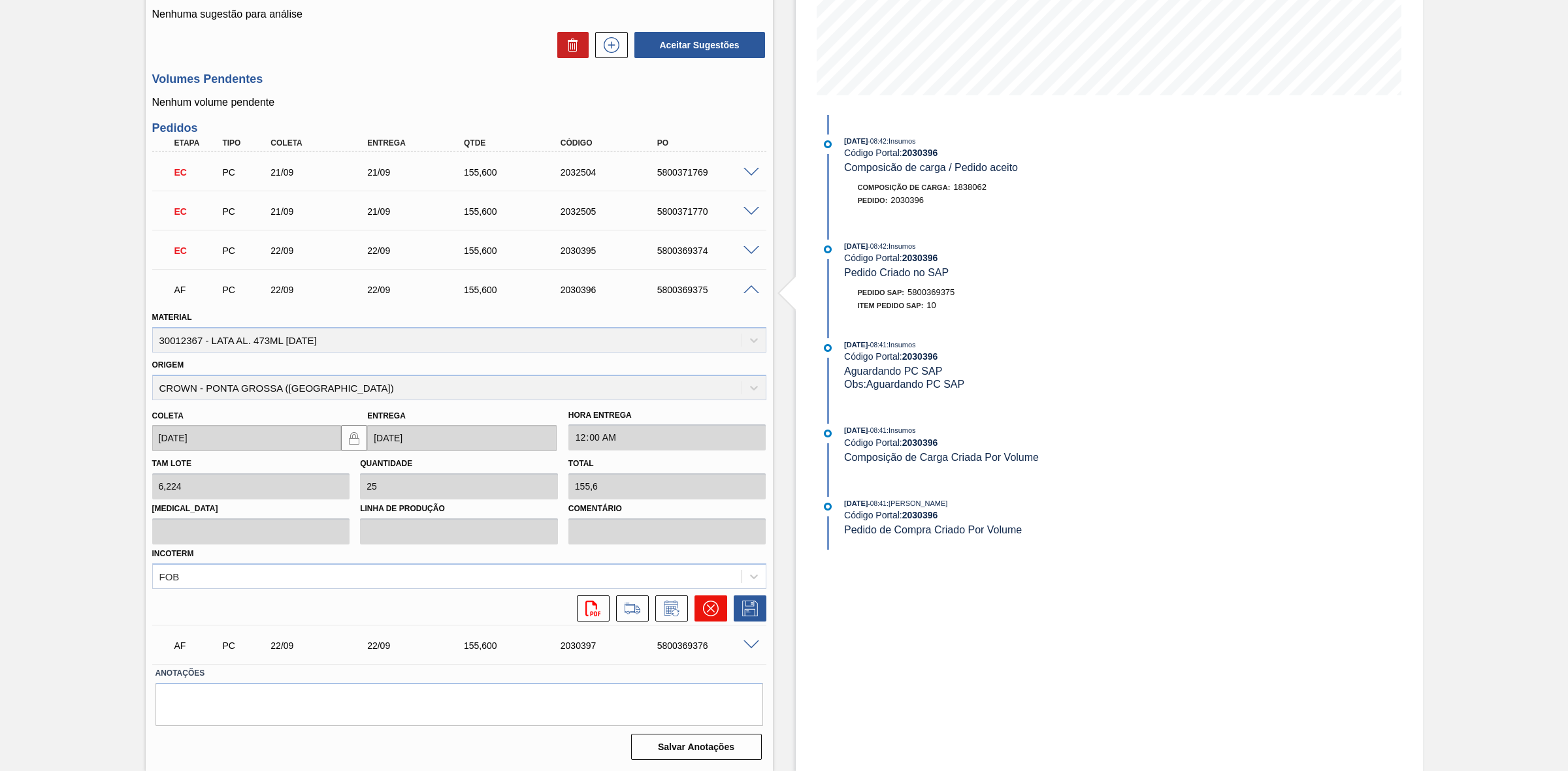
click at [710, 608] on icon at bounding box center [710, 608] width 8 height 8
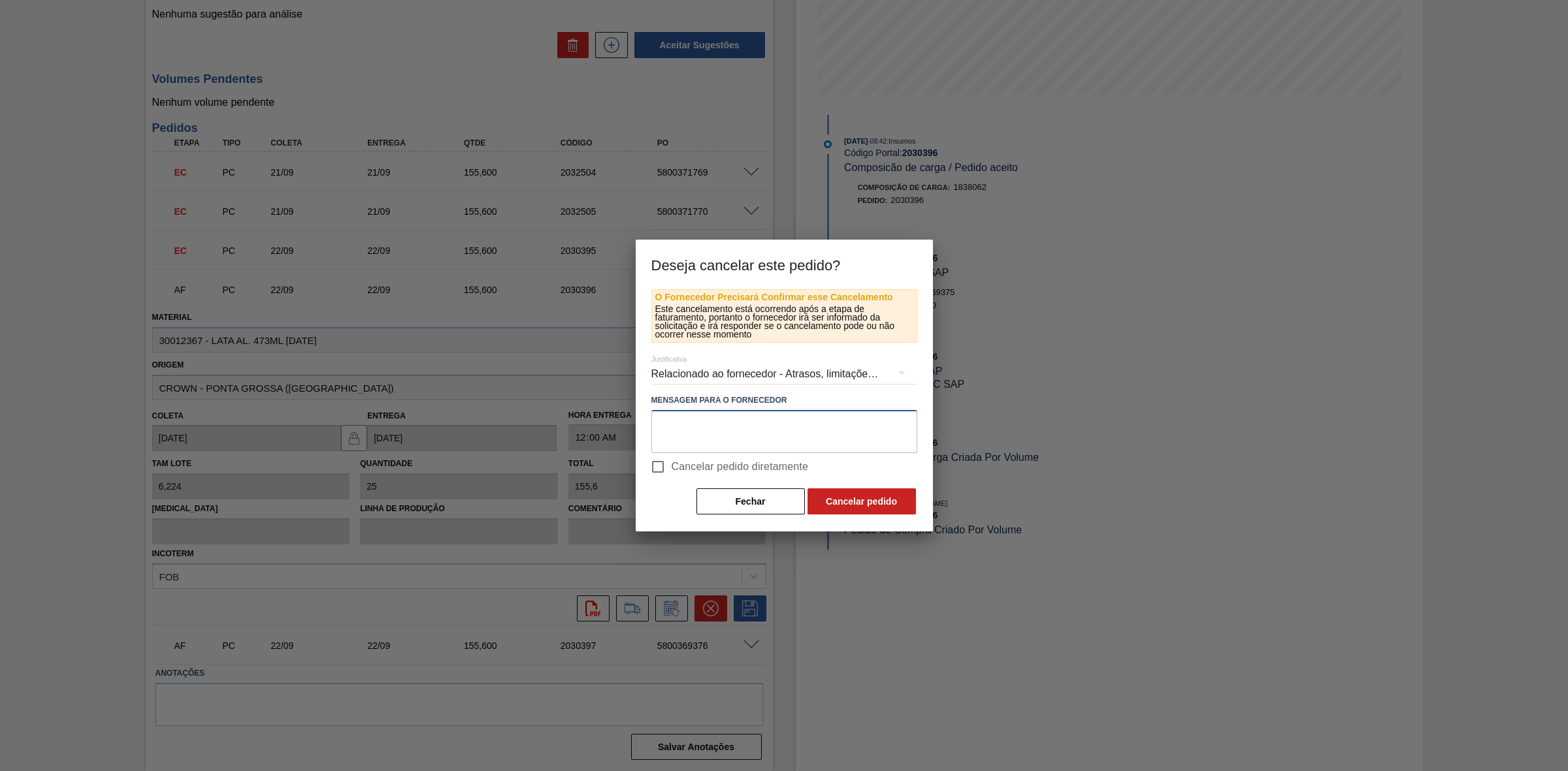
click at [696, 425] on textarea at bounding box center [784, 431] width 266 height 43
paste textarea "Perda de performance da linha ao entrar com OR 350"
type textarea "Perda de performance da linha ao entrar com OR 350"
click at [774, 369] on div "Relacionado ao fornecedor - Atrasos, limitações de capacidade, etc." at bounding box center [784, 374] width 266 height 36
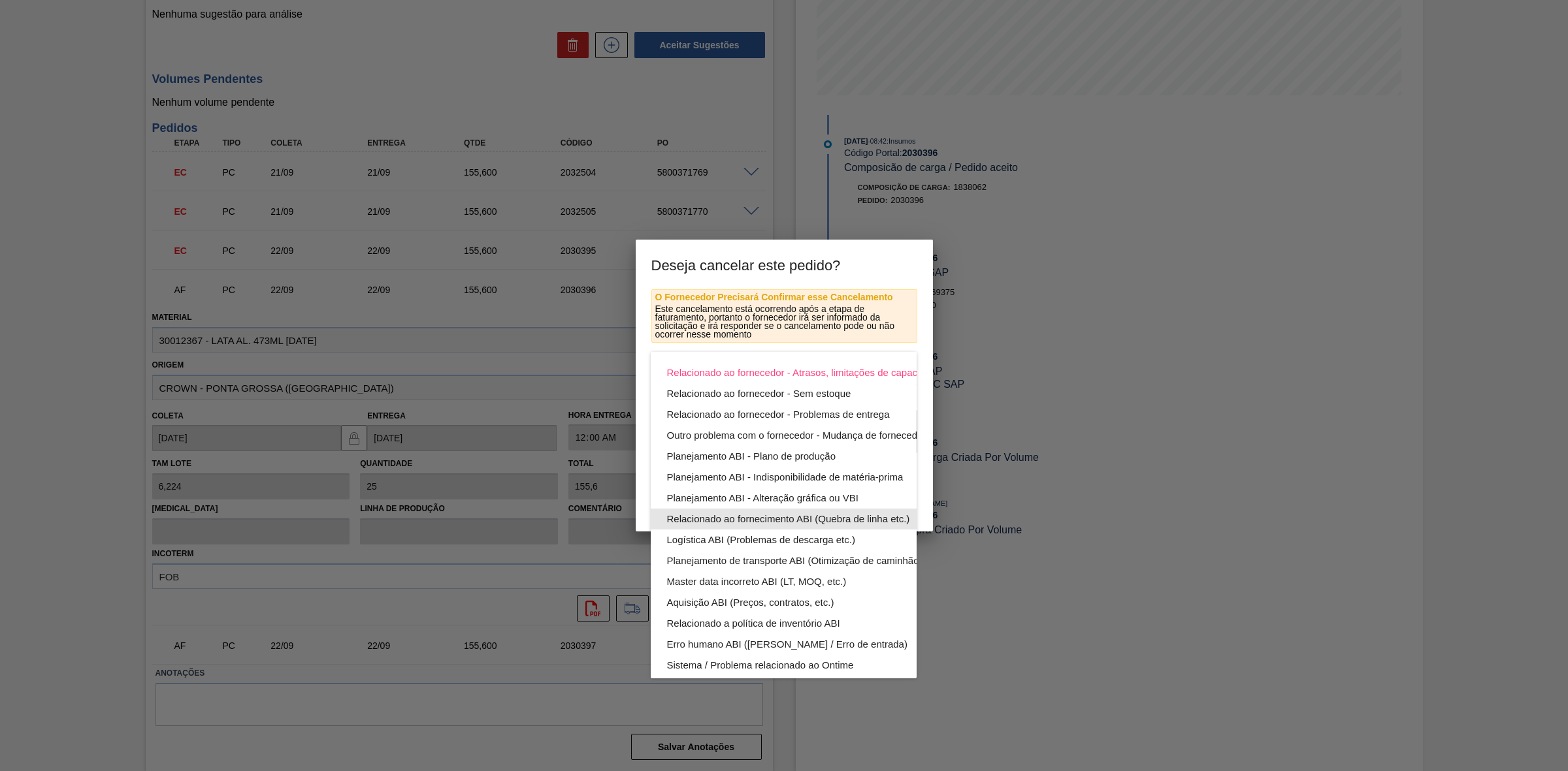
click at [829, 521] on div "Relacionado ao fornecimento ABI (Quebra de linha etc.)" at bounding box center [814, 519] width 296 height 21
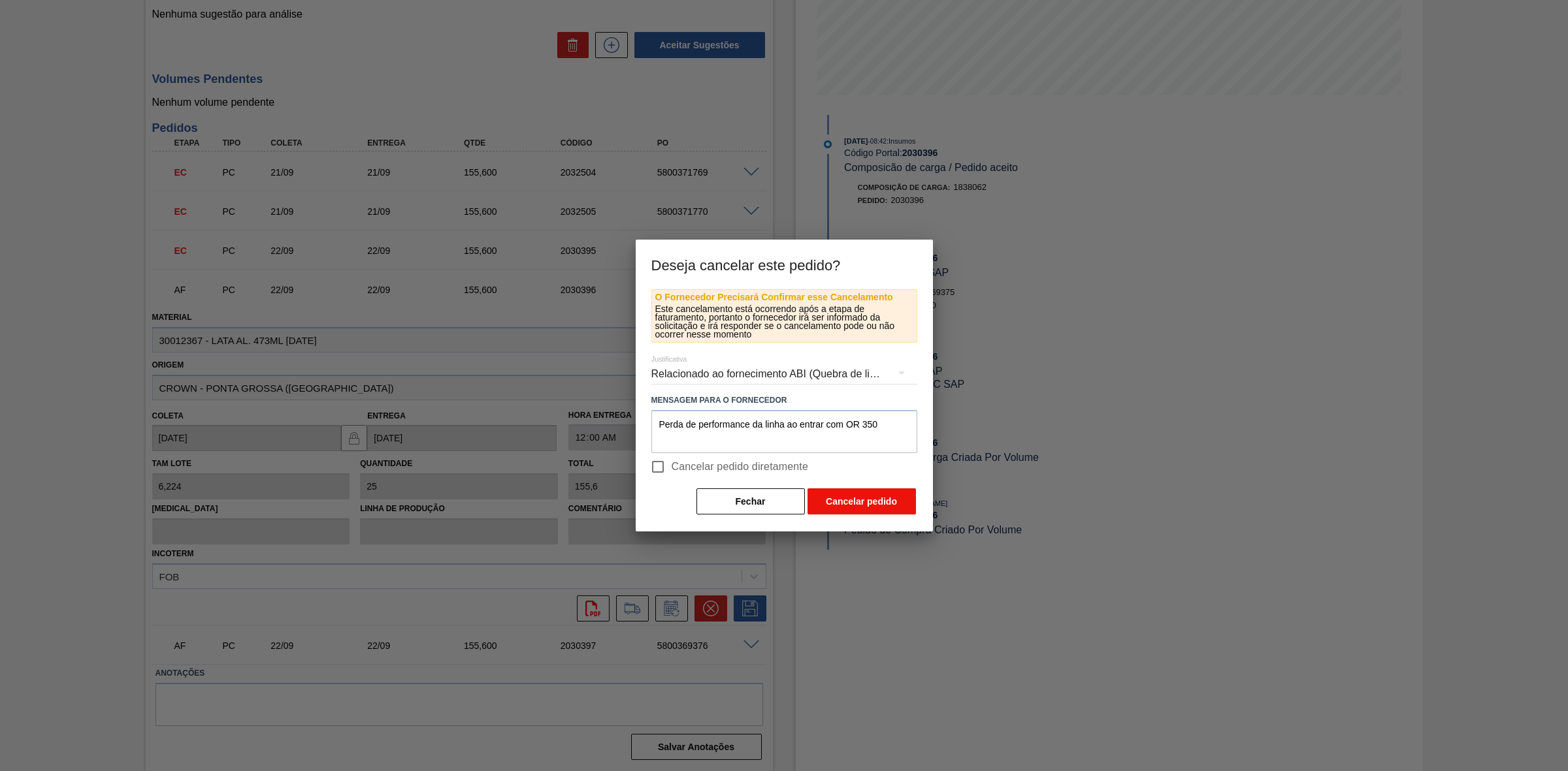
click at [831, 502] on button "Cancelar pedido" at bounding box center [862, 502] width 108 height 26
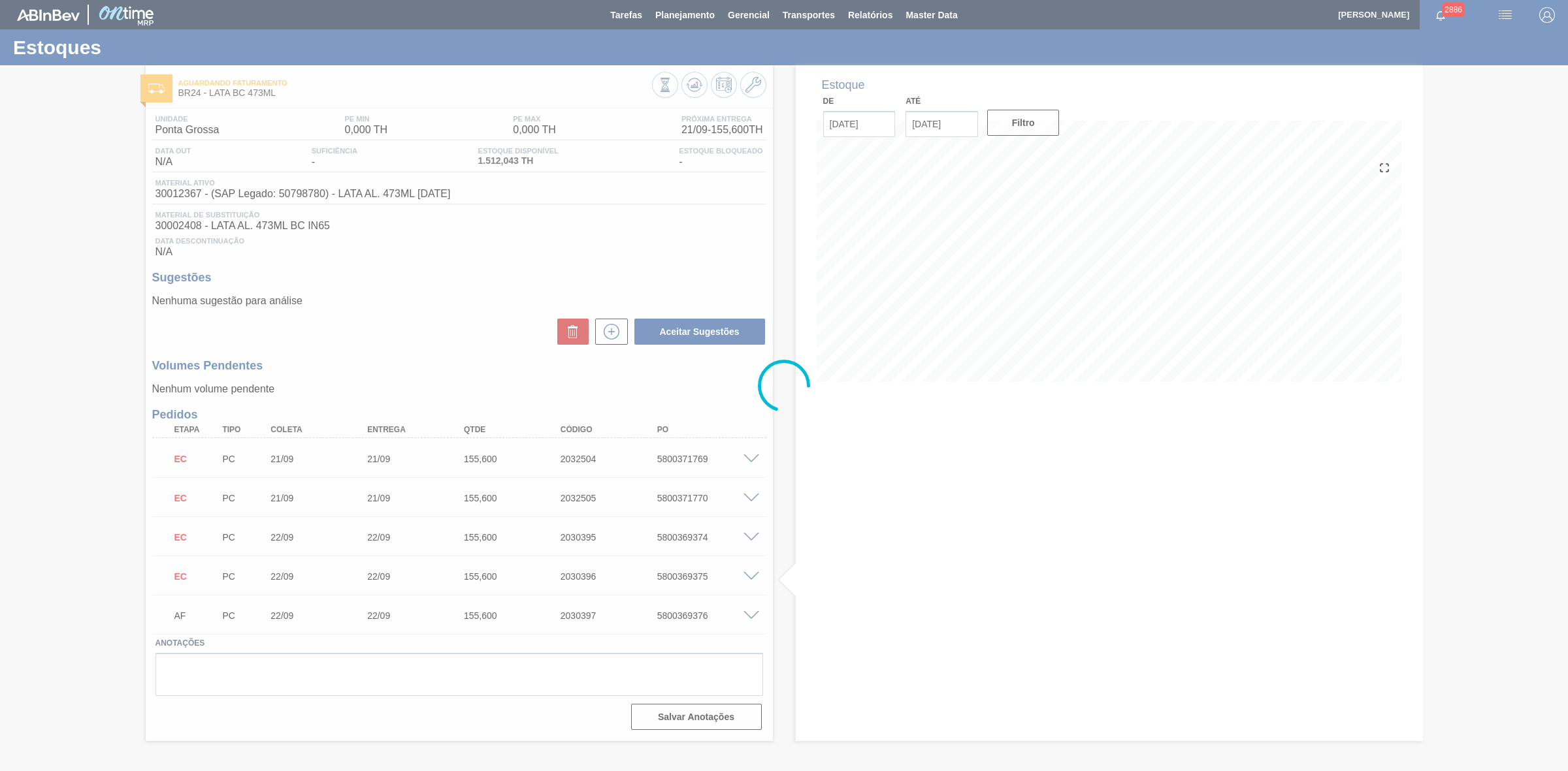
scroll to position [0, 0]
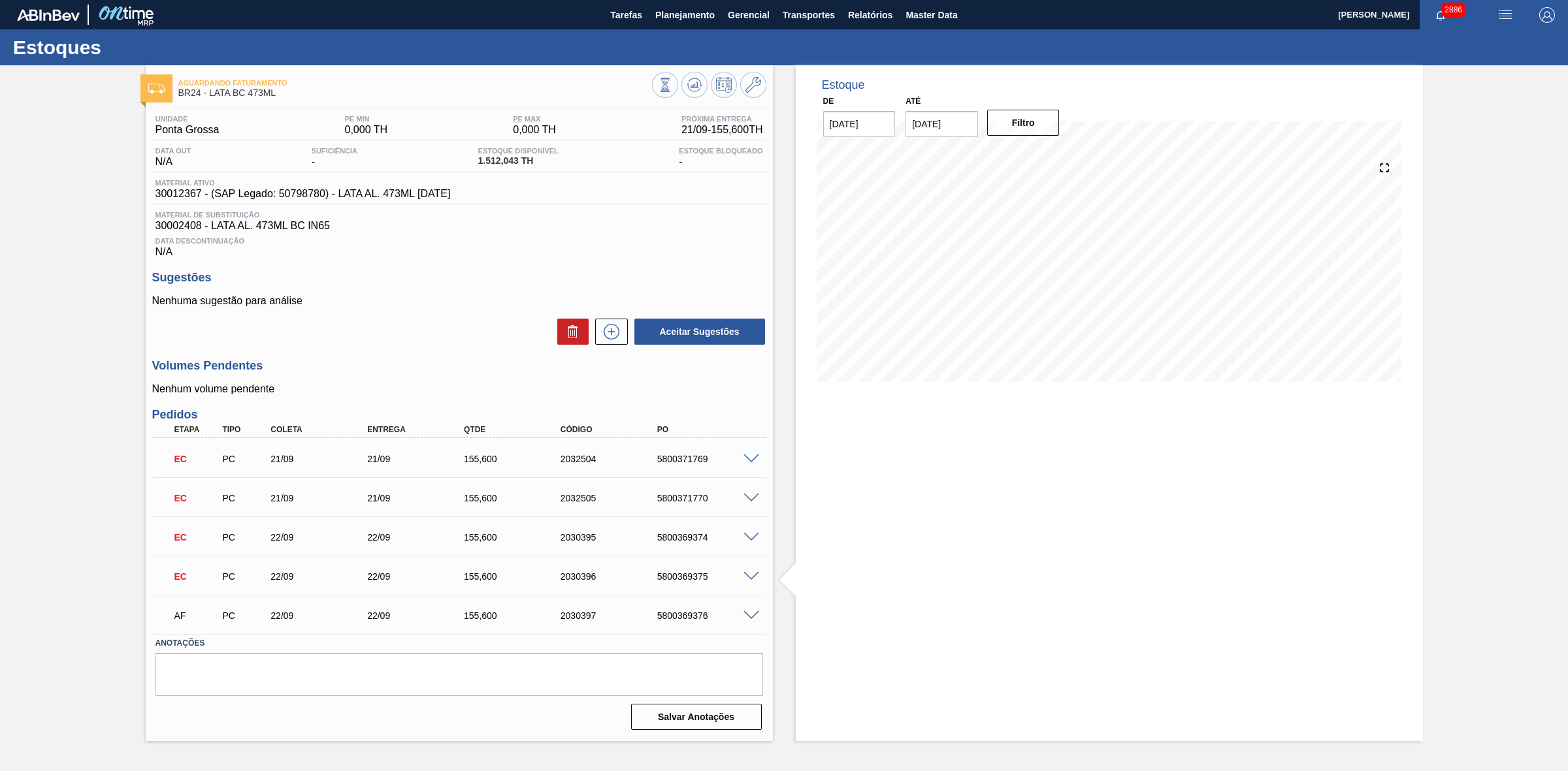
click at [750, 621] on span at bounding box center [751, 615] width 16 height 10
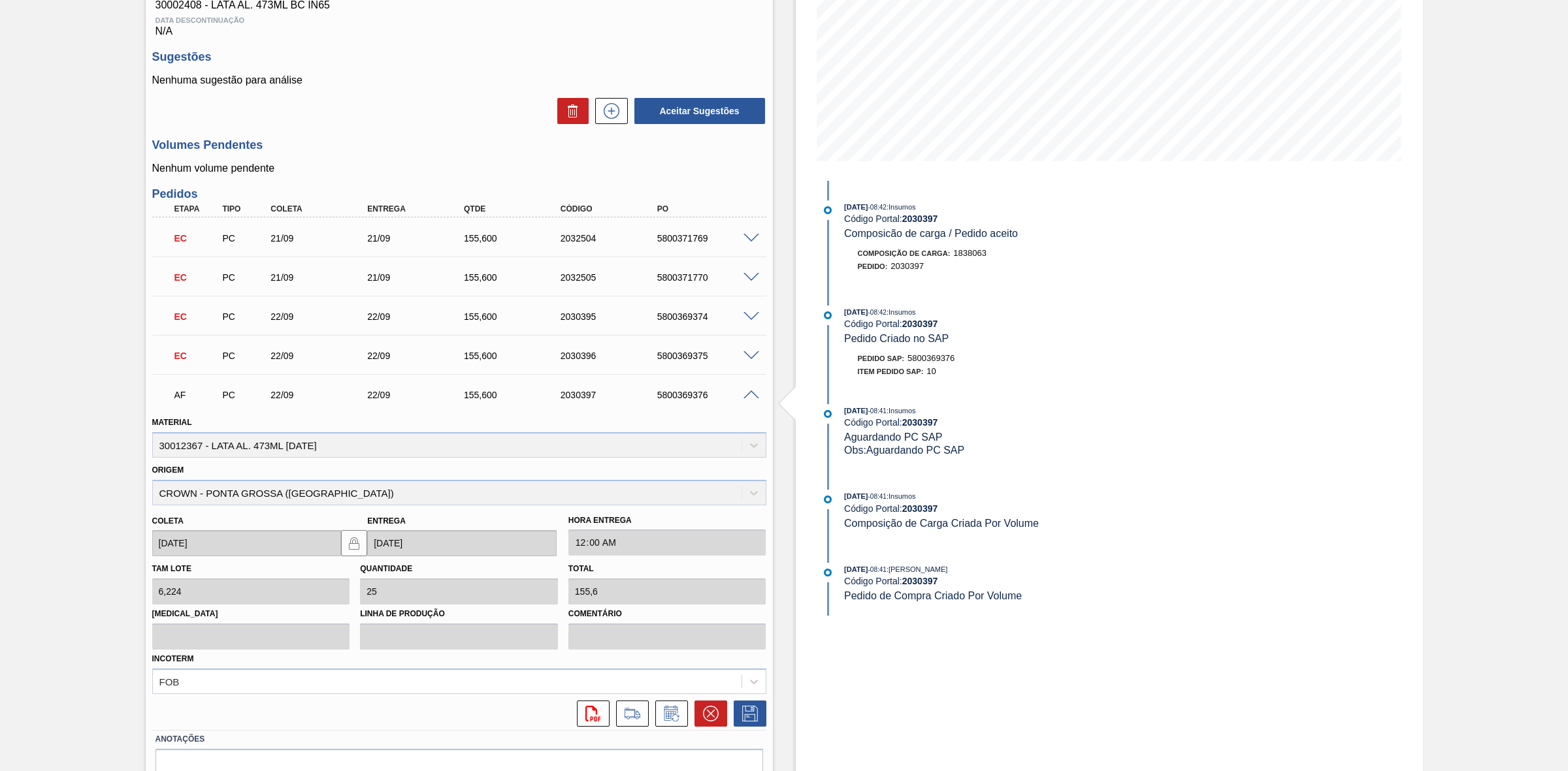
scroll to position [288, 0]
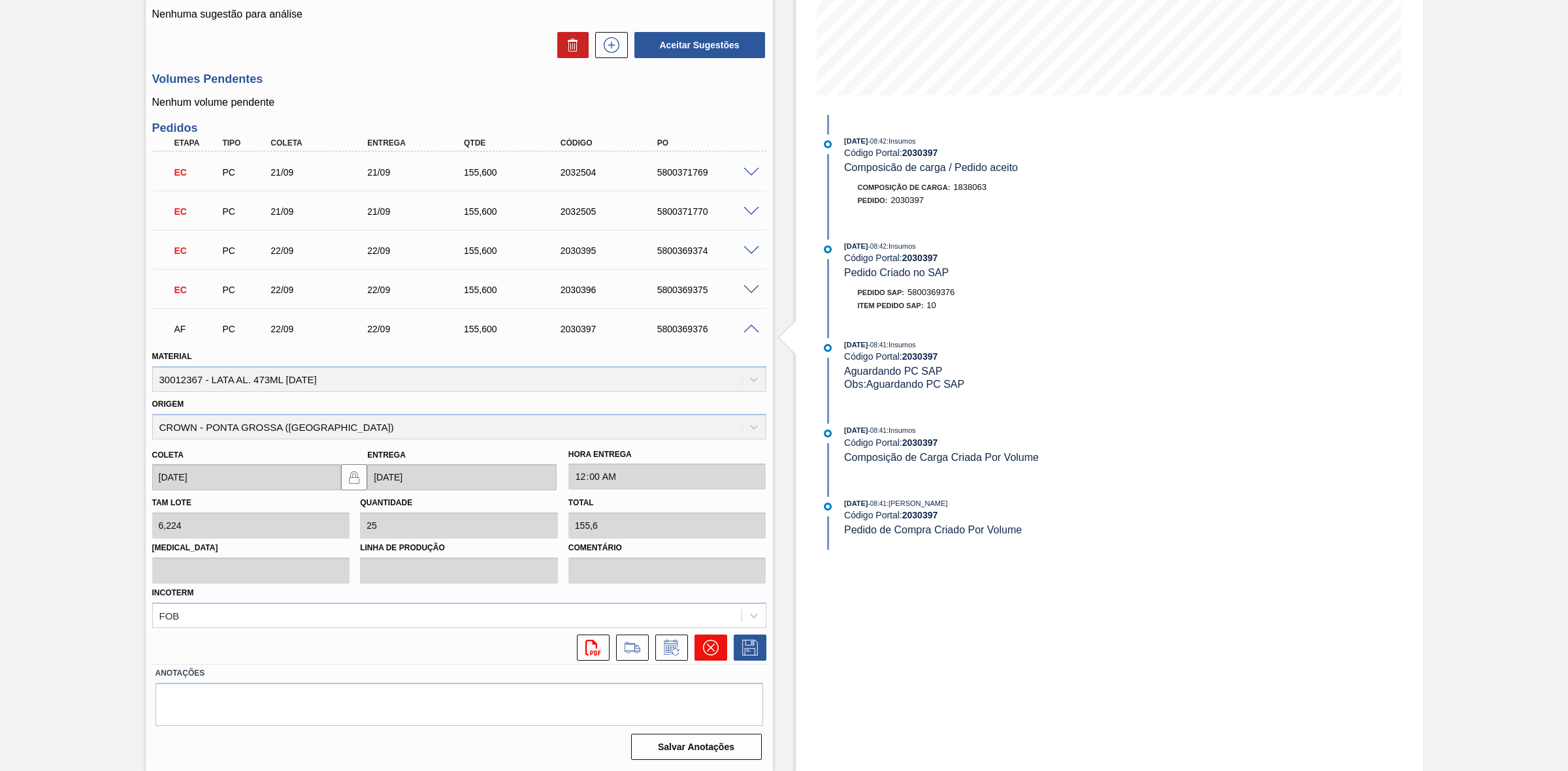
click at [712, 647] on icon at bounding box center [711, 648] width 16 height 16
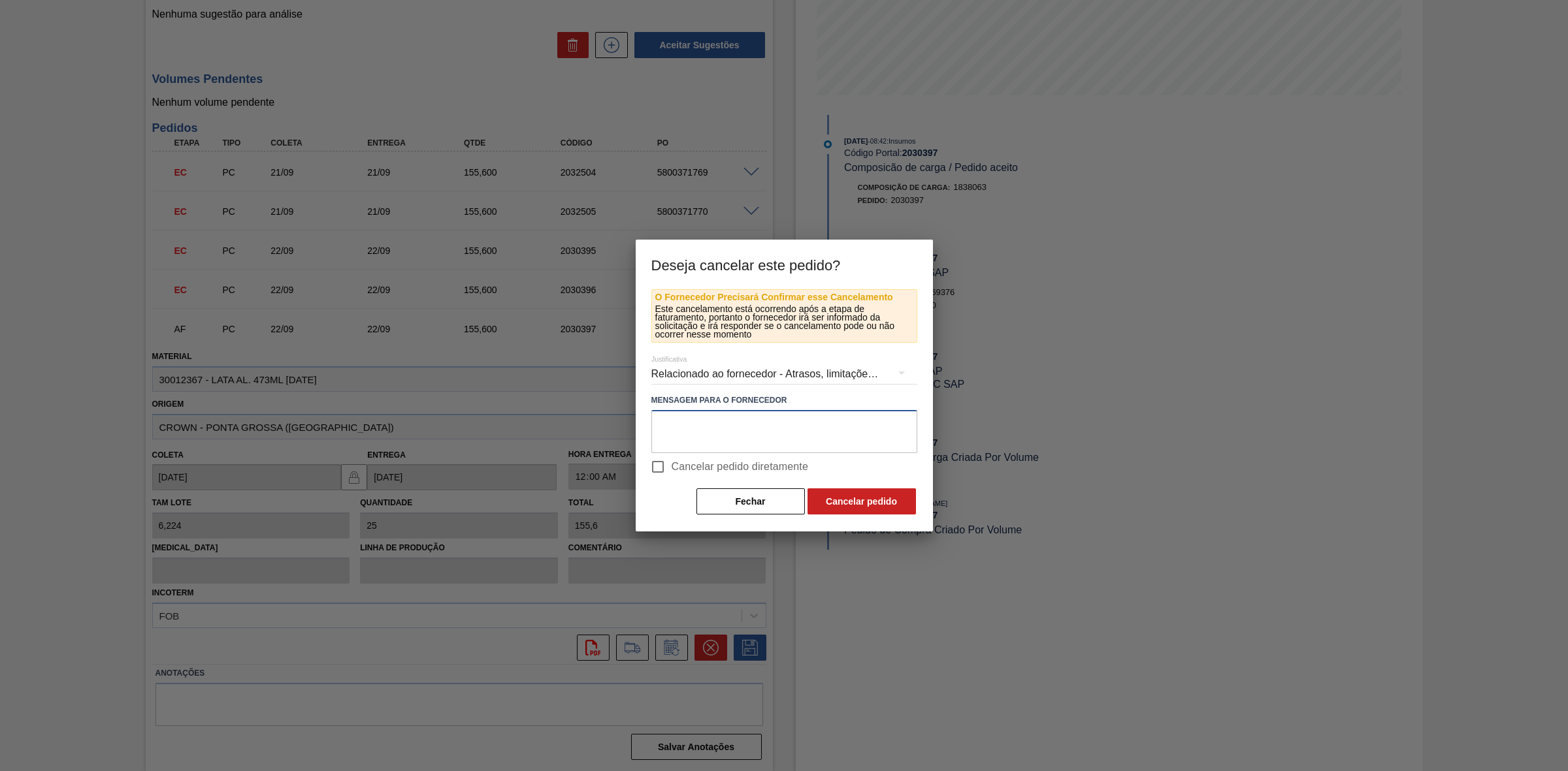
click at [728, 418] on textarea at bounding box center [784, 431] width 266 height 43
paste textarea "Perda de performance da linha ao entrar com OR 350"
type textarea "Perda de performance da linha ao entrar com OR 350"
click at [796, 367] on div "Relacionado ao fornecedor - Atrasos, limitações de capacidade, etc." at bounding box center [784, 374] width 266 height 36
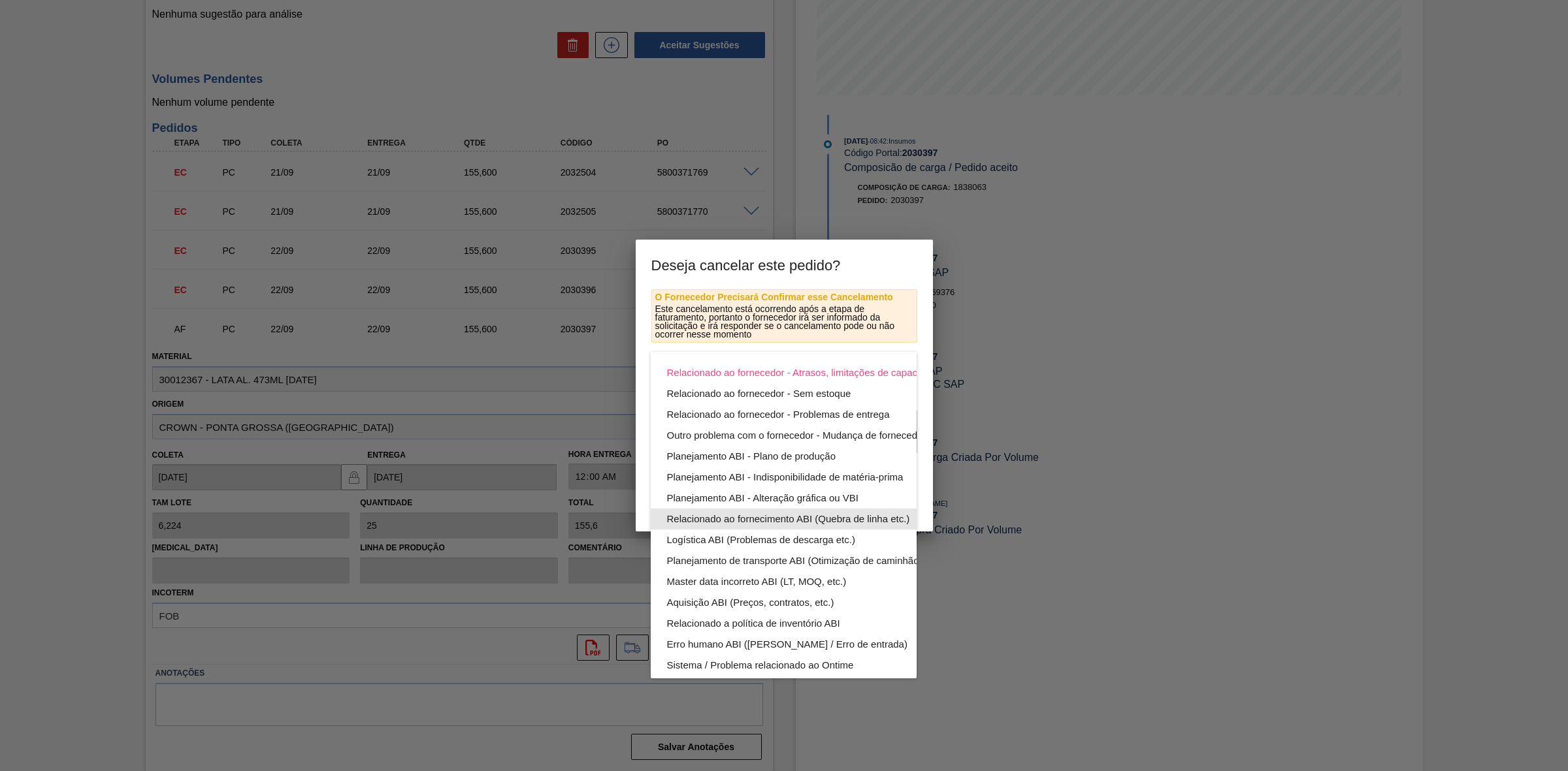
click at [823, 515] on div "Relacionado ao fornecimento ABI (Quebra de linha etc.)" at bounding box center [814, 519] width 296 height 21
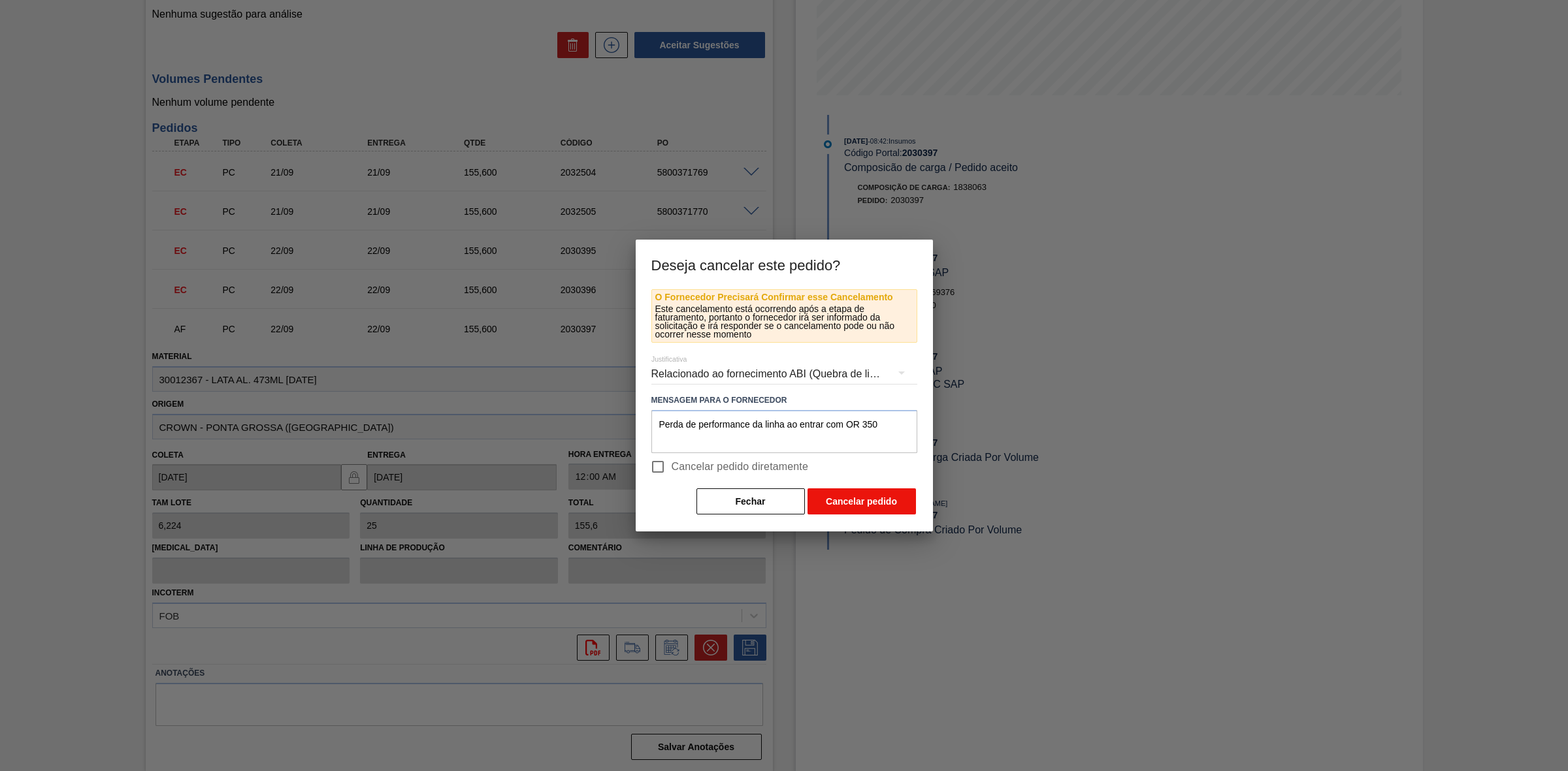
click at [845, 496] on button "Cancelar pedido" at bounding box center [862, 502] width 108 height 26
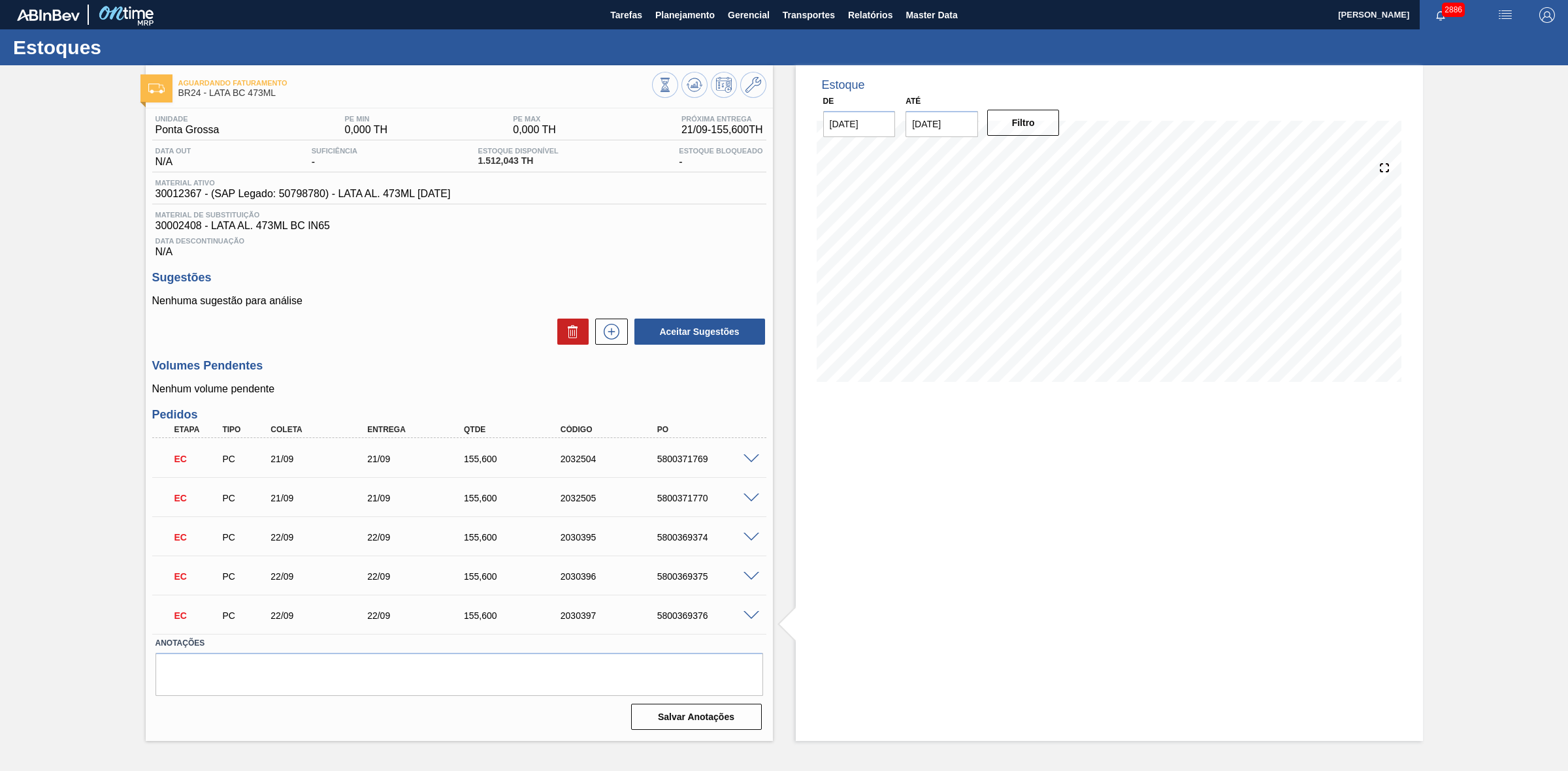
scroll to position [0, 0]
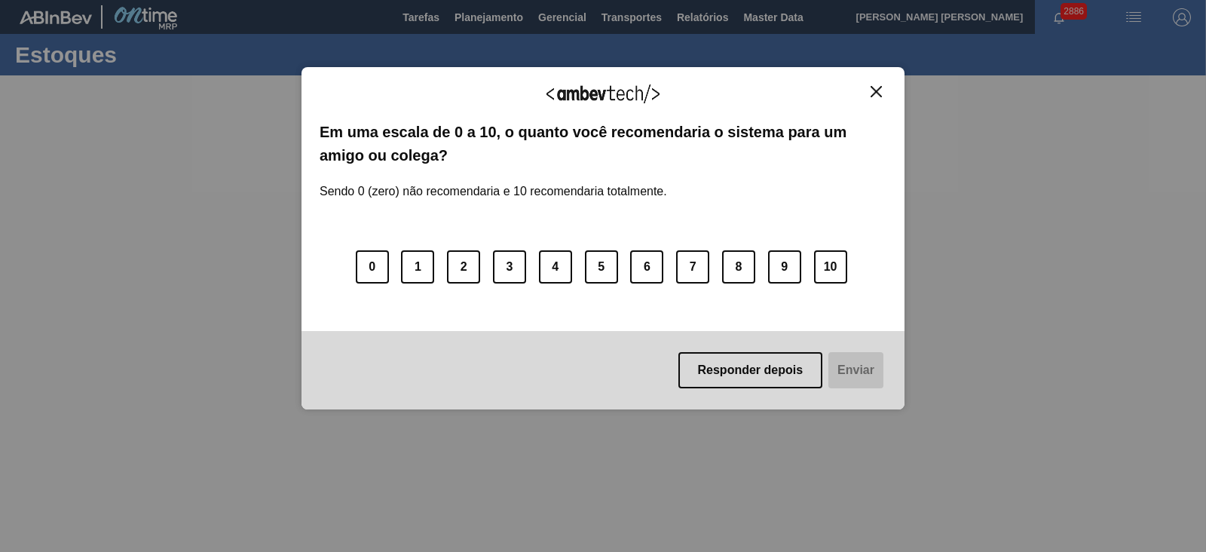
click at [873, 92] on img "Close" at bounding box center [876, 91] width 11 height 11
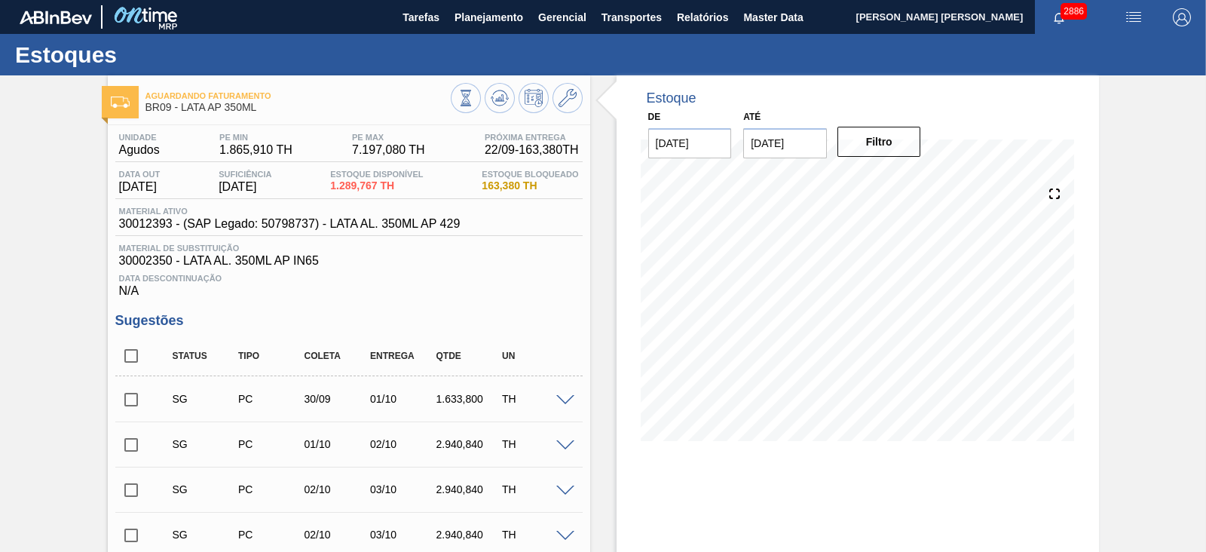
click at [782, 150] on input "18/10/2025" at bounding box center [785, 143] width 84 height 30
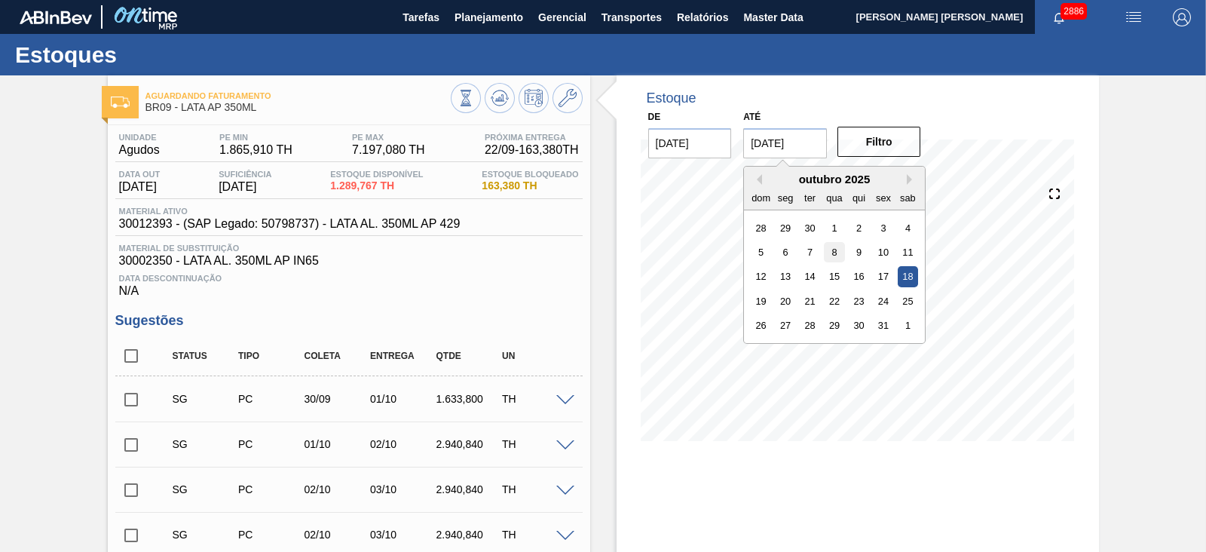
click at [838, 254] on div "8" at bounding box center [835, 252] width 20 height 20
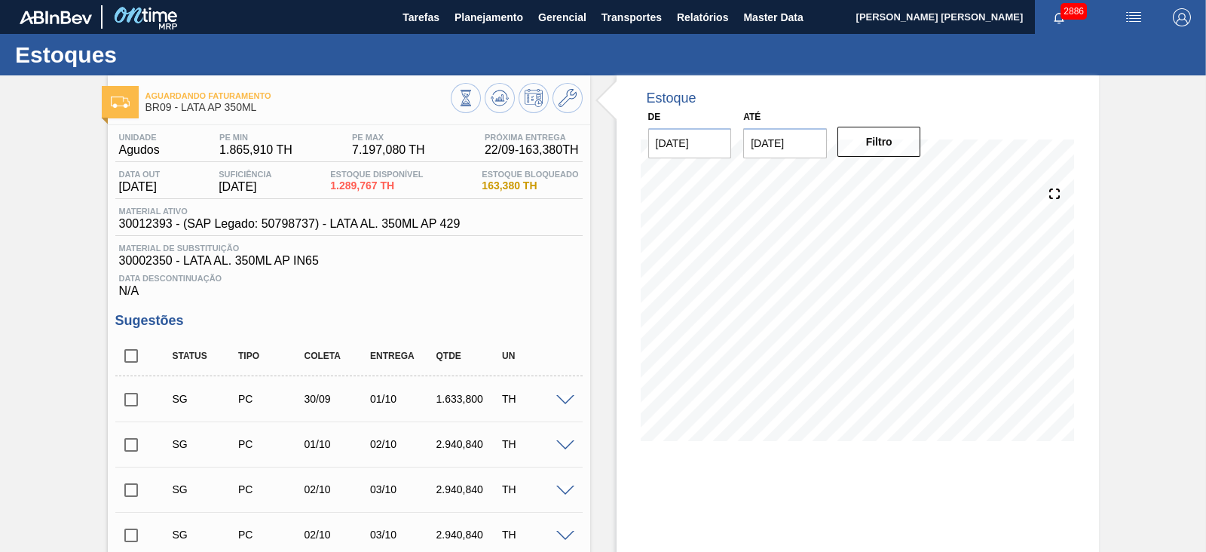
type input "[DATE]"
click at [877, 144] on button "Filtro" at bounding box center [879, 142] width 84 height 30
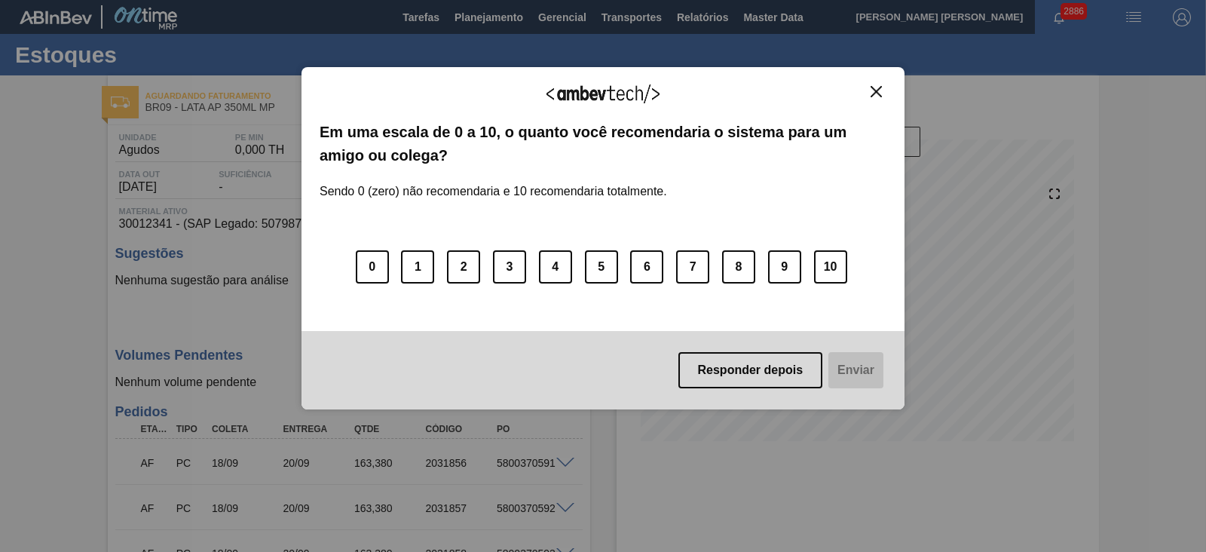
click at [875, 87] on img "Close" at bounding box center [876, 91] width 11 height 11
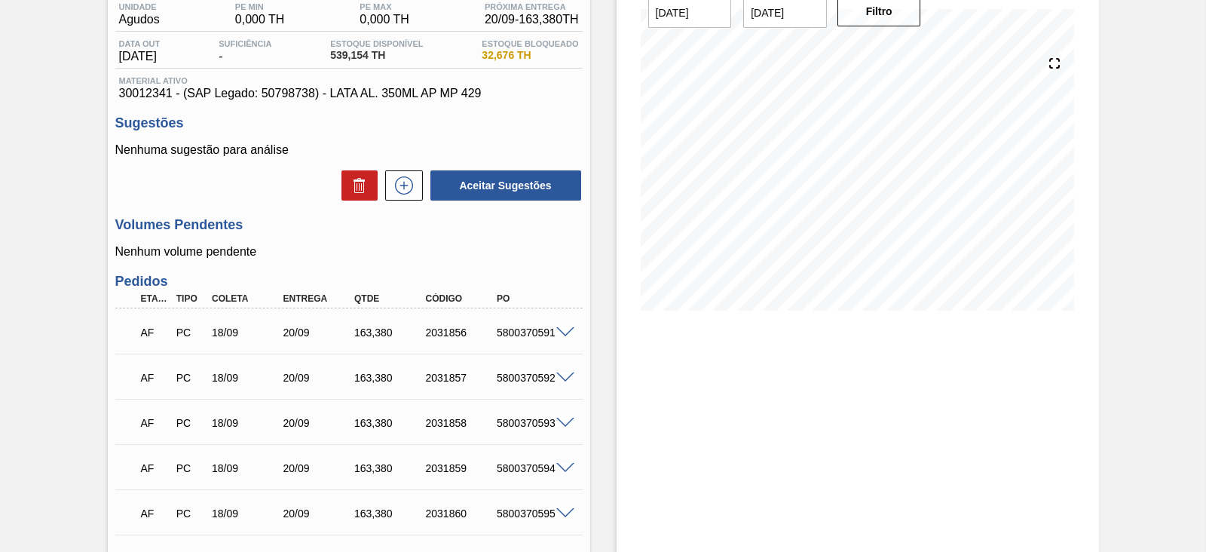
scroll to position [93, 0]
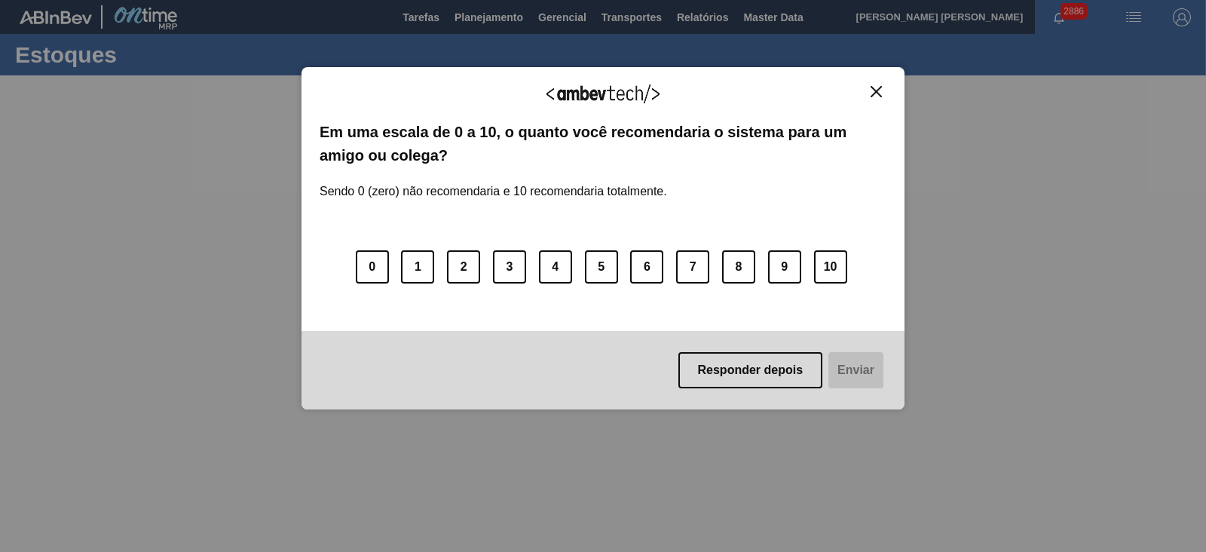
click at [874, 87] on img "Close" at bounding box center [876, 91] width 11 height 11
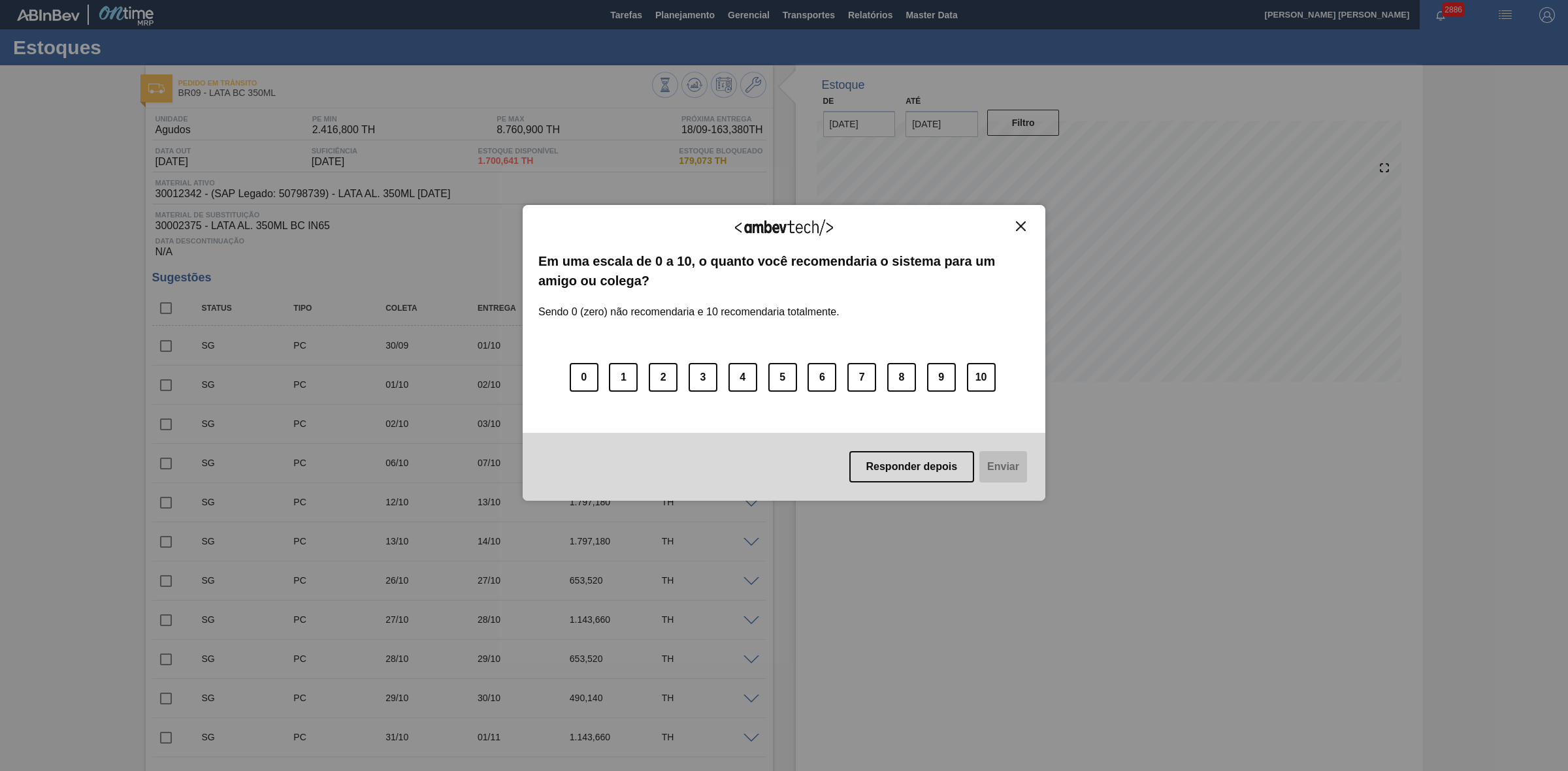
click at [1021, 222] on img "Close" at bounding box center [1020, 226] width 10 height 10
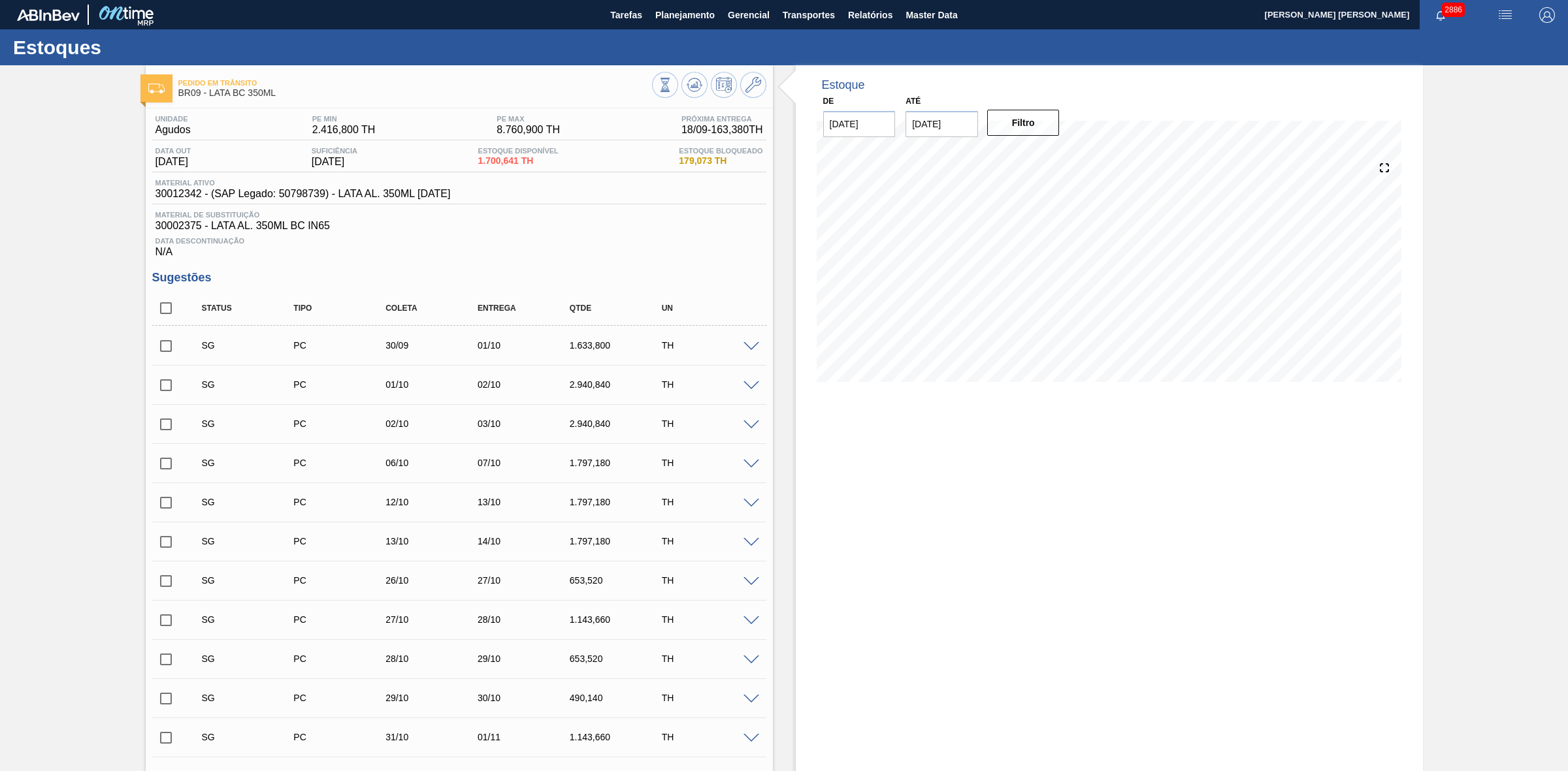
scroll to position [81, 0]
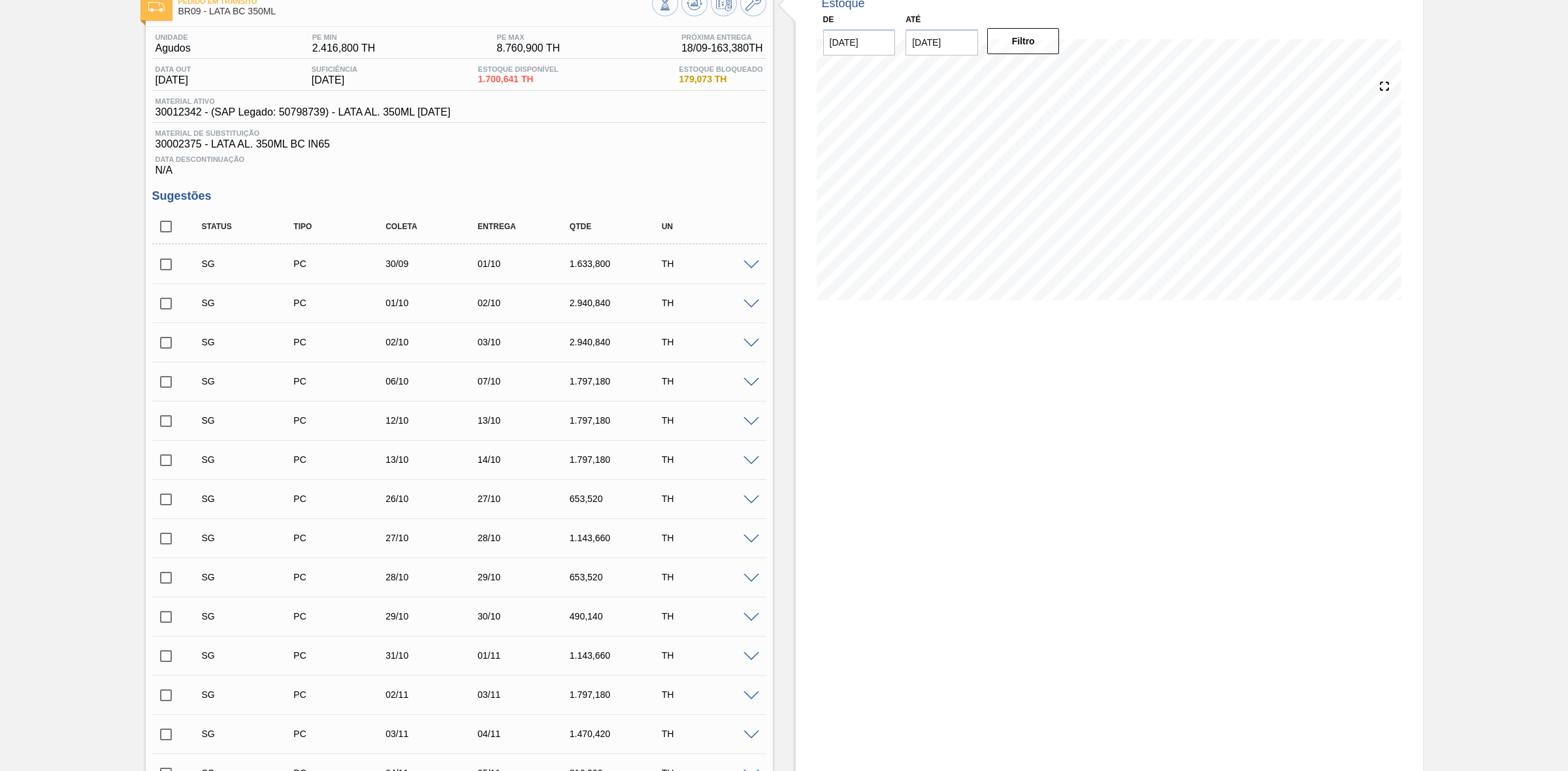
click at [749, 264] on span at bounding box center [751, 265] width 16 height 10
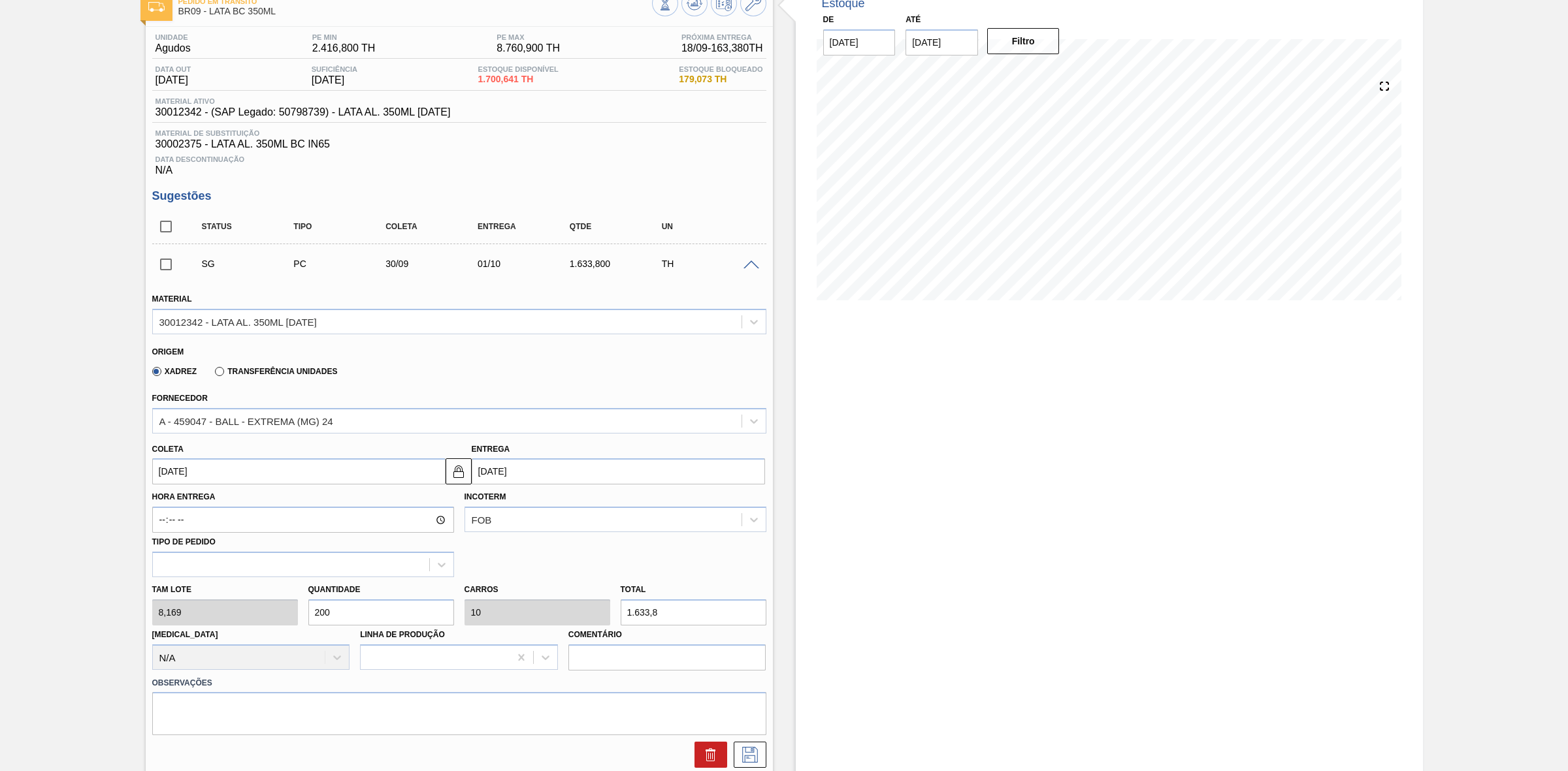
click at [275, 477] on div "[PERSON_NAME] 8,169 Quantidade 200 Carros 10 Total 1.633,8 [MEDICAL_DATA] N/A L…" at bounding box center [459, 624] width 625 height 94
type input "4"
type input "0,2"
type input "32,676"
type input "40"
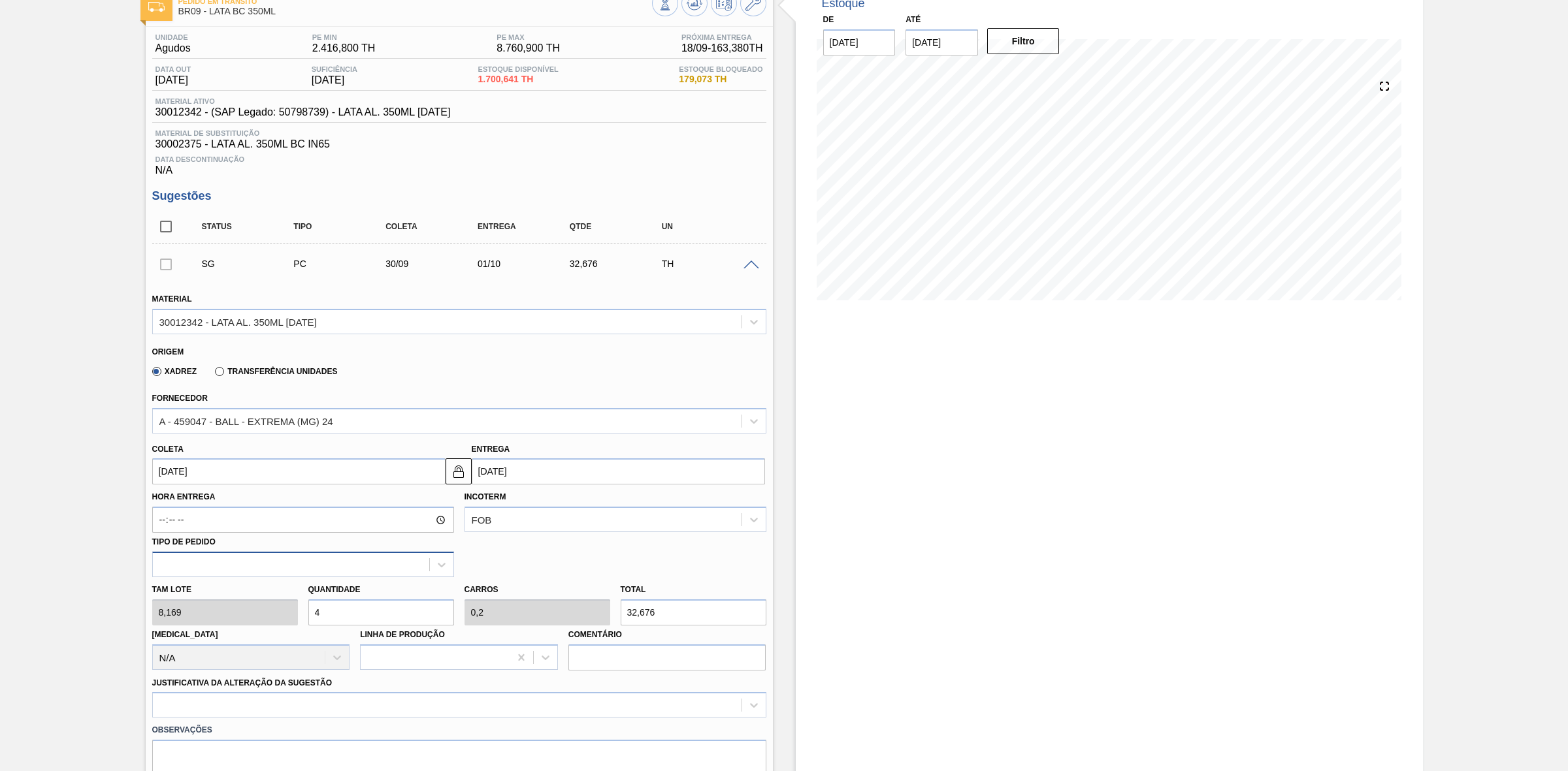
type input "2"
type input "326,76"
type input "40"
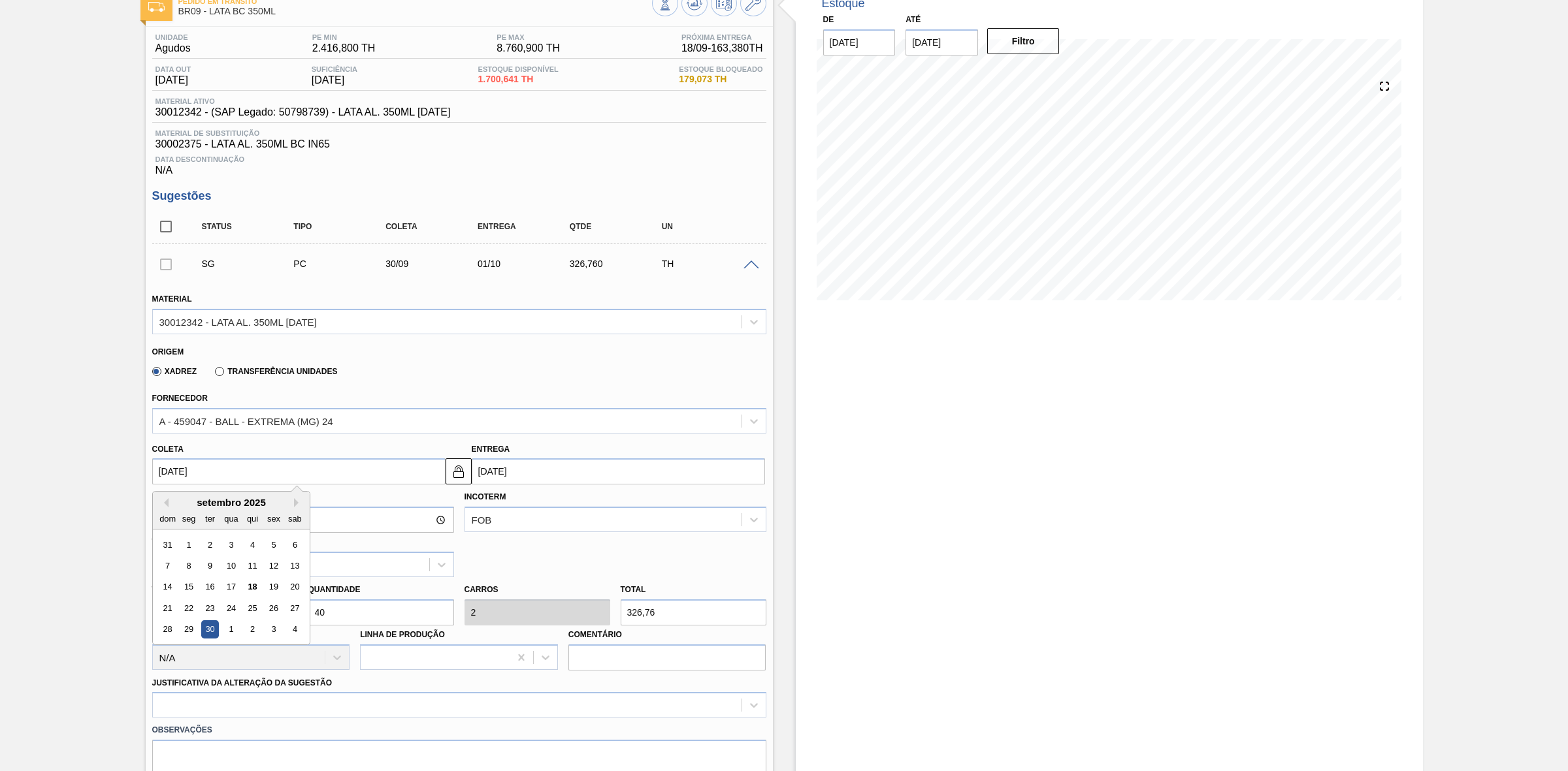
click at [240, 477] on input "[DATE]" at bounding box center [299, 471] width 293 height 26
click at [268, 477] on div "19" at bounding box center [273, 587] width 17 height 17
type input "[DATE]"
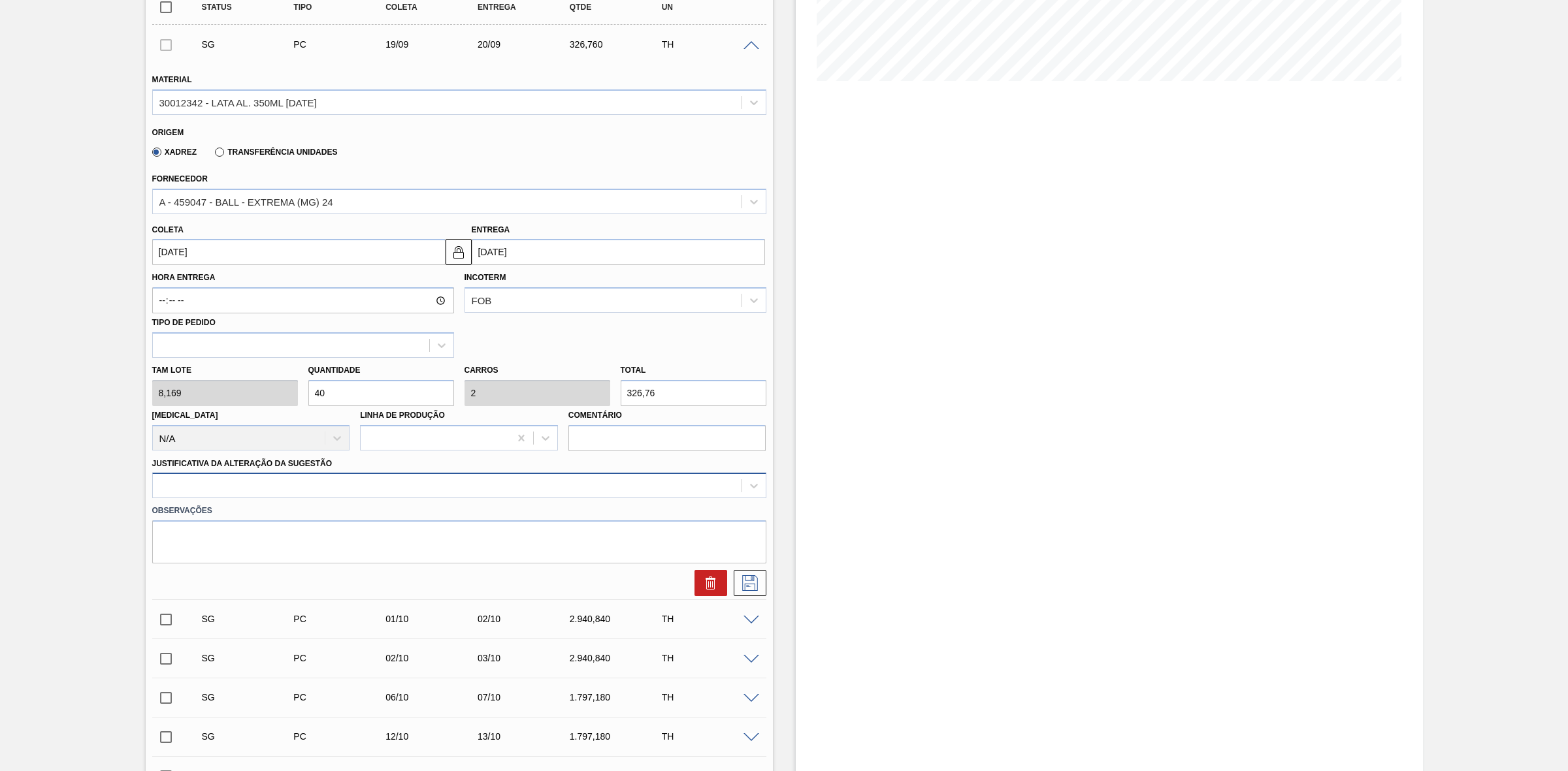
scroll to position [327, 0]
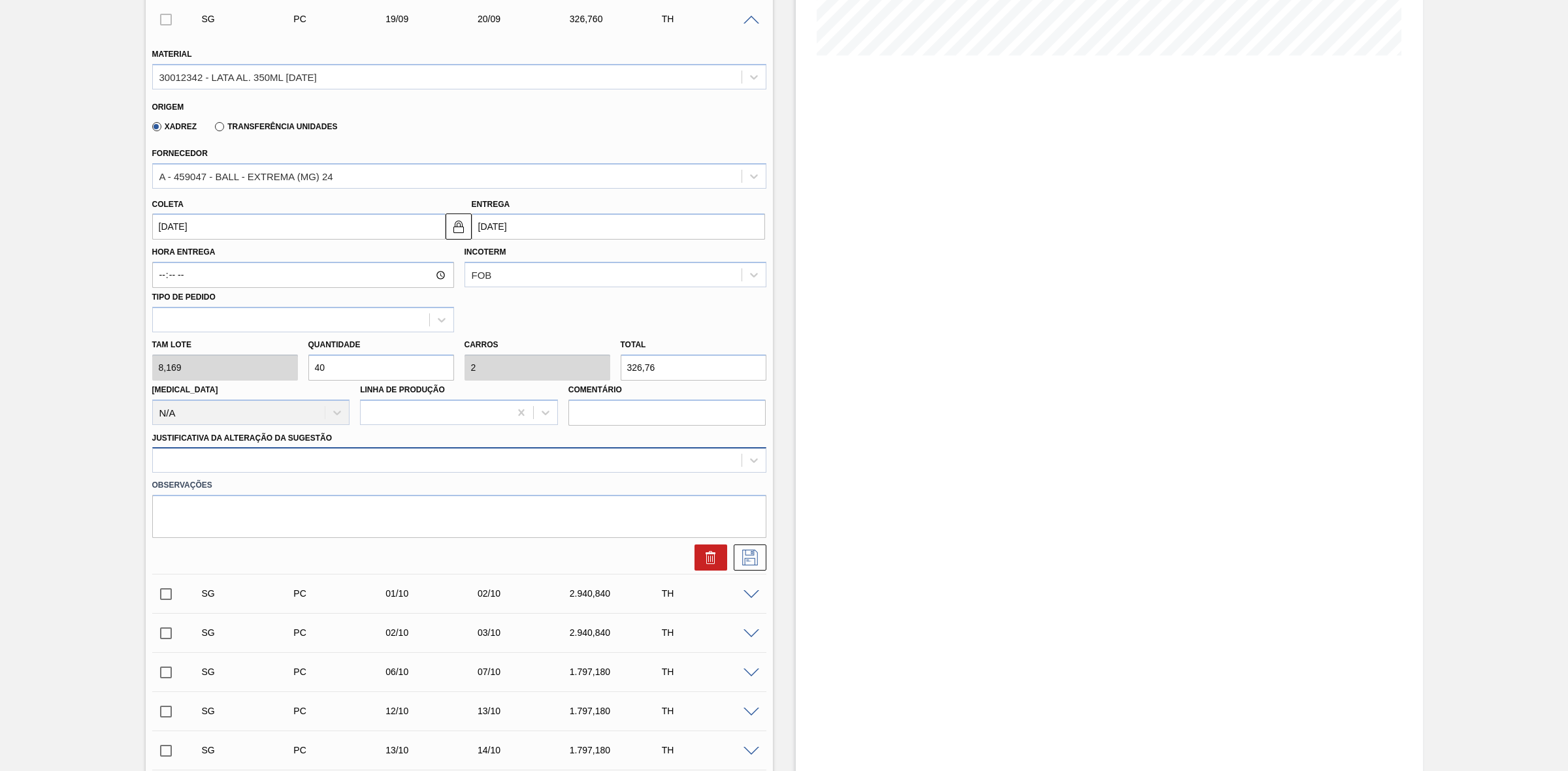
click at [309, 459] on div at bounding box center [446, 461] width 589 height 19
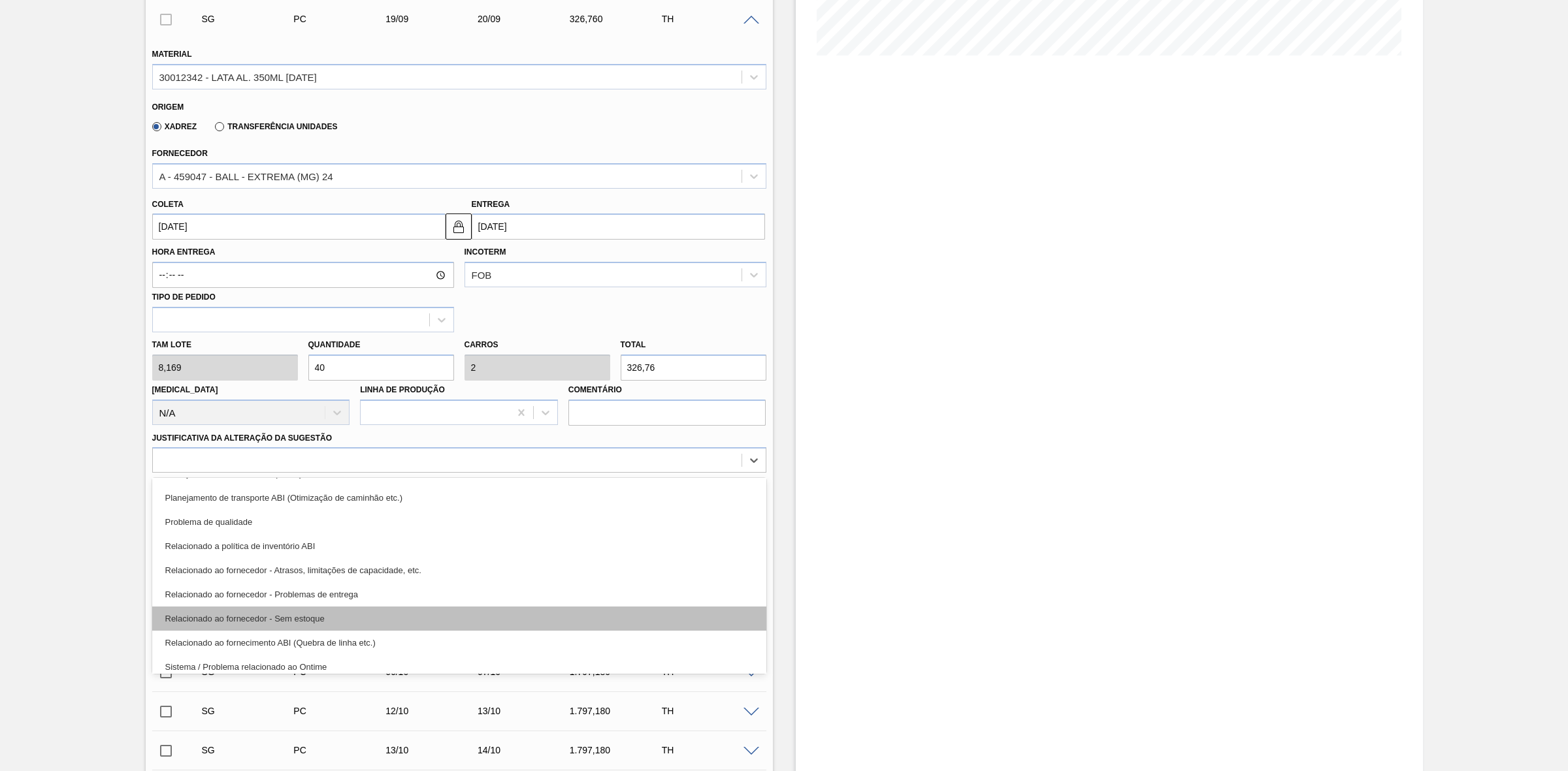
scroll to position [243, 0]
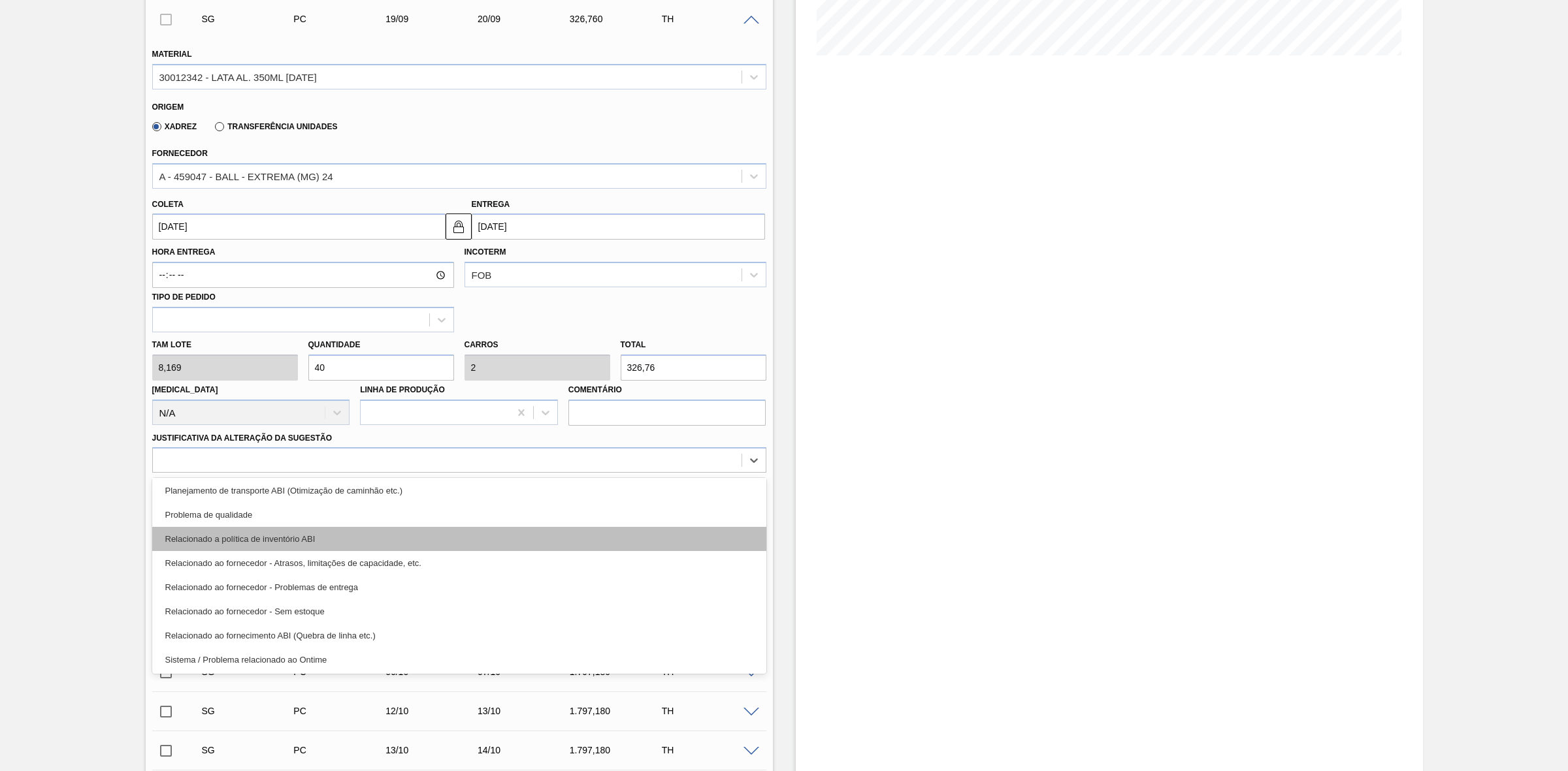
click at [319, 477] on div "Relacionado a política de inventório ABI" at bounding box center [459, 539] width 615 height 24
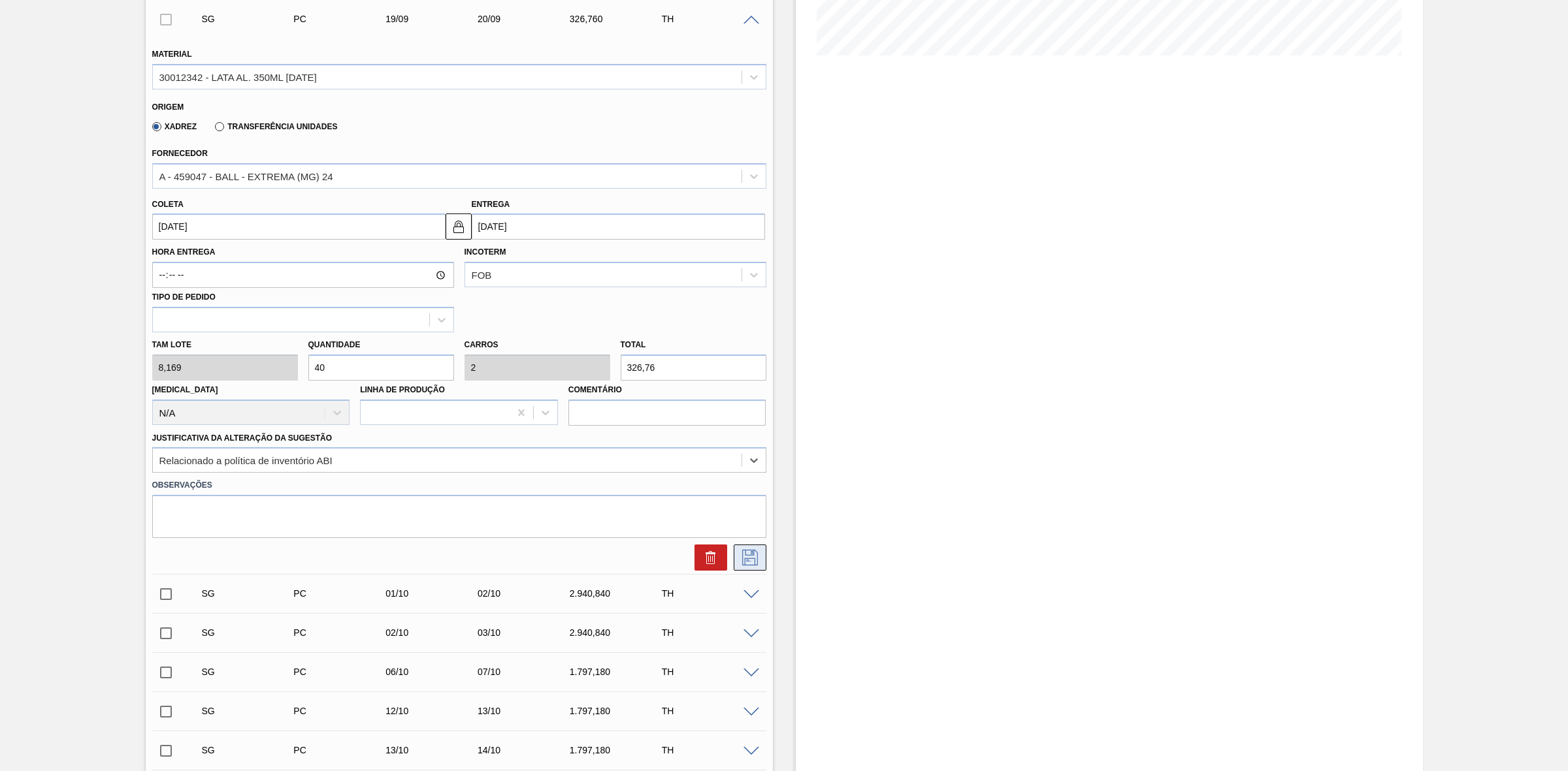
click at [750, 477] on icon at bounding box center [750, 558] width 21 height 16
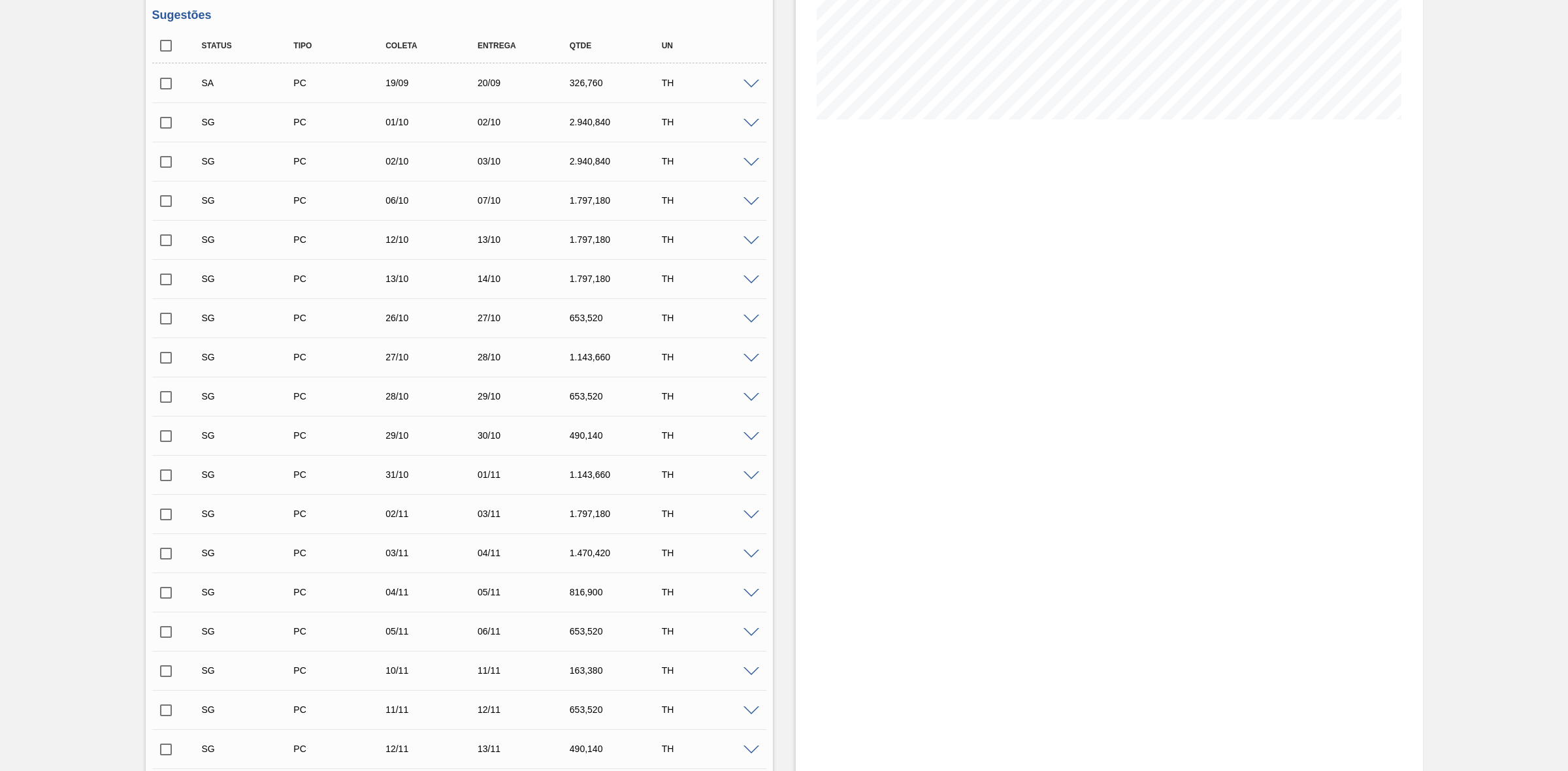
scroll to position [163, 0]
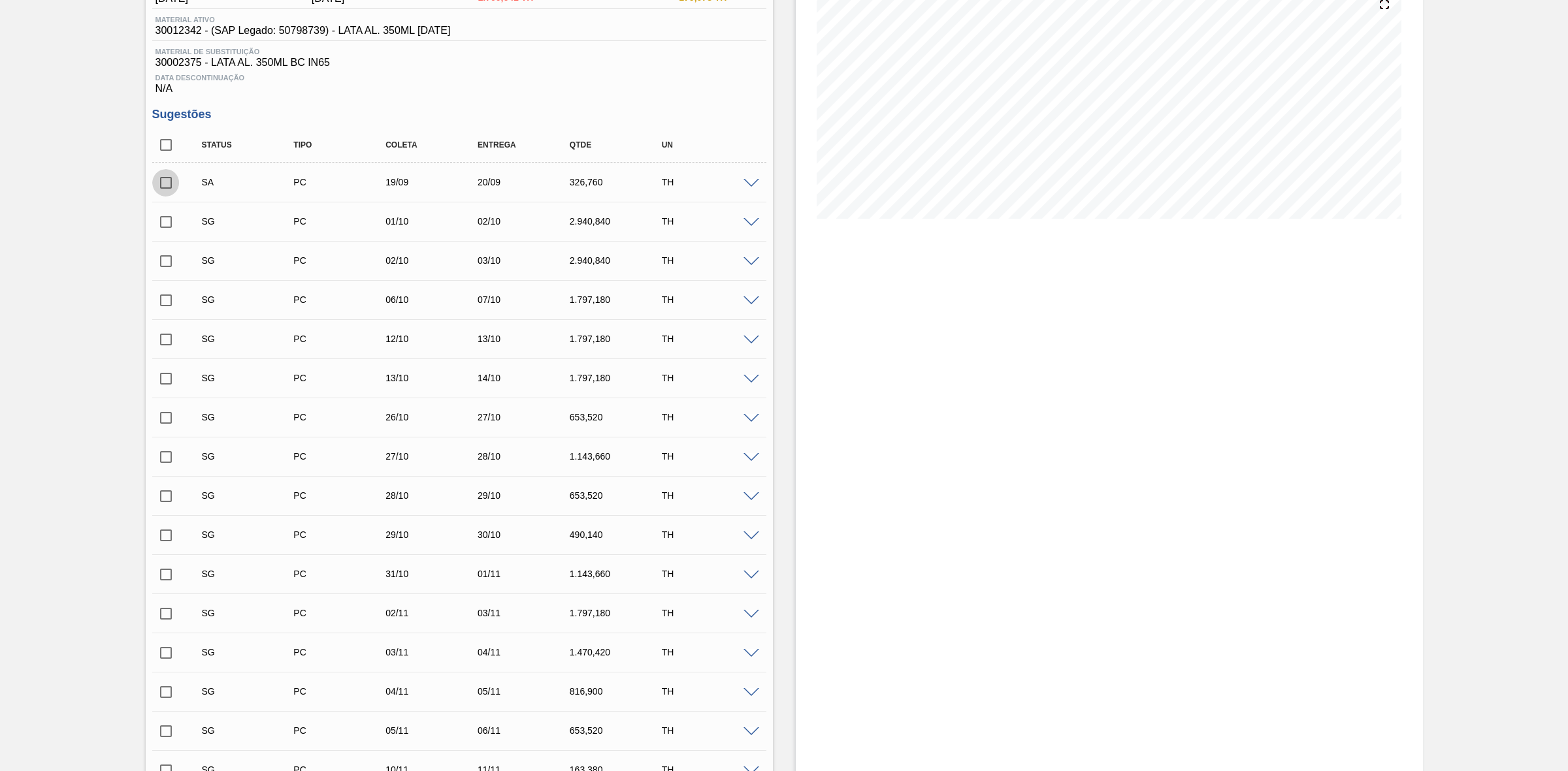
click at [166, 187] on input "checkbox" at bounding box center [166, 183] width 28 height 28
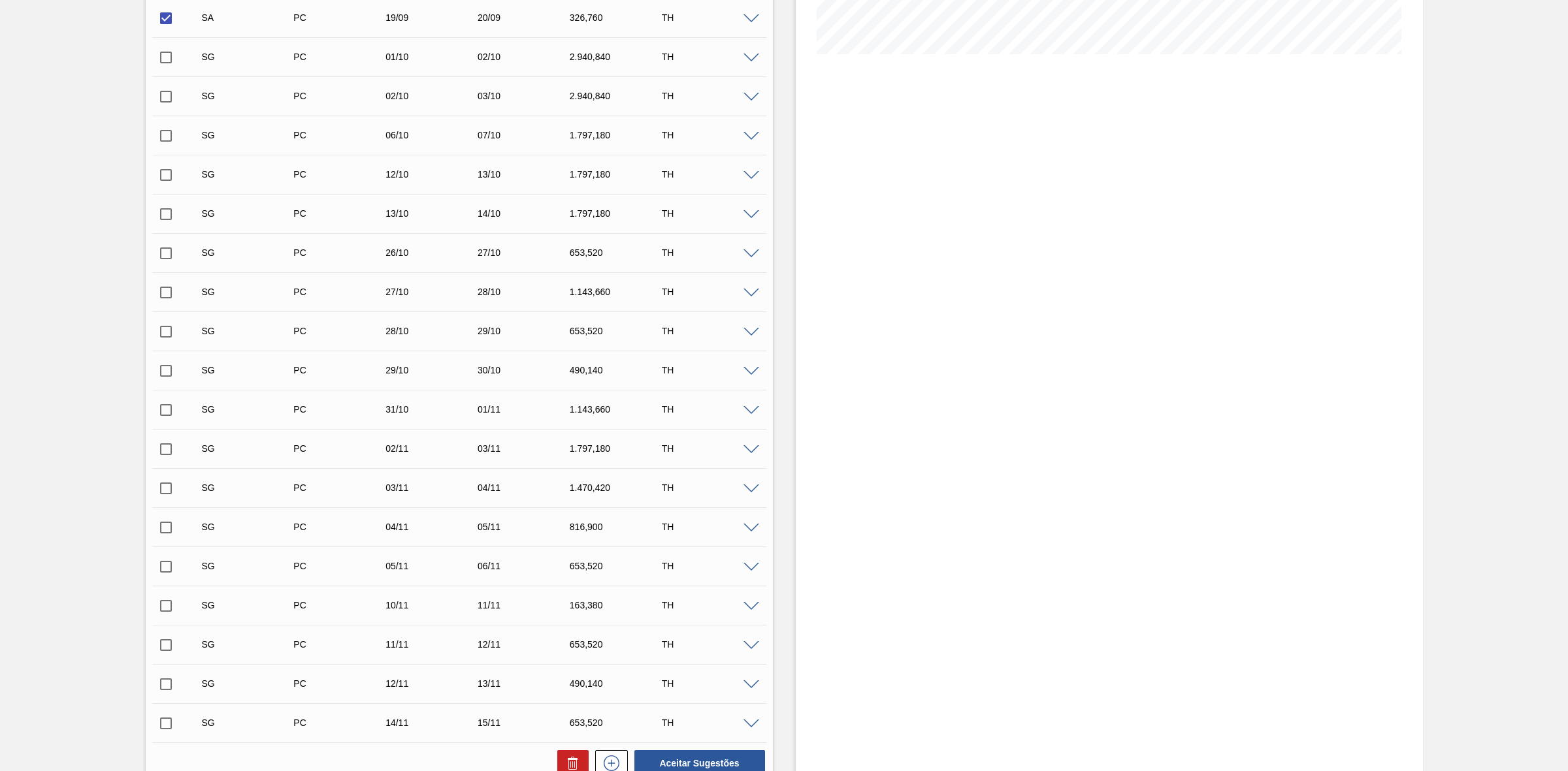
scroll to position [489, 0]
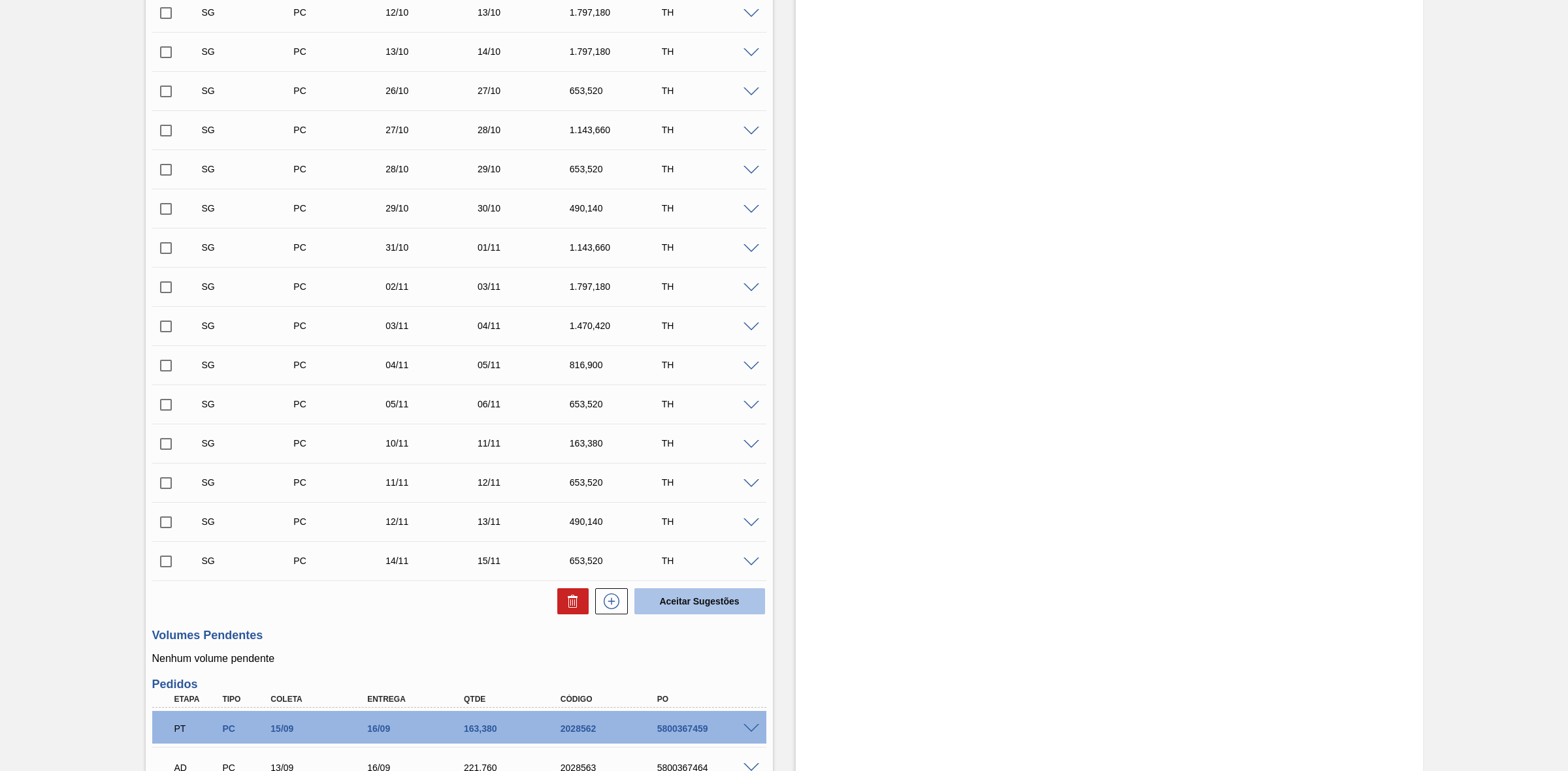
click at [712, 477] on button "Aceitar Sugestões" at bounding box center [699, 601] width 131 height 26
checkbox input "false"
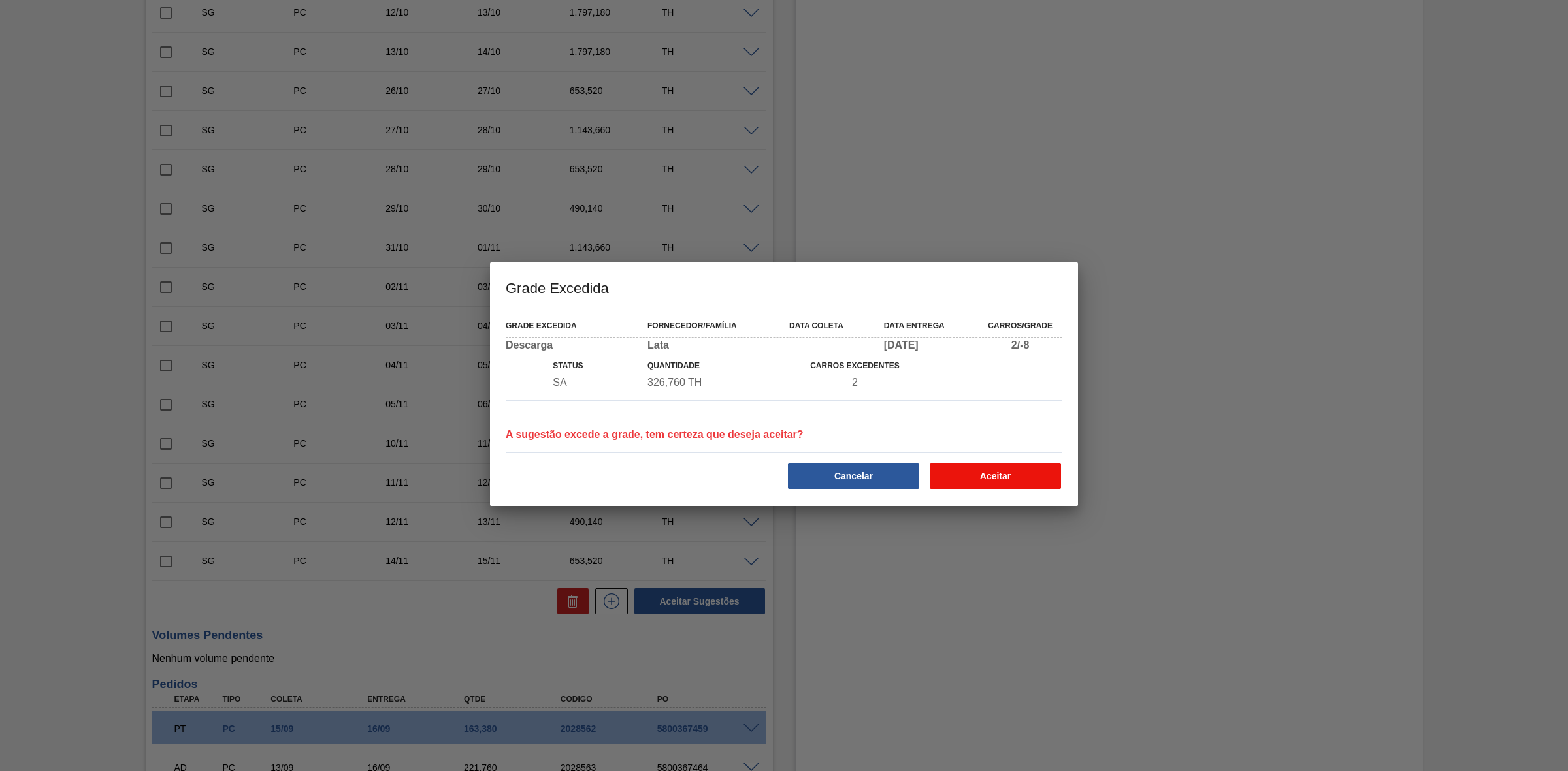
click at [1007, 472] on button "Aceitar" at bounding box center [995, 476] width 131 height 26
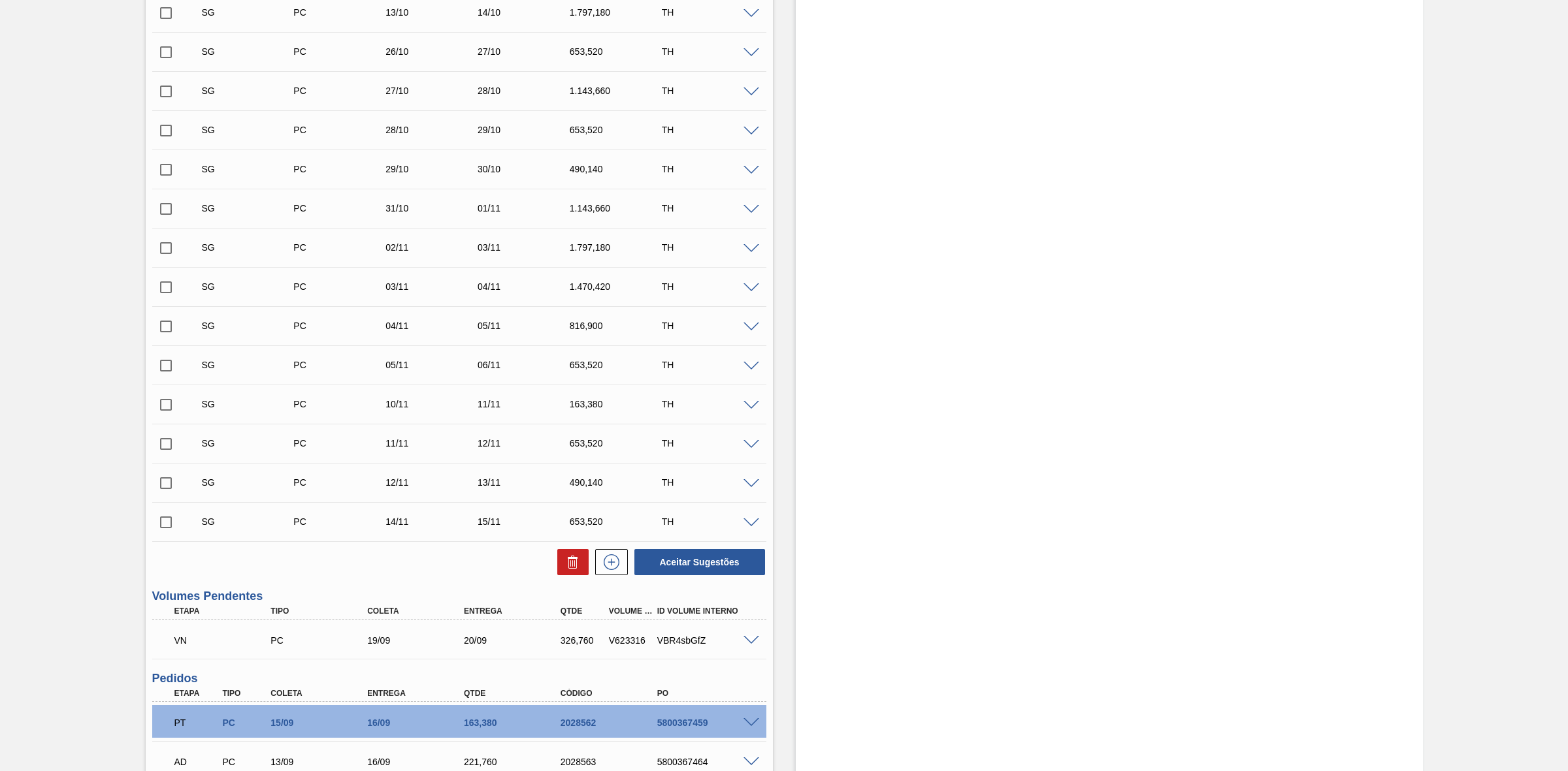
scroll to position [450, 0]
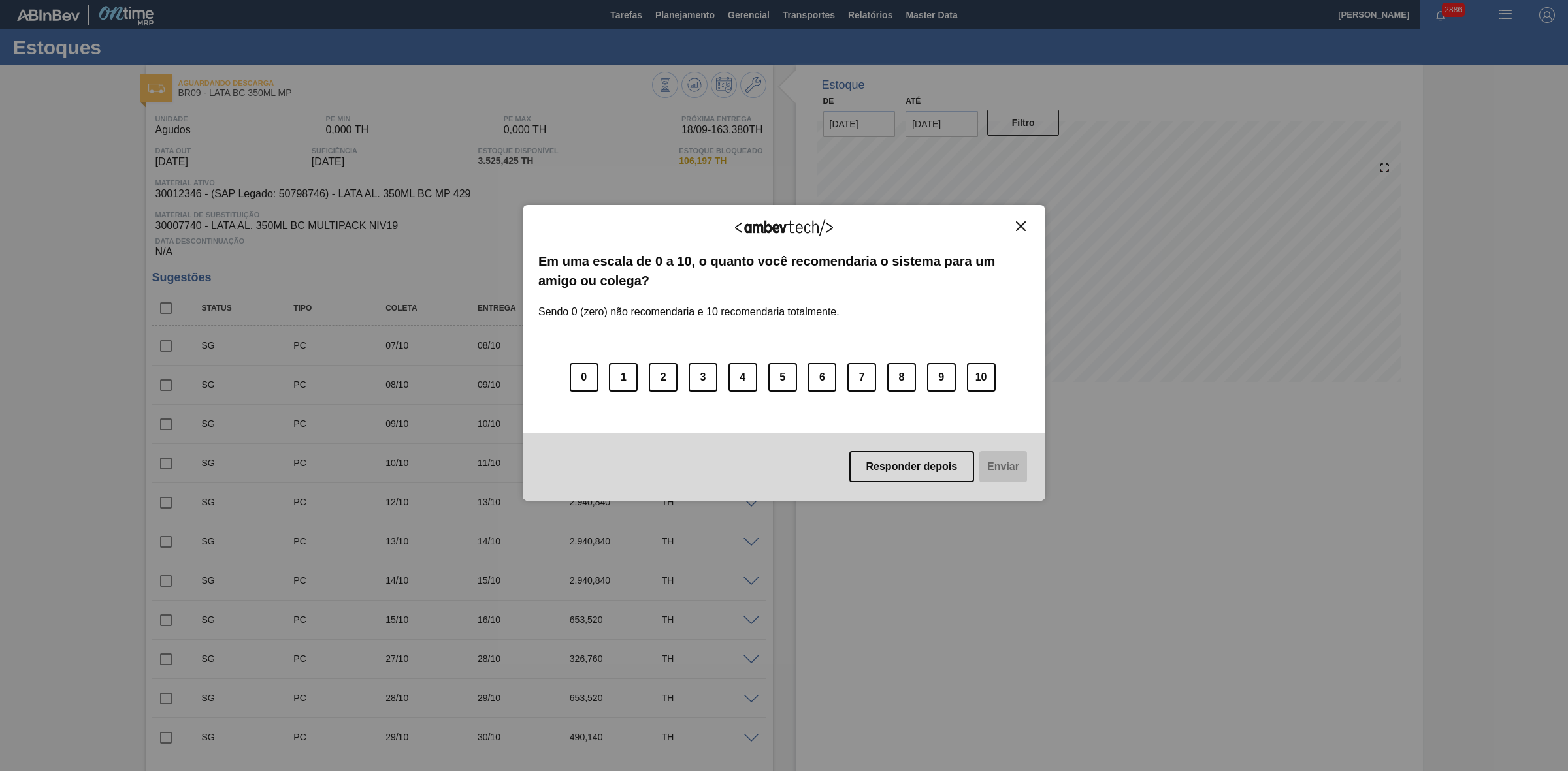
click at [1023, 227] on img "Close" at bounding box center [1020, 226] width 10 height 10
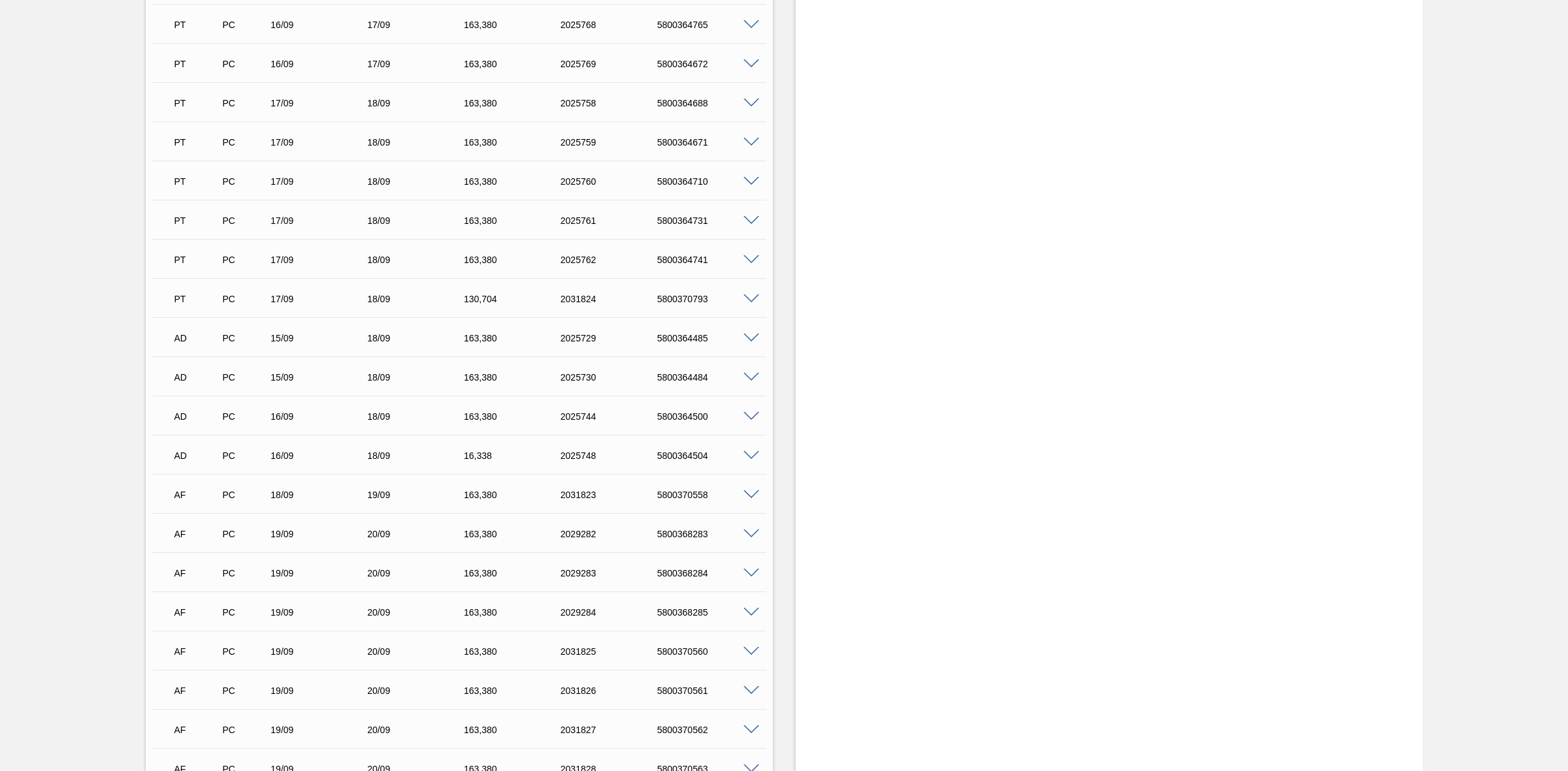
scroll to position [1986, 0]
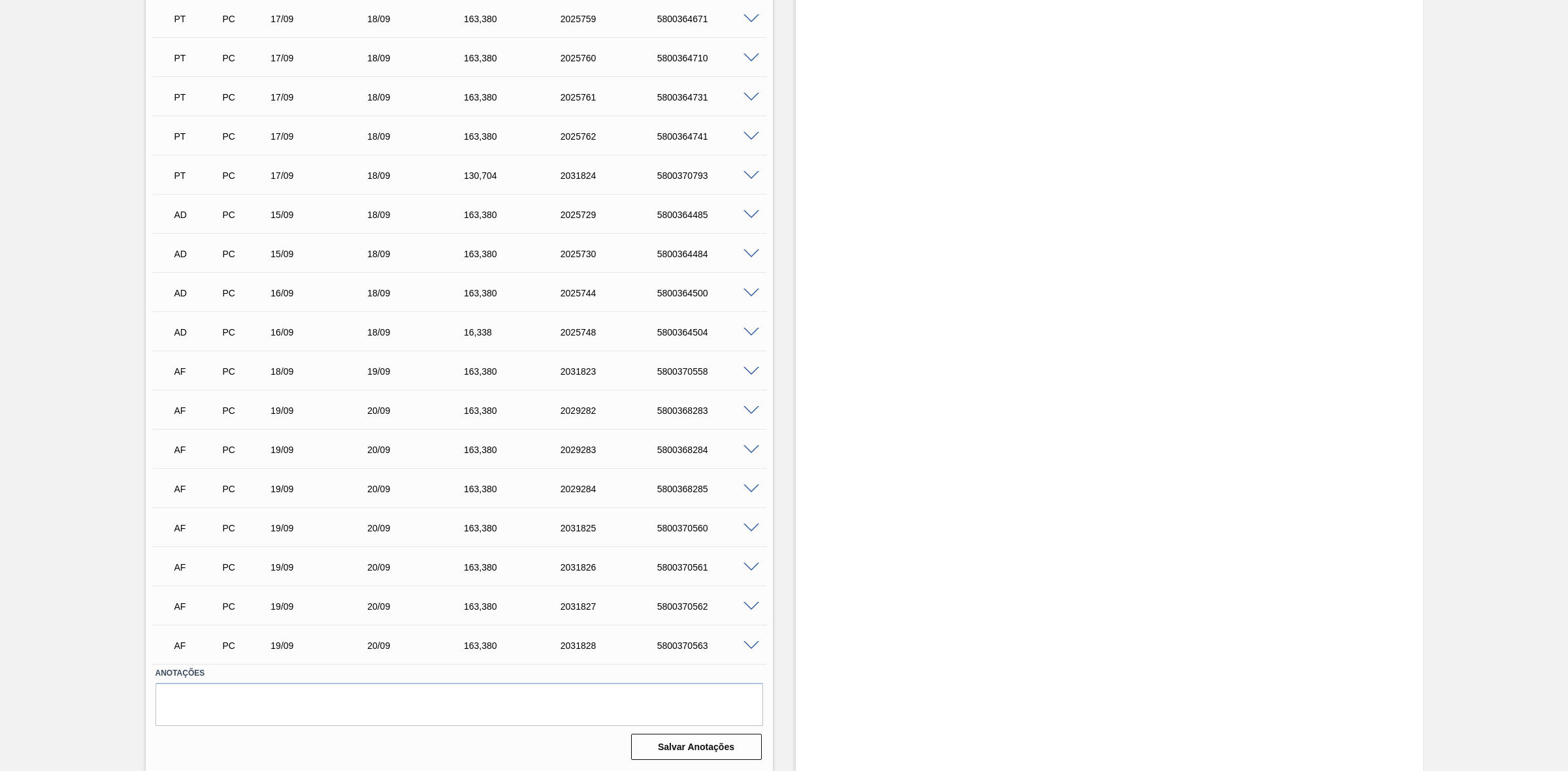
click at [748, 477] on span at bounding box center [751, 645] width 16 height 10
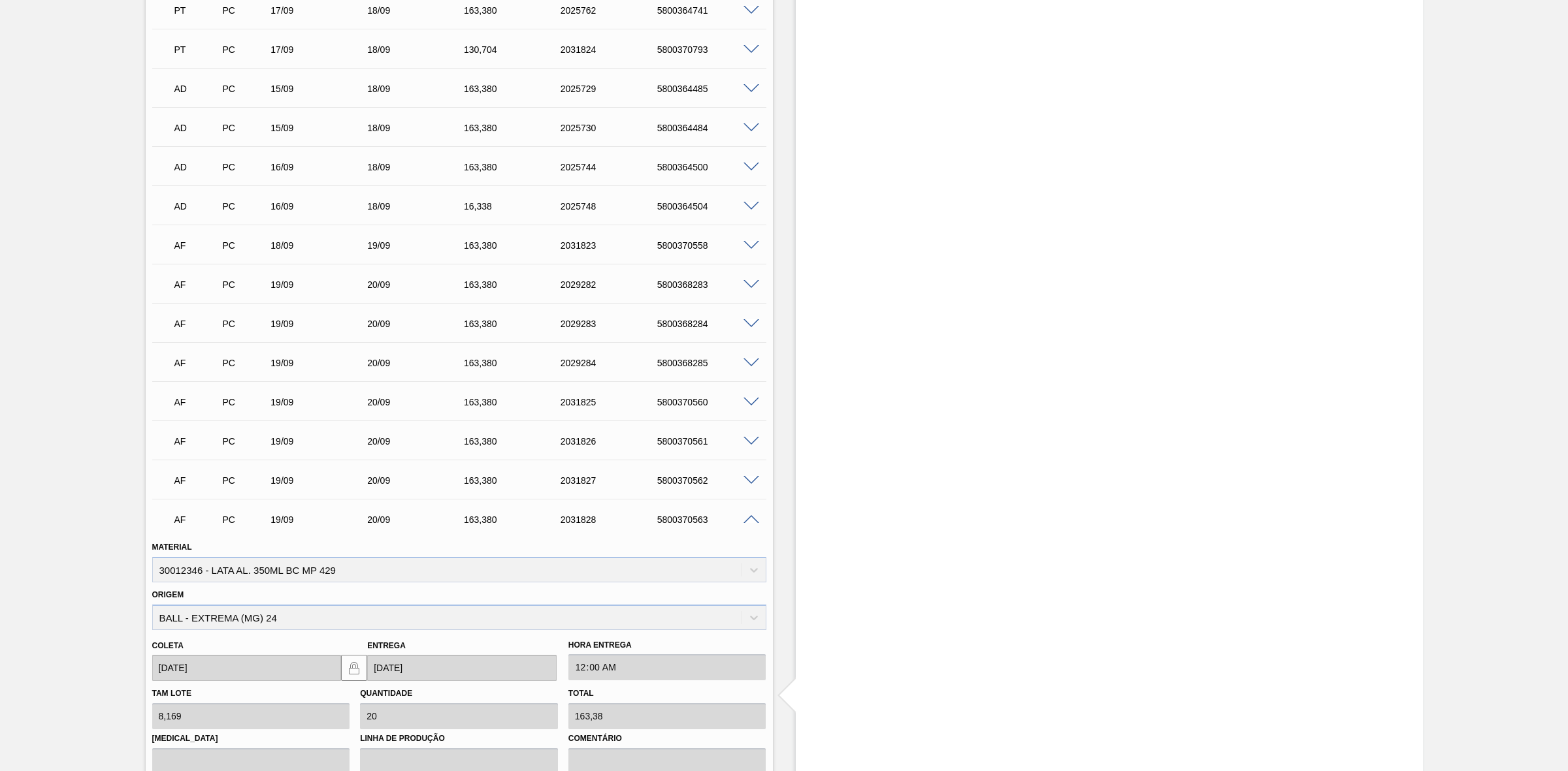
scroll to position [2302, 0]
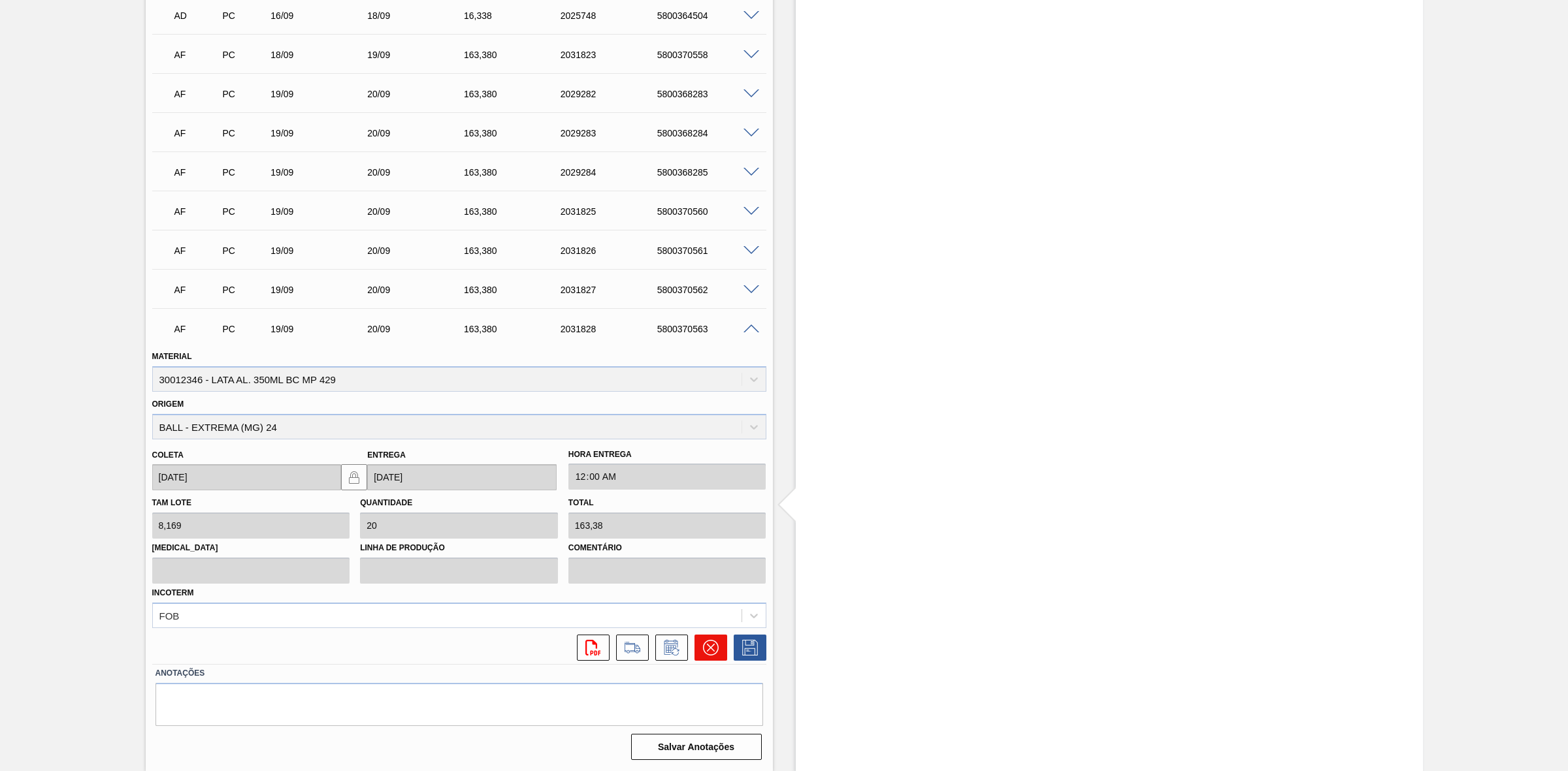
click at [707, 477] on icon at bounding box center [711, 648] width 16 height 16
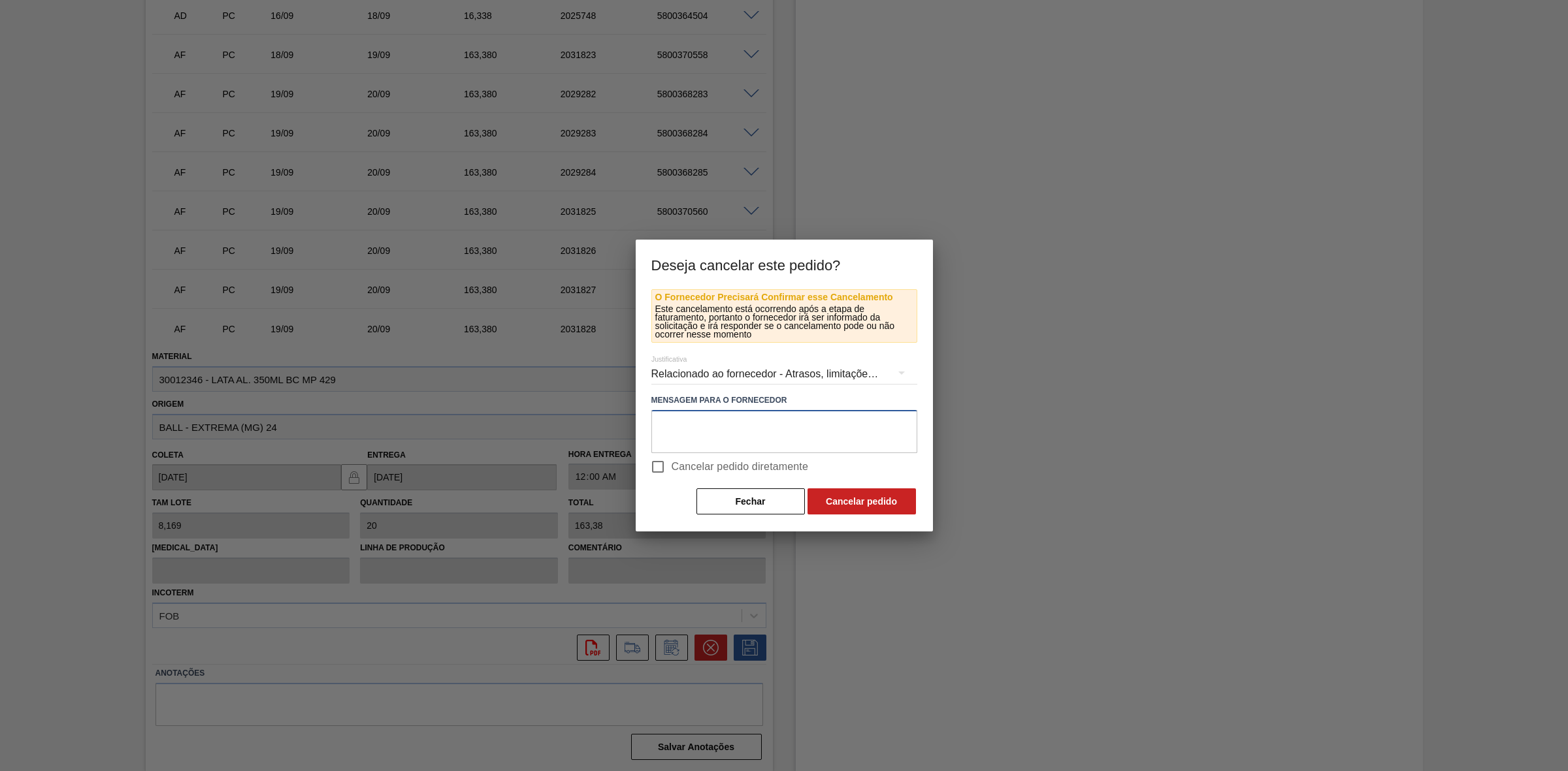
click at [681, 435] on textarea at bounding box center [784, 431] width 266 height 43
drag, startPoint x: 654, startPoint y: 429, endPoint x: 641, endPoint y: 423, distance: 14.3
click at [641, 423] on div "O Fornecedor Precisará Confirmar esse Cancelamento Este cancelamento está ocorr…" at bounding box center [784, 411] width 297 height 243
type textarea "Linearização de grade - evitar possível acúmulo de carros na porta"
click at [801, 374] on div "Relacionado ao fornecedor - Atrasos, limitações de capacidade, etc." at bounding box center [784, 374] width 266 height 36
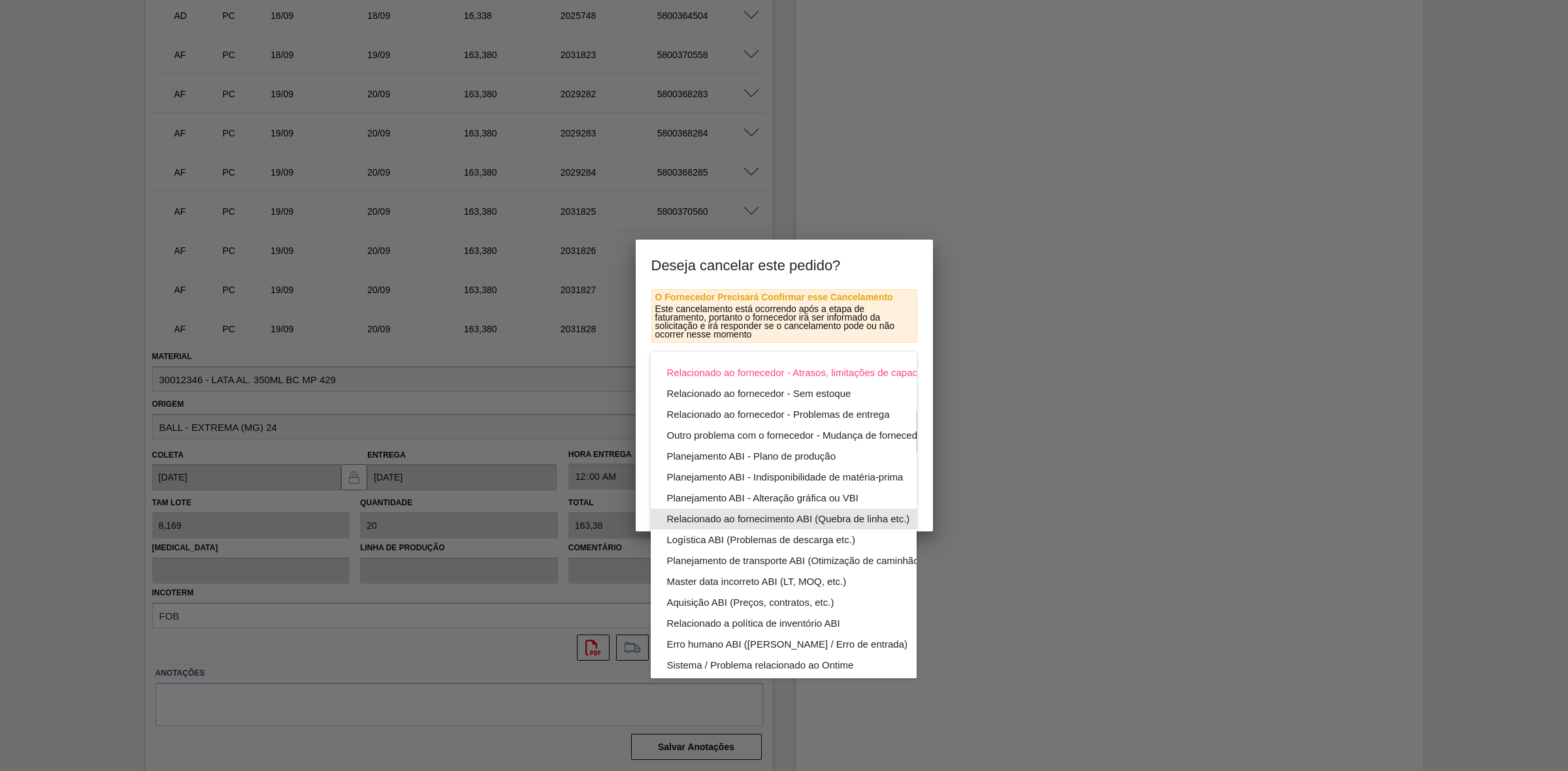
scroll to position [82, 0]
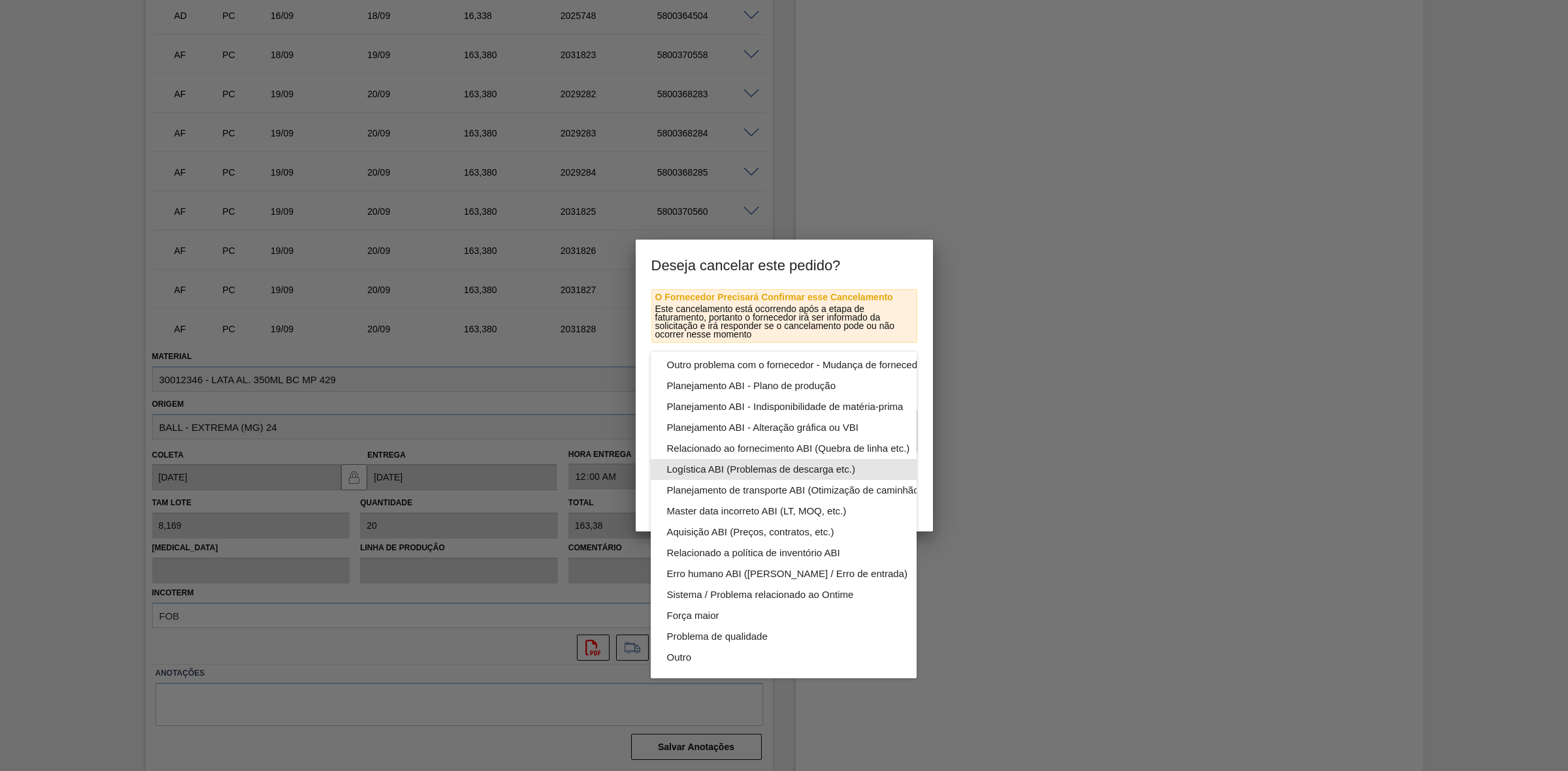
click at [818, 459] on div "Logística ABI (Problemas de descarga etc.)" at bounding box center [814, 470] width 296 height 21
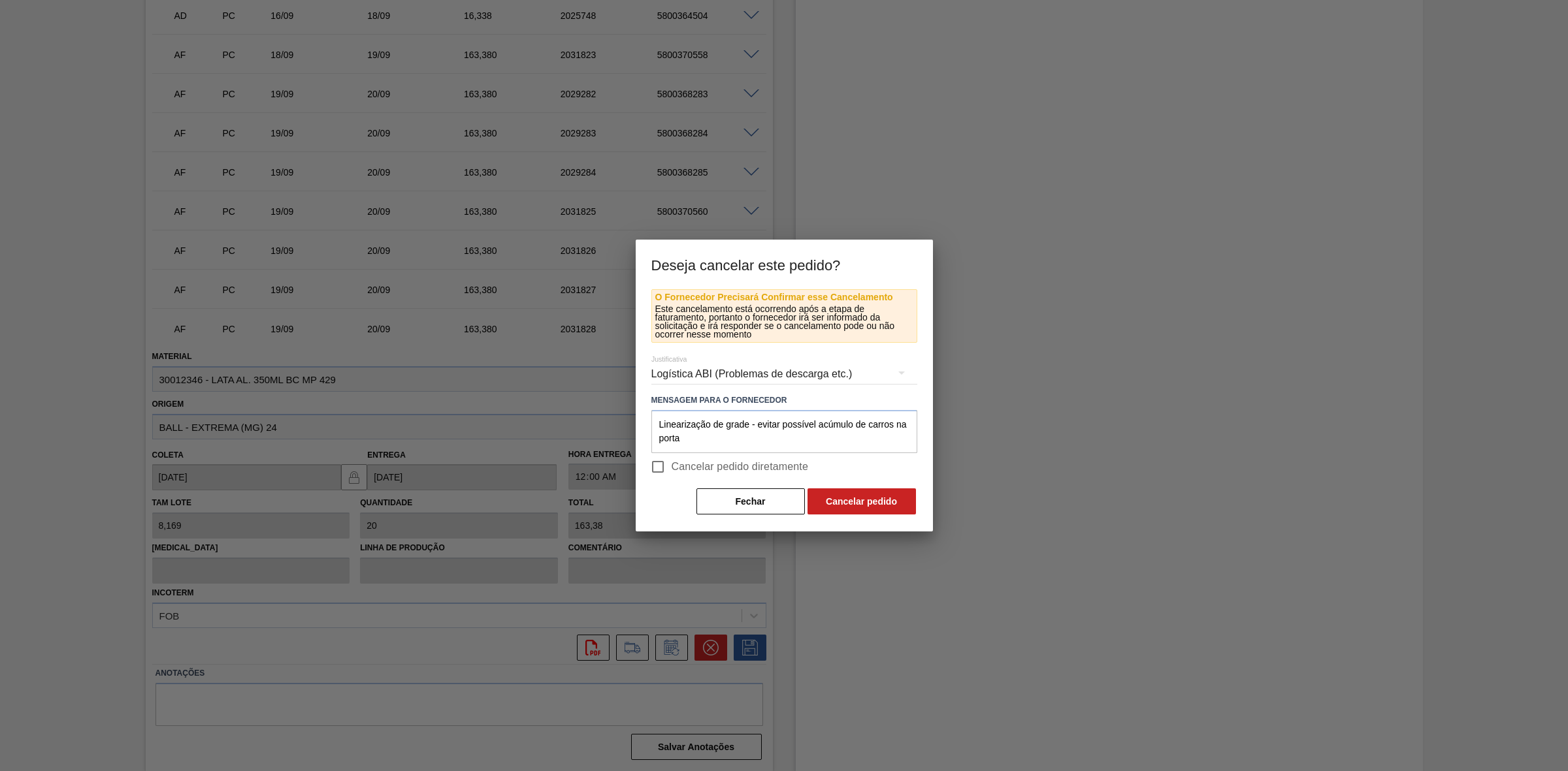
scroll to position [0, 0]
click at [872, 477] on button "Cancelar pedido" at bounding box center [862, 502] width 108 height 26
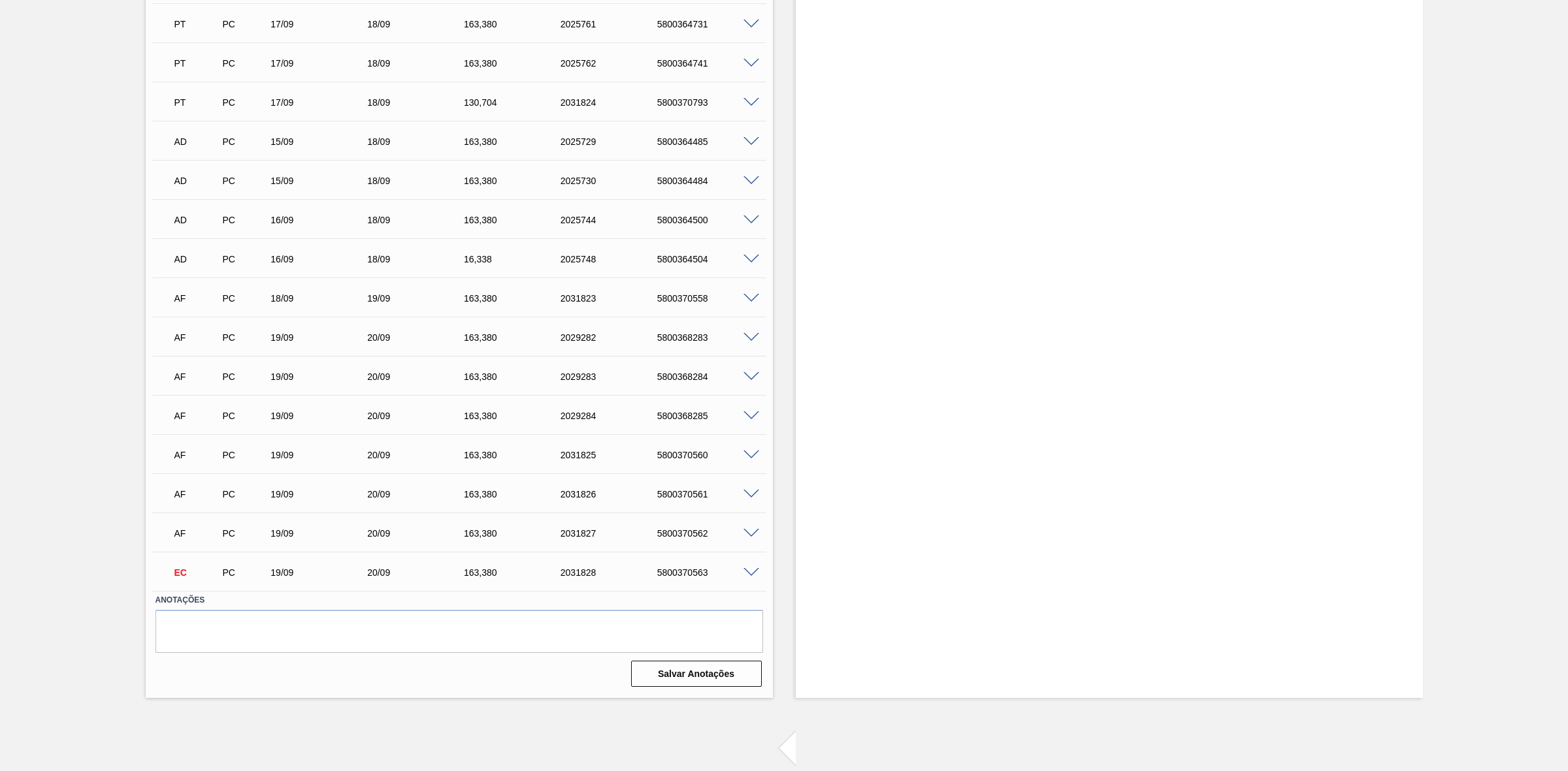
scroll to position [2056, 0]
click at [750, 477] on span at bounding box center [751, 534] width 16 height 10
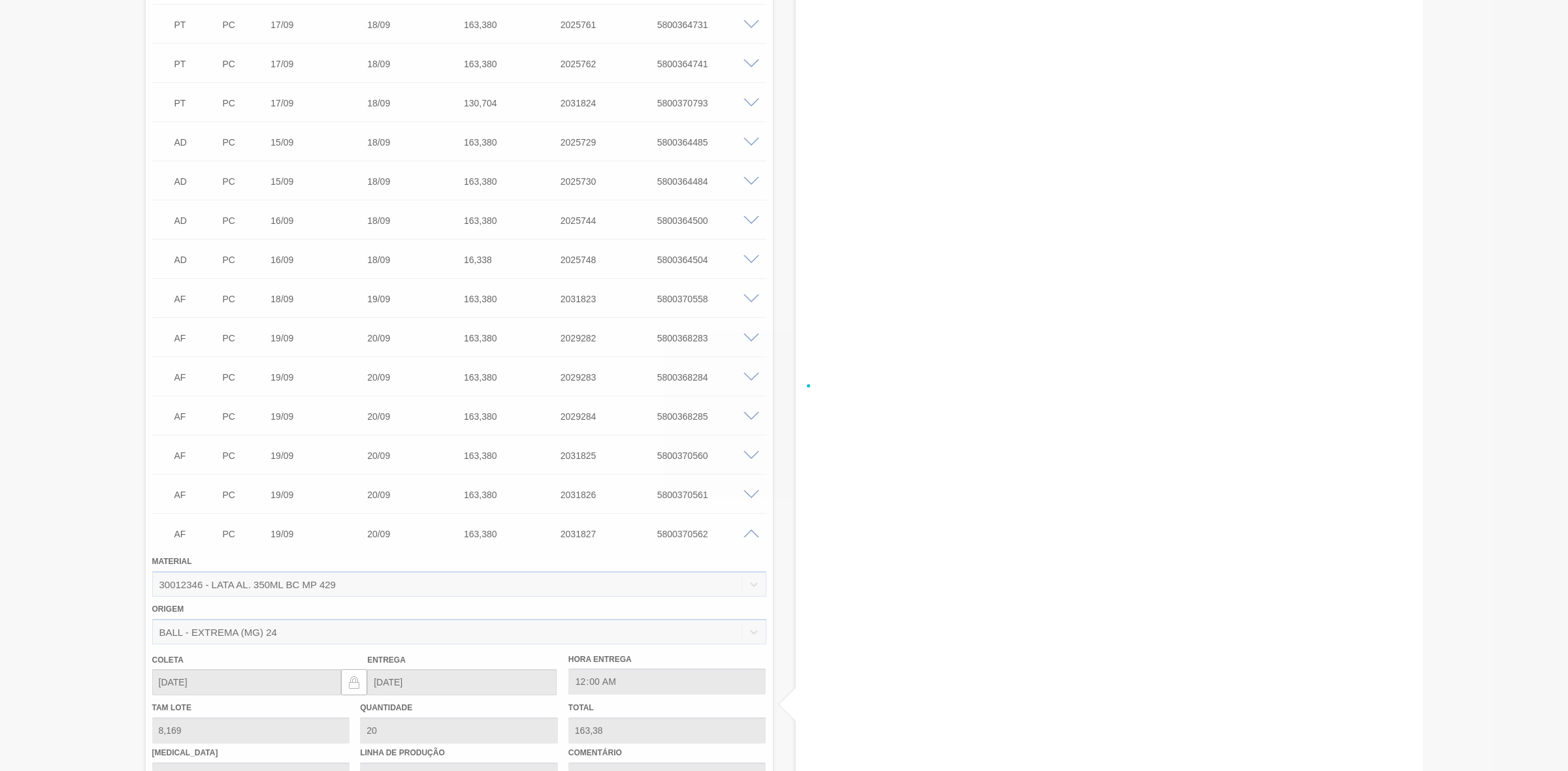
scroll to position [2302, 0]
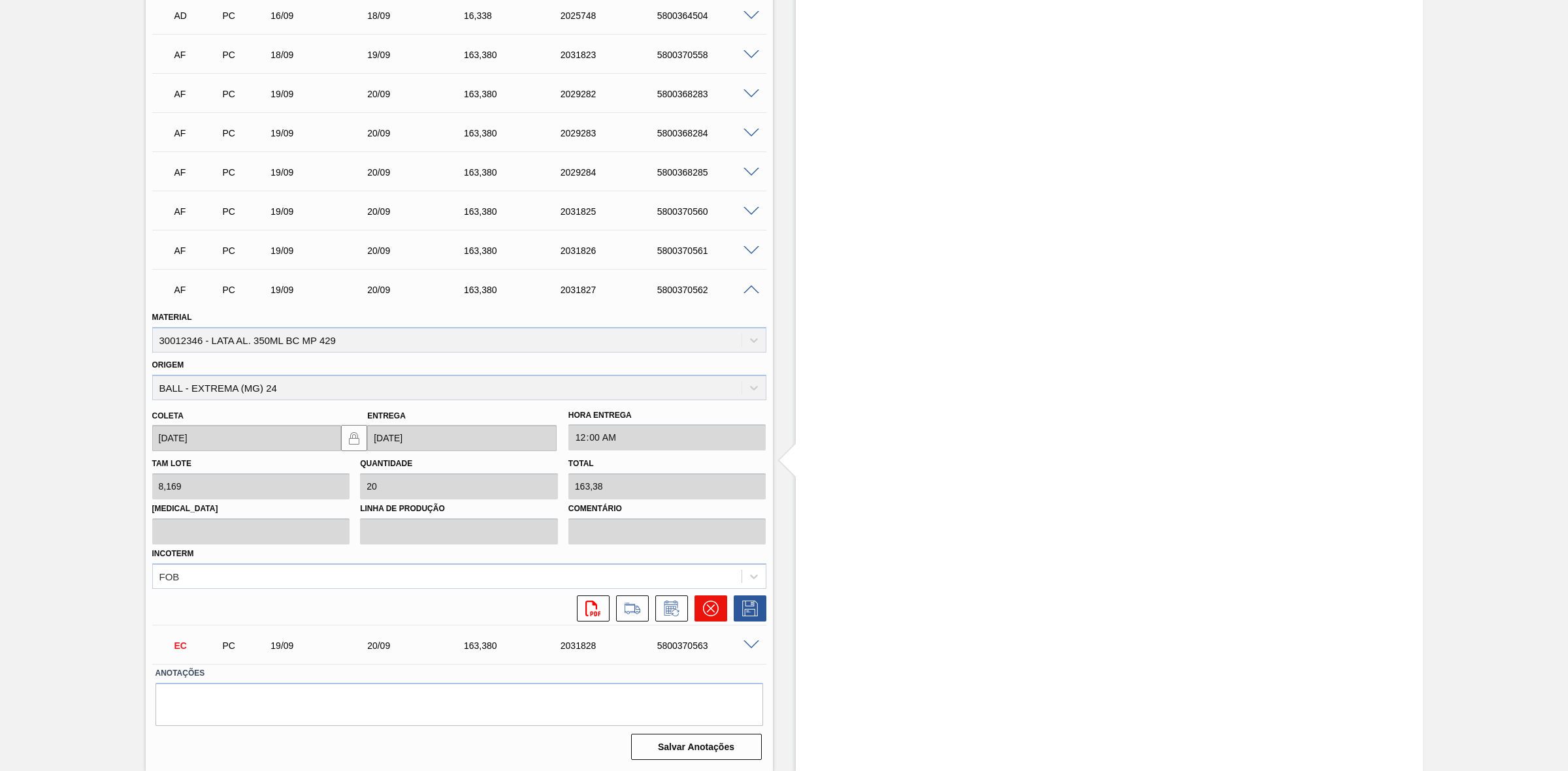
click at [712, 477] on icon at bounding box center [711, 608] width 16 height 16
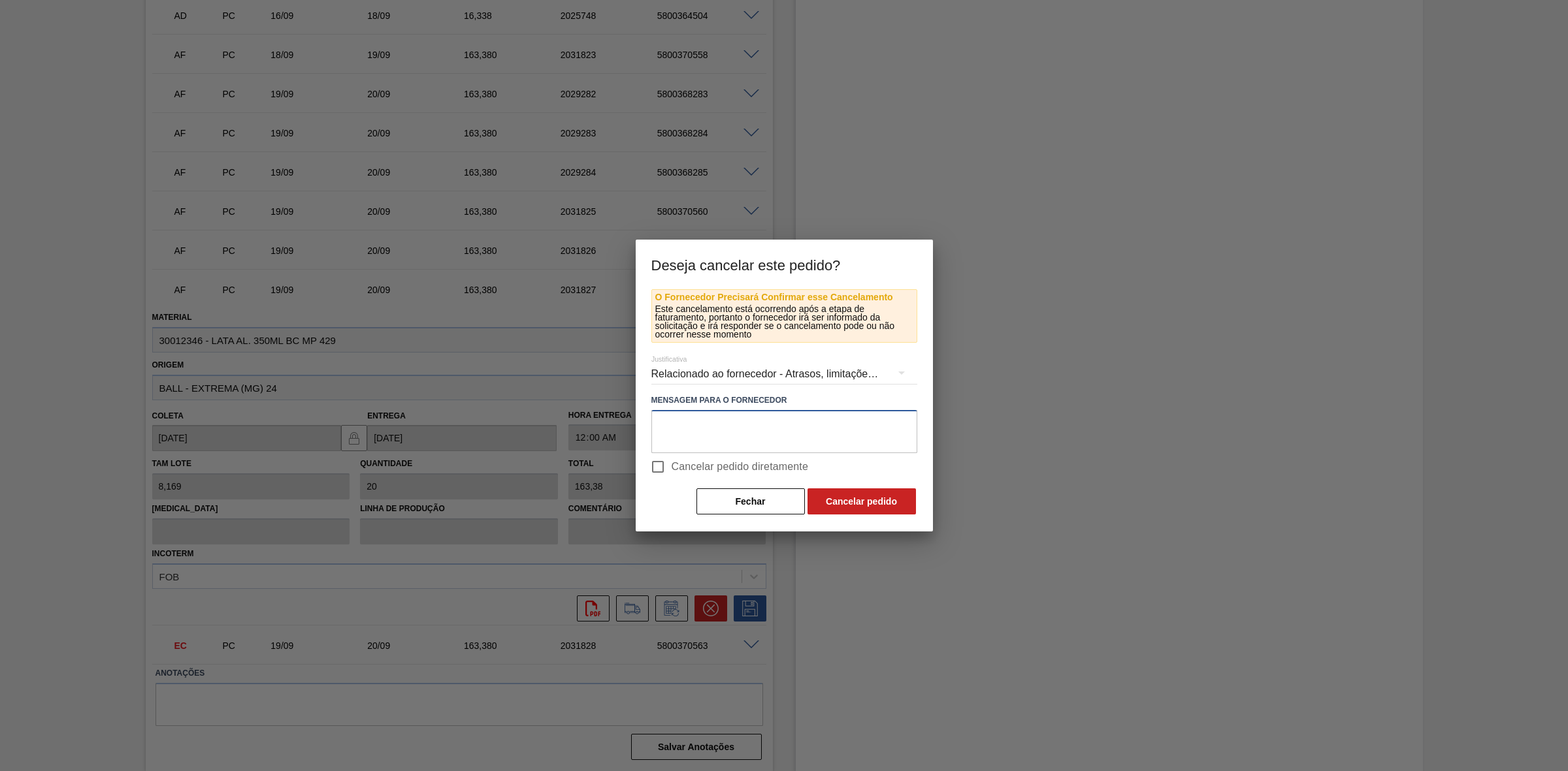
click at [709, 423] on textarea at bounding box center [784, 431] width 266 height 43
paste textarea "Linearização de grade - evitar possível acúmulo de carros na porta"
type textarea "Linearização de grade - evitar possível acúmulo de carros na porta"
click at [749, 375] on div "Relacionado ao fornecedor - Atrasos, limitações de capacidade, etc." at bounding box center [784, 374] width 266 height 36
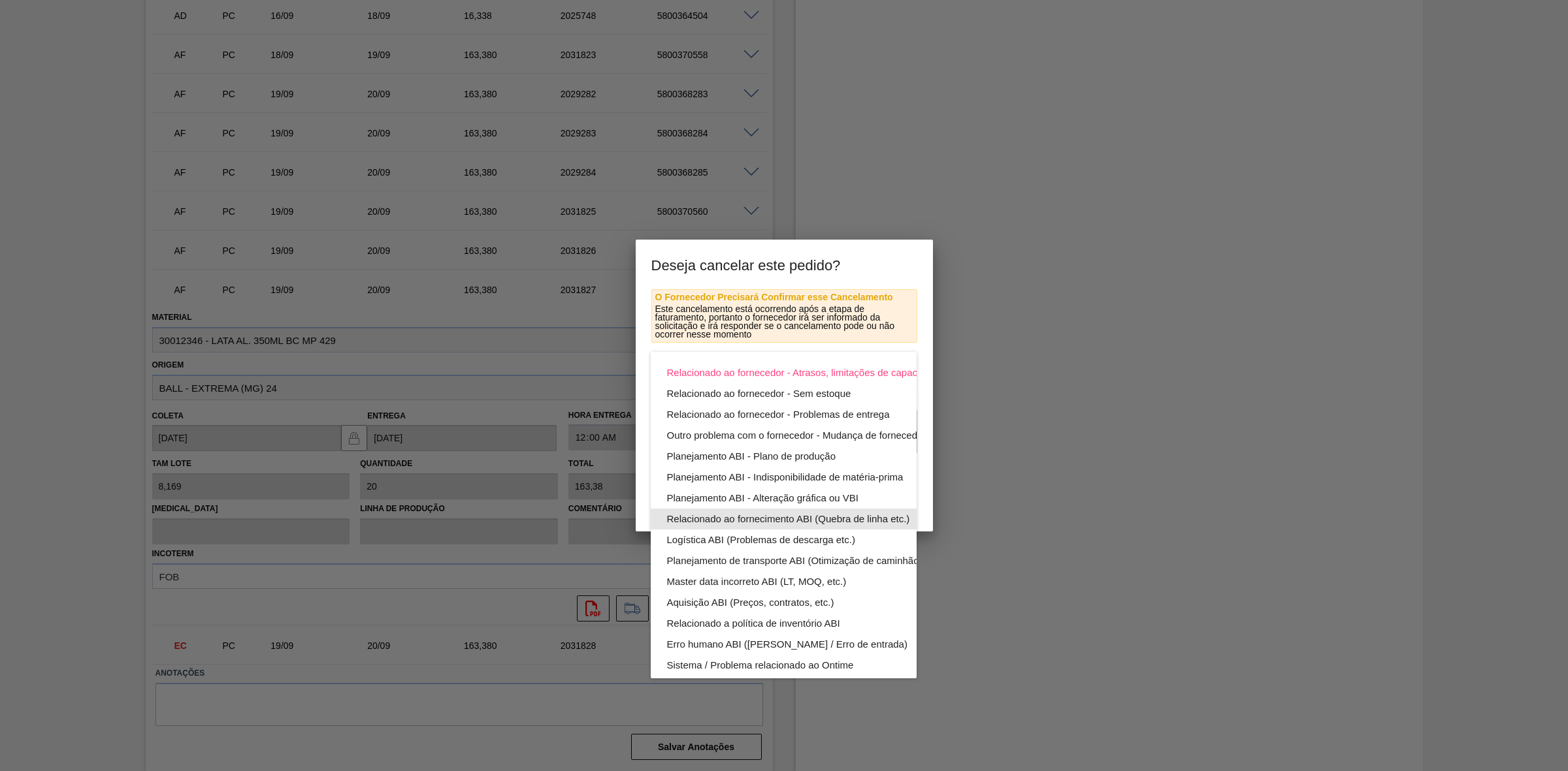
scroll to position [81, 0]
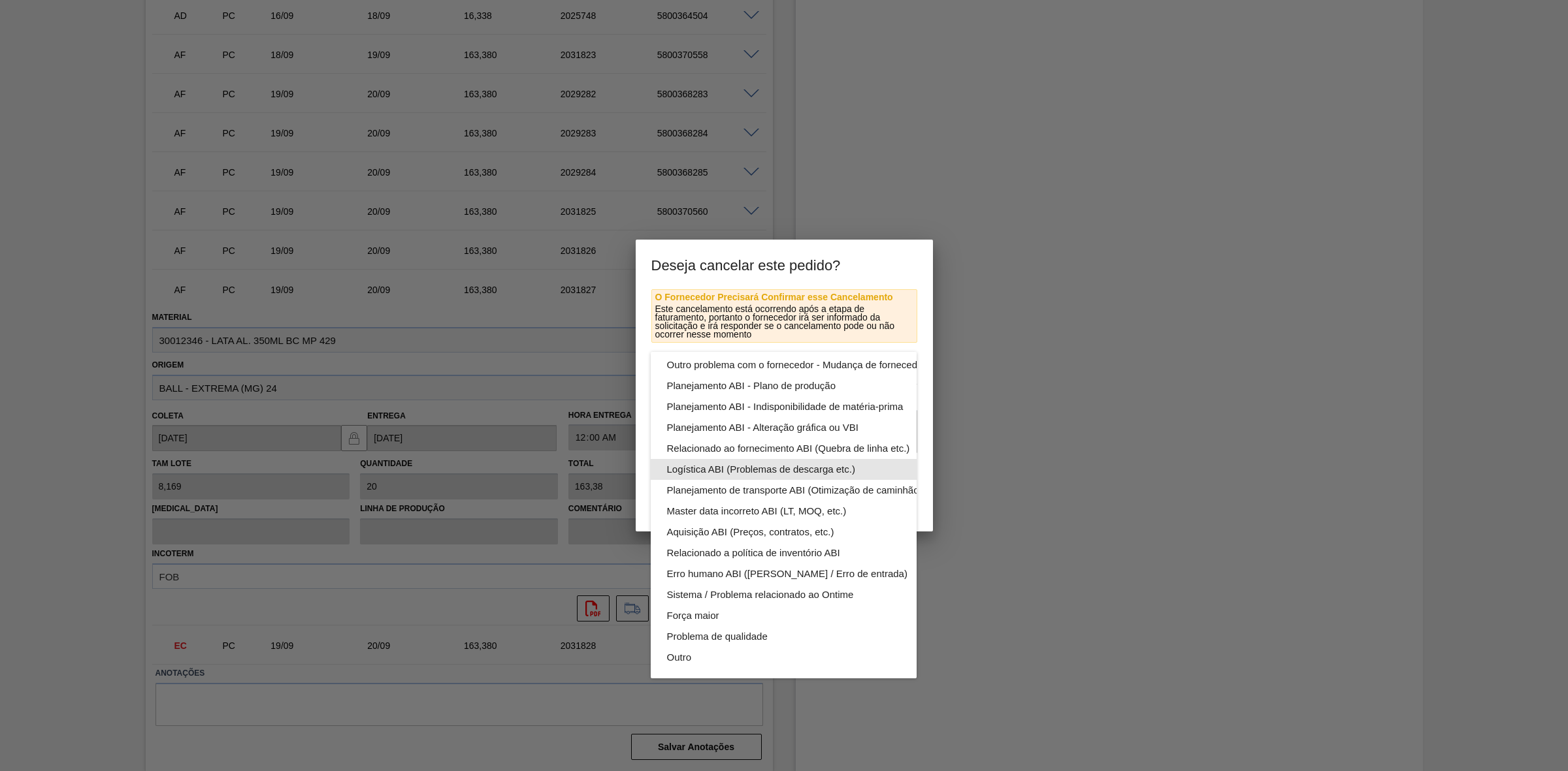
click at [787, 459] on div "Logística ABI (Problemas de descarga etc.)" at bounding box center [814, 470] width 296 height 21
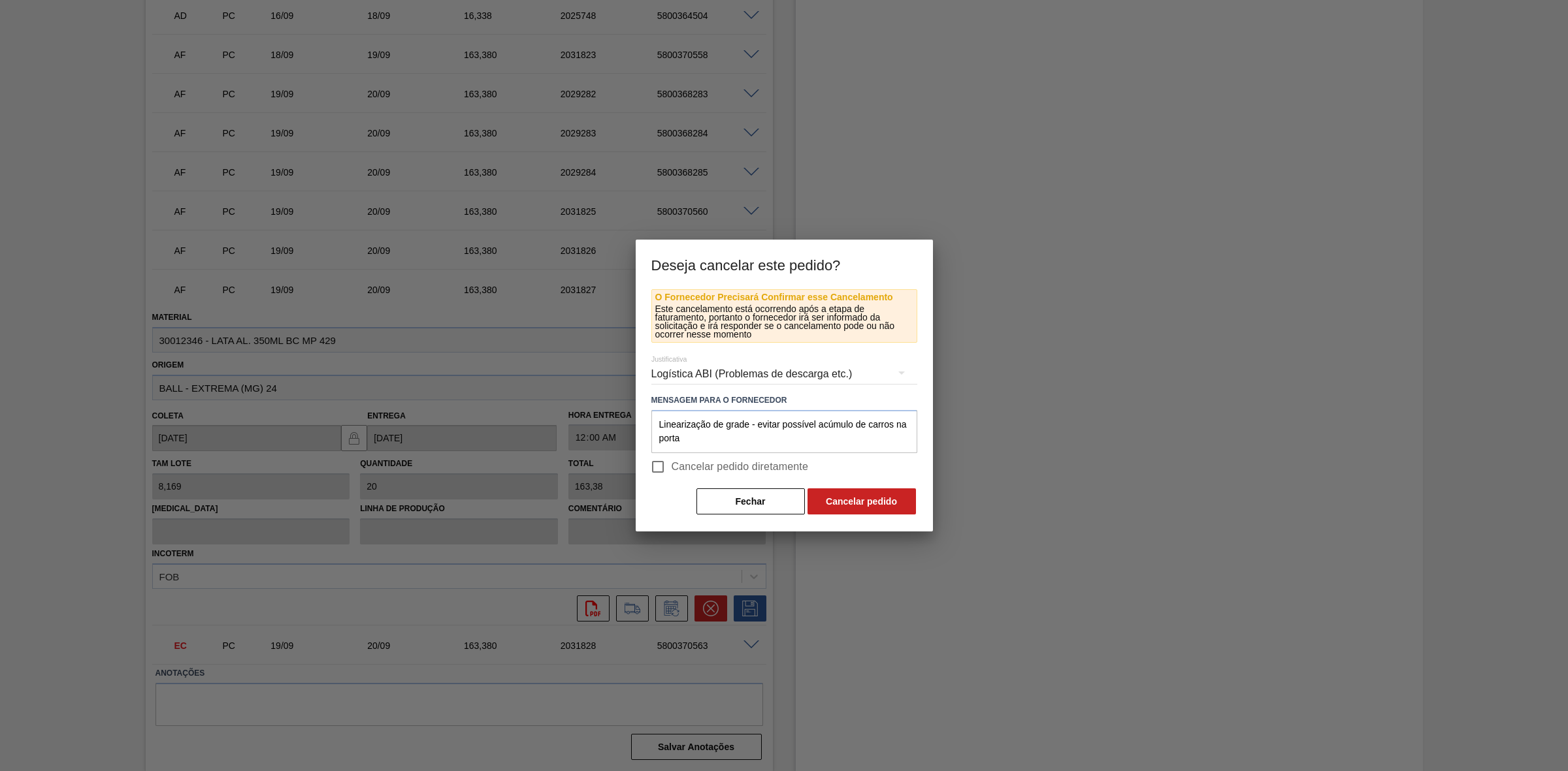
scroll to position [0, 0]
click at [870, 477] on button "Cancelar pedido" at bounding box center [862, 502] width 108 height 26
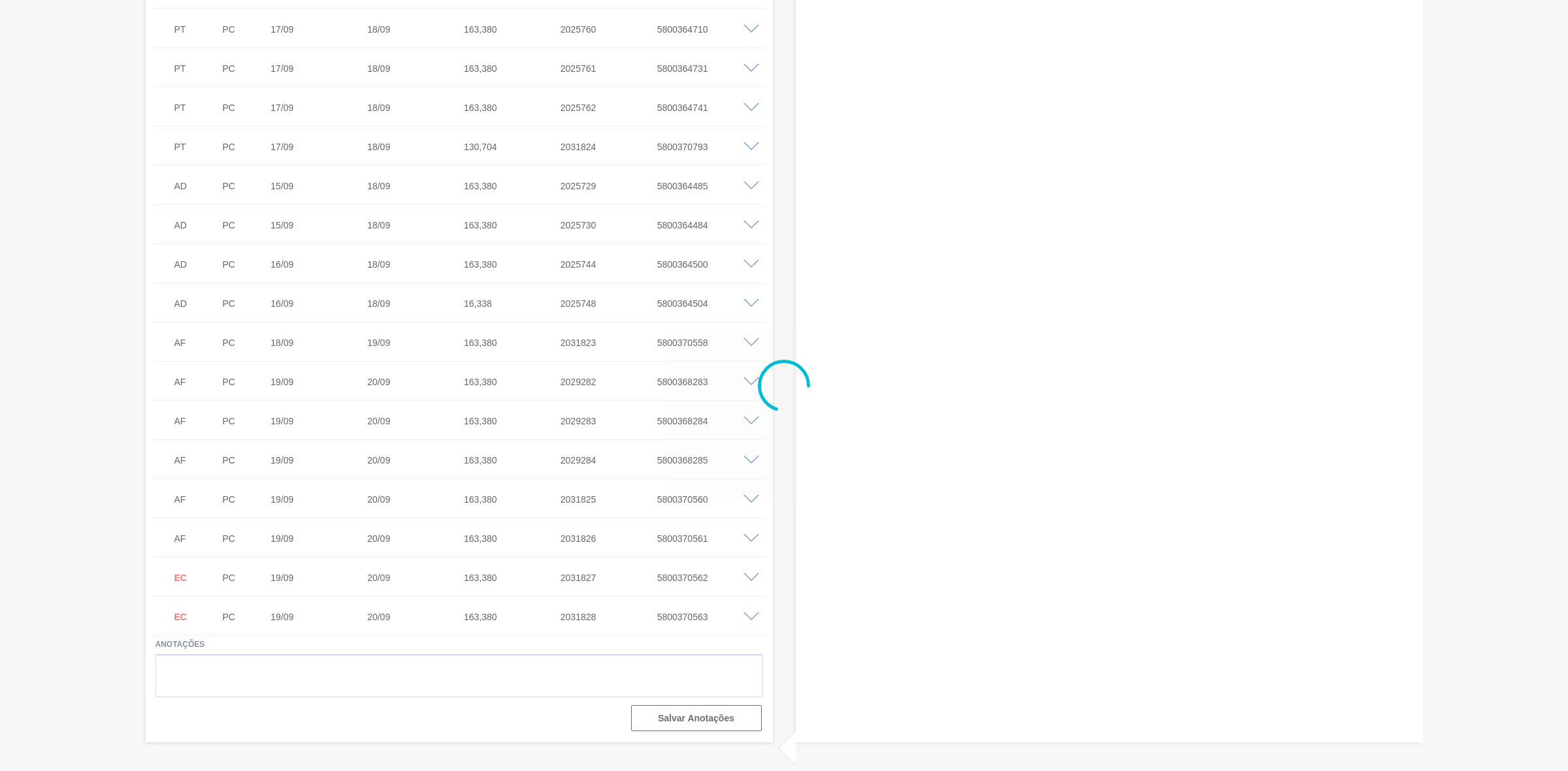
scroll to position [2012, 0]
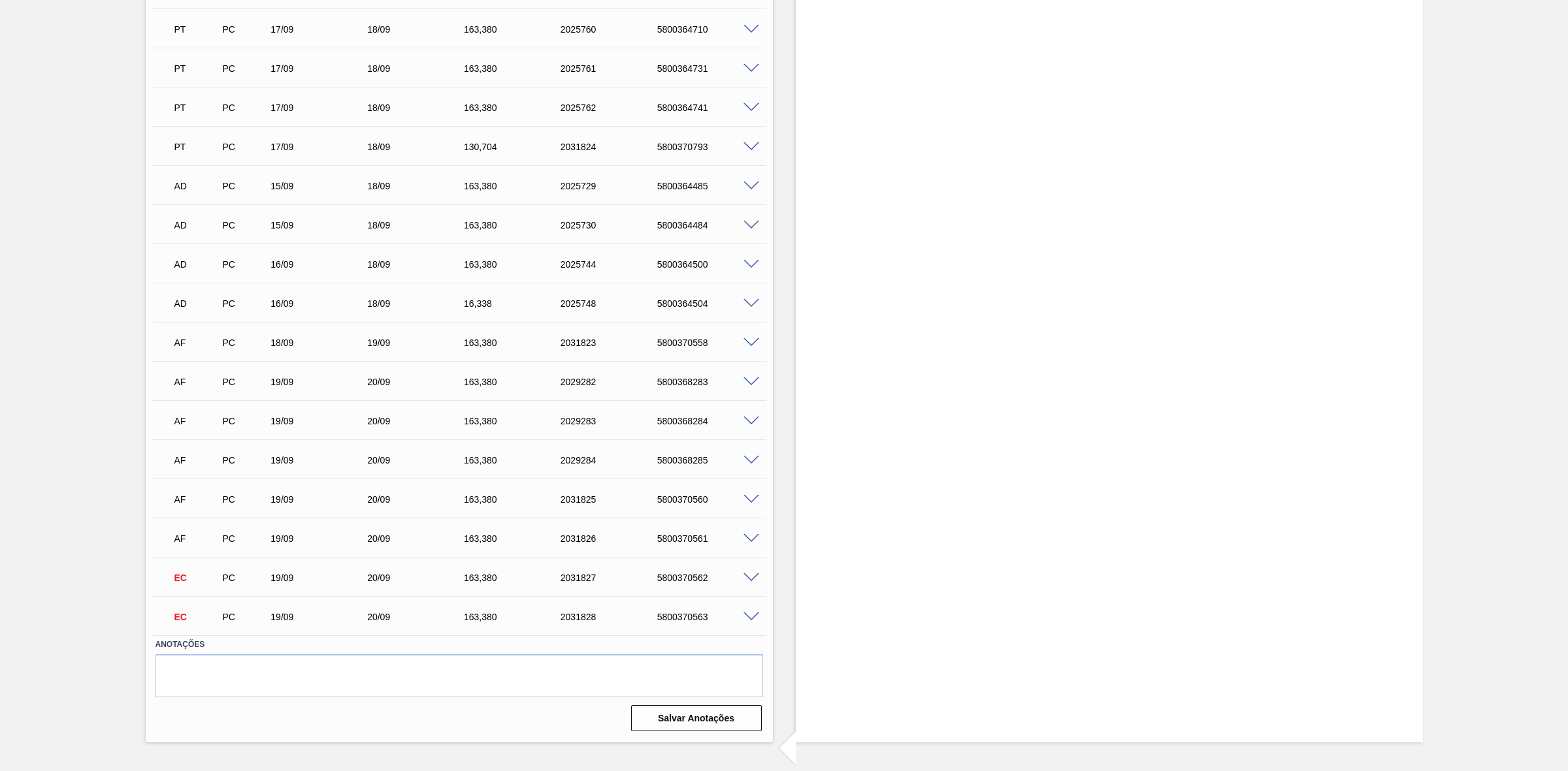
click at [749, 477] on span at bounding box center [751, 539] width 16 height 10
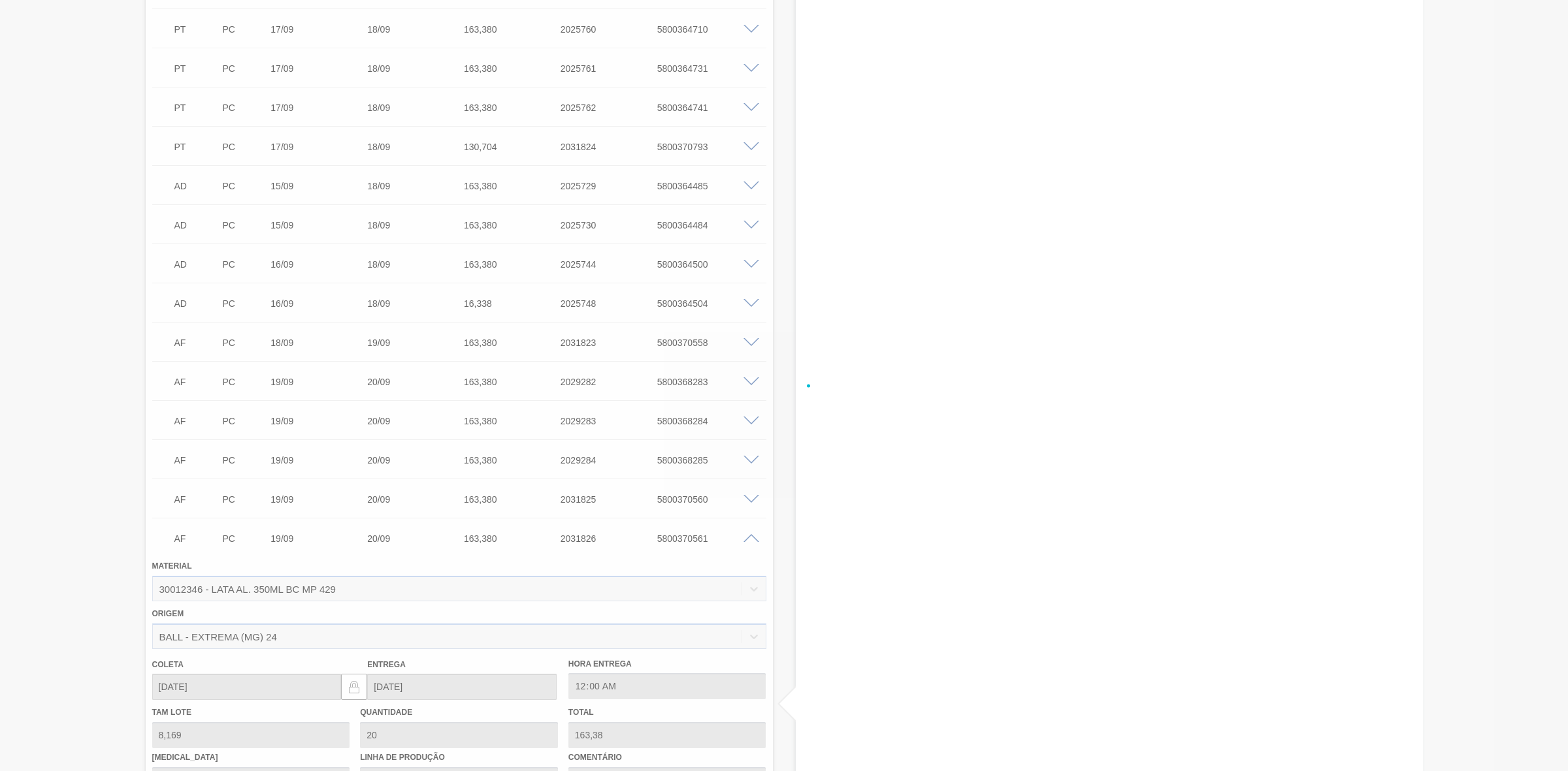
scroll to position [2302, 0]
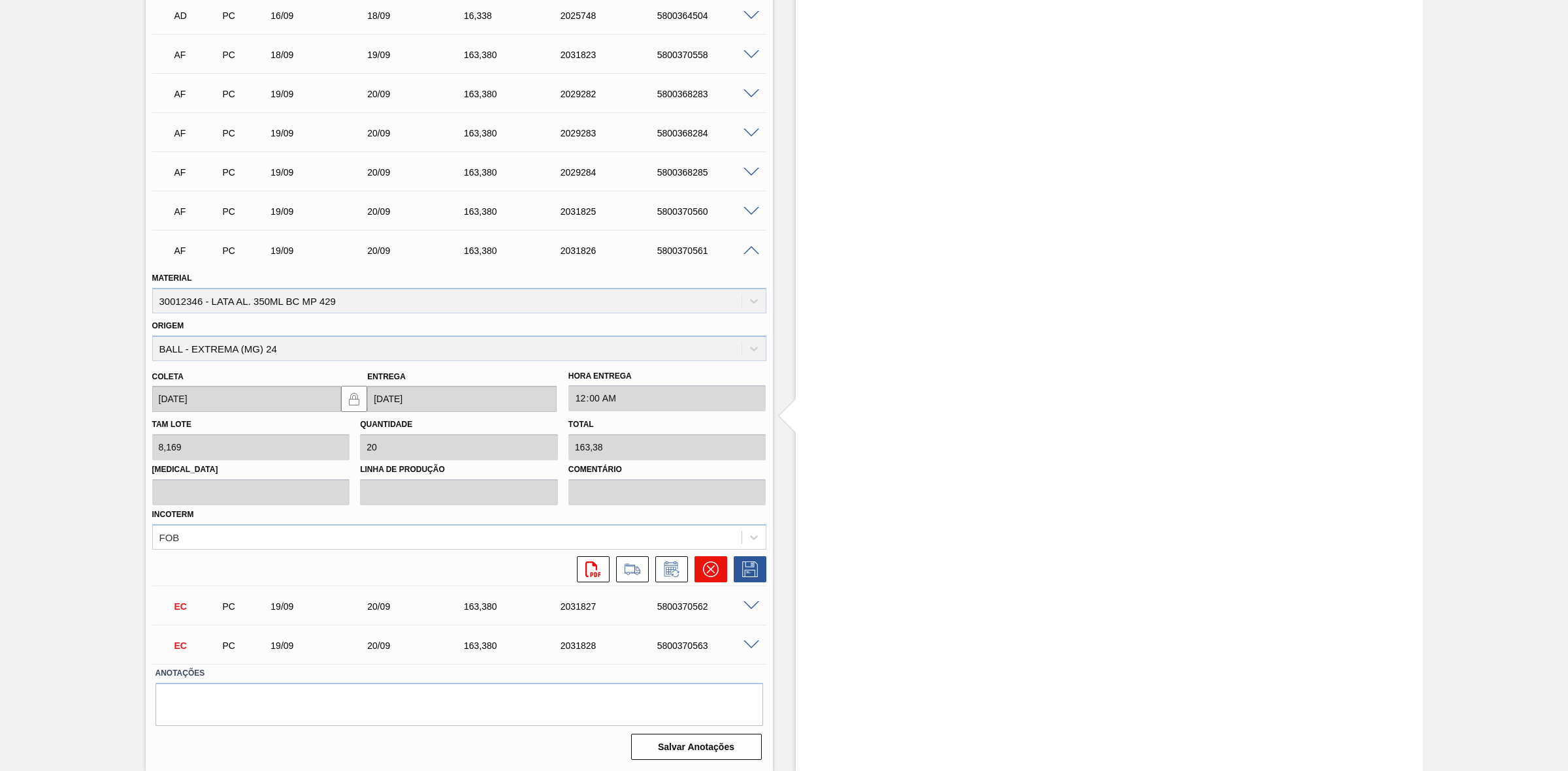
click at [707, 477] on icon at bounding box center [711, 569] width 16 height 16
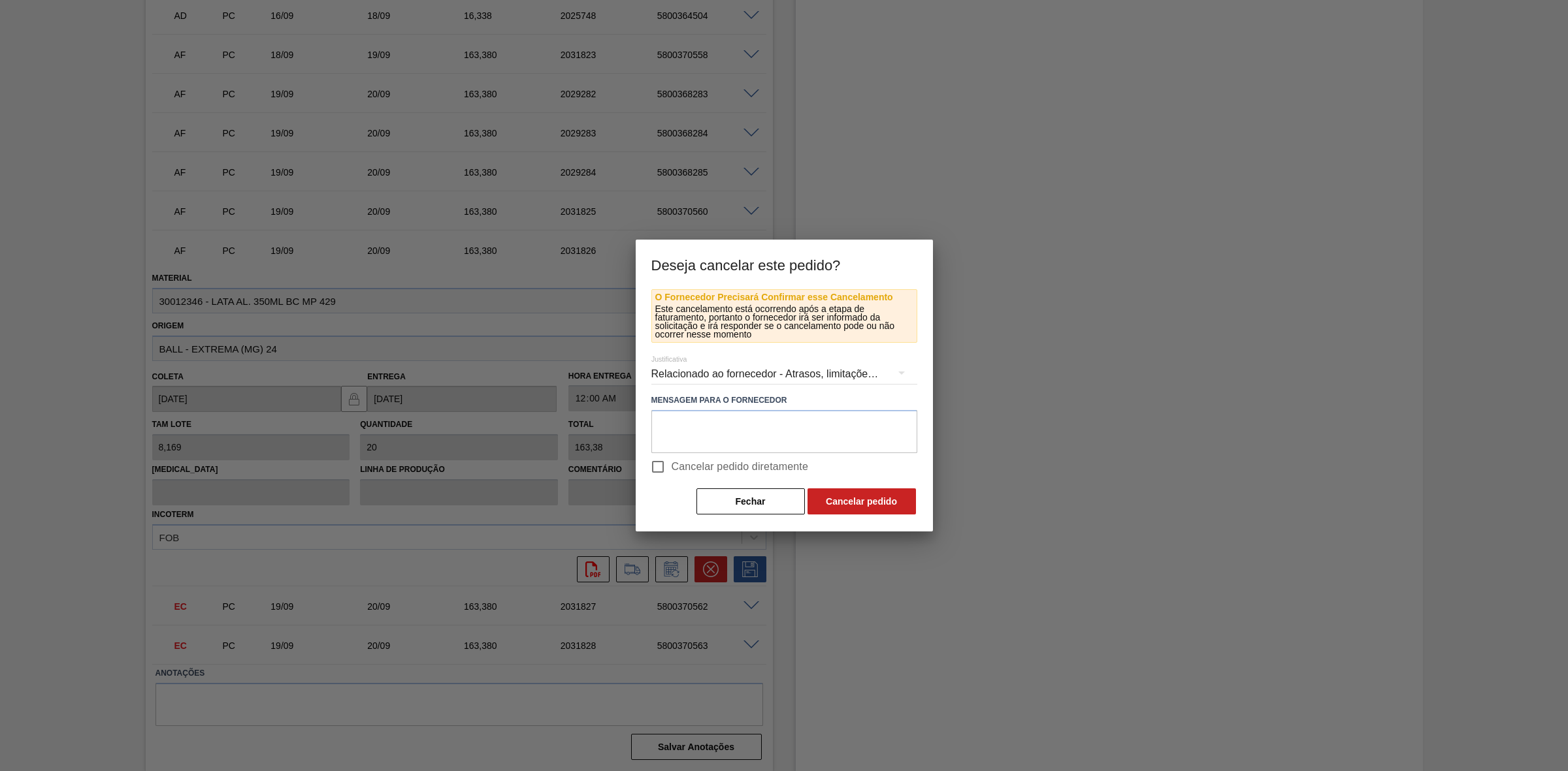
click at [772, 370] on div "Relacionado ao fornecedor - Atrasos, limitações de capacidade, etc." at bounding box center [784, 374] width 266 height 36
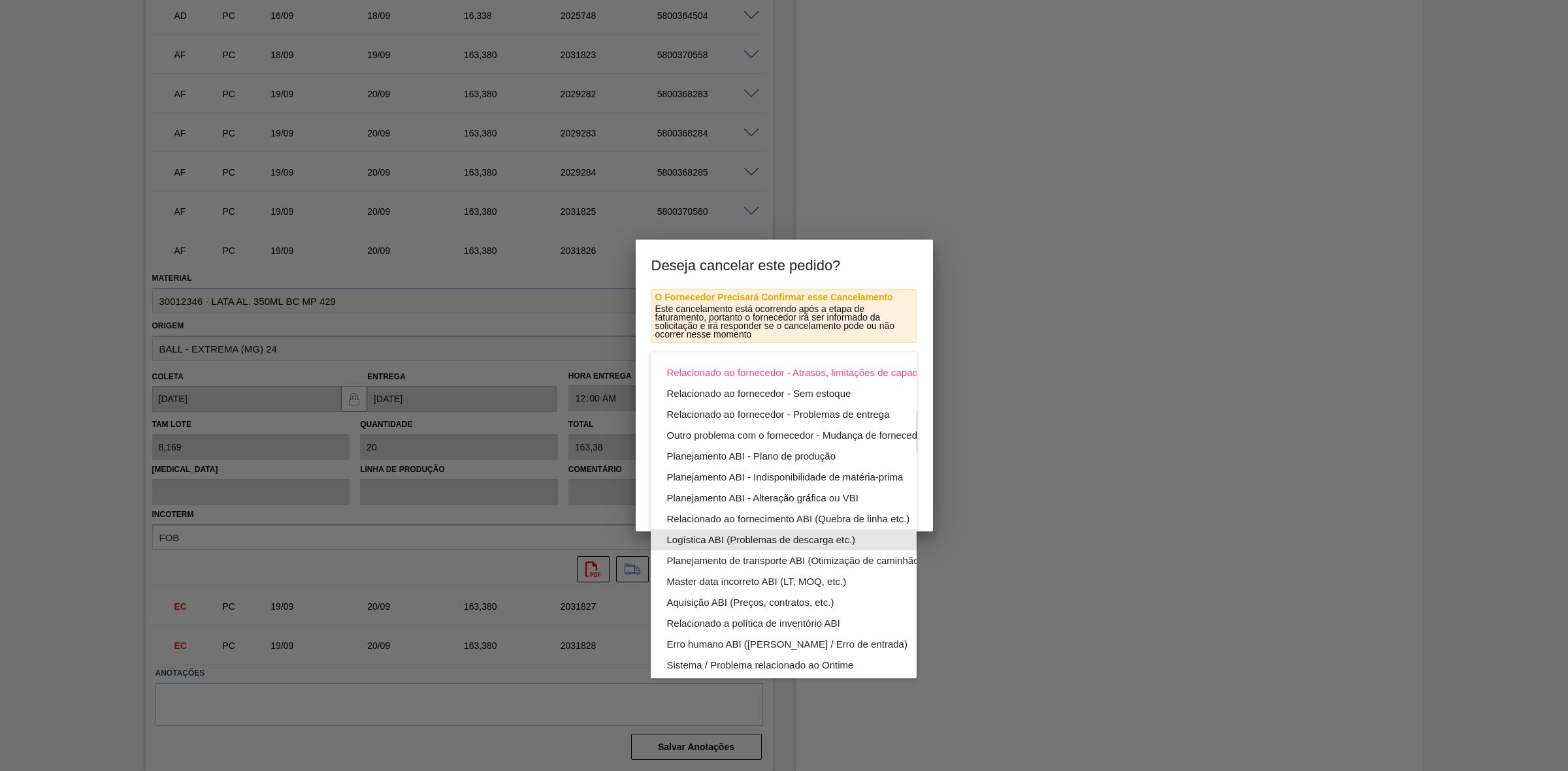
click at [778, 477] on div "Logística ABI (Problemas de descarga etc.)" at bounding box center [814, 540] width 296 height 21
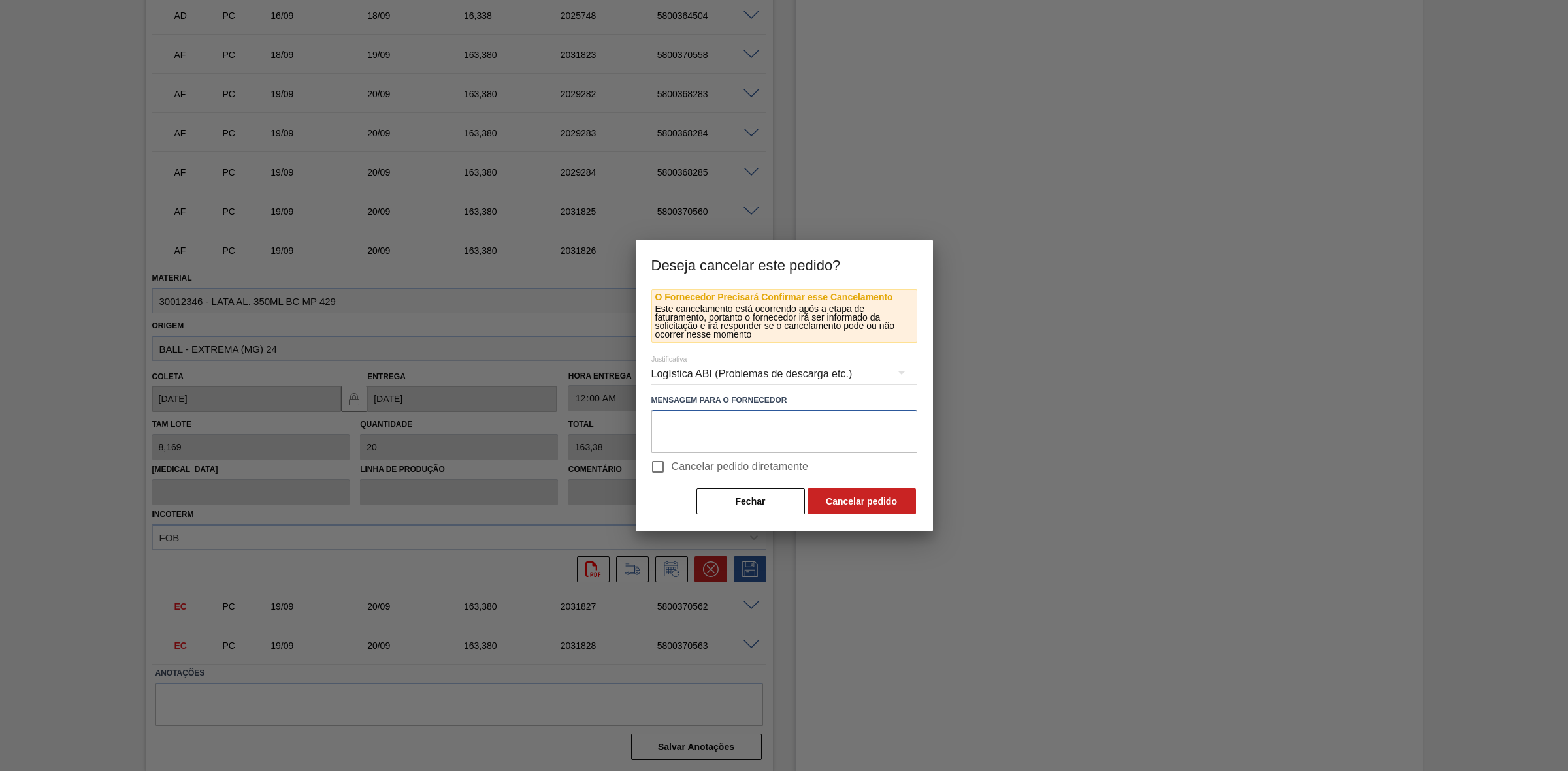
click at [723, 431] on textarea at bounding box center [784, 431] width 266 height 43
paste textarea "Linearização de grade - evitar possível acúmulo de carros na porta"
type textarea "Linearização de grade - evitar possível acúmulo de carros na porta"
click at [844, 477] on button "Cancelar pedido" at bounding box center [862, 502] width 108 height 26
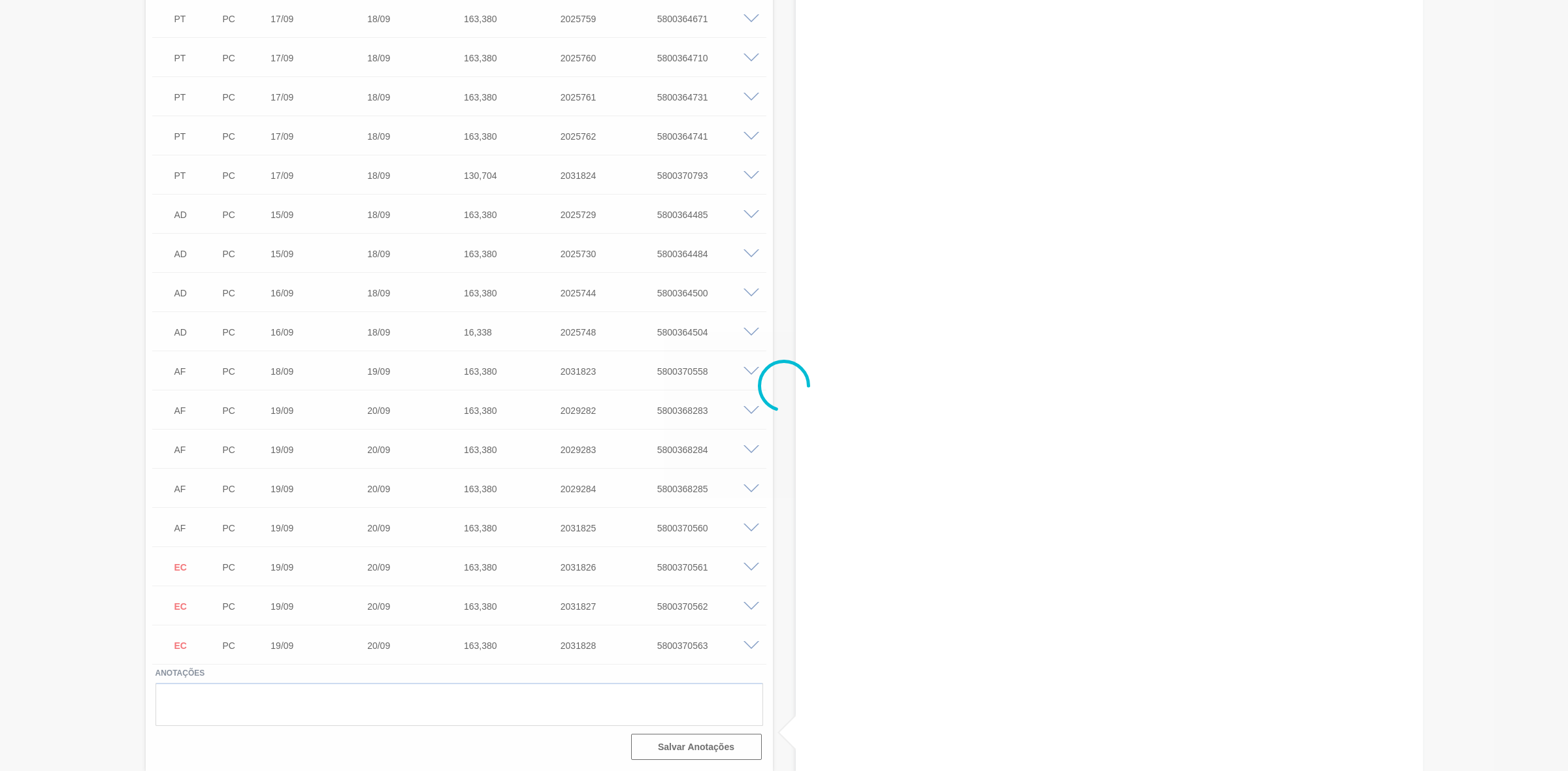
scroll to position [1986, 0]
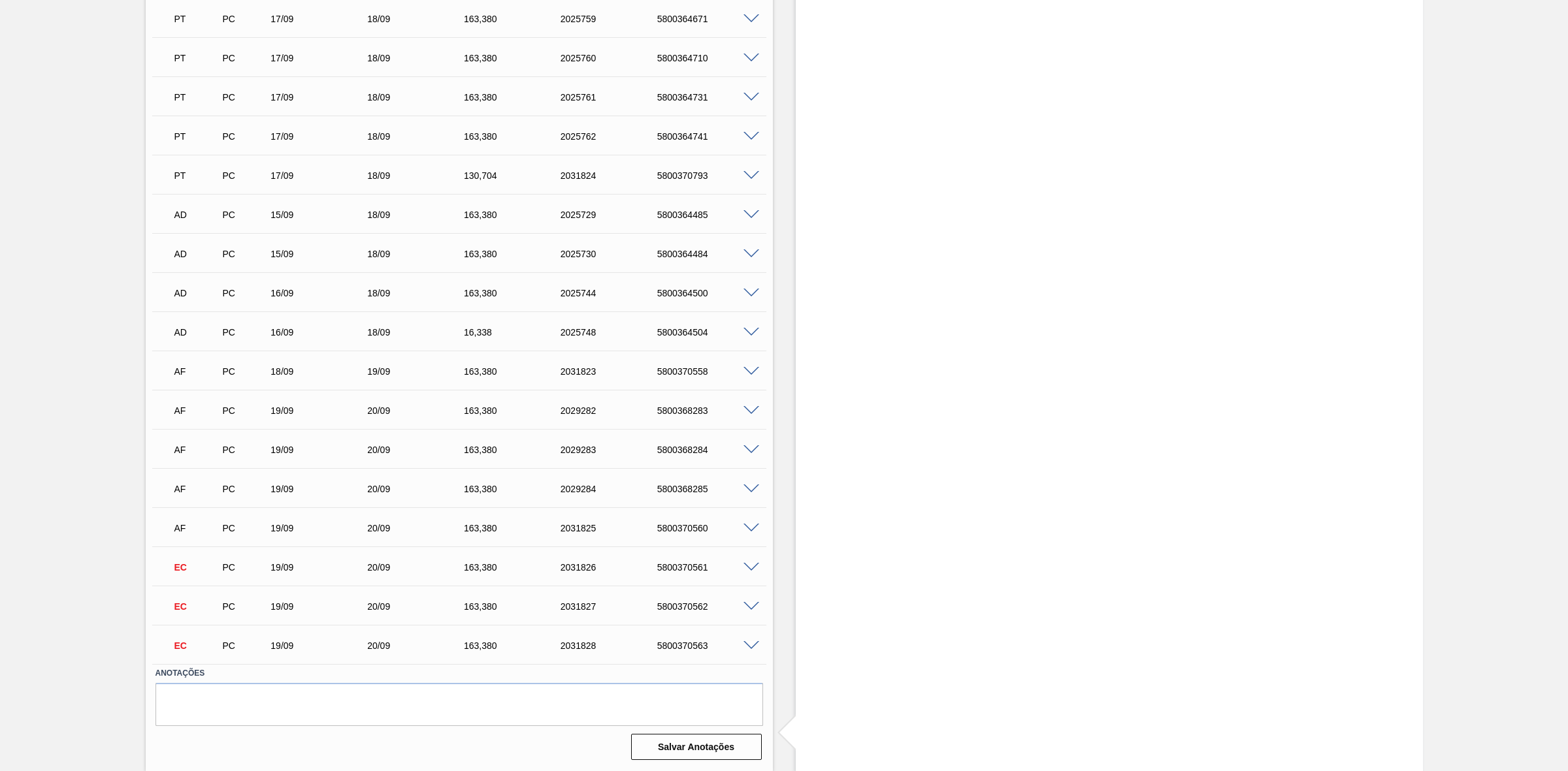
click at [744, 477] on span at bounding box center [751, 528] width 16 height 10
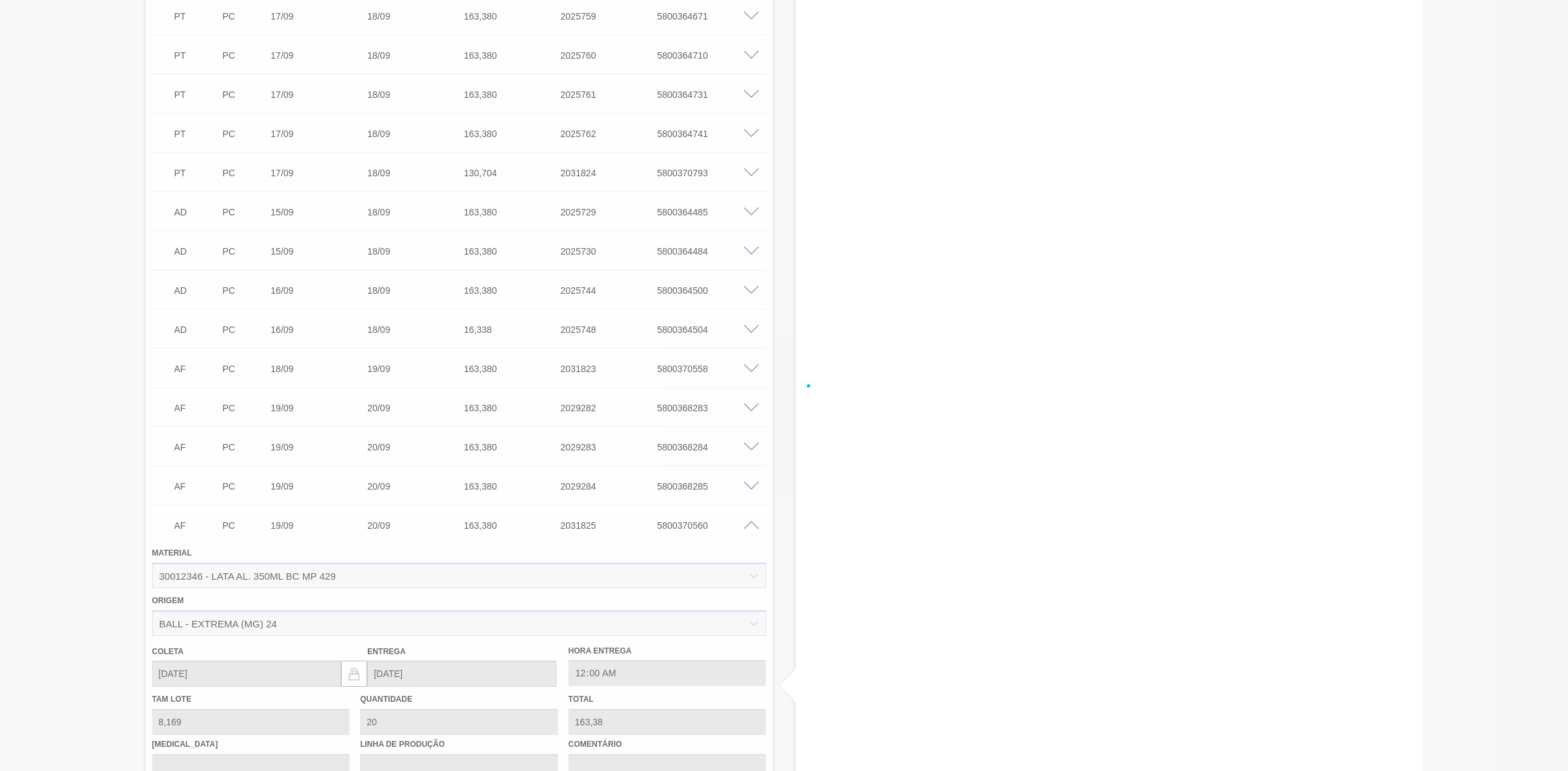
scroll to position [2302, 0]
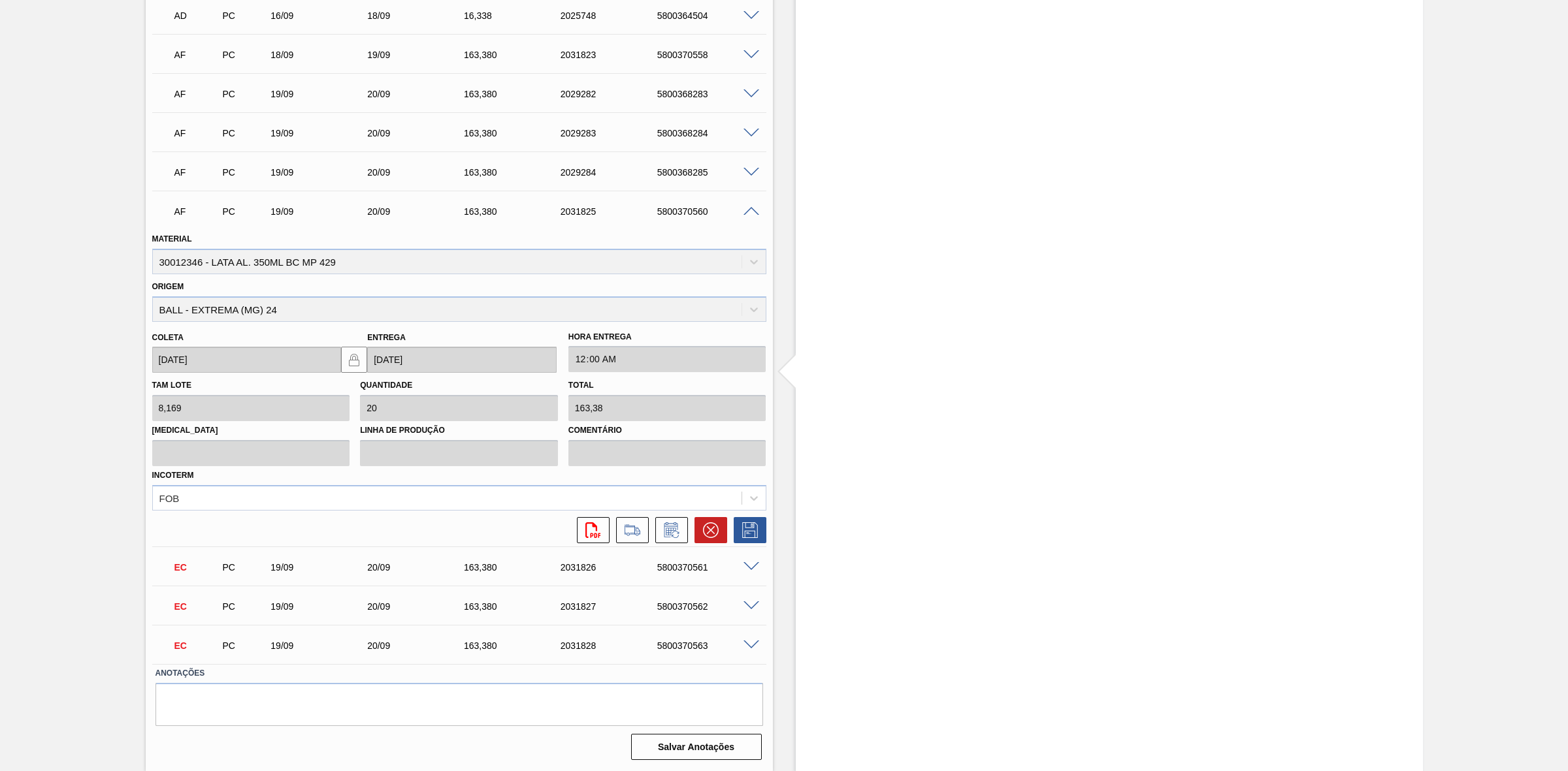
click at [711, 477] on icon at bounding box center [711, 530] width 16 height 16
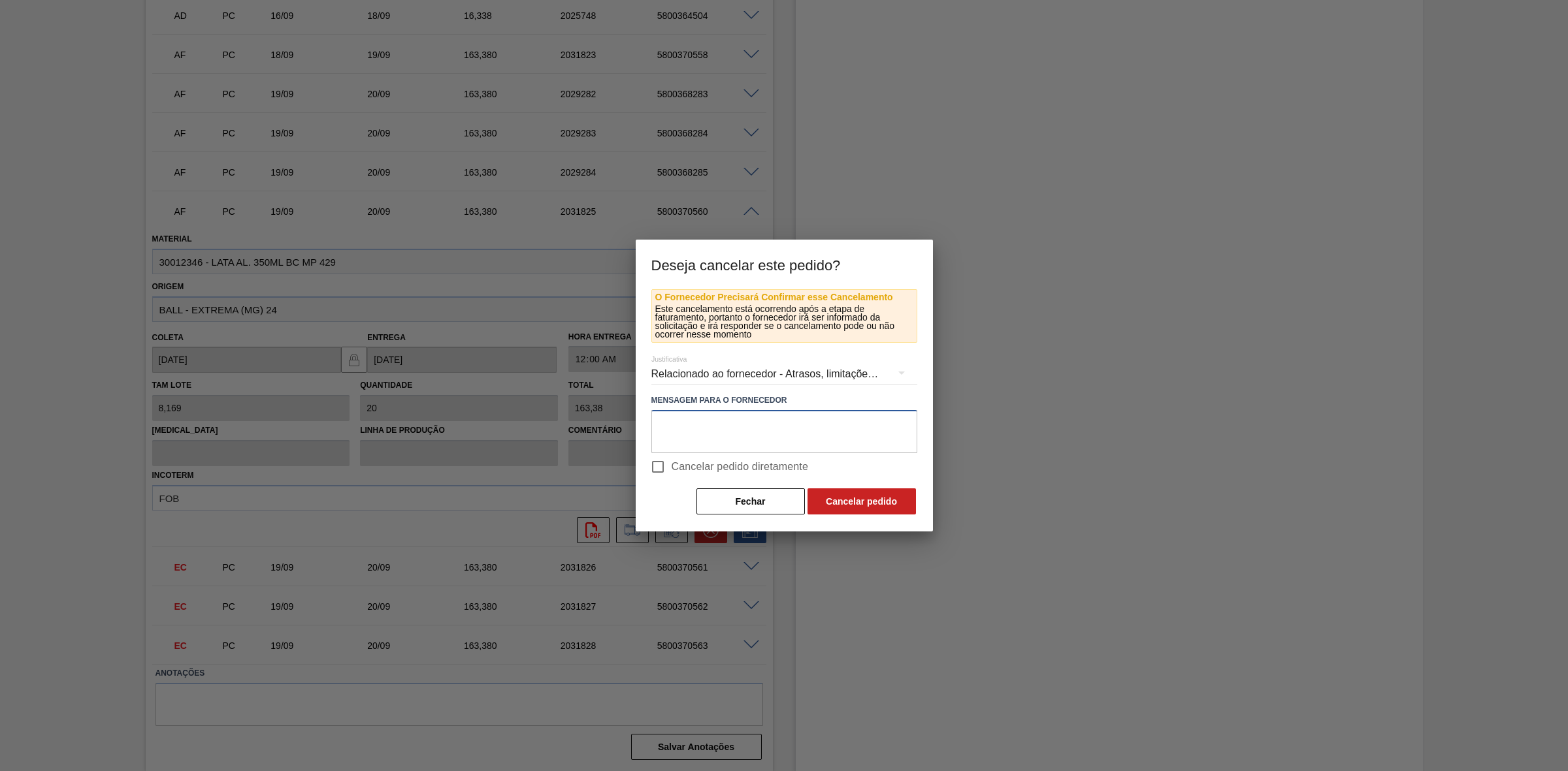
click at [687, 421] on textarea at bounding box center [784, 431] width 266 height 43
paste textarea "Linearização de grade - evitar possível acúmulo de carros na porta"
type textarea "Linearização de grade - evitar possível acúmulo de carros na porta"
click at [735, 376] on div "Relacionado ao fornecedor - Atrasos, limitações de capacidade, etc." at bounding box center [784, 374] width 266 height 36
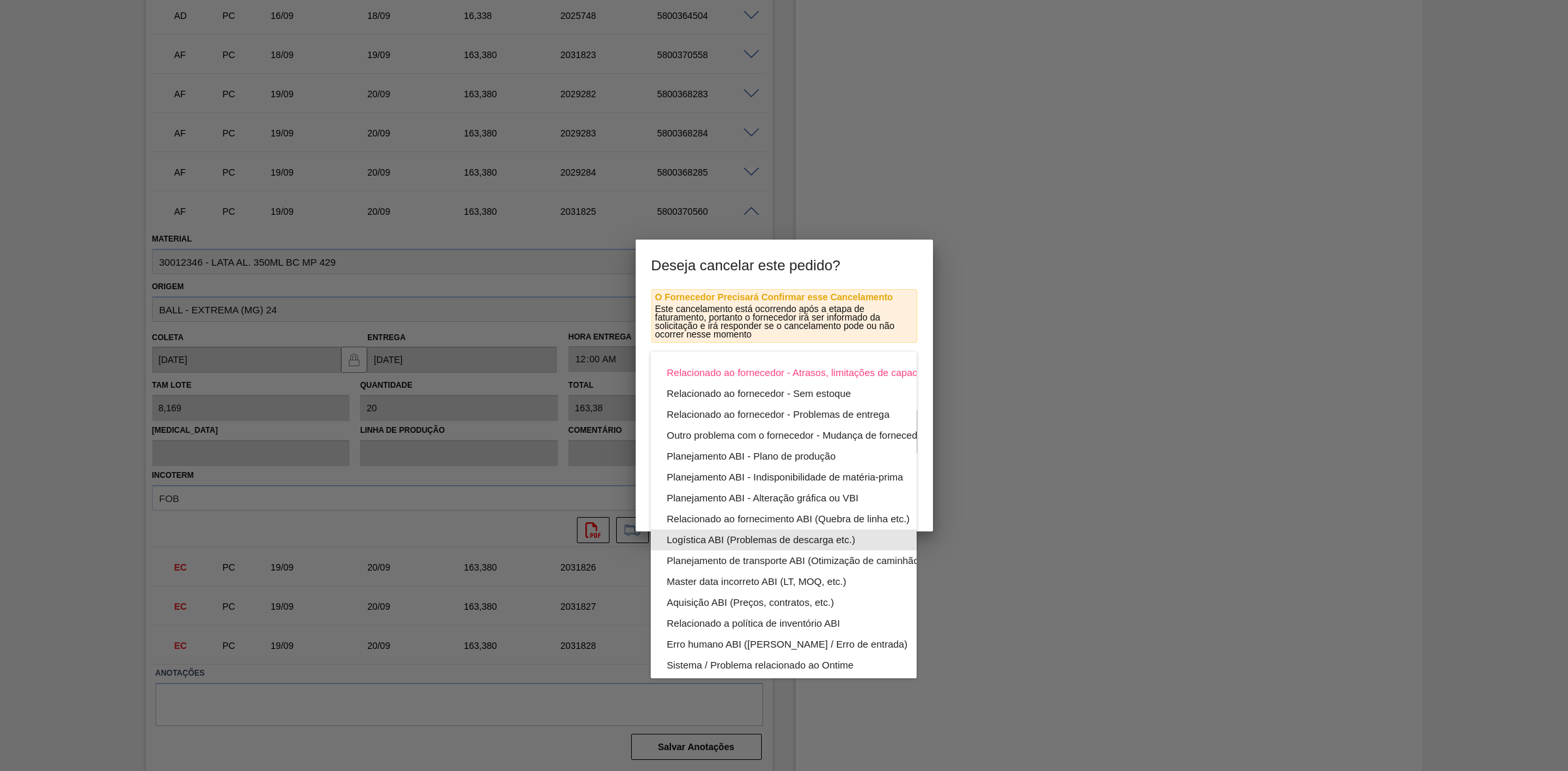
click at [792, 477] on div "Logística ABI (Problemas de descarga etc.)" at bounding box center [814, 540] width 296 height 21
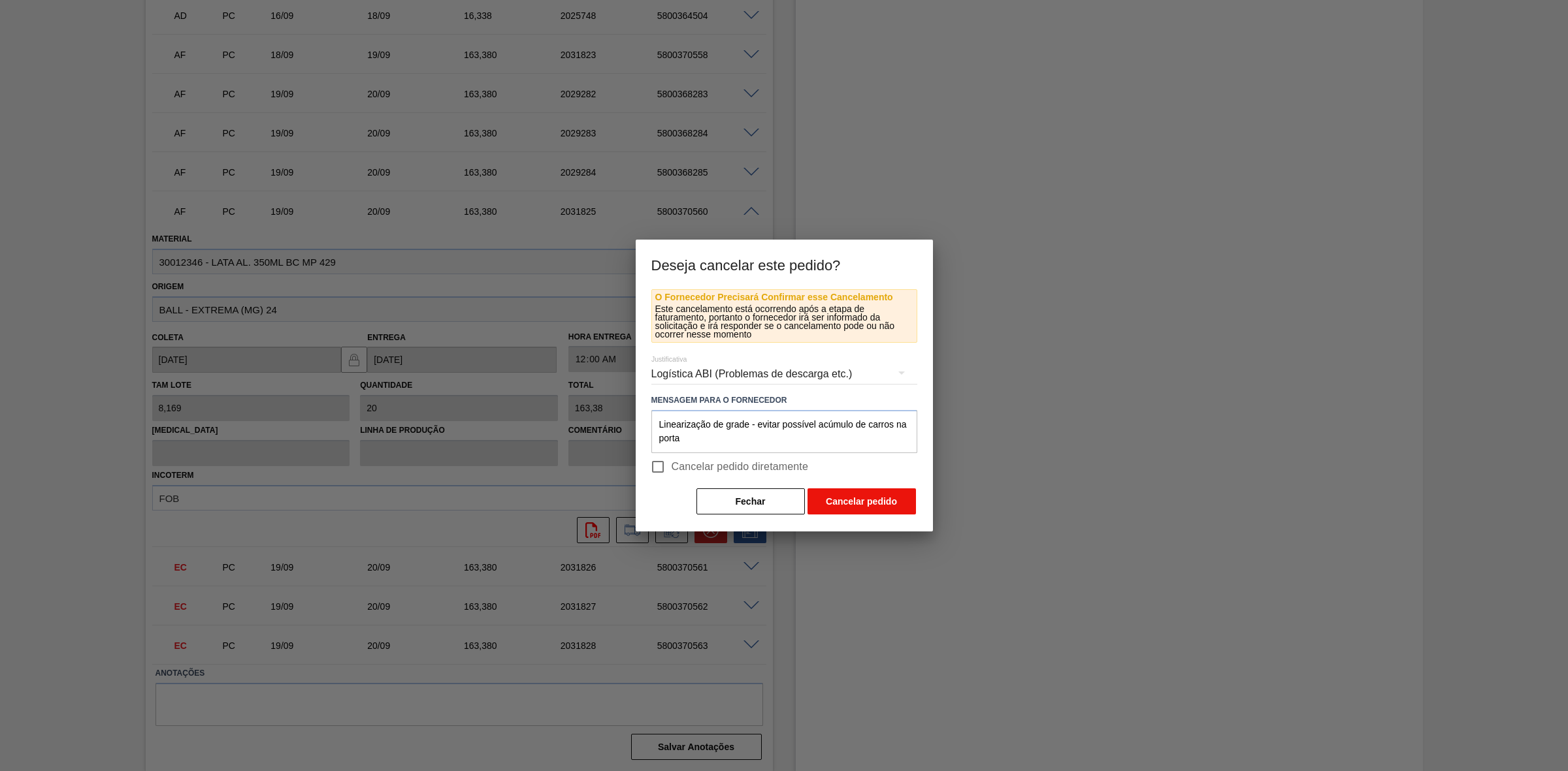
click at [837, 477] on button "Cancelar pedido" at bounding box center [862, 502] width 108 height 26
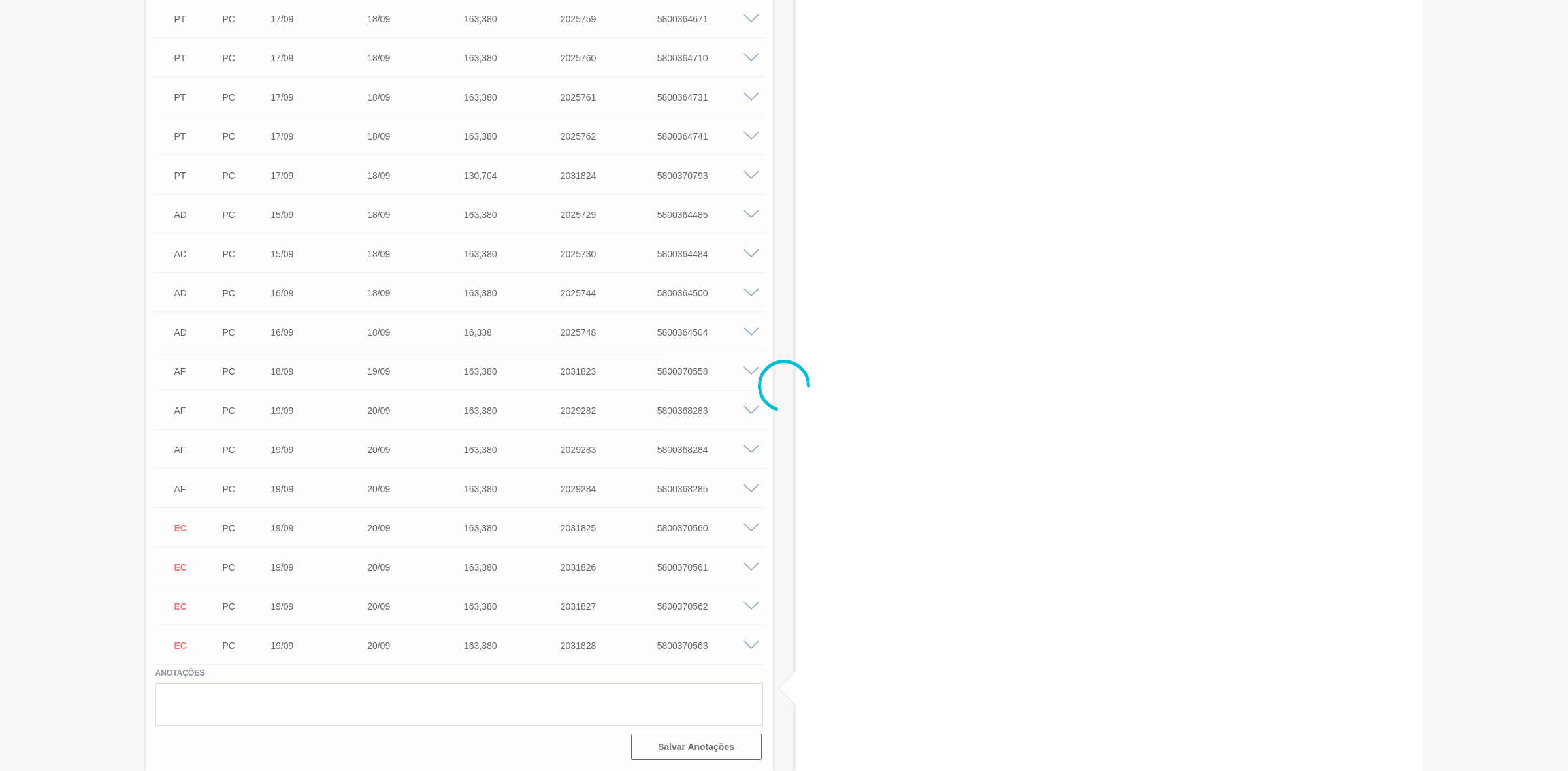
scroll to position [1986, 0]
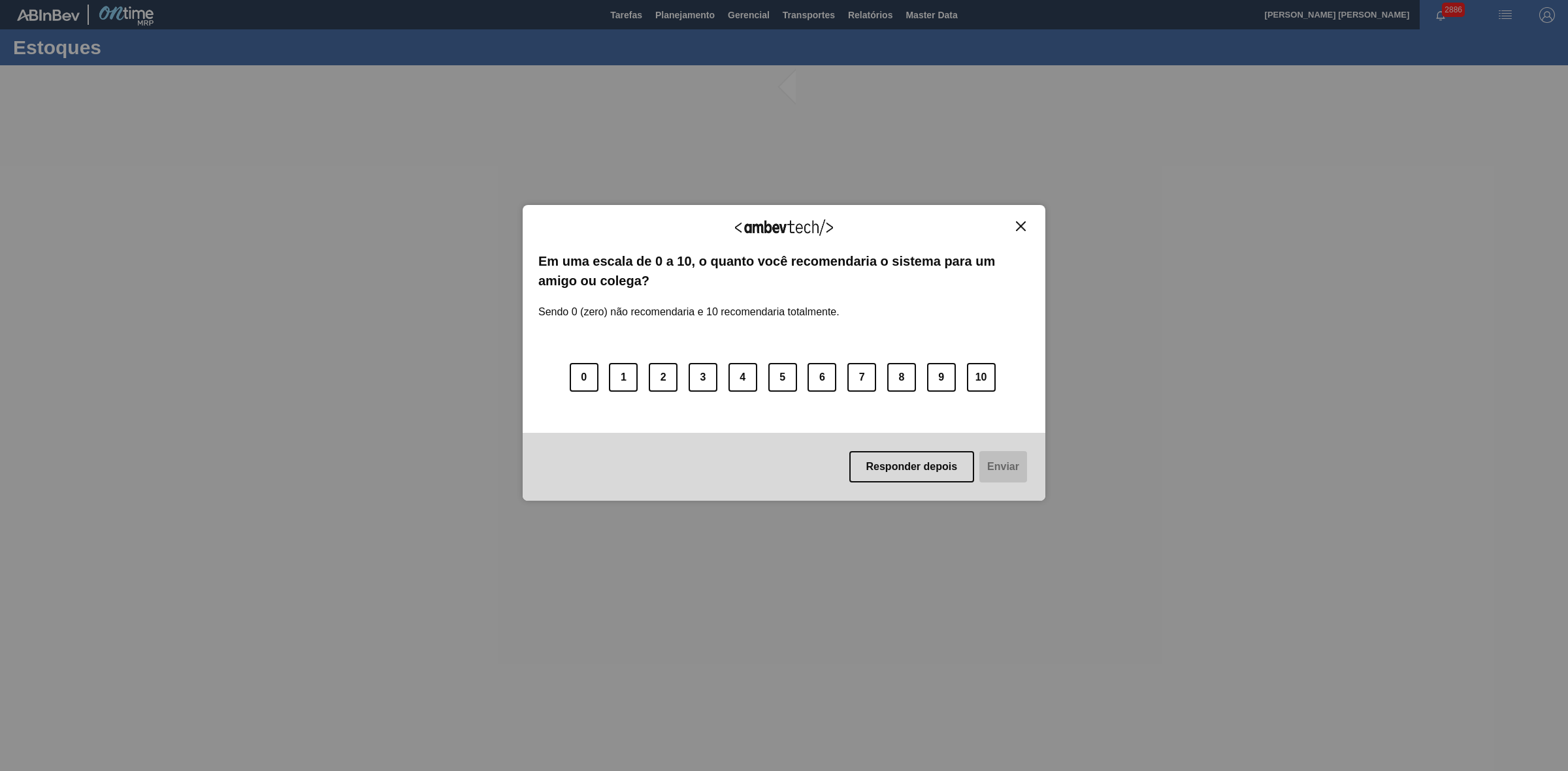
click at [1020, 222] on img "Close" at bounding box center [1020, 226] width 10 height 10
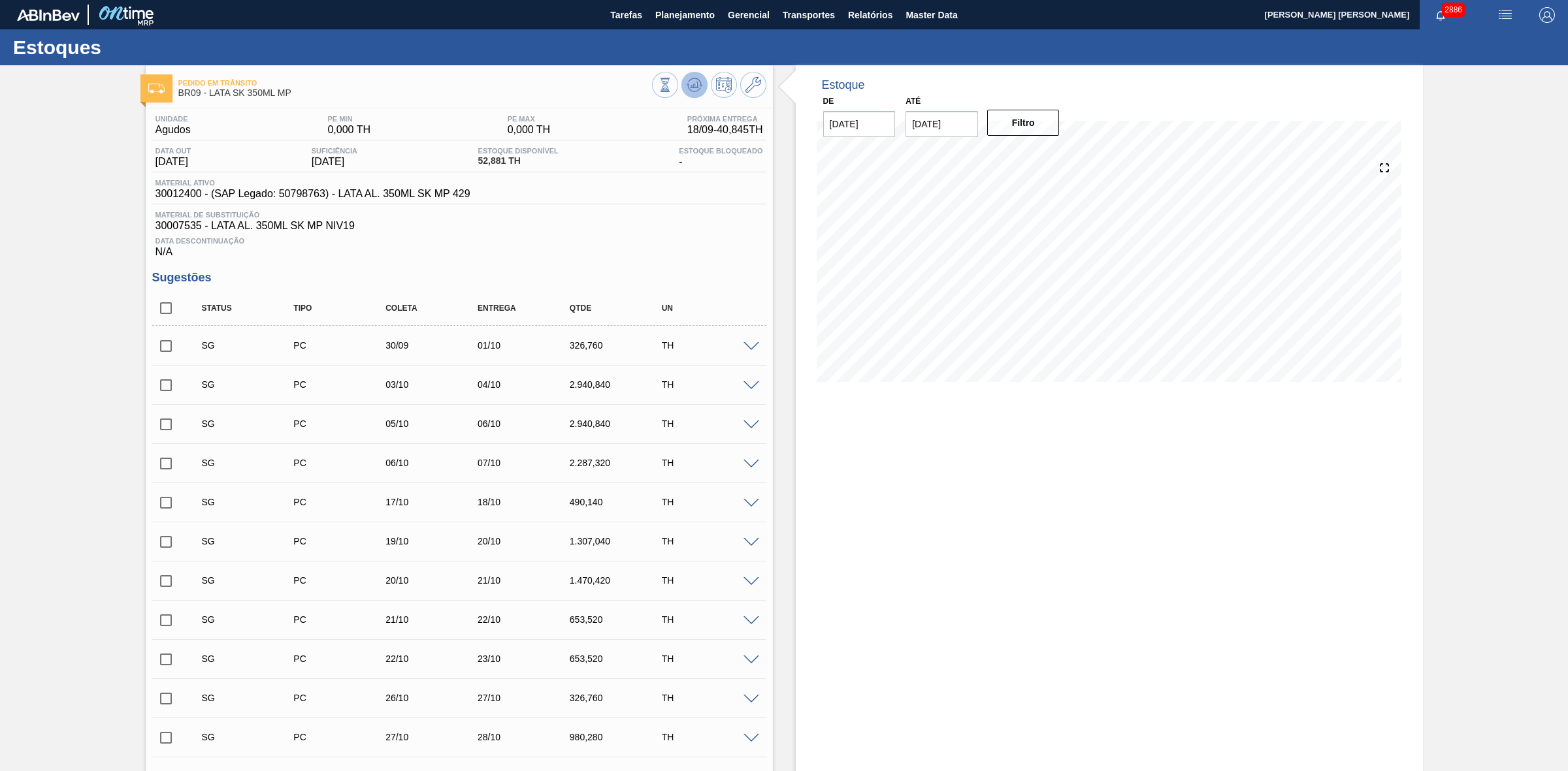
click at [698, 86] on icon at bounding box center [694, 85] width 16 height 16
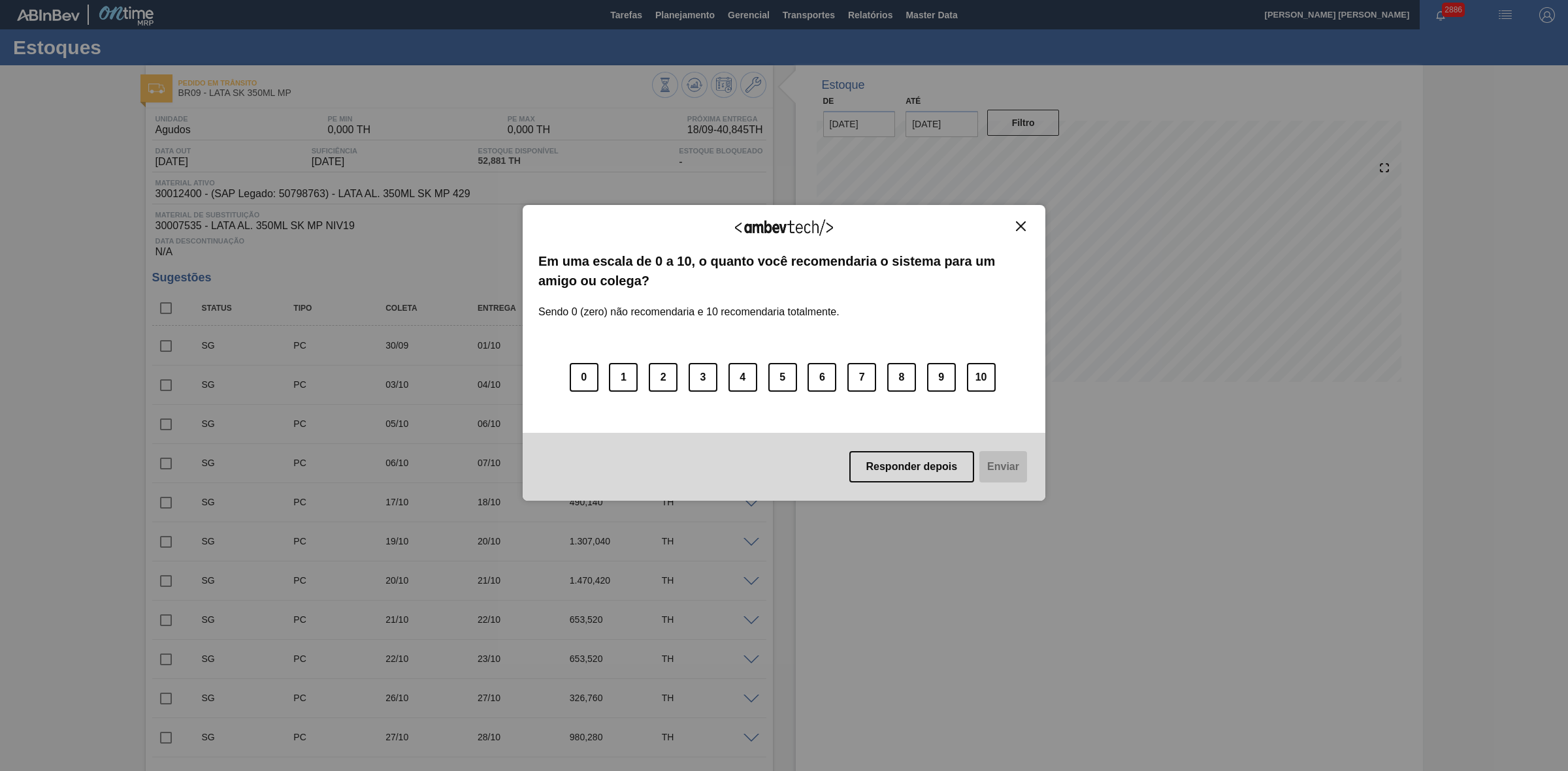
click at [1021, 224] on img "Close" at bounding box center [1020, 226] width 10 height 10
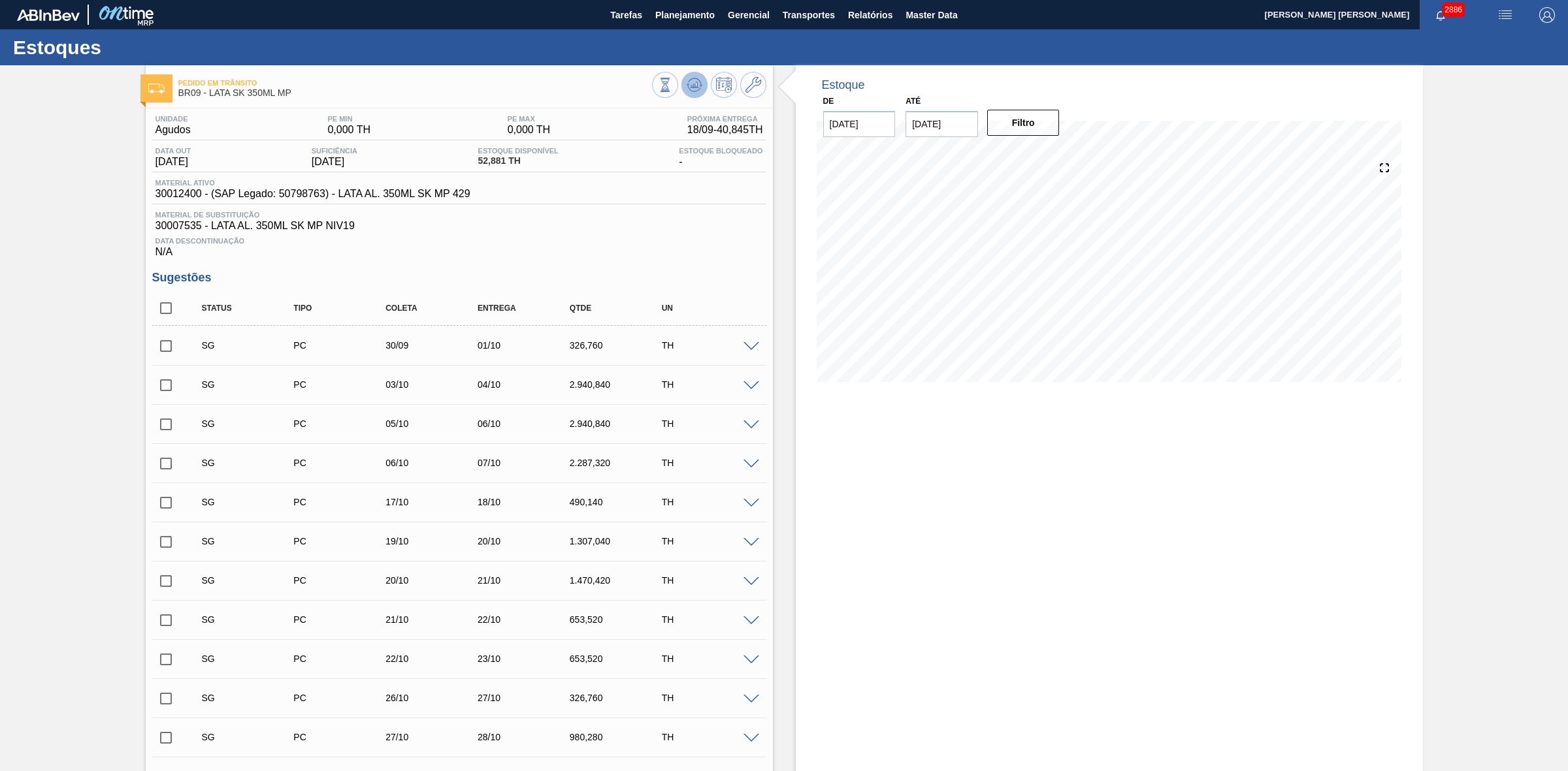
click at [691, 82] on icon at bounding box center [694, 85] width 16 height 16
click at [750, 348] on span at bounding box center [751, 347] width 16 height 10
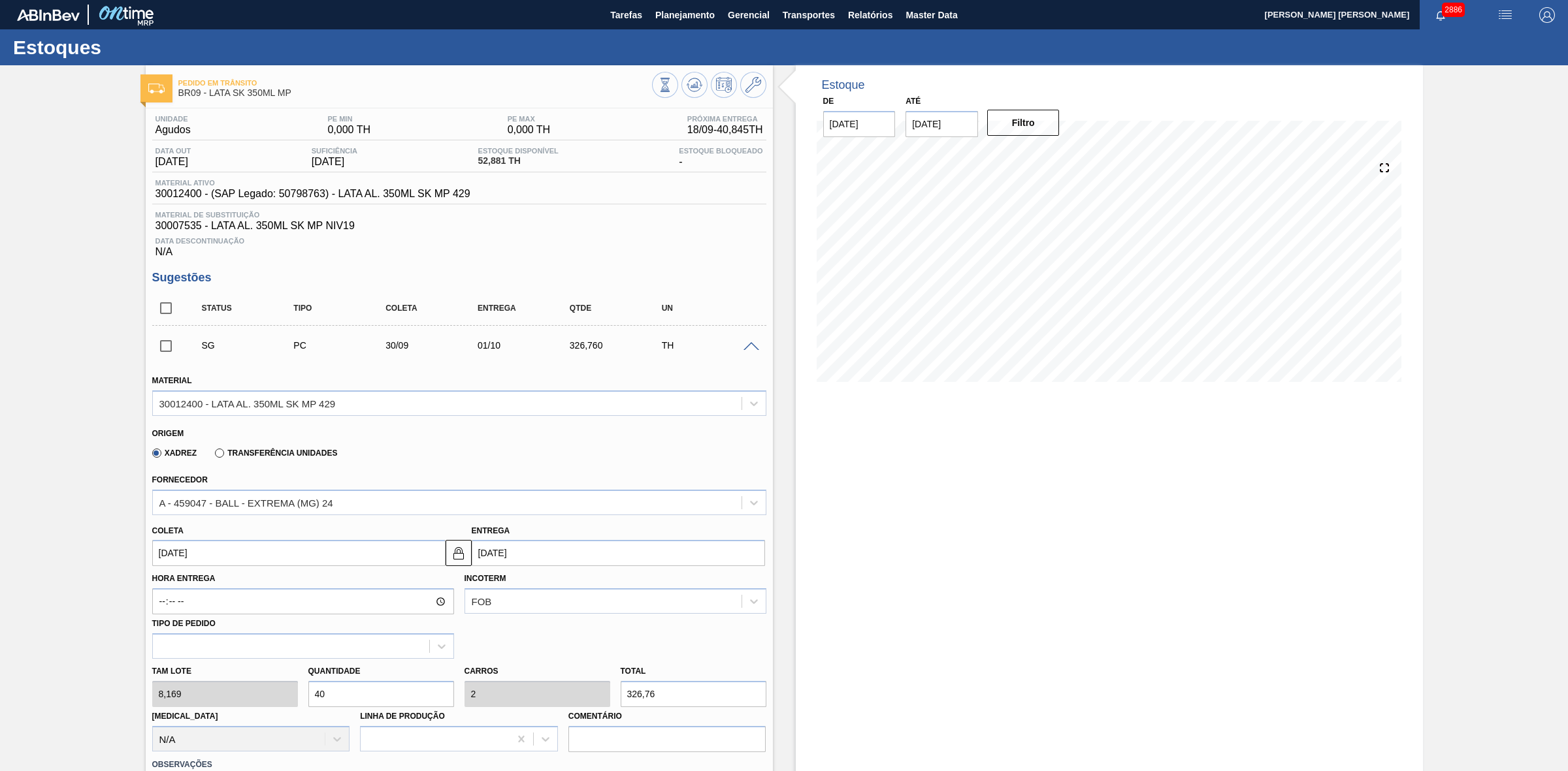
click at [259, 694] on div "[PERSON_NAME] 8,169 Quantidade 40 Carros 2 Total 326,76 [MEDICAL_DATA] N/A Linh…" at bounding box center [459, 706] width 625 height 94
type input "8"
type input "0,4"
type input "65,352"
type input "80"
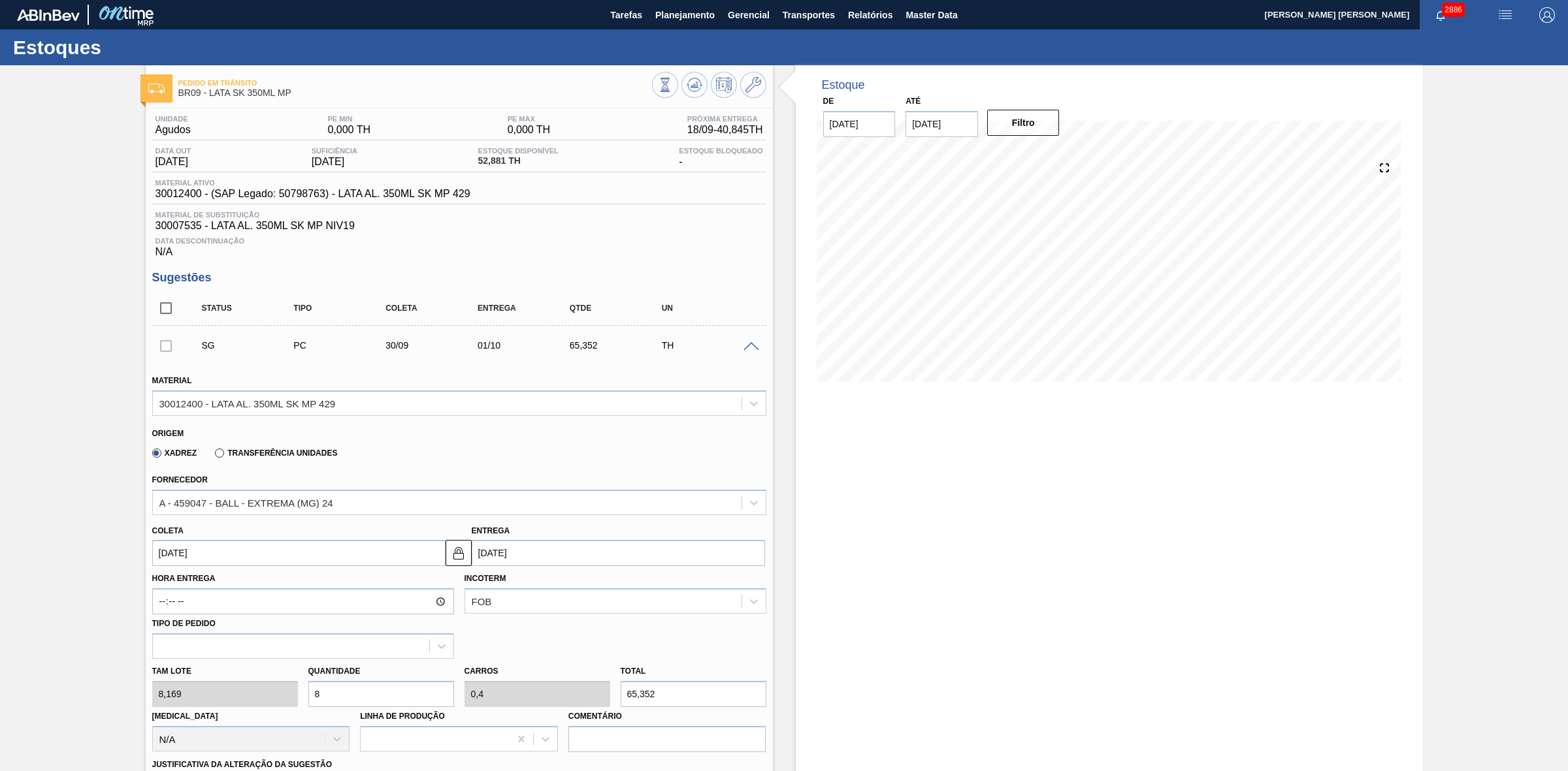
type input "4"
type input "653,52"
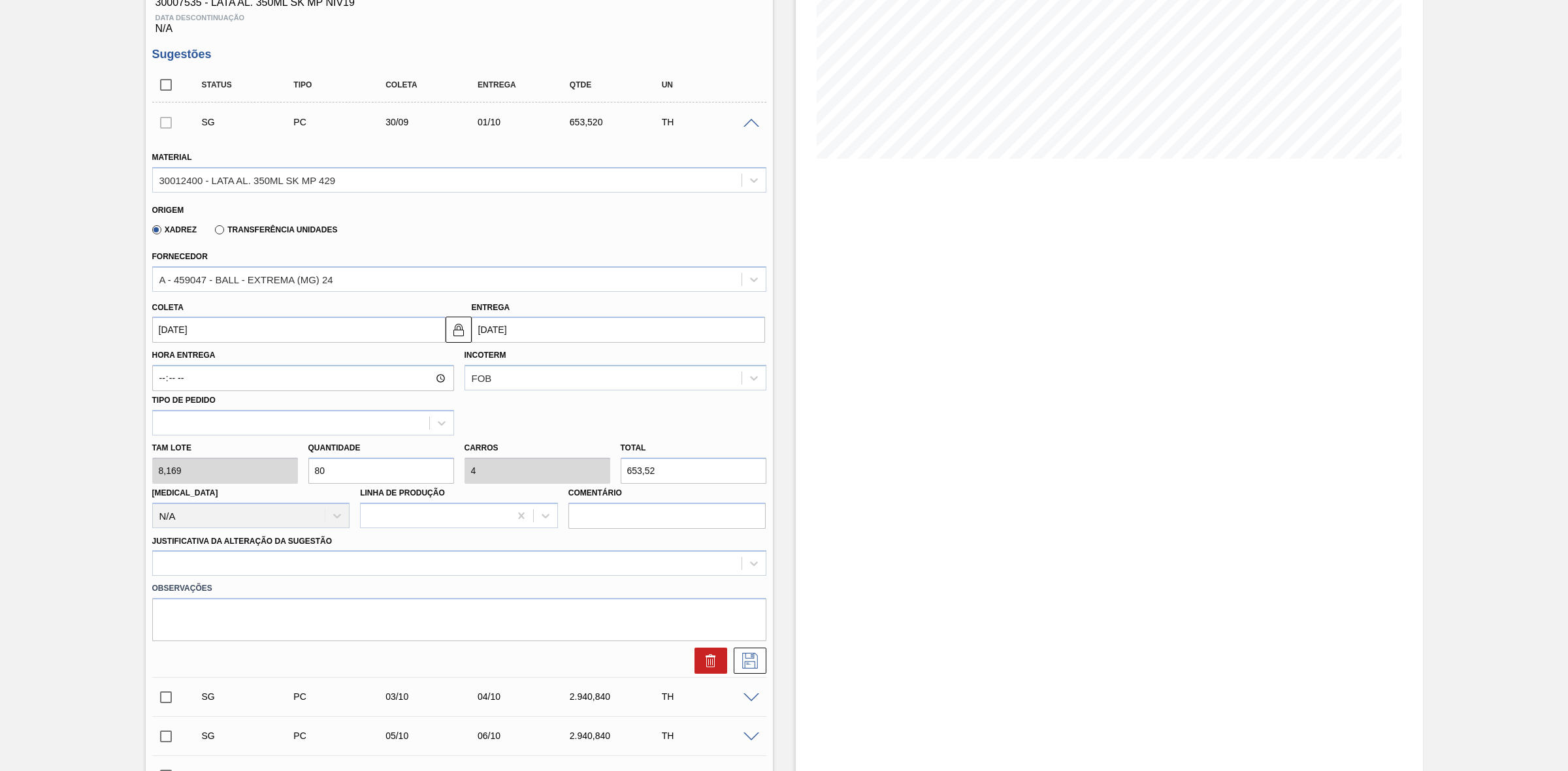
scroll to position [245, 0]
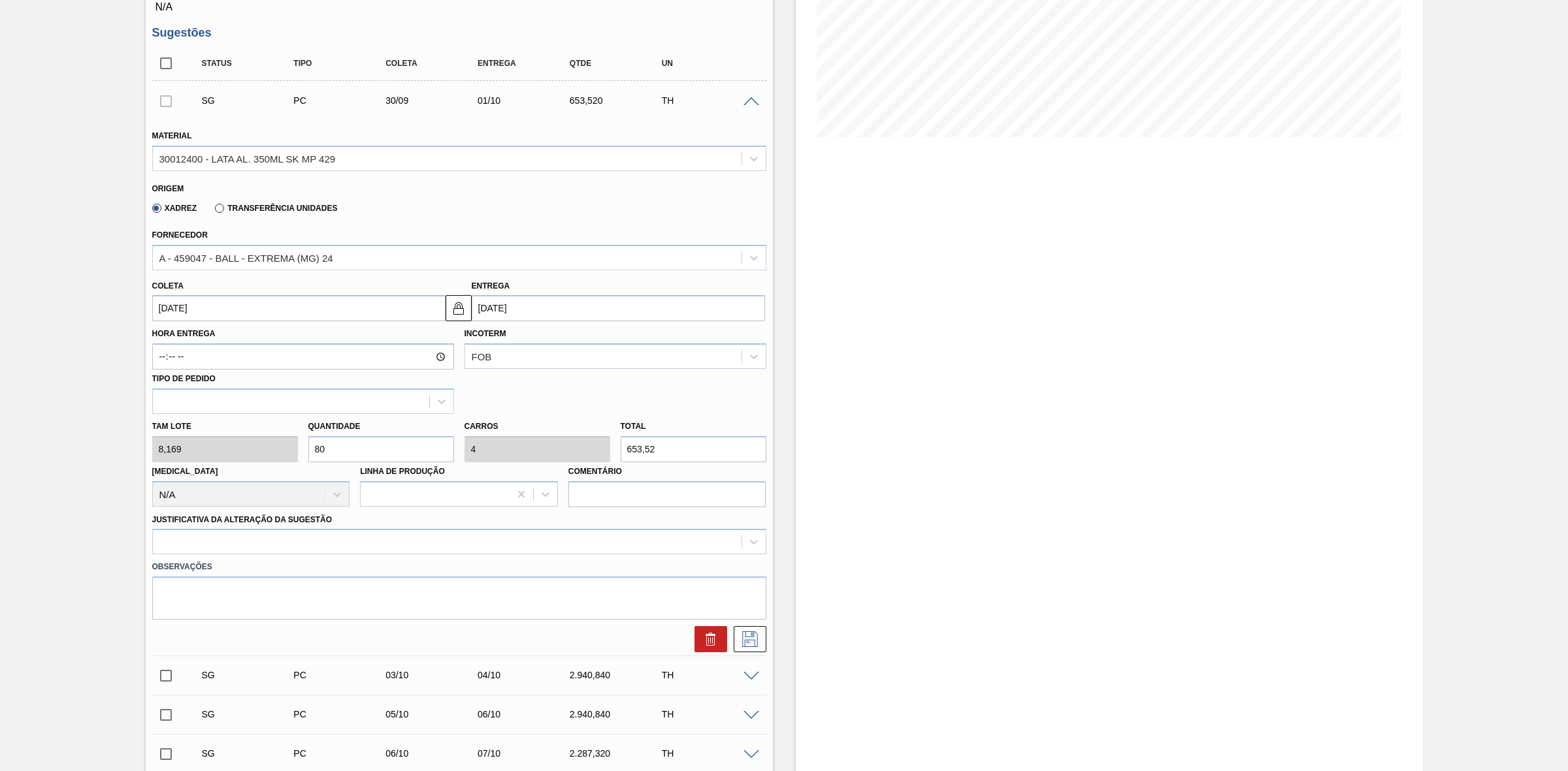
type input "80"
click at [224, 308] on input "[DATE]" at bounding box center [299, 308] width 293 height 26
click at [270, 425] on div "19" at bounding box center [273, 424] width 17 height 17
type input "[DATE]"
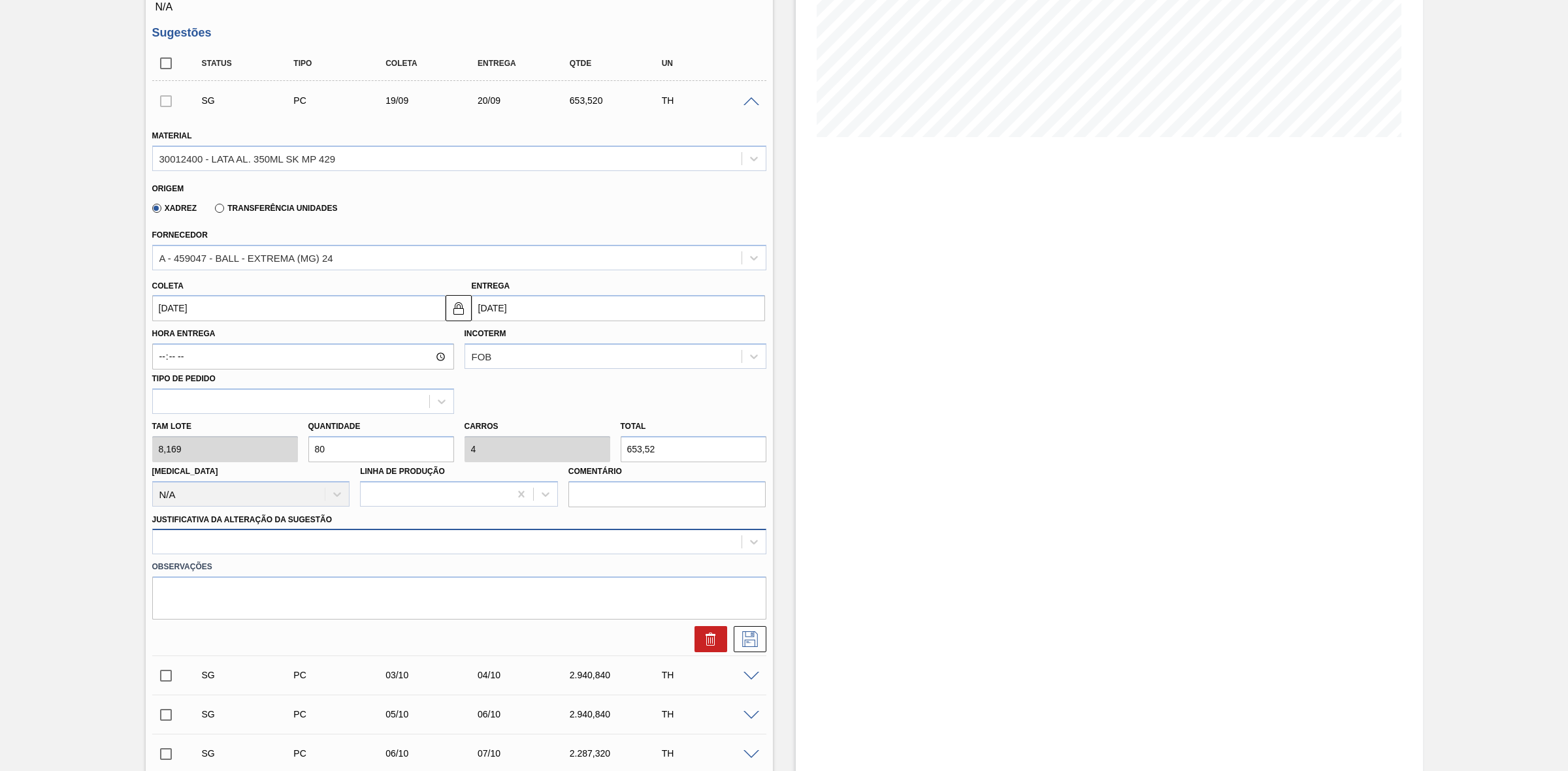
click at [336, 546] on div at bounding box center [446, 542] width 589 height 19
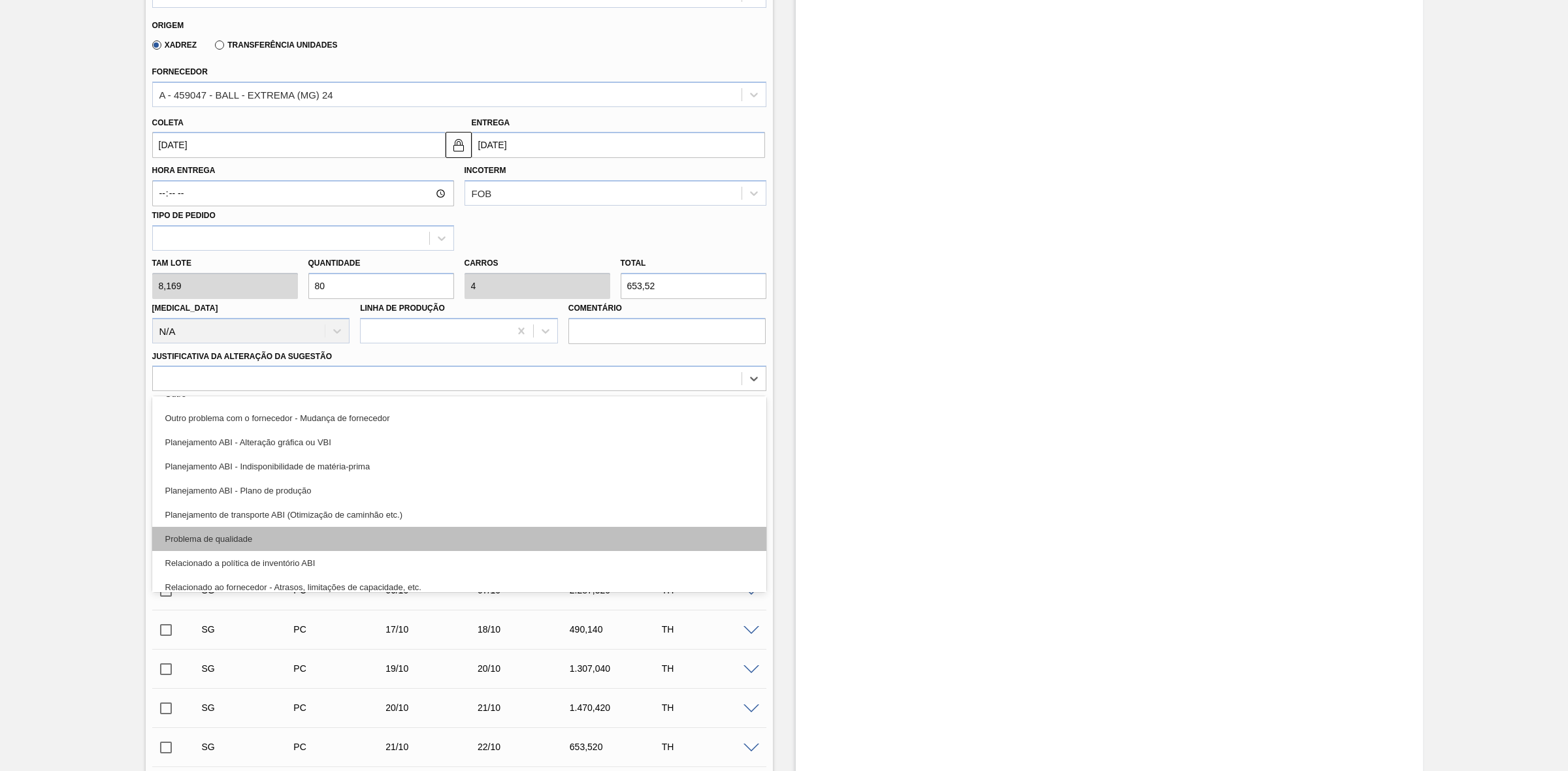
scroll to position [163, 0]
click at [368, 534] on div "Relacionado a política de inventório ABI" at bounding box center [459, 538] width 615 height 24
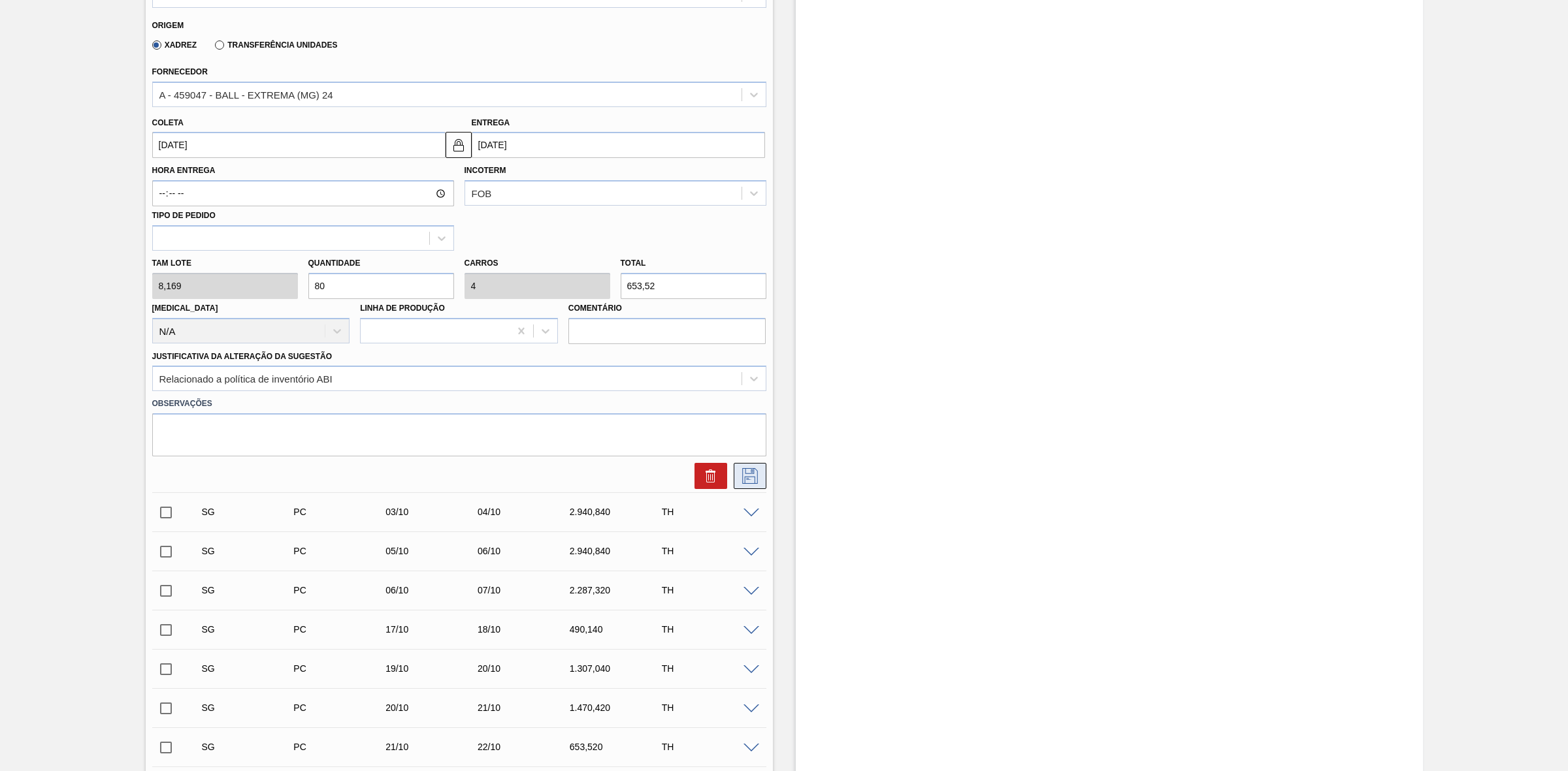
click at [749, 482] on icon at bounding box center [750, 476] width 21 height 16
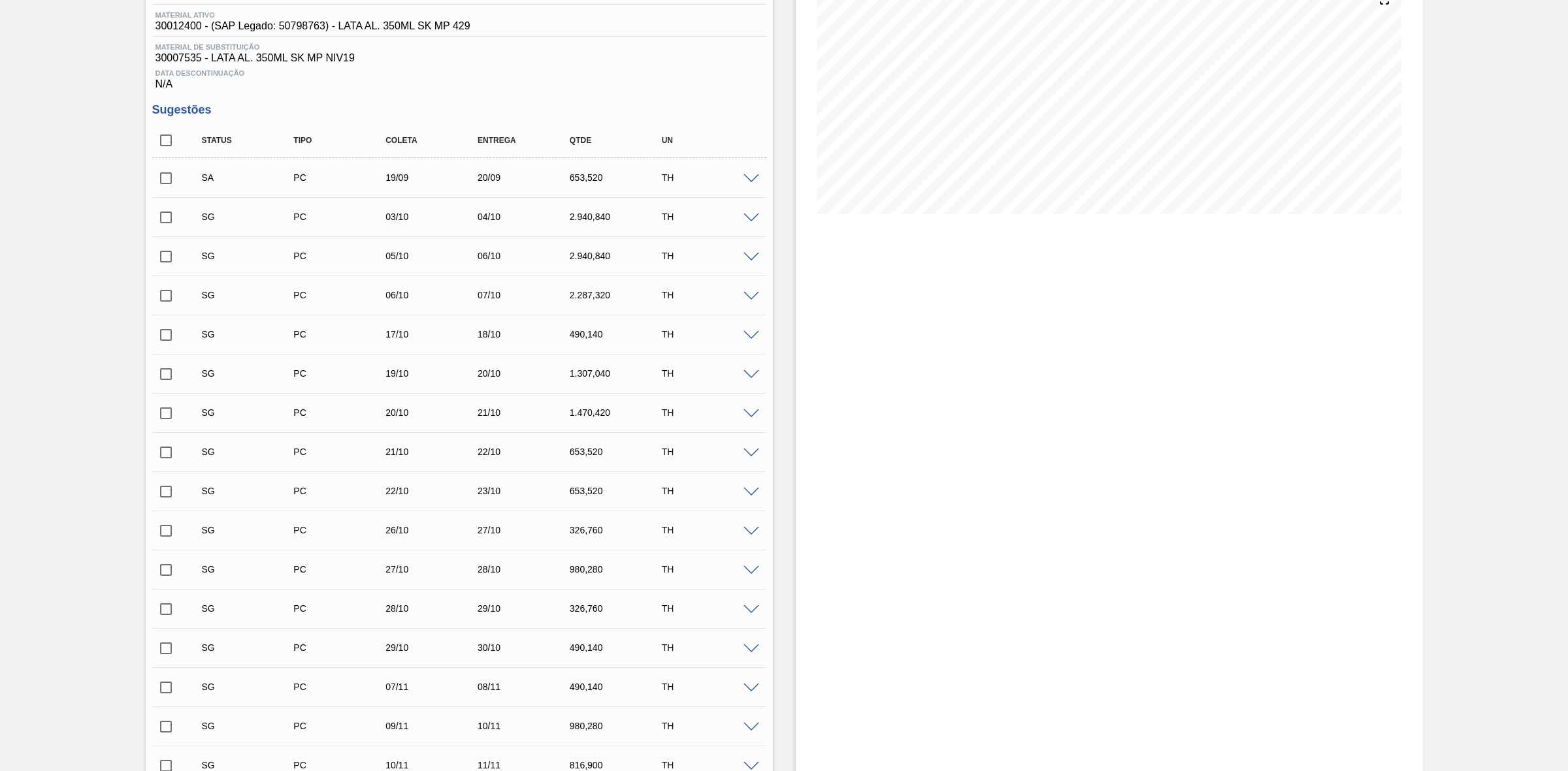
scroll to position [0, 0]
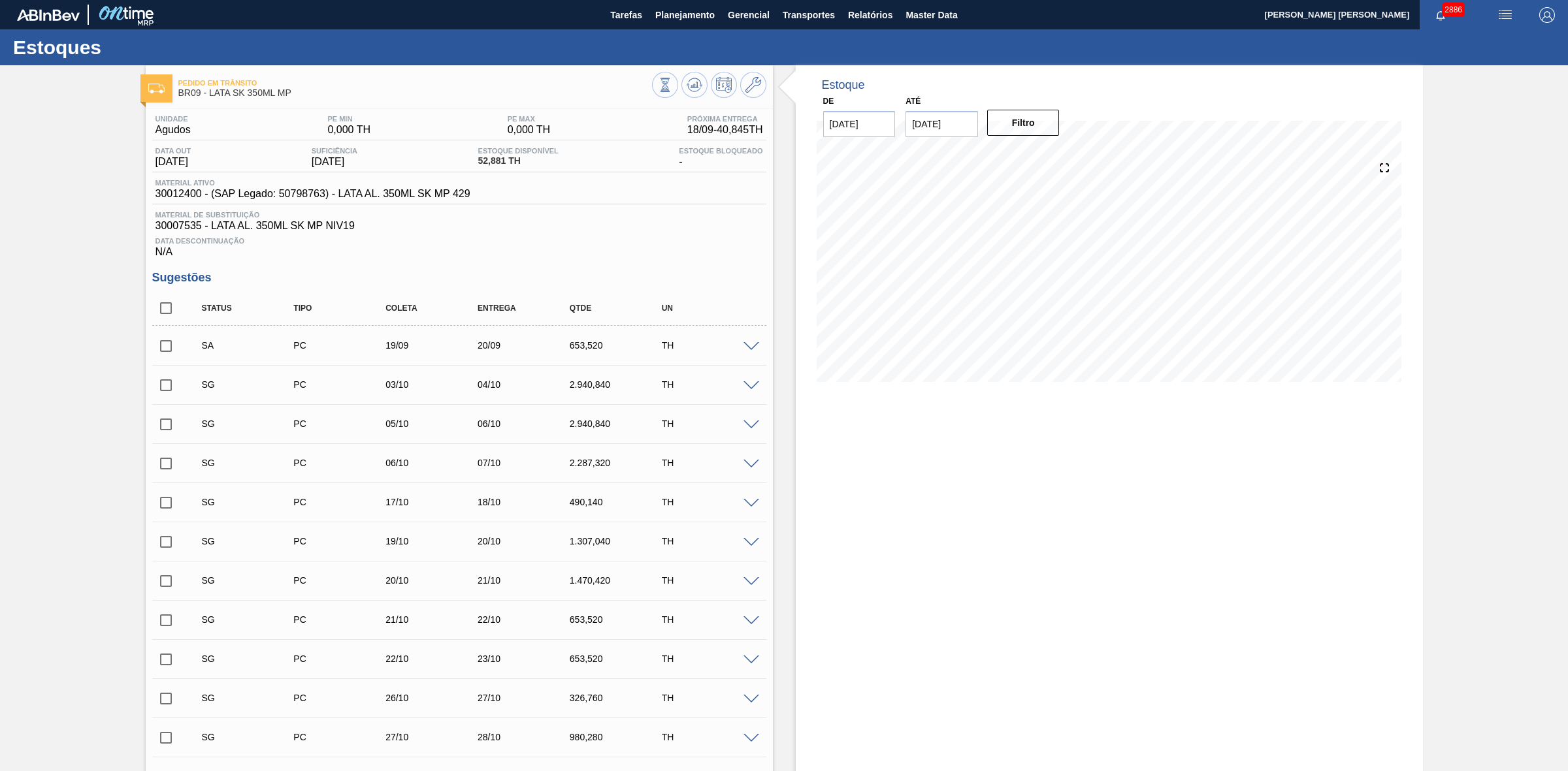
click at [746, 352] on span at bounding box center [751, 347] width 16 height 10
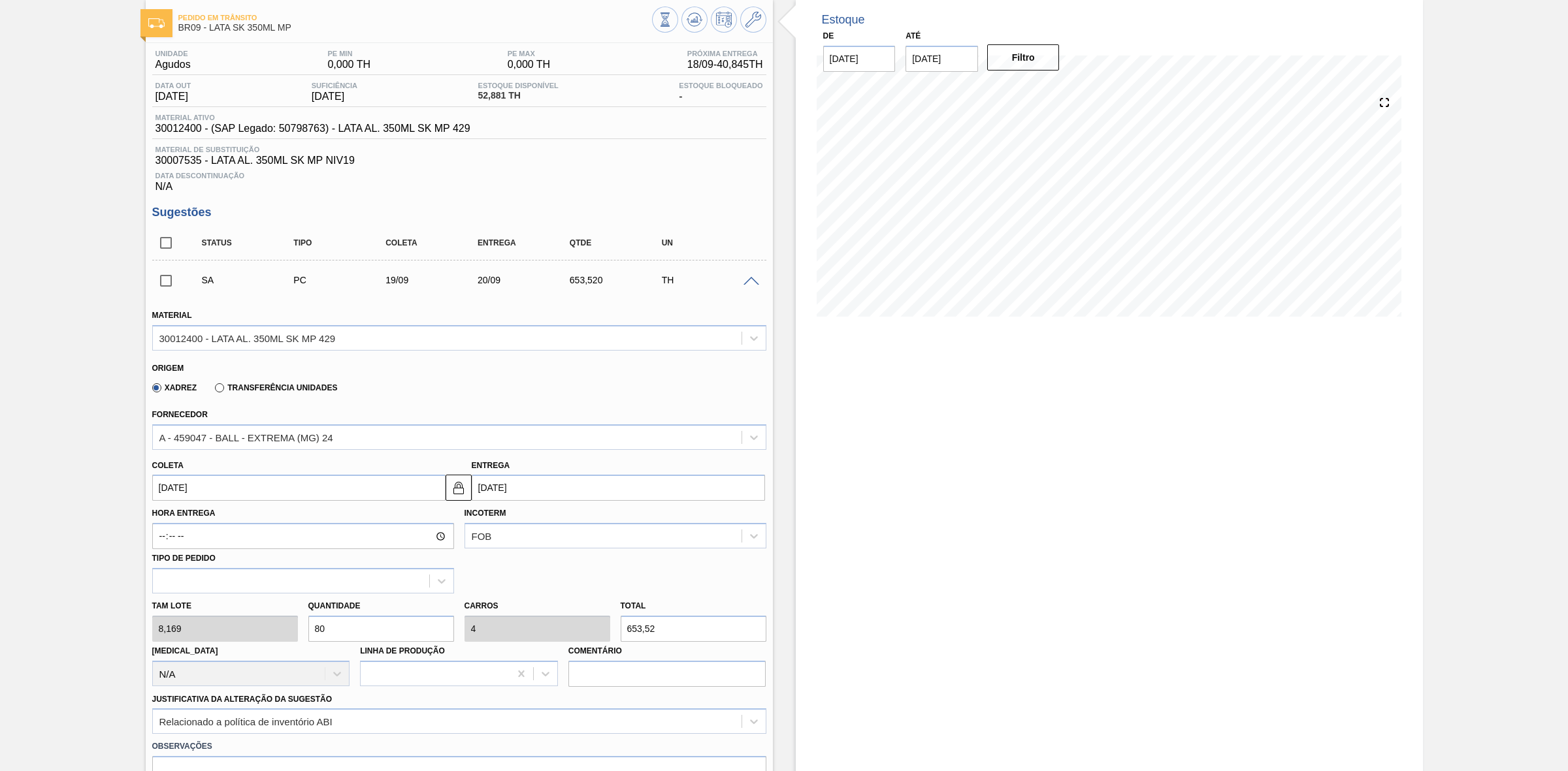
scroll to position [245, 0]
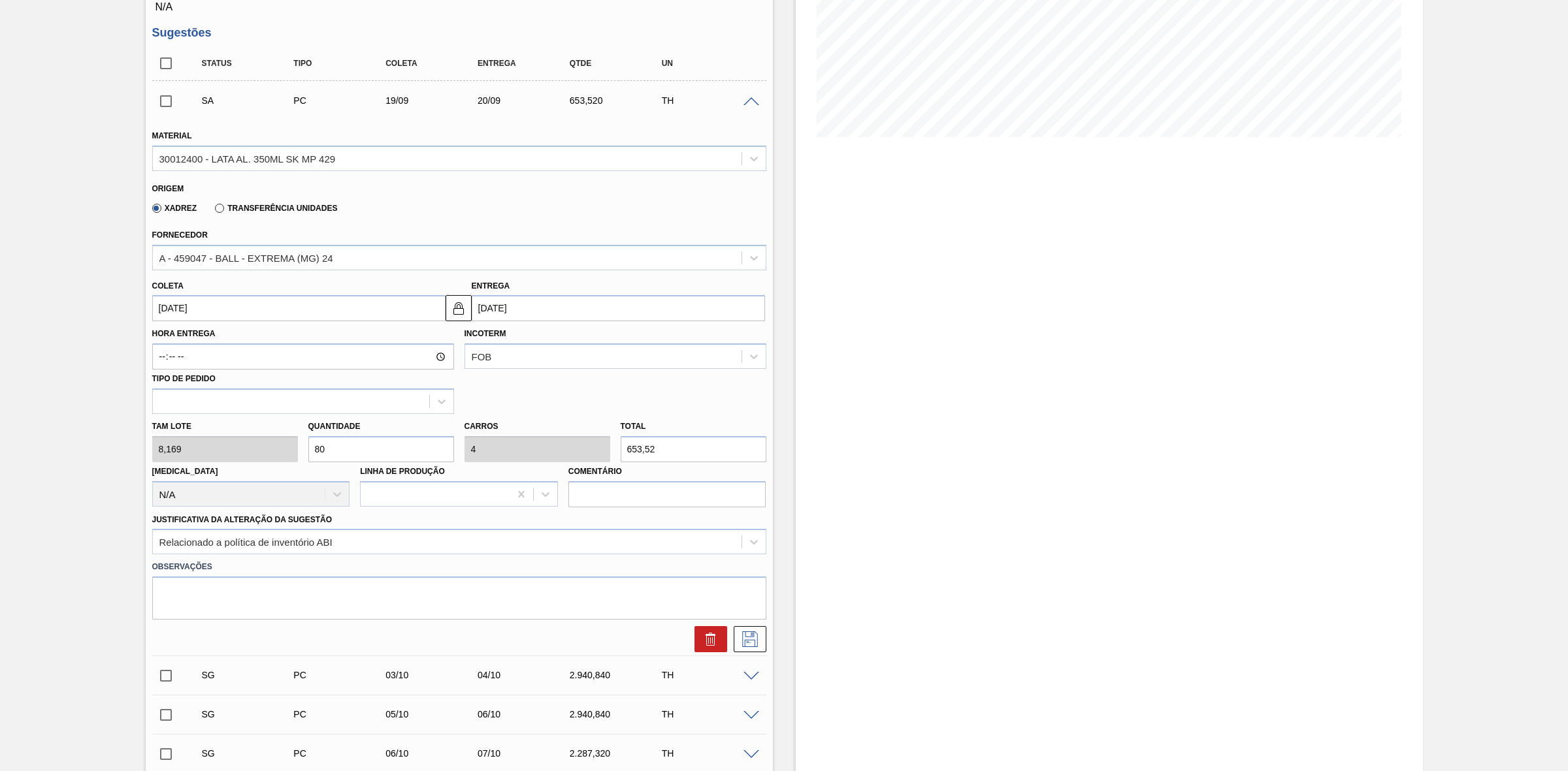
click at [751, 105] on span at bounding box center [751, 101] width 16 height 10
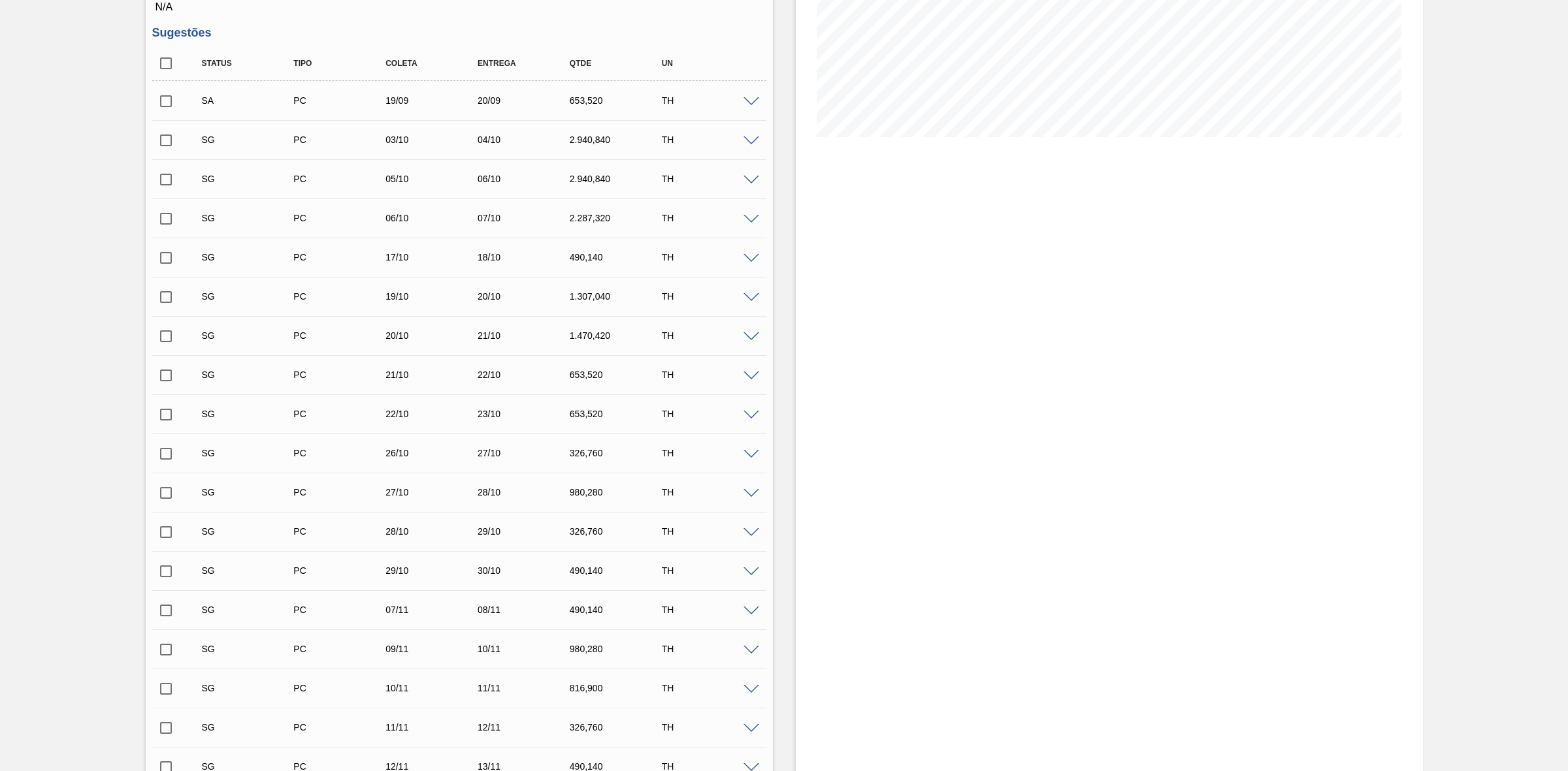
click at [162, 105] on input "checkbox" at bounding box center [166, 101] width 28 height 28
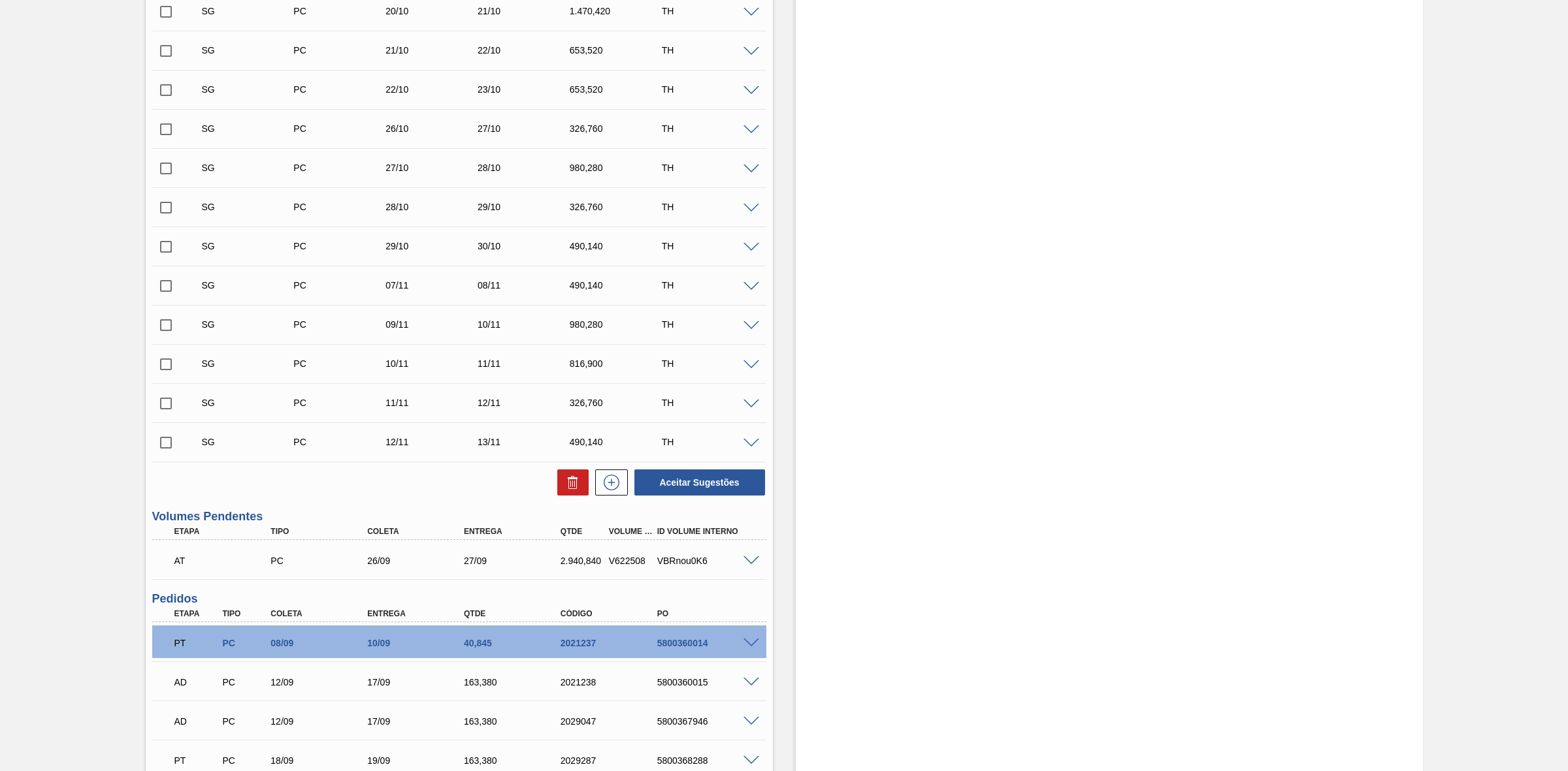
scroll to position [572, 0]
click at [699, 478] on button "Aceitar Sugestões" at bounding box center [699, 481] width 131 height 26
checkbox input "false"
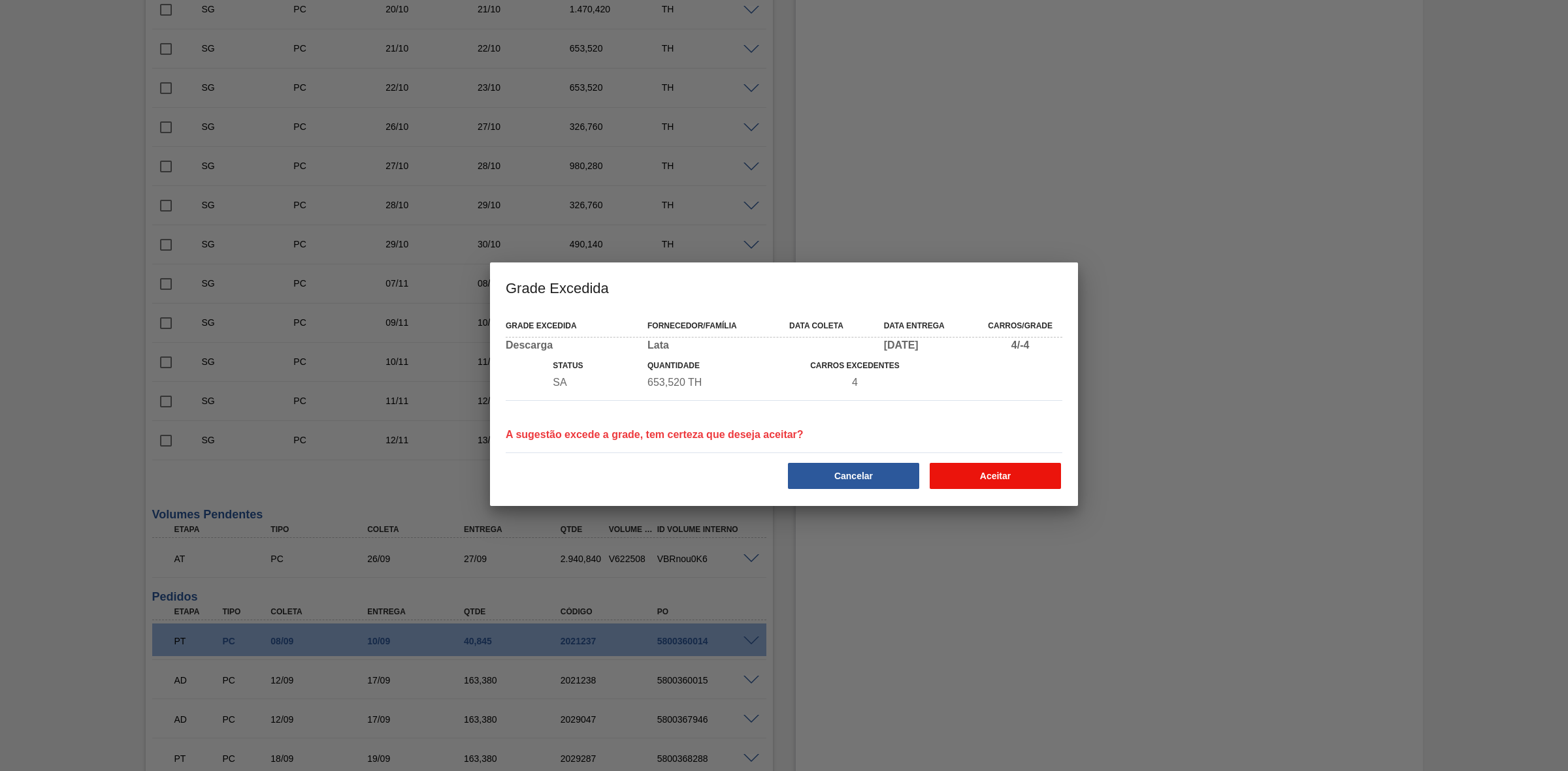
click at [961, 483] on button "Aceitar" at bounding box center [995, 476] width 131 height 26
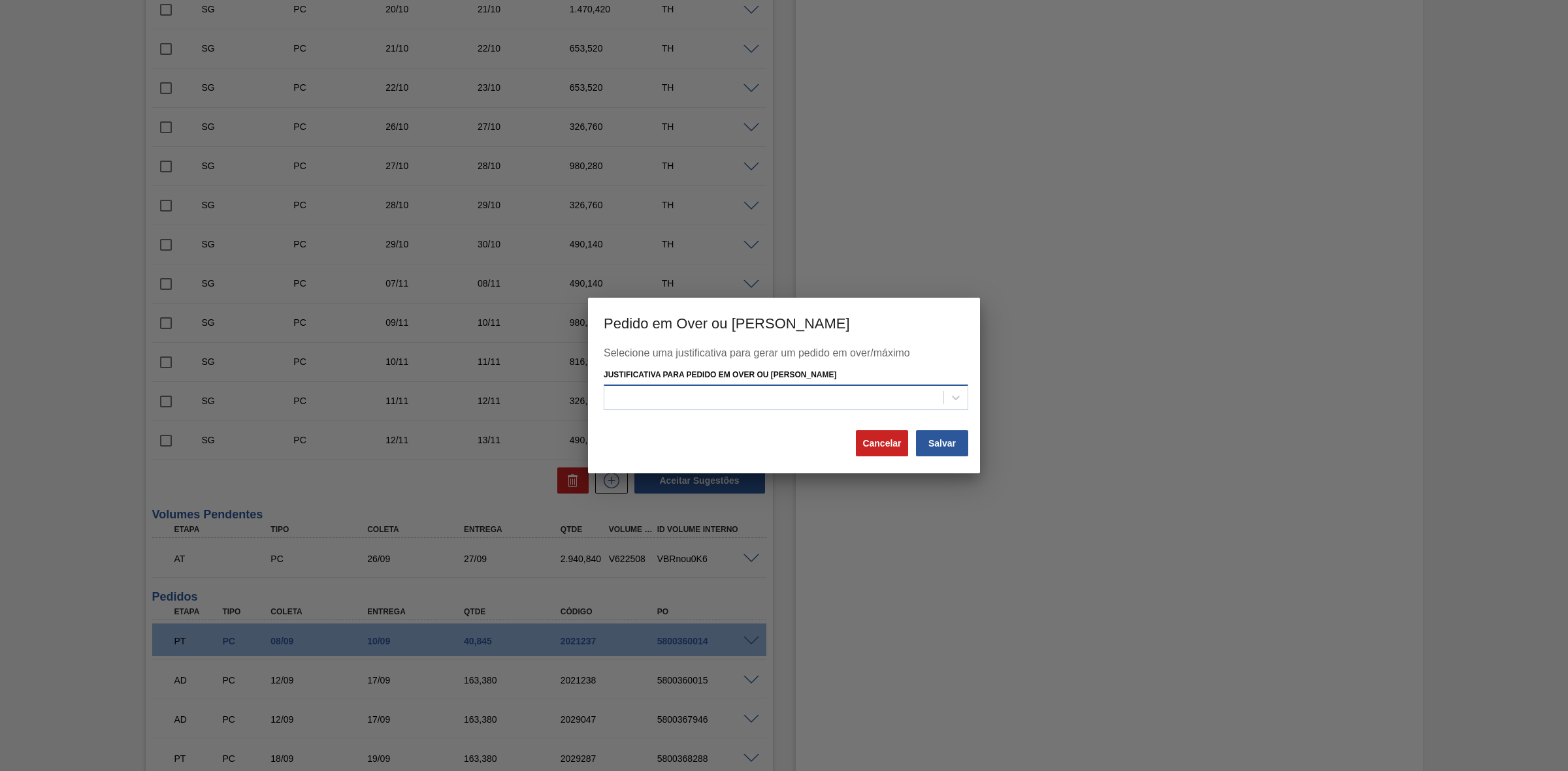
click at [783, 390] on div at bounding box center [773, 398] width 339 height 19
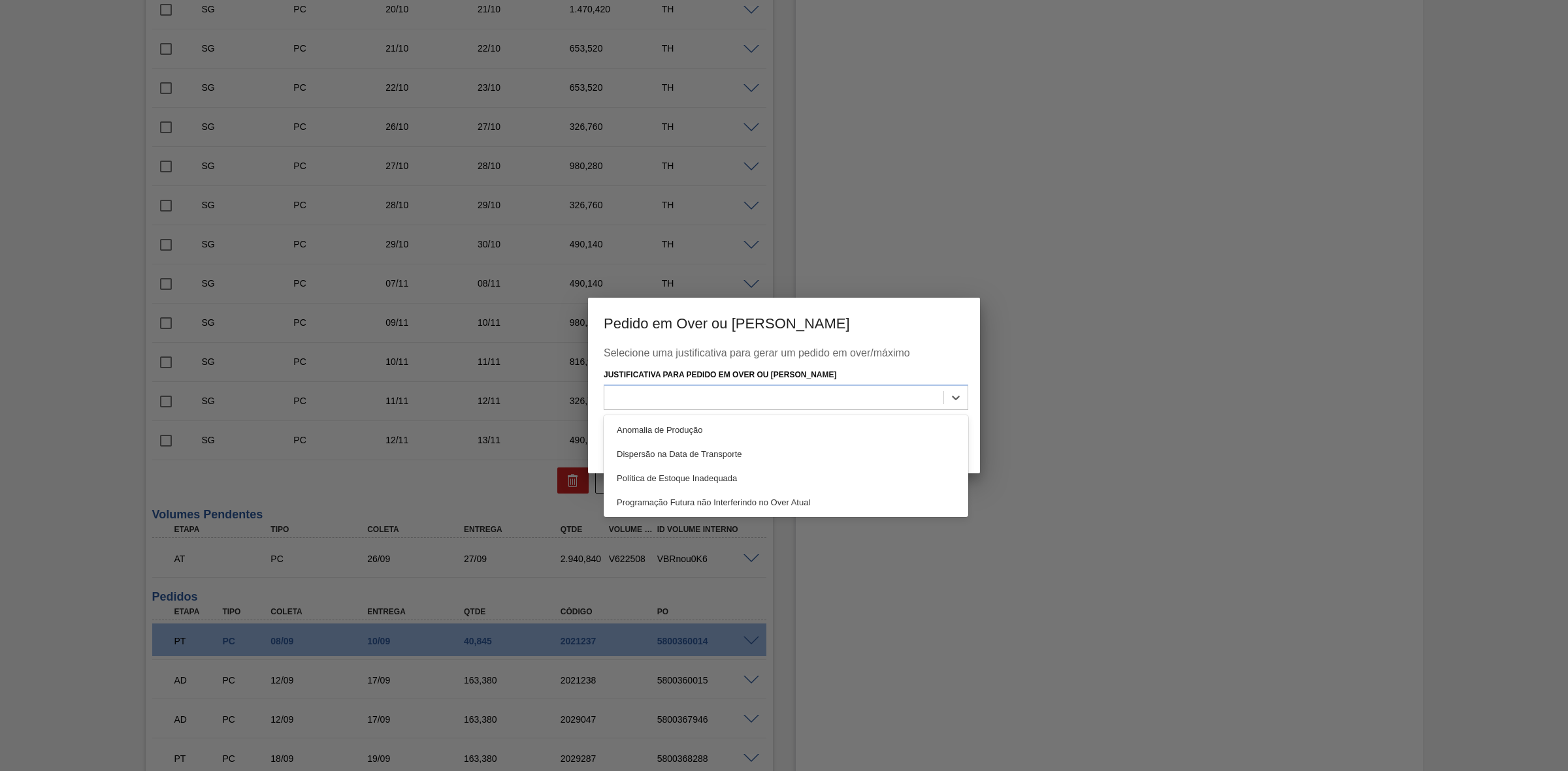
click at [730, 497] on div "Programação Futura não Interferindo no Over Atual" at bounding box center [785, 502] width 365 height 24
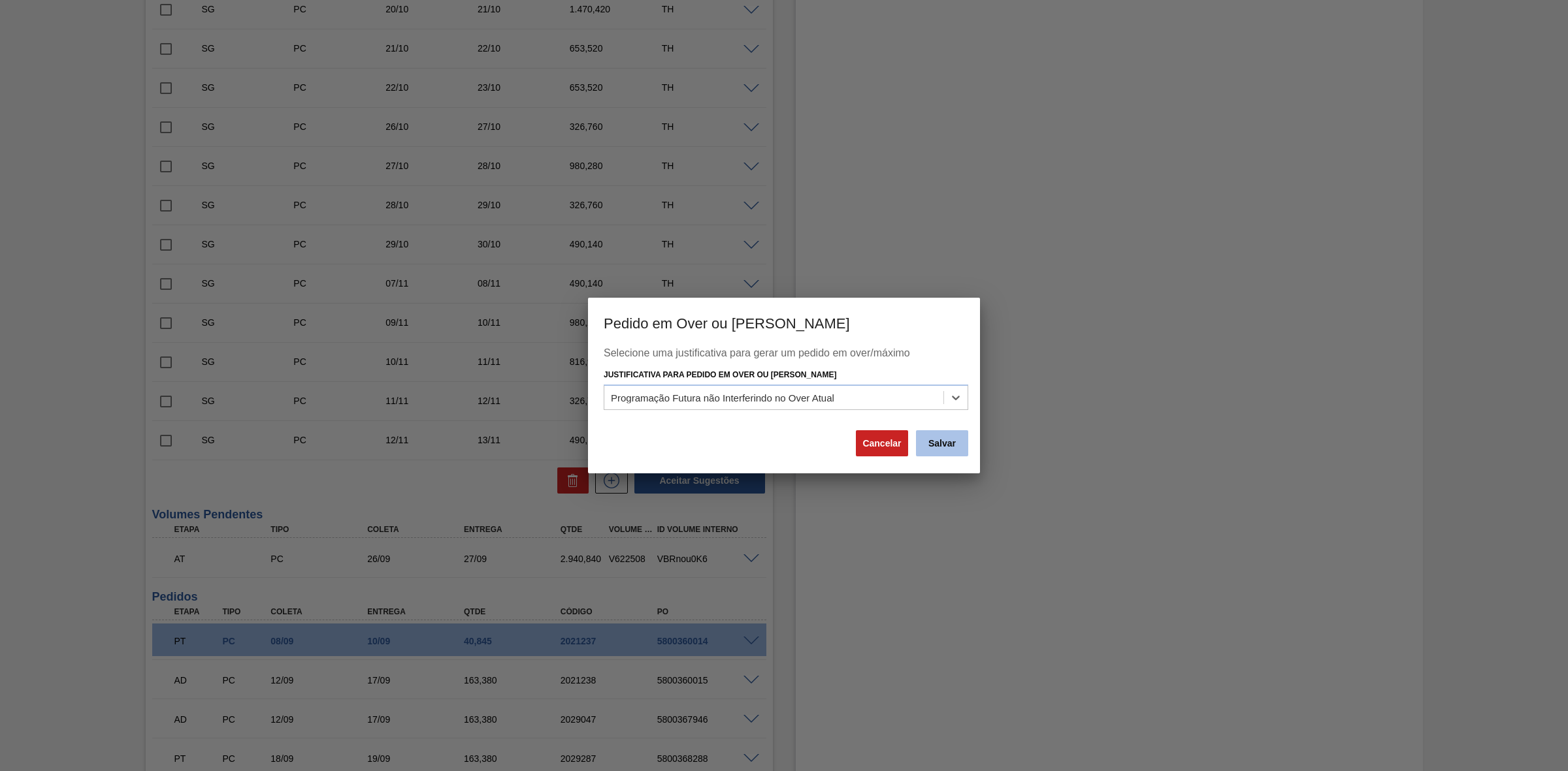
click at [956, 444] on button "Salvar" at bounding box center [942, 444] width 52 height 26
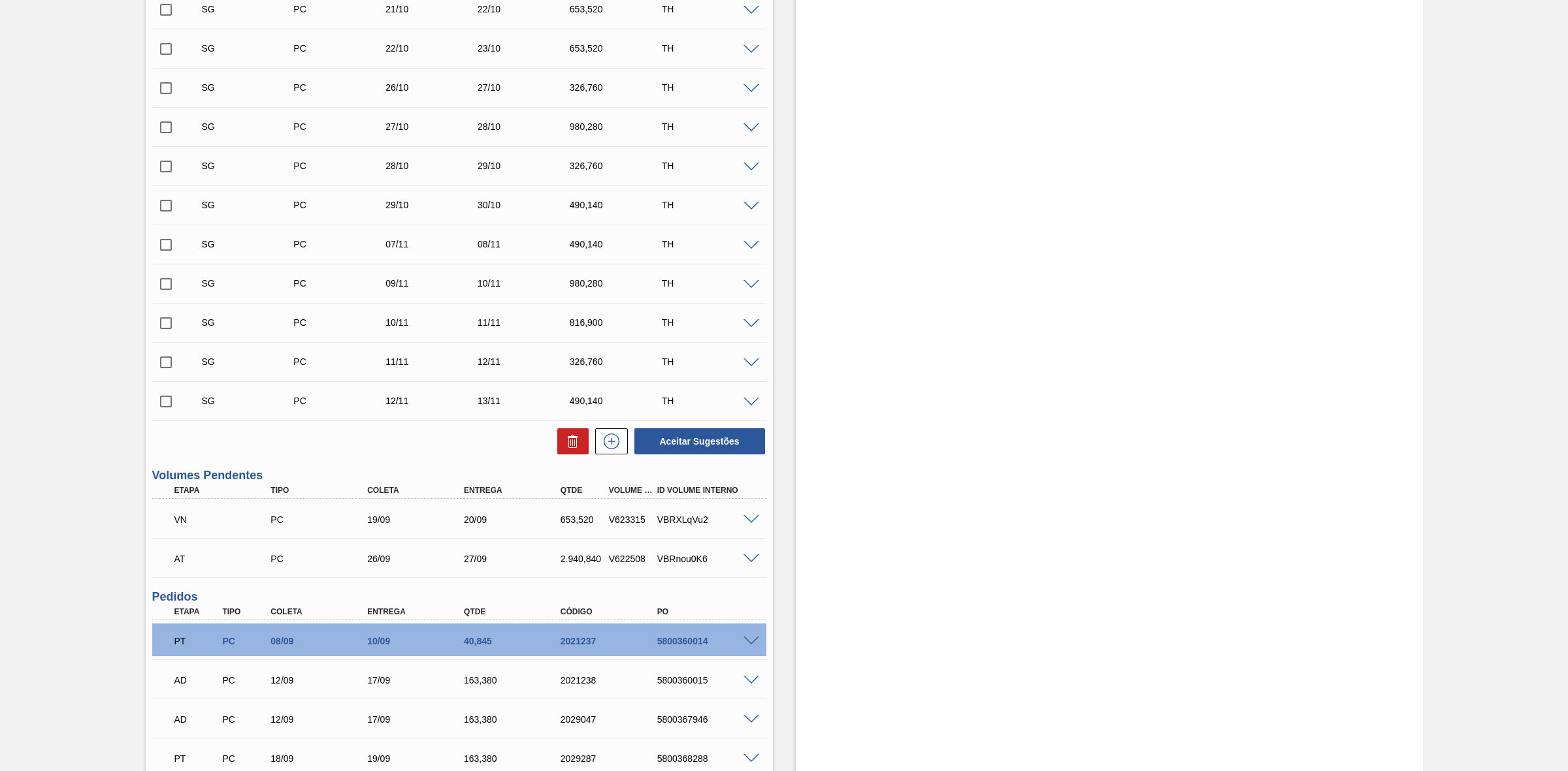
scroll to position [532, 0]
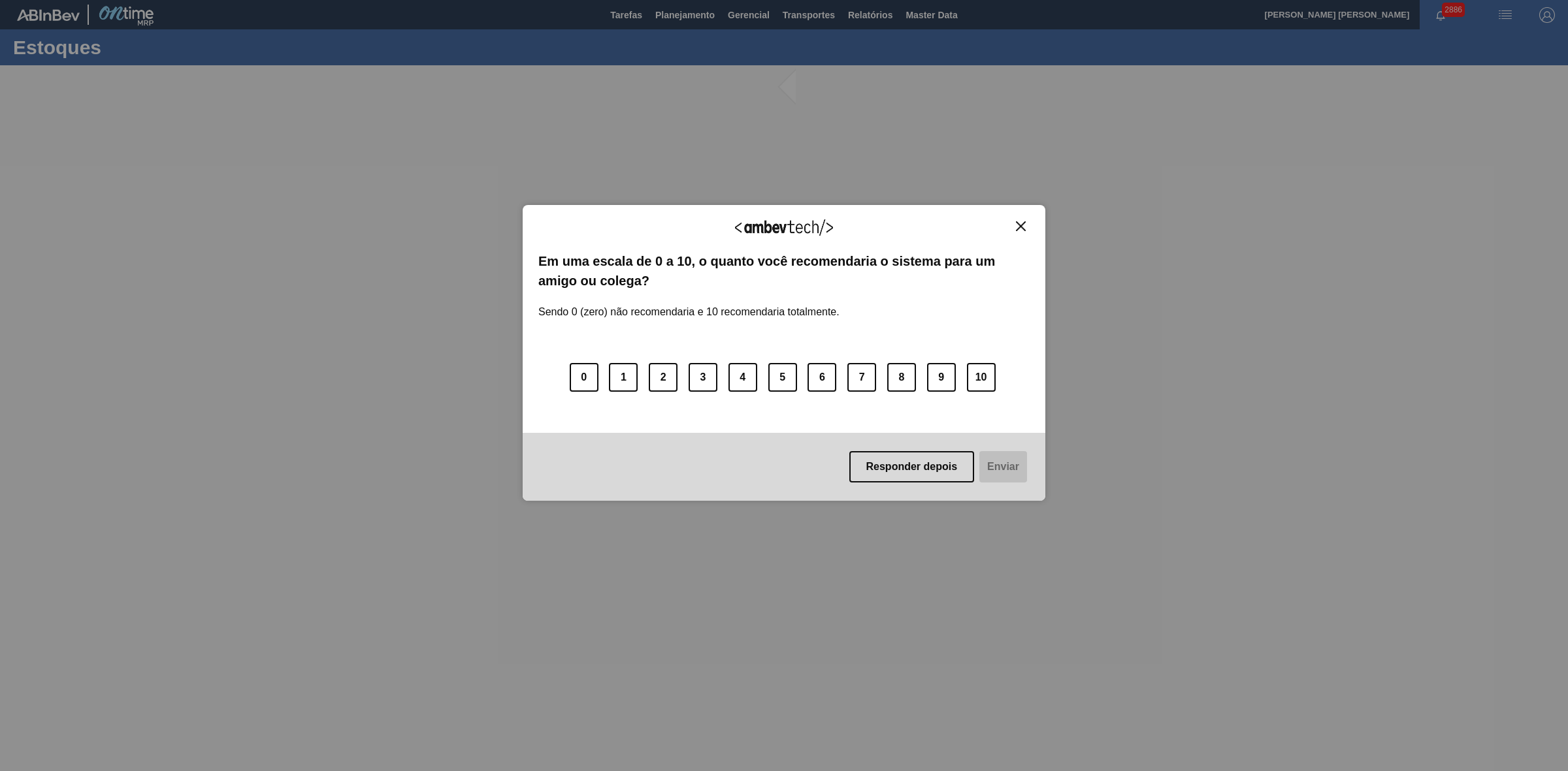
click at [1020, 222] on img "Close" at bounding box center [1020, 226] width 10 height 10
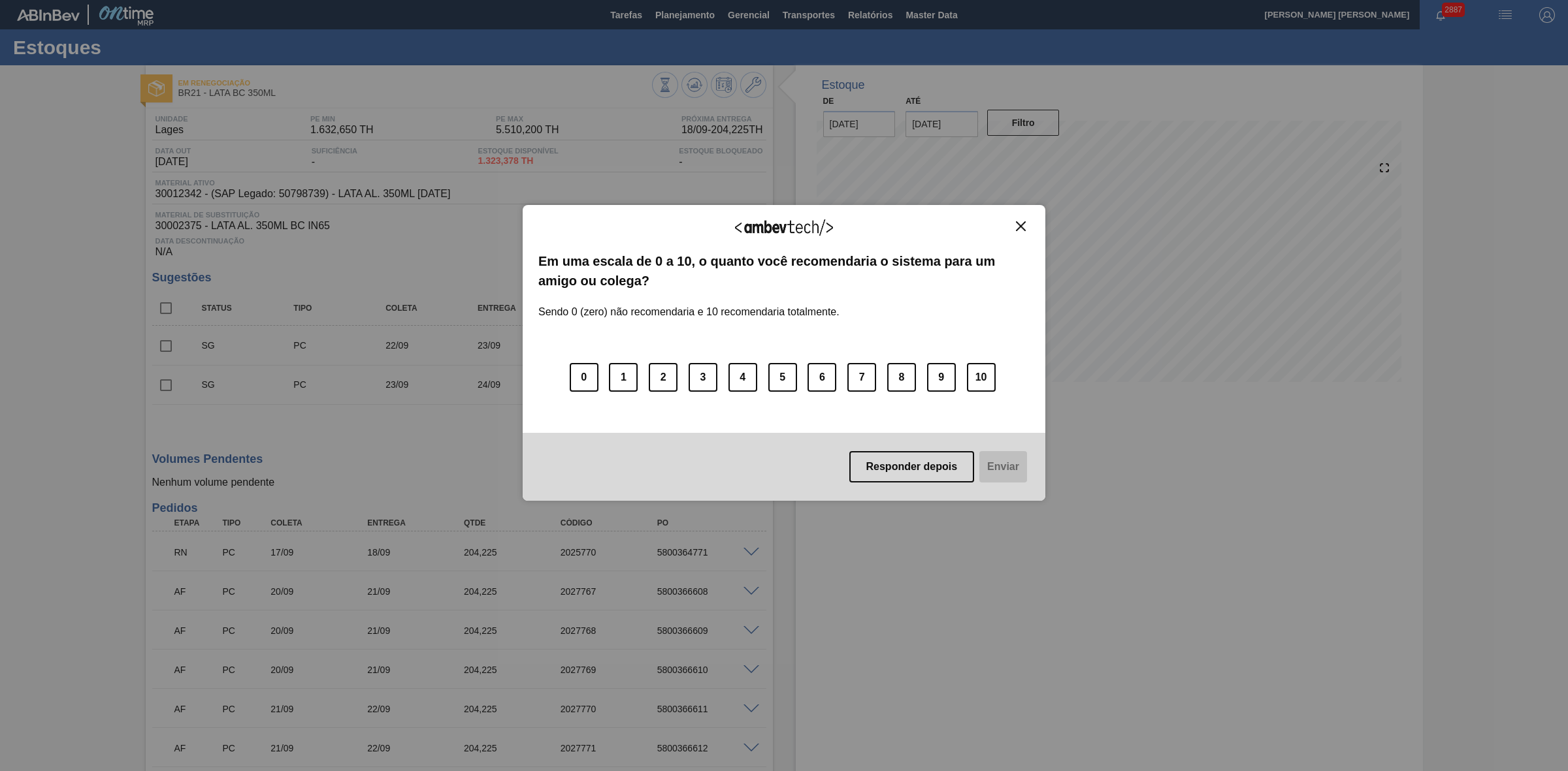
click at [1025, 226] on img "Close" at bounding box center [1020, 226] width 10 height 10
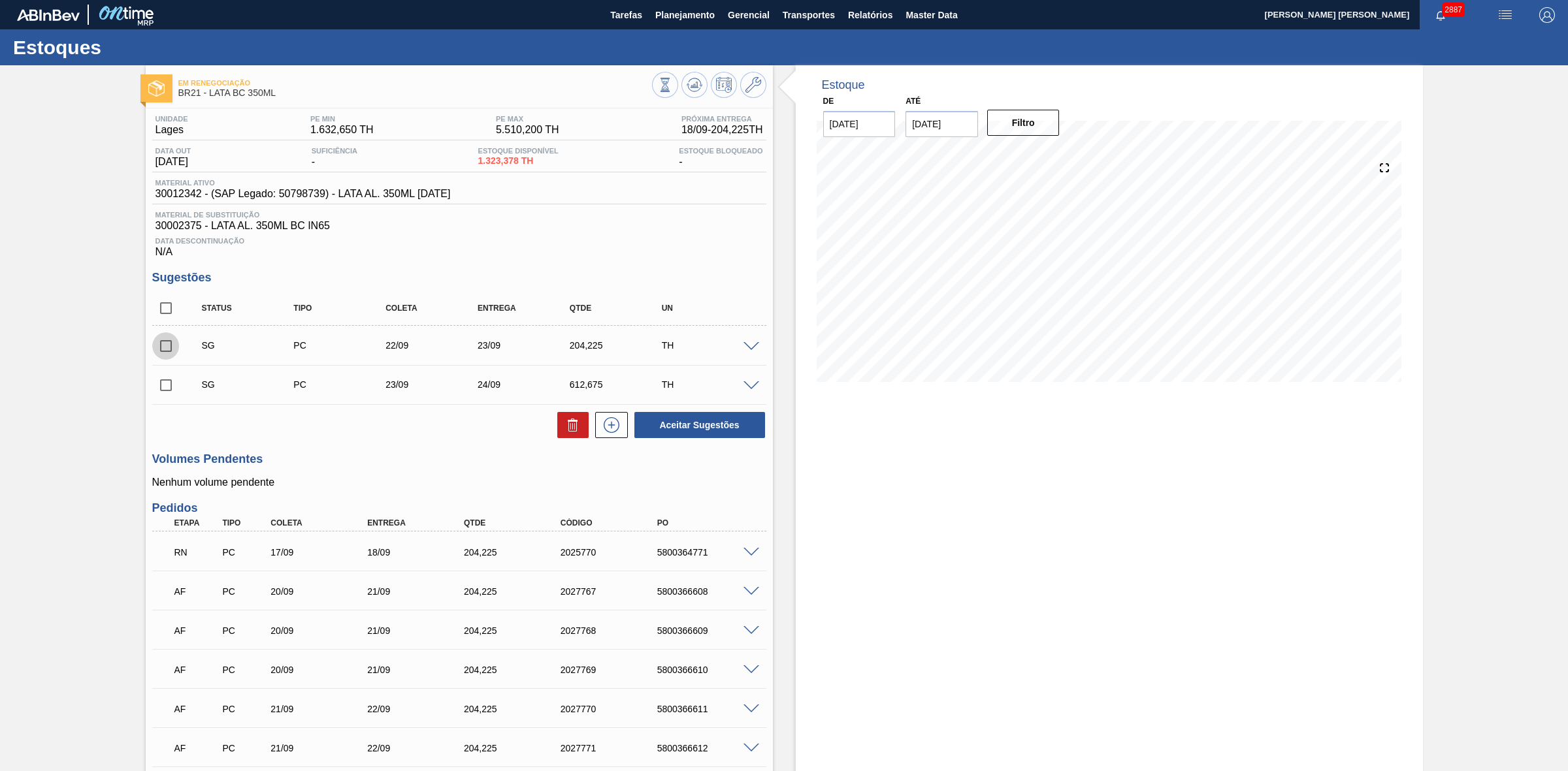
click at [167, 353] on input "checkbox" at bounding box center [166, 347] width 28 height 28
checkbox input "true"
click at [166, 392] on input "checkbox" at bounding box center [166, 386] width 28 height 28
checkbox input "true"
click at [569, 431] on icon at bounding box center [573, 426] width 9 height 10
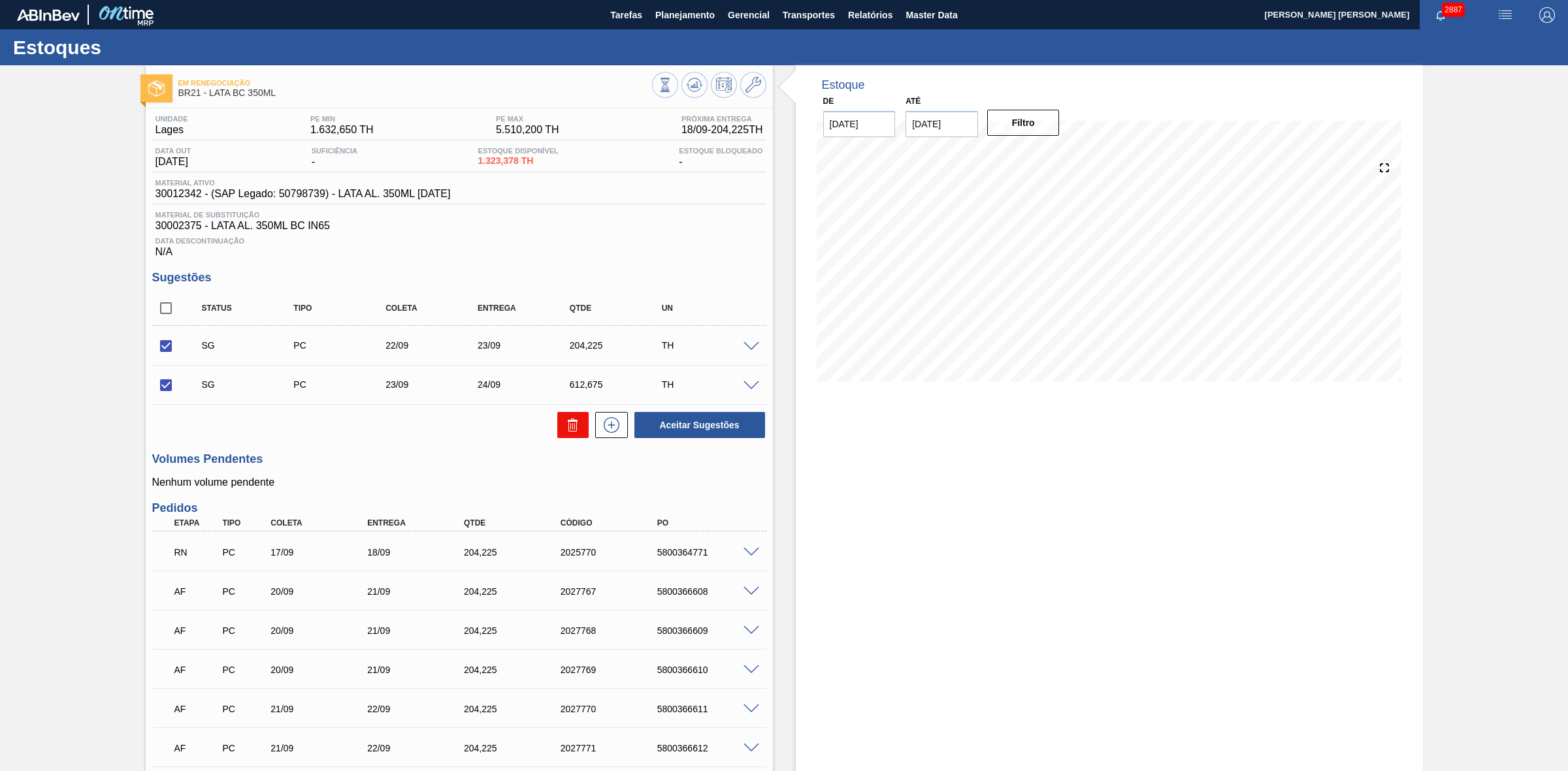
checkbox input "false"
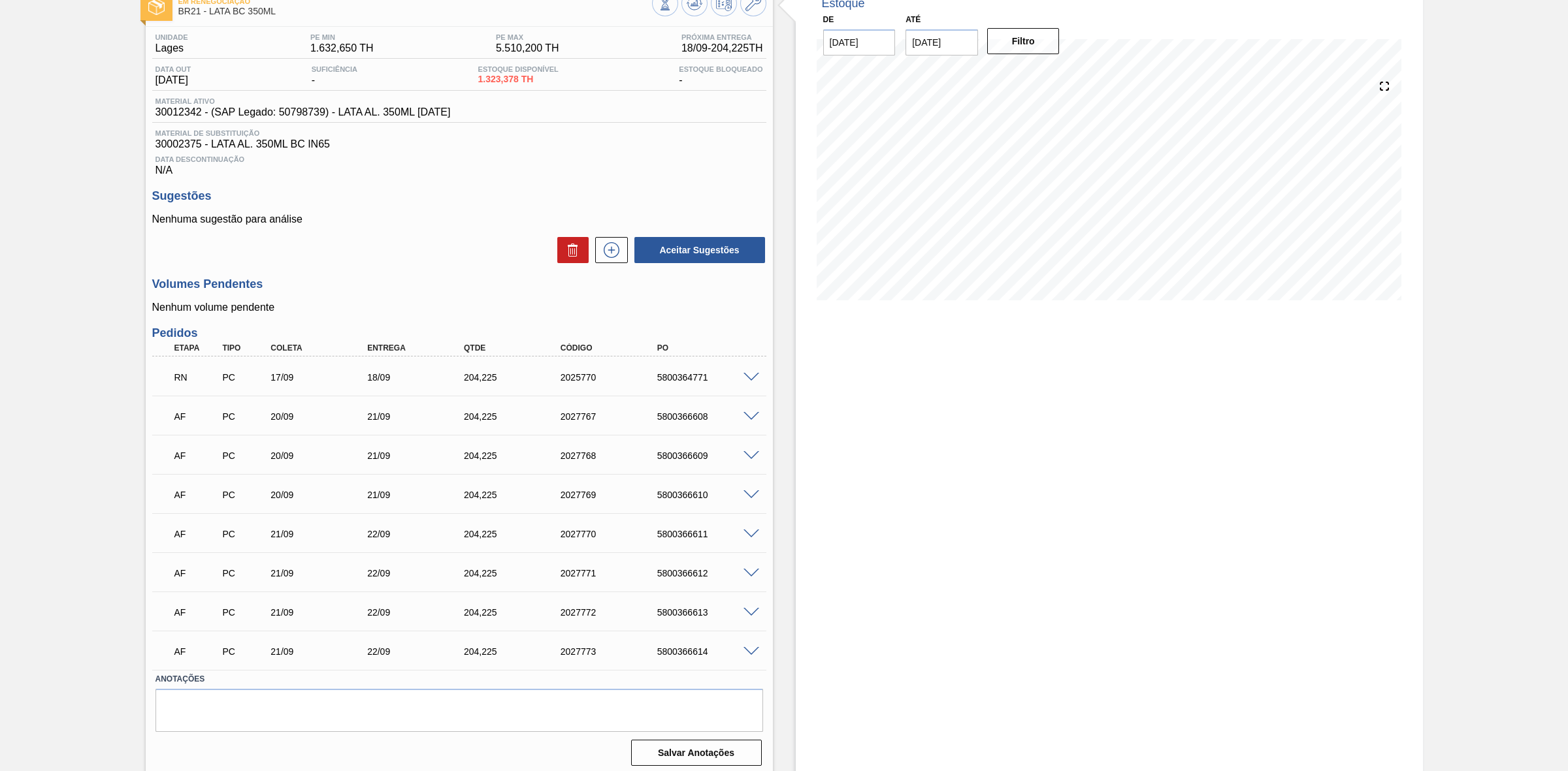
scroll to position [90, 0]
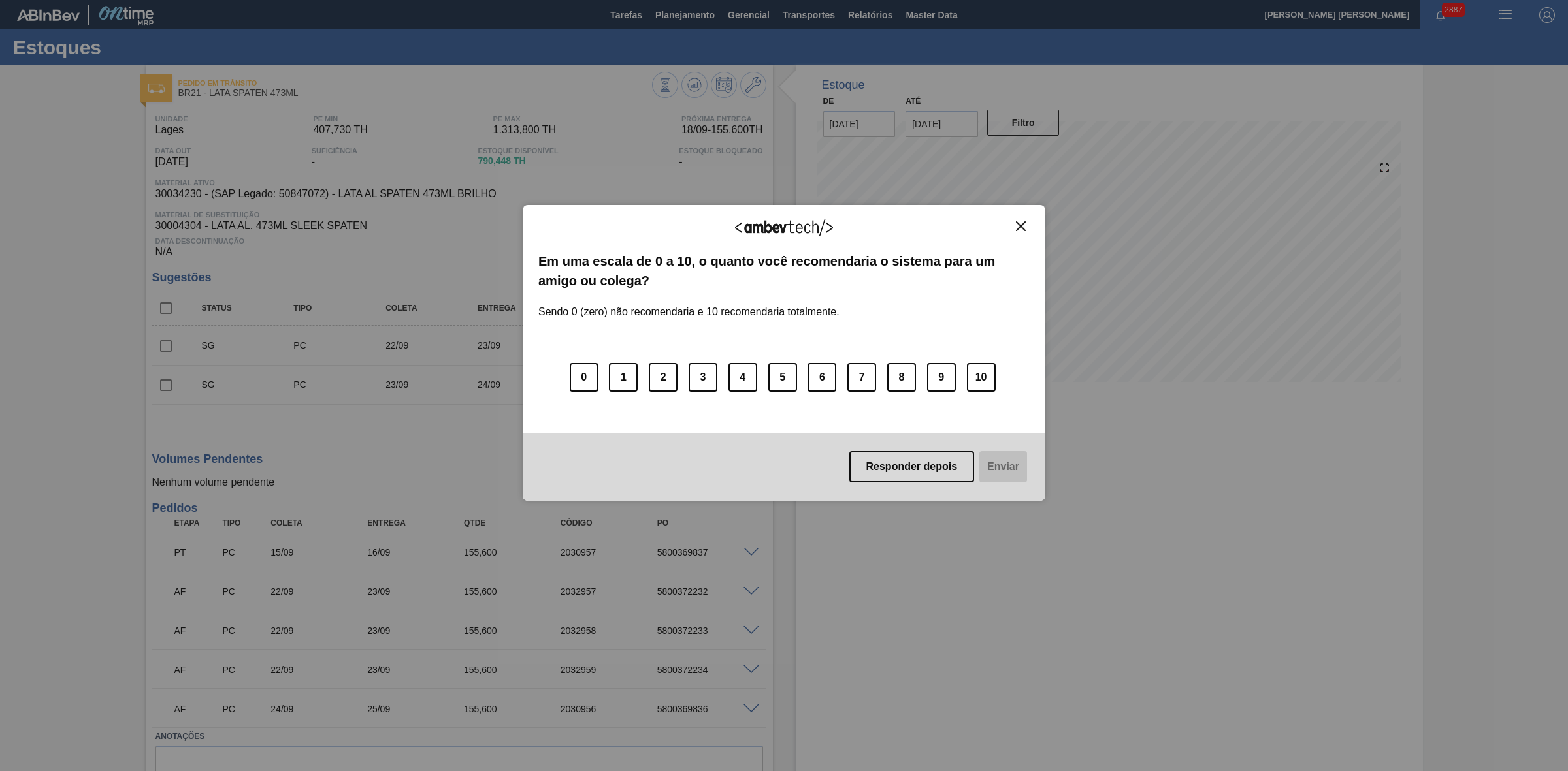
click at [1023, 226] on img "Close" at bounding box center [1020, 226] width 10 height 10
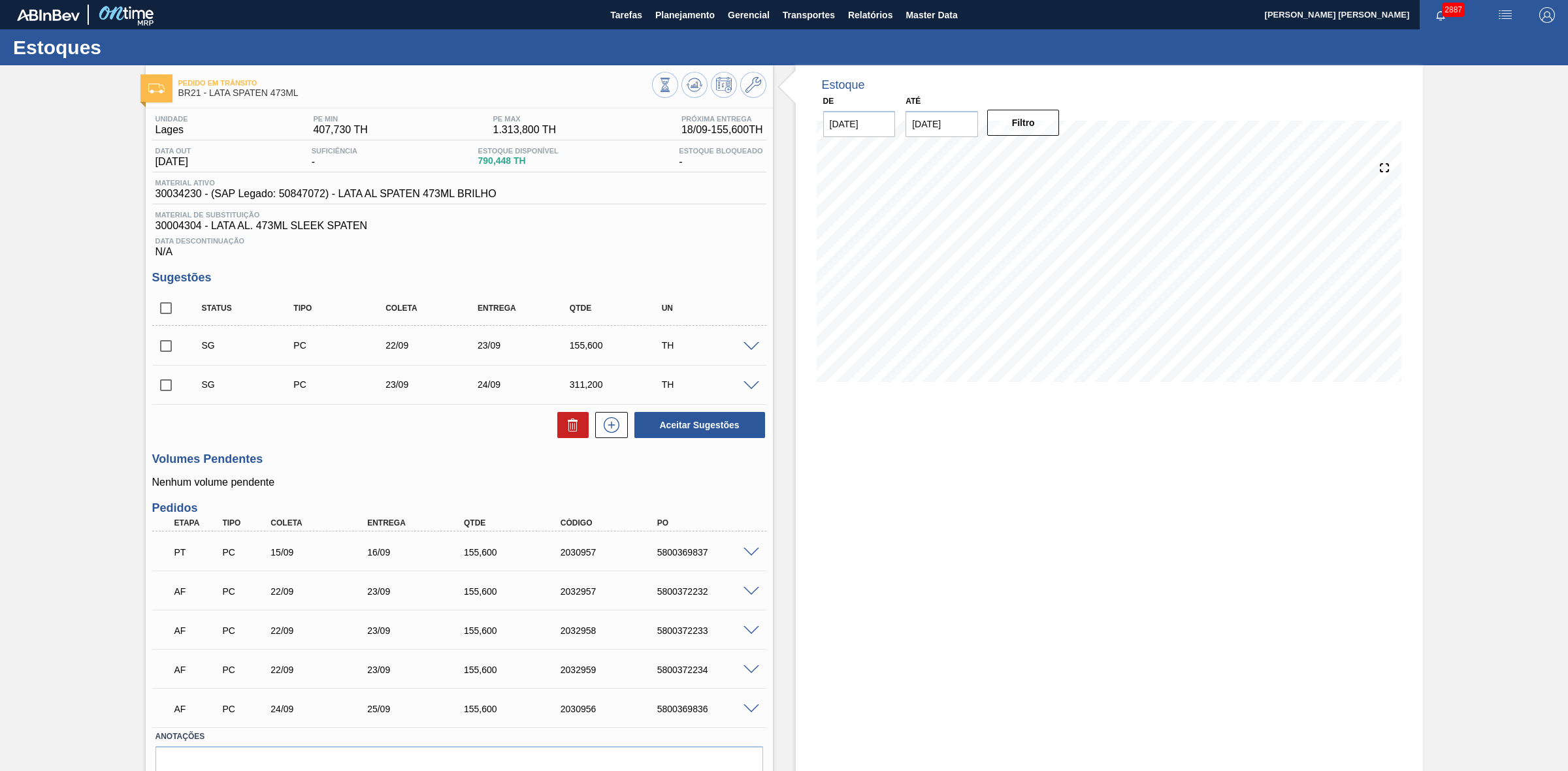
click at [173, 352] on input "checkbox" at bounding box center [166, 347] width 28 height 28
checkbox input "true"
click at [170, 388] on input "checkbox" at bounding box center [166, 386] width 28 height 28
checkbox input "true"
click at [577, 428] on icon at bounding box center [573, 425] width 16 height 16
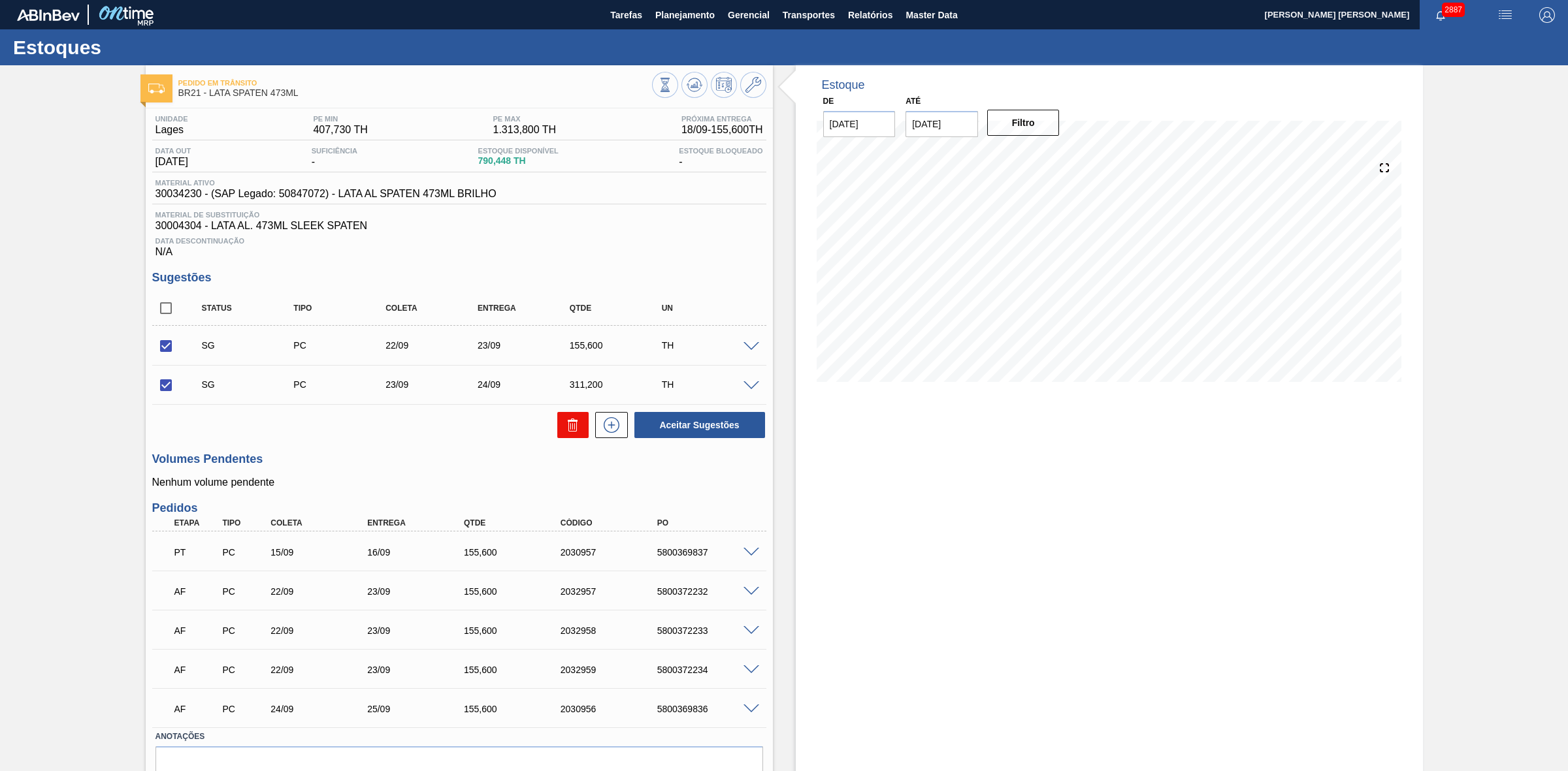
checkbox input "false"
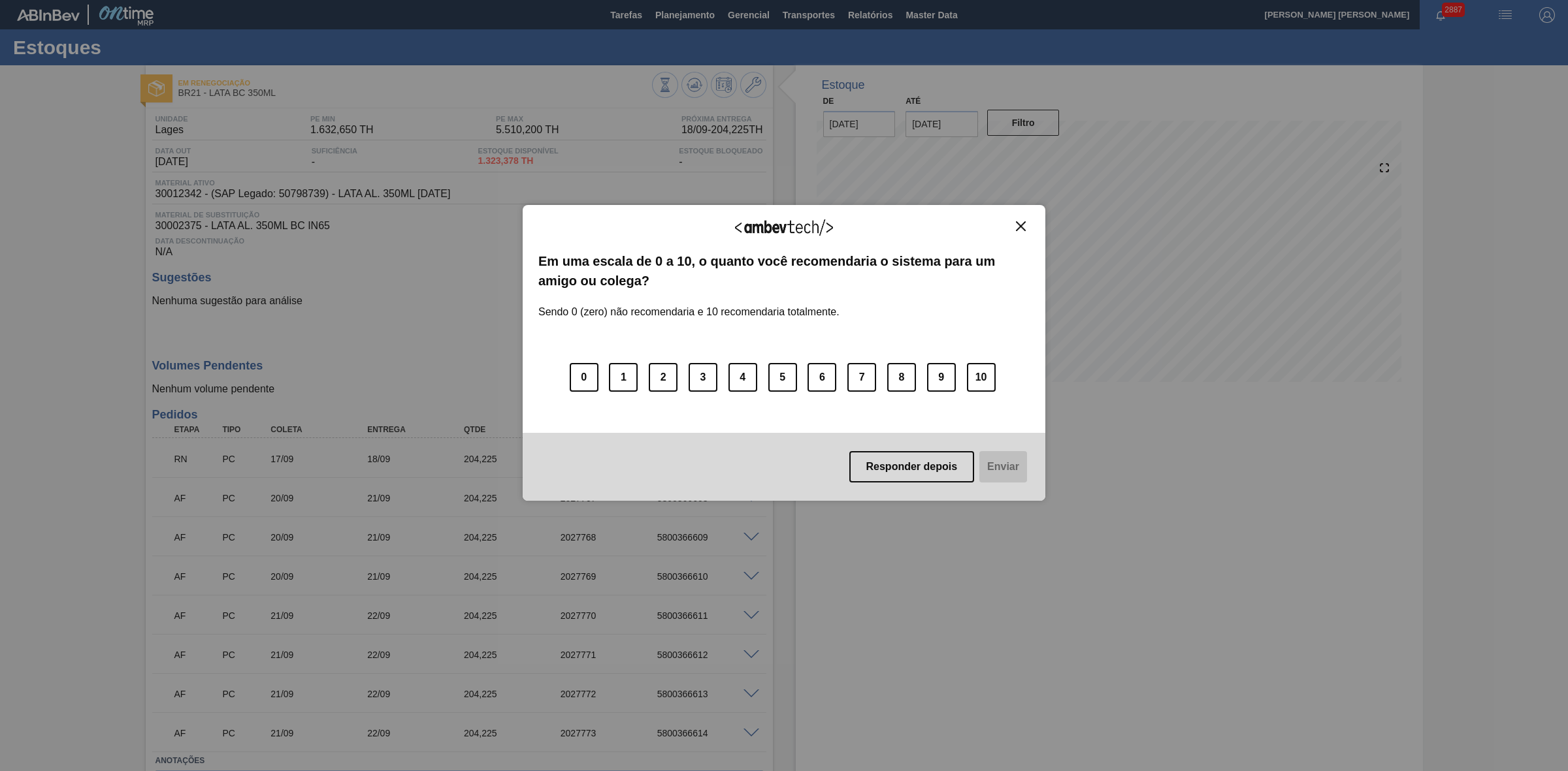
click at [1018, 224] on img "Close" at bounding box center [1020, 226] width 10 height 10
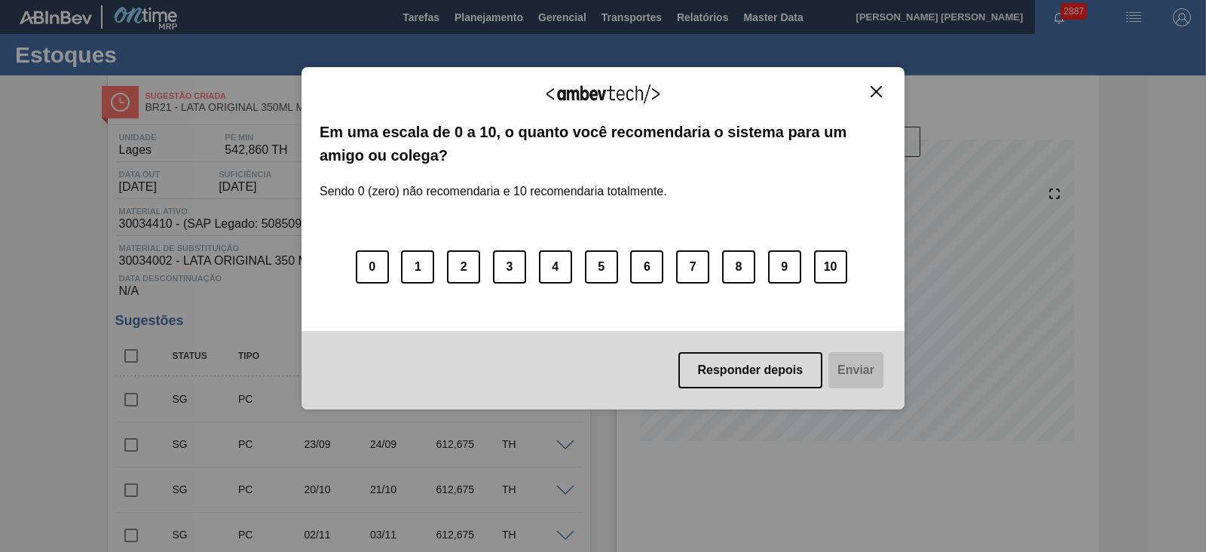
click at [867, 91] on button "Close" at bounding box center [876, 91] width 20 height 13
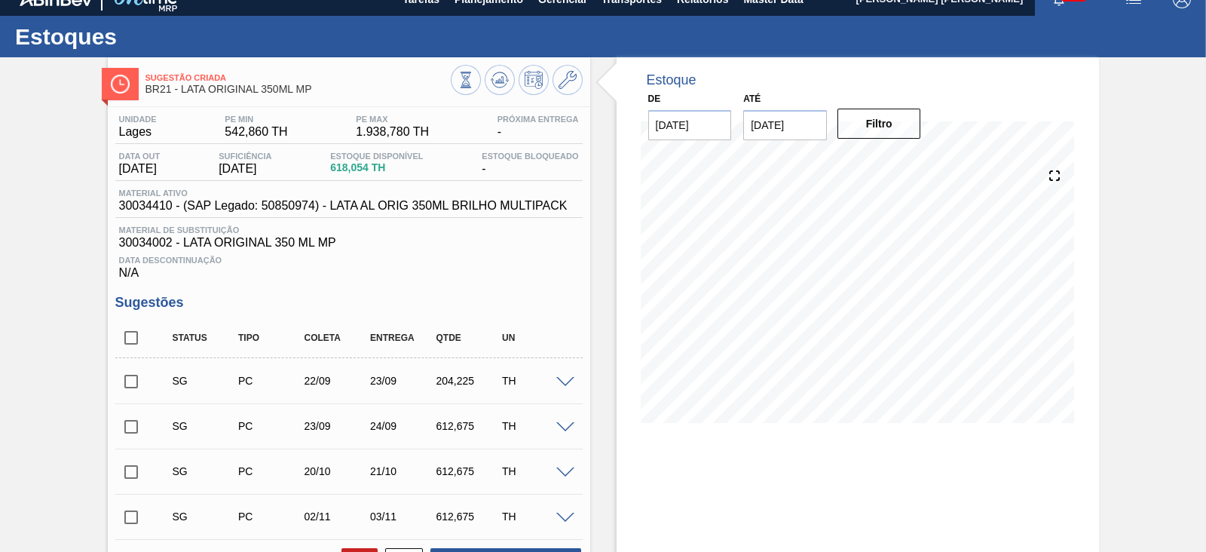
scroll to position [17, 0]
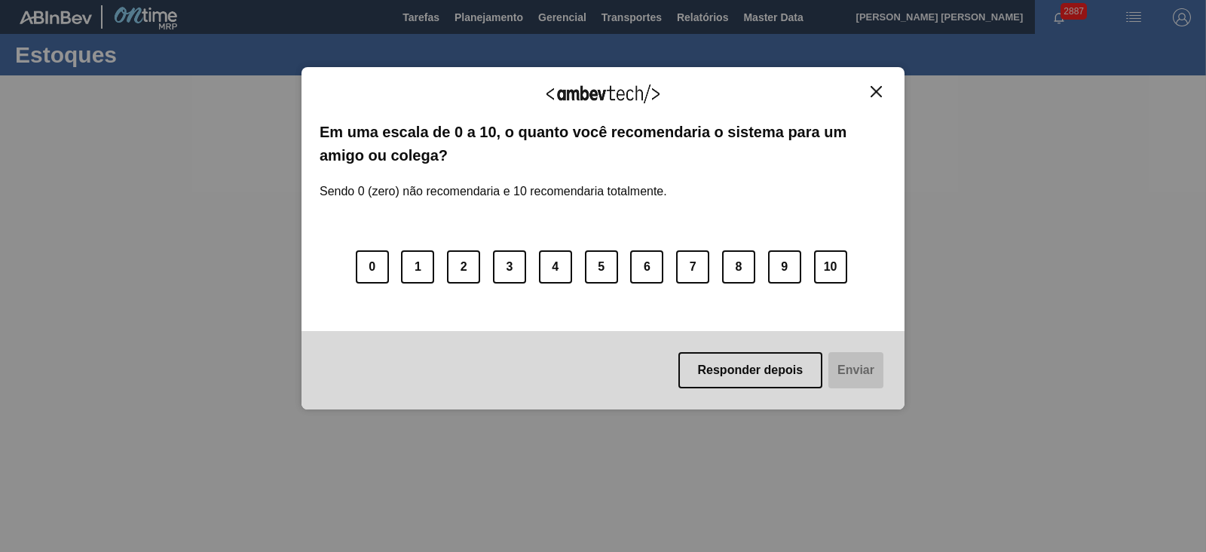
click at [875, 93] on img "Close" at bounding box center [876, 91] width 11 height 11
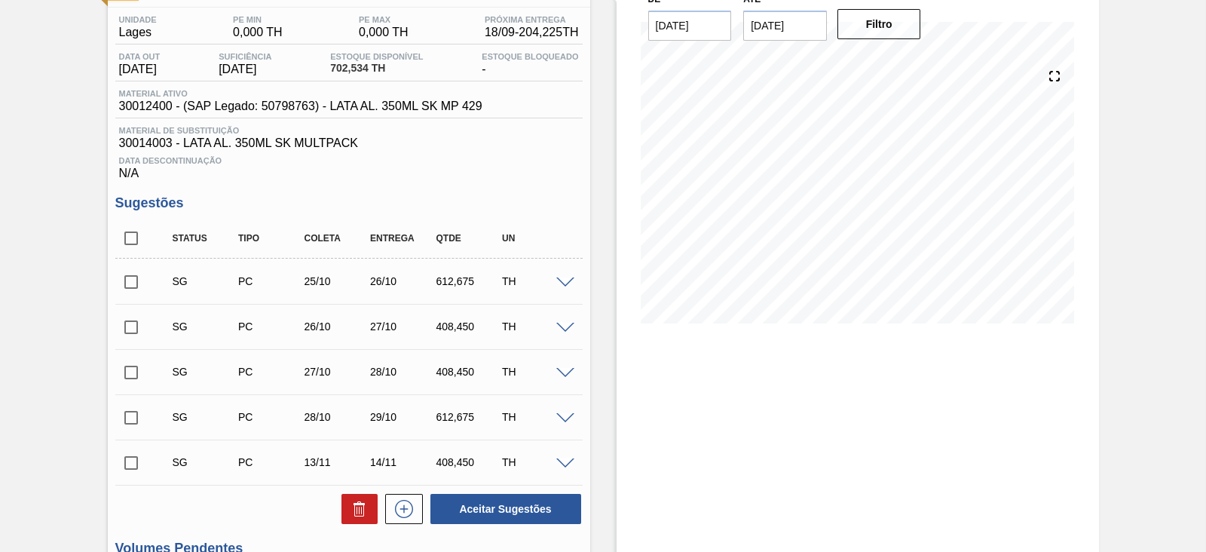
scroll to position [75, 0]
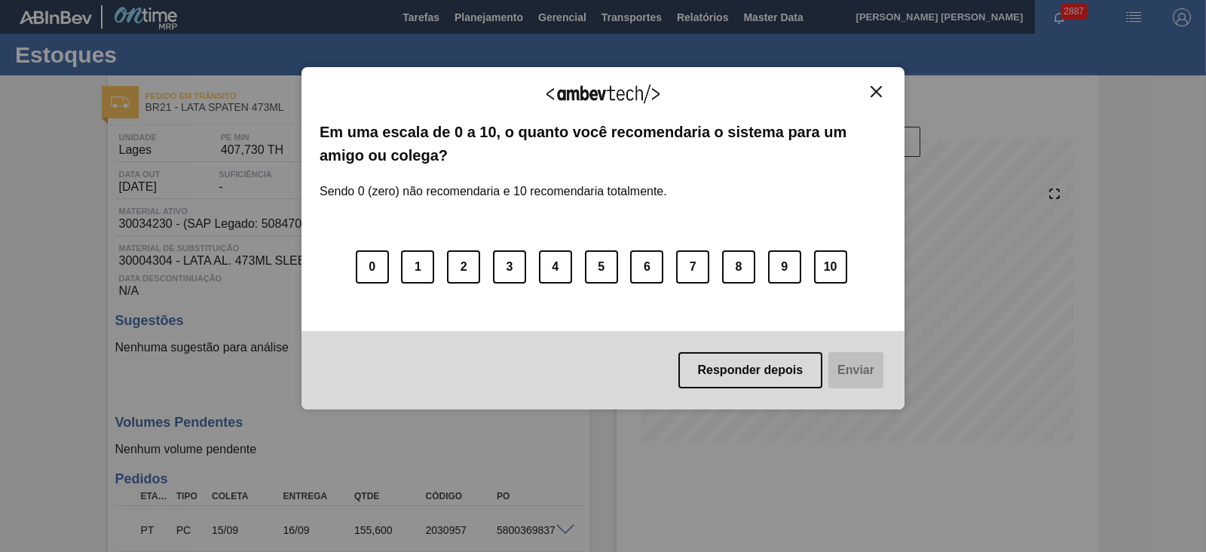
click at [879, 92] on img "Close" at bounding box center [876, 91] width 11 height 11
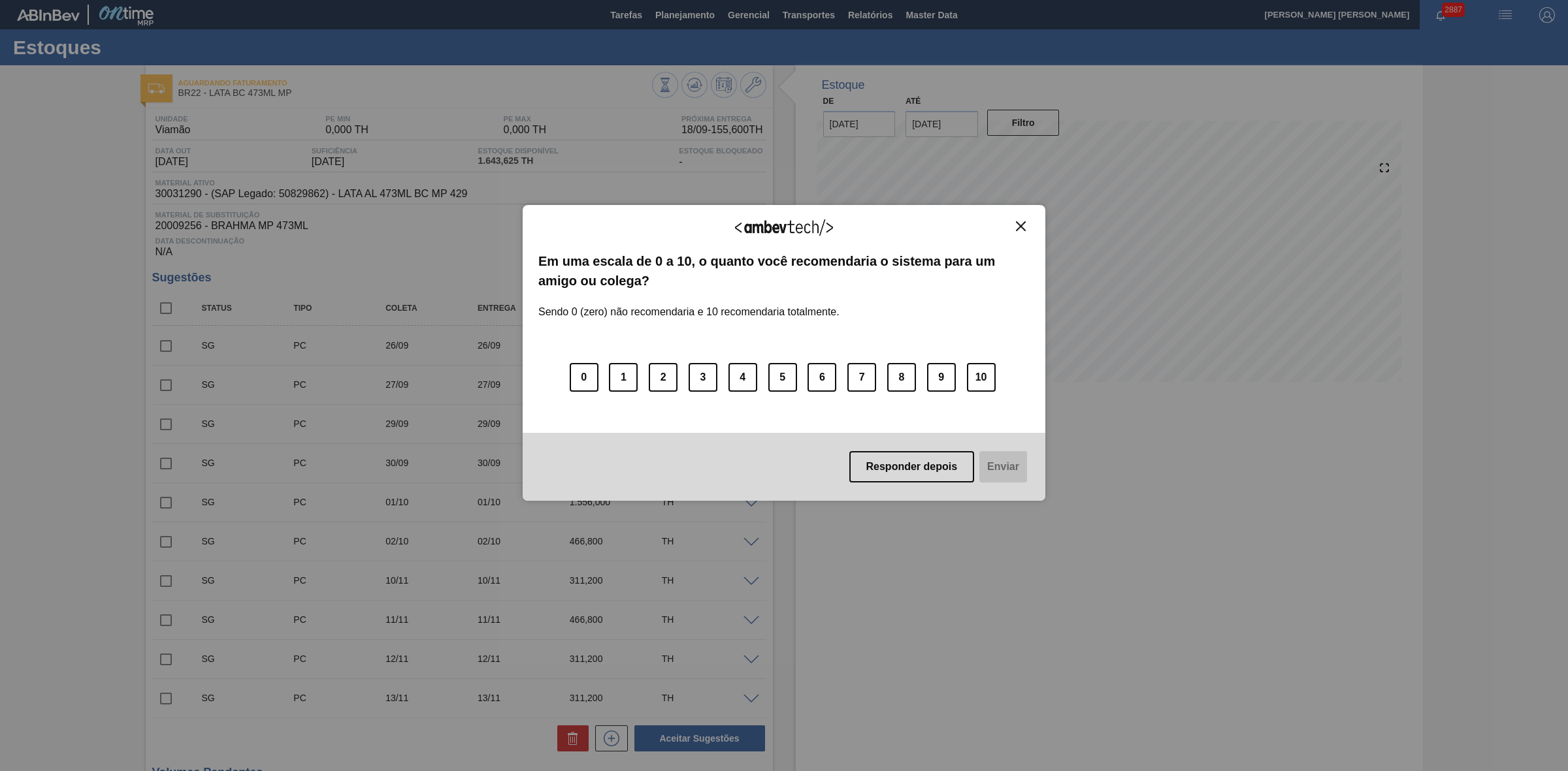
click at [1018, 225] on img "Close" at bounding box center [1020, 226] width 10 height 10
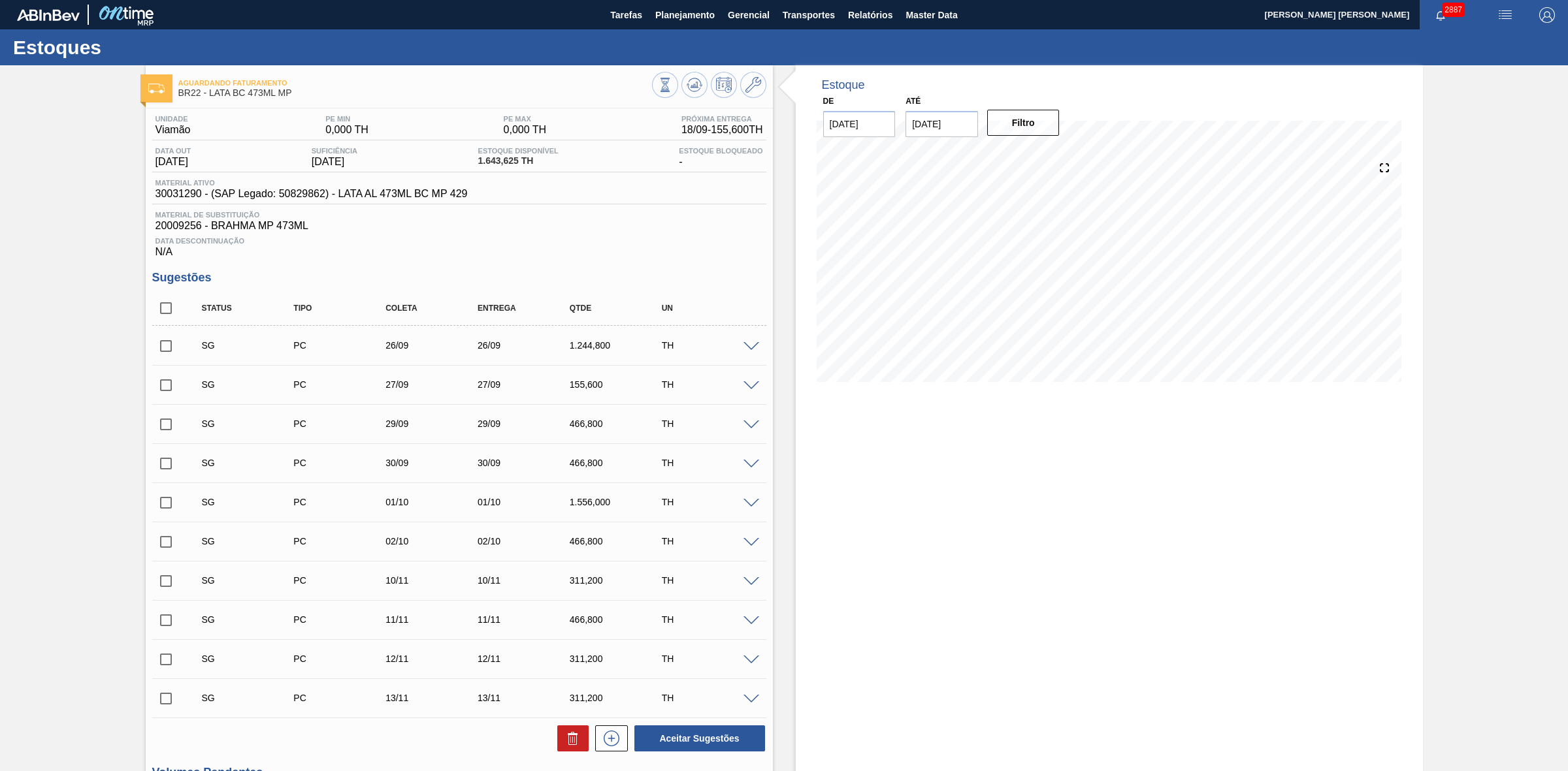
click at [168, 352] on input "checkbox" at bounding box center [166, 347] width 28 height 28
checkbox input "true"
click at [166, 386] on input "checkbox" at bounding box center [166, 386] width 28 height 28
checkbox input "true"
click at [170, 432] on input "checkbox" at bounding box center [166, 424] width 28 height 28
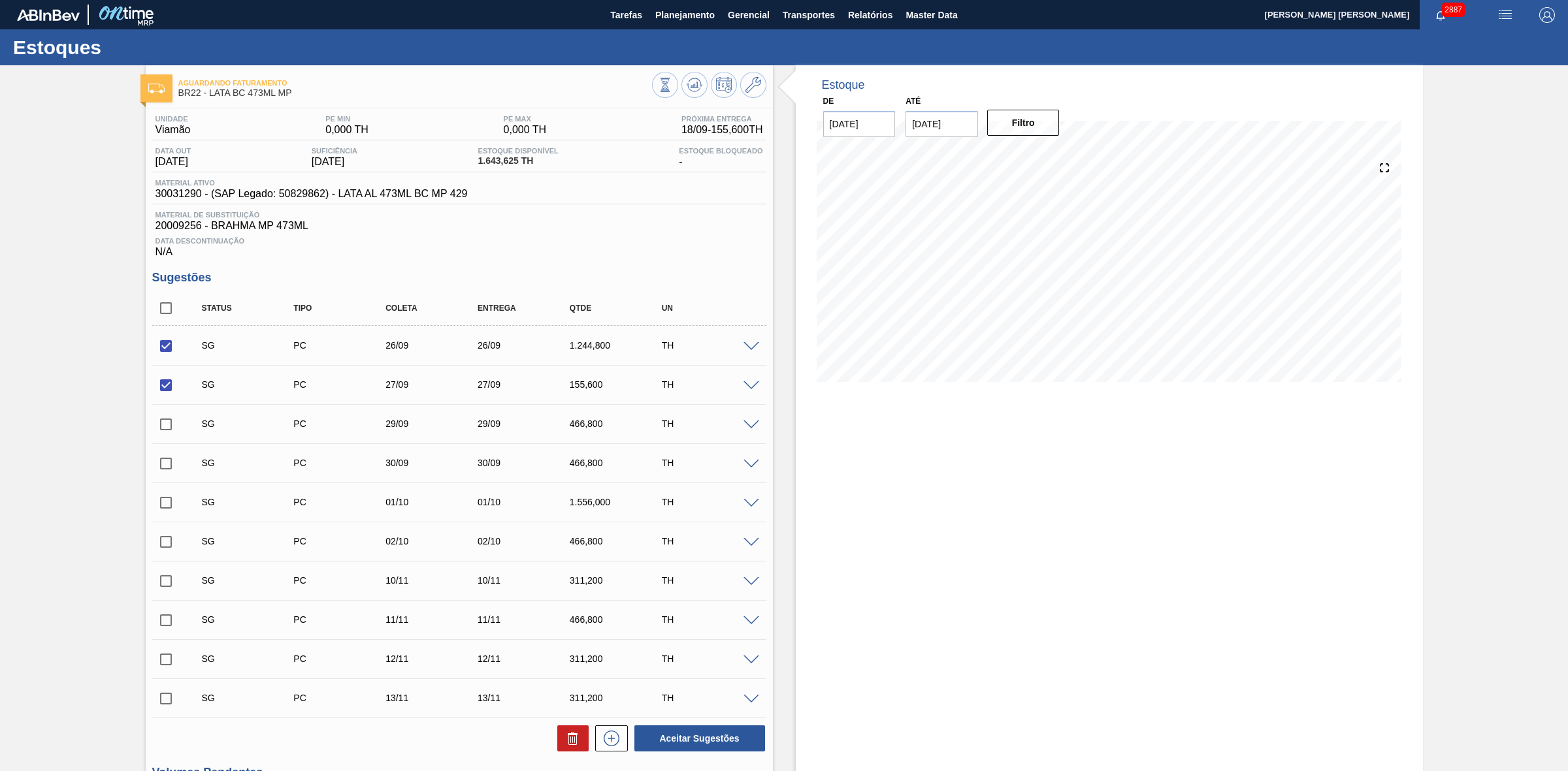
checkbox input "true"
click at [157, 475] on input "checkbox" at bounding box center [166, 463] width 28 height 28
checkbox input "true"
click at [575, 743] on icon at bounding box center [575, 740] width 1 height 7
checkbox input "false"
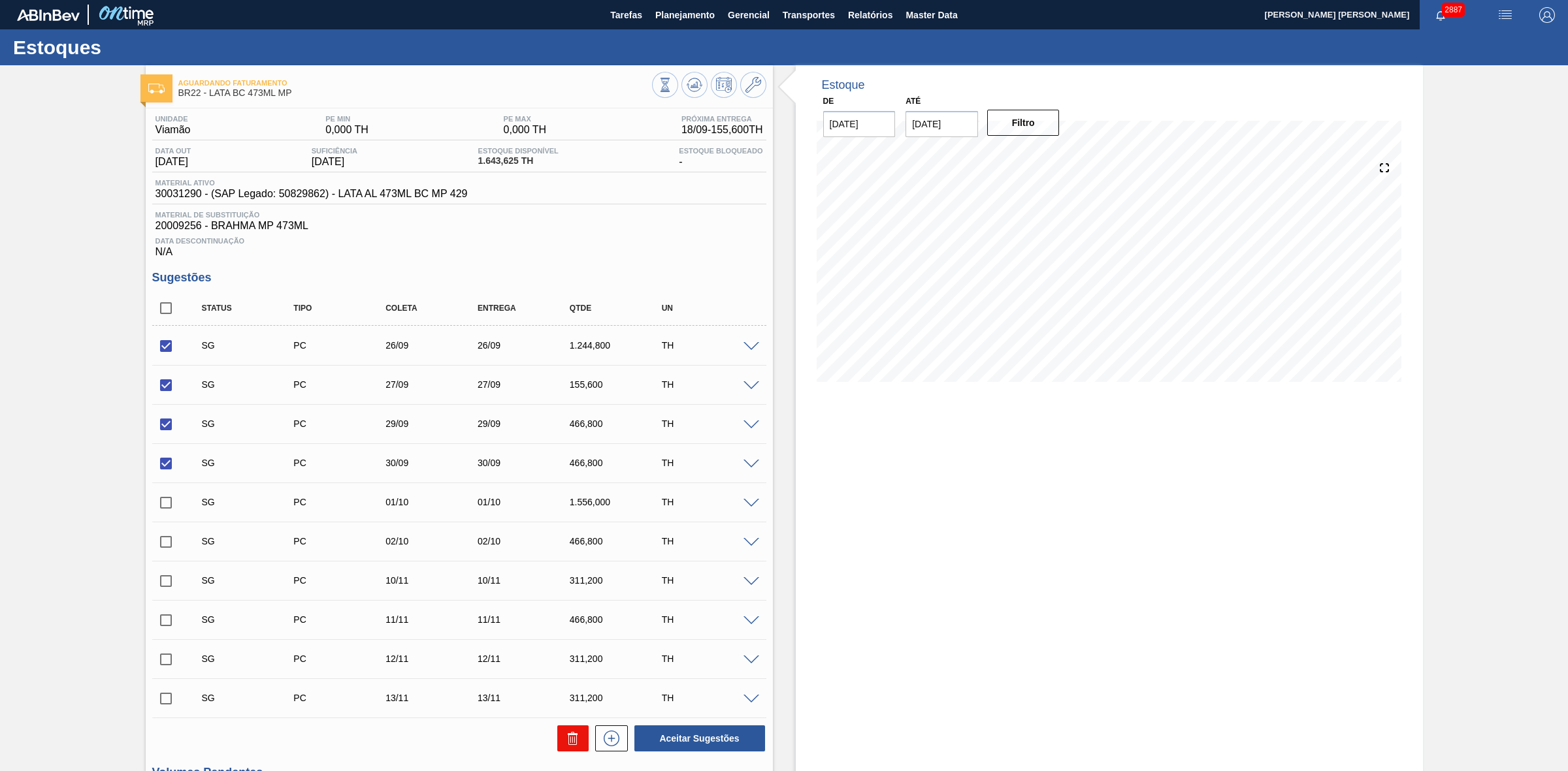
checkbox input "false"
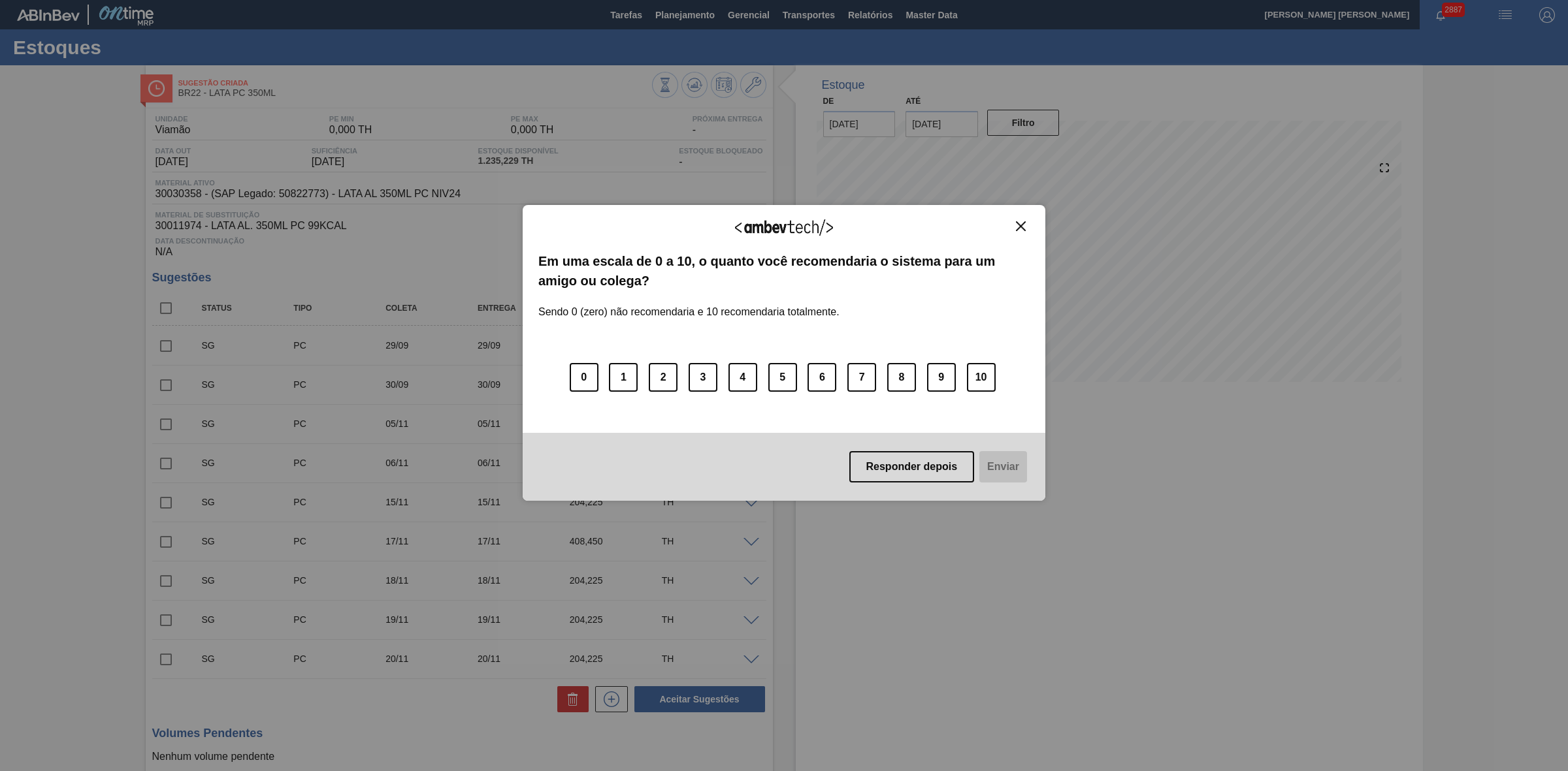
click at [1017, 225] on img "Close" at bounding box center [1020, 226] width 10 height 10
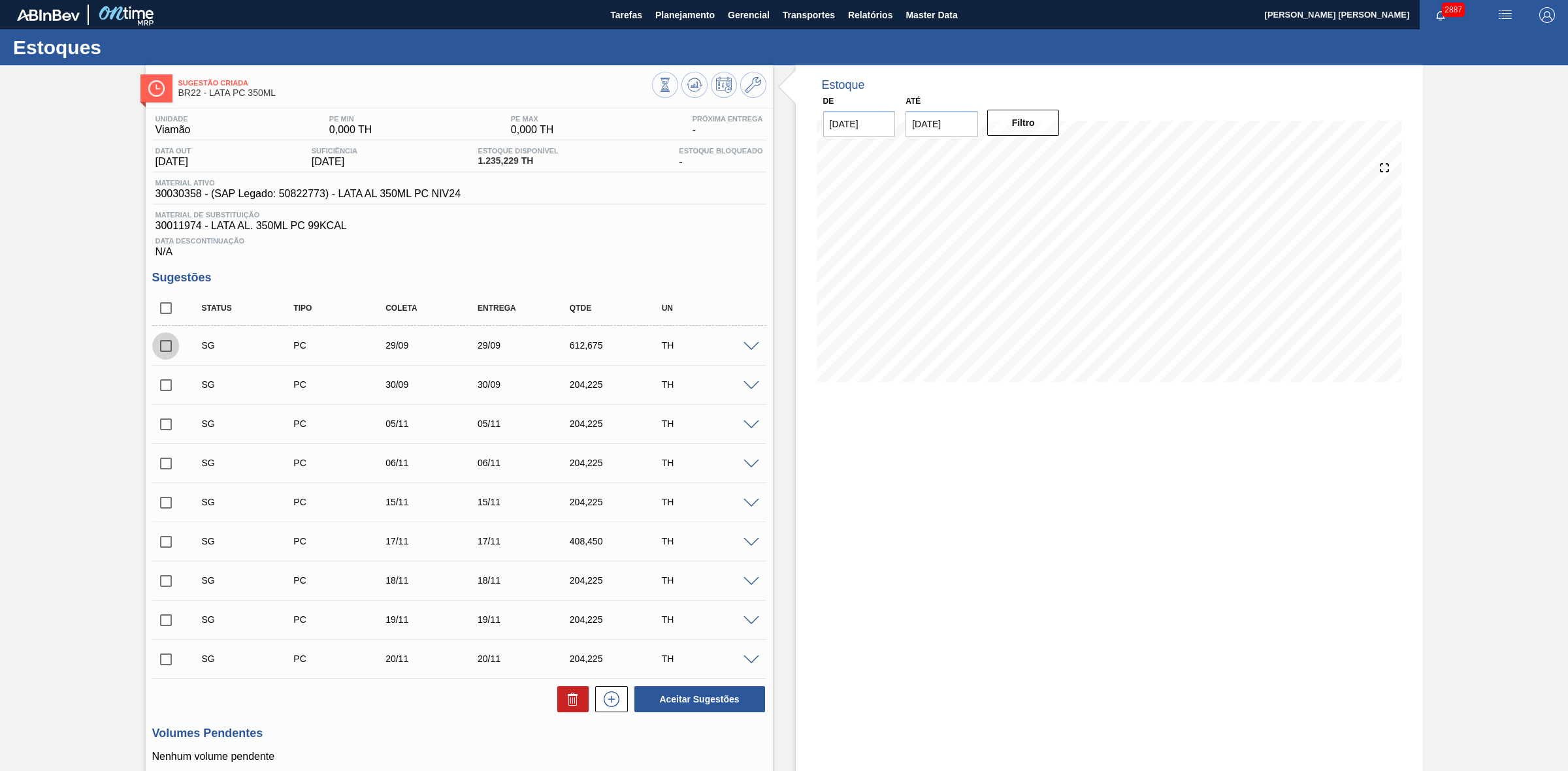
click at [170, 352] on input "checkbox" at bounding box center [166, 347] width 28 height 28
checkbox input "true"
click at [168, 383] on input "checkbox" at bounding box center [166, 386] width 28 height 28
checkbox input "true"
click at [565, 697] on icon at bounding box center [573, 699] width 16 height 16
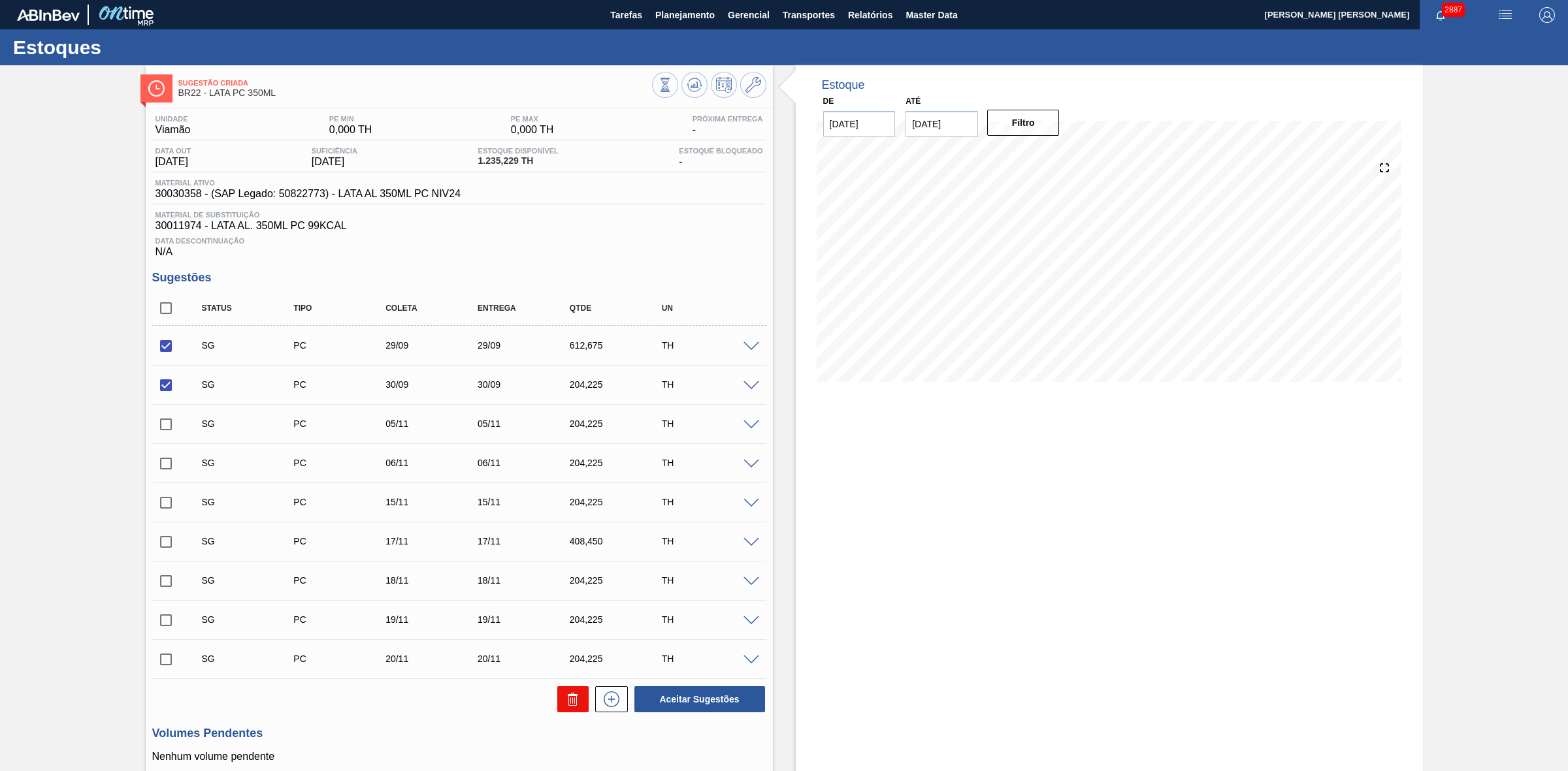
checkbox input "false"
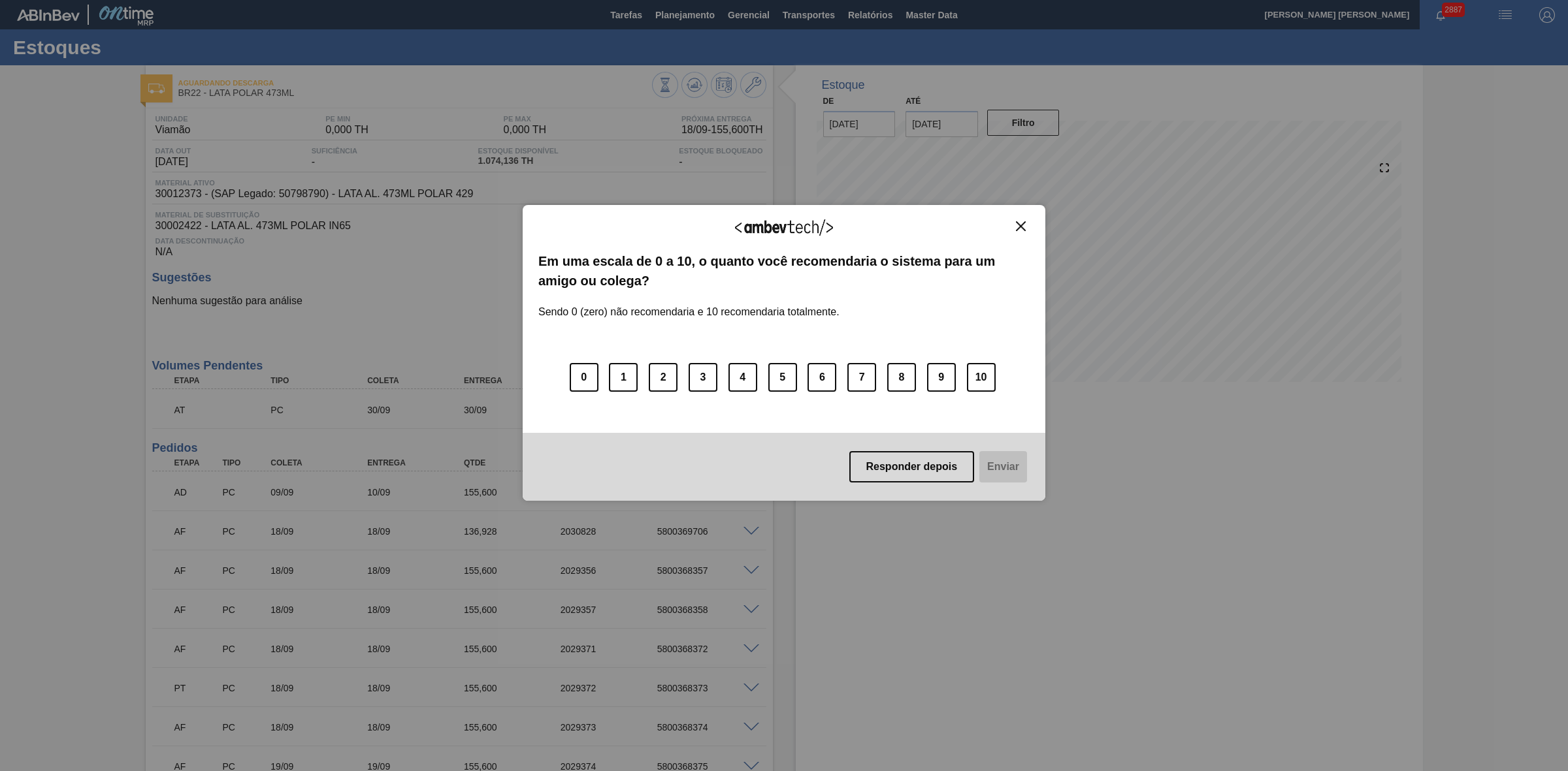
click at [1020, 224] on img "Close" at bounding box center [1020, 226] width 10 height 10
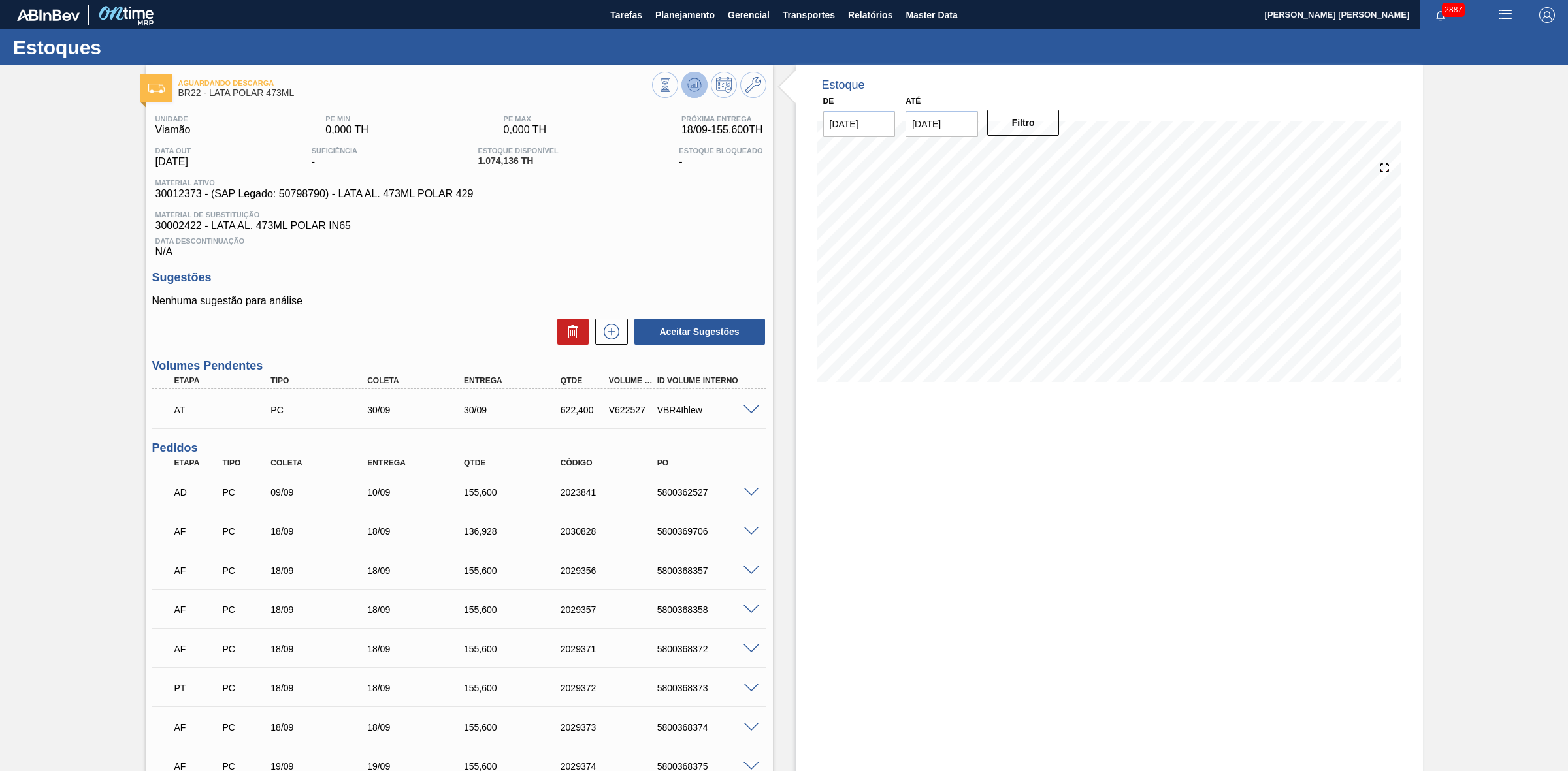
click at [698, 80] on icon at bounding box center [694, 85] width 16 height 16
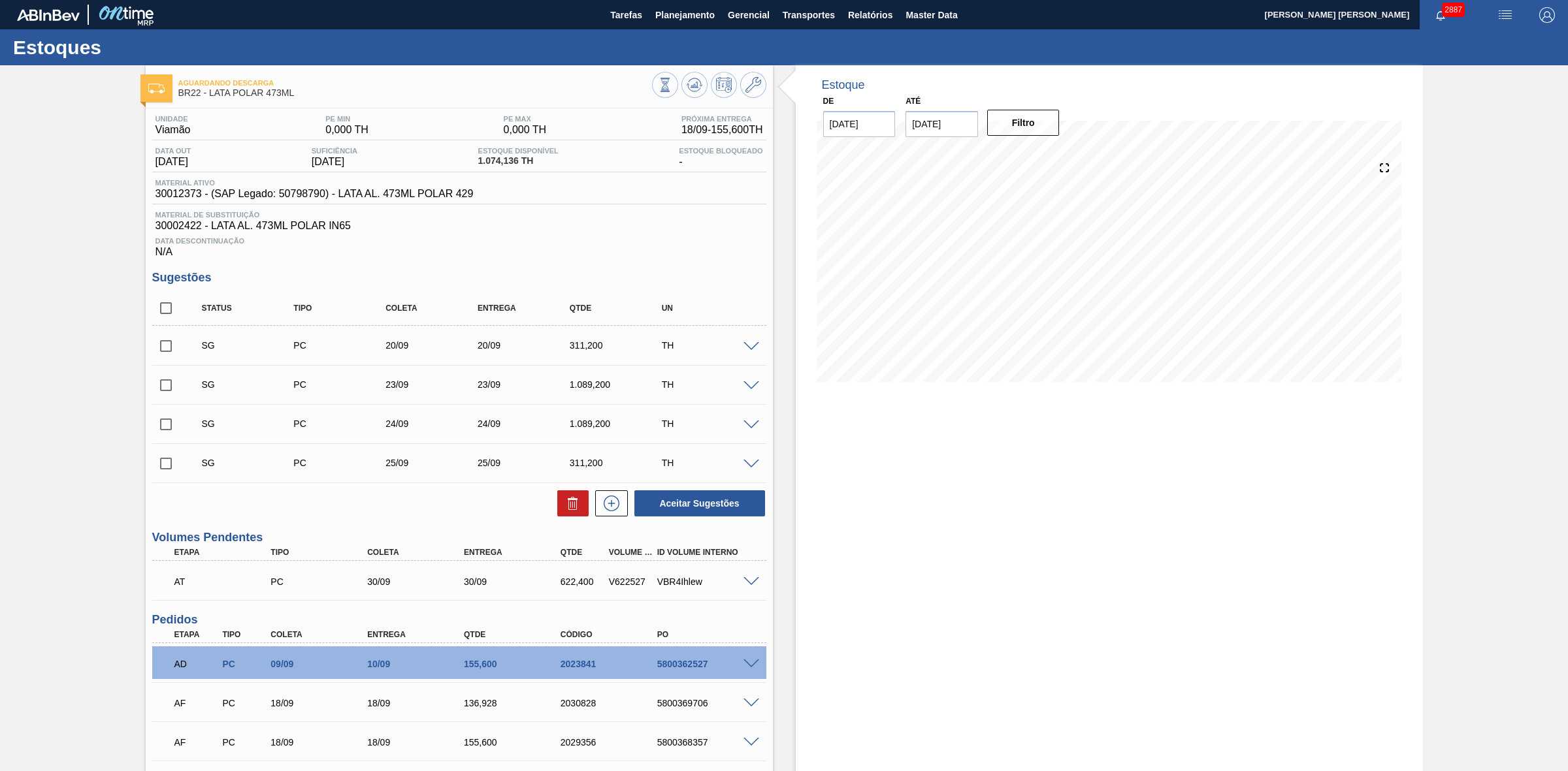
click at [171, 345] on input "checkbox" at bounding box center [166, 347] width 28 height 28
checkbox input "true"
drag, startPoint x: 160, startPoint y: 387, endPoint x: 172, endPoint y: 415, distance: 30.5
click at [161, 388] on input "checkbox" at bounding box center [166, 386] width 28 height 28
checkbox input "true"
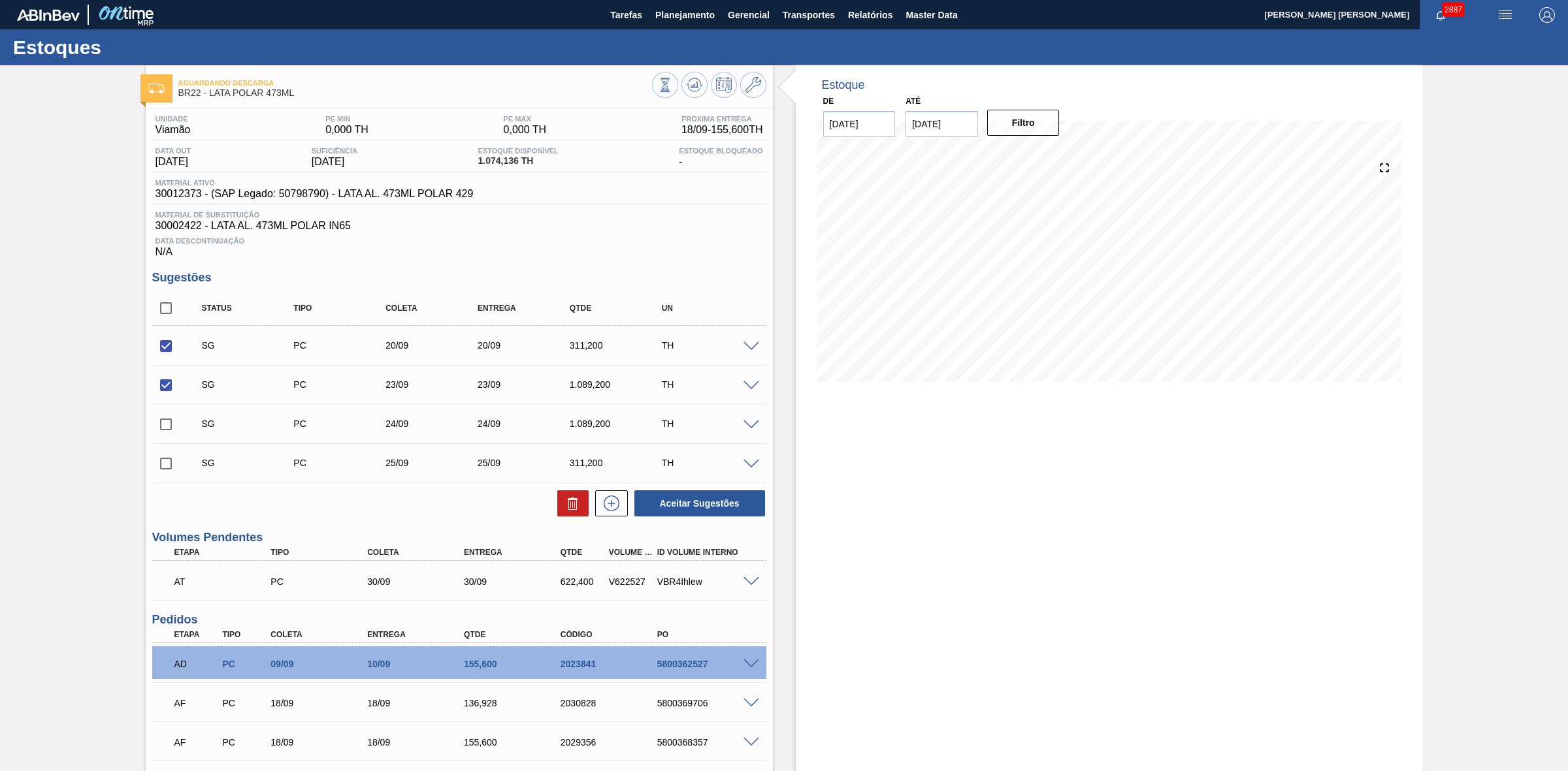
click at [166, 428] on input "checkbox" at bounding box center [166, 424] width 28 height 28
checkbox input "true"
click at [569, 504] on icon at bounding box center [573, 503] width 16 height 16
checkbox input "false"
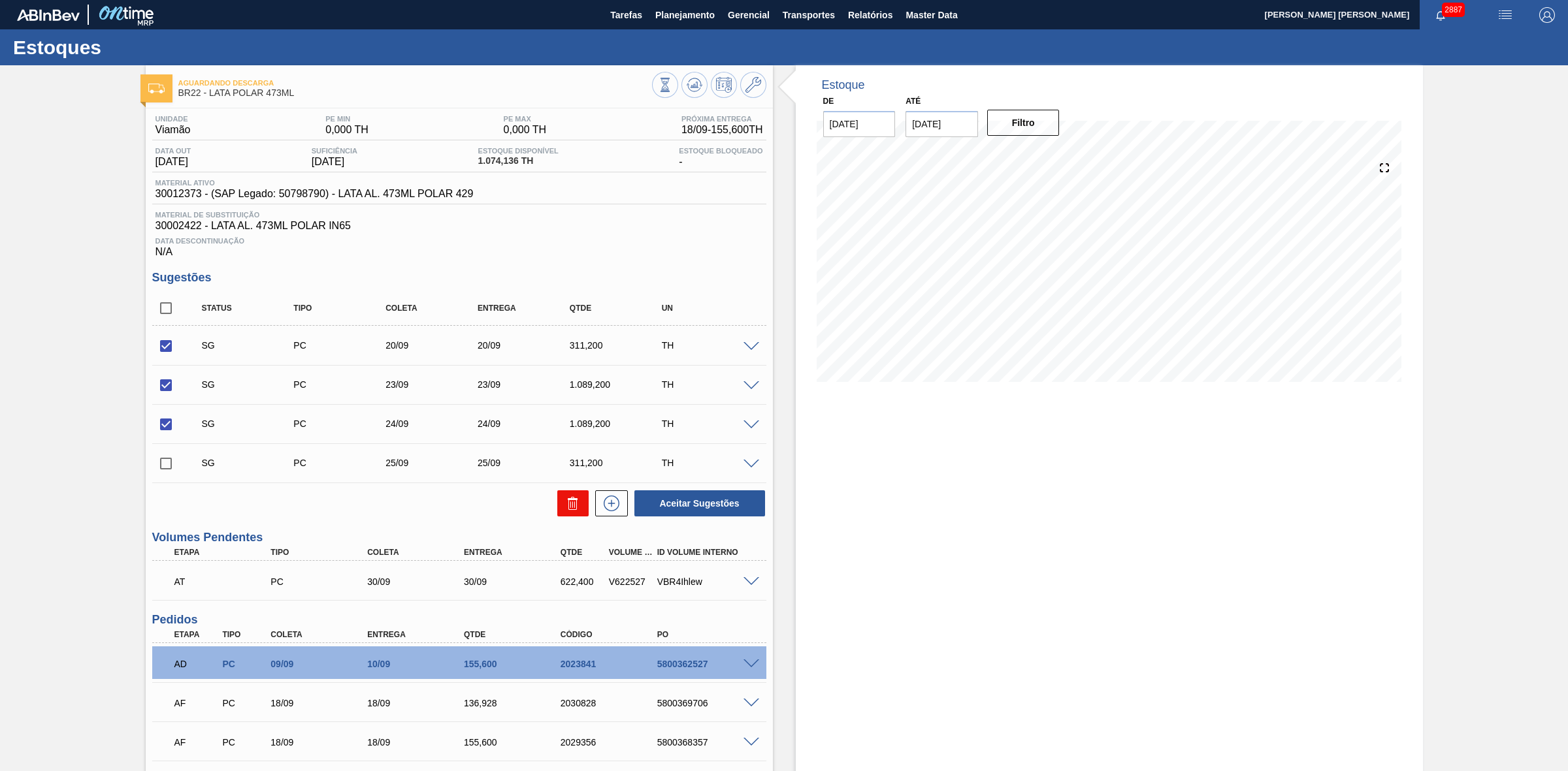
checkbox input "false"
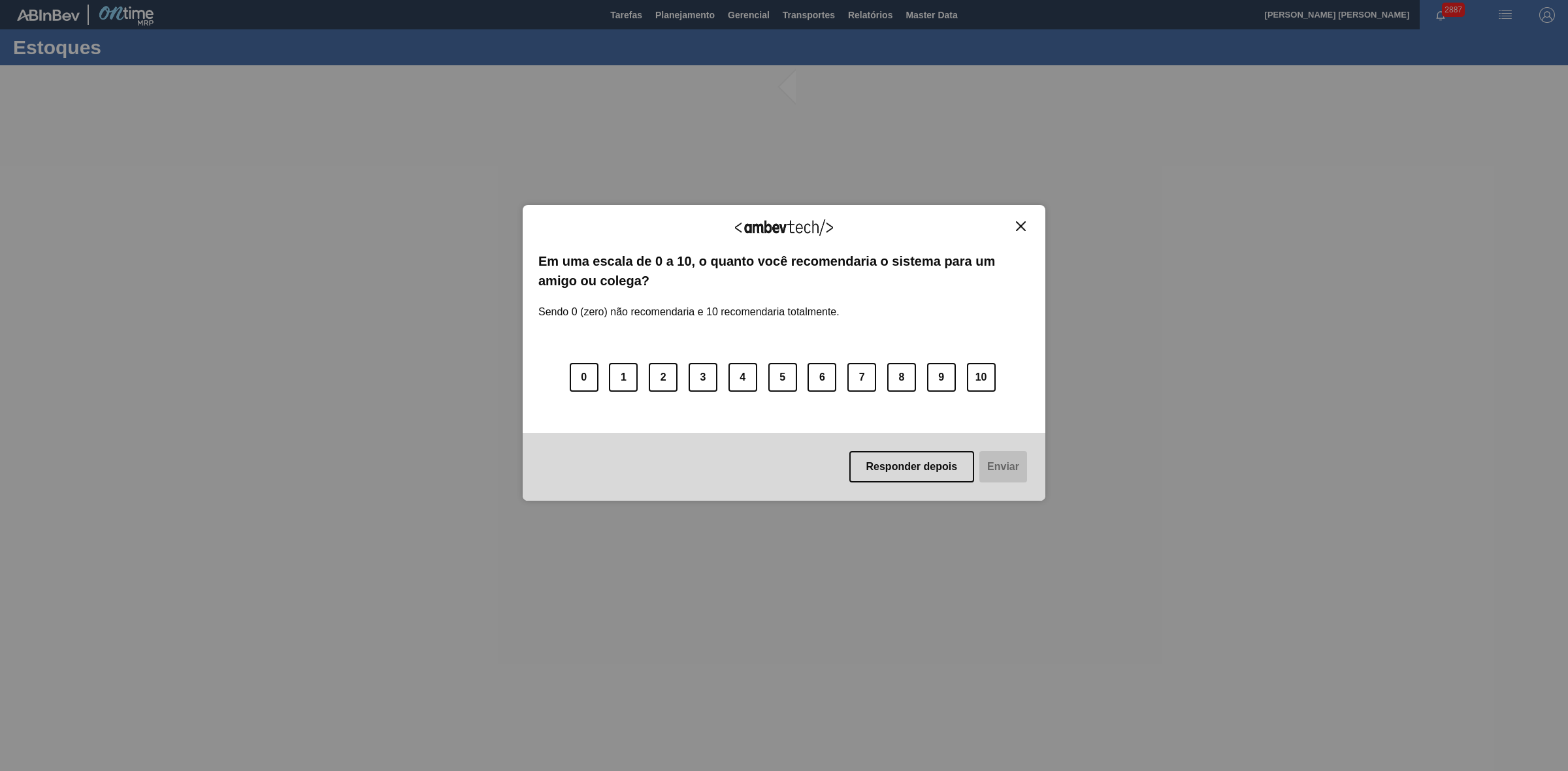
click at [1020, 227] on img "Close" at bounding box center [1020, 226] width 10 height 10
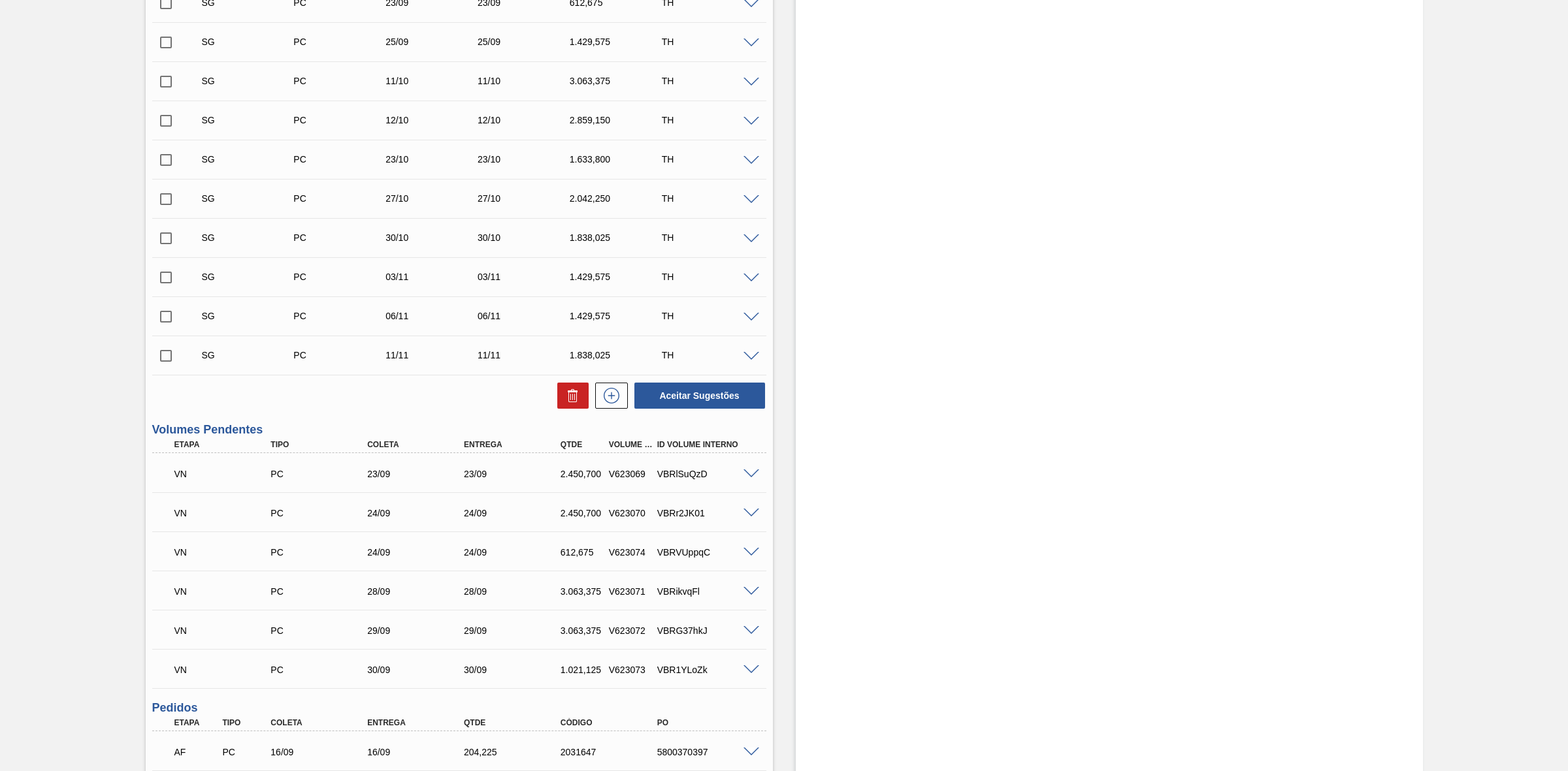
scroll to position [81, 0]
